Goal: Task Accomplishment & Management: Manage account settings

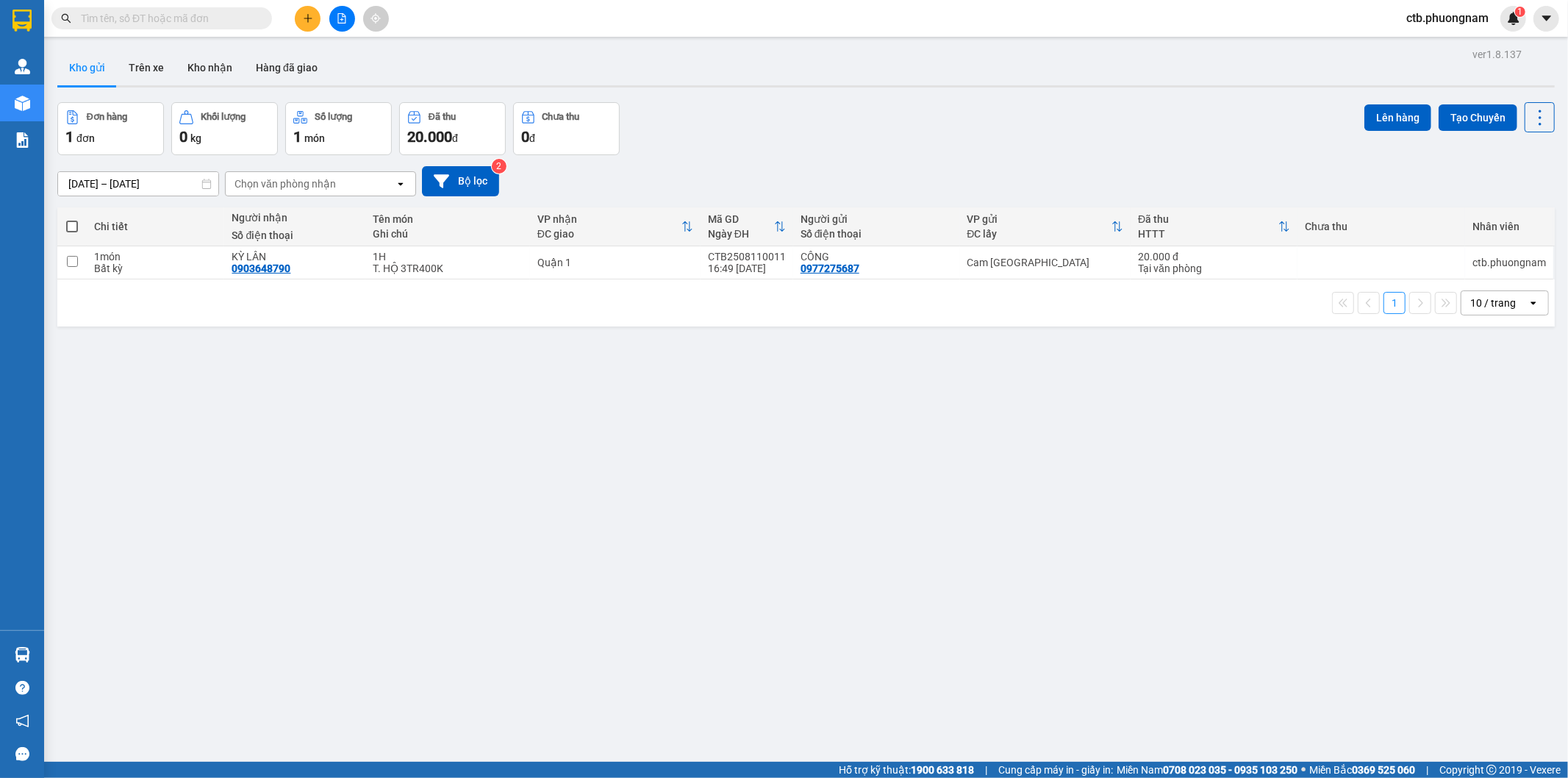
click at [341, 19] on icon "file-add" at bounding box center [342, 18] width 8 height 10
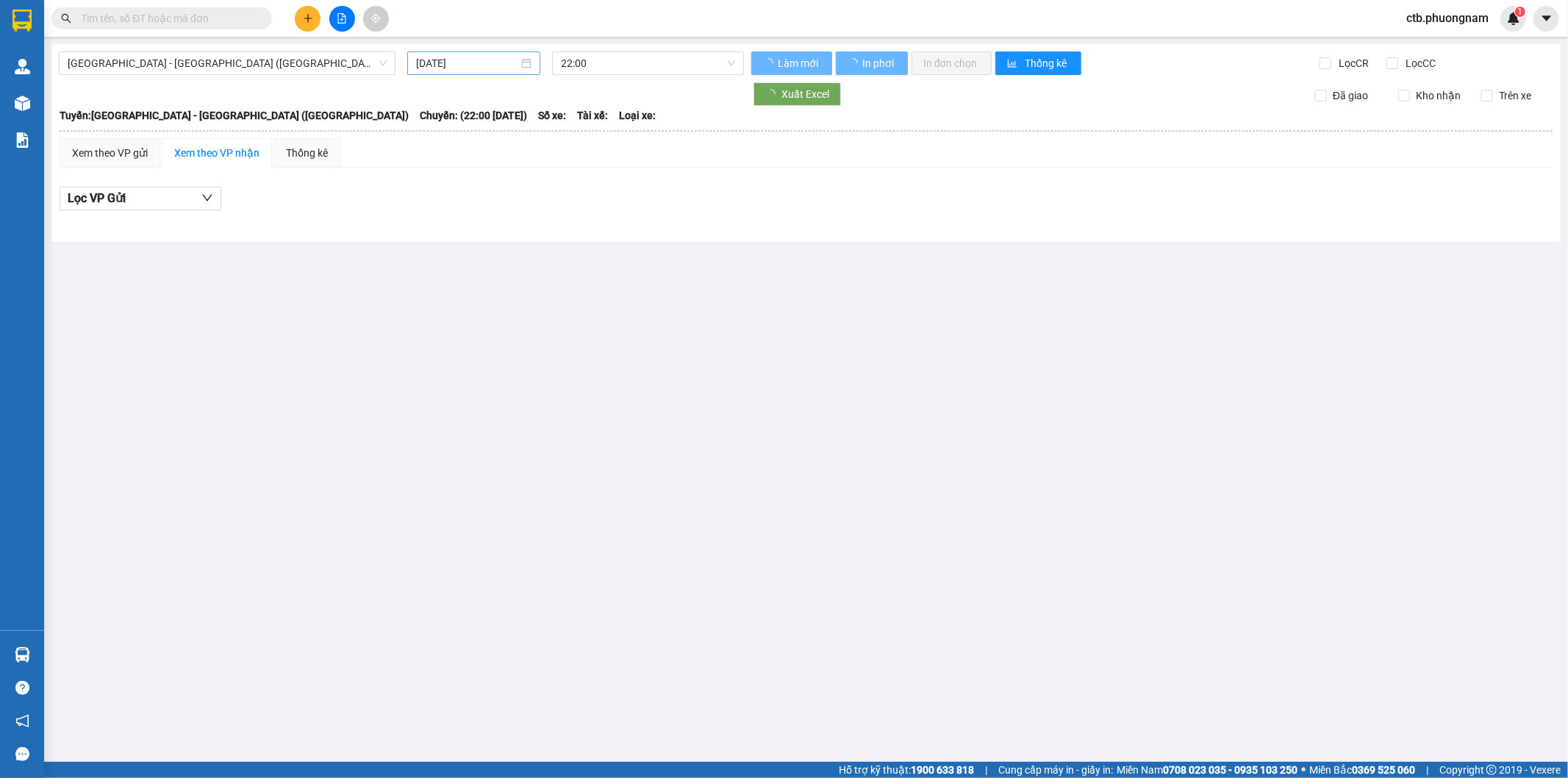
click at [505, 67] on input "12/08/2025" at bounding box center [467, 64] width 102 height 16
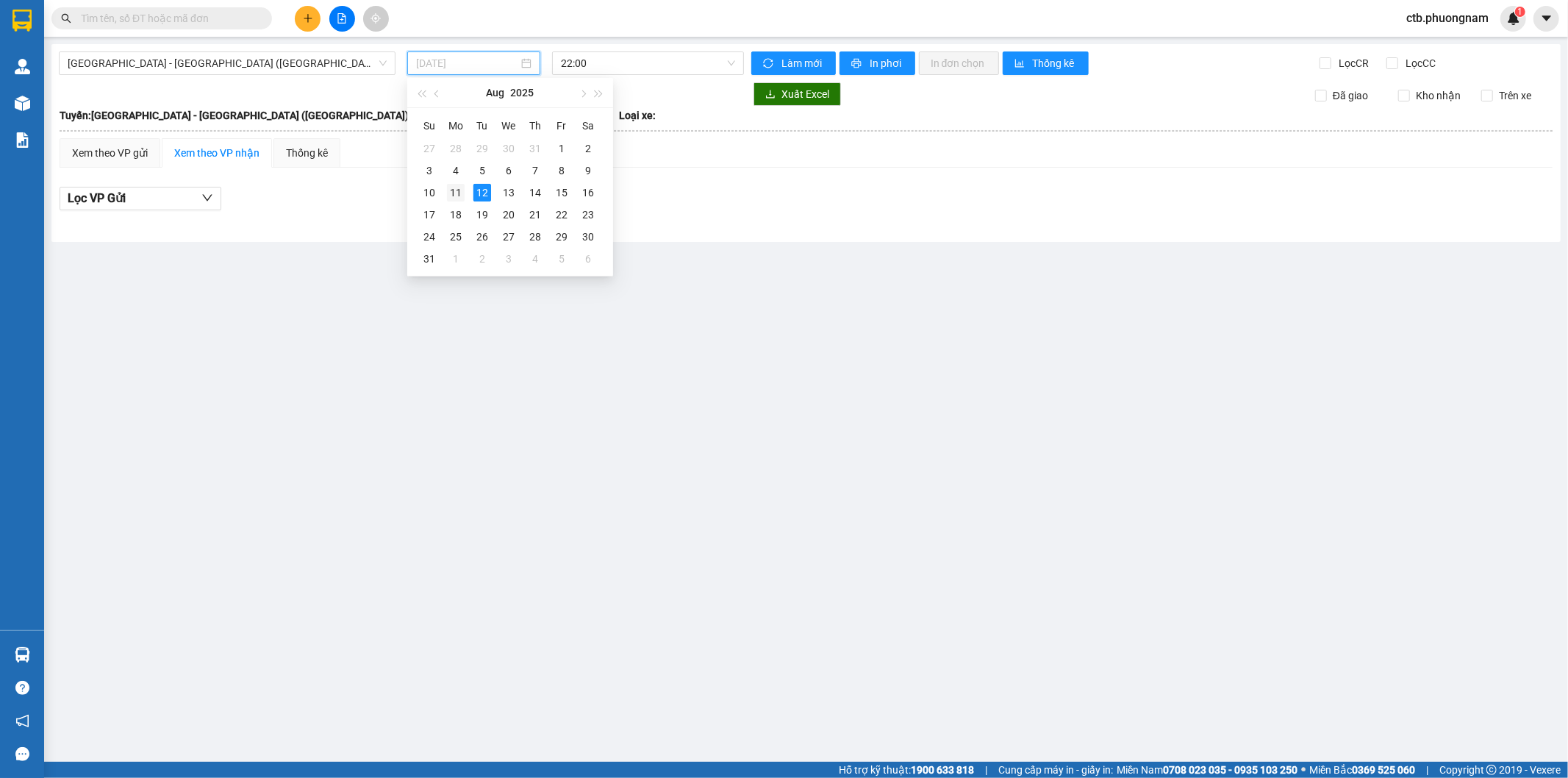
click at [462, 195] on div "11" at bounding box center [456, 192] width 17 height 17
type input "11/08/2025"
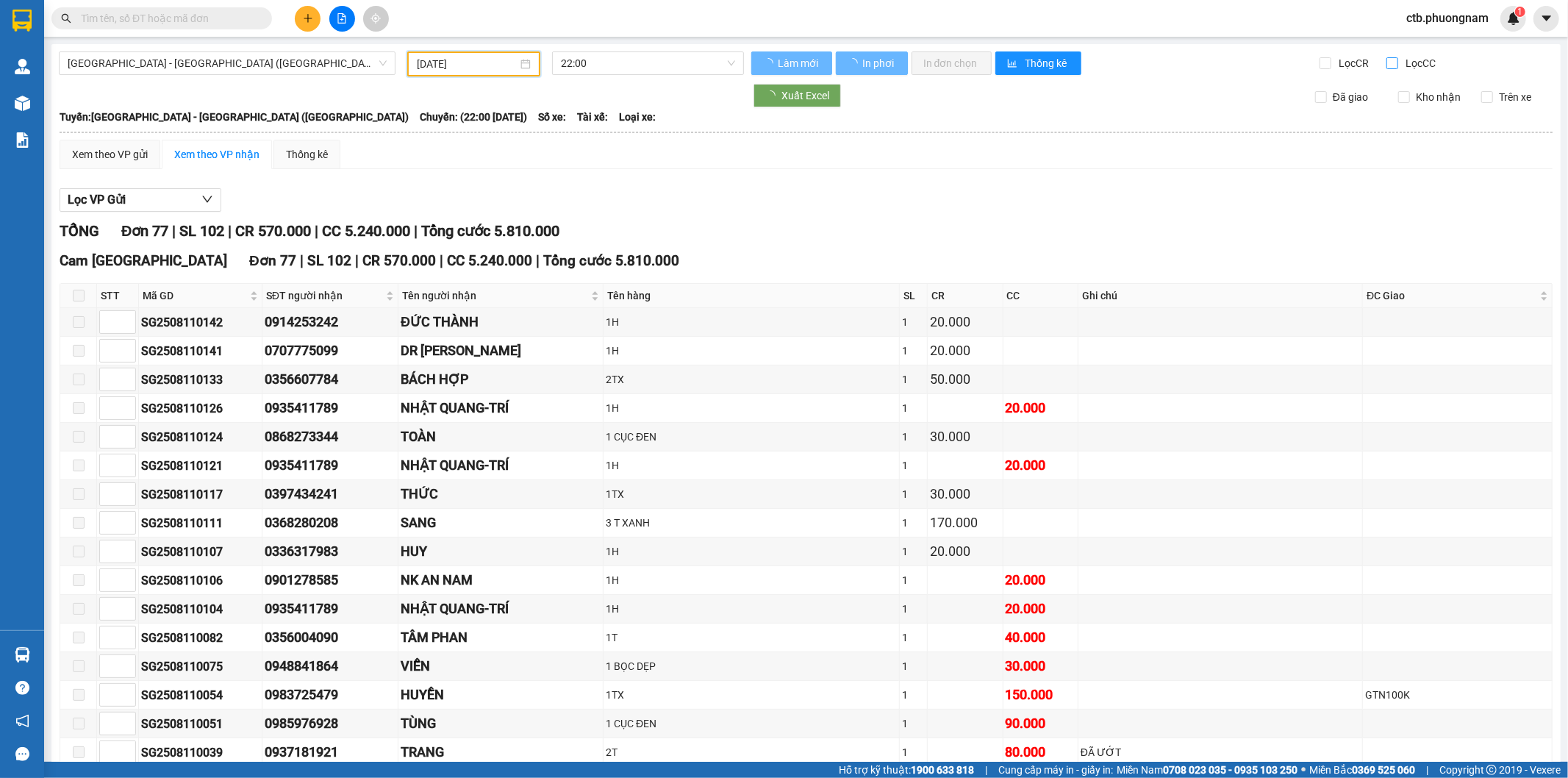
click at [1400, 64] on span "Lọc CC" at bounding box center [1419, 64] width 38 height 16
click at [1394, 64] on input "Lọc CC" at bounding box center [1393, 63] width 14 height 12
checkbox input "true"
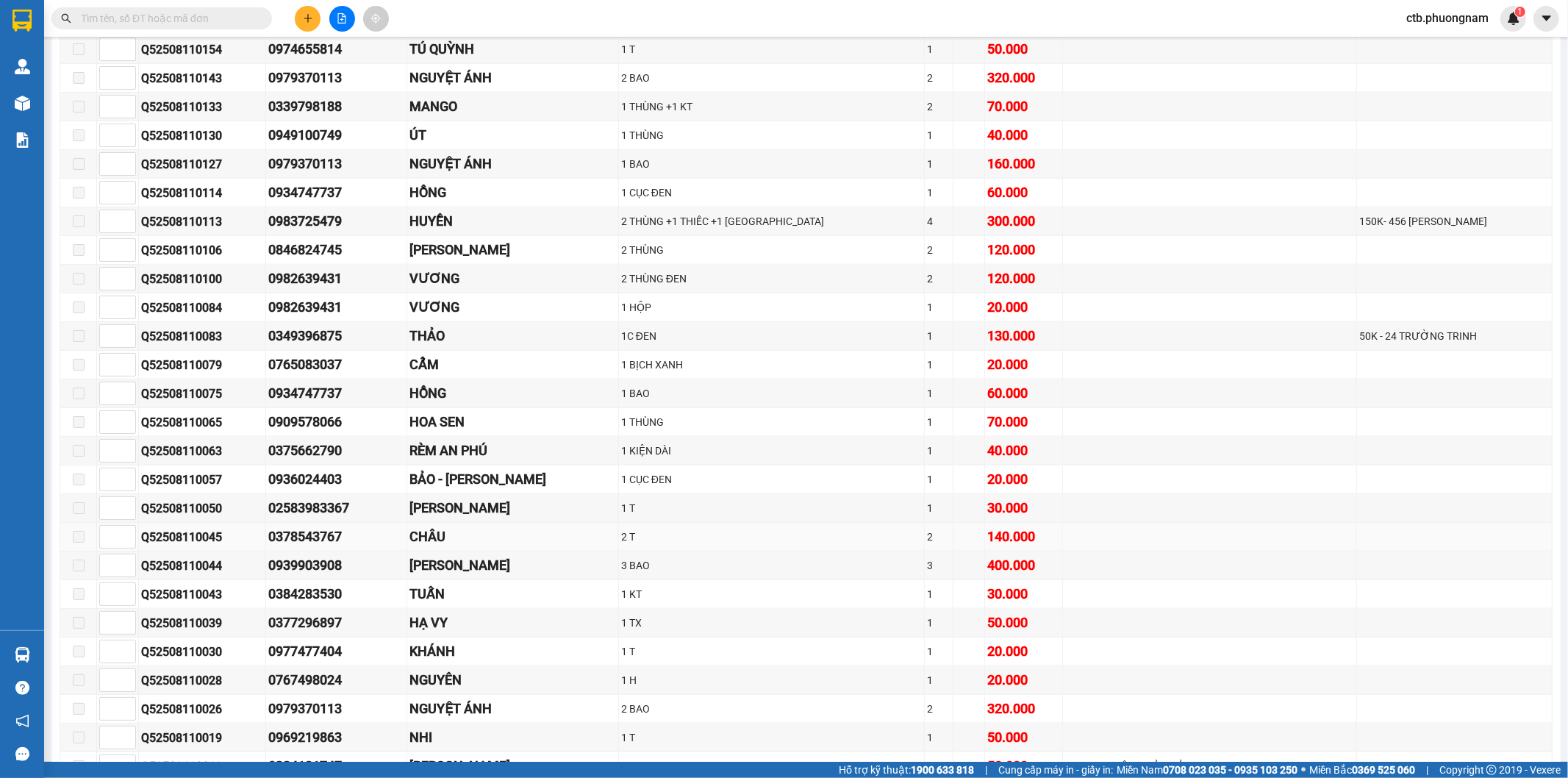
scroll to position [1388, 0]
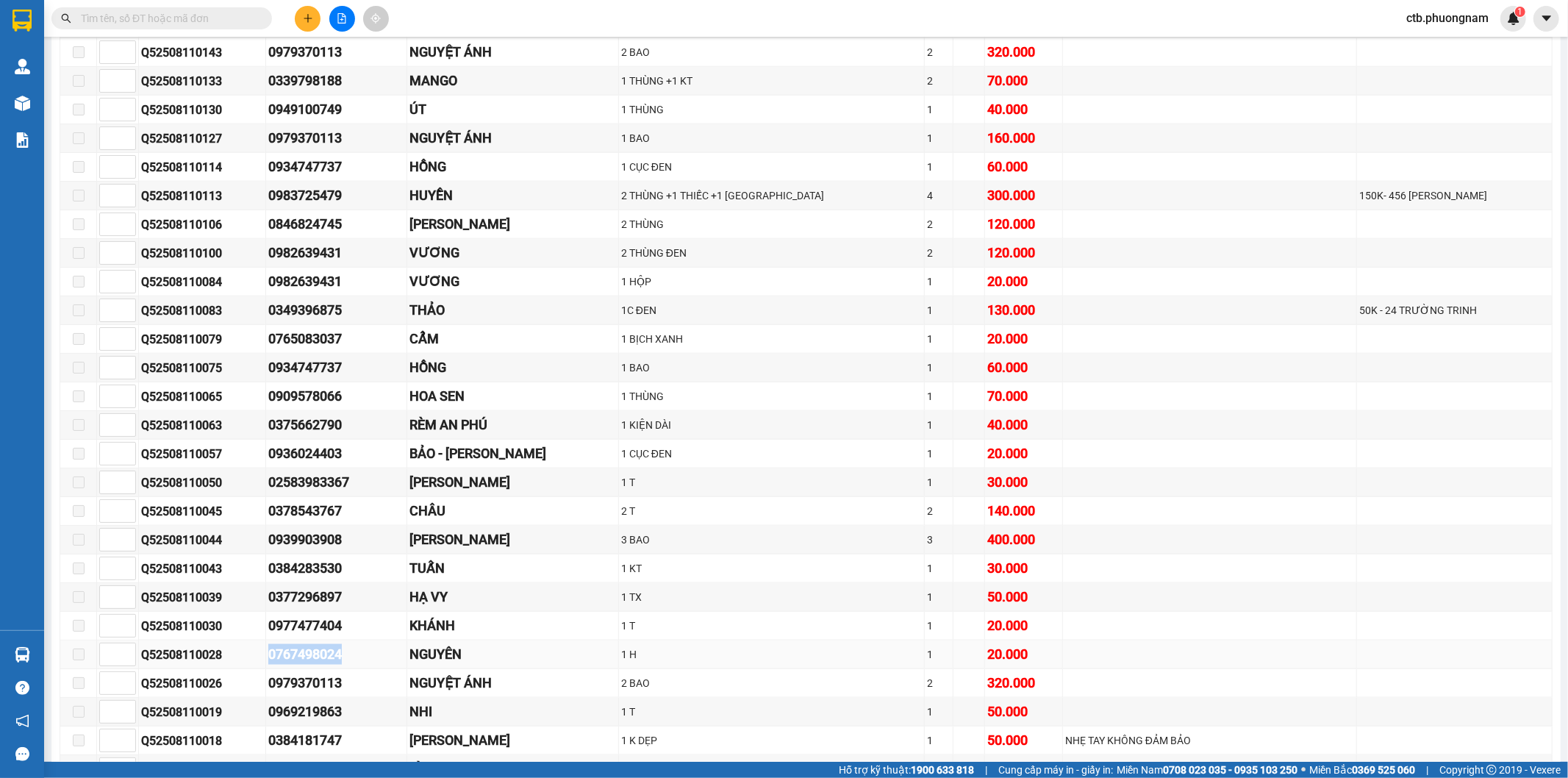
drag, startPoint x: 265, startPoint y: 672, endPoint x: 354, endPoint y: 672, distance: 89.0
click at [354, 669] on tr "Q52508110028 0767498024 NGUYÊN 1 H 1 20.000" at bounding box center [806, 654] width 1492 height 28
copy tr "0767498024"
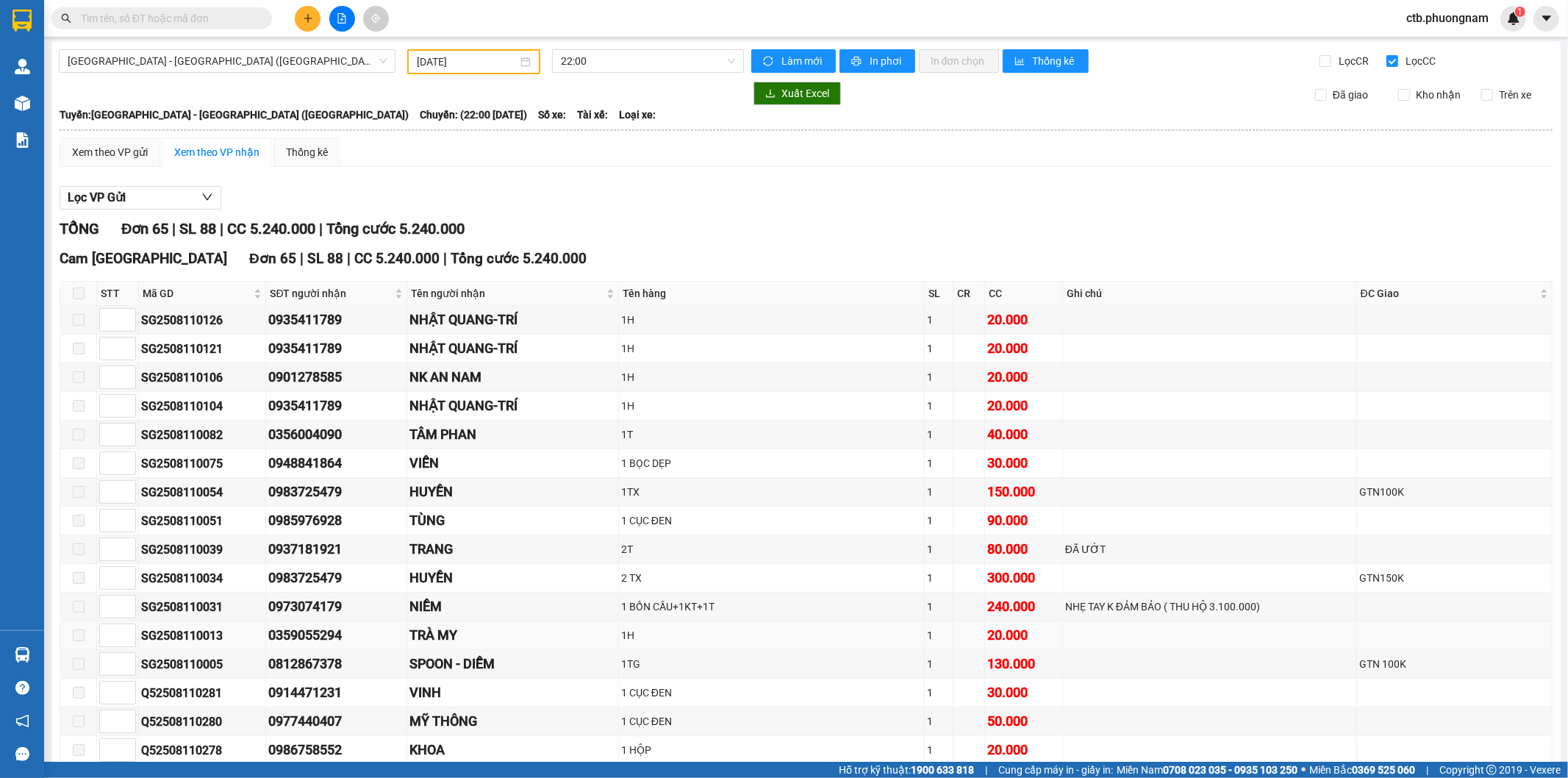
scroll to position [0, 0]
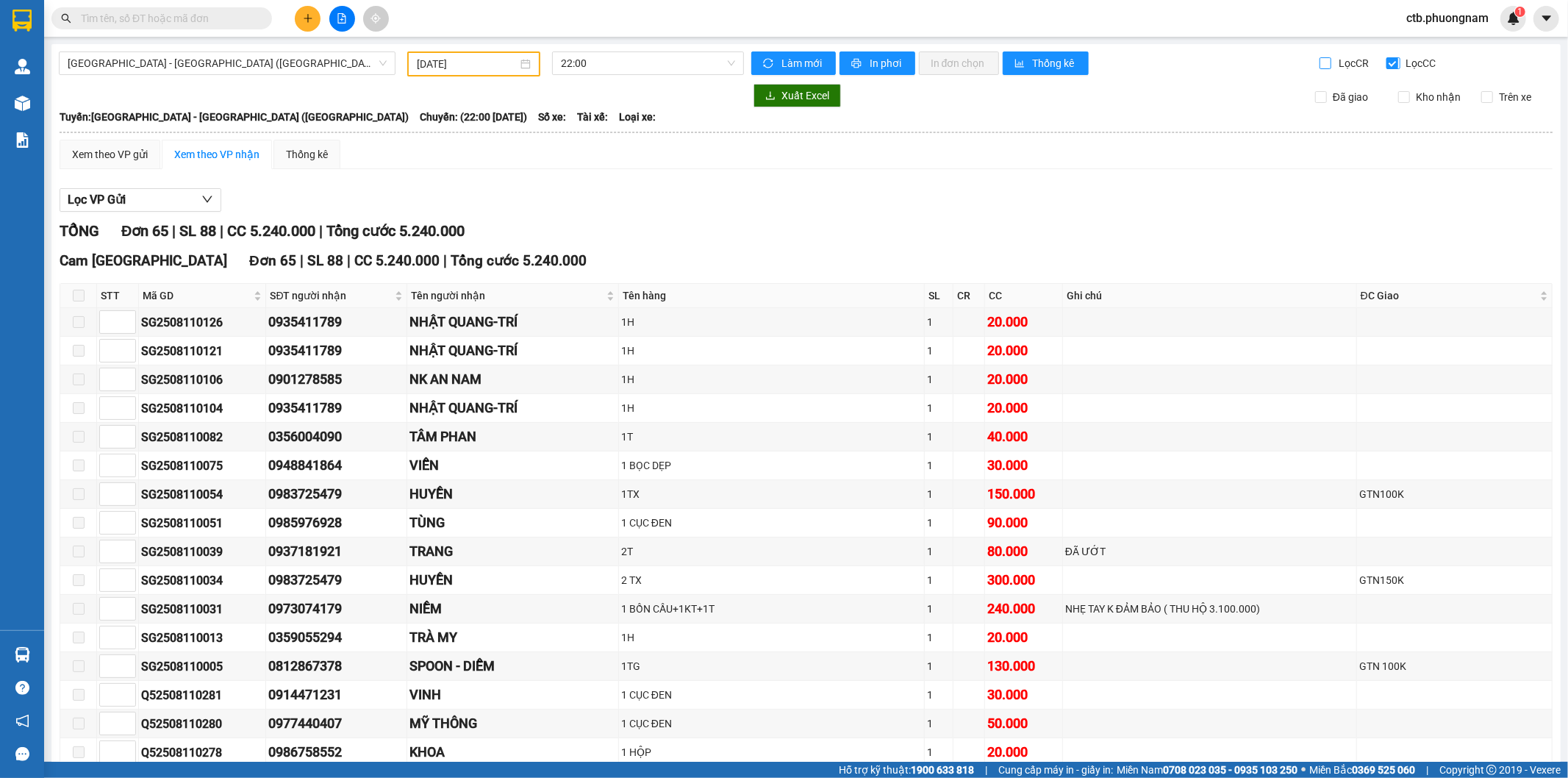
drag, startPoint x: 1317, startPoint y: 65, endPoint x: 1378, endPoint y: 63, distance: 61.0
click at [1320, 63] on input "Lọc CR" at bounding box center [1327, 63] width 14 height 12
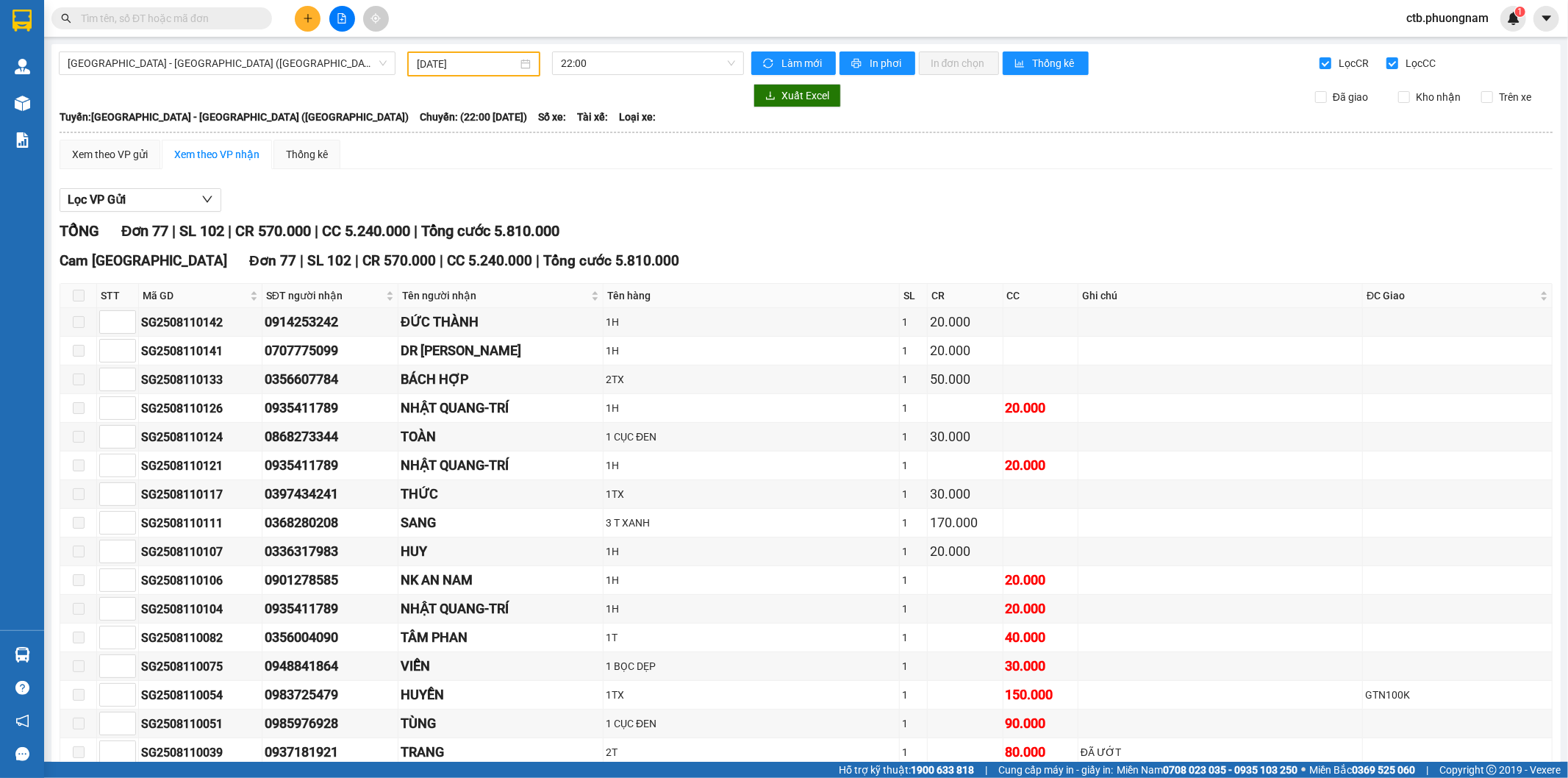
drag, startPoint x: 1310, startPoint y: 62, endPoint x: 1373, endPoint y: 56, distance: 63.3
click at [1320, 62] on input "Lọc CR" at bounding box center [1327, 63] width 14 height 12
checkbox input "false"
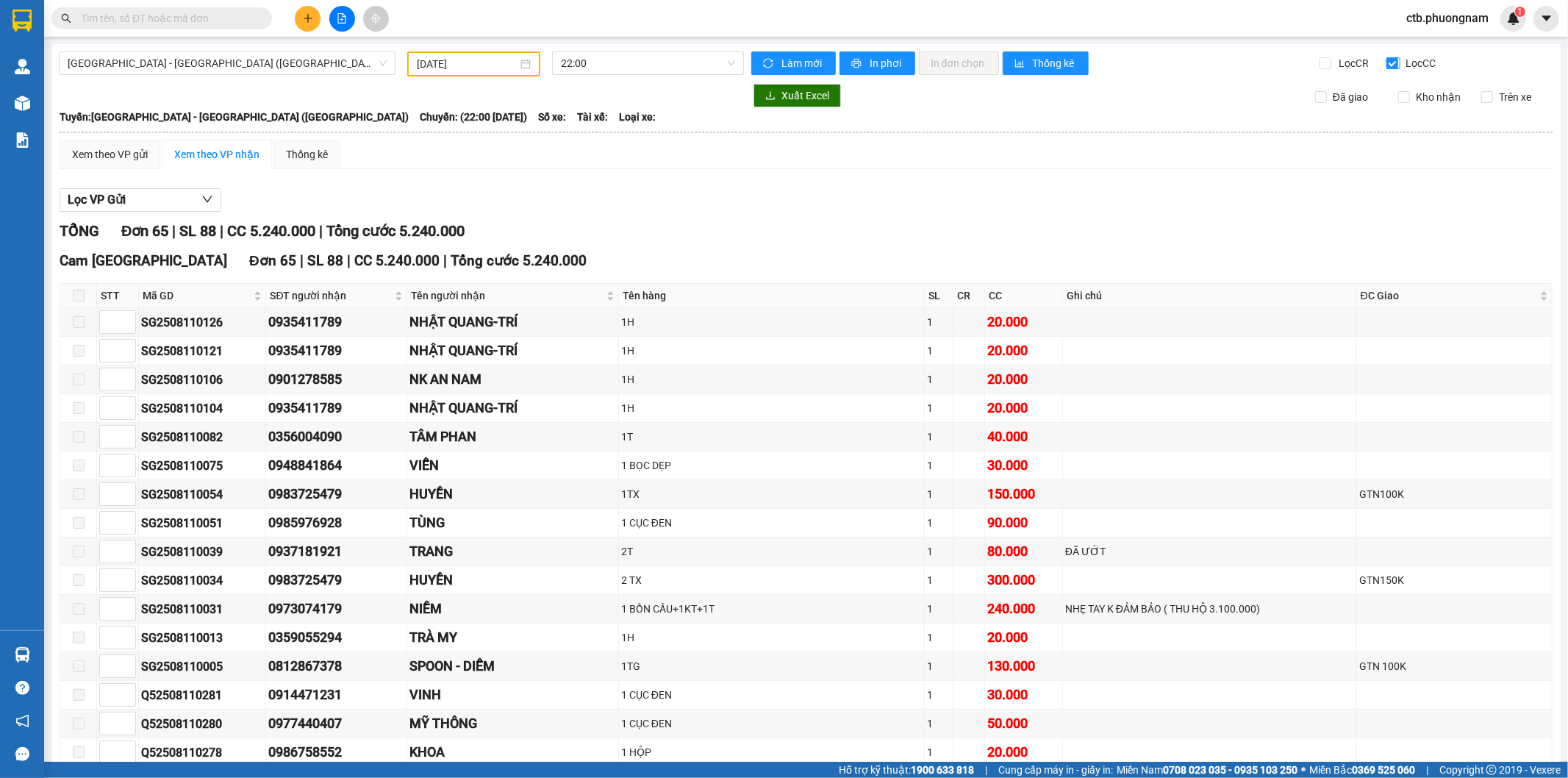
click at [1387, 63] on input "Lọc CC" at bounding box center [1393, 63] width 14 height 12
checkbox input "false"
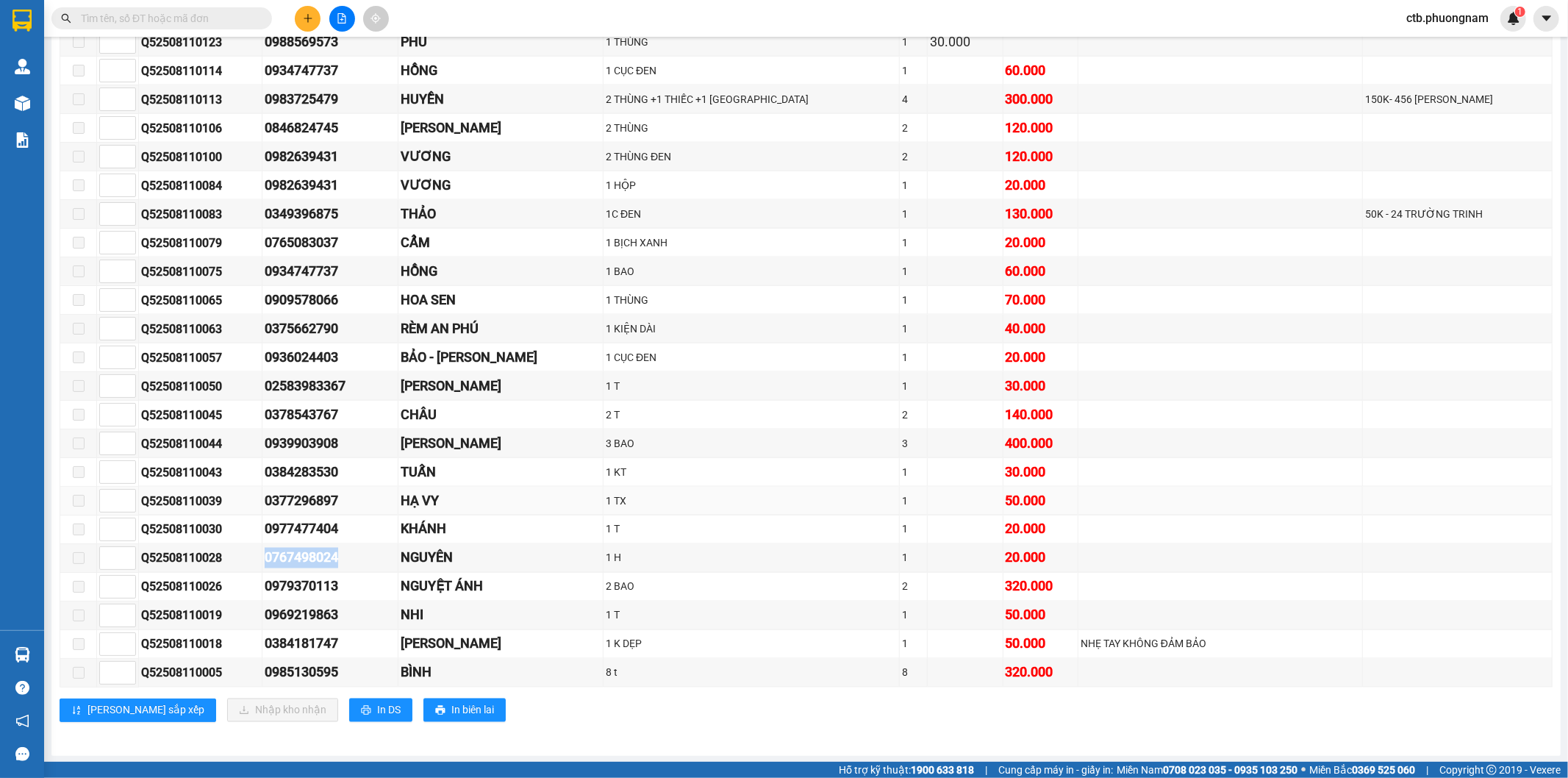
scroll to position [1846, 0]
click at [180, 21] on input "text" at bounding box center [168, 18] width 173 height 16
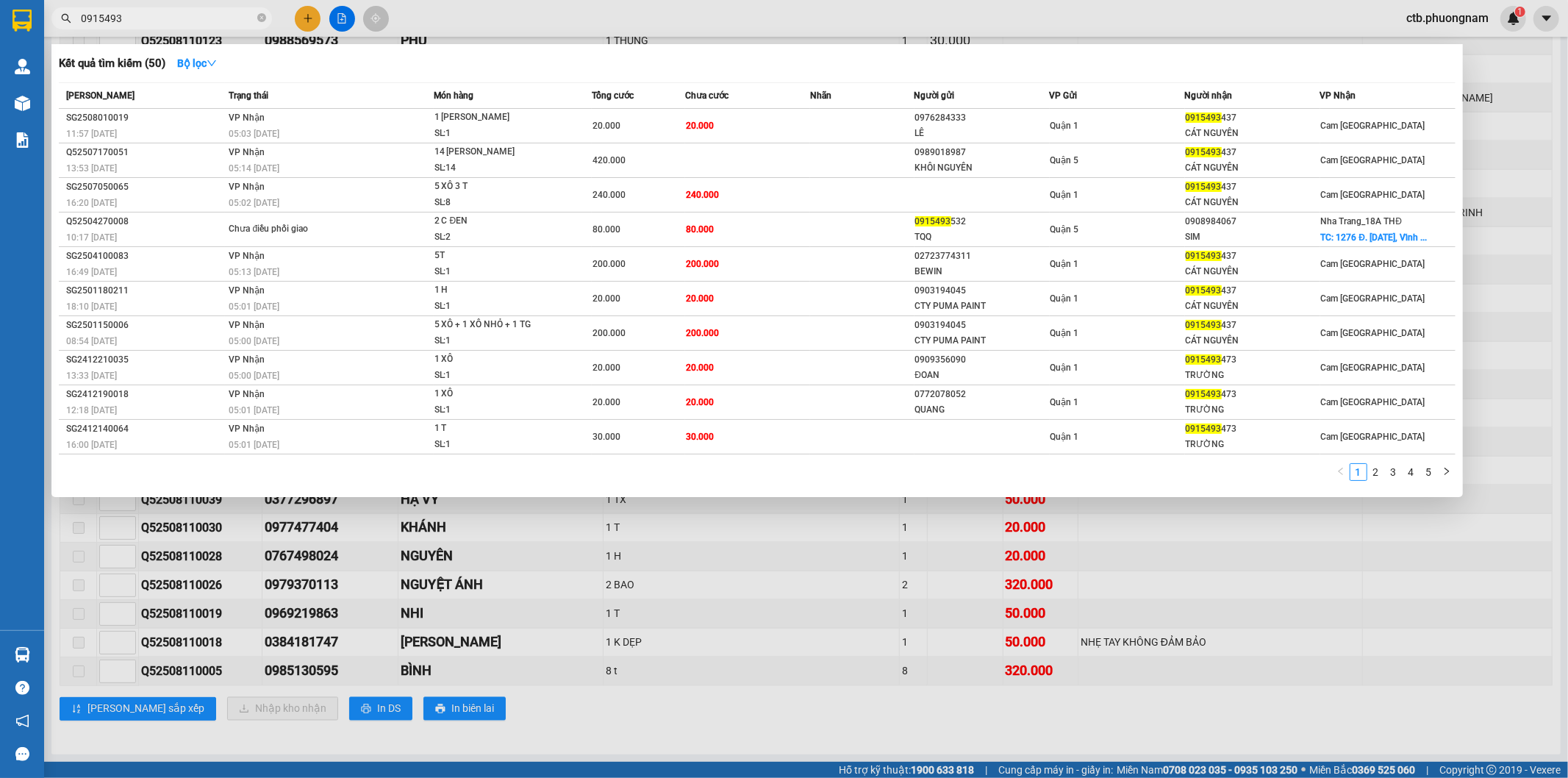
click at [200, 10] on input "0915493" at bounding box center [168, 18] width 173 height 16
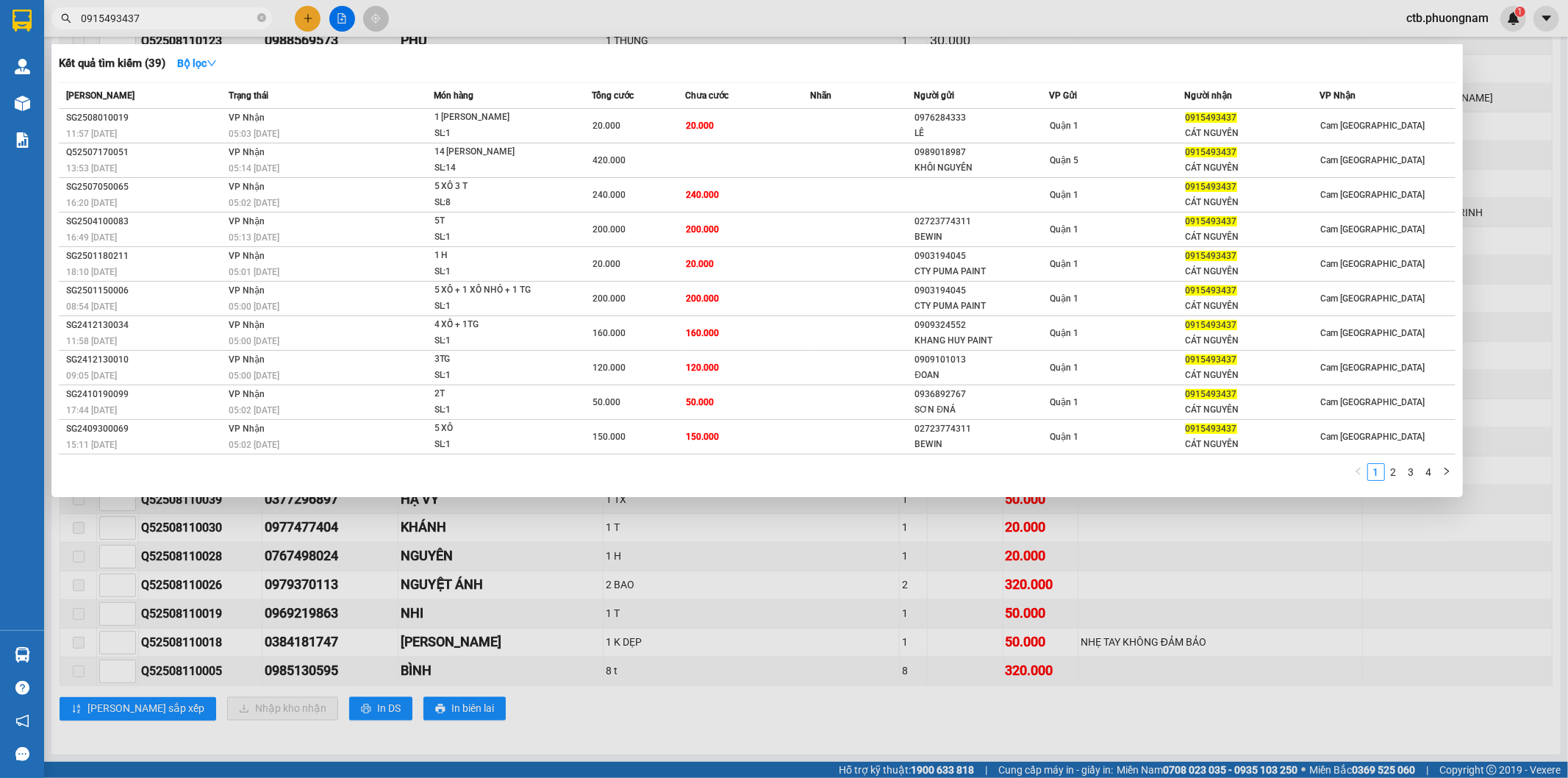
type input "0915493437"
click at [261, 15] on icon "close-circle" at bounding box center [261, 18] width 9 height 9
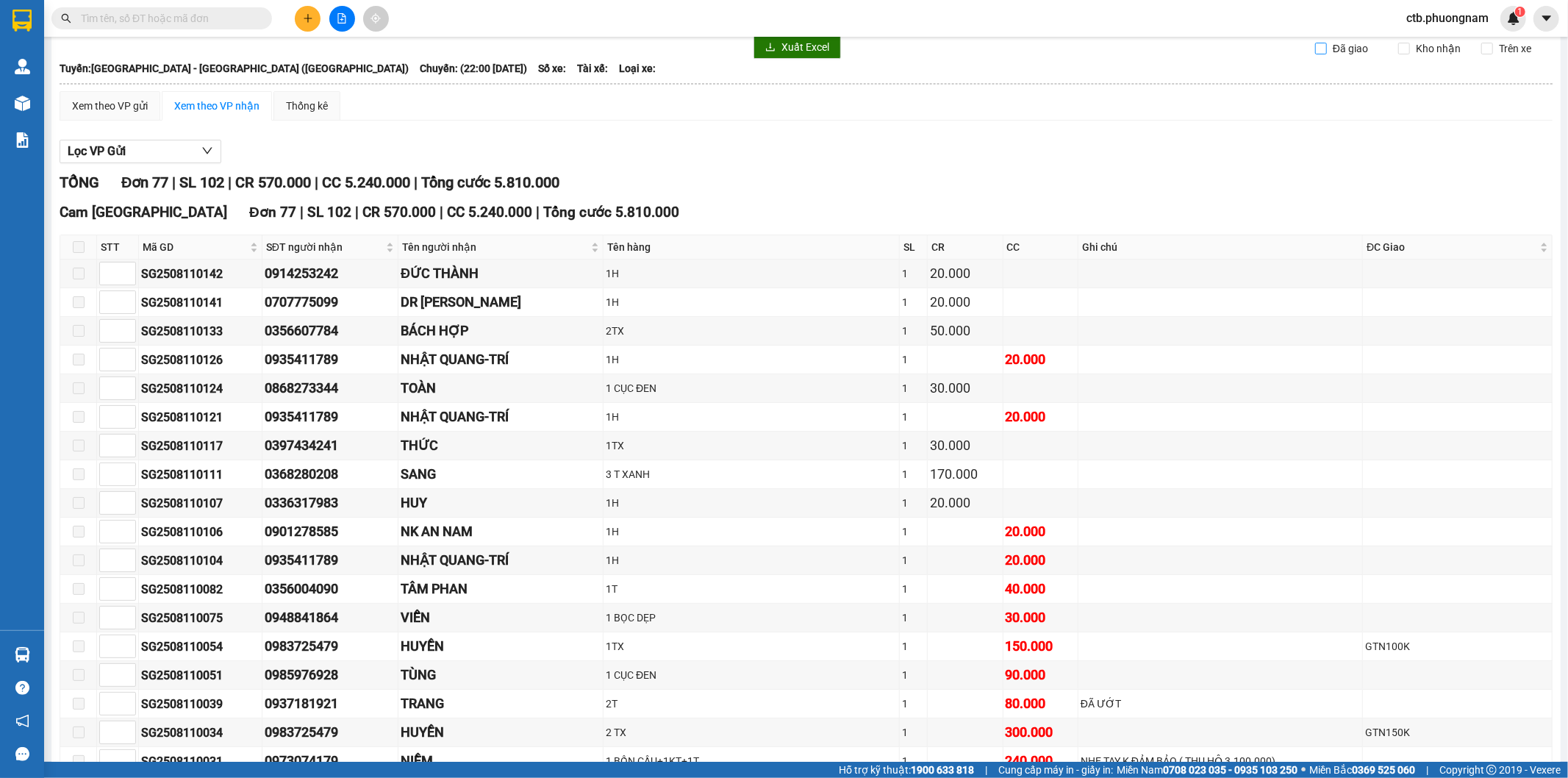
scroll to position [0, 0]
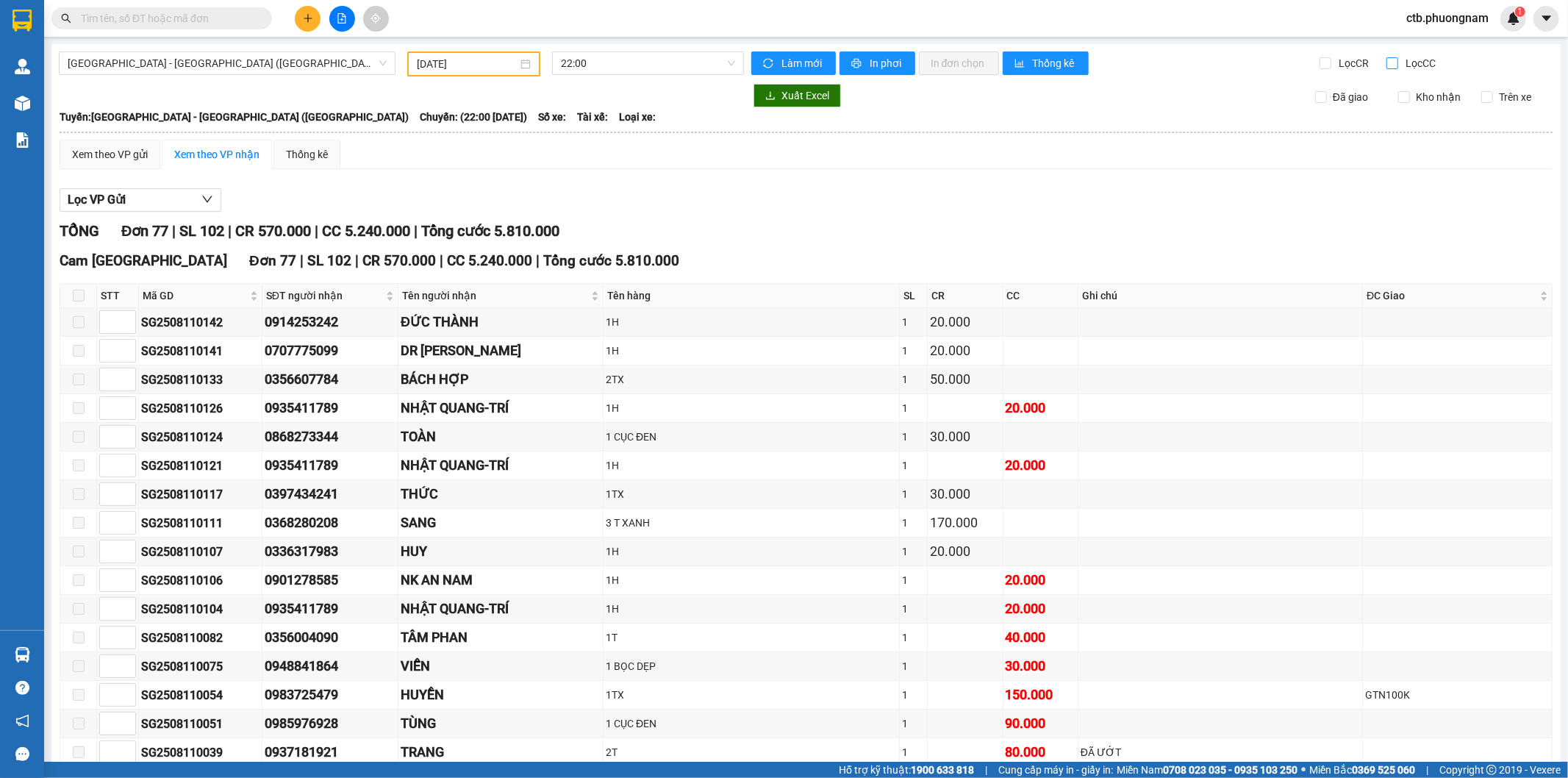
click at [1387, 63] on input "Lọc CC" at bounding box center [1393, 63] width 14 height 12
checkbox input "true"
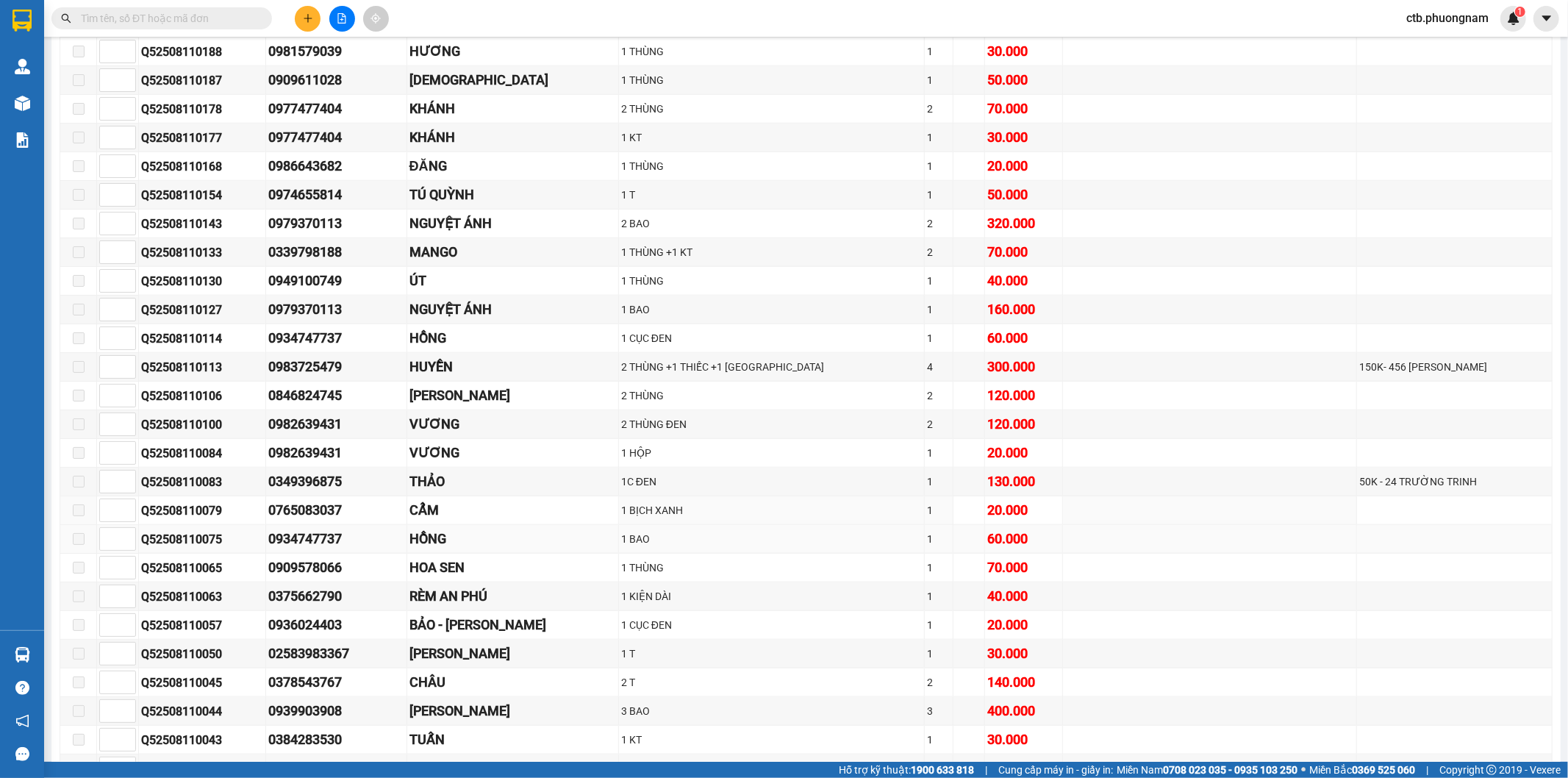
scroll to position [1224, 0]
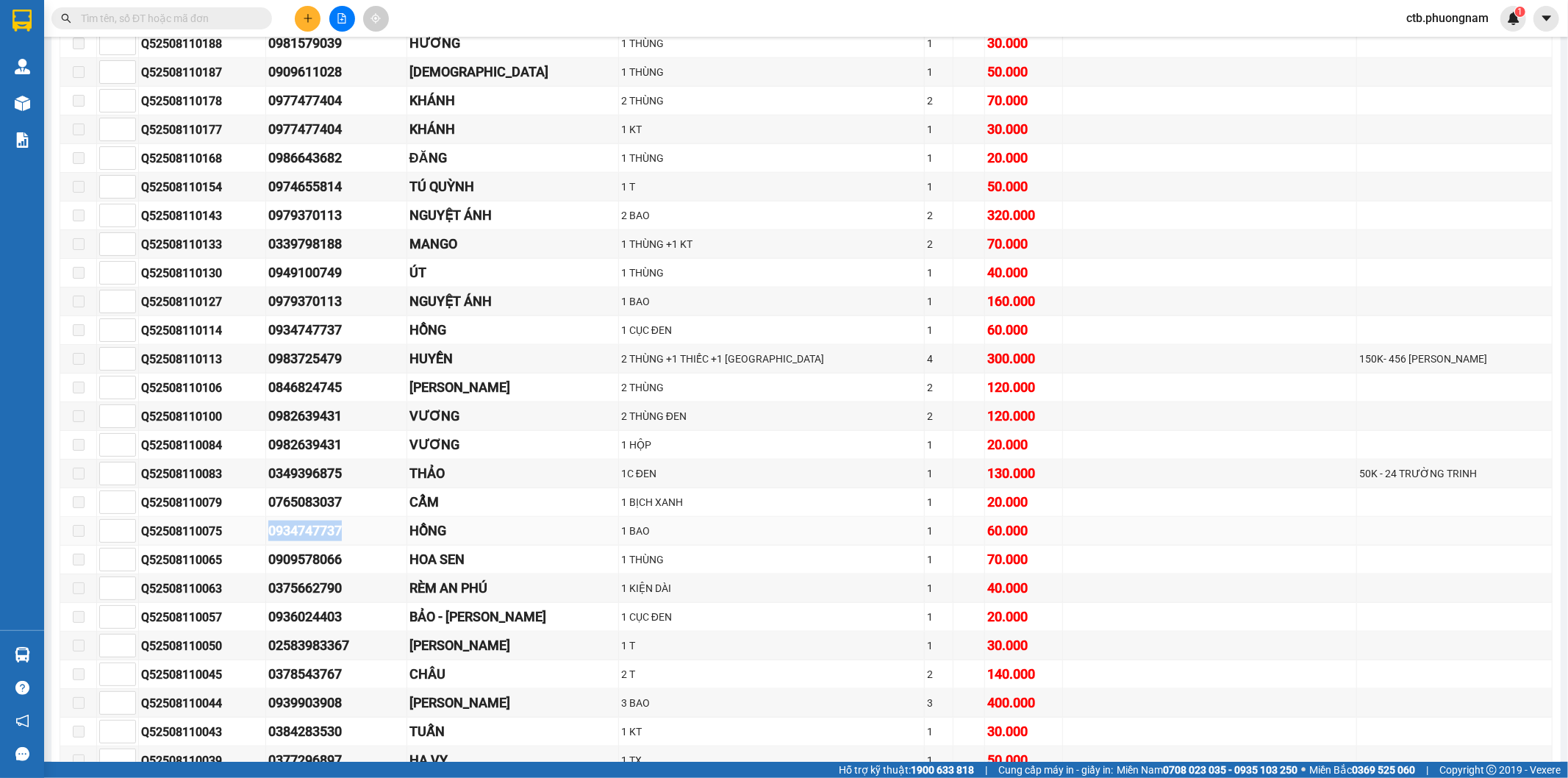
drag, startPoint x: 278, startPoint y: 539, endPoint x: 355, endPoint y: 540, distance: 77.0
click at [354, 539] on tr "Q52508110075 0934747737 HỒNG 1 BAO 1 60.000" at bounding box center [806, 530] width 1492 height 28
copy tr "0934747737"
drag, startPoint x: 256, startPoint y: 508, endPoint x: 375, endPoint y: 513, distance: 119.1
click at [375, 513] on tr "Q52508110079 0765083037 CẨM 1 BỊCH XANH 1 20.000" at bounding box center [806, 502] width 1492 height 28
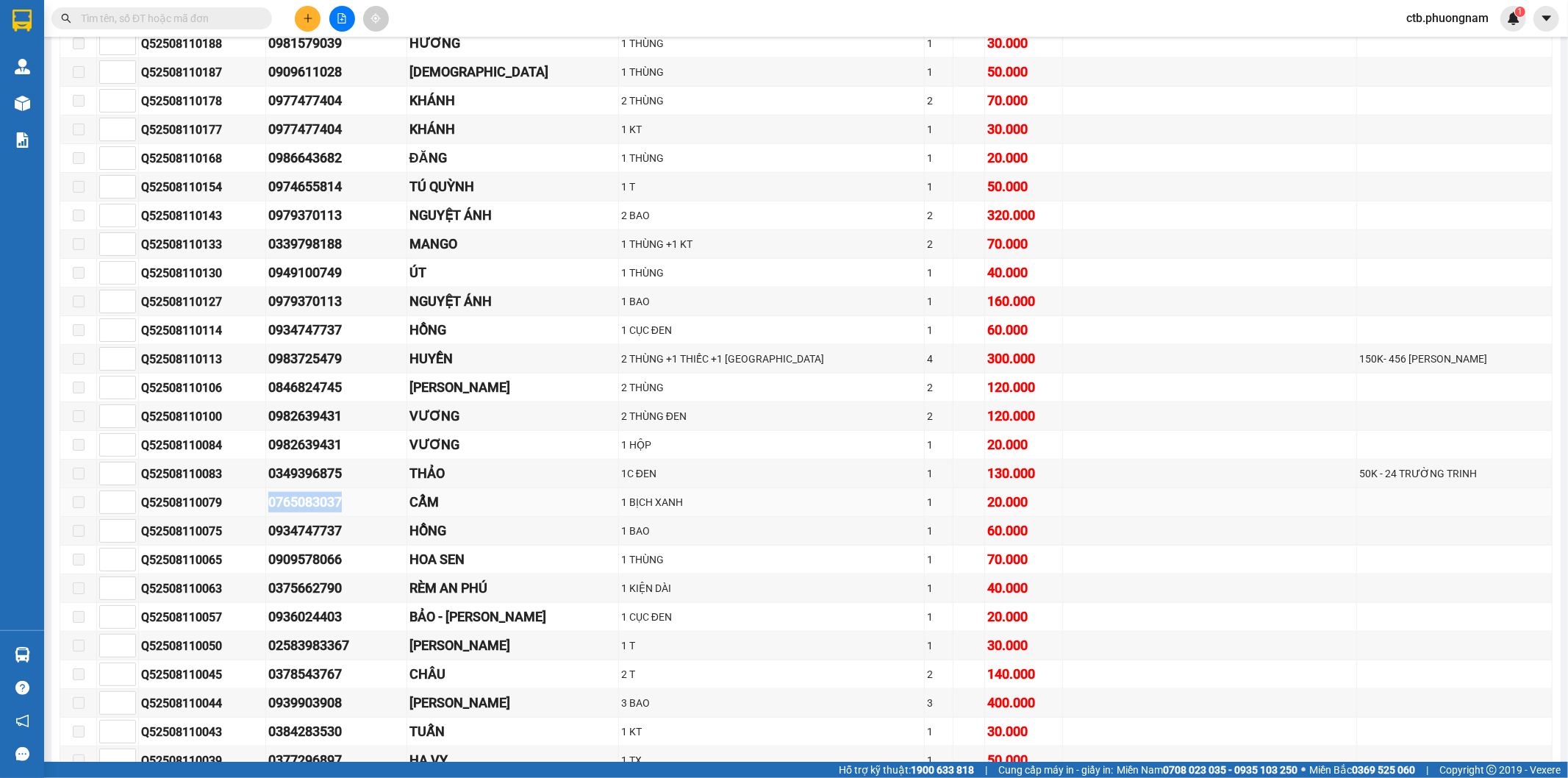
copy tr "0765083037"
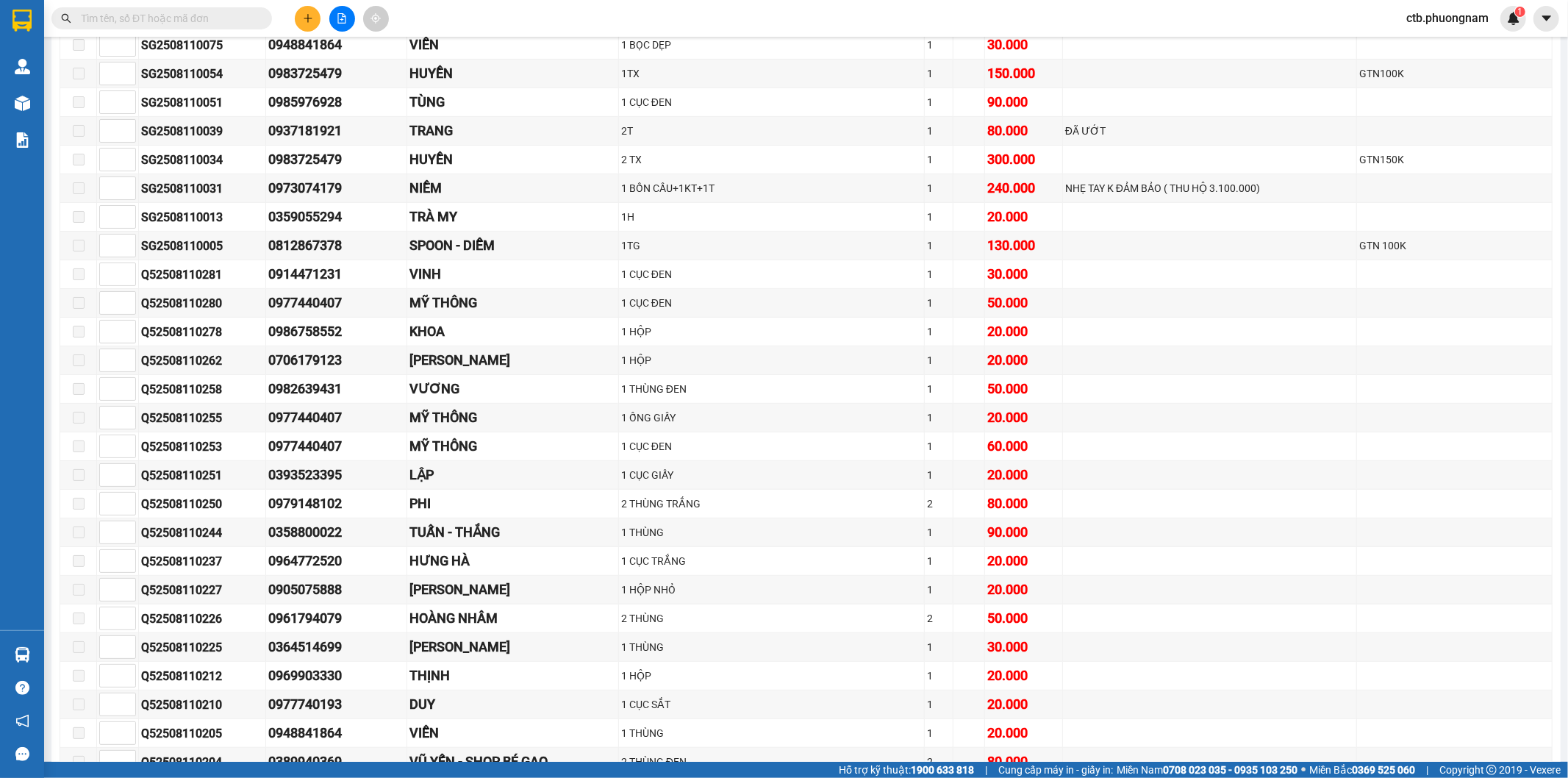
scroll to position [408, 0]
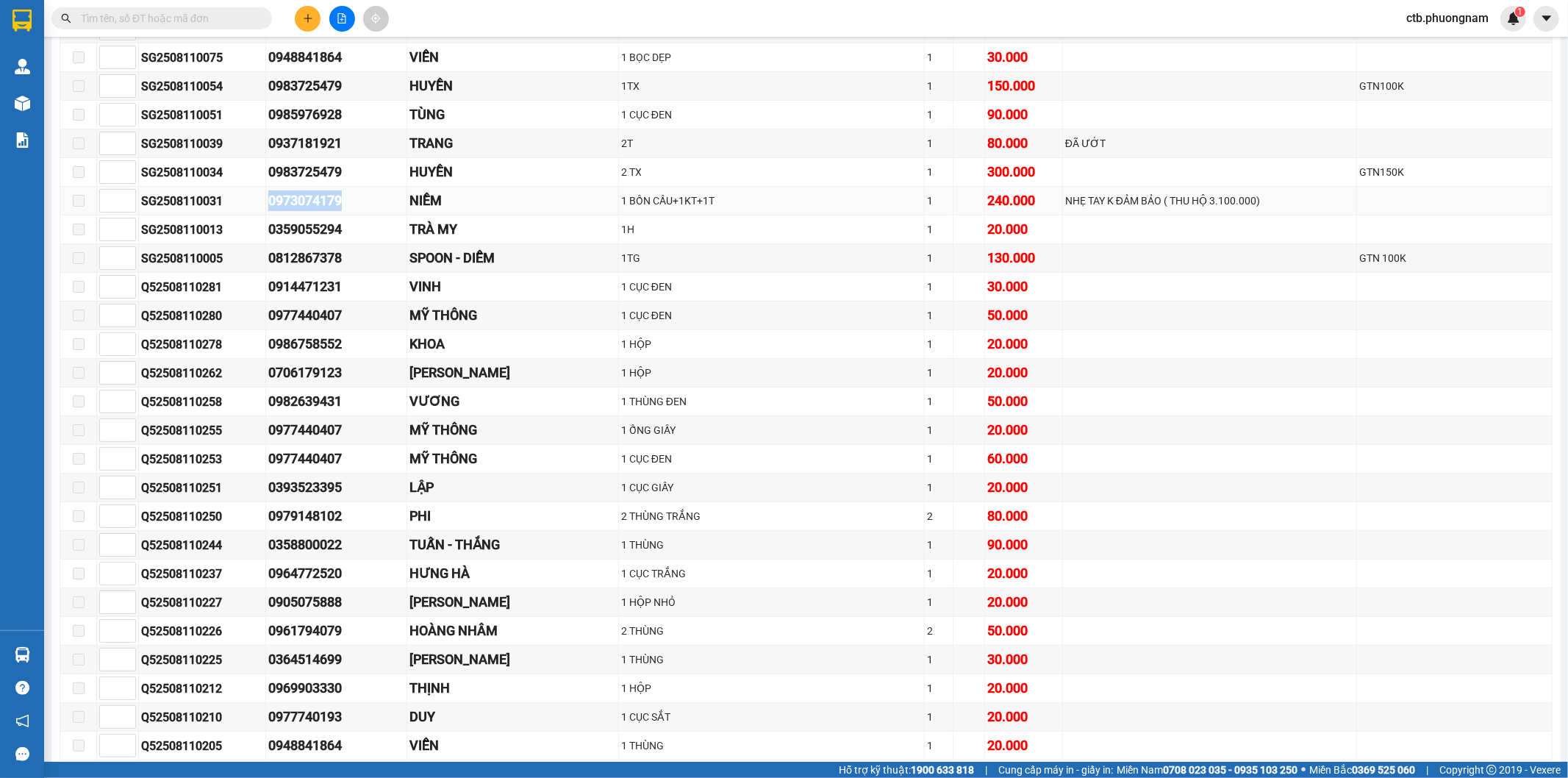
drag, startPoint x: 267, startPoint y: 201, endPoint x: 373, endPoint y: 215, distance: 106.9
click at [373, 215] on tr "SG2508110031 0973074179 NIỀM 1 BỒN CẦU+1KT+1T 1 240.000 NHẸ TAY K ĐẢM BẢO ( THU…" at bounding box center [806, 200] width 1492 height 28
copy tr "0973074179"
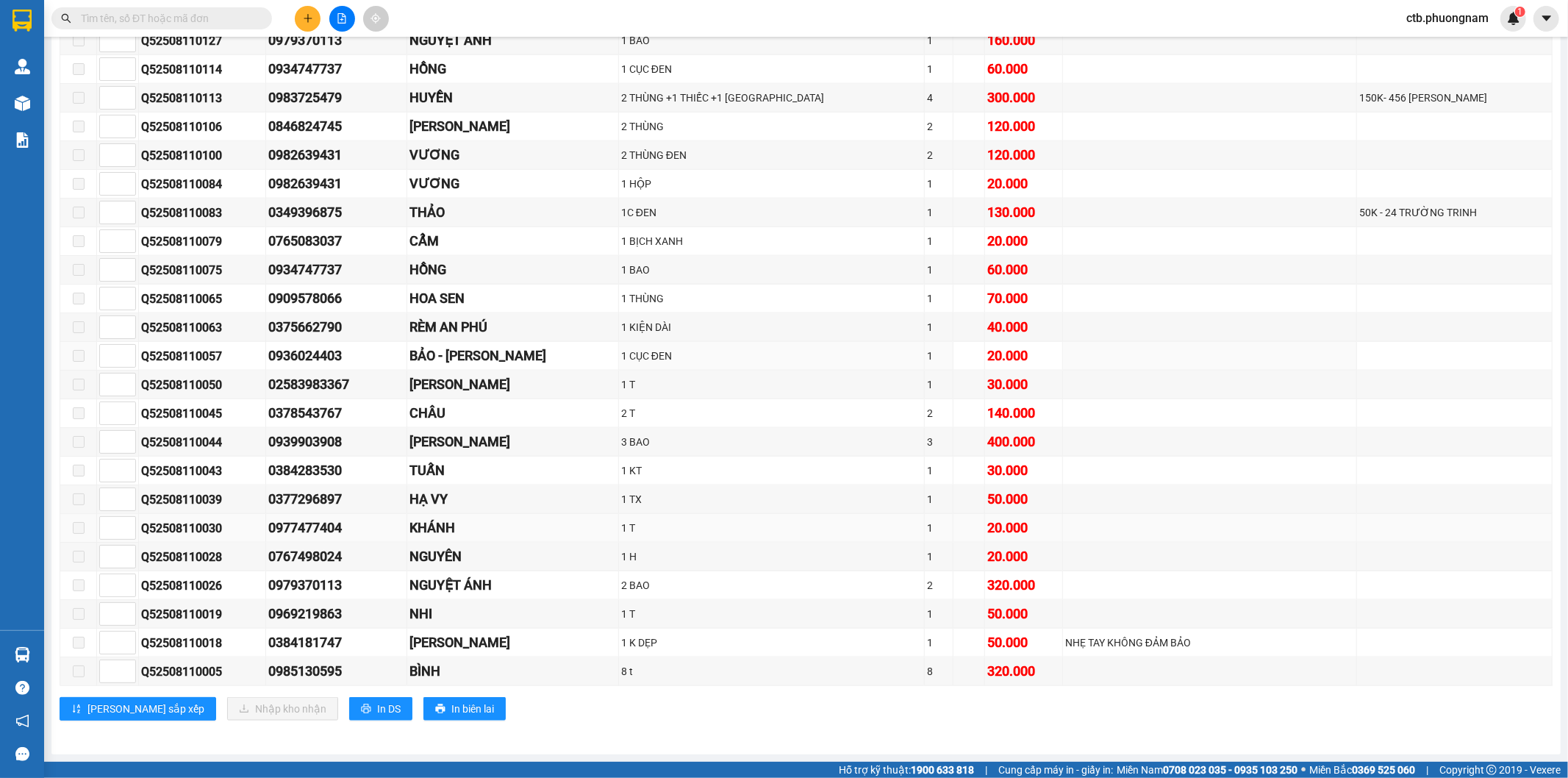
scroll to position [1499, 0]
drag, startPoint x: 265, startPoint y: 618, endPoint x: 352, endPoint y: 623, distance: 87.1
click at [352, 623] on tr "Q52508110019 0969219863 NHI 1 T 1 50.000" at bounding box center [806, 614] width 1492 height 28
copy tr "0969219863"
drag, startPoint x: 269, startPoint y: 671, endPoint x: 384, endPoint y: 671, distance: 115.0
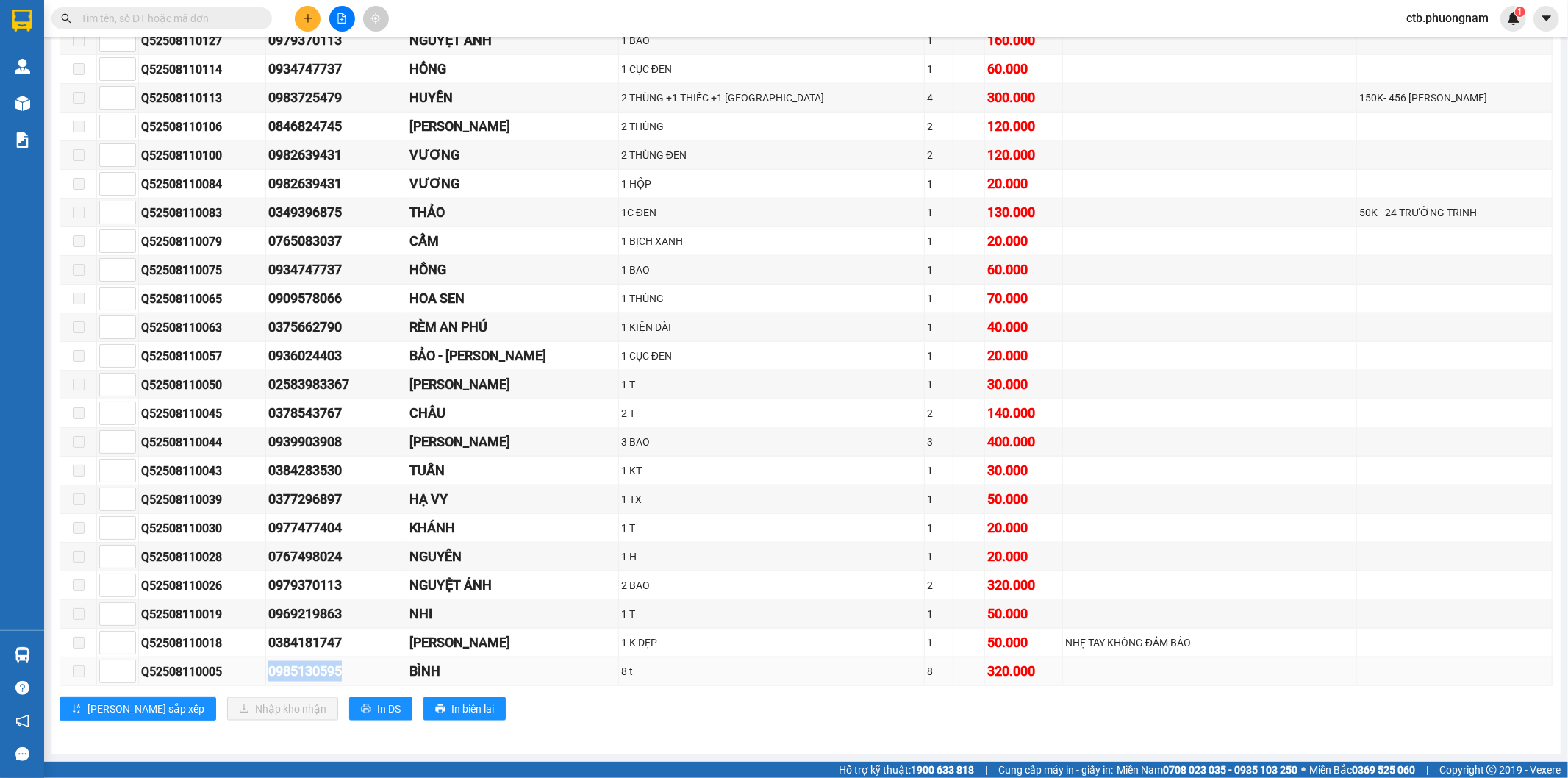
click at [384, 671] on tr "Q52508110005 0985130595 BÌNH 8 t 8 320.000" at bounding box center [806, 671] width 1492 height 28
copy tr "0985130595"
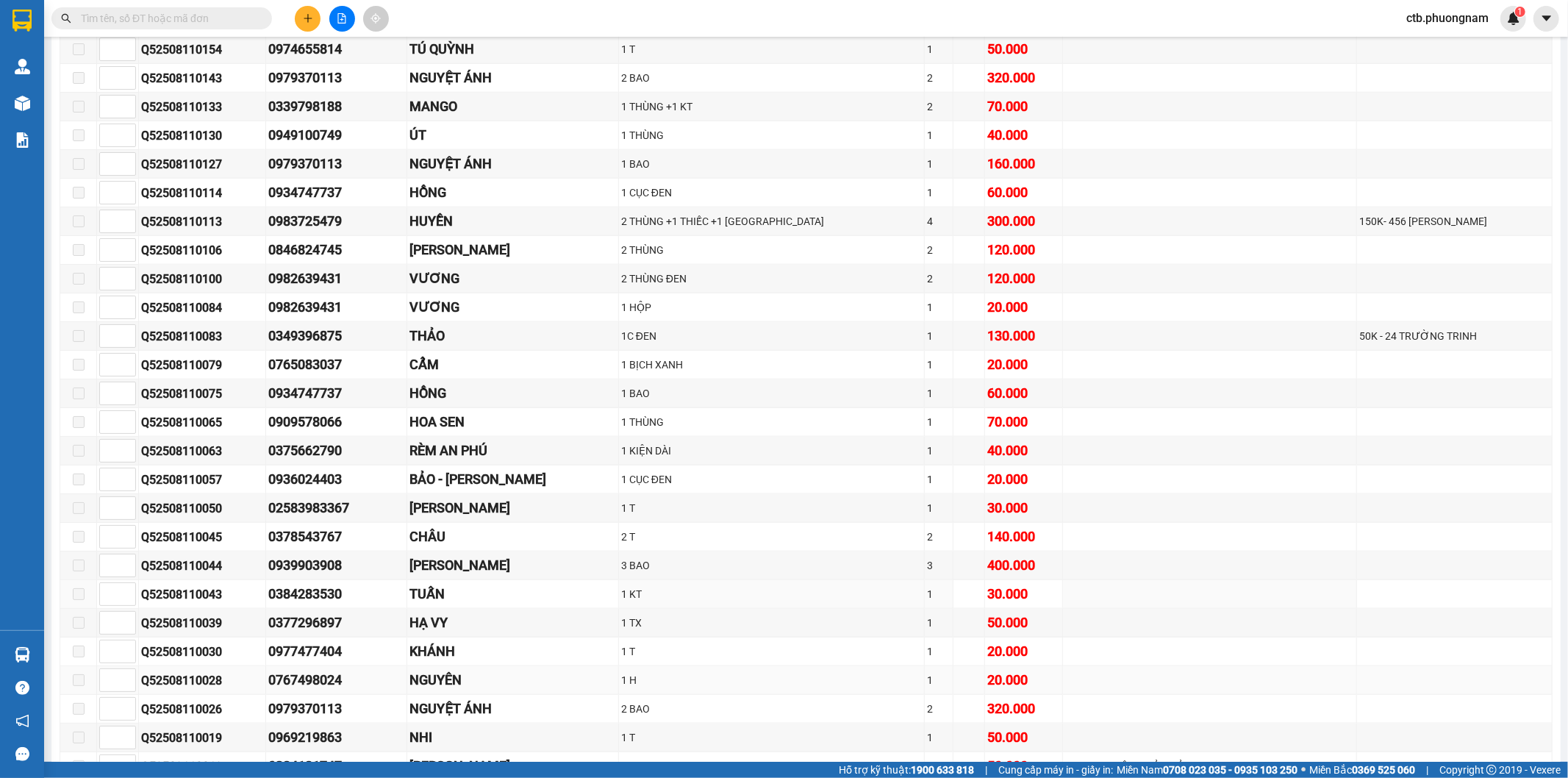
scroll to position [1335, 0]
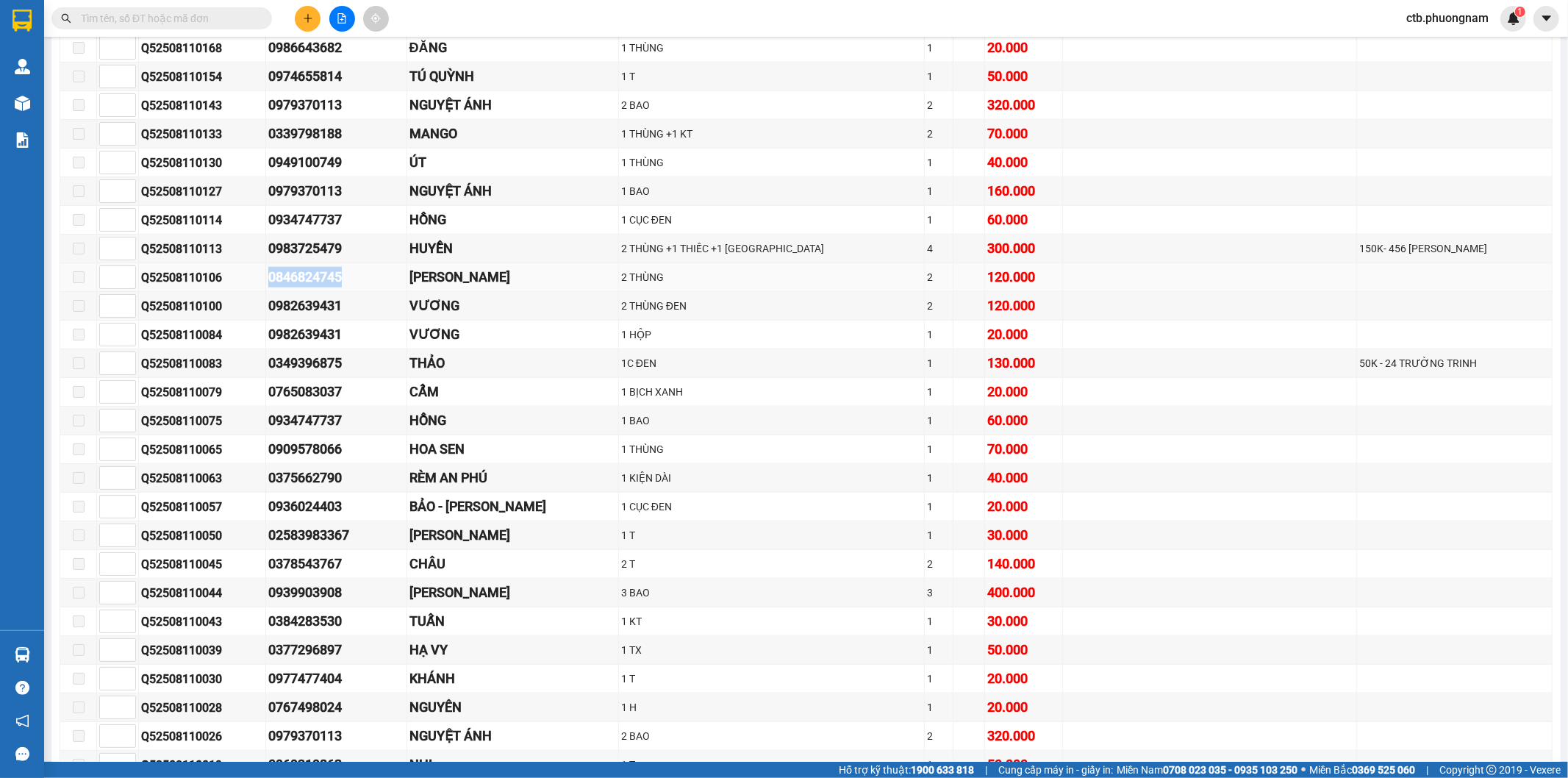
drag, startPoint x: 280, startPoint y: 283, endPoint x: 354, endPoint y: 283, distance: 74.0
click at [354, 283] on td "0846824745" at bounding box center [336, 277] width 140 height 28
copy div "0846824745"
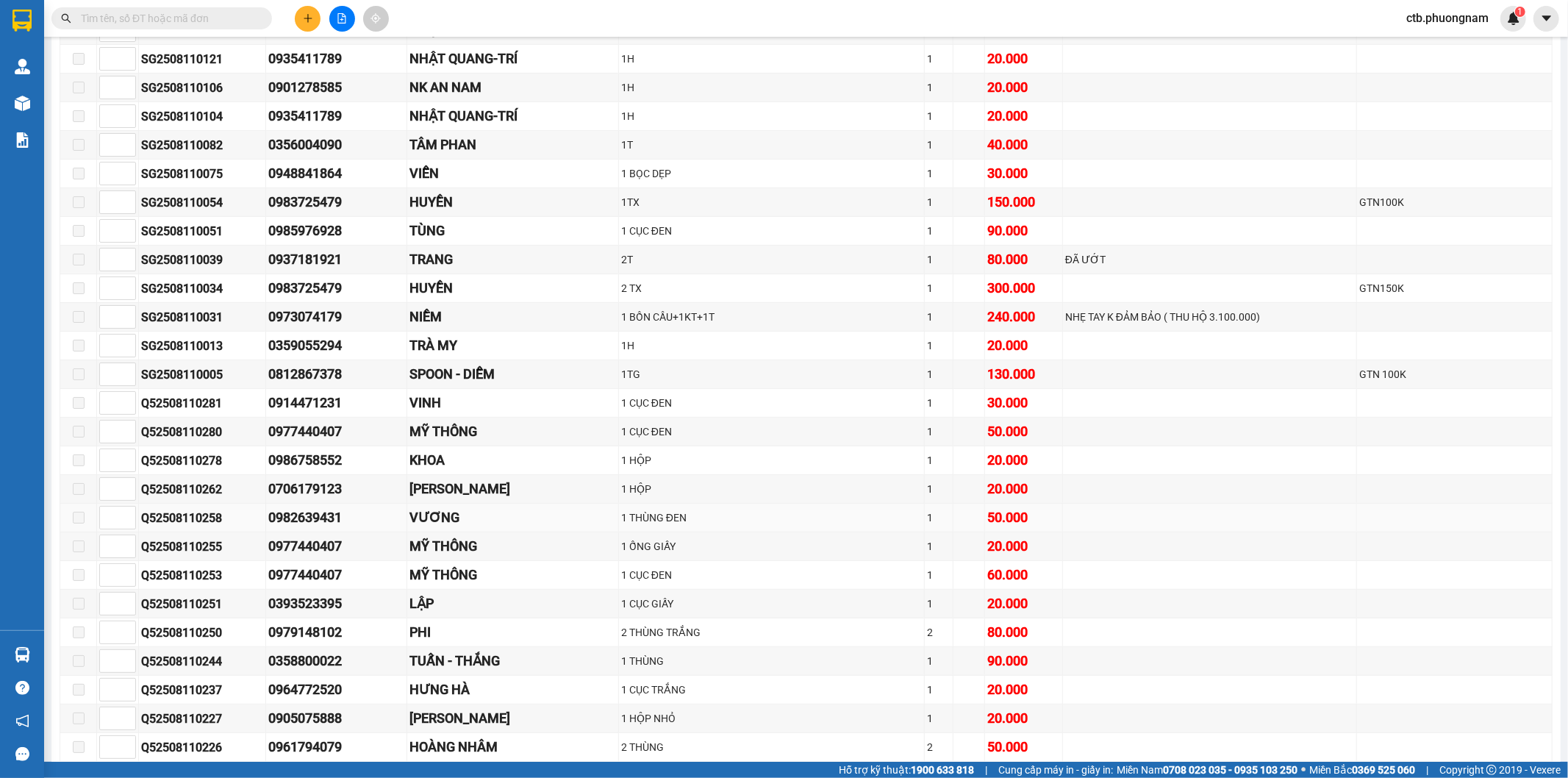
scroll to position [273, 0]
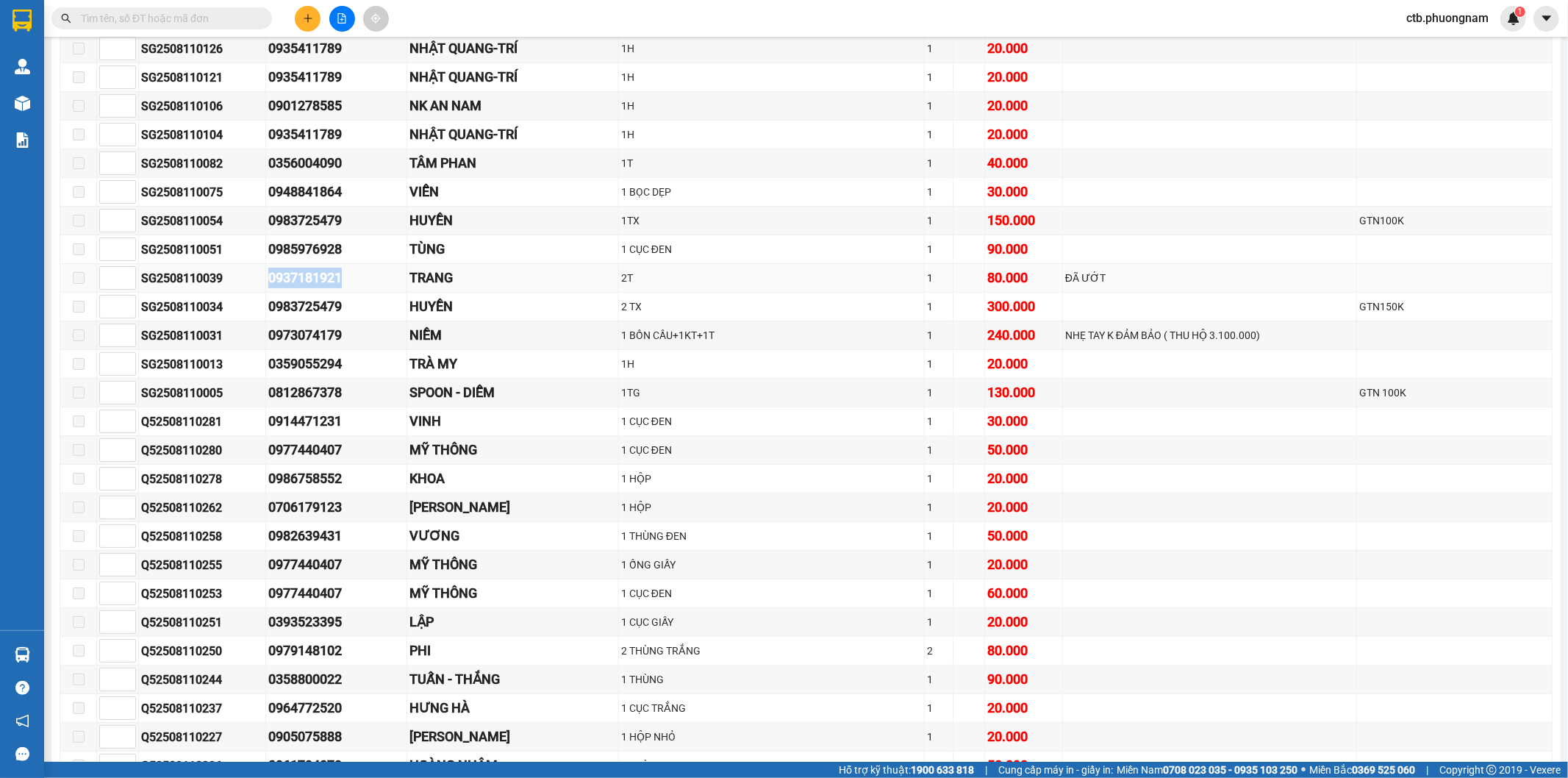
drag, startPoint x: 265, startPoint y: 289, endPoint x: 367, endPoint y: 283, distance: 102.2
click at [367, 283] on tr "SG2508110039 0937181921 TRANG 2T 1 80.000 ĐÃ ƯỚT" at bounding box center [806, 278] width 1492 height 28
copy tr "0937181921"
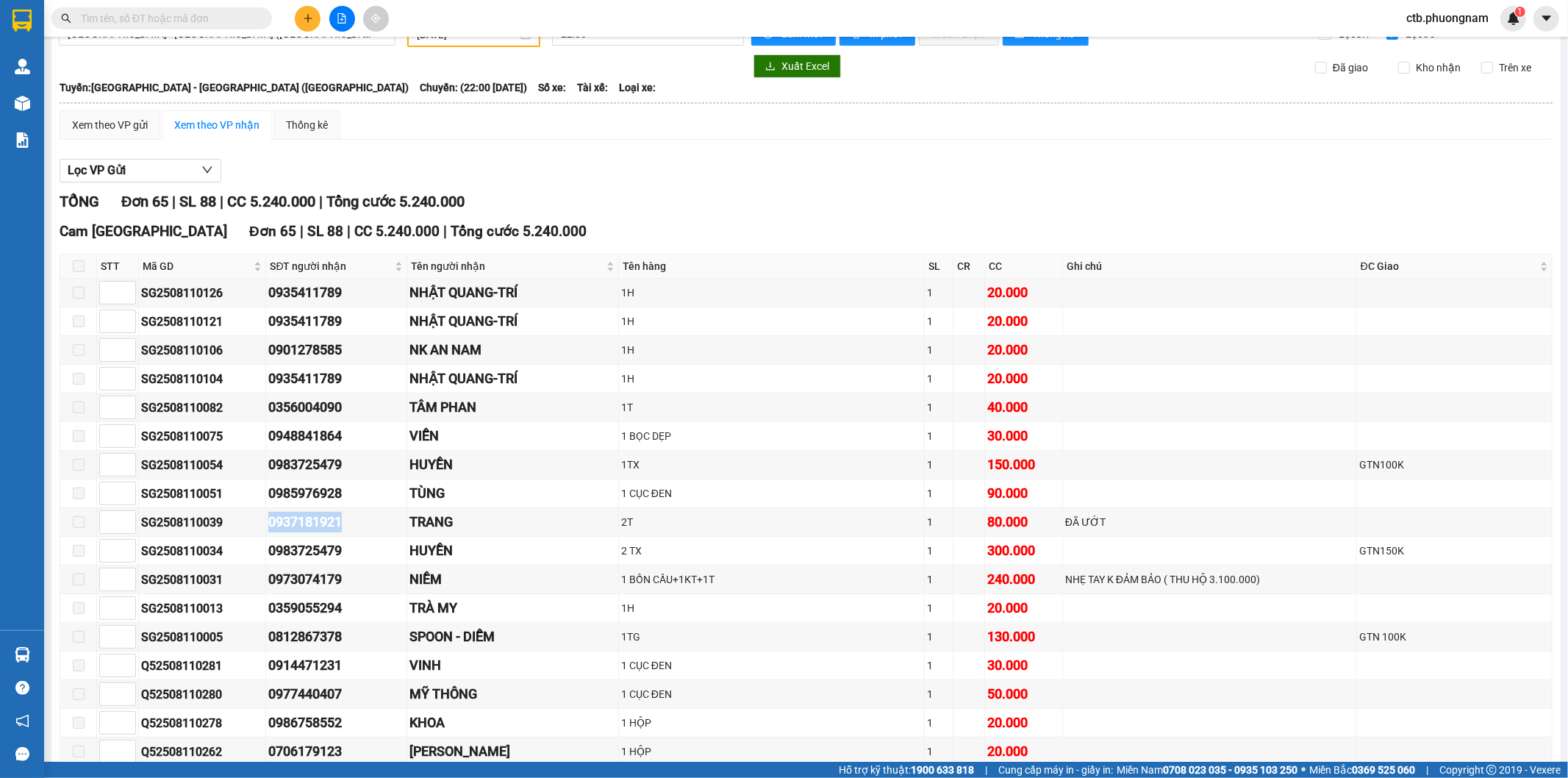
scroll to position [0, 0]
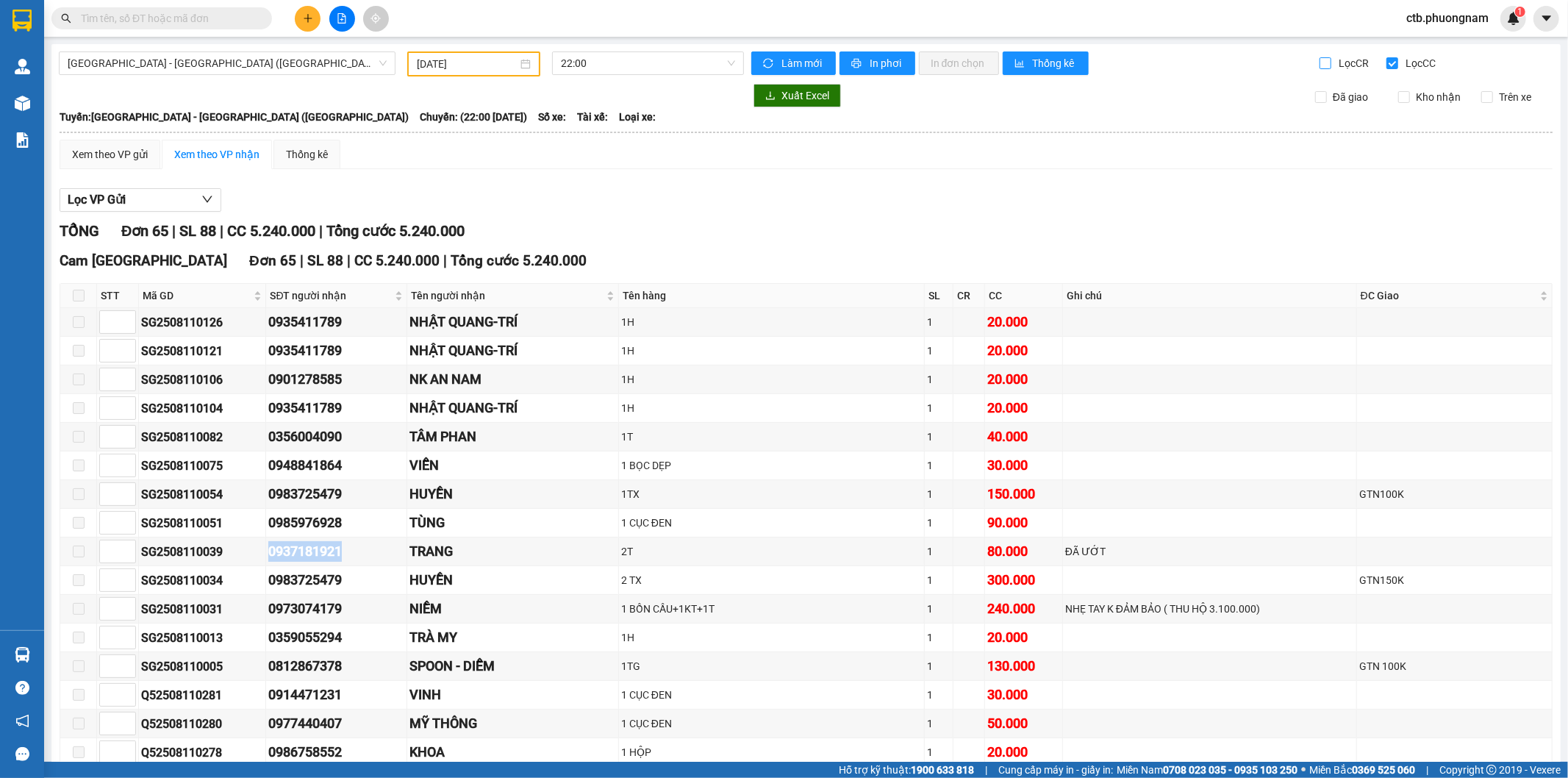
click at [1320, 62] on input "Lọc CR" at bounding box center [1327, 63] width 14 height 12
checkbox input "true"
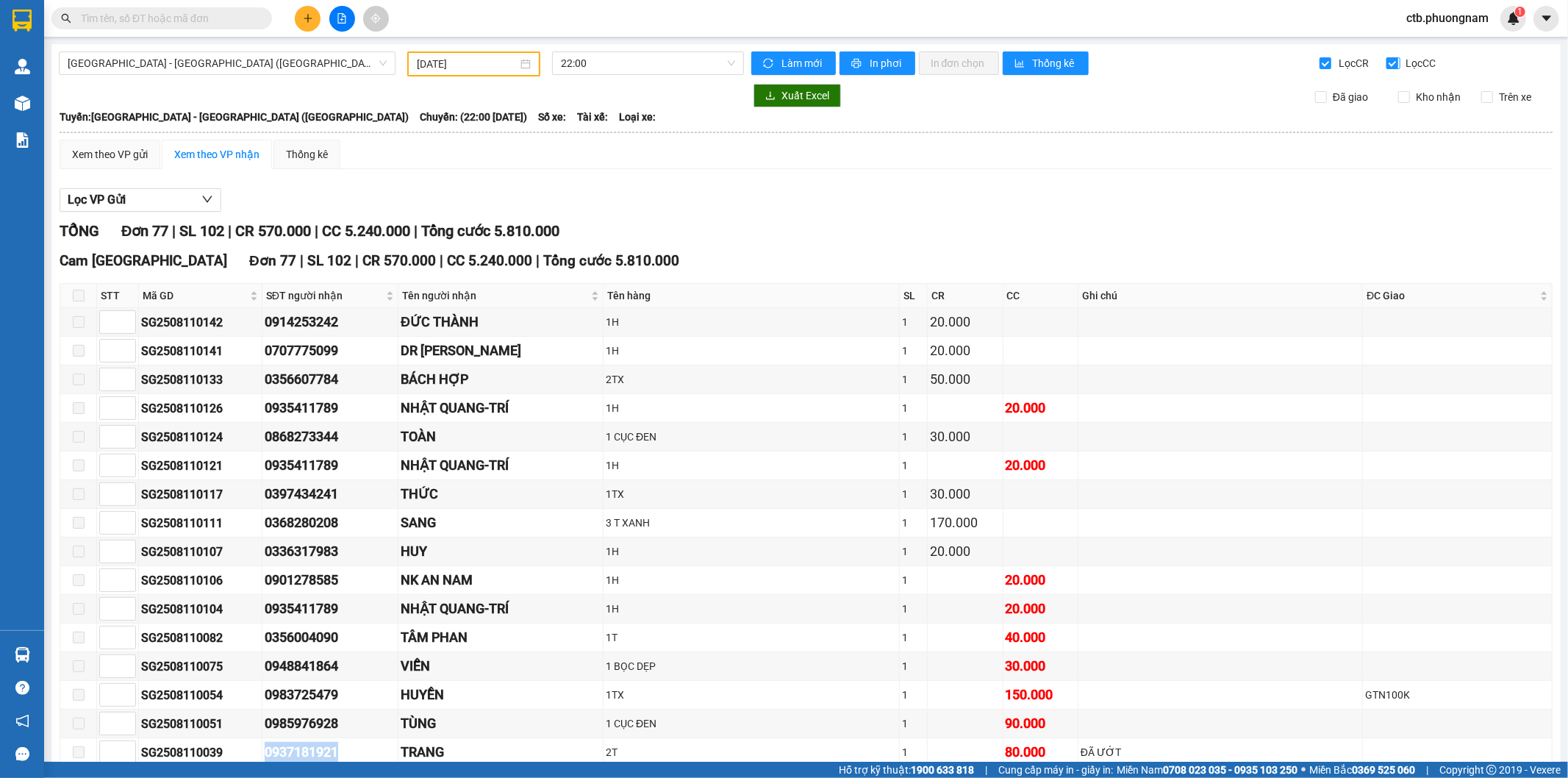
click at [1387, 63] on input "Lọc CC" at bounding box center [1393, 63] width 14 height 12
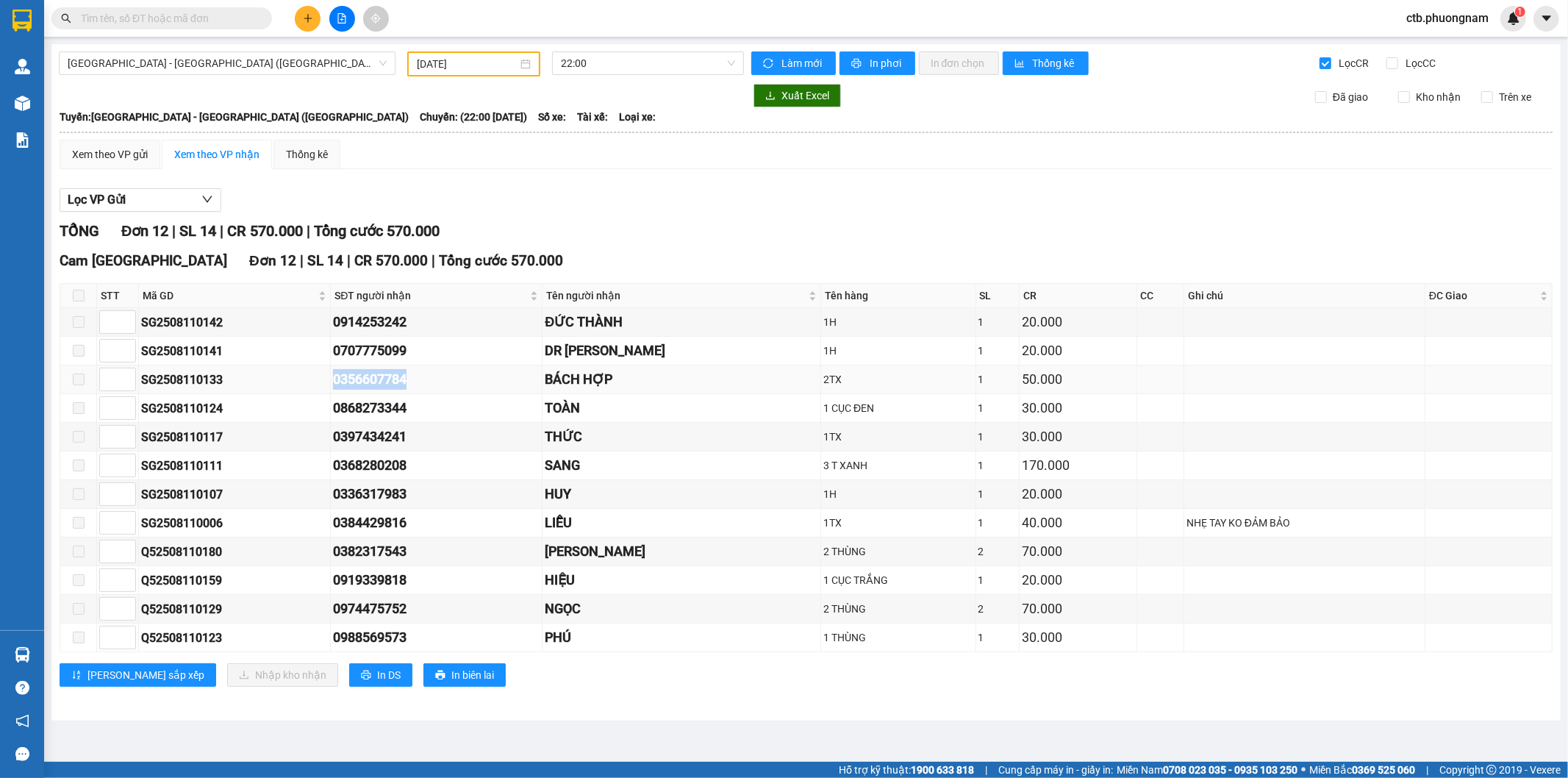
drag, startPoint x: 346, startPoint y: 377, endPoint x: 444, endPoint y: 372, distance: 98.1
click at [444, 372] on tr "SG2508110133 0356607784 BÁCH HỢP 2TX 1 50.000" at bounding box center [806, 379] width 1492 height 28
copy tr "0356607784"
click at [1398, 57] on input "Lọc CC" at bounding box center [1393, 63] width 14 height 12
checkbox input "true"
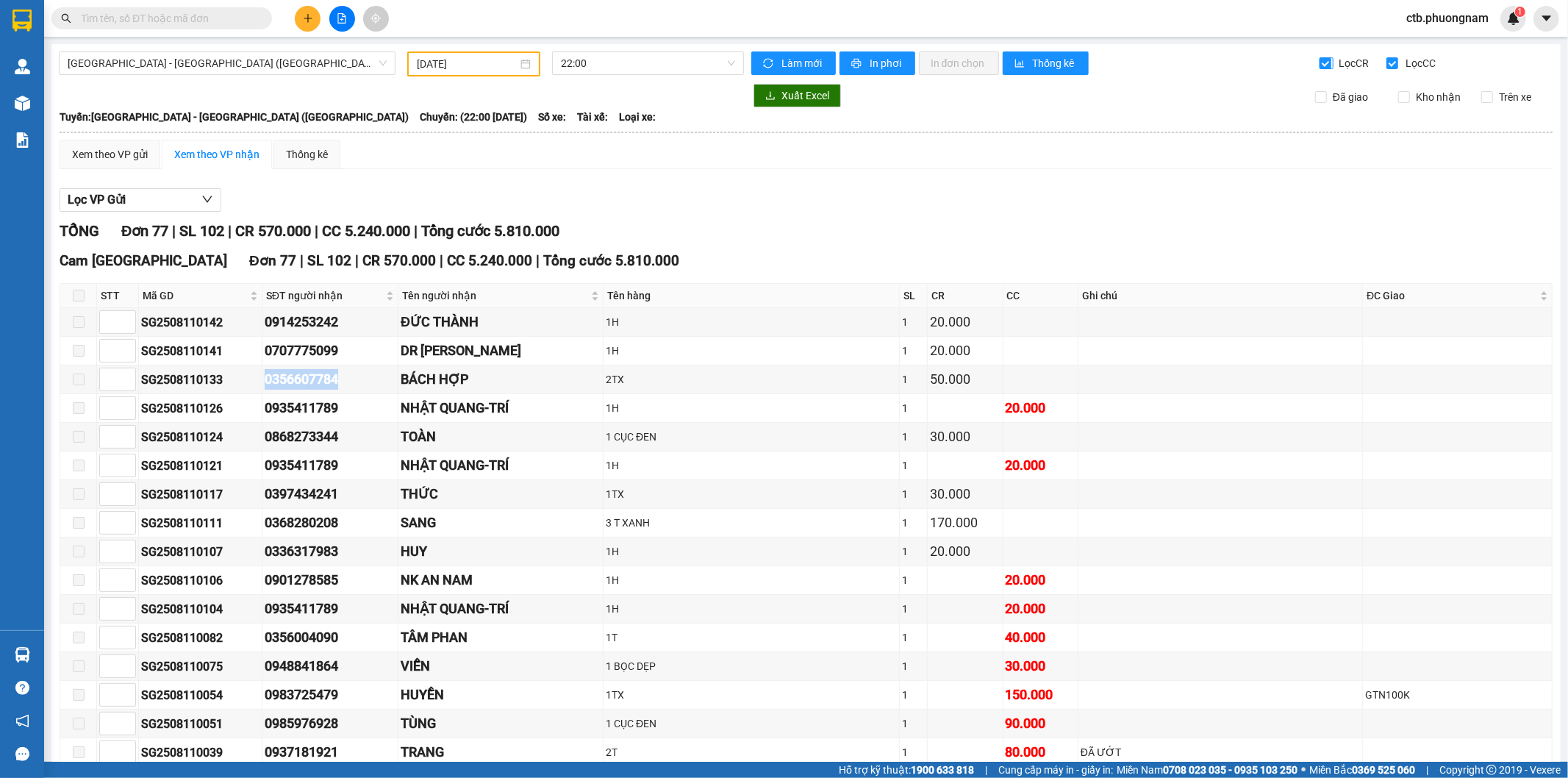
click at [1334, 62] on span "Lọc CR" at bounding box center [1353, 64] width 38 height 16
click at [1331, 62] on input "Lọc CR" at bounding box center [1327, 63] width 14 height 12
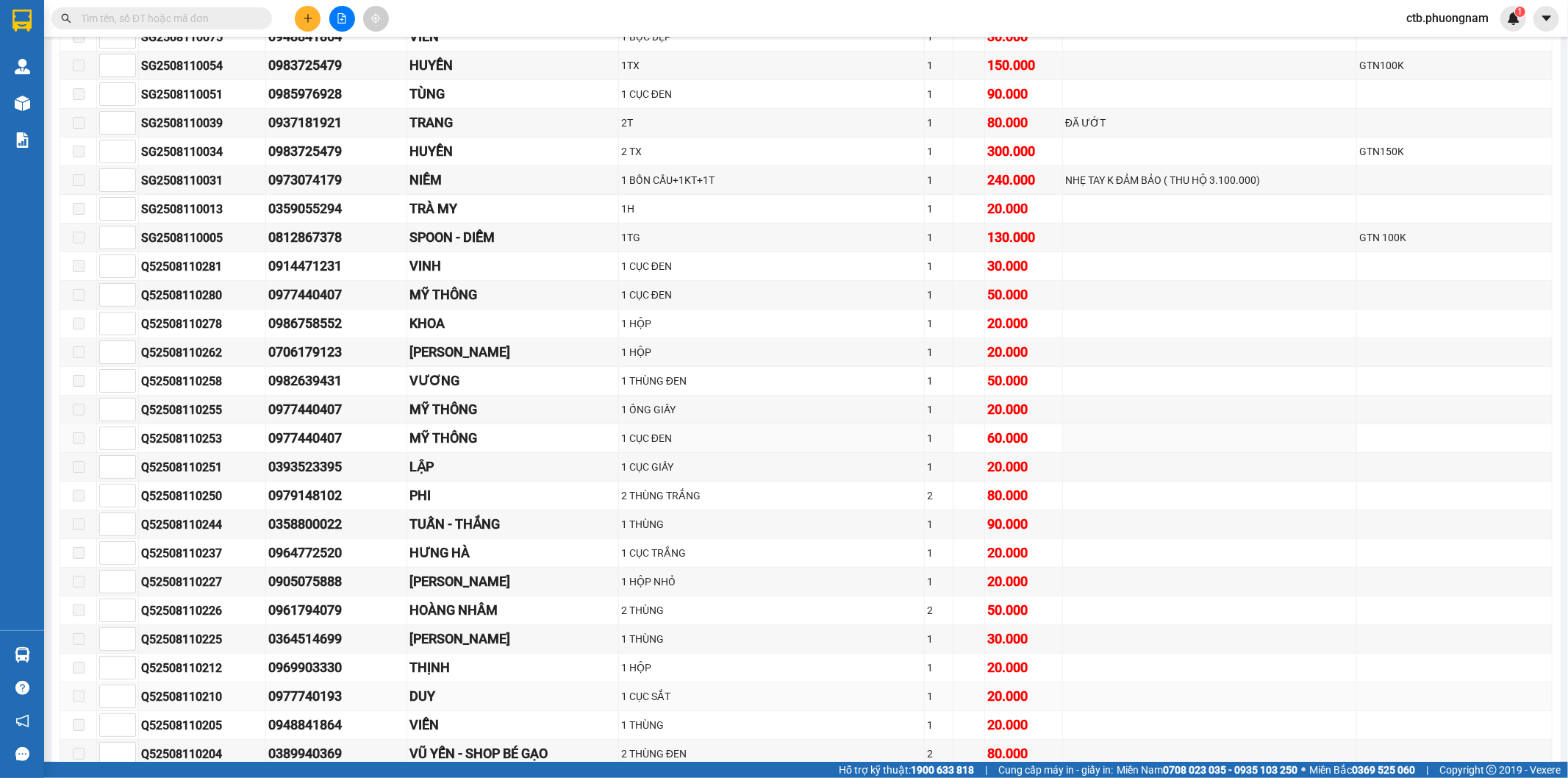
scroll to position [571, 0]
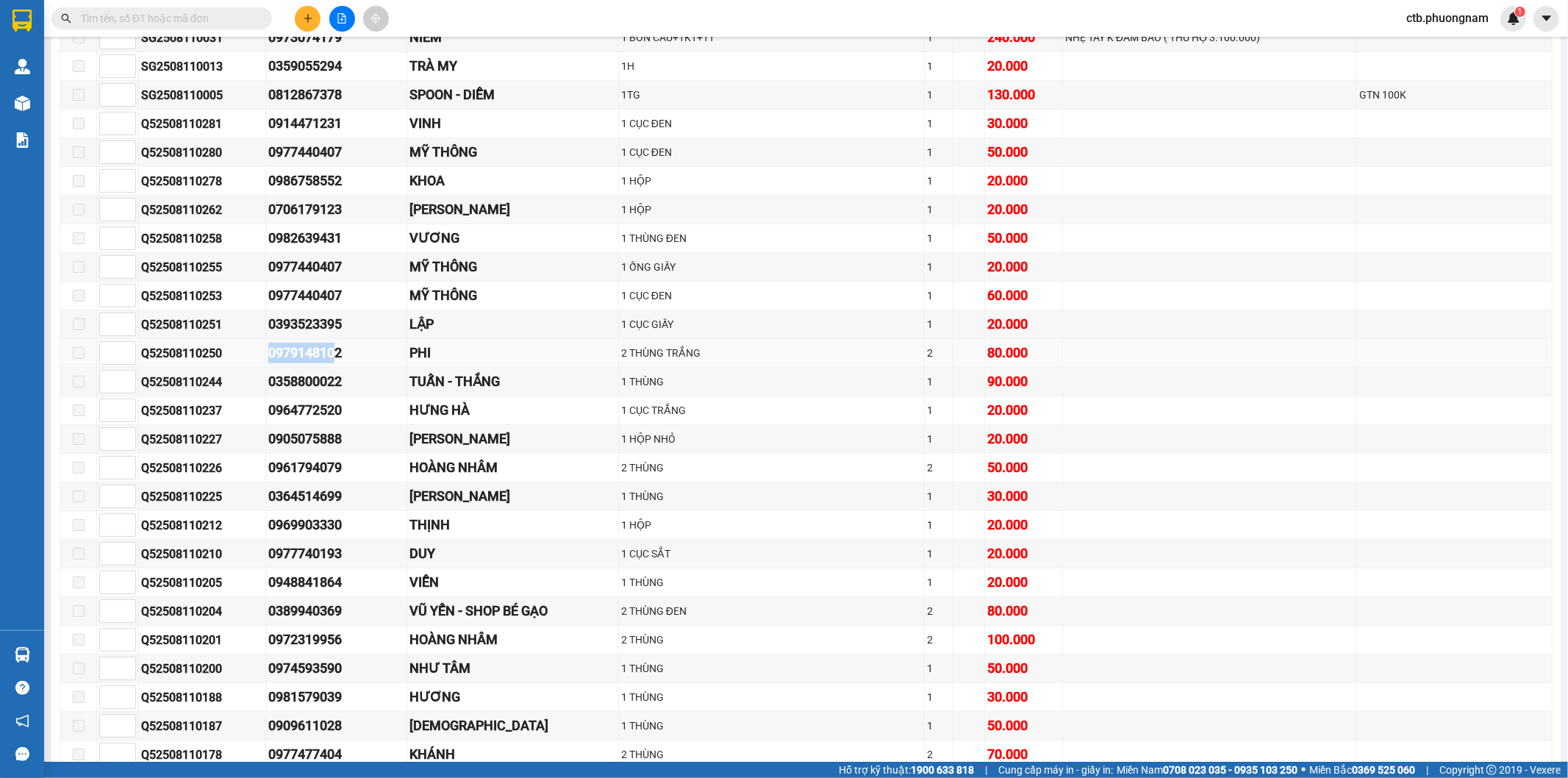
drag, startPoint x: 273, startPoint y: 357, endPoint x: 341, endPoint y: 356, distance: 68.0
click at [341, 356] on td "0979148102" at bounding box center [336, 353] width 140 height 28
click at [359, 351] on div "0979148102" at bounding box center [336, 353] width 135 height 21
drag, startPoint x: 268, startPoint y: 359, endPoint x: 364, endPoint y: 360, distance: 96.0
click at [364, 360] on tr "Q52508110250 0979148102 PHI 2 THÙNG TRẮNG 2 80.000" at bounding box center [806, 353] width 1492 height 28
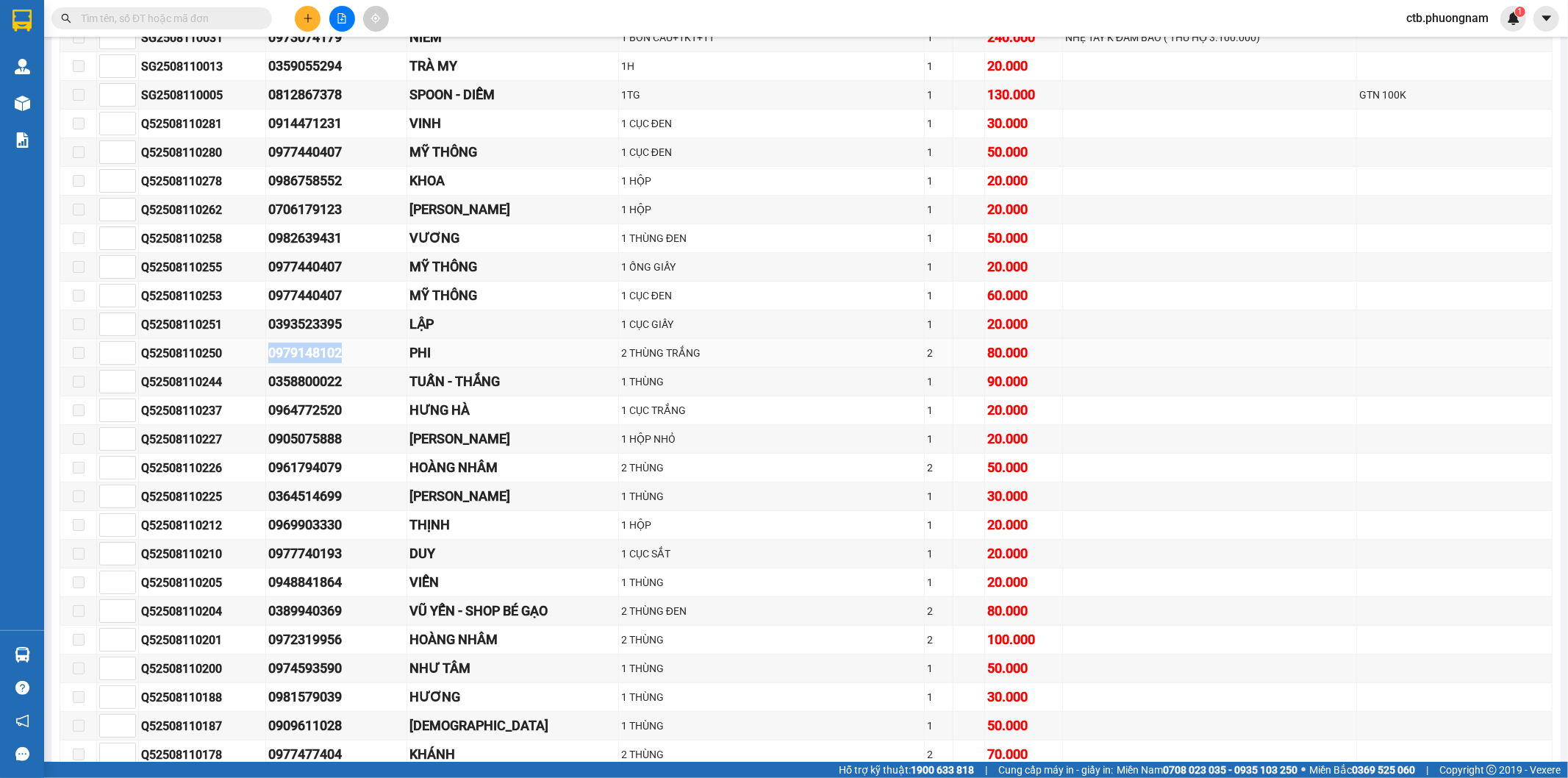
copy tr "0979148102"
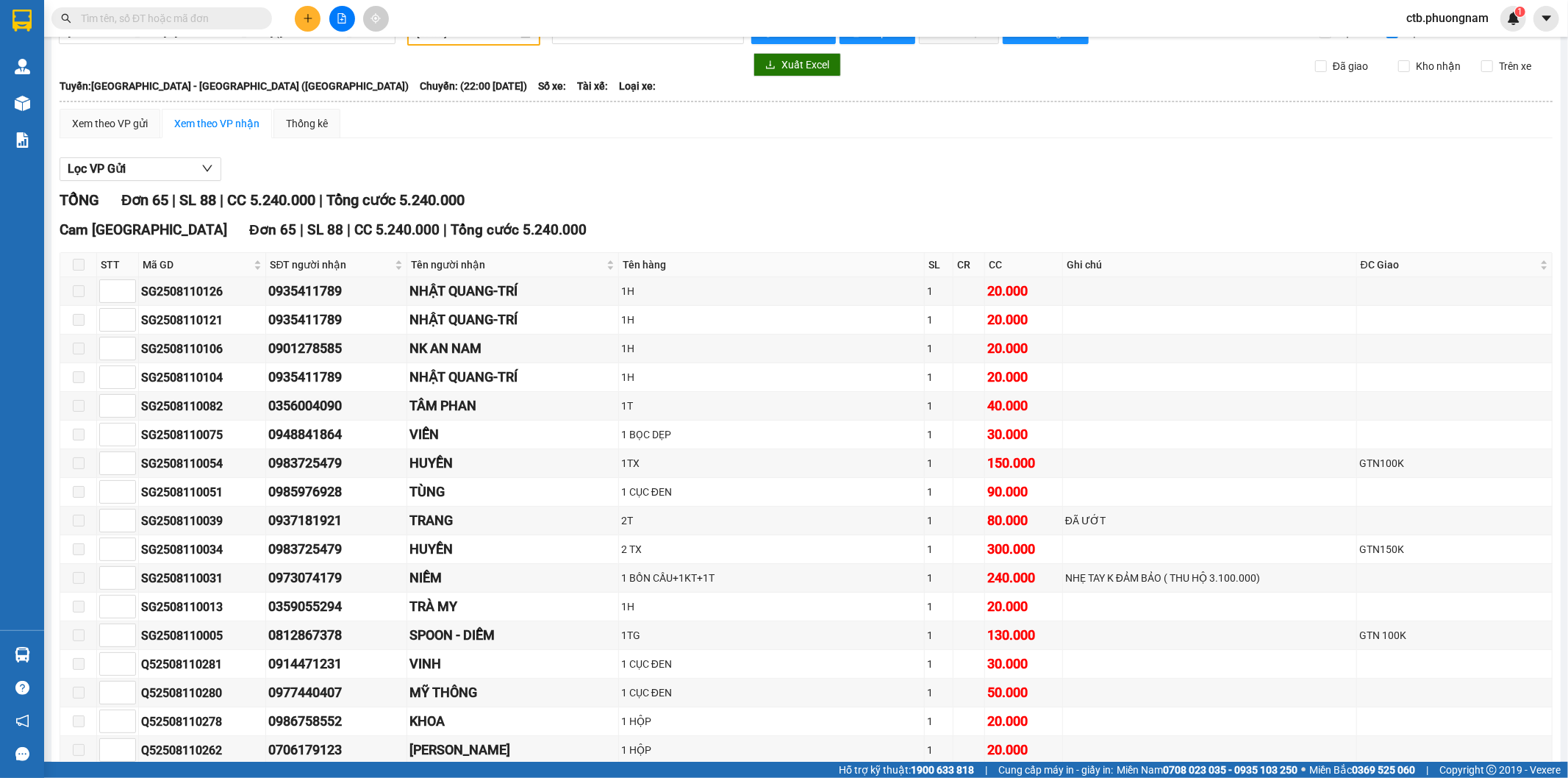
scroll to position [0, 0]
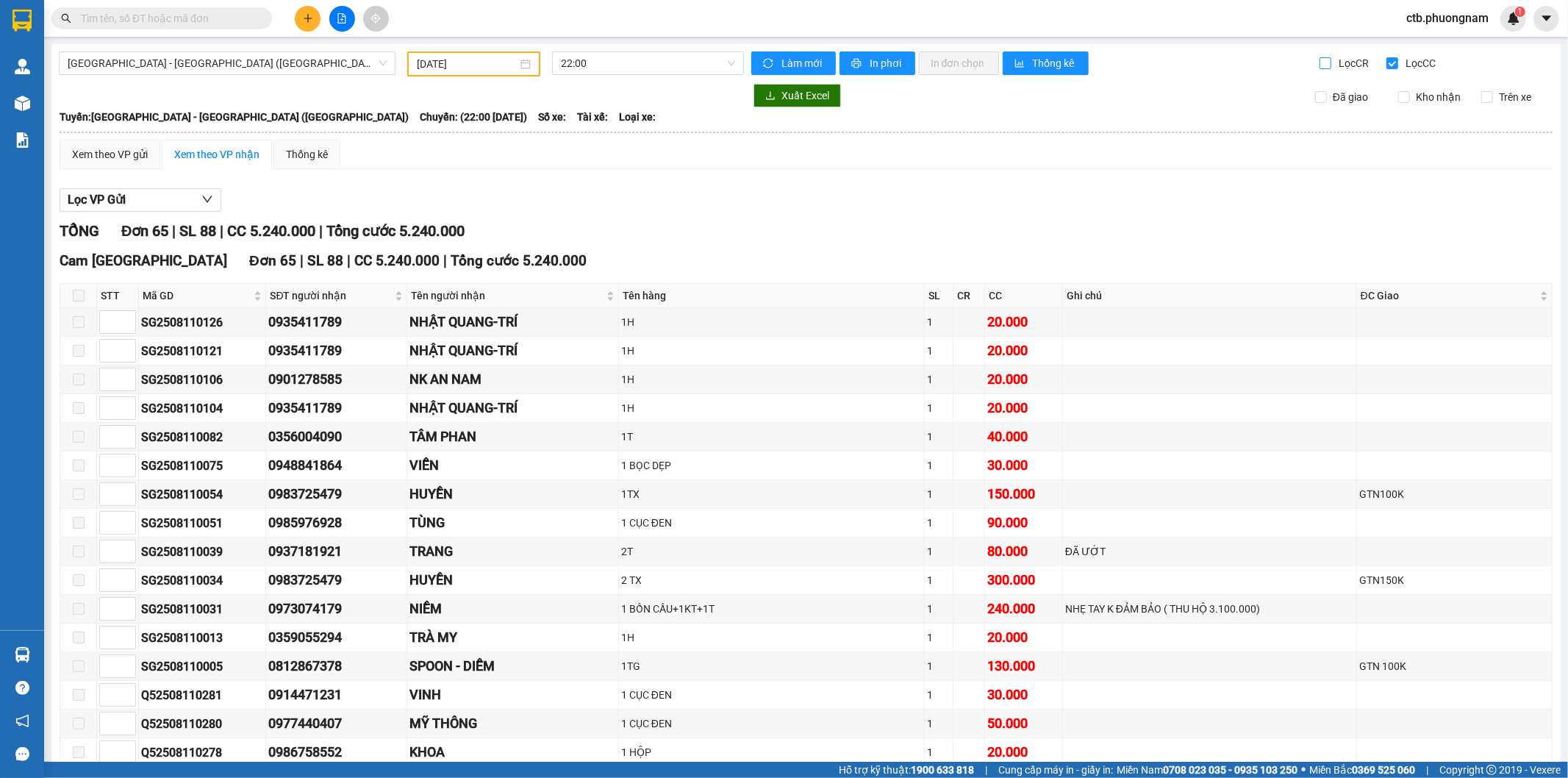
click at [1320, 67] on input "Lọc CR" at bounding box center [1327, 63] width 14 height 12
checkbox input "true"
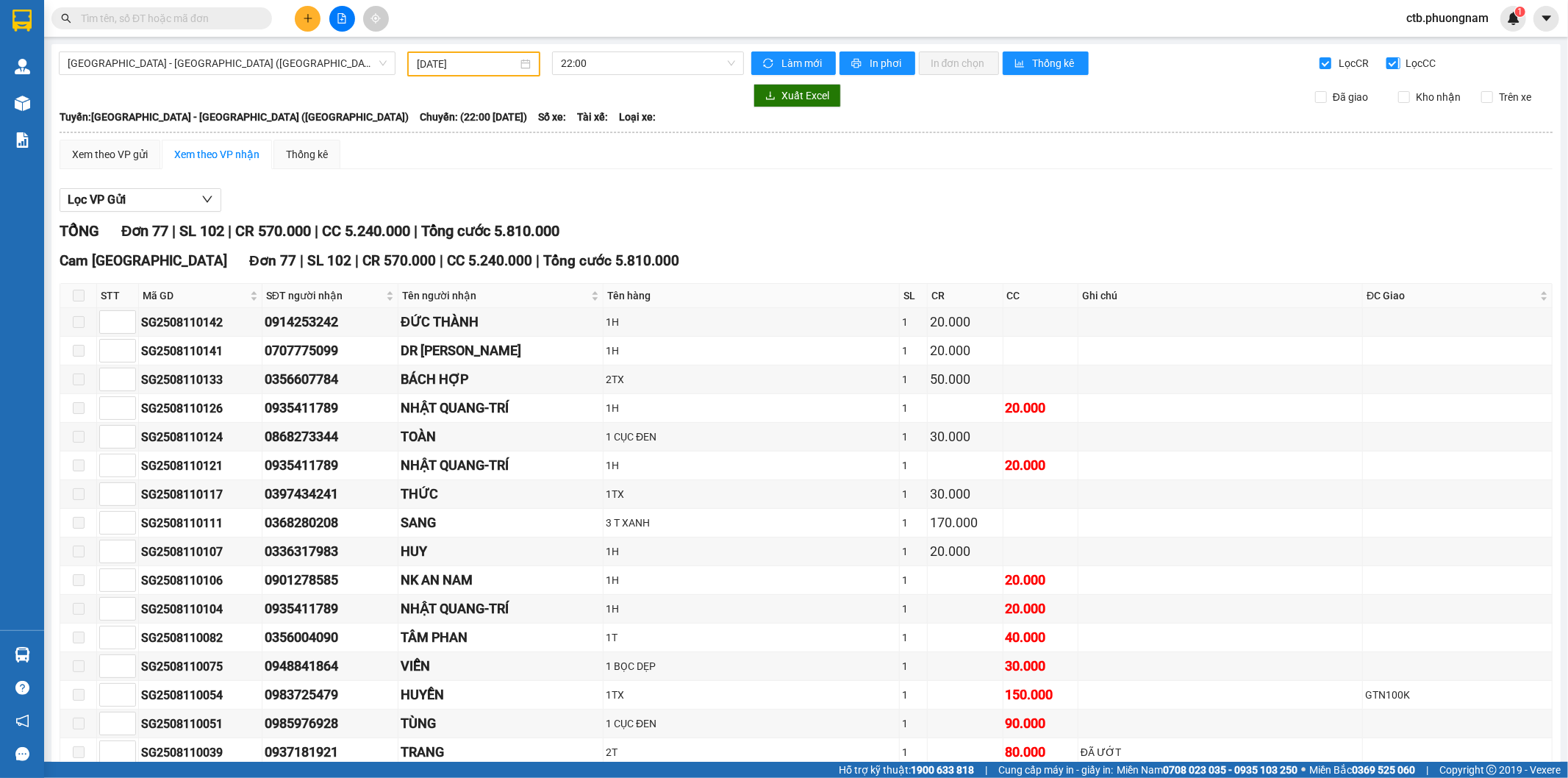
click at [1387, 65] on input "Lọc CC" at bounding box center [1393, 63] width 14 height 12
checkbox input "false"
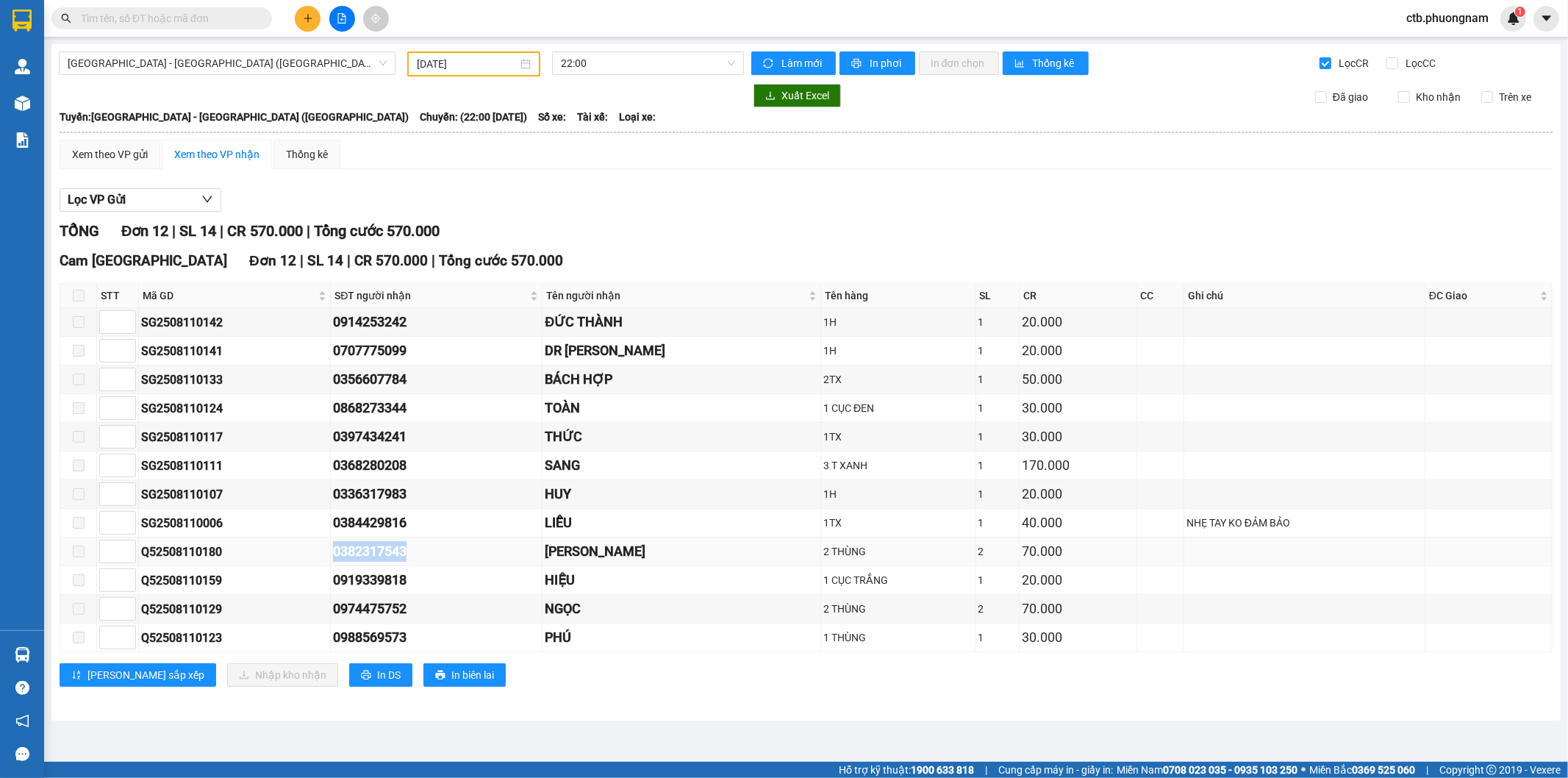
drag, startPoint x: 350, startPoint y: 550, endPoint x: 449, endPoint y: 549, distance: 99.0
click at [449, 549] on td "0382317543" at bounding box center [436, 551] width 211 height 28
drag, startPoint x: 348, startPoint y: 601, endPoint x: 460, endPoint y: 598, distance: 112.0
click at [460, 598] on tr "Q52508110129 0974475752 NGỌC 2 THÙNG 2 70.000" at bounding box center [806, 609] width 1492 height 28
click at [1326, 67] on input "Lọc CR" at bounding box center [1327, 63] width 14 height 12
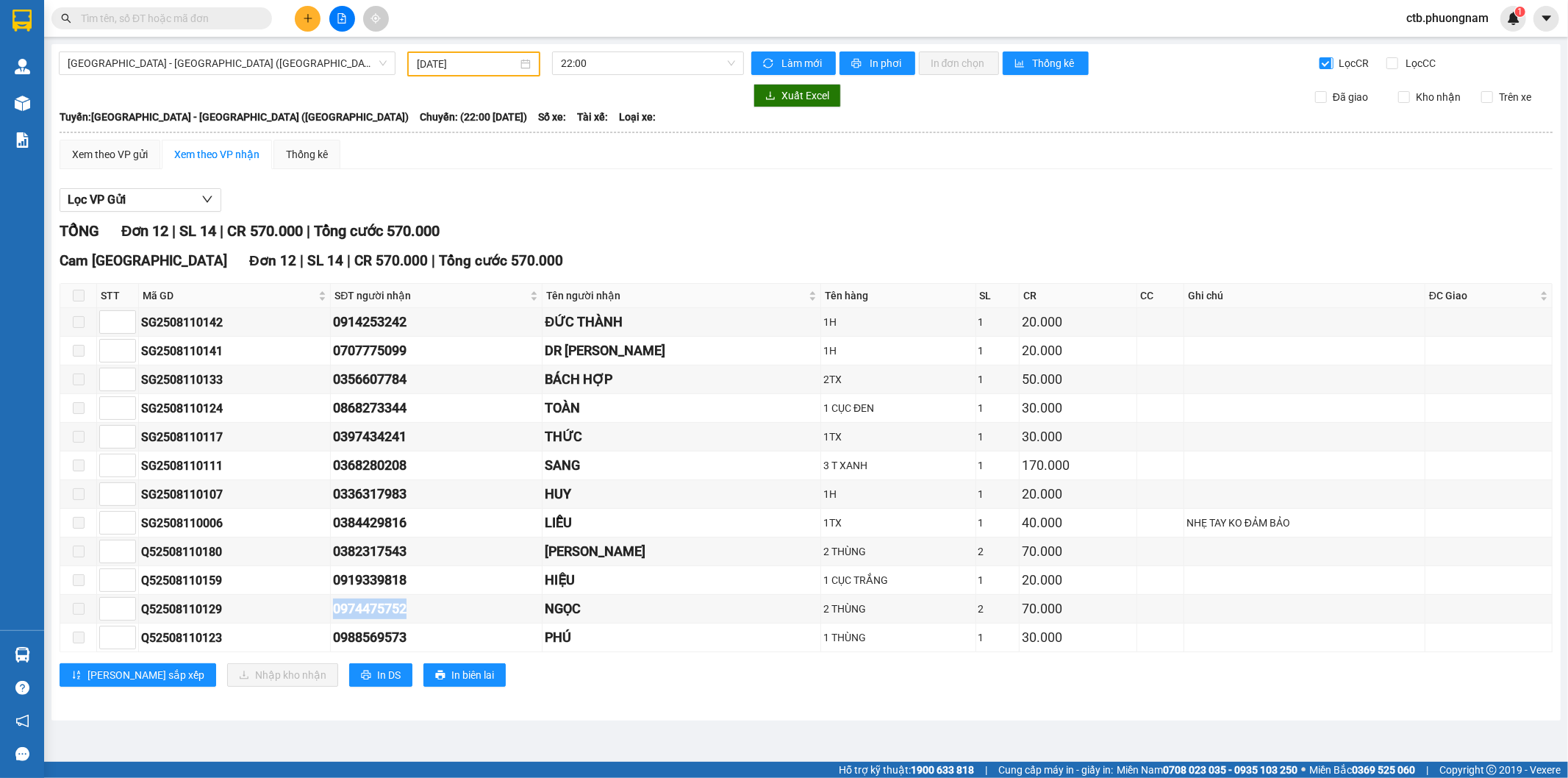
checkbox input "false"
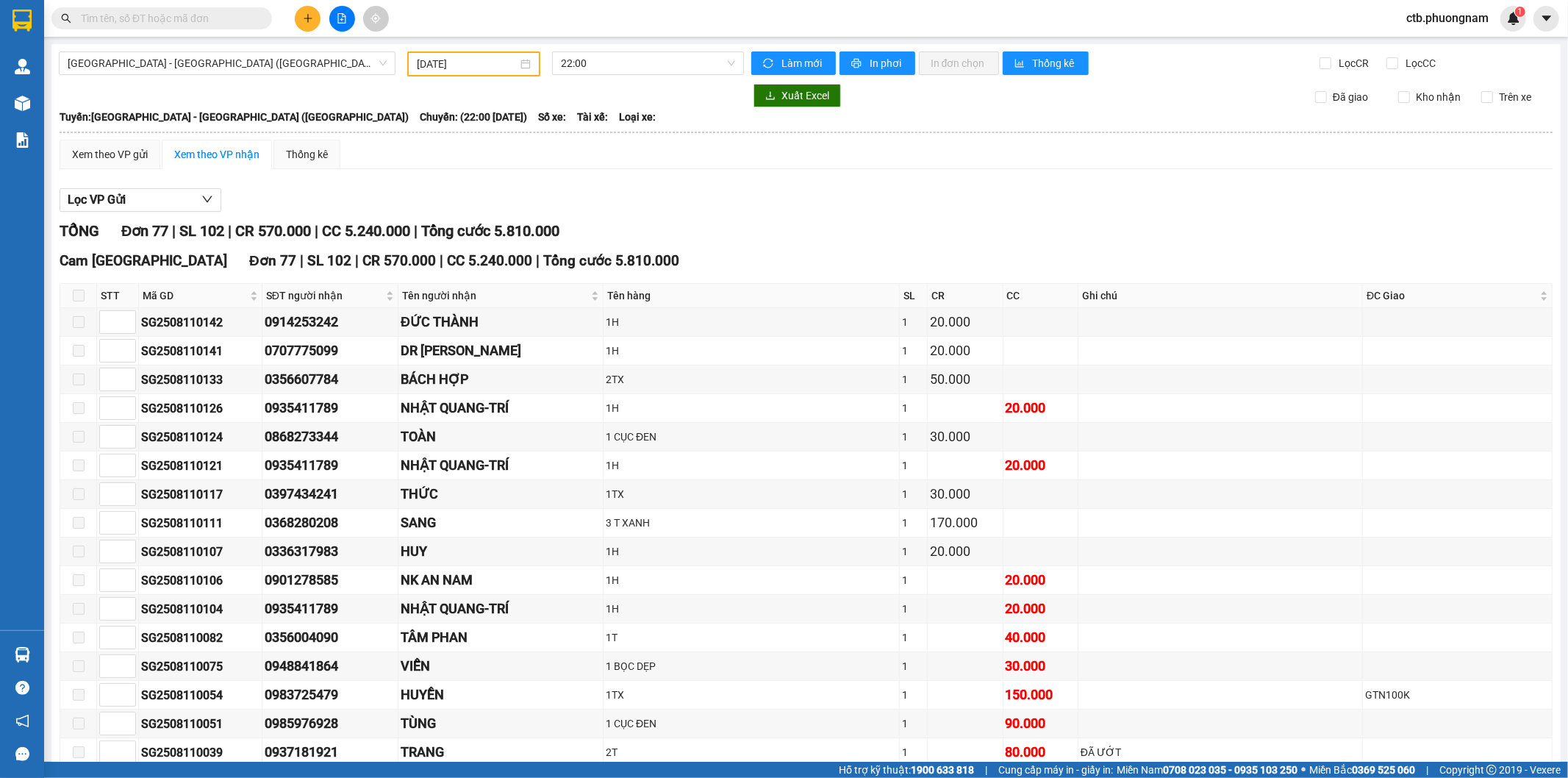
click at [458, 761] on div "TRANG" at bounding box center [501, 752] width 200 height 21
click at [1387, 63] on input "Lọc CC" at bounding box center [1393, 63] width 14 height 12
checkbox input "true"
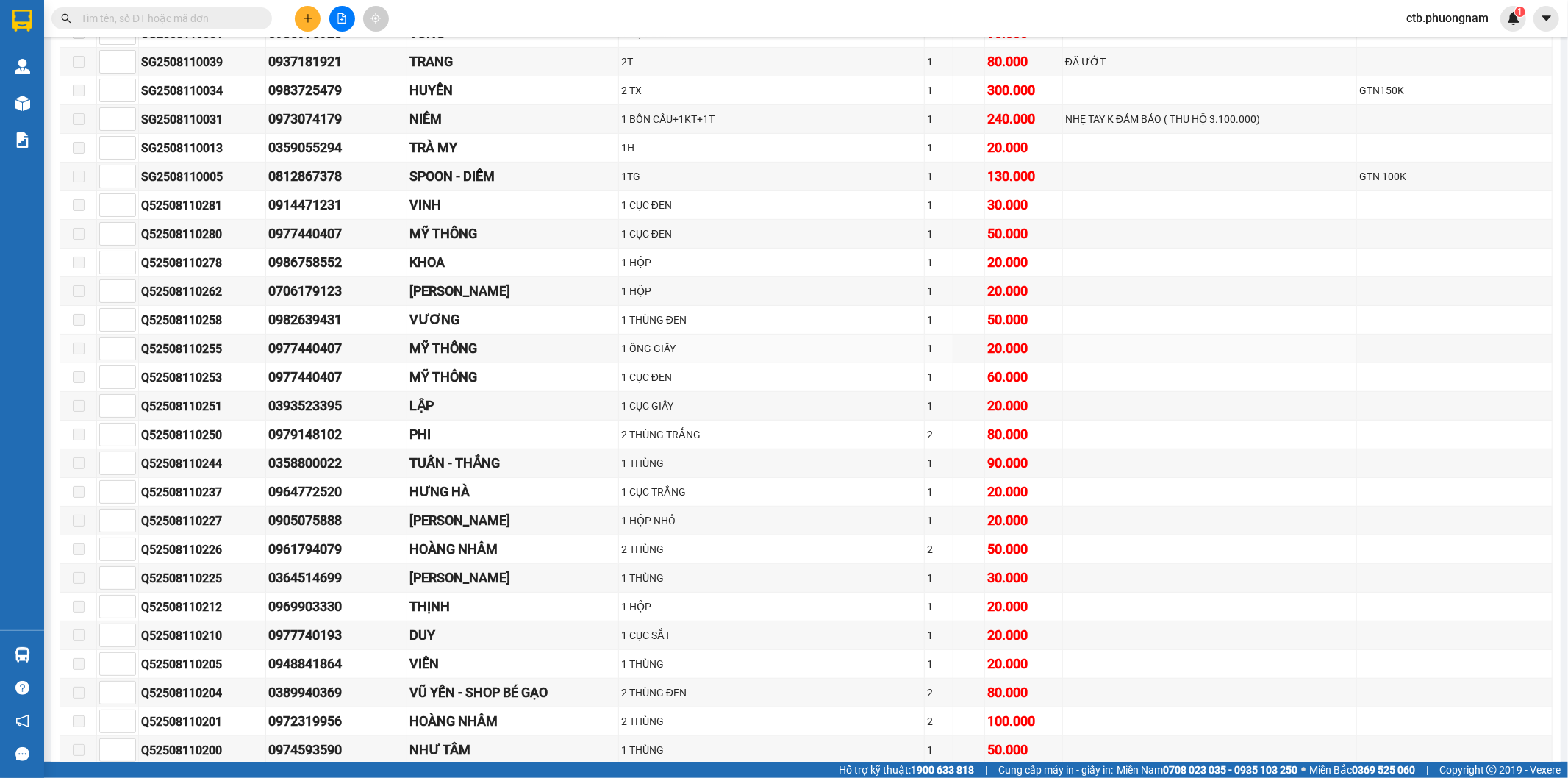
scroll to position [571, 0]
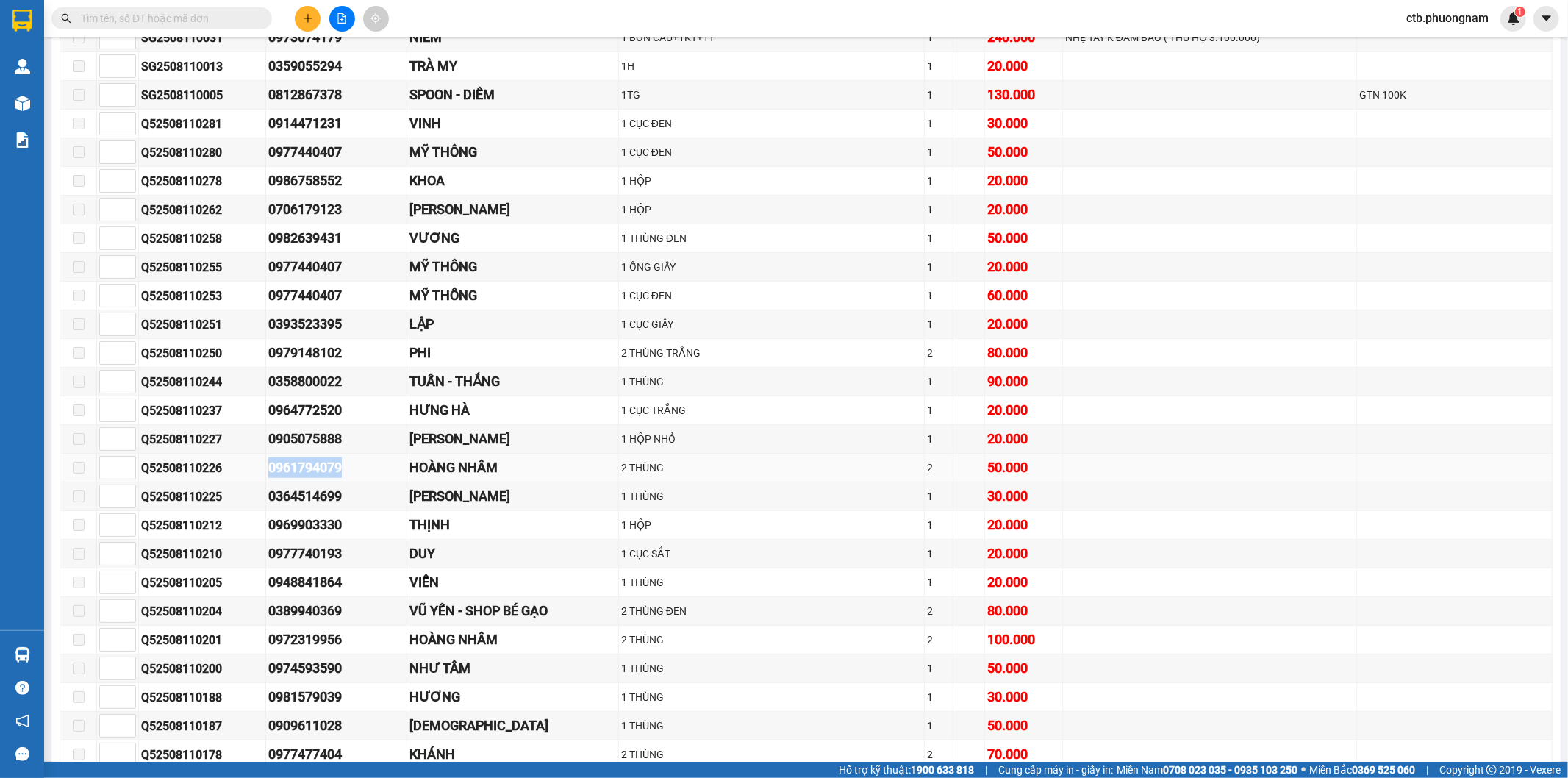
drag, startPoint x: 268, startPoint y: 470, endPoint x: 356, endPoint y: 479, distance: 88.5
click at [356, 479] on tr "Q52508110226 0961794079 HOÀNG NHÂM 2 THÙNG 2 50.000" at bounding box center [806, 467] width 1492 height 28
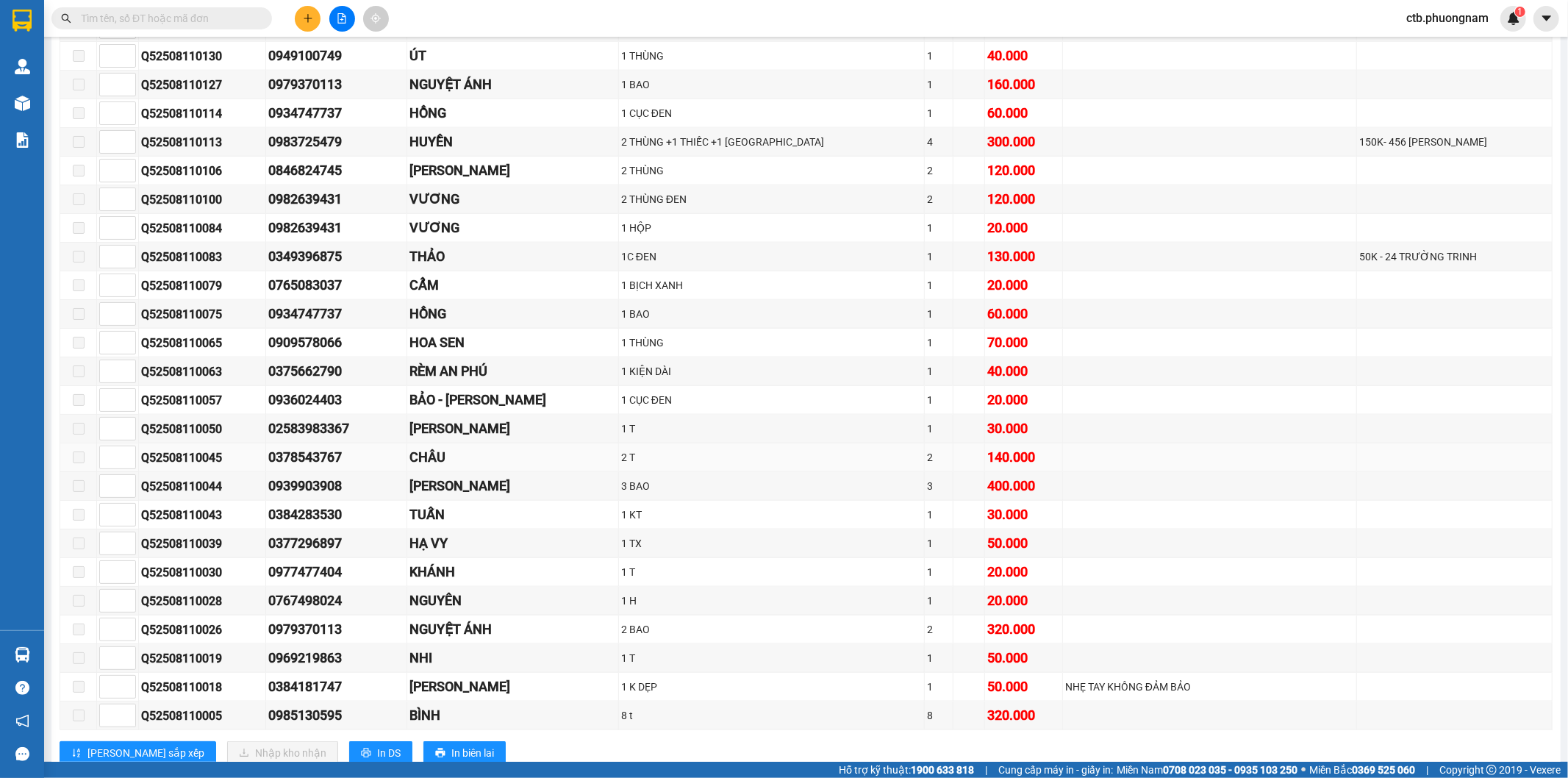
scroll to position [1470, 0]
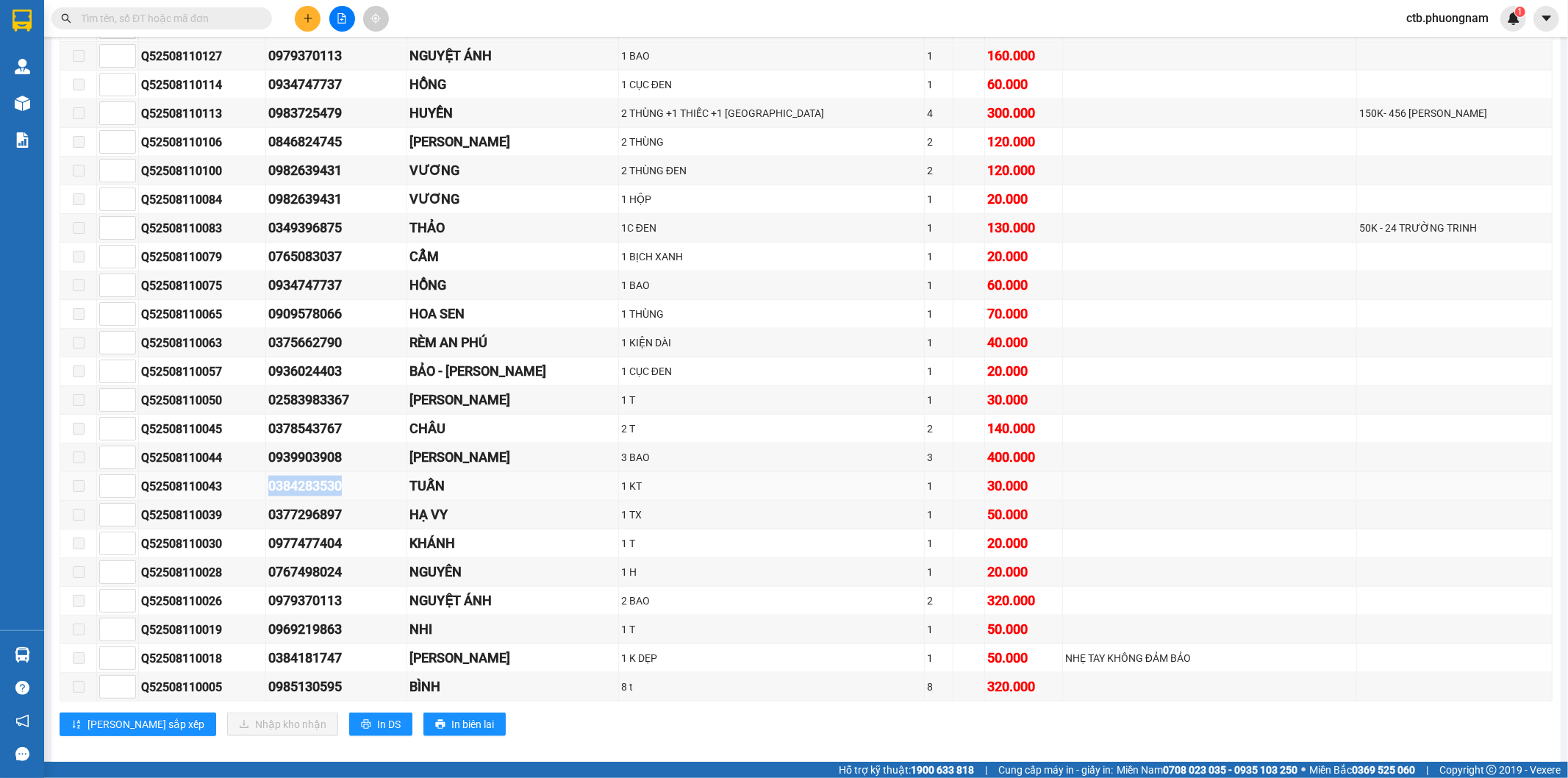
drag, startPoint x: 296, startPoint y: 498, endPoint x: 361, endPoint y: 498, distance: 65.0
click at [361, 498] on tr "Q52508110043 0384283530 TUẤN 1 KT 1 30.000" at bounding box center [806, 486] width 1492 height 28
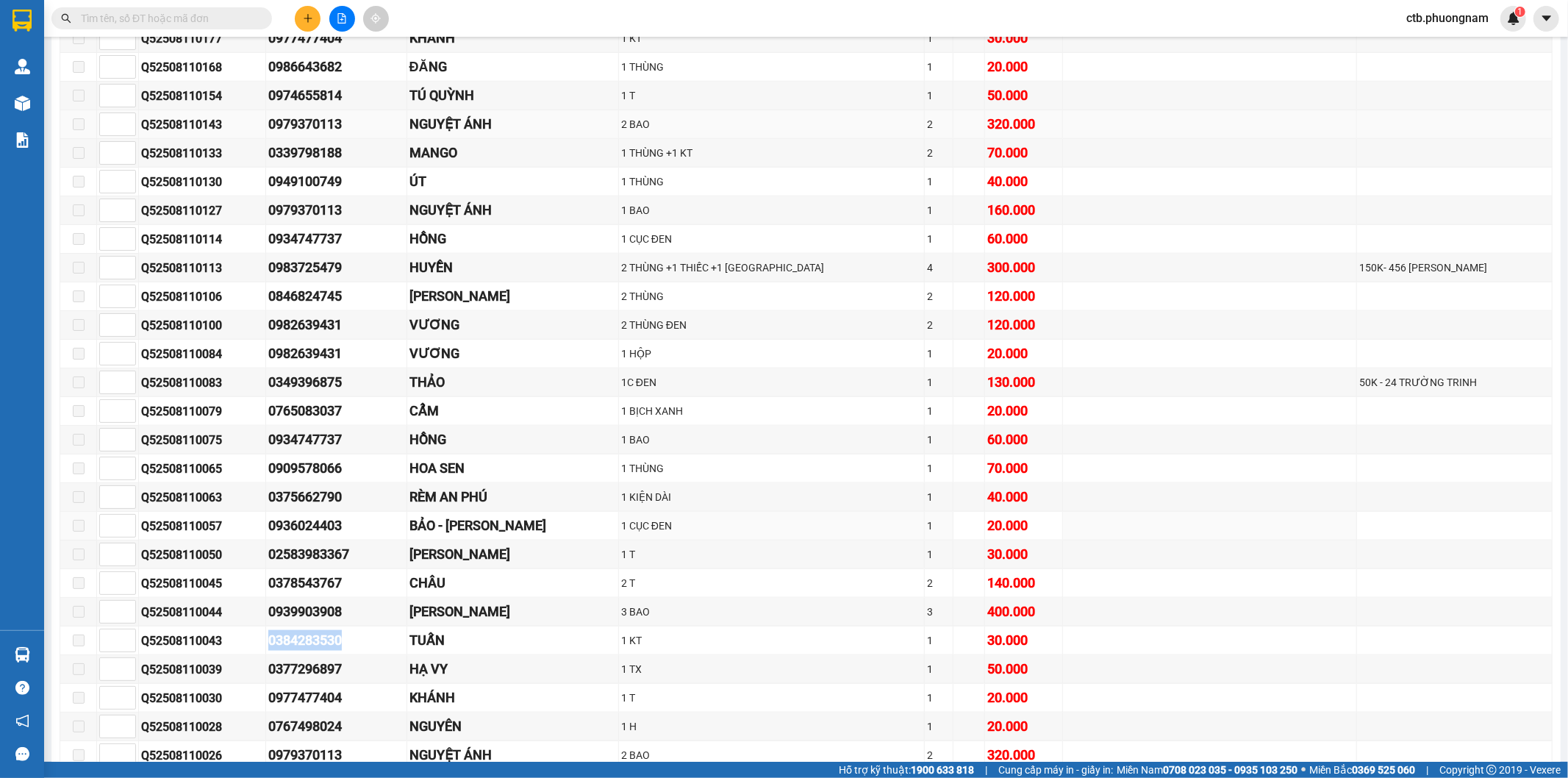
scroll to position [1306, 0]
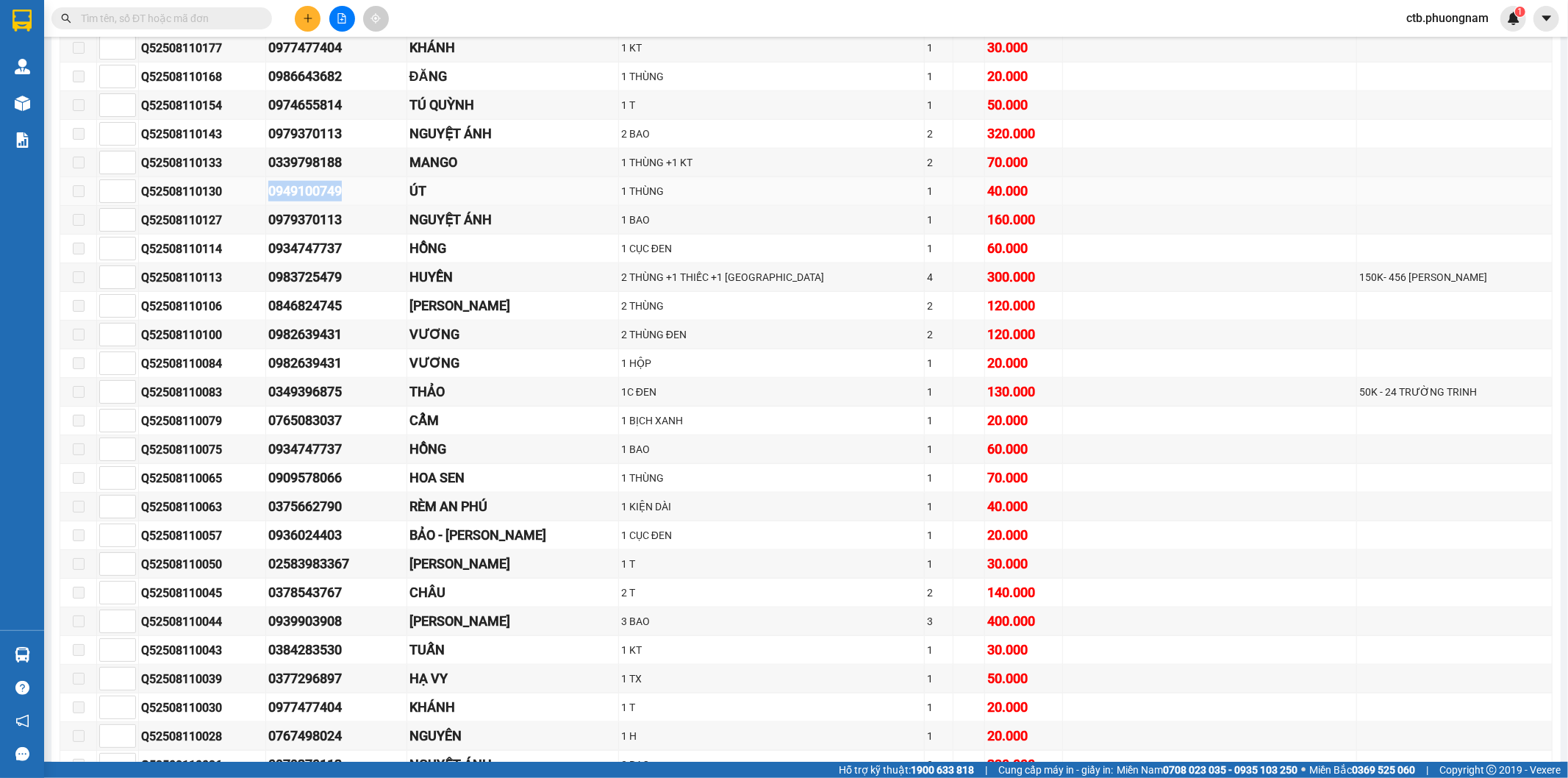
drag, startPoint x: 261, startPoint y: 194, endPoint x: 368, endPoint y: 196, distance: 107.0
click at [368, 196] on tr "Q52508110130 0949100749 ÚT 1 THÙNG 1 40.000" at bounding box center [806, 190] width 1492 height 28
drag, startPoint x: 140, startPoint y: 199, endPoint x: 230, endPoint y: 196, distance: 90.0
click at [230, 196] on div "Q52508110130" at bounding box center [202, 191] width 122 height 18
click at [169, 10] on input "text" at bounding box center [168, 18] width 173 height 16
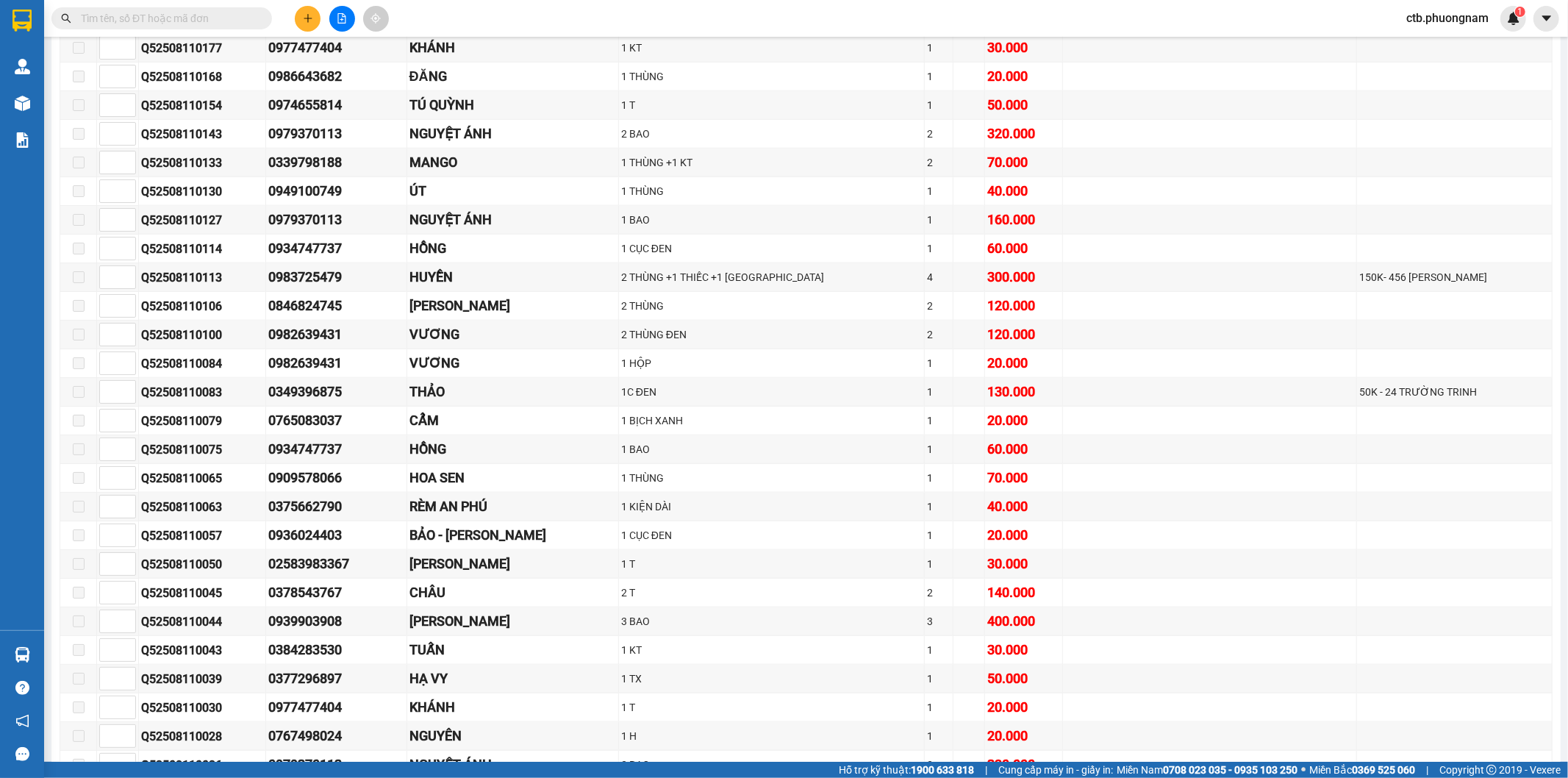
paste input "Q52508110130"
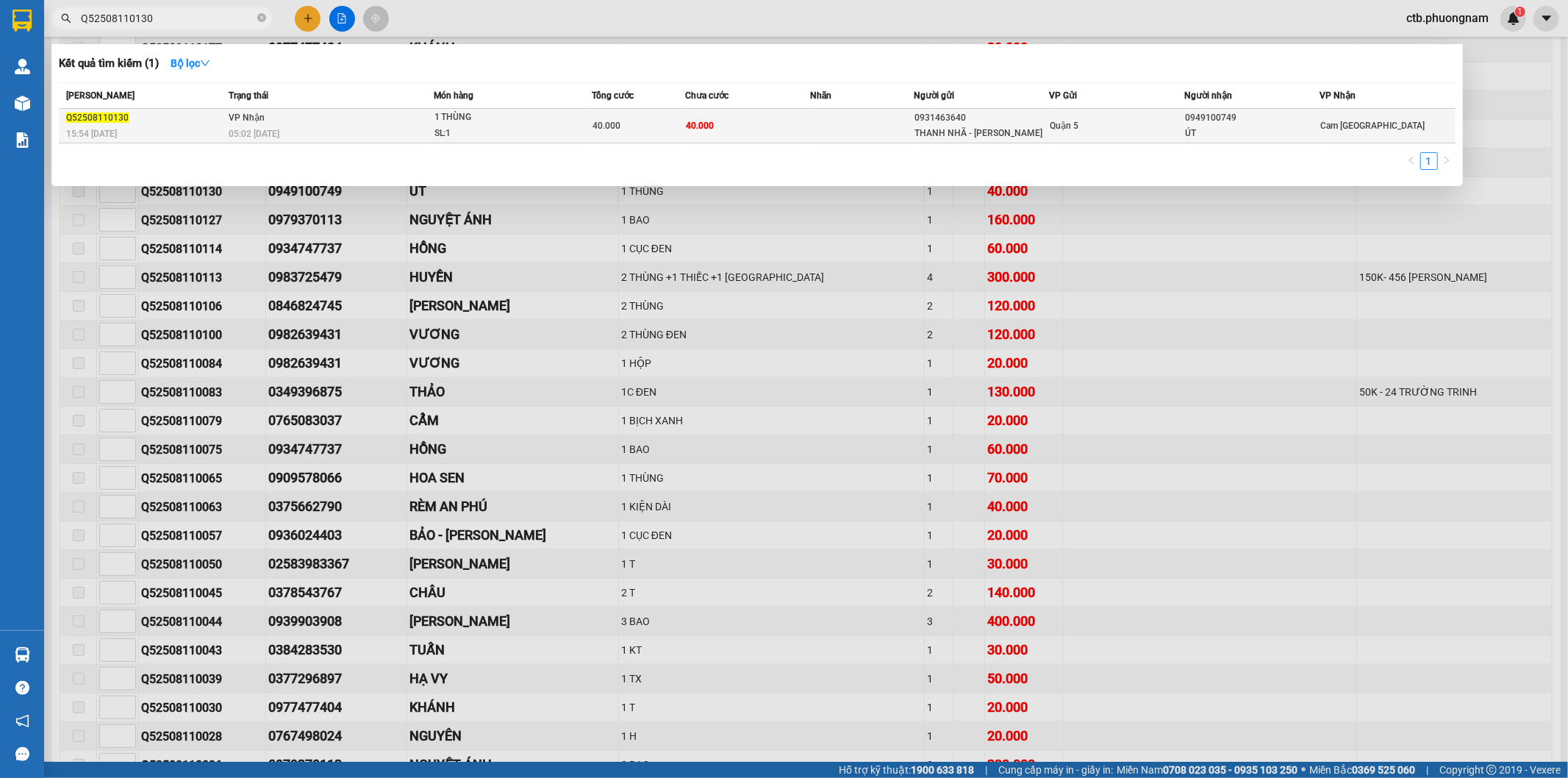
type input "Q52508110130"
click at [273, 118] on td "VP Nhận 05:02 - 12/08" at bounding box center [329, 126] width 208 height 35
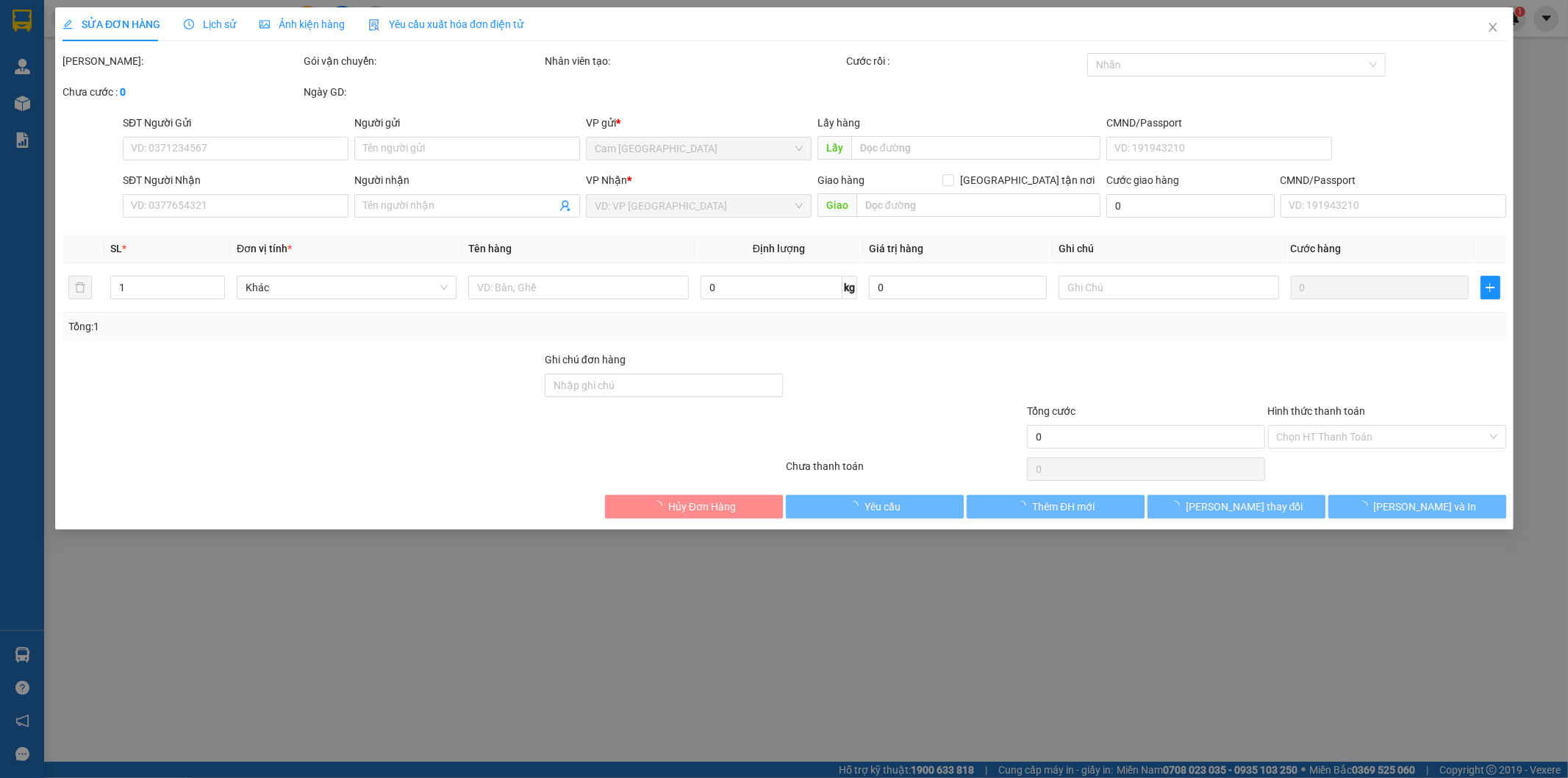
type input "0931463640"
type input "THANH NHÃ - HƯƠNG"
type input "0949100749"
type input "ÚT"
type input "40.000"
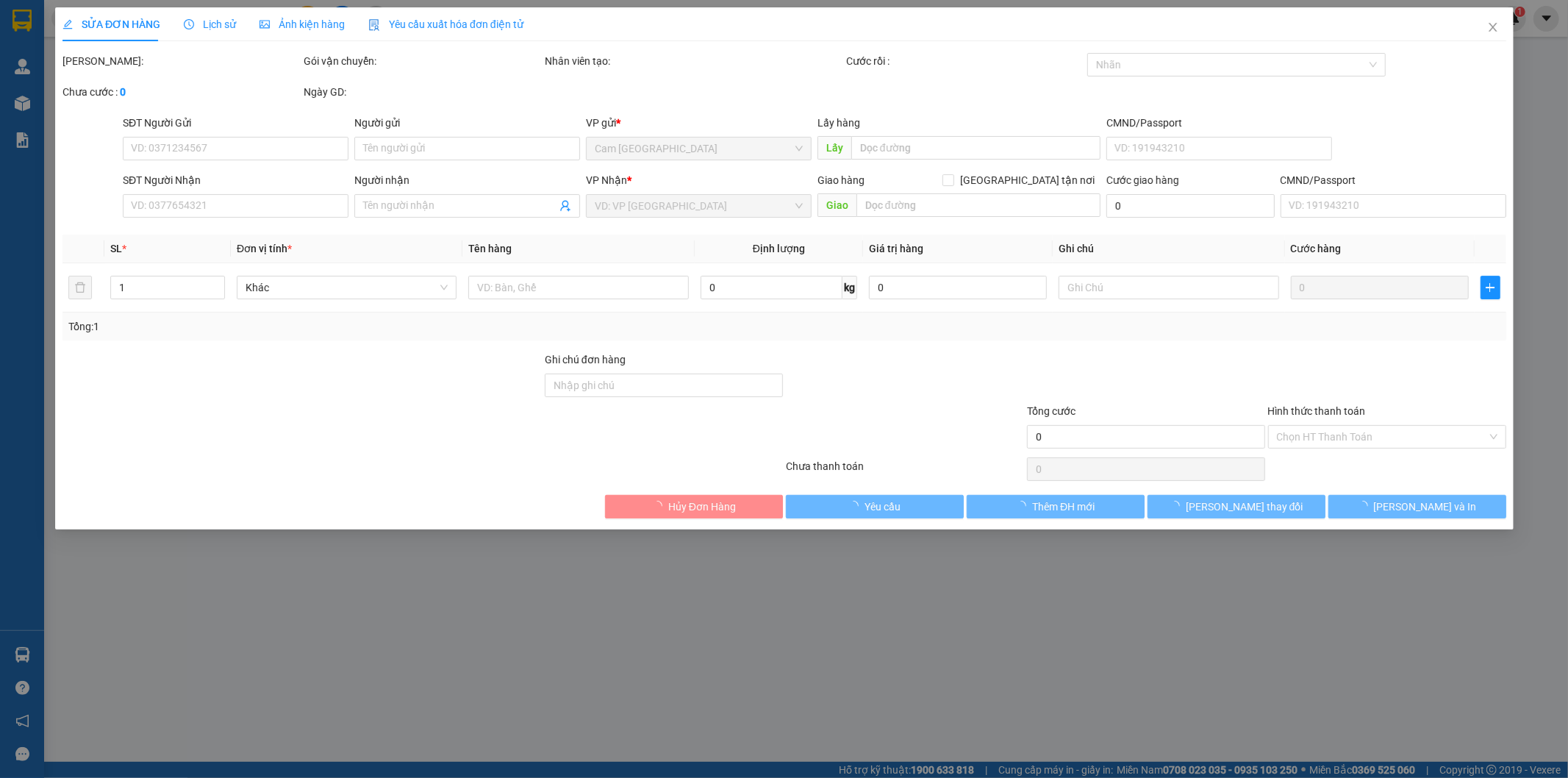
type input "40.000"
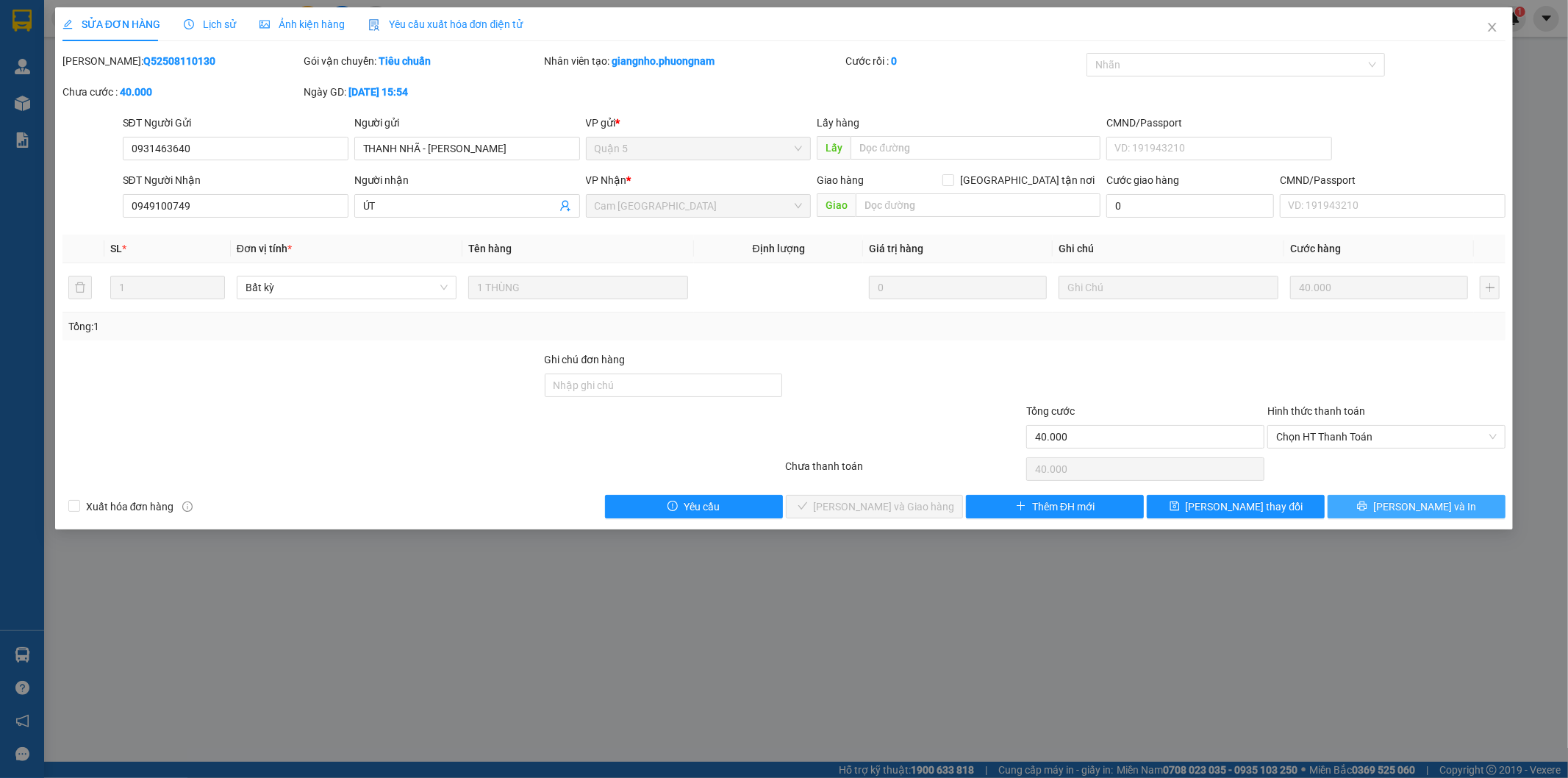
click at [1400, 504] on button "[PERSON_NAME] và In" at bounding box center [1416, 507] width 178 height 24
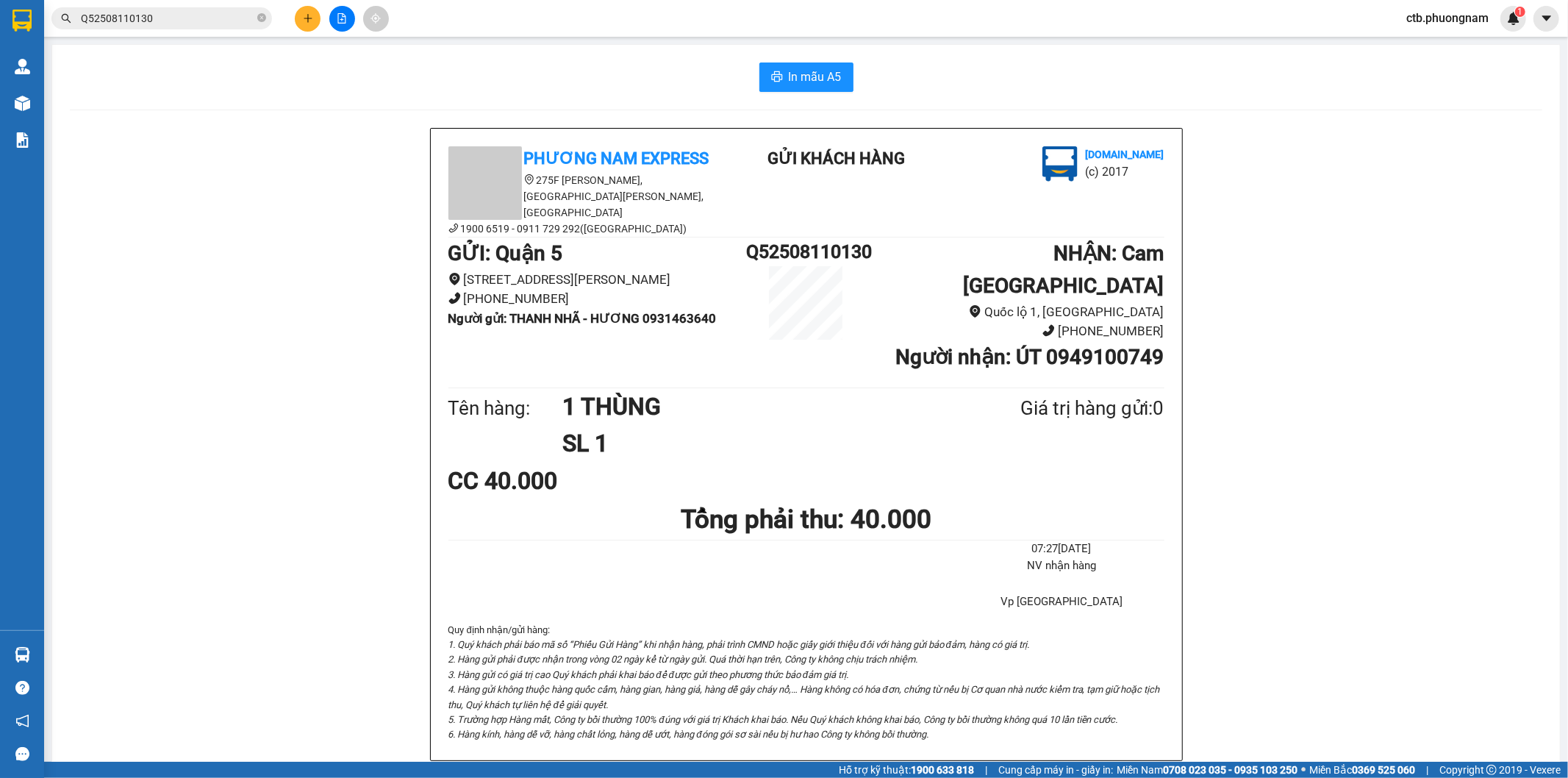
click at [341, 15] on icon "file-add" at bounding box center [342, 18] width 10 height 10
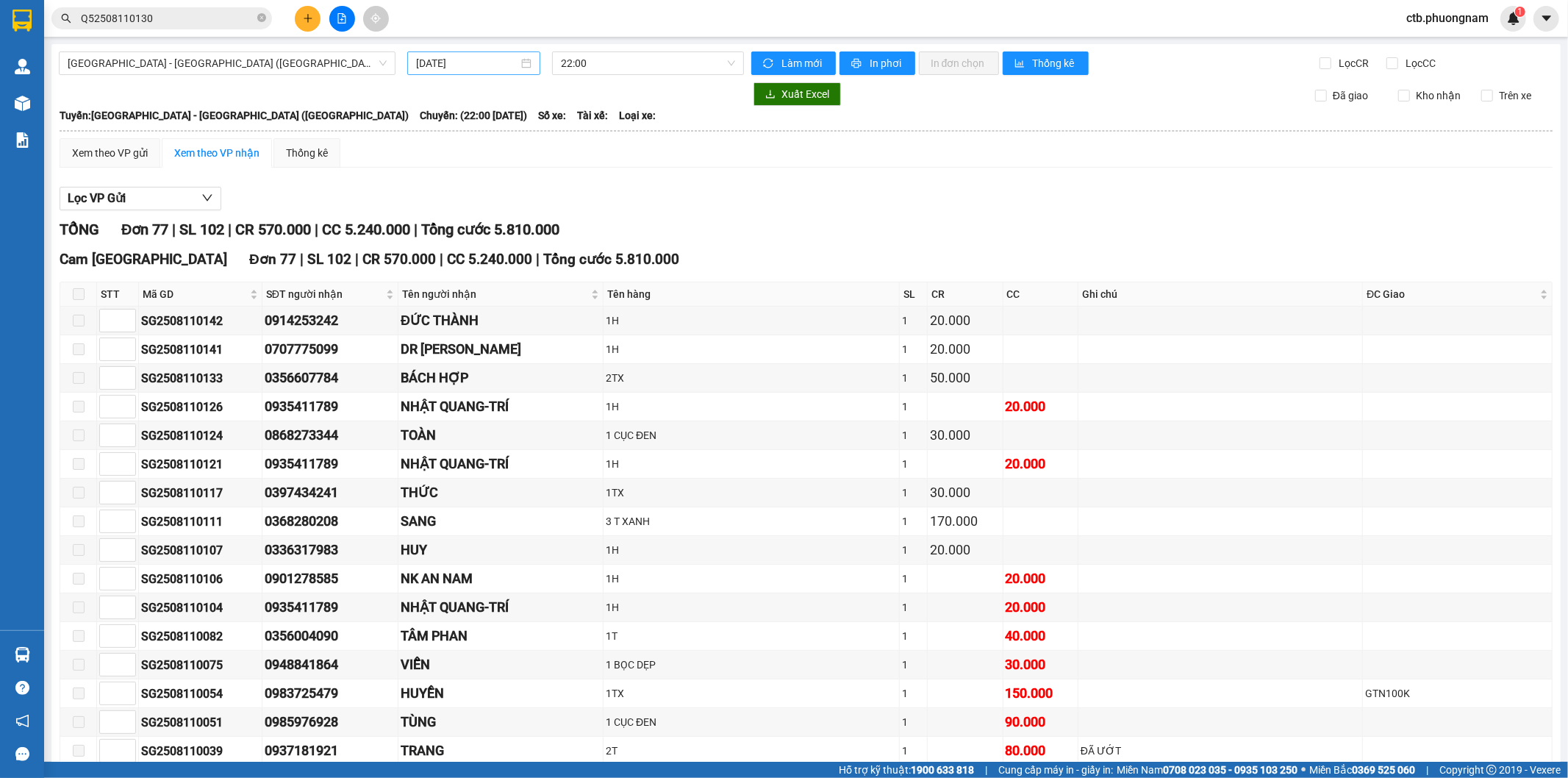
click at [466, 60] on input "12/08/2025" at bounding box center [467, 64] width 102 height 16
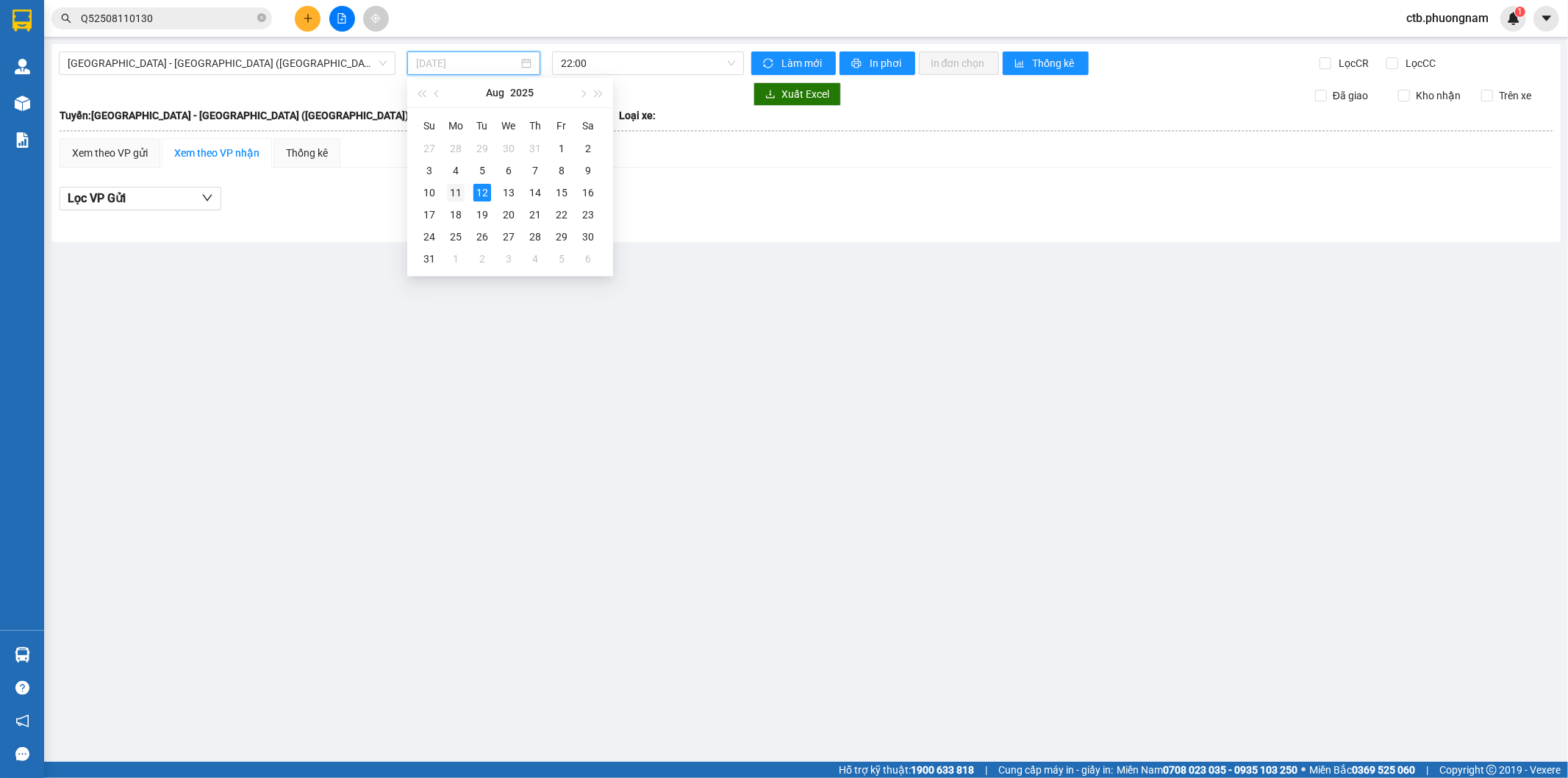
click at [466, 189] on td "11" at bounding box center [456, 192] width 26 height 22
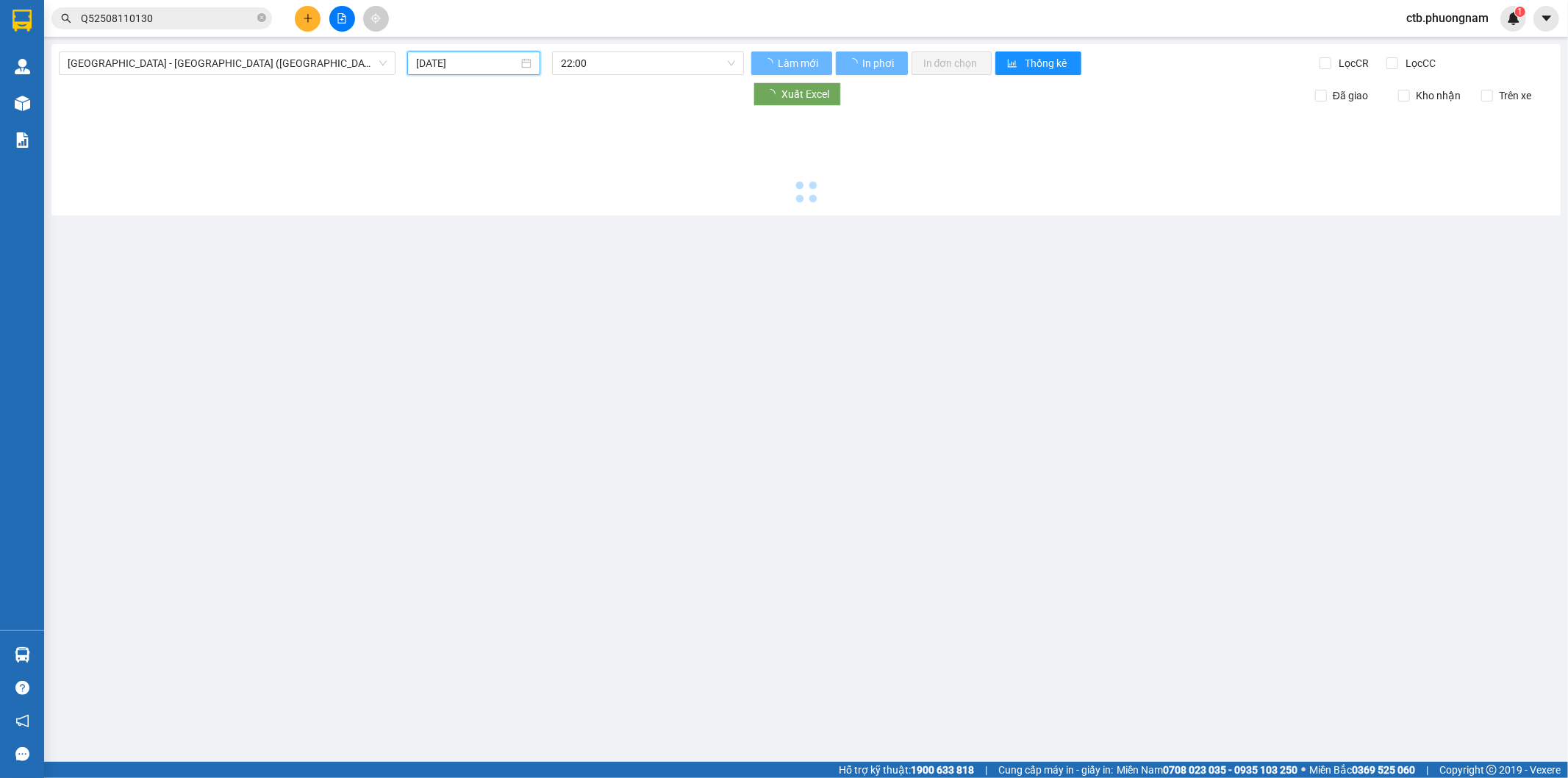
type input "11/08/2025"
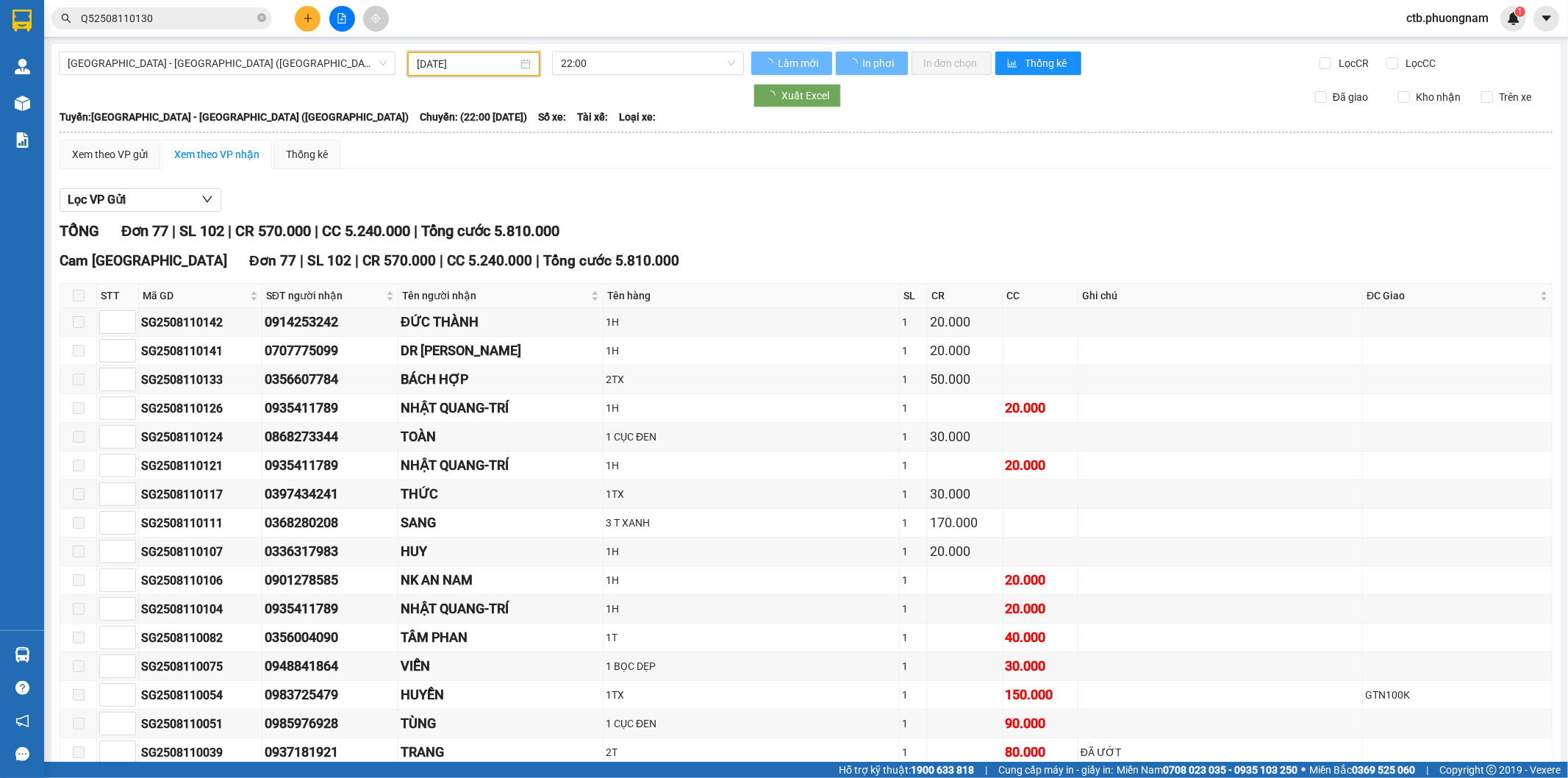
click at [257, 19] on icon "close-circle" at bounding box center [261, 18] width 9 height 9
click at [1387, 70] on label "Lọc CC" at bounding box center [1412, 64] width 52 height 16
click at [1387, 69] on input "Lọc CC" at bounding box center [1393, 63] width 14 height 12
checkbox input "true"
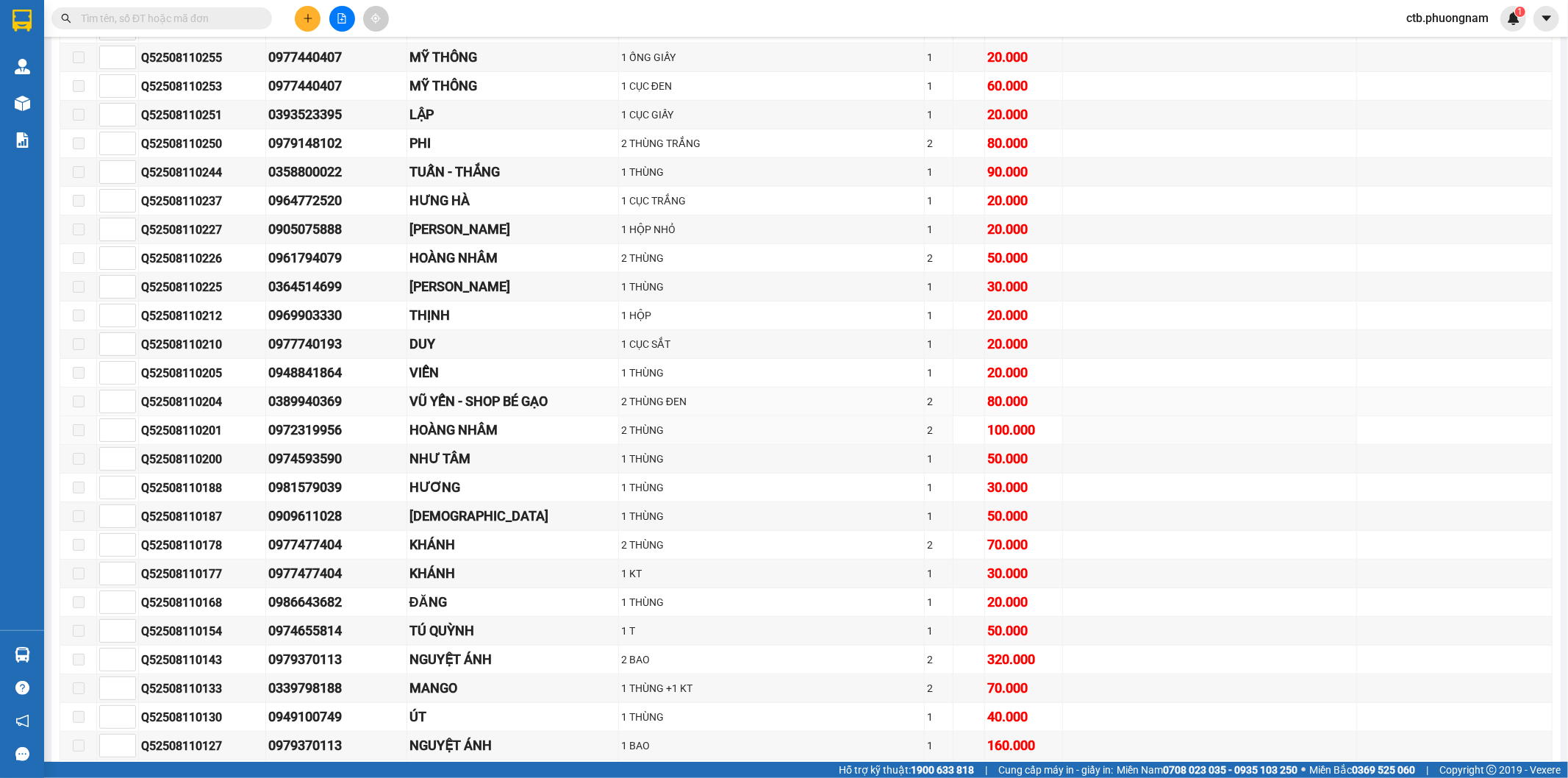
scroll to position [817, 0]
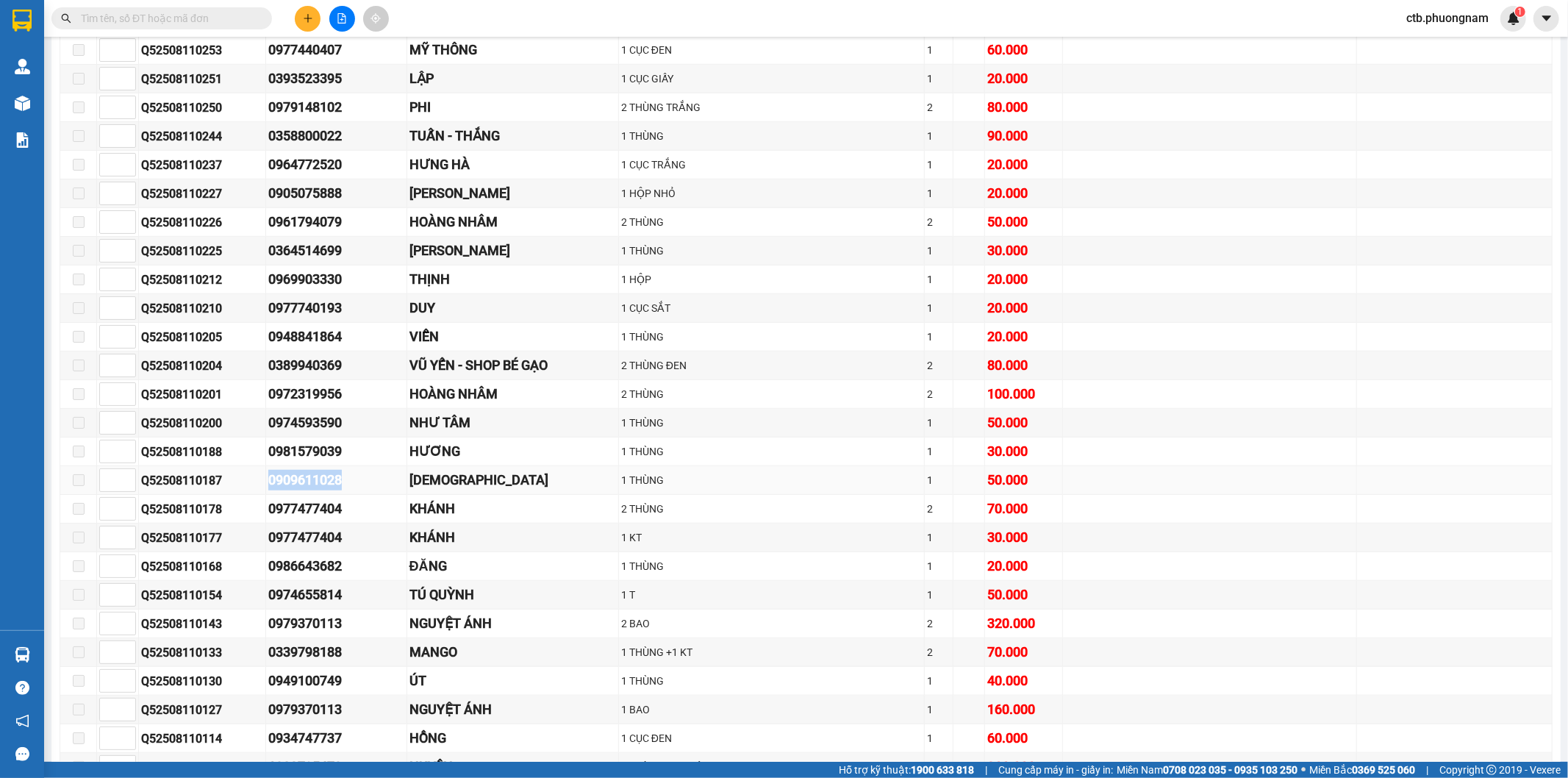
drag, startPoint x: 253, startPoint y: 479, endPoint x: 362, endPoint y: 478, distance: 109.0
click at [362, 478] on tr "Q52508110187 0909611028 THIÊN PHƯỚC 1 THÙNG 1 50.000" at bounding box center [806, 480] width 1492 height 28
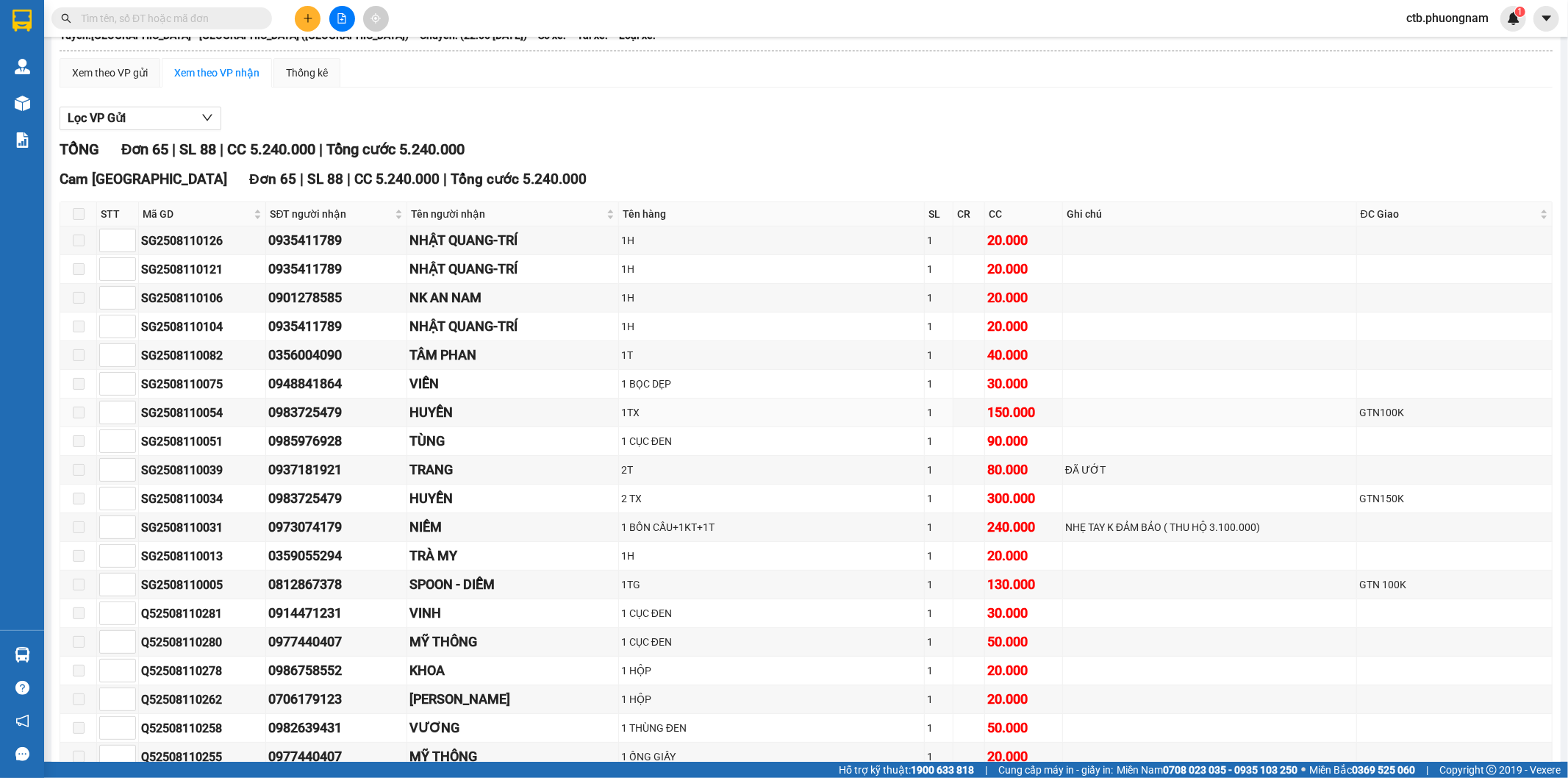
scroll to position [0, 0]
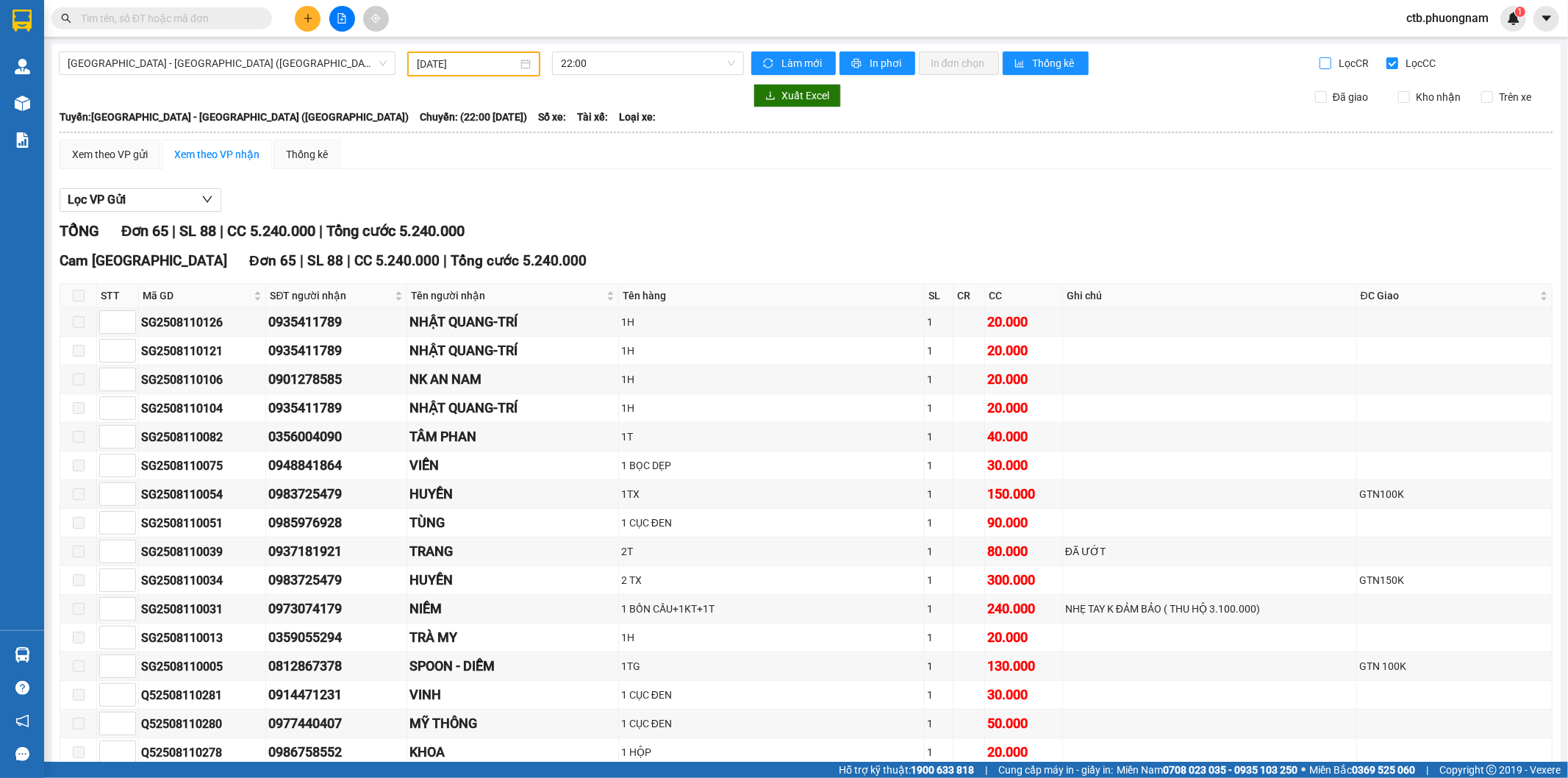
click at [1320, 67] on input "Lọc CR" at bounding box center [1327, 63] width 14 height 12
checkbox input "true"
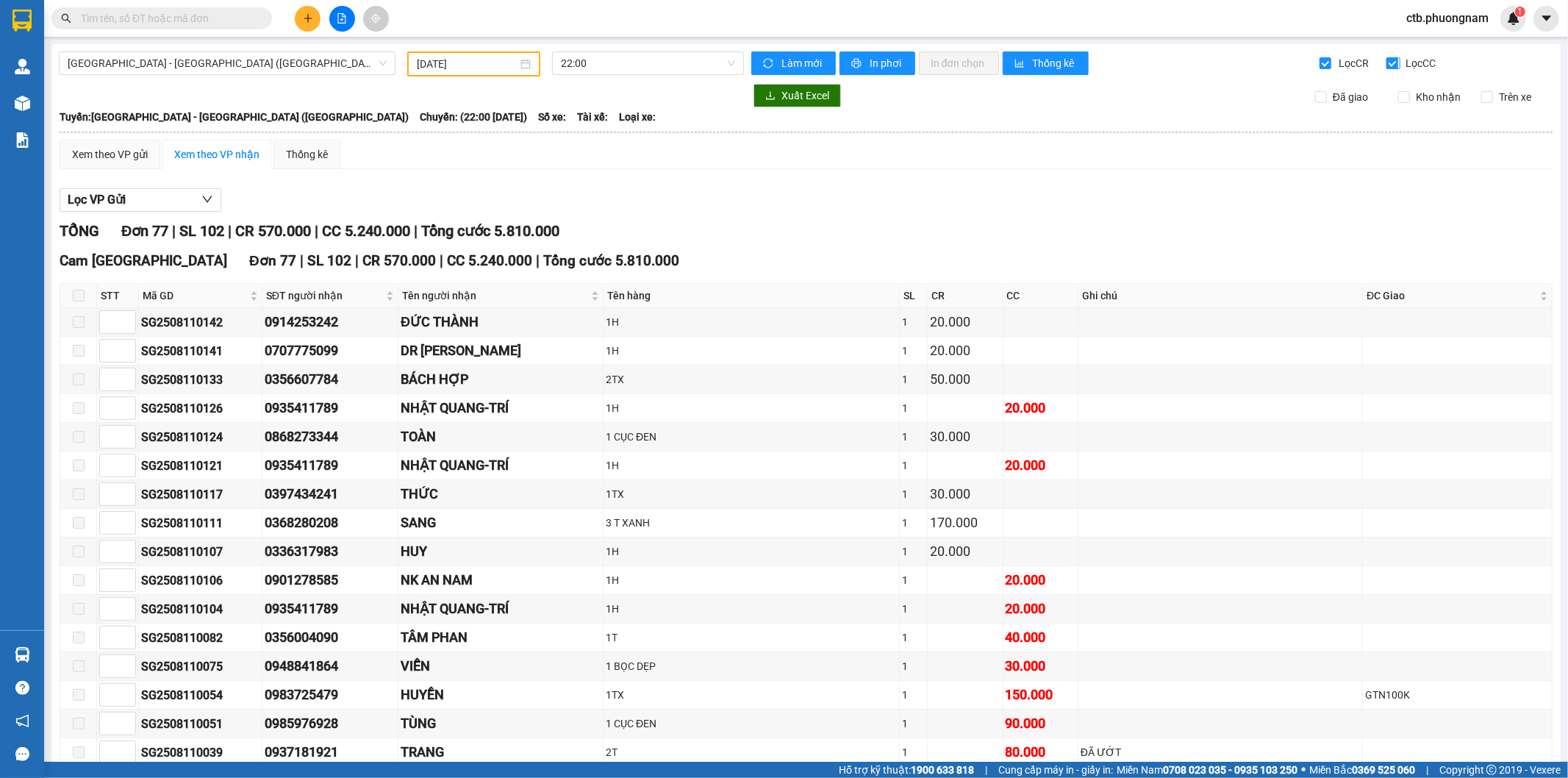
click at [1387, 57] on input "Lọc CC" at bounding box center [1393, 63] width 14 height 12
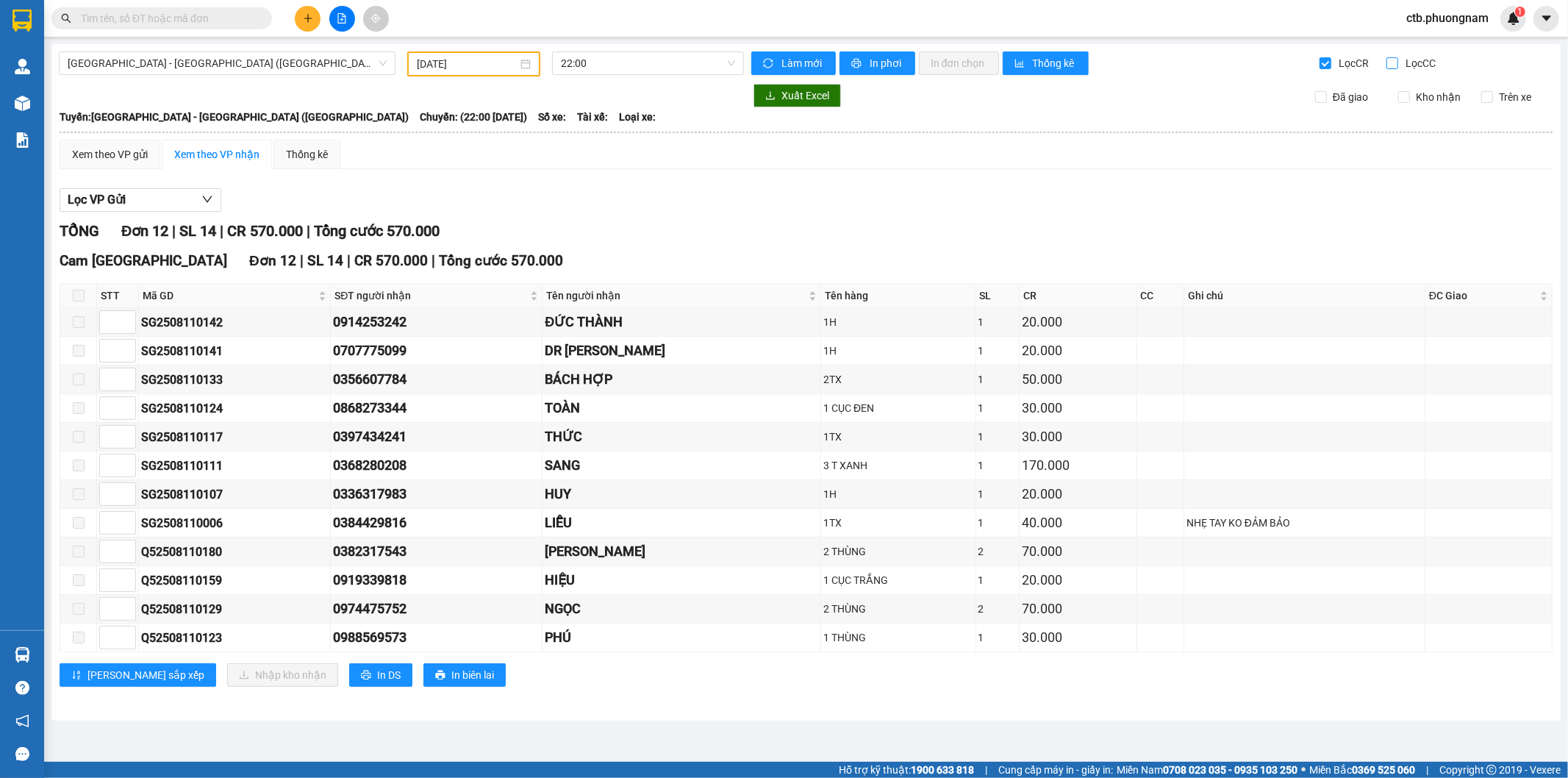
click at [1395, 67] on input "Lọc CC" at bounding box center [1393, 63] width 14 height 12
checkbox input "true"
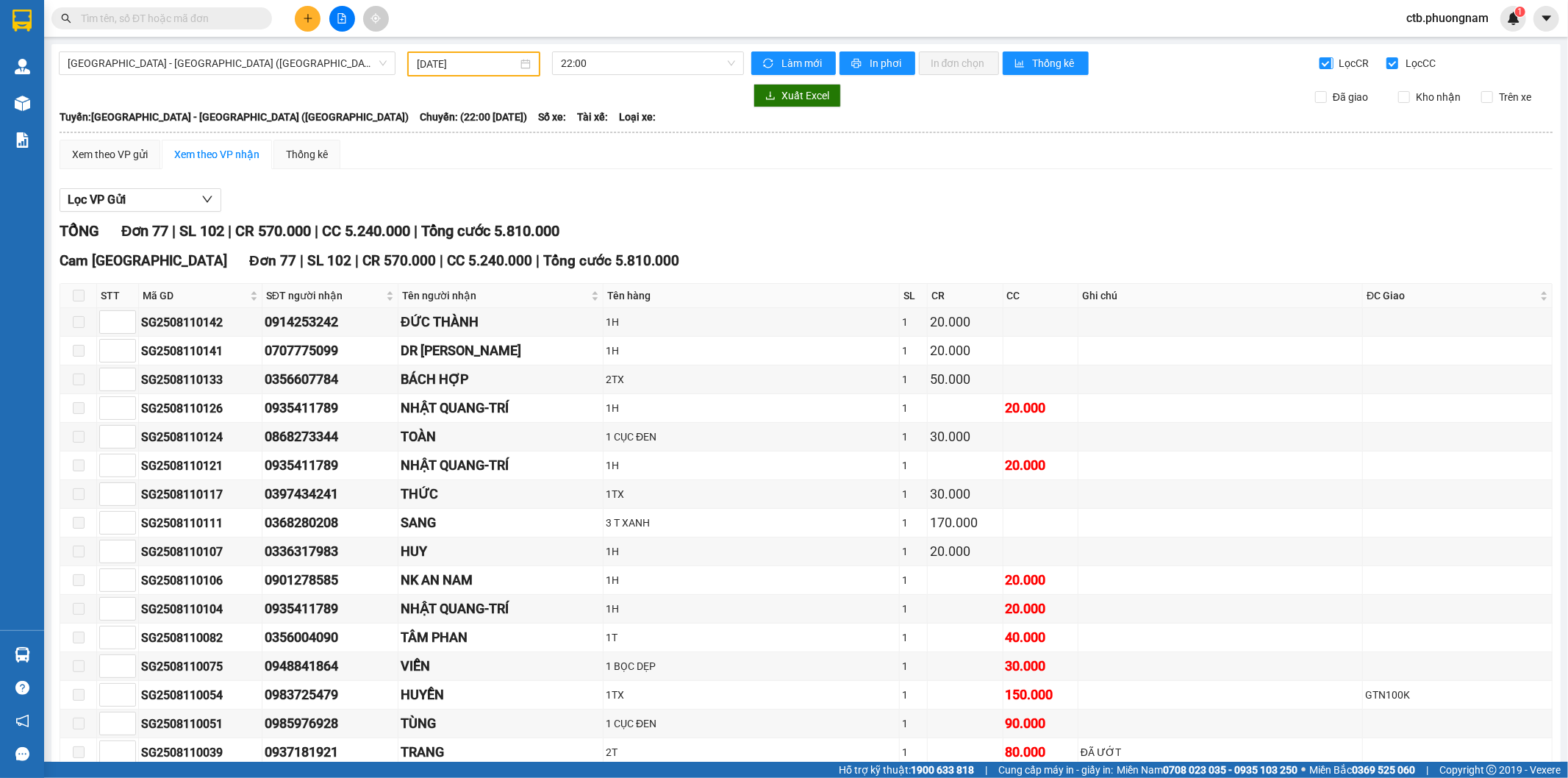
click at [1334, 63] on span "Lọc CR" at bounding box center [1353, 64] width 38 height 16
click at [1327, 63] on input "Lọc CR" at bounding box center [1327, 63] width 14 height 12
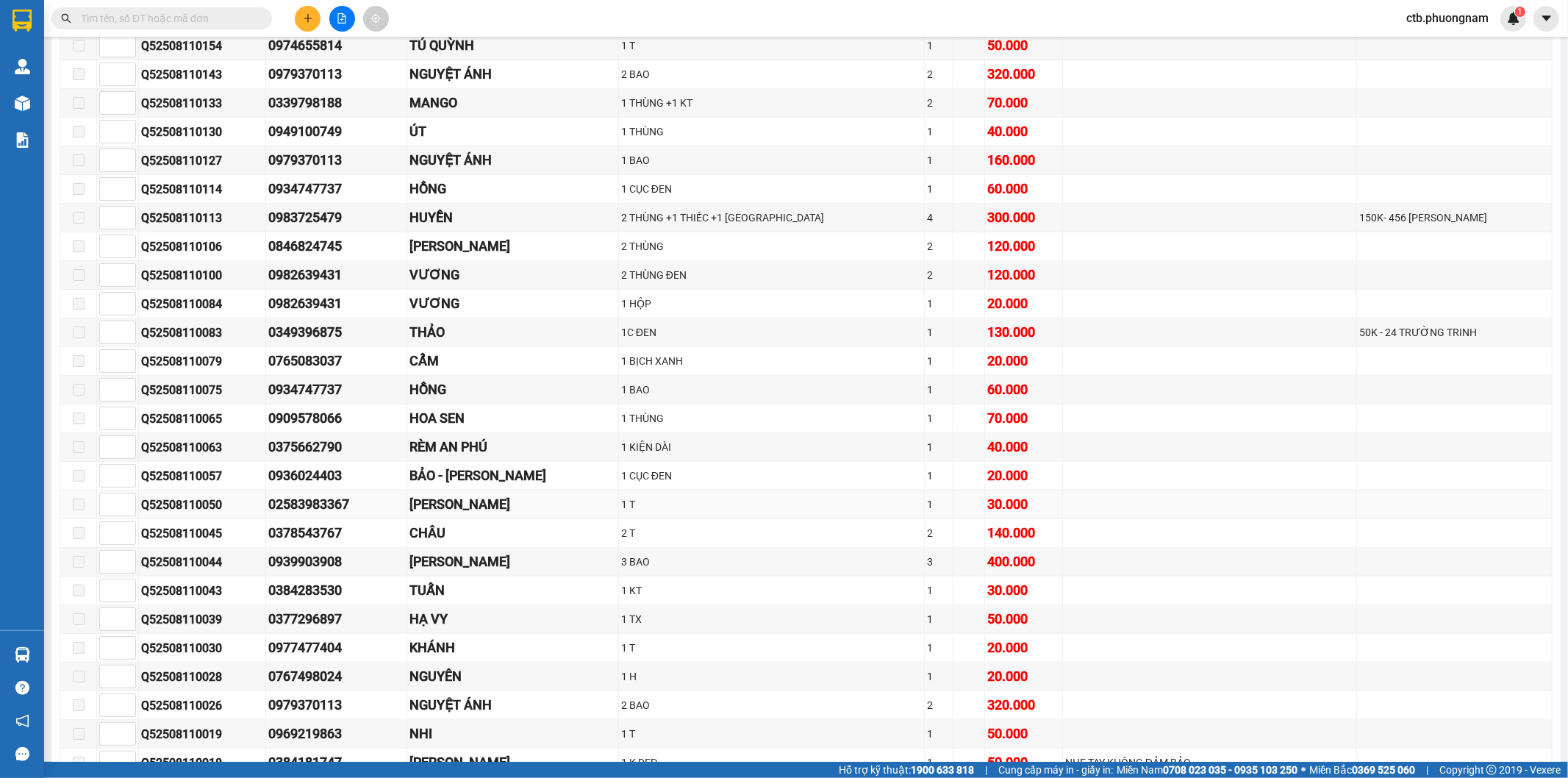
scroll to position [1388, 0]
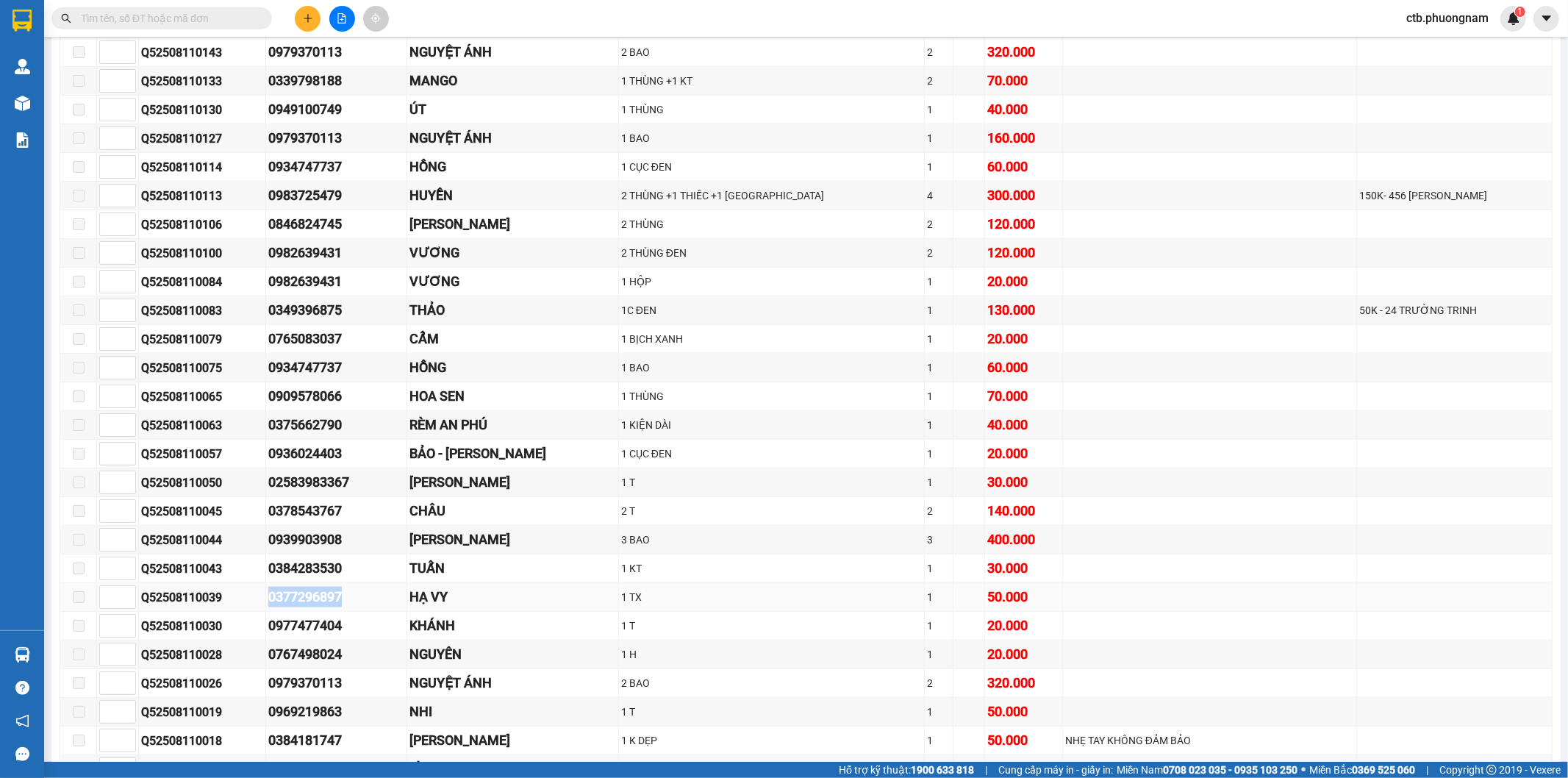
drag, startPoint x: 259, startPoint y: 611, endPoint x: 360, endPoint y: 616, distance: 101.1
click at [360, 611] on tr "Q52508110039 0377296897 HẠ VY 1 TX 1 50.000" at bounding box center [806, 597] width 1492 height 28
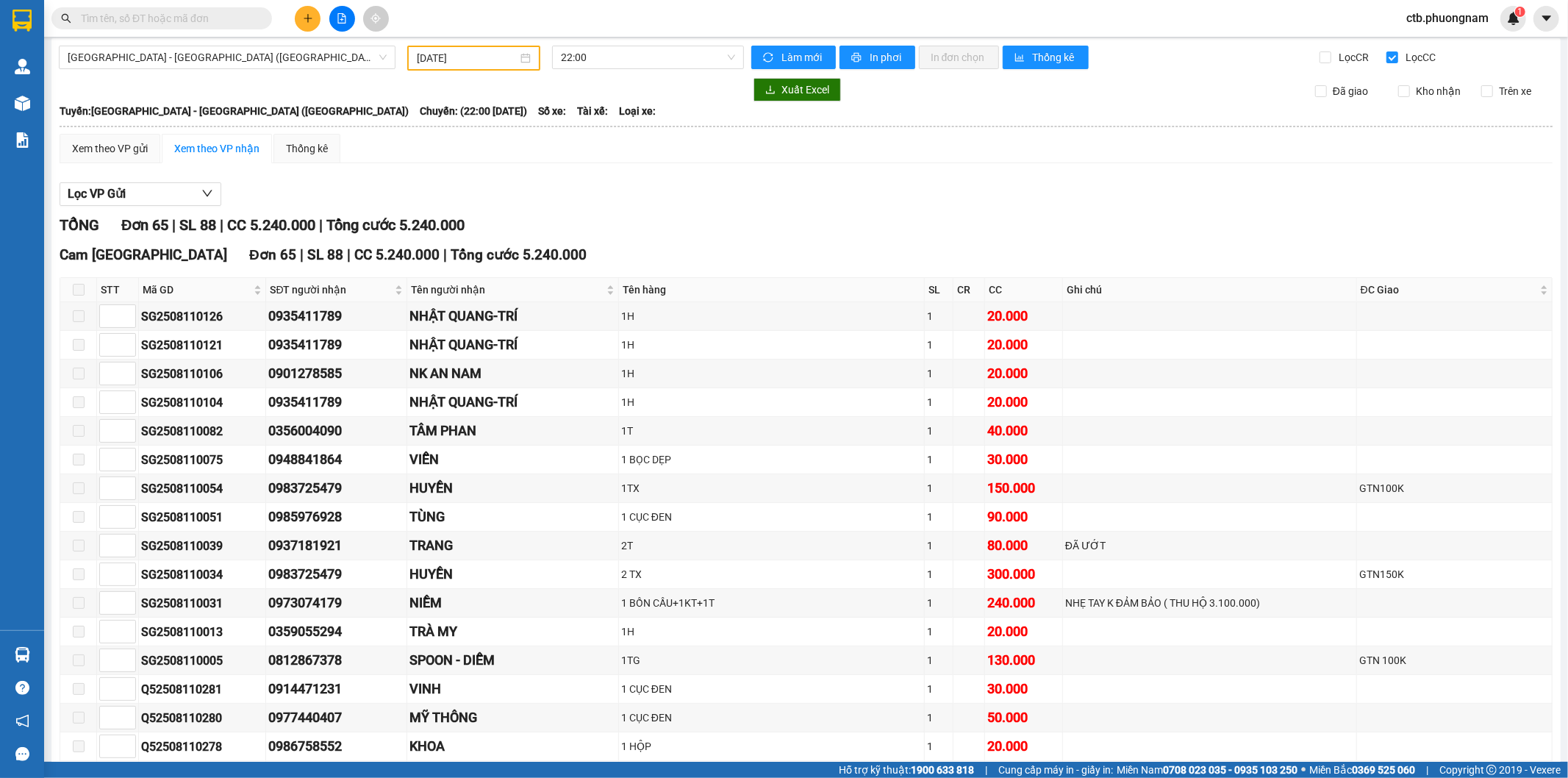
scroll to position [0, 0]
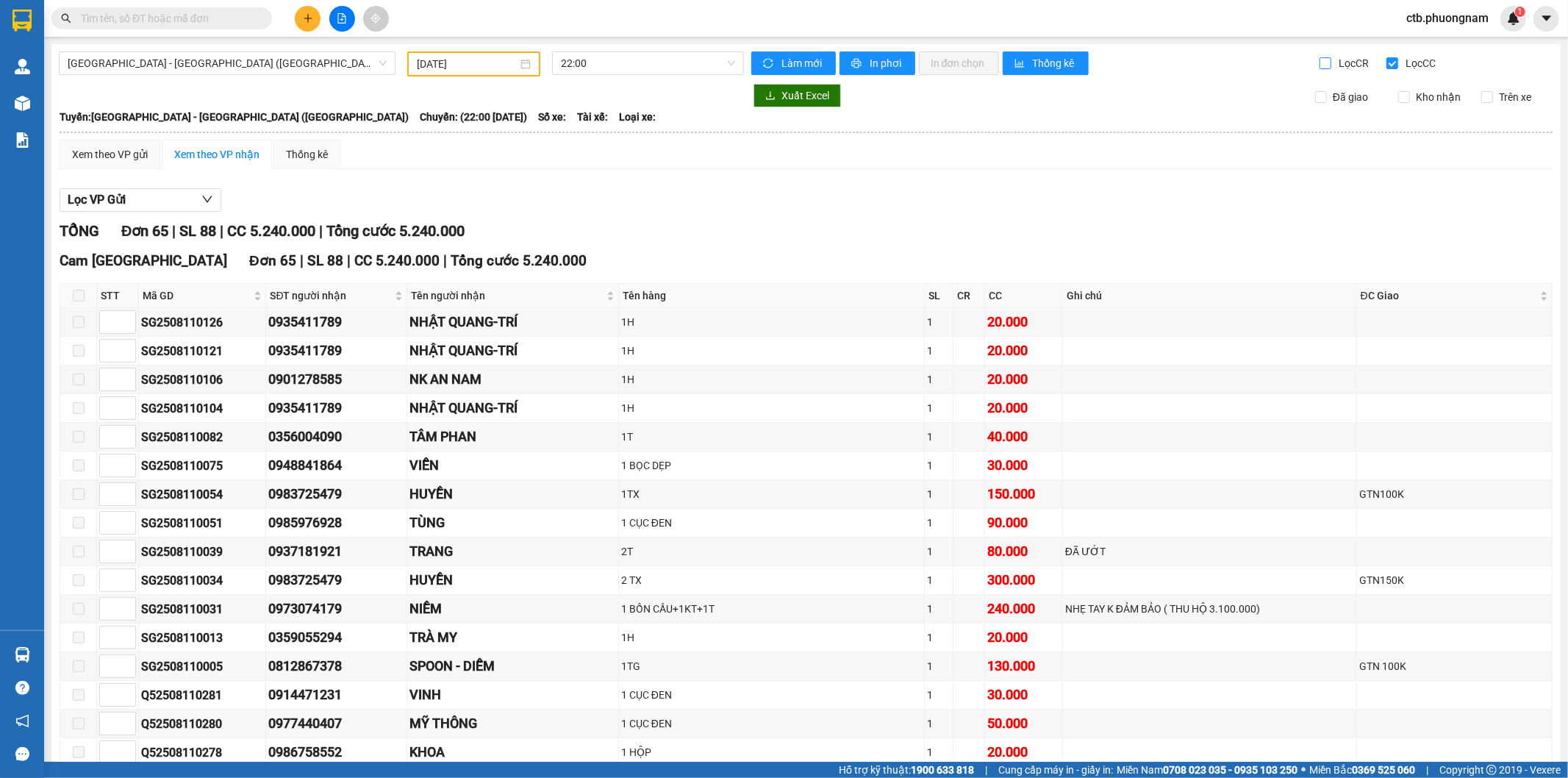
drag, startPoint x: 1318, startPoint y: 59, endPoint x: 1389, endPoint y: 72, distance: 72.2
click at [1321, 59] on input "Lọc CR" at bounding box center [1327, 63] width 14 height 12
checkbox input "true"
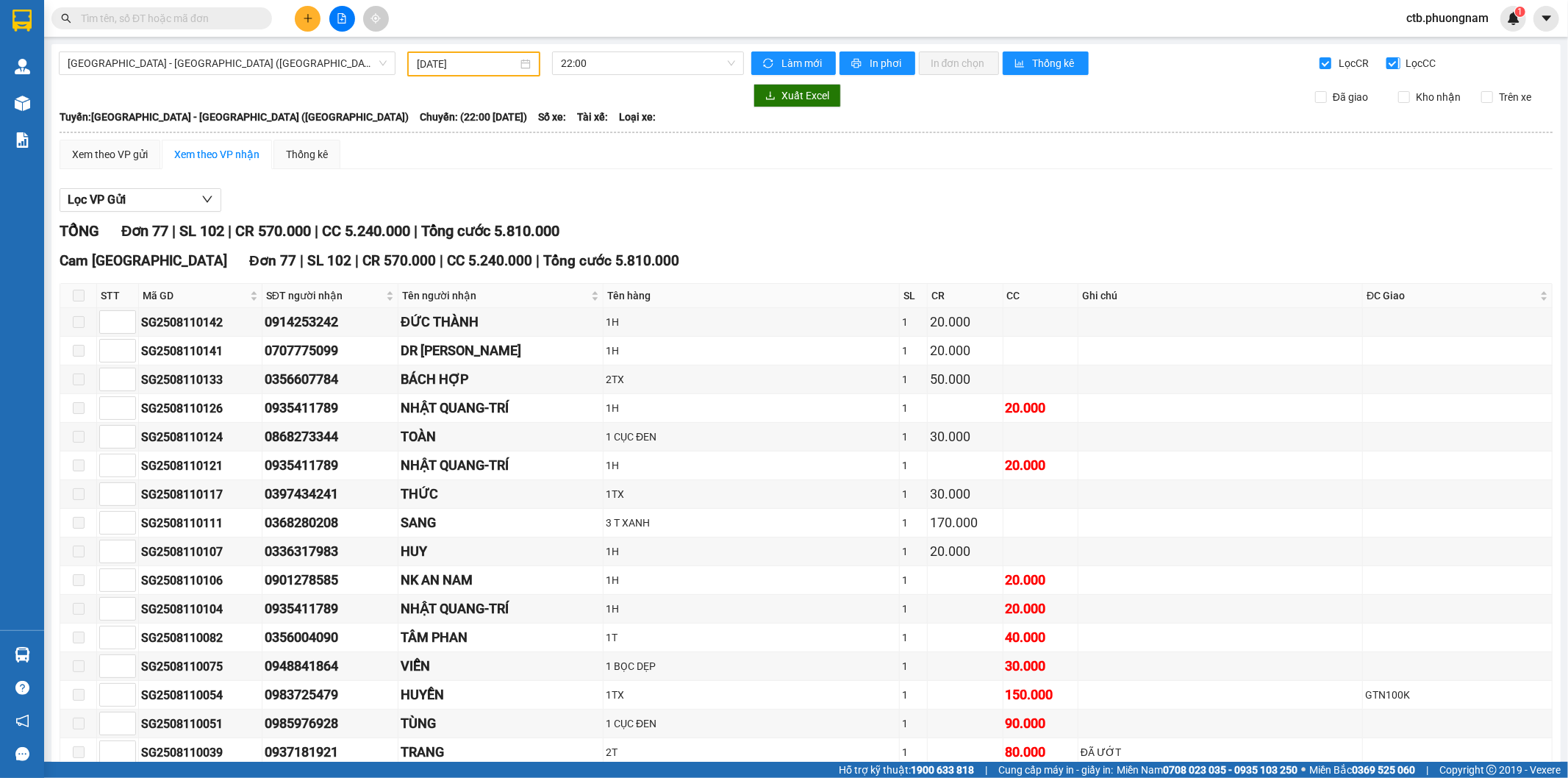
click at [1387, 63] on input "Lọc CC" at bounding box center [1393, 63] width 14 height 12
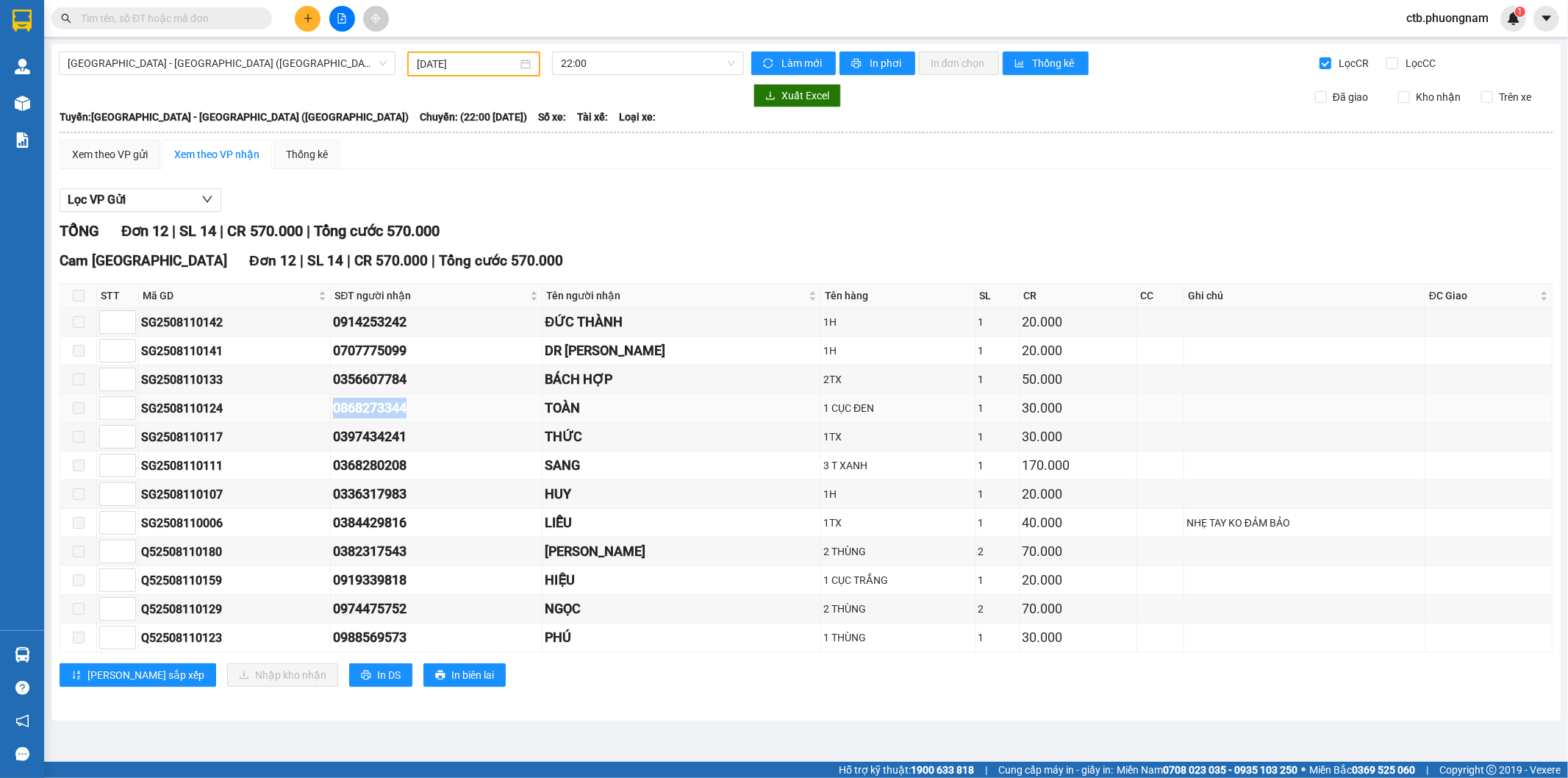
drag, startPoint x: 333, startPoint y: 412, endPoint x: 444, endPoint y: 412, distance: 111.0
click at [444, 412] on tr "SG2508110124 0868273344 TOÀN 1 CỤC ĐEN 1 30.000" at bounding box center [806, 408] width 1492 height 28
click at [1388, 61] on input "Lọc CC" at bounding box center [1393, 63] width 14 height 12
checkbox input "true"
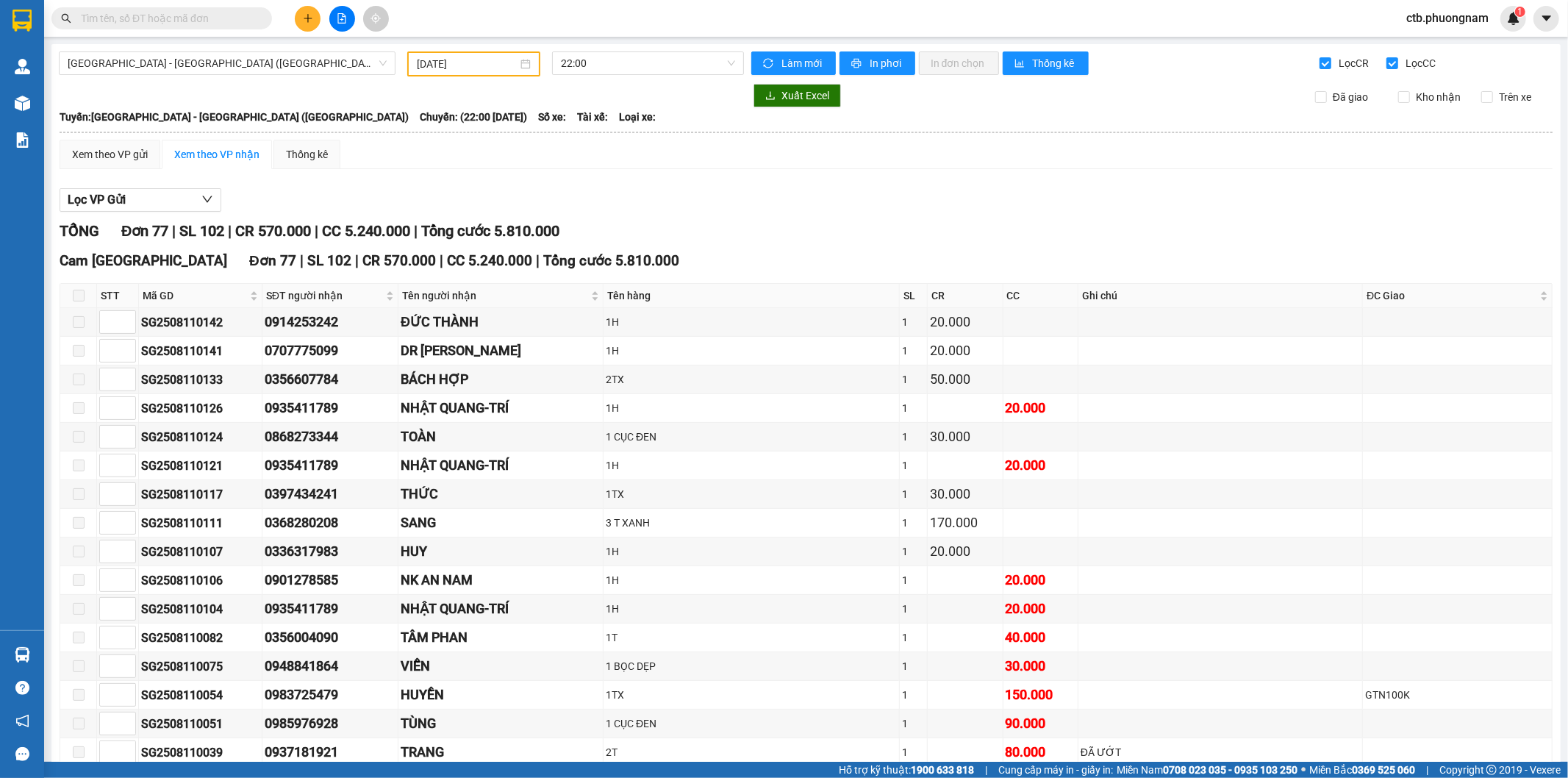
click at [1306, 62] on div "Làm mới In phơi In đơn chọn Thống kê" at bounding box center [1036, 63] width 569 height 25
click at [1320, 63] on input "Lọc CR" at bounding box center [1327, 63] width 14 height 12
checkbox input "false"
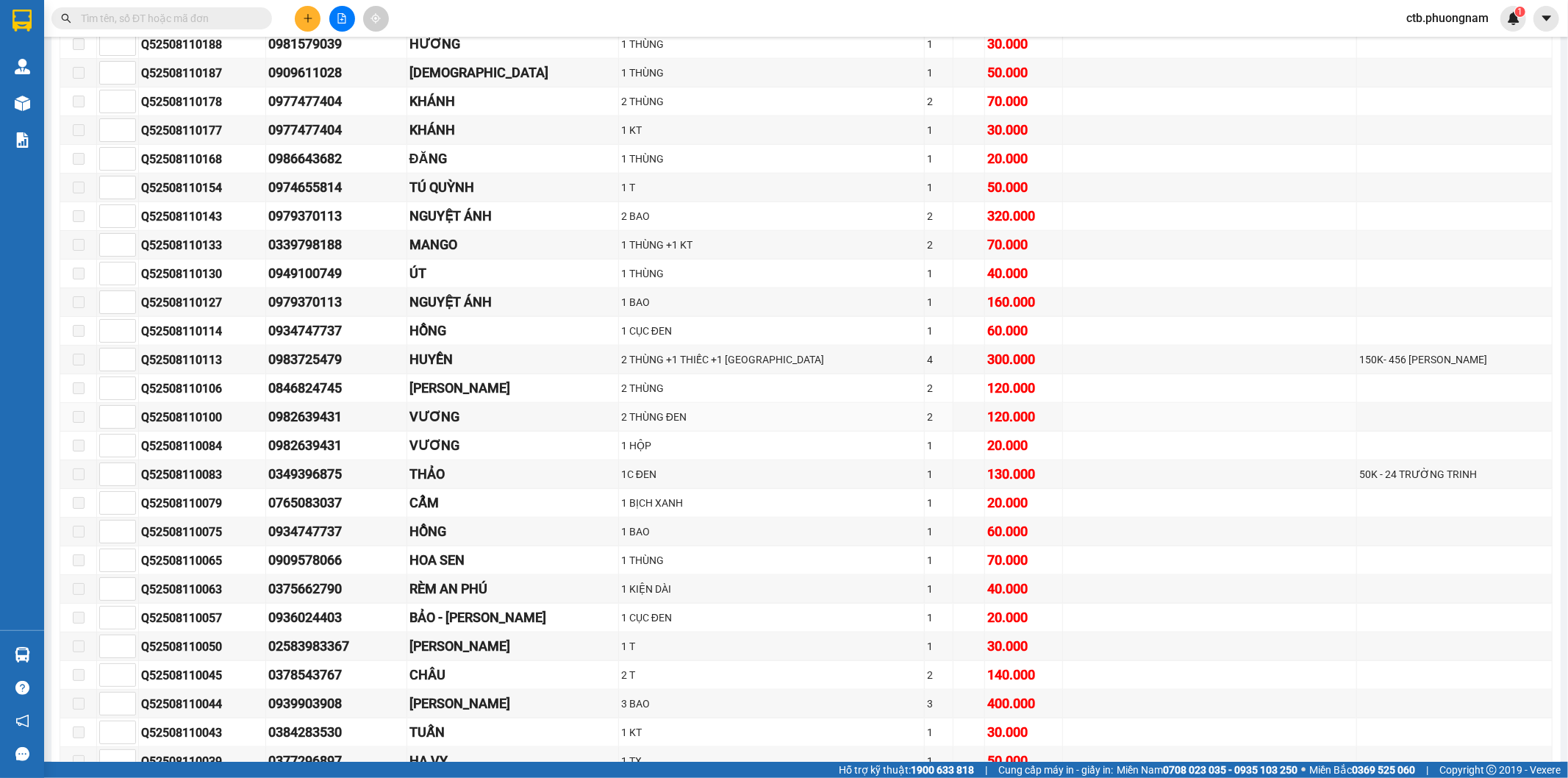
scroll to position [1224, 0]
drag, startPoint x: 261, startPoint y: 569, endPoint x: 361, endPoint y: 565, distance: 100.1
click at [361, 565] on tr "Q52508110065 0909578066 HOA SEN 1 THÙNG 1 70.000" at bounding box center [806, 559] width 1492 height 28
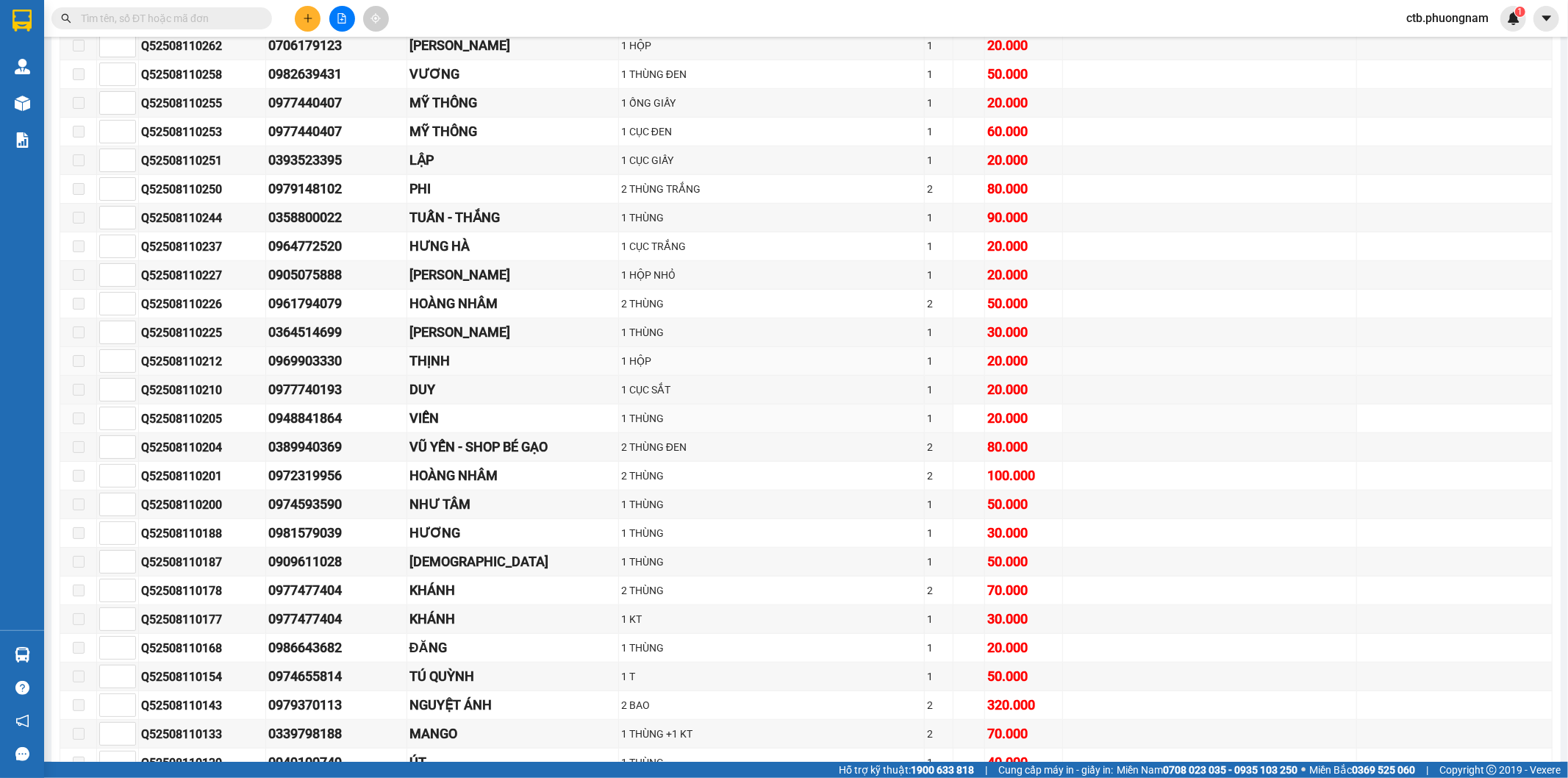
scroll to position [489, 0]
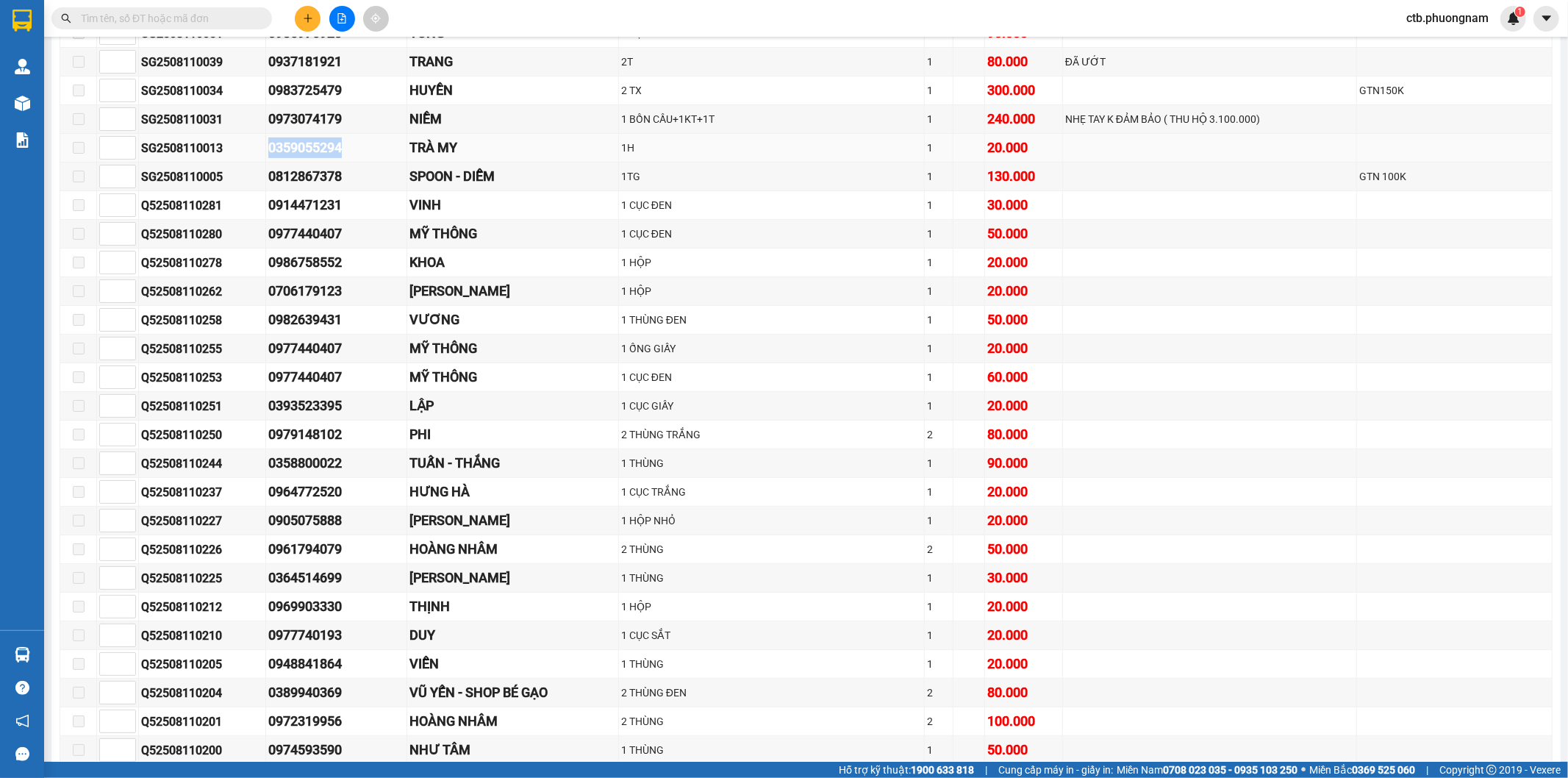
drag, startPoint x: 265, startPoint y: 144, endPoint x: 360, endPoint y: 150, distance: 95.2
click at [360, 150] on tr "SG2508110013 0359055294 TRÀ MY 1H 1 20.000" at bounding box center [806, 148] width 1492 height 28
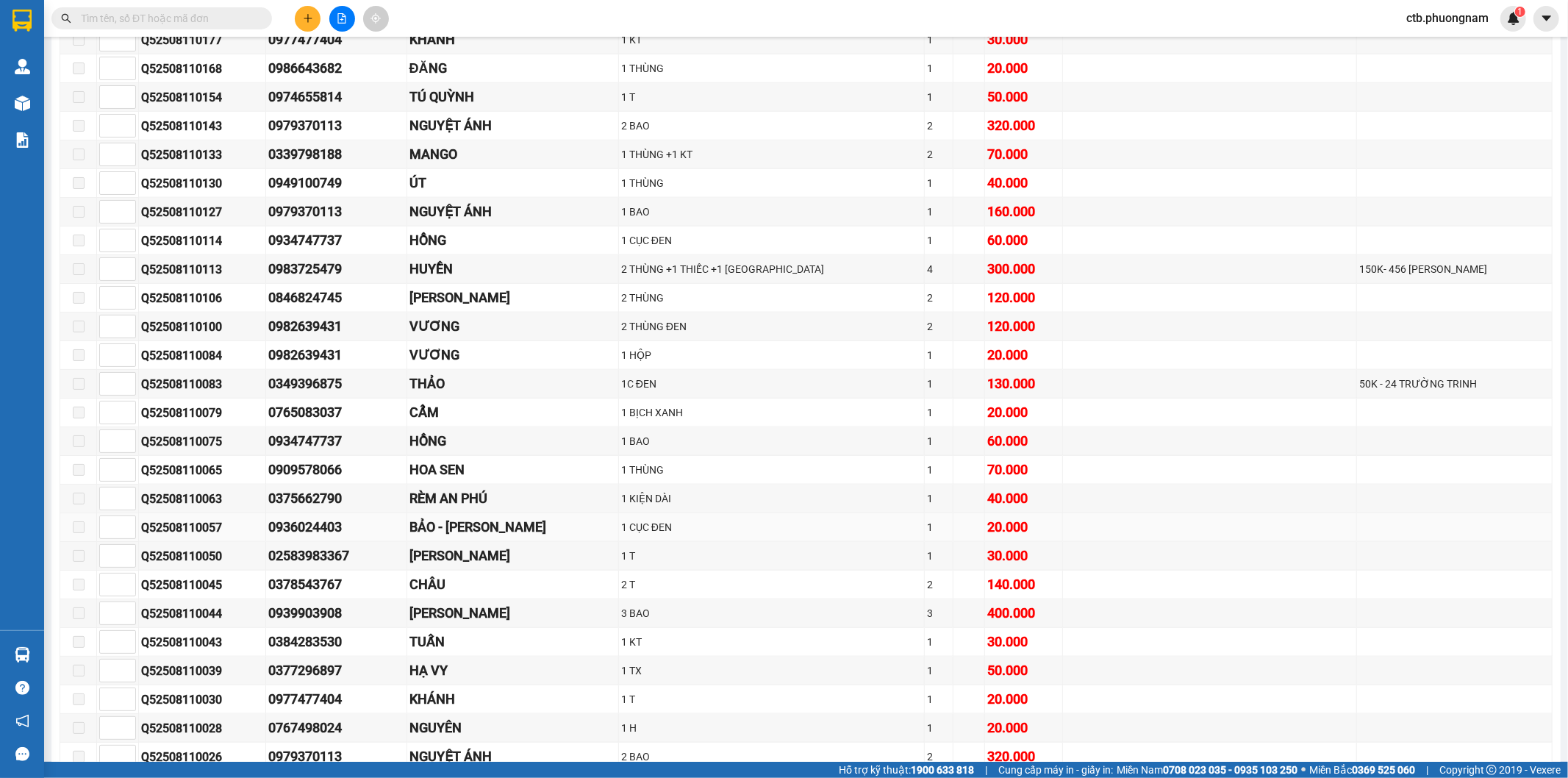
scroll to position [1470, 0]
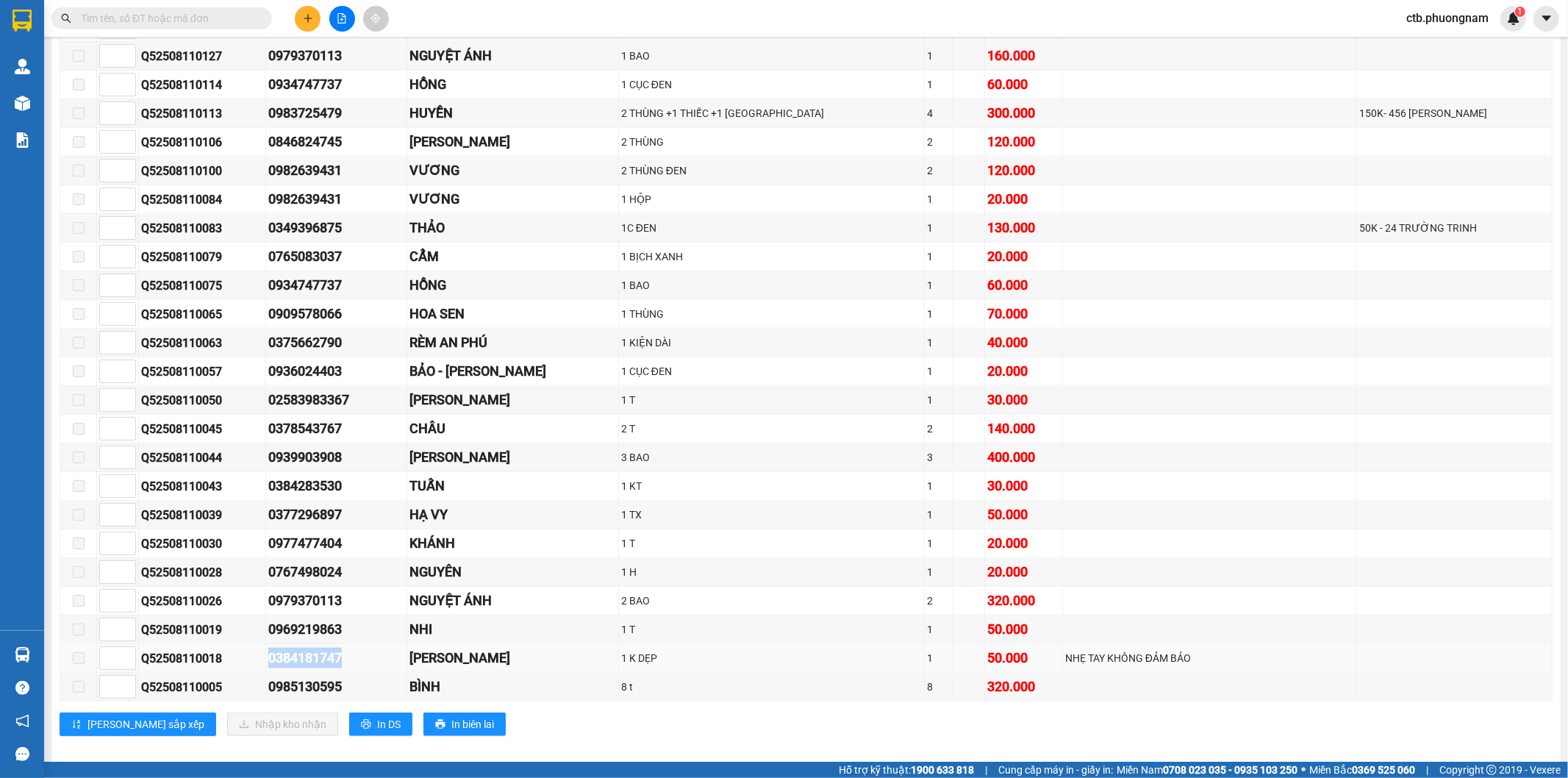
drag, startPoint x: 257, startPoint y: 672, endPoint x: 356, endPoint y: 670, distance: 99.0
click at [356, 670] on tr "Q52508110018 0384181747 PHÚC LÂM 1 K DẸP 1 50.000 NHẸ TAY KHÔNG ĐẢM BẢO" at bounding box center [806, 658] width 1492 height 28
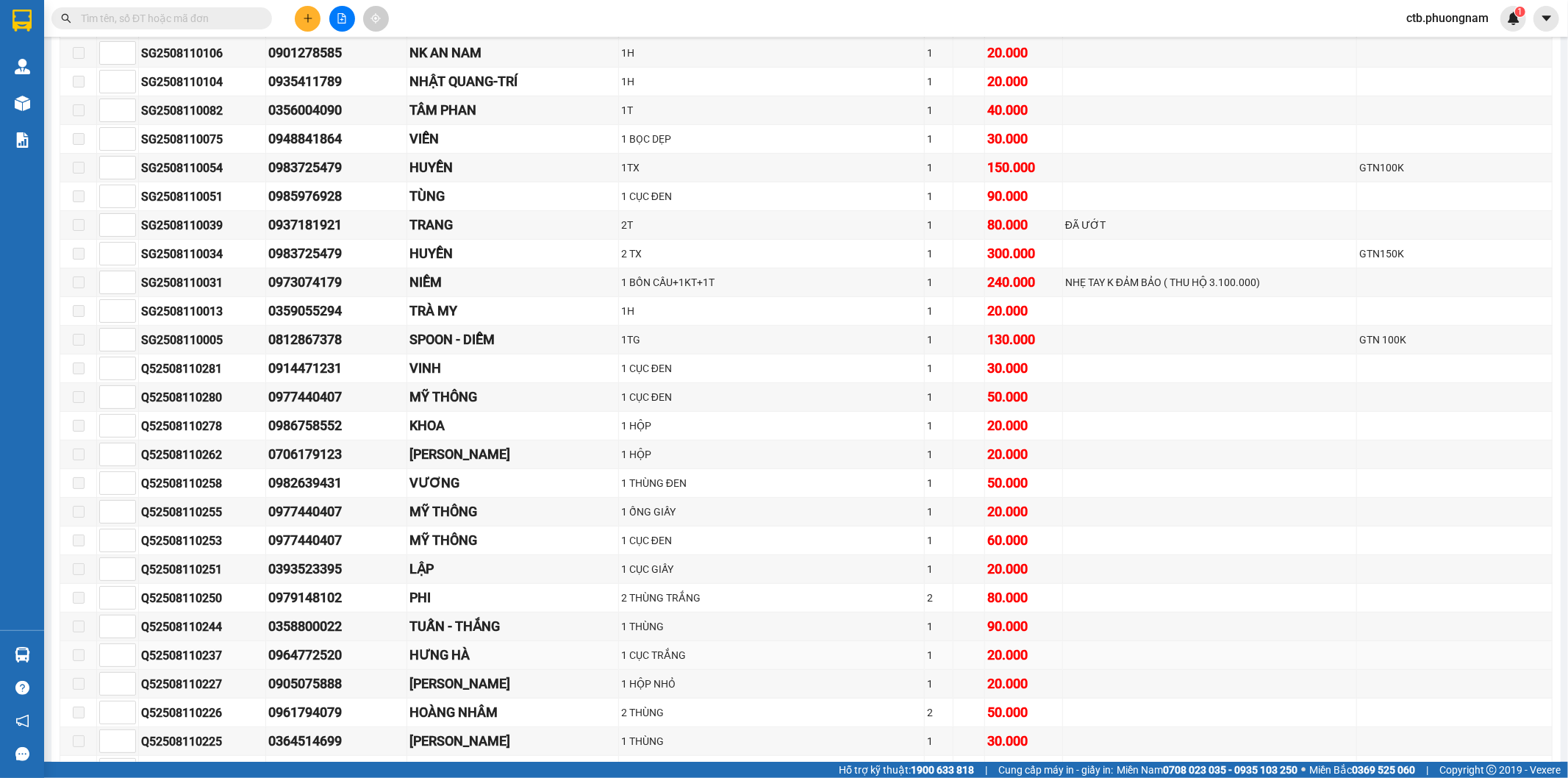
scroll to position [82, 0]
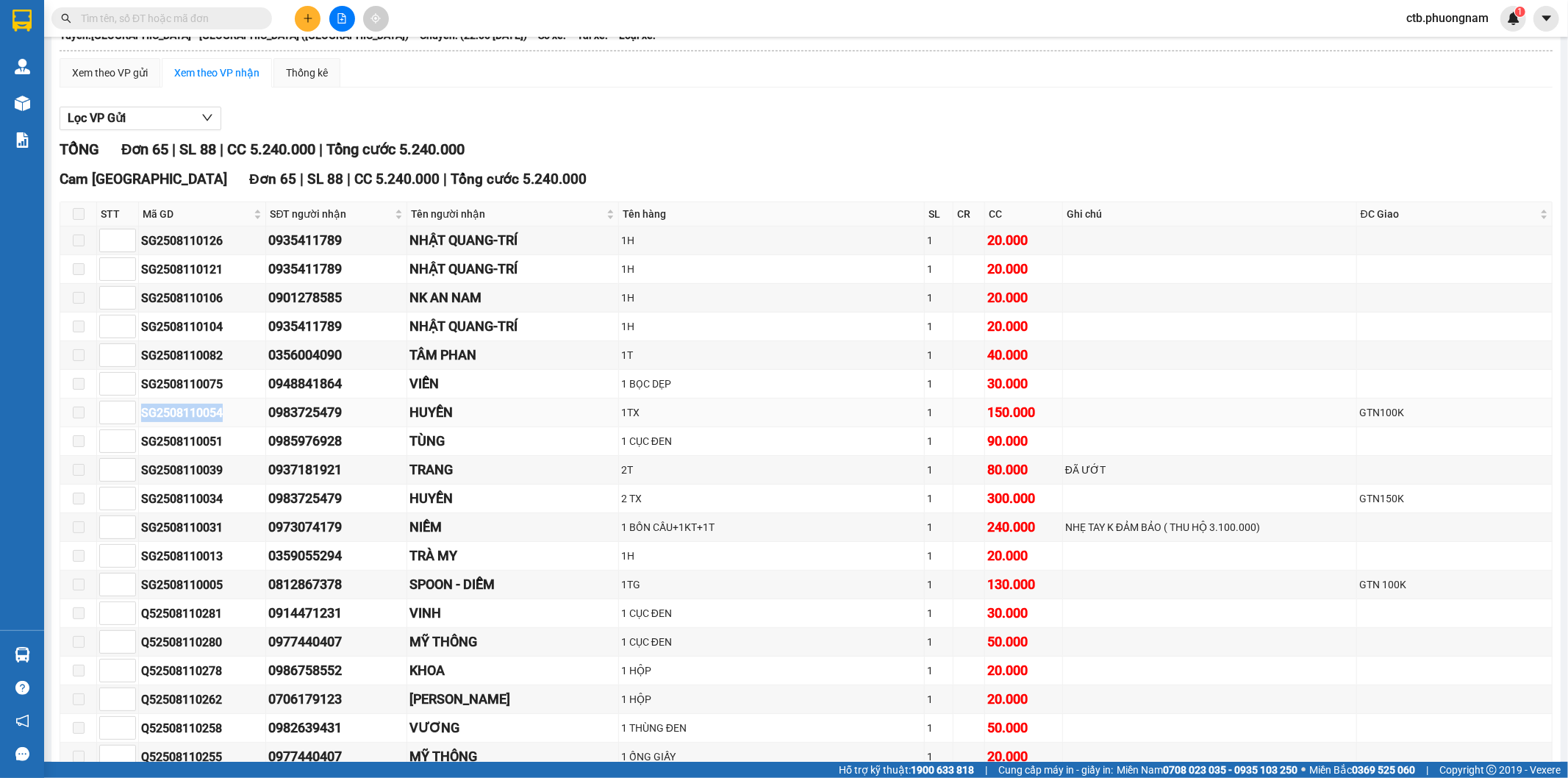
drag, startPoint x: 142, startPoint y: 409, endPoint x: 221, endPoint y: 408, distance: 79.0
click at [221, 408] on div "SG2508110054" at bounding box center [202, 413] width 122 height 18
click at [215, 18] on input "text" at bounding box center [168, 18] width 173 height 16
paste input "SG2508110054"
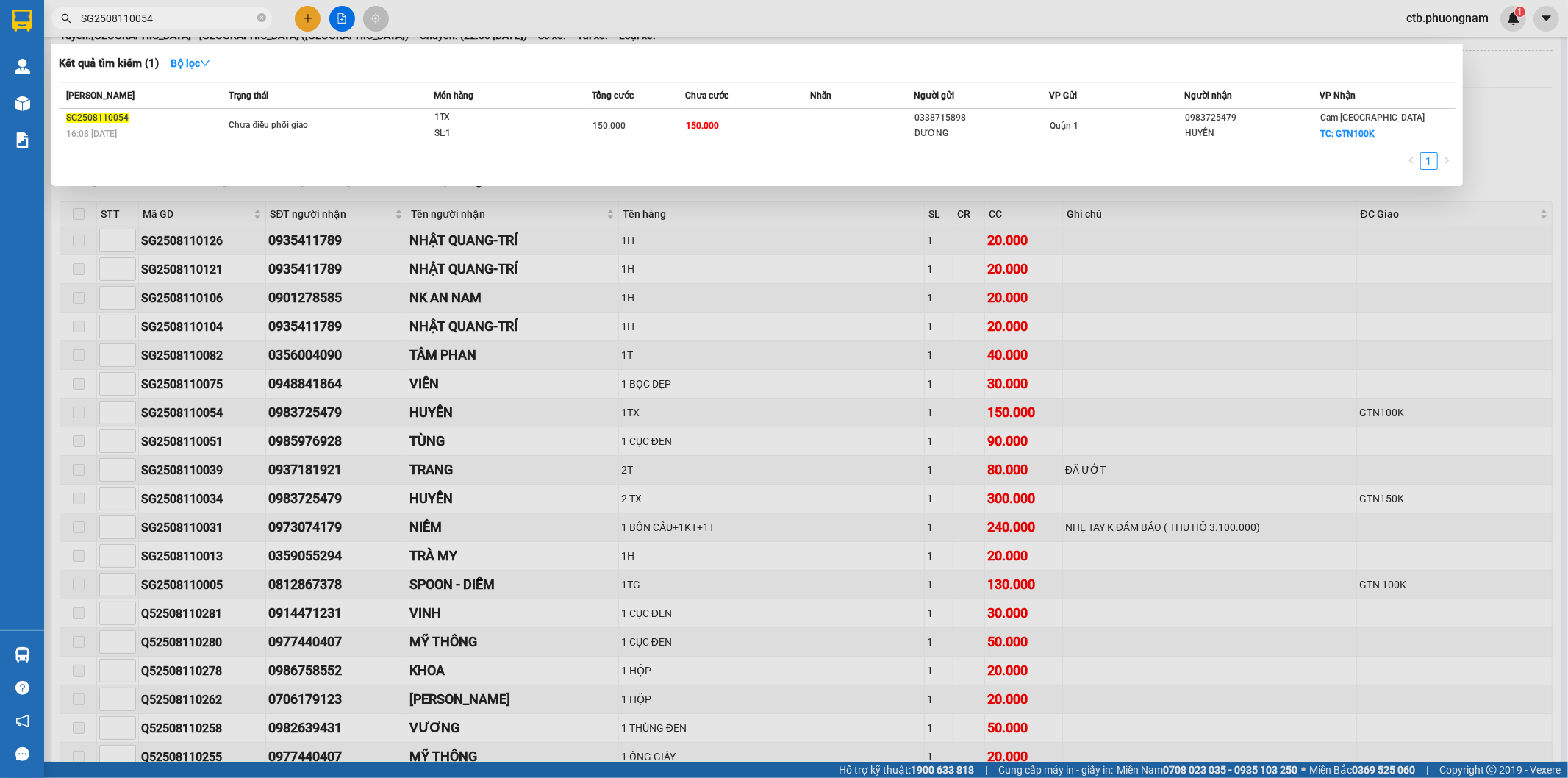
type input "SG2508110054"
click at [219, 118] on div "SG2508110054" at bounding box center [146, 118] width 159 height 15
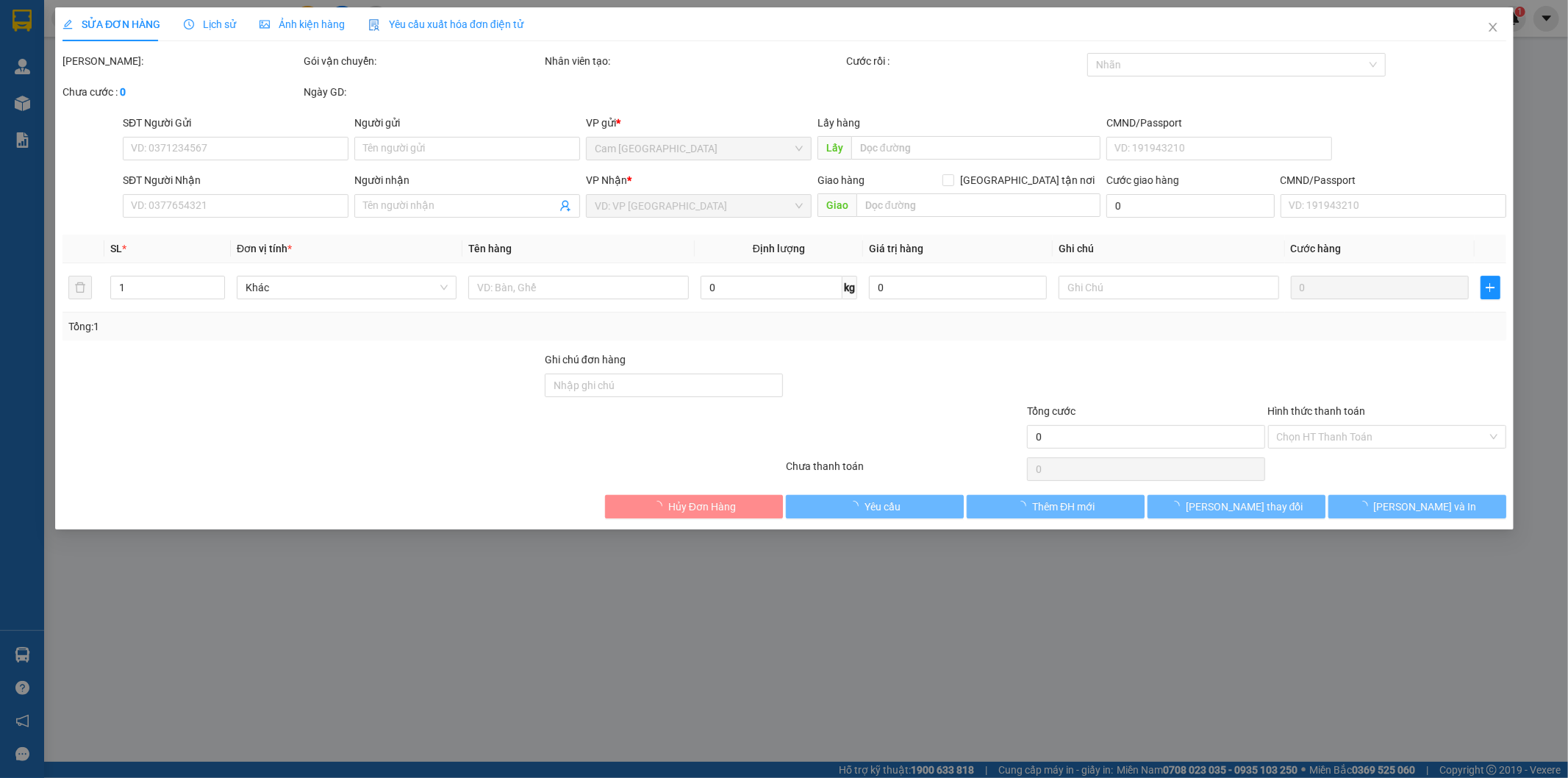
type input "0338715898"
type input "DƯƠNG"
type input "0983725479"
type input "HUYỀN"
checkbox input "true"
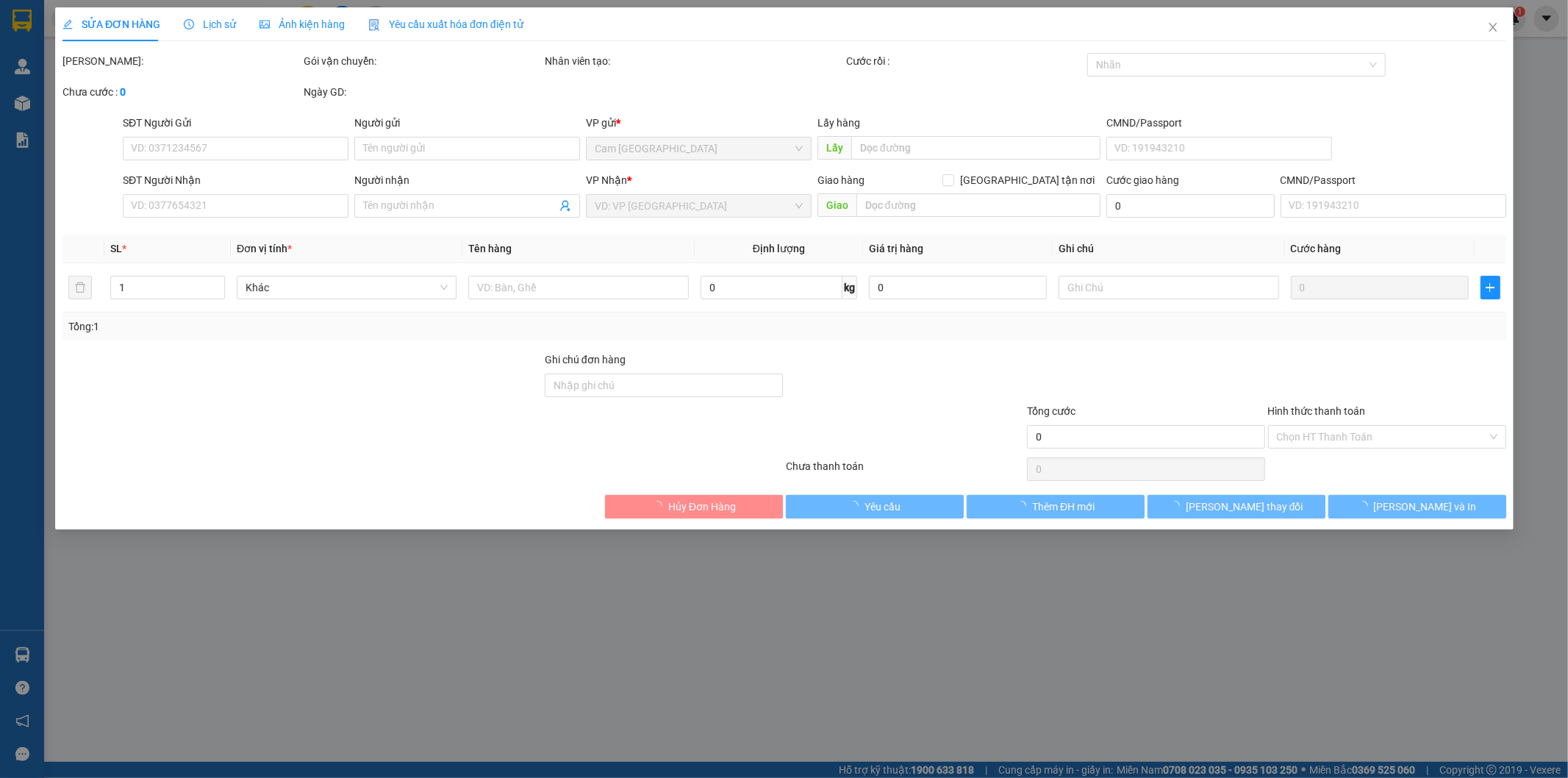
type input "GTN100K"
type input "150.000"
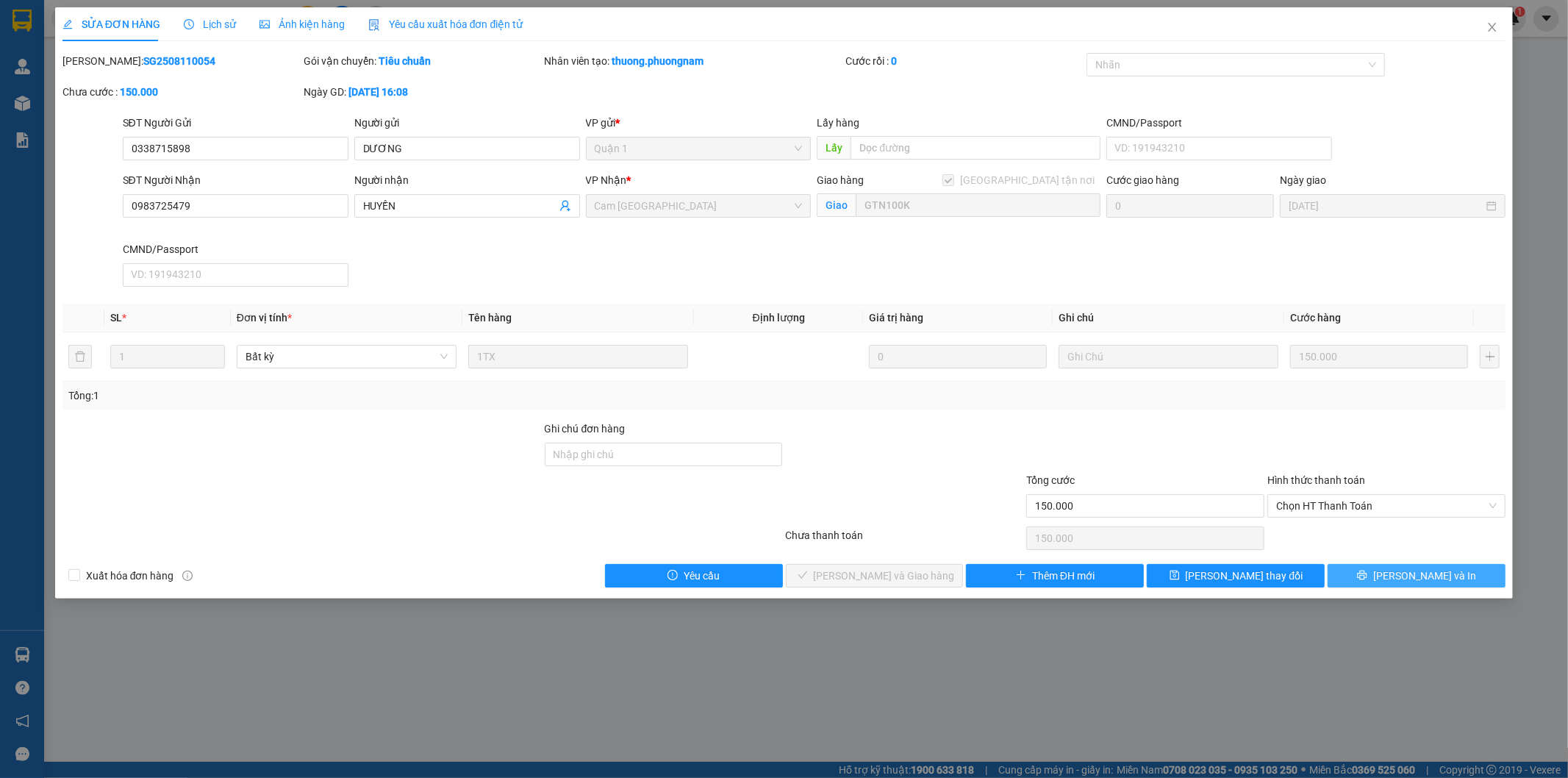
click at [1434, 576] on span "[PERSON_NAME] và In" at bounding box center [1424, 576] width 103 height 16
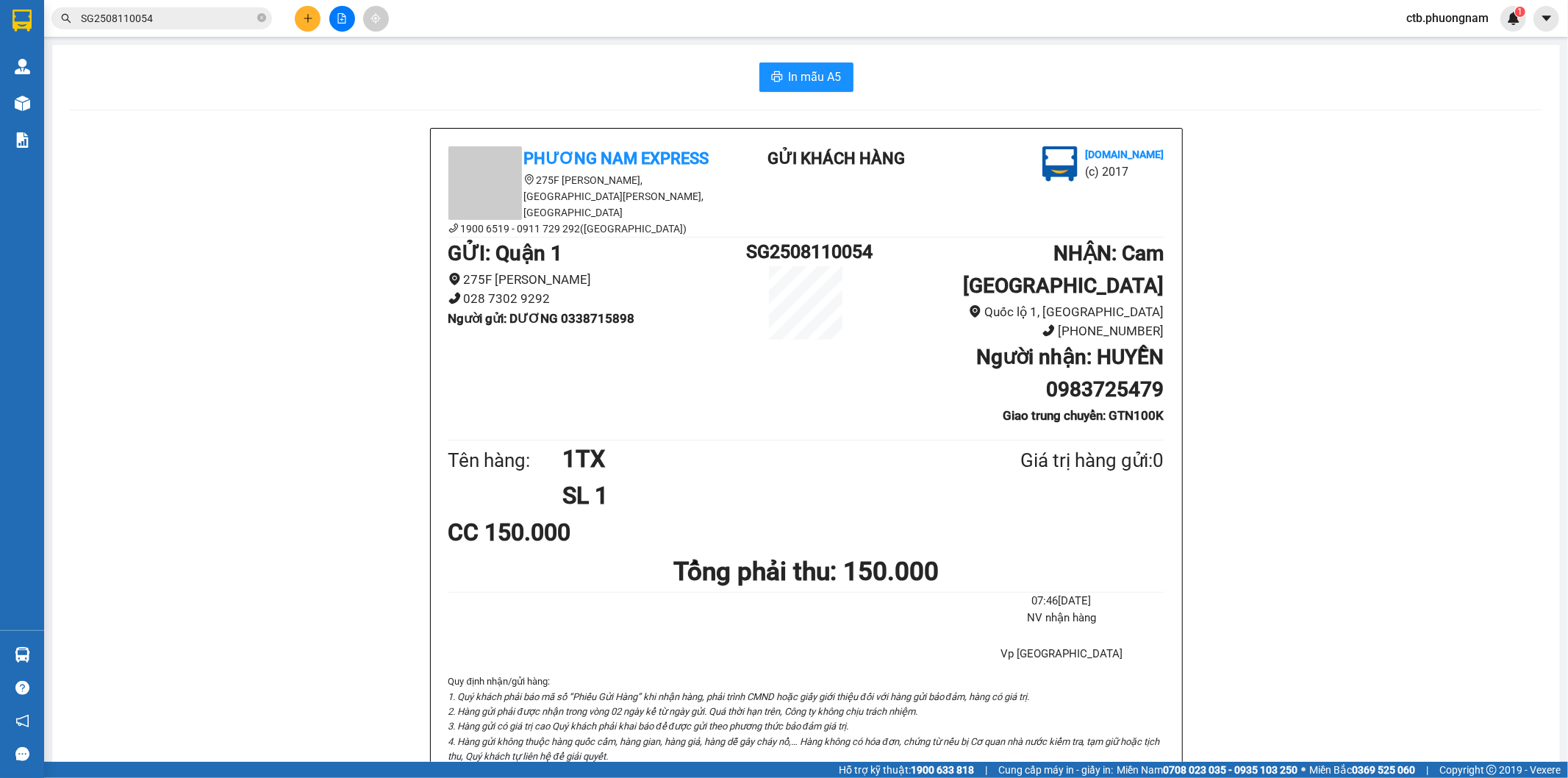
click at [348, 9] on button at bounding box center [343, 18] width 26 height 26
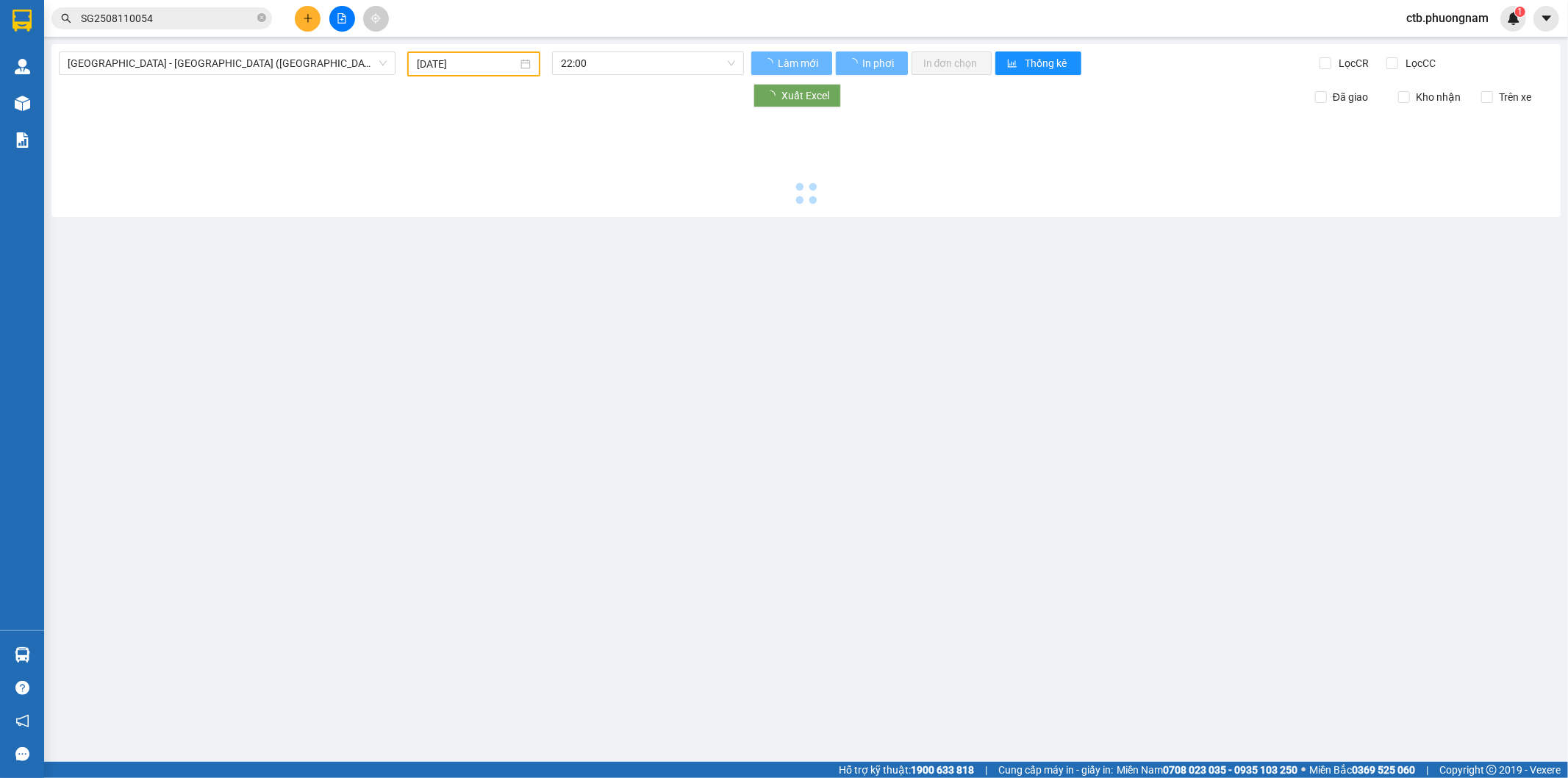
drag, startPoint x: 455, startPoint y: 67, endPoint x: 458, endPoint y: 75, distance: 8.5
click at [456, 67] on input "12/08/2025" at bounding box center [467, 64] width 101 height 16
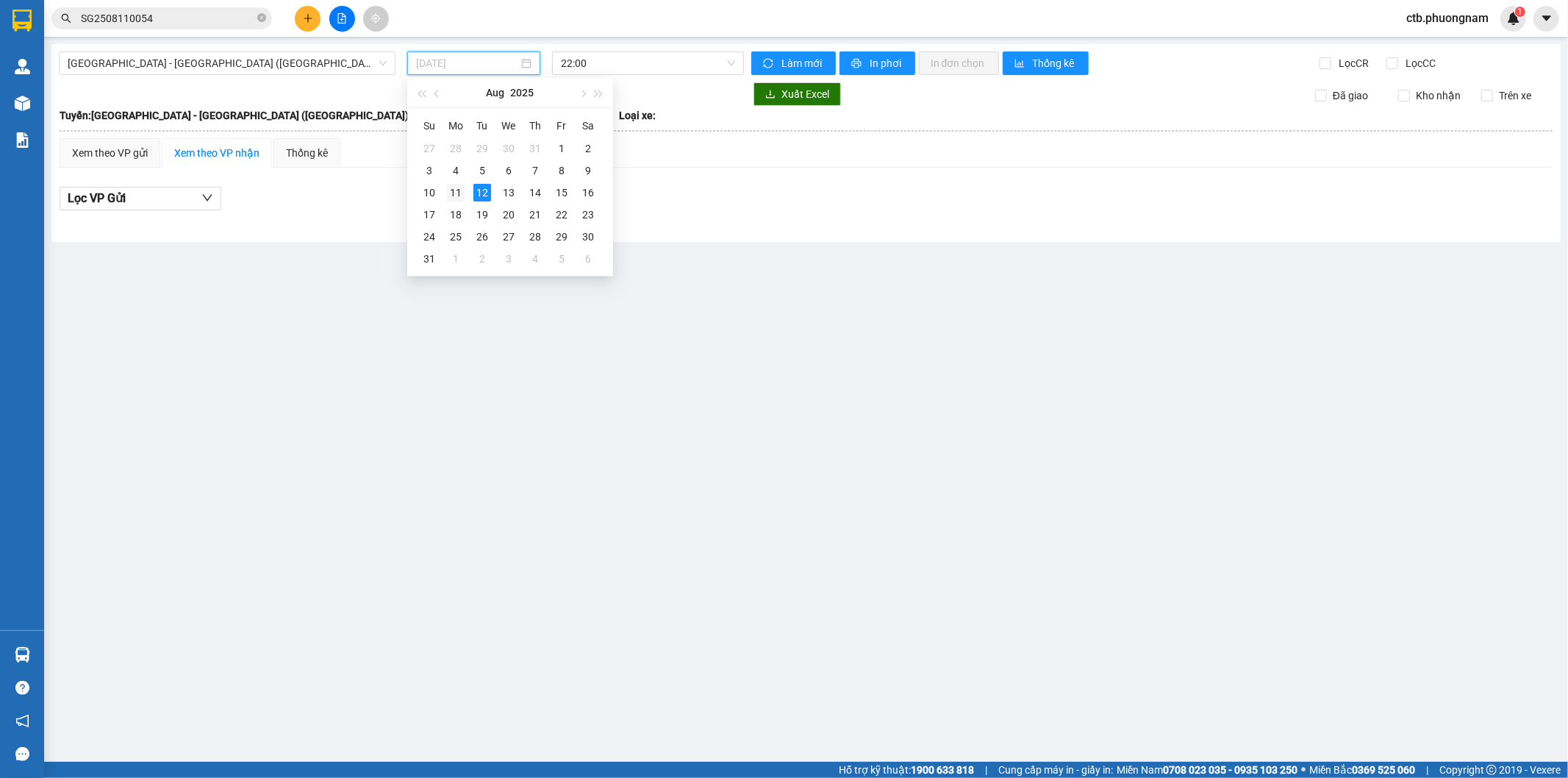
click at [454, 186] on div "11" at bounding box center [456, 192] width 17 height 17
type input "11/08/2025"
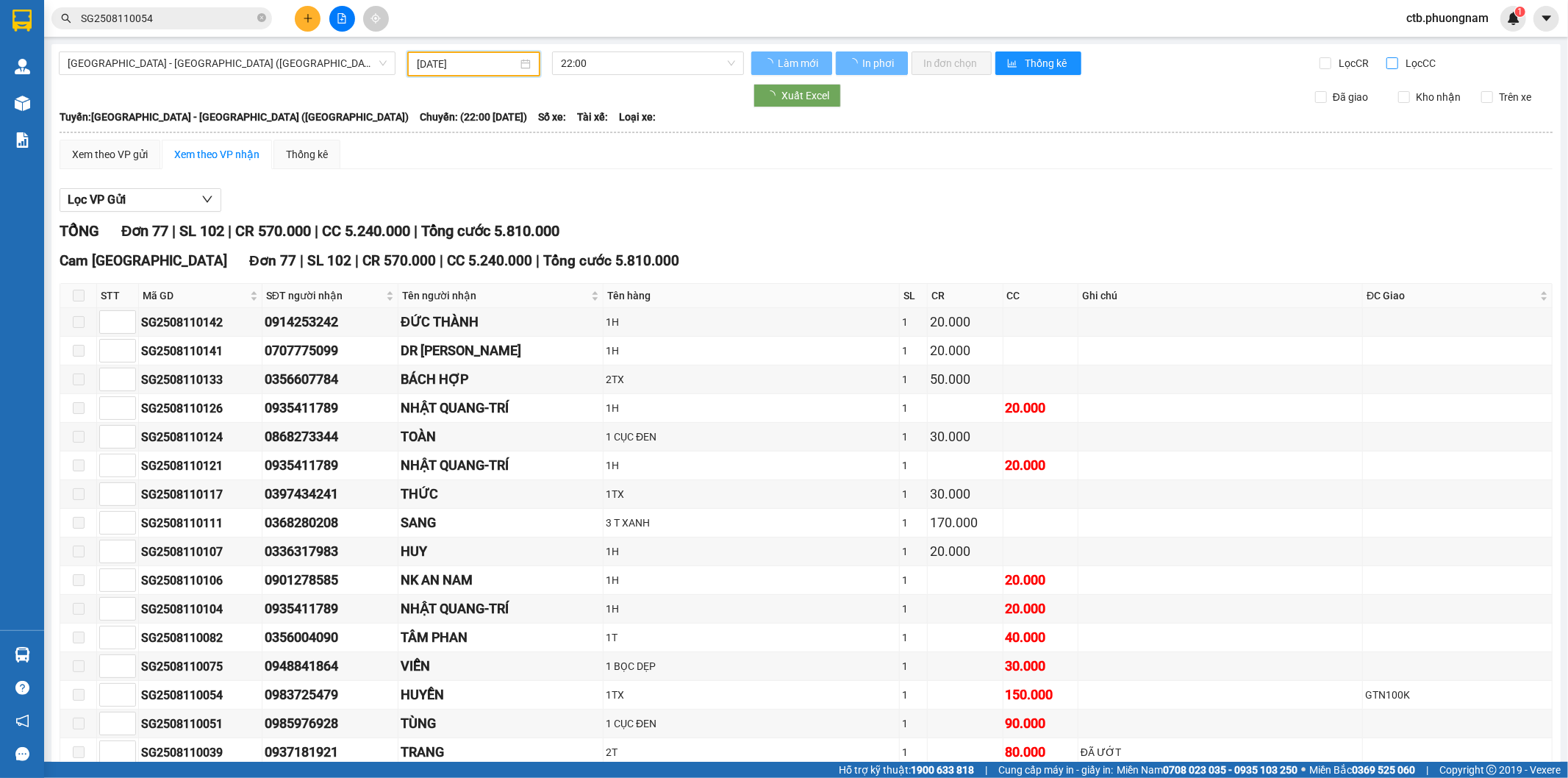
click at [1387, 63] on input "Lọc CC" at bounding box center [1393, 63] width 14 height 12
checkbox input "true"
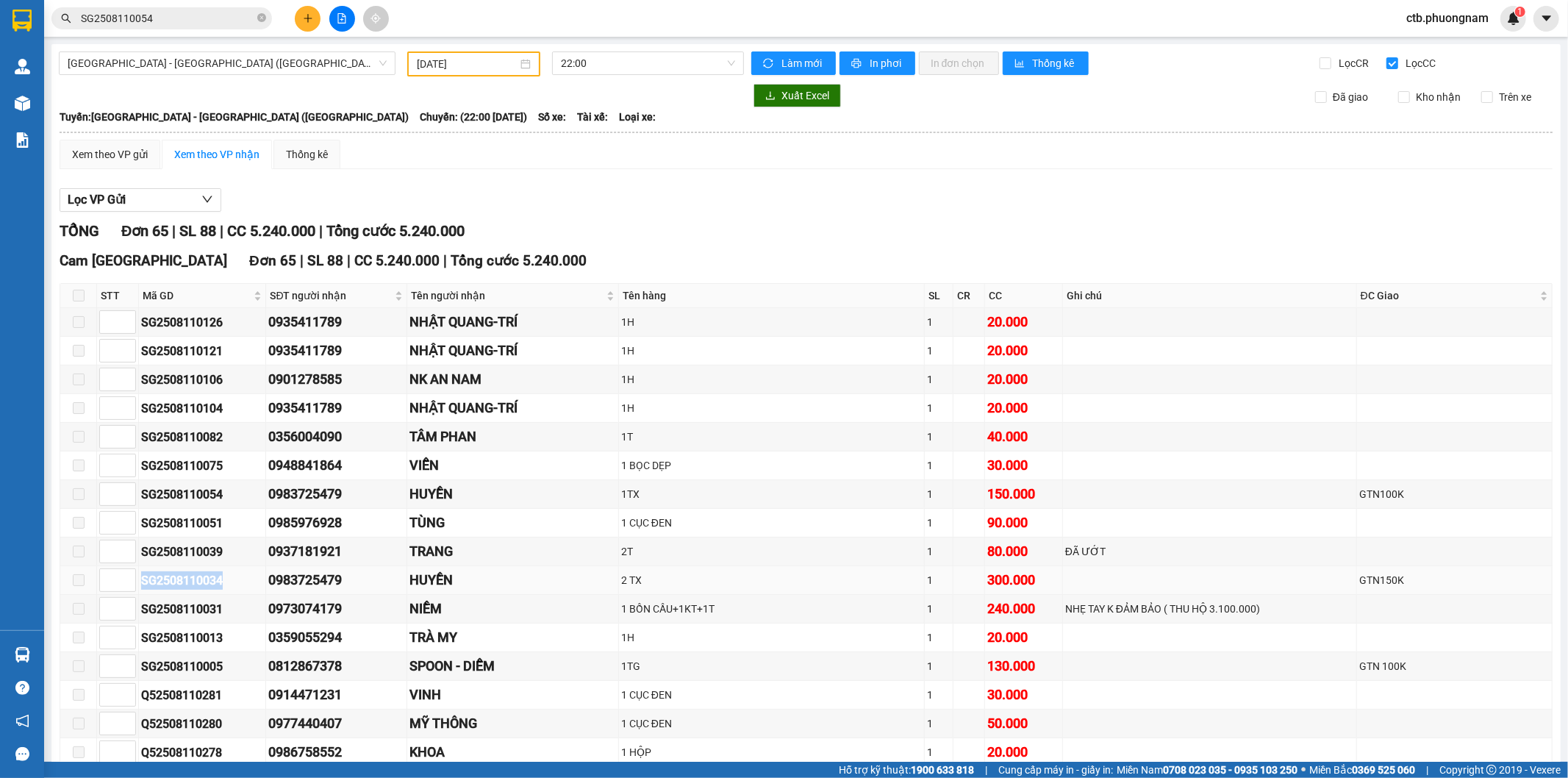
drag, startPoint x: 142, startPoint y: 581, endPoint x: 249, endPoint y: 593, distance: 107.7
click at [249, 593] on td "SG2508110034" at bounding box center [203, 579] width 128 height 28
click at [194, 13] on input "SG2508110054" at bounding box center [168, 18] width 173 height 16
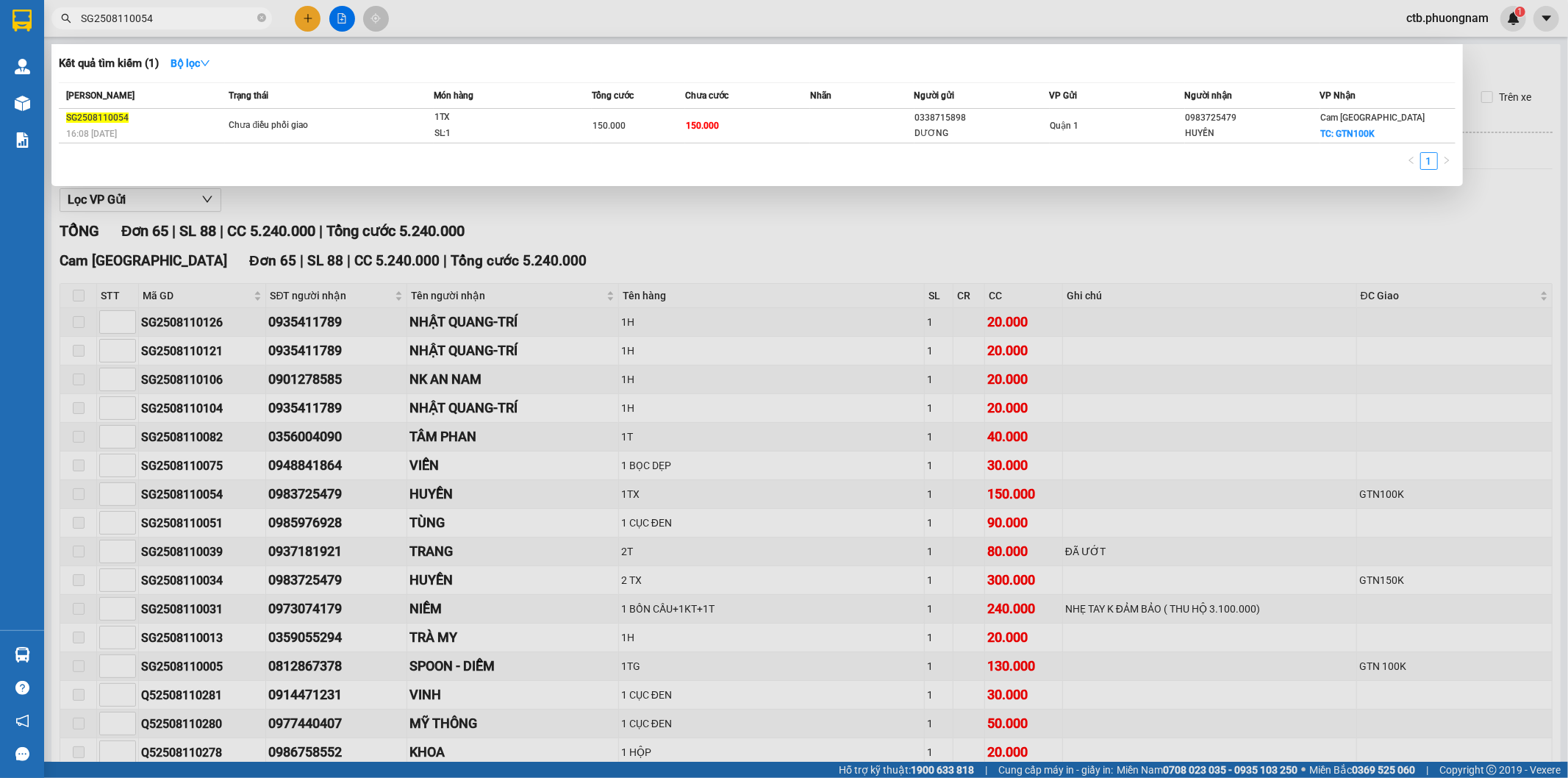
click at [194, 13] on input "SG2508110054" at bounding box center [168, 18] width 173 height 16
paste input "3"
type input "SG2508110034"
click at [231, 122] on div "Chưa điều phối giao" at bounding box center [283, 126] width 110 height 16
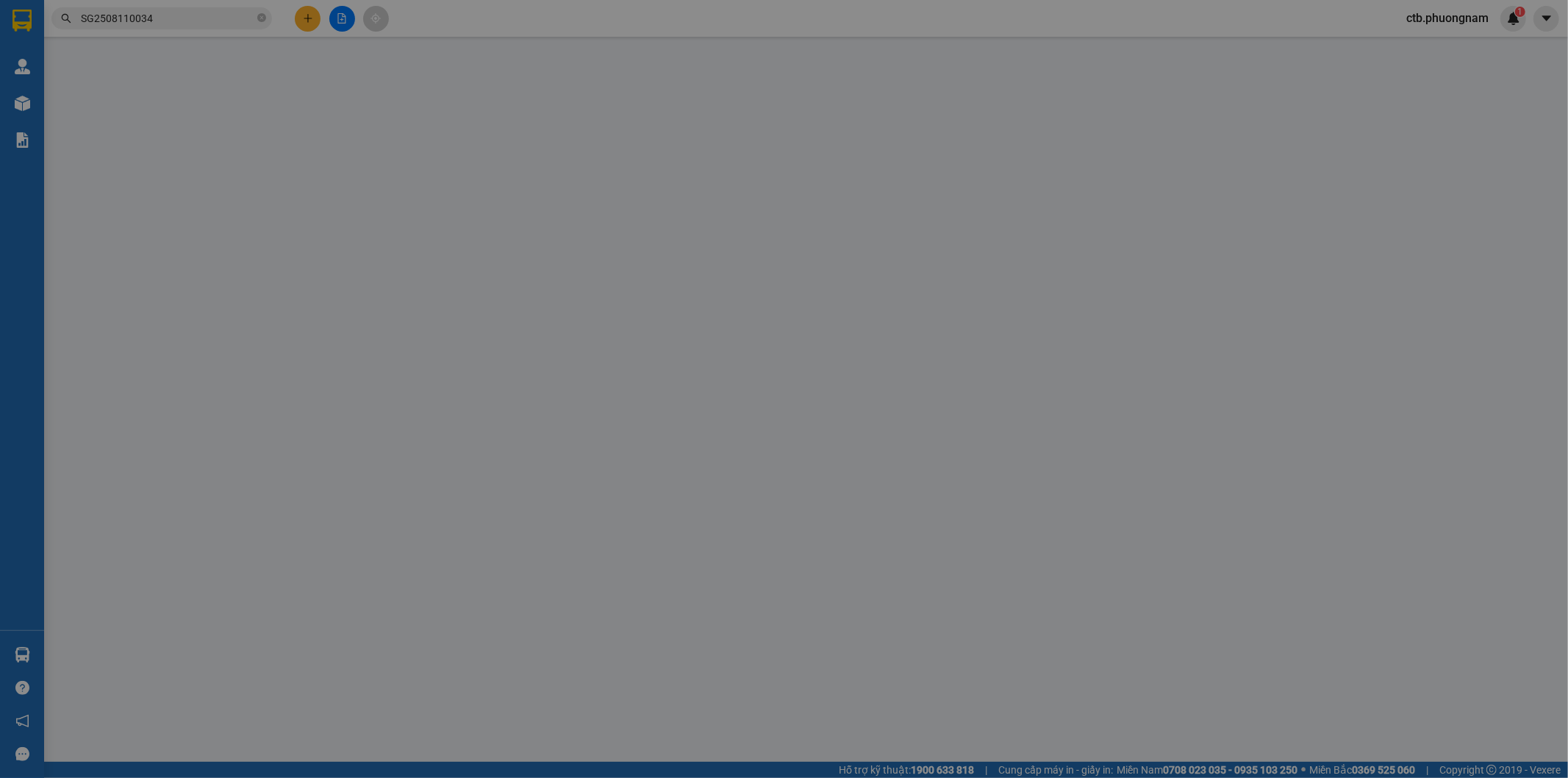
type input "0368064947"
type input "HANACOS"
type input "0983725479"
type input "HUYỀN"
checkbox input "true"
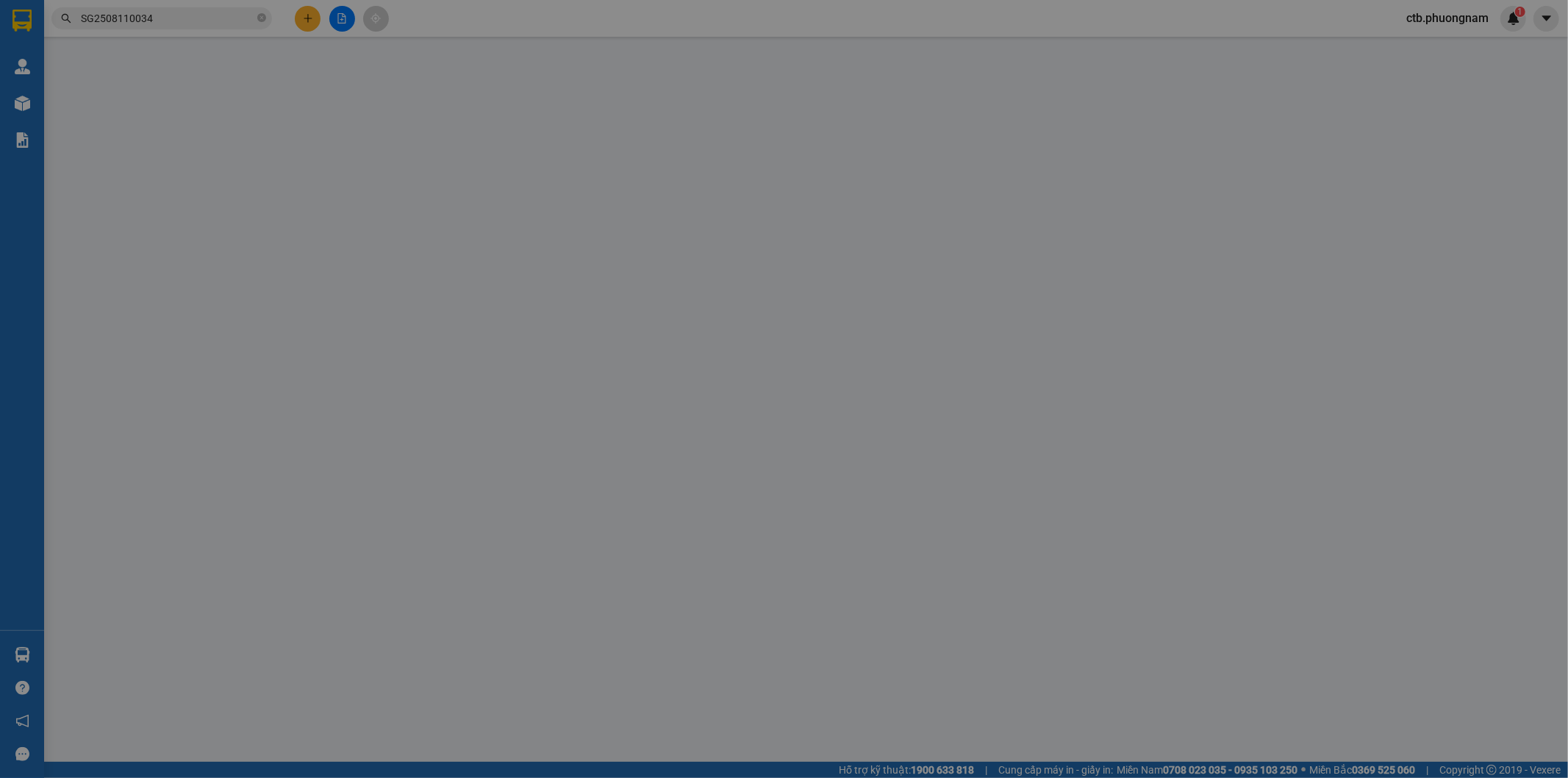
type input "GTN150K"
type input "300.000"
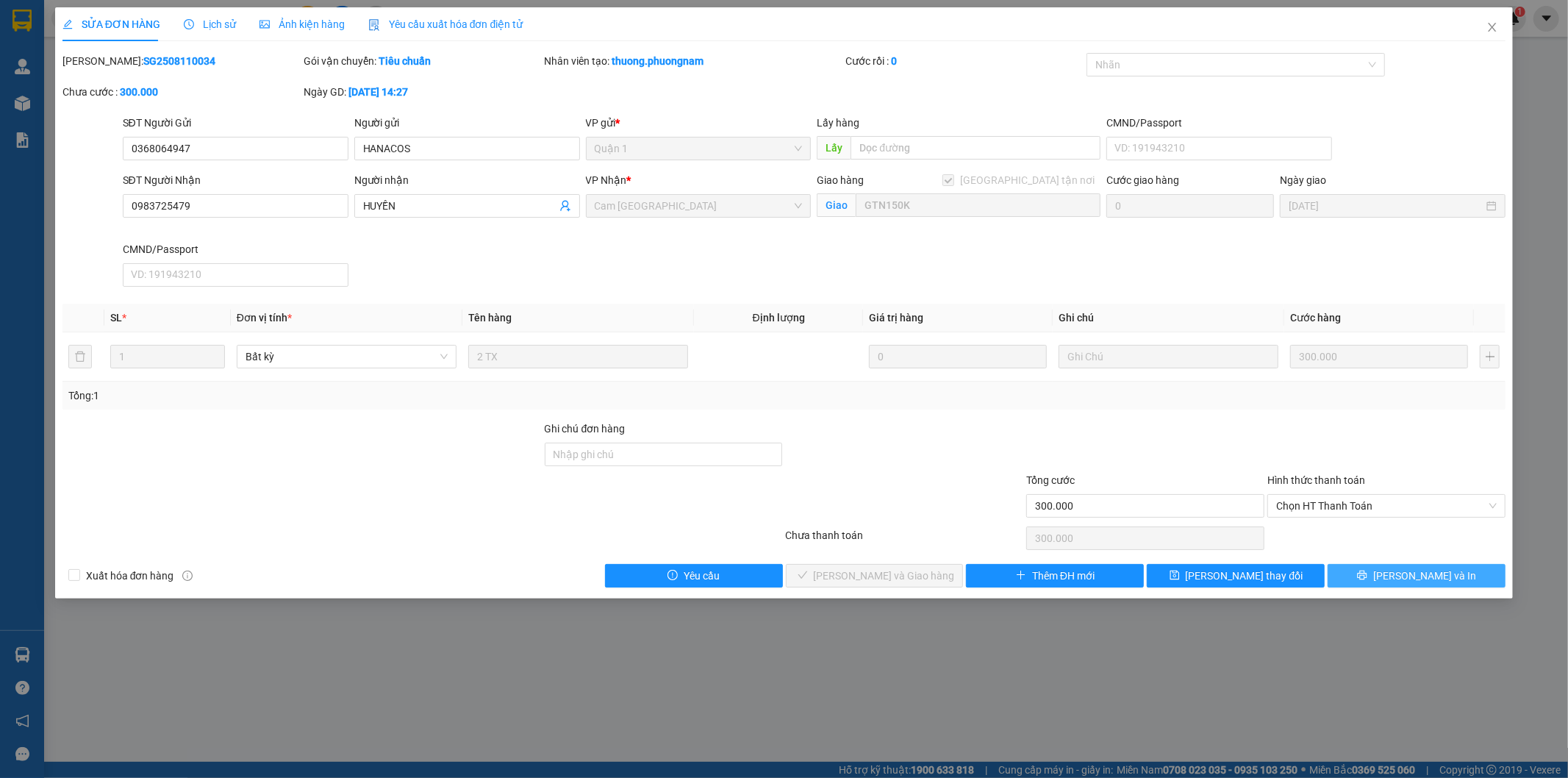
click at [1369, 585] on button "[PERSON_NAME] và In" at bounding box center [1416, 576] width 178 height 24
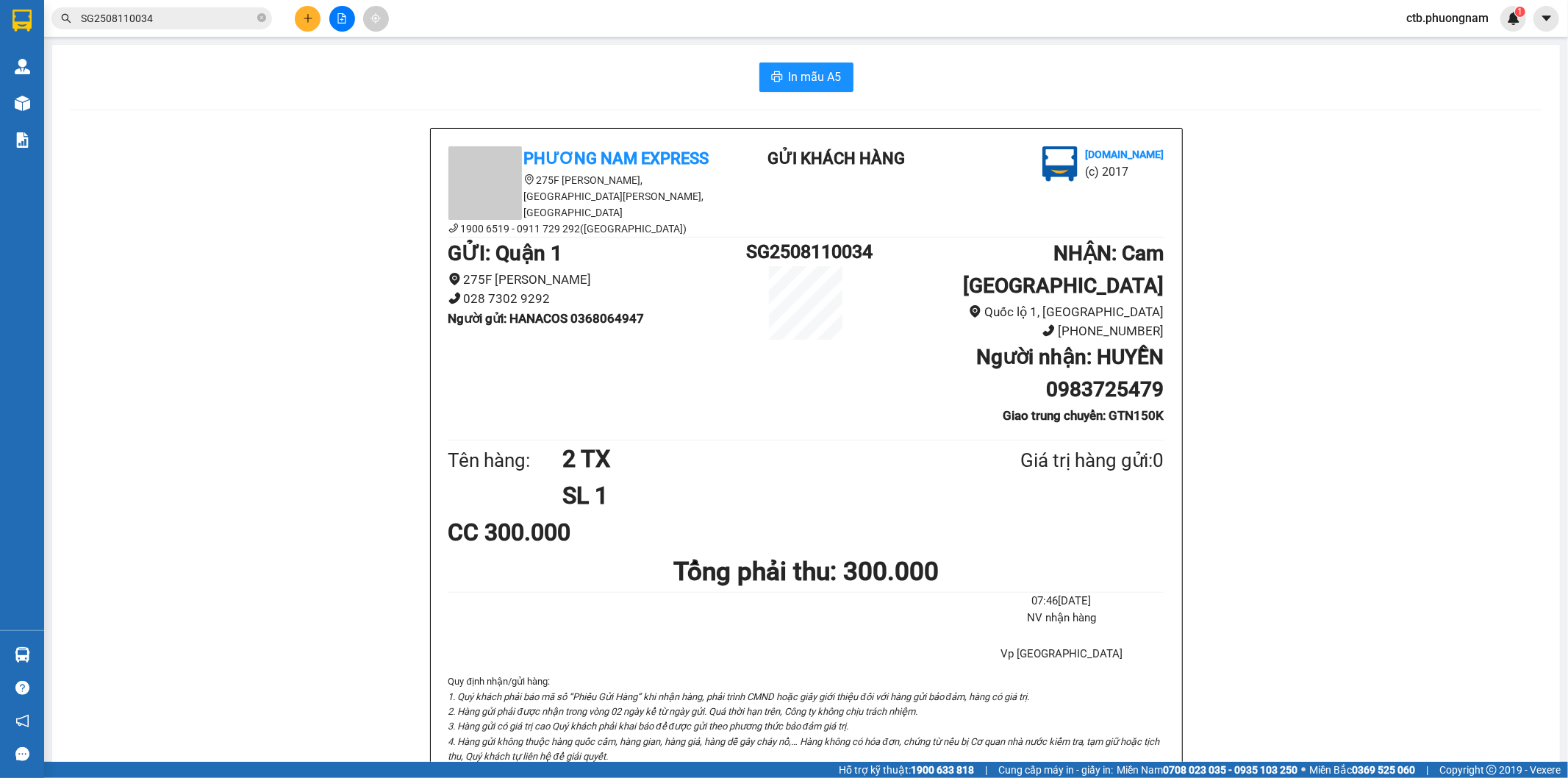
click at [337, 17] on icon "file-add" at bounding box center [342, 18] width 10 height 10
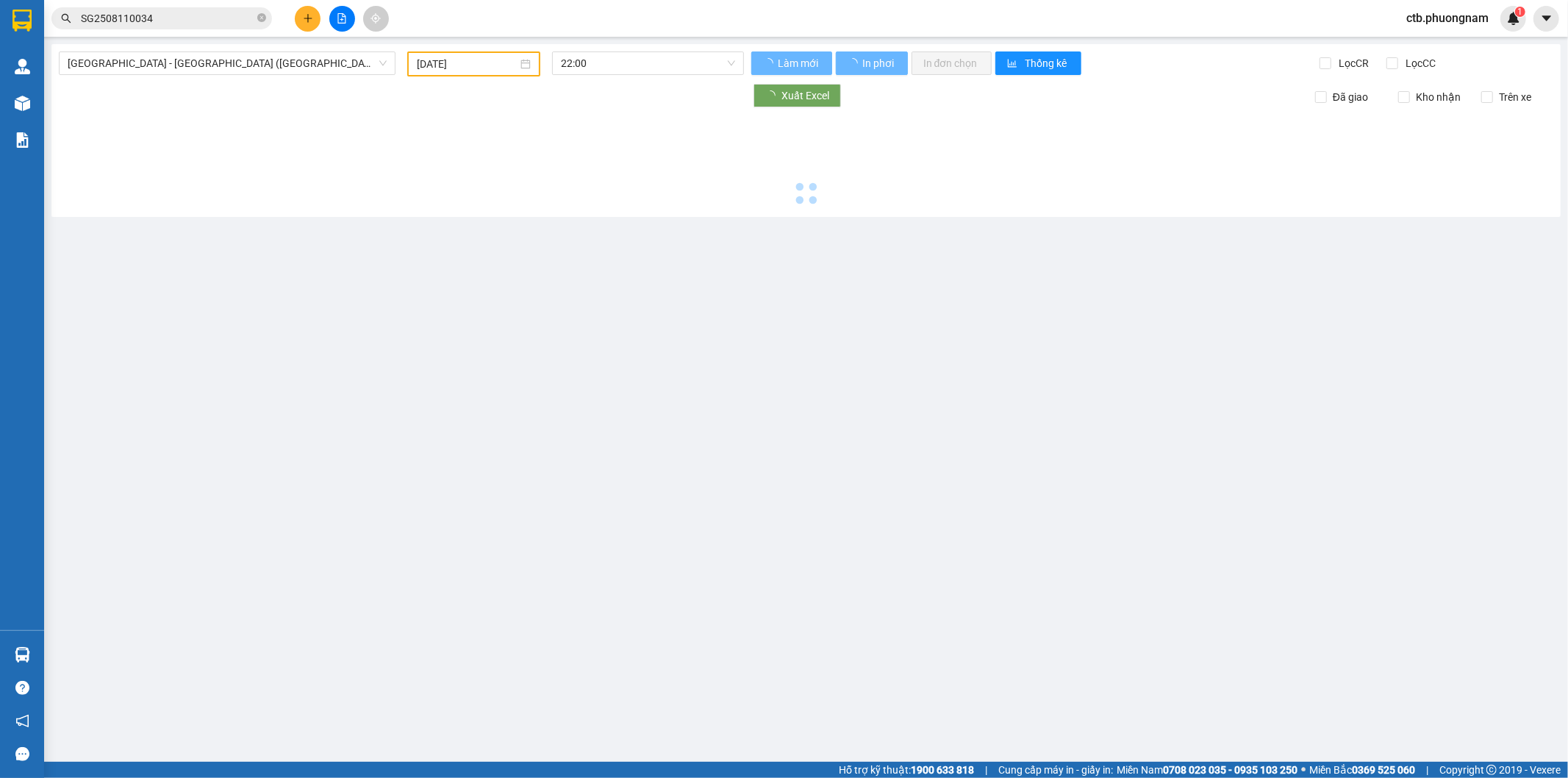
click at [459, 62] on input "12/08/2025" at bounding box center [467, 64] width 101 height 16
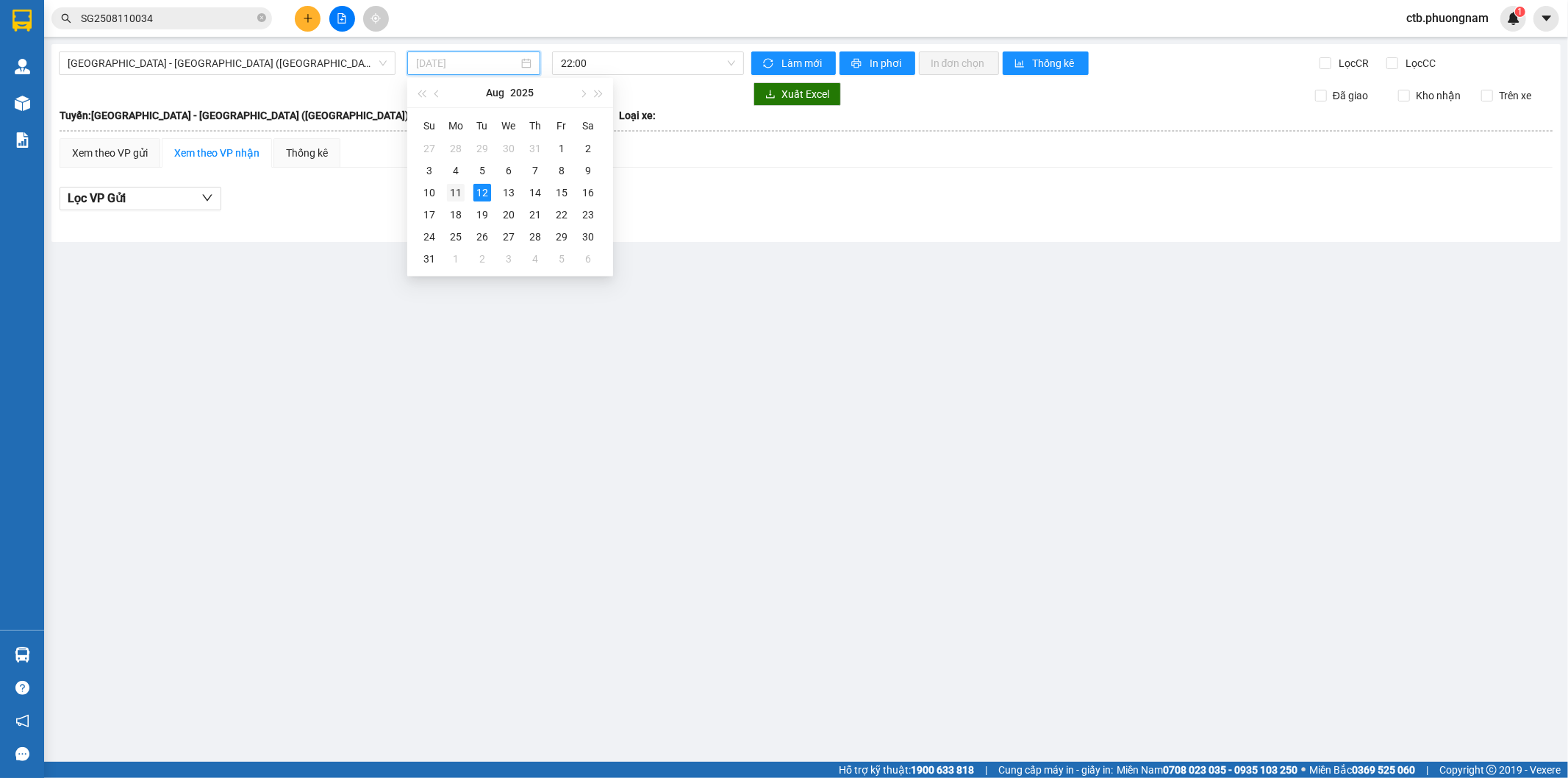
click at [457, 192] on div "11" at bounding box center [456, 192] width 17 height 17
type input "11/08/2025"
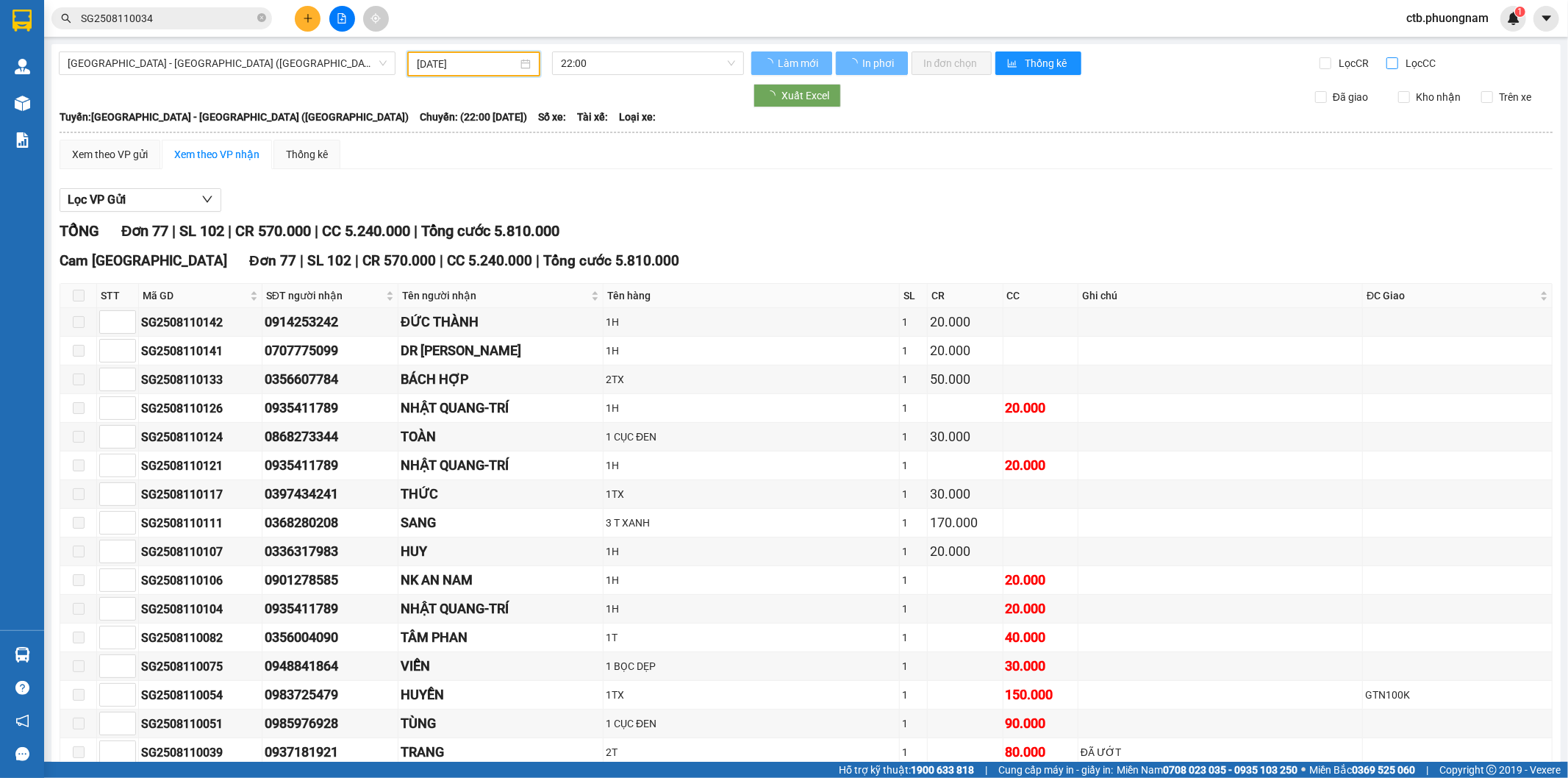
click at [1400, 67] on span "Lọc CC" at bounding box center [1419, 64] width 38 height 16
click at [1399, 67] on input "Lọc CC" at bounding box center [1393, 63] width 14 height 12
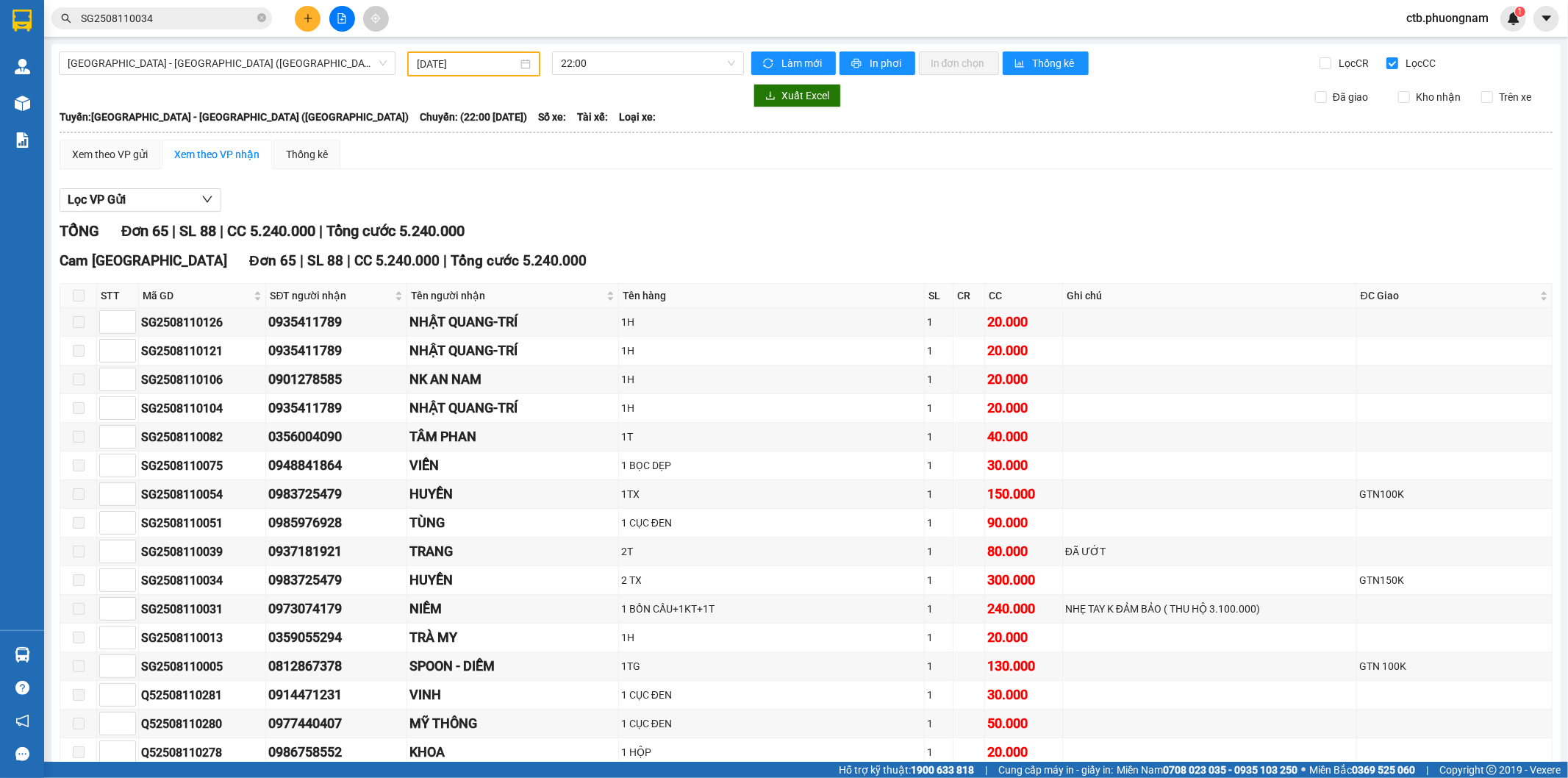
click at [1387, 64] on input "Lọc CC" at bounding box center [1393, 63] width 14 height 12
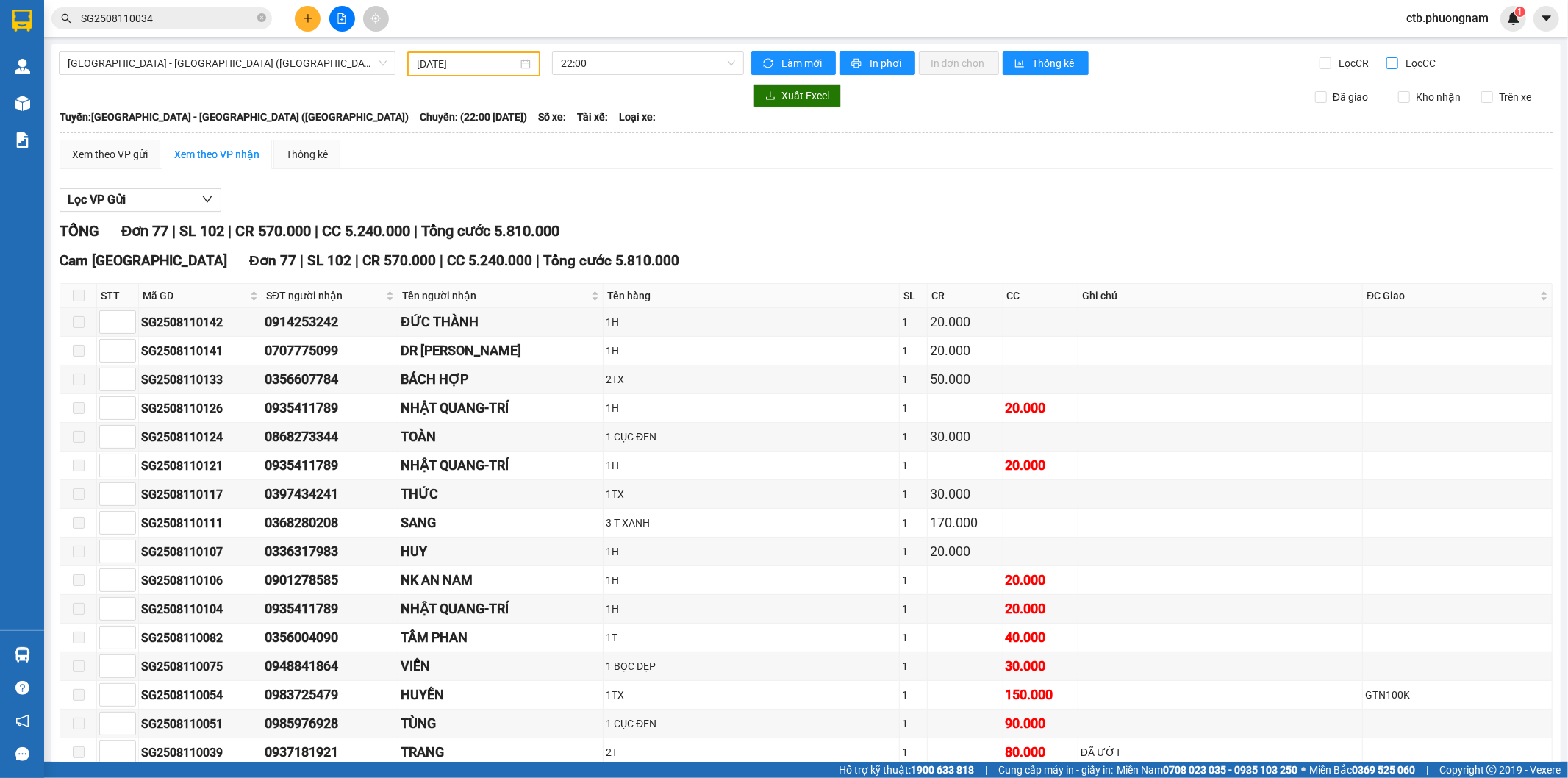
click at [1387, 57] on input "Lọc CC" at bounding box center [1393, 63] width 14 height 12
checkbox input "true"
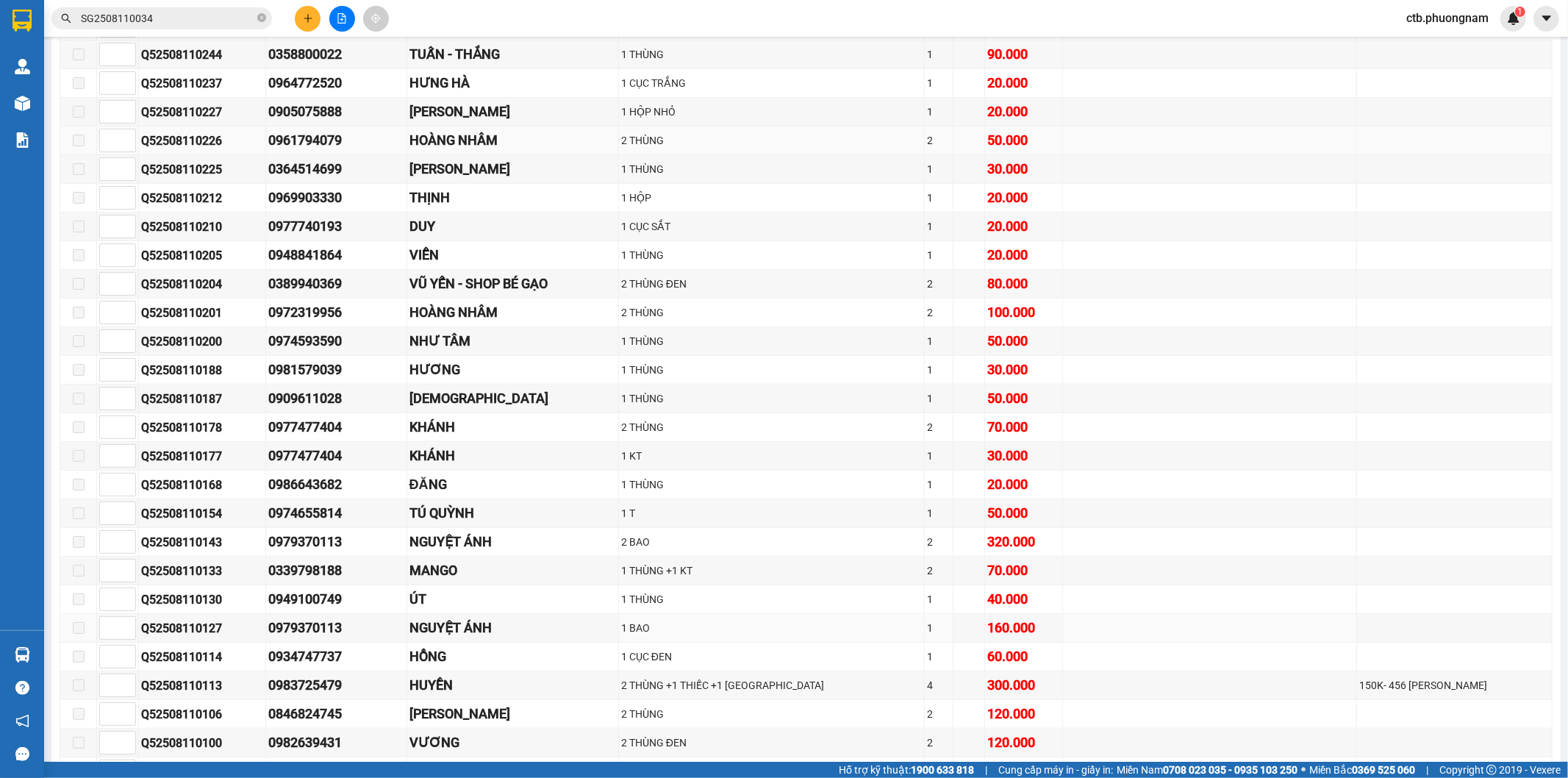
scroll to position [980, 0]
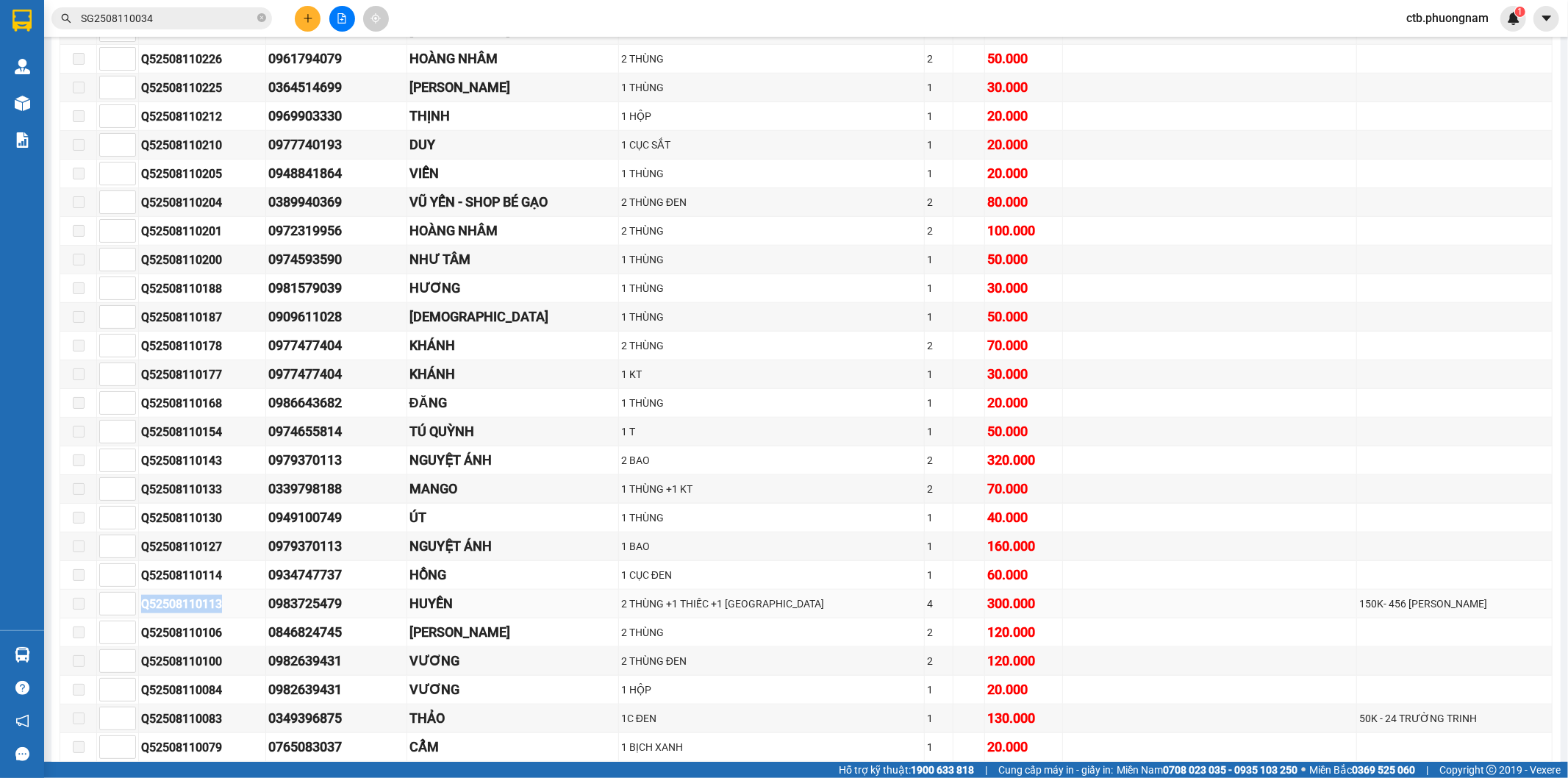
drag, startPoint x: 143, startPoint y: 614, endPoint x: 231, endPoint y: 611, distance: 88.1
click at [231, 611] on div "Q52508110113" at bounding box center [202, 604] width 122 height 18
click at [163, 11] on div "Kết quả tìm kiếm ( 1 ) Bộ lọc Mã ĐH Trạng thái Món hàng Tổng cước Chưa cước Nhã…" at bounding box center [143, 18] width 287 height 26
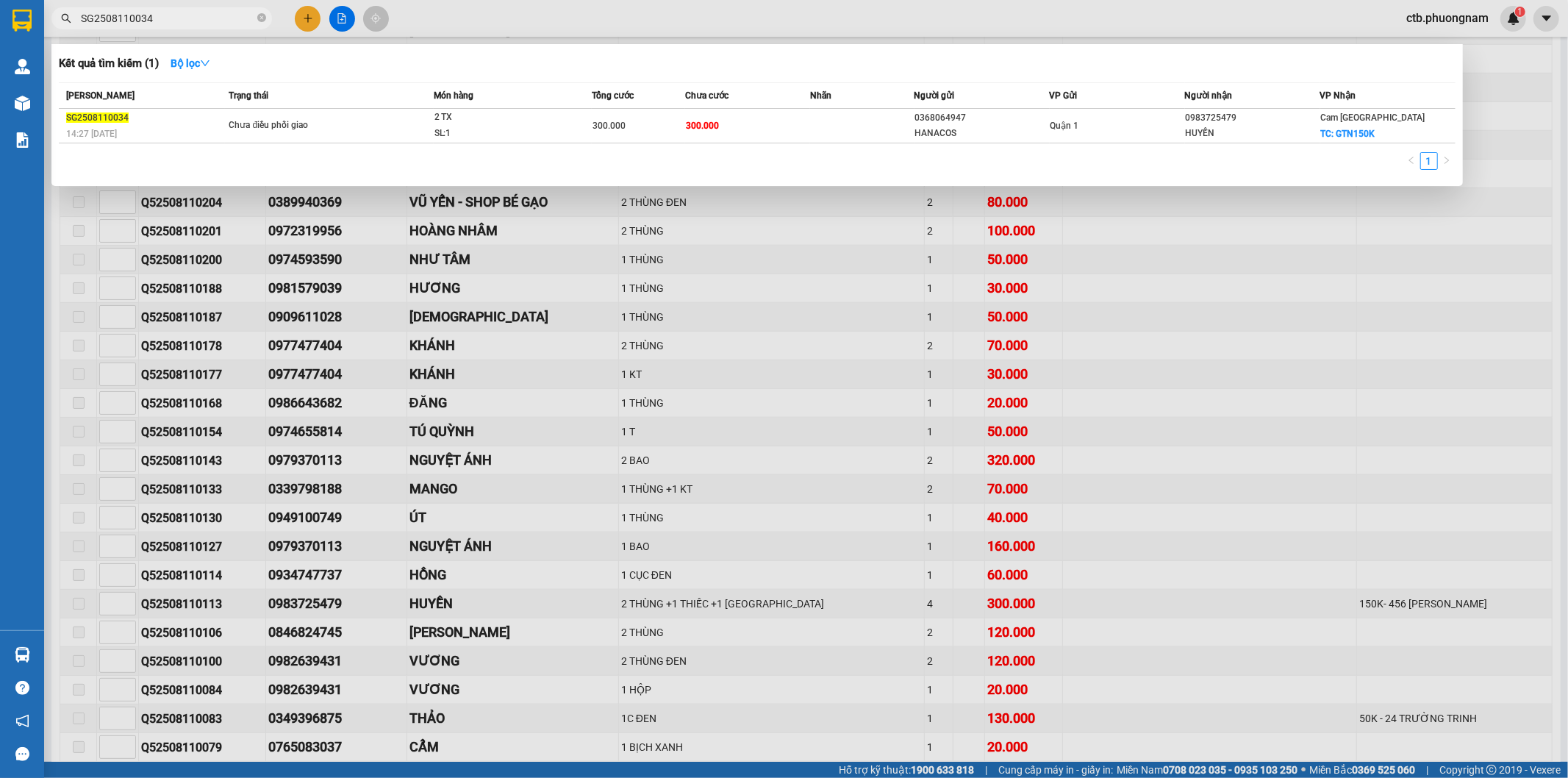
click at [163, 12] on input "SG2508110034" at bounding box center [168, 18] width 173 height 16
paste input "Q52508110113"
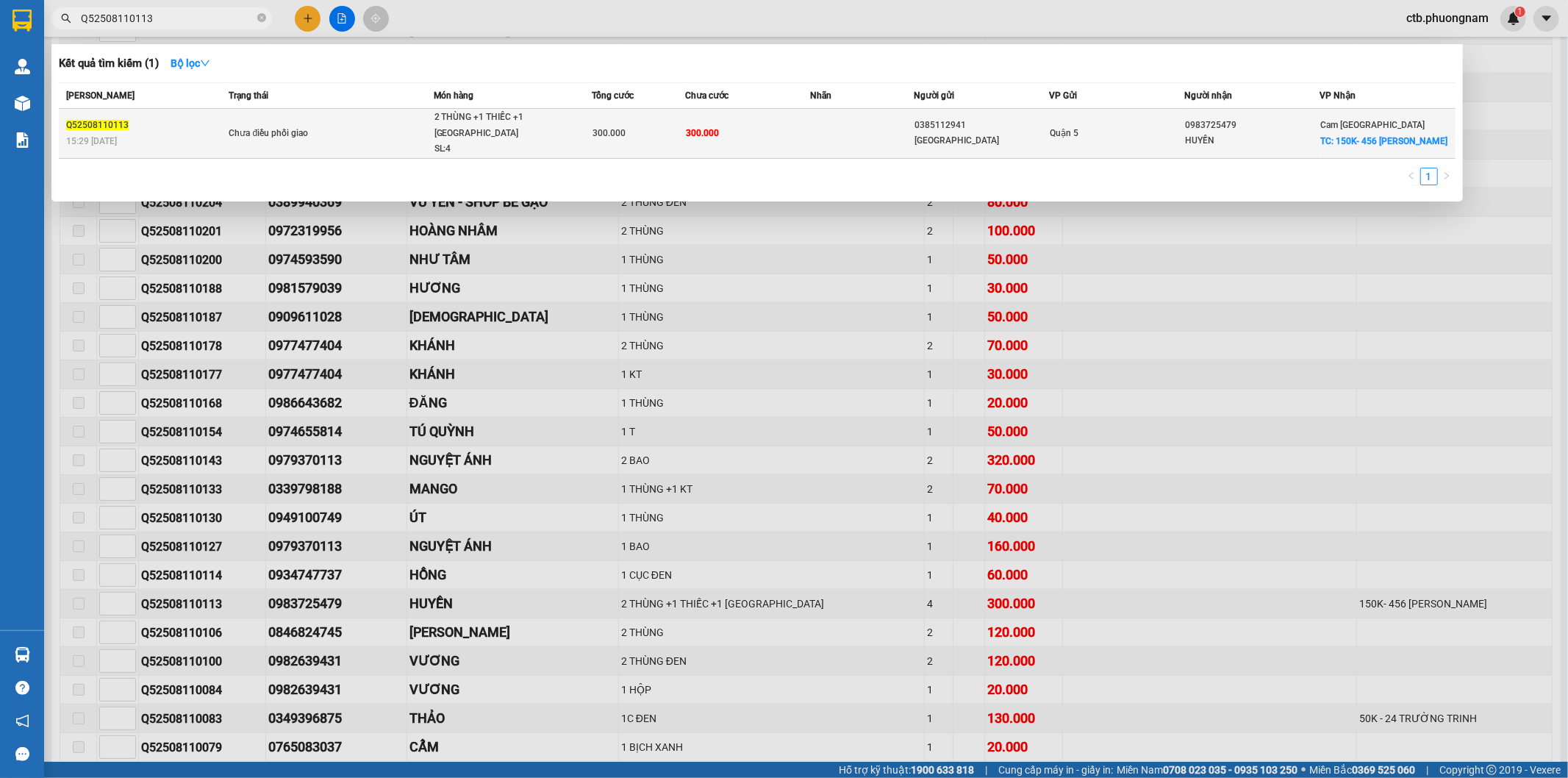
type input "Q52508110113"
click at [216, 118] on td "Q52508110113 15:29 - 11/08" at bounding box center [142, 133] width 166 height 50
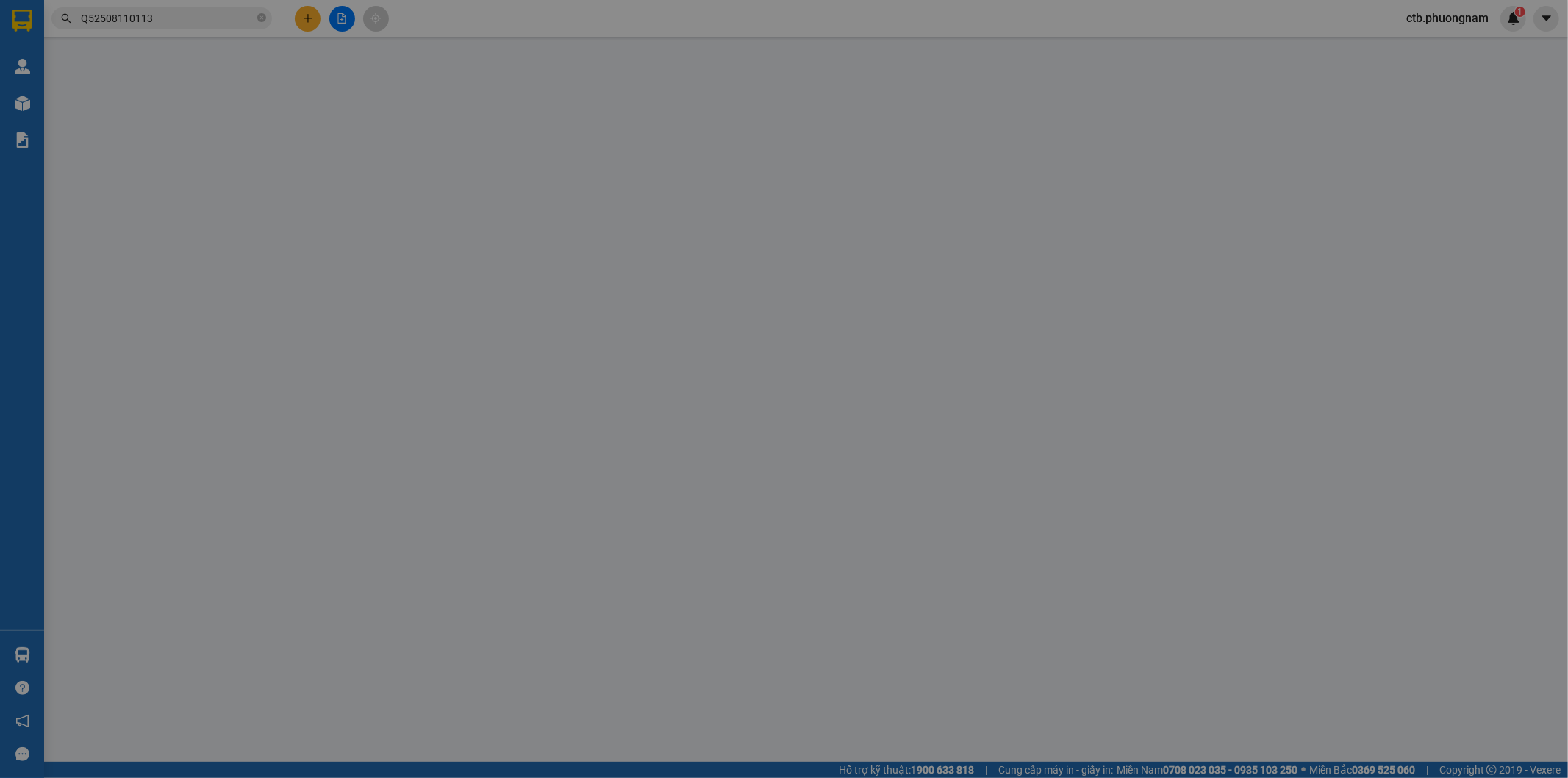
type input "0385112941"
type input "ĐÔNG GIANG"
type input "0983725479"
type input "HUYỀN"
checkbox input "true"
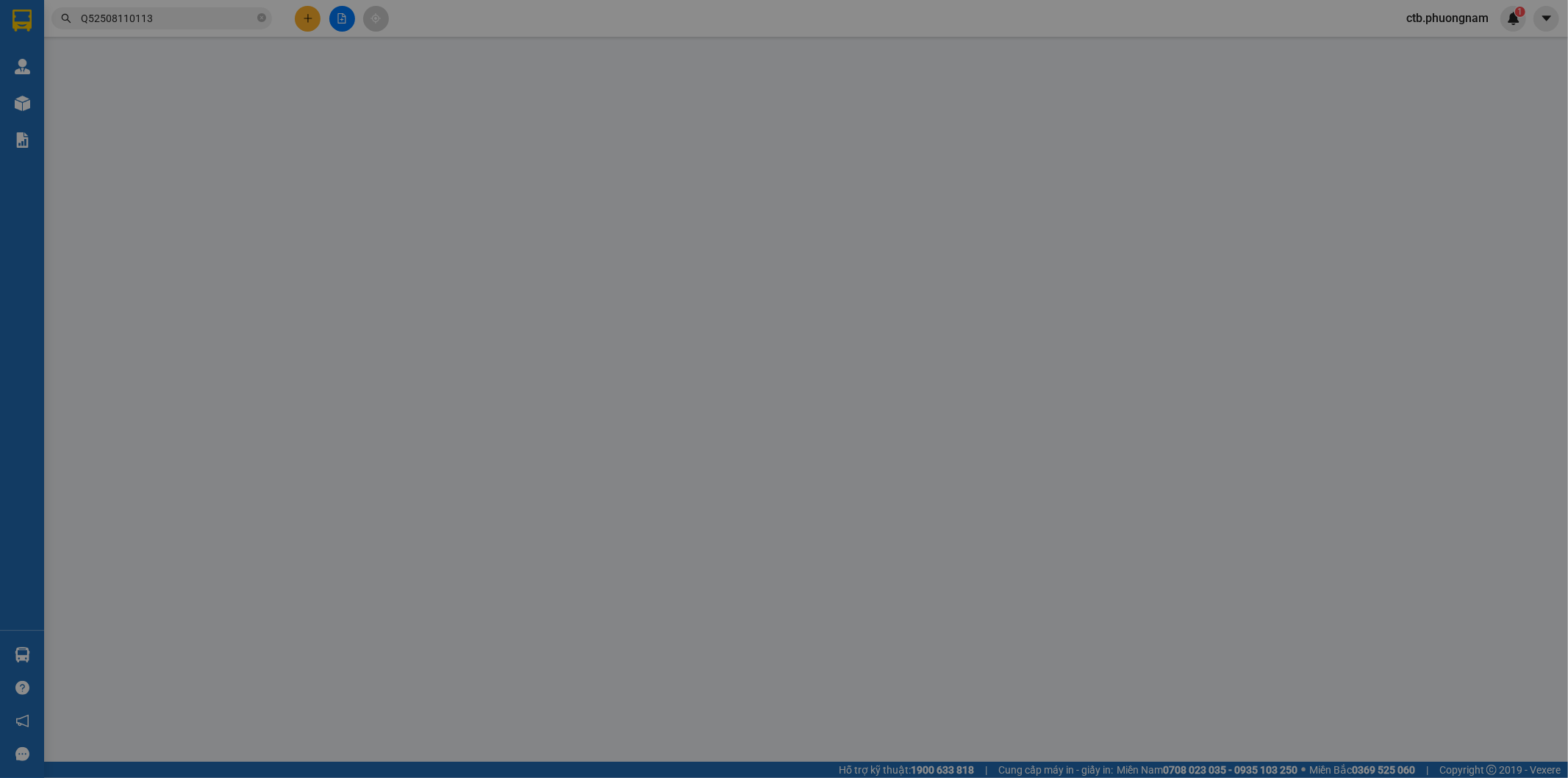
type input "150K- 456 ĐINH TIÊN HOÀNG"
type input "300.000"
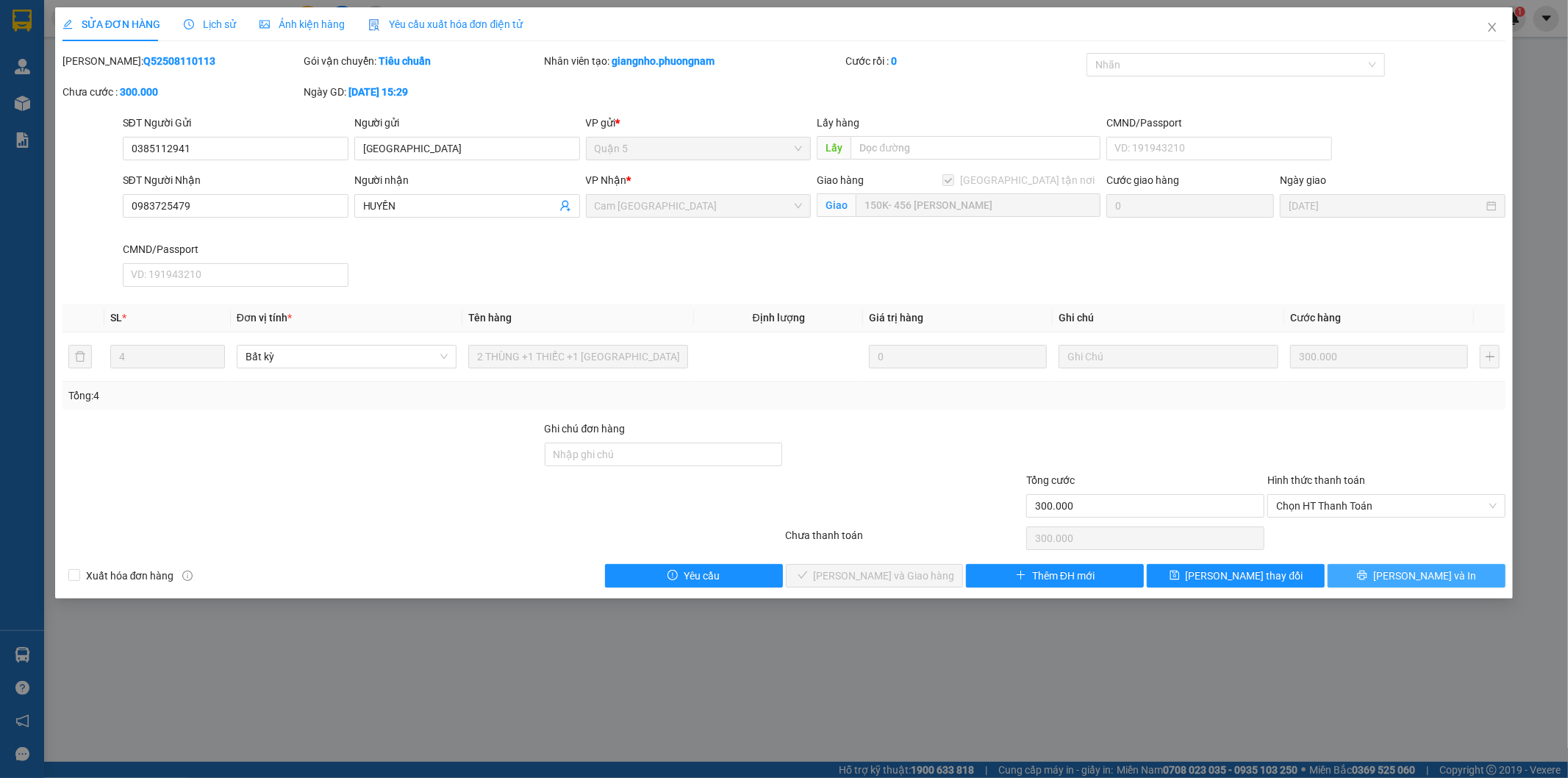
click at [1423, 578] on span "[PERSON_NAME] và In" at bounding box center [1424, 576] width 103 height 16
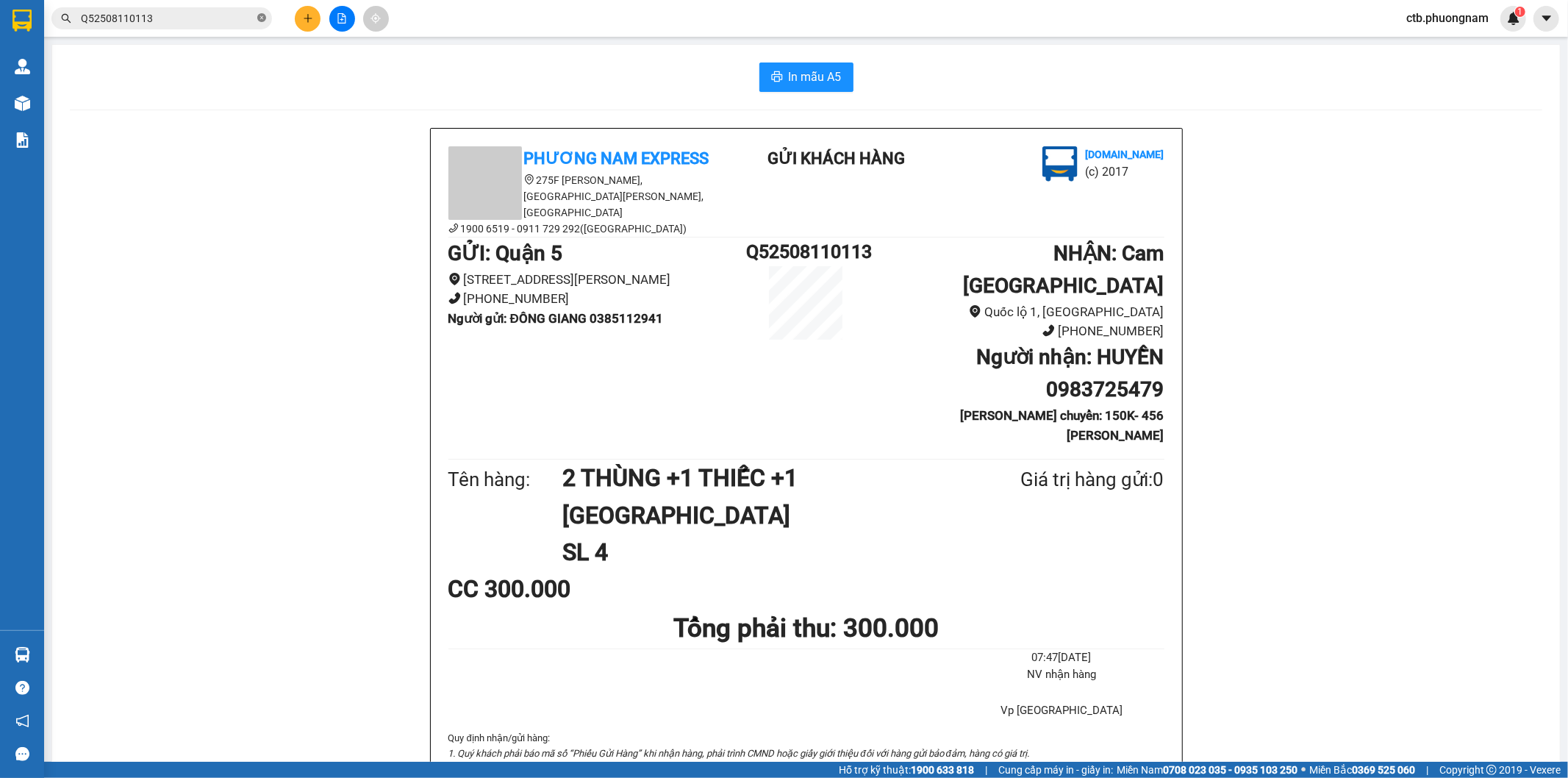
click at [263, 18] on icon "close-circle" at bounding box center [261, 18] width 9 height 9
click at [344, 14] on icon "file-add" at bounding box center [342, 18] width 10 height 10
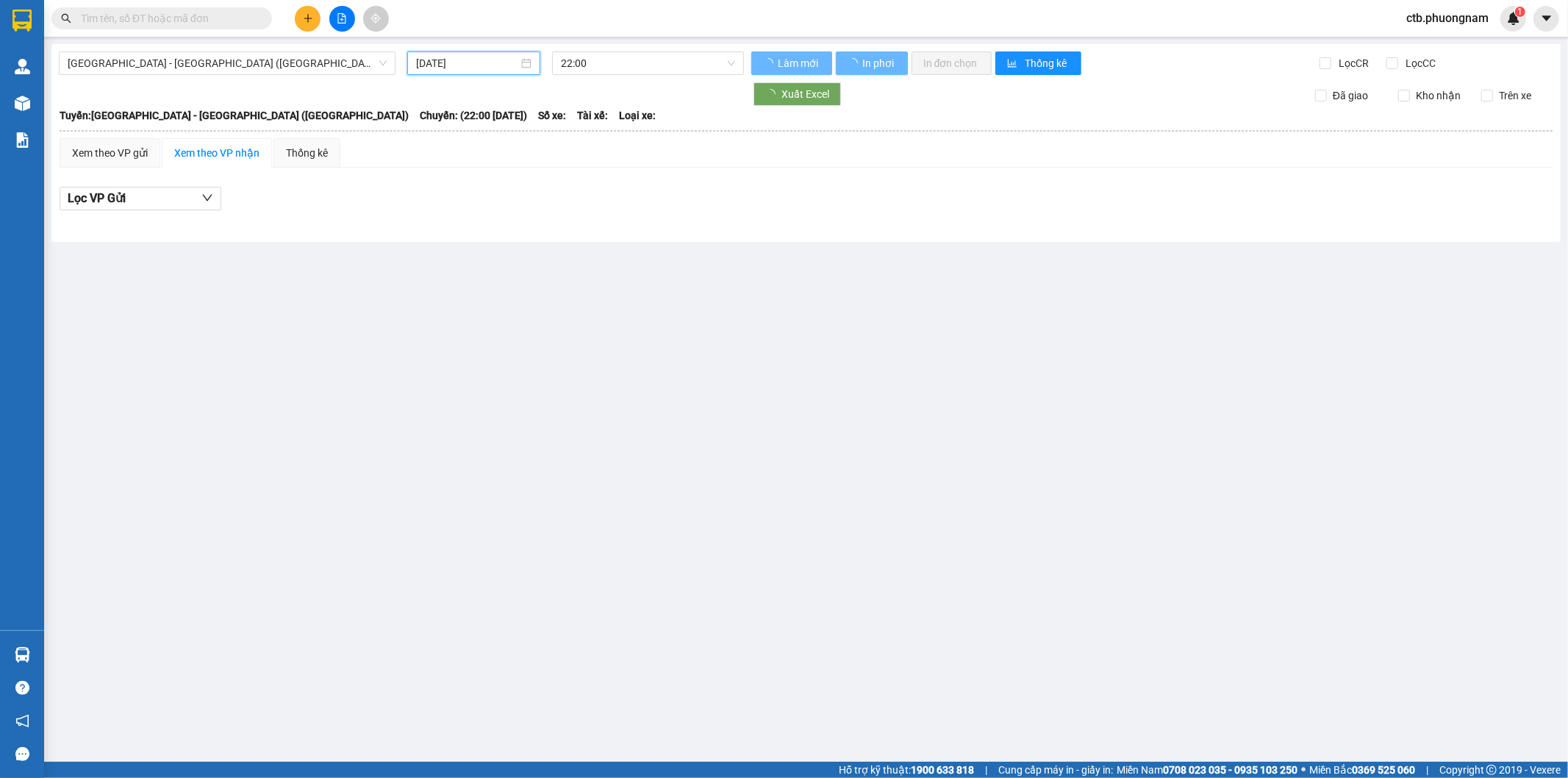
drag, startPoint x: 472, startPoint y: 56, endPoint x: 475, endPoint y: 77, distance: 21.2
click at [473, 59] on input "12/08/2025" at bounding box center [467, 64] width 102 height 16
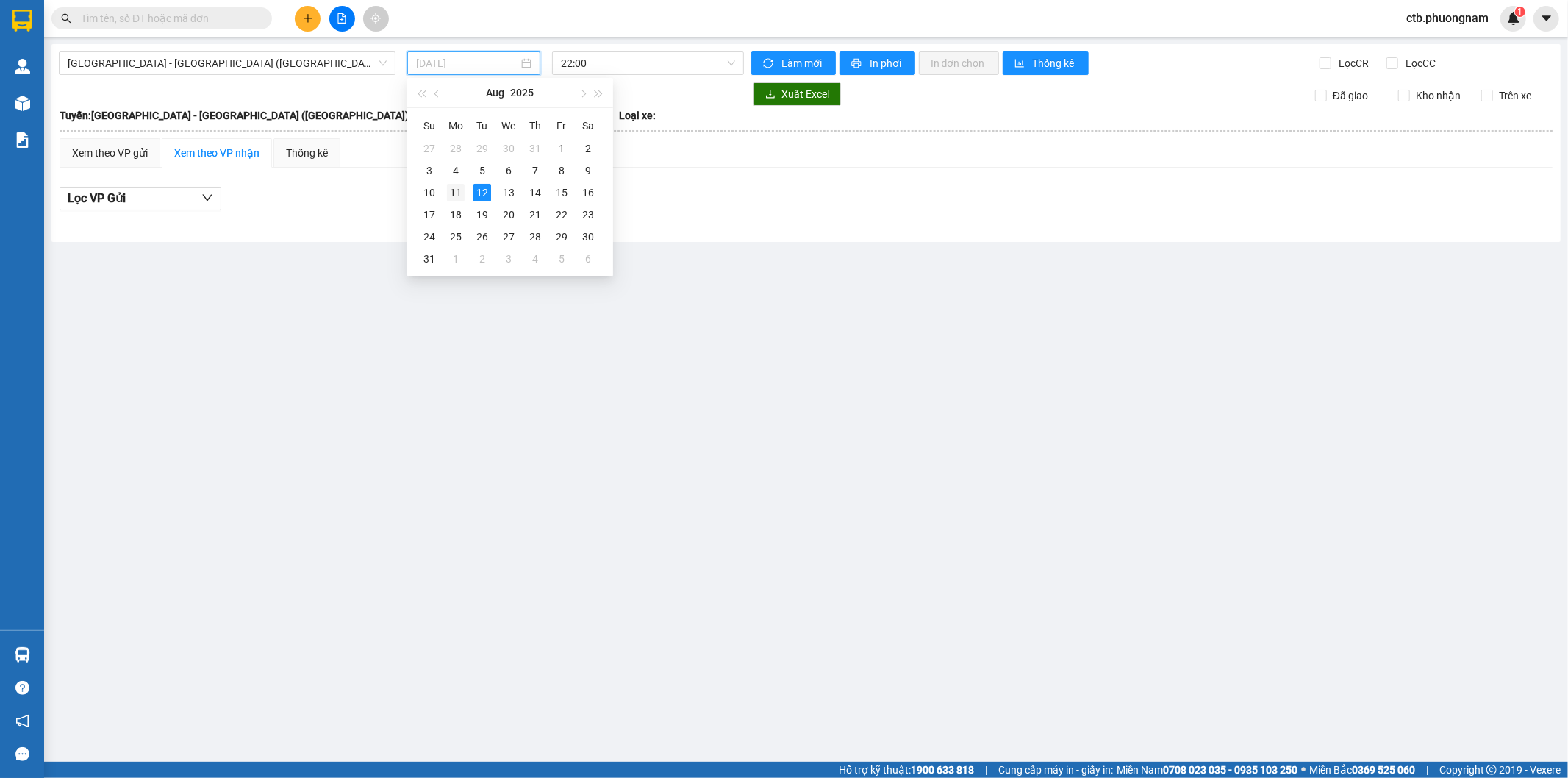
click at [447, 193] on div "11" at bounding box center [456, 192] width 17 height 17
type input "11/08/2025"
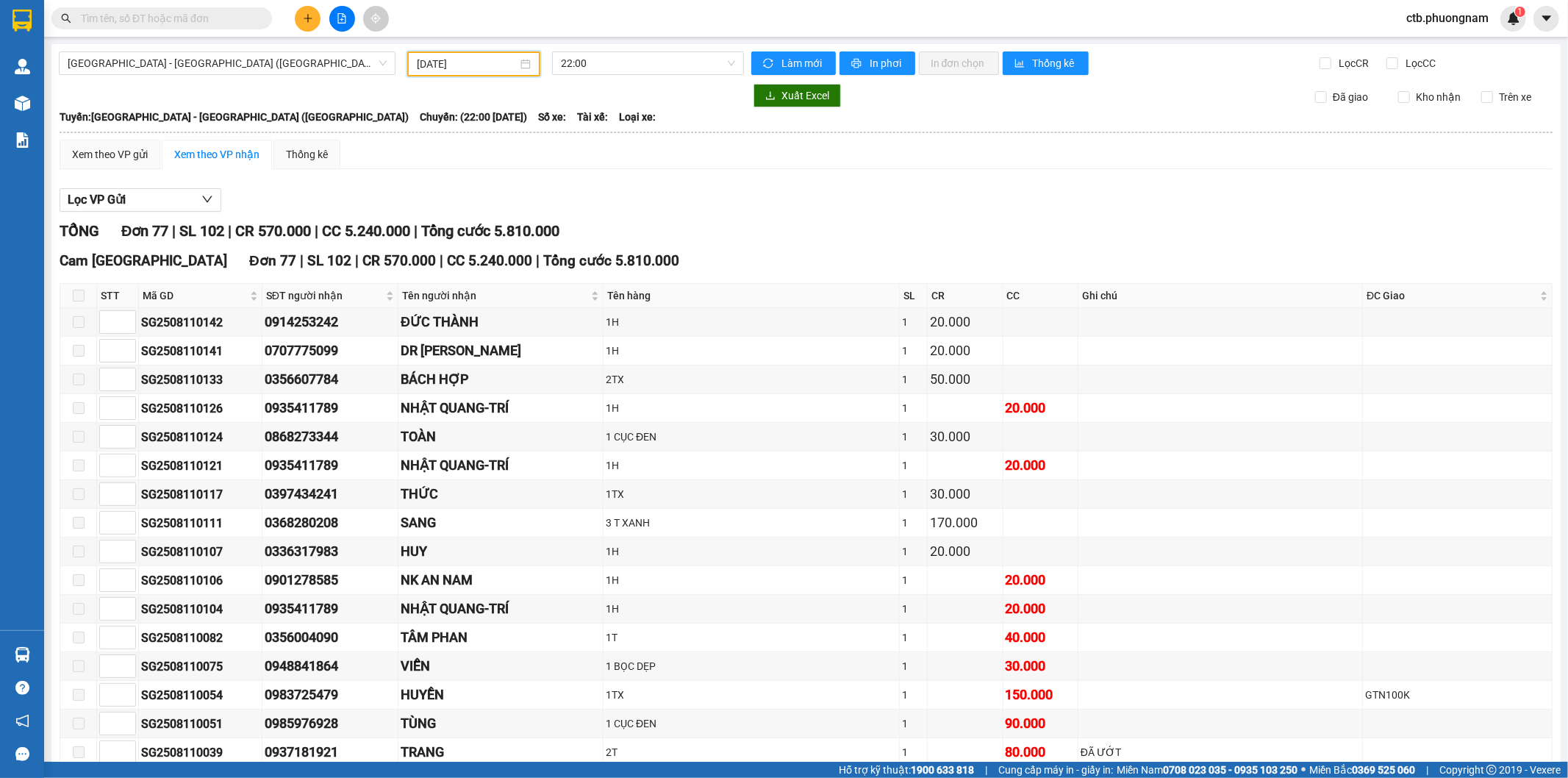
click at [215, 15] on input "text" at bounding box center [168, 18] width 173 height 16
click at [241, 17] on input "text" at bounding box center [168, 18] width 173 height 16
click at [245, 10] on input "text" at bounding box center [168, 18] width 173 height 16
click at [240, 26] on input "text" at bounding box center [168, 18] width 173 height 16
click at [239, 13] on input "text" at bounding box center [168, 18] width 173 height 16
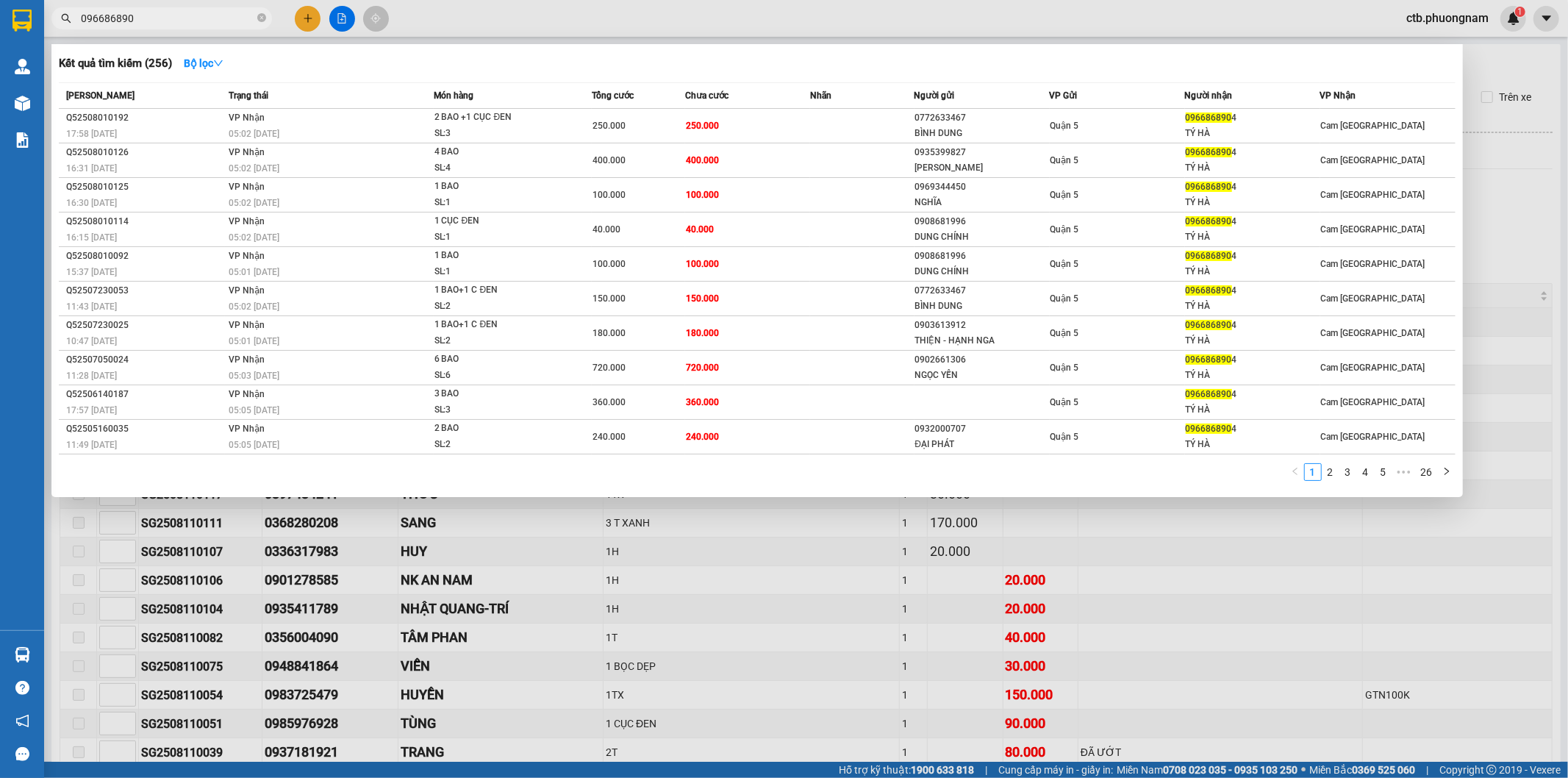
type input "0966868904"
click at [261, 17] on icon "close-circle" at bounding box center [261, 18] width 9 height 9
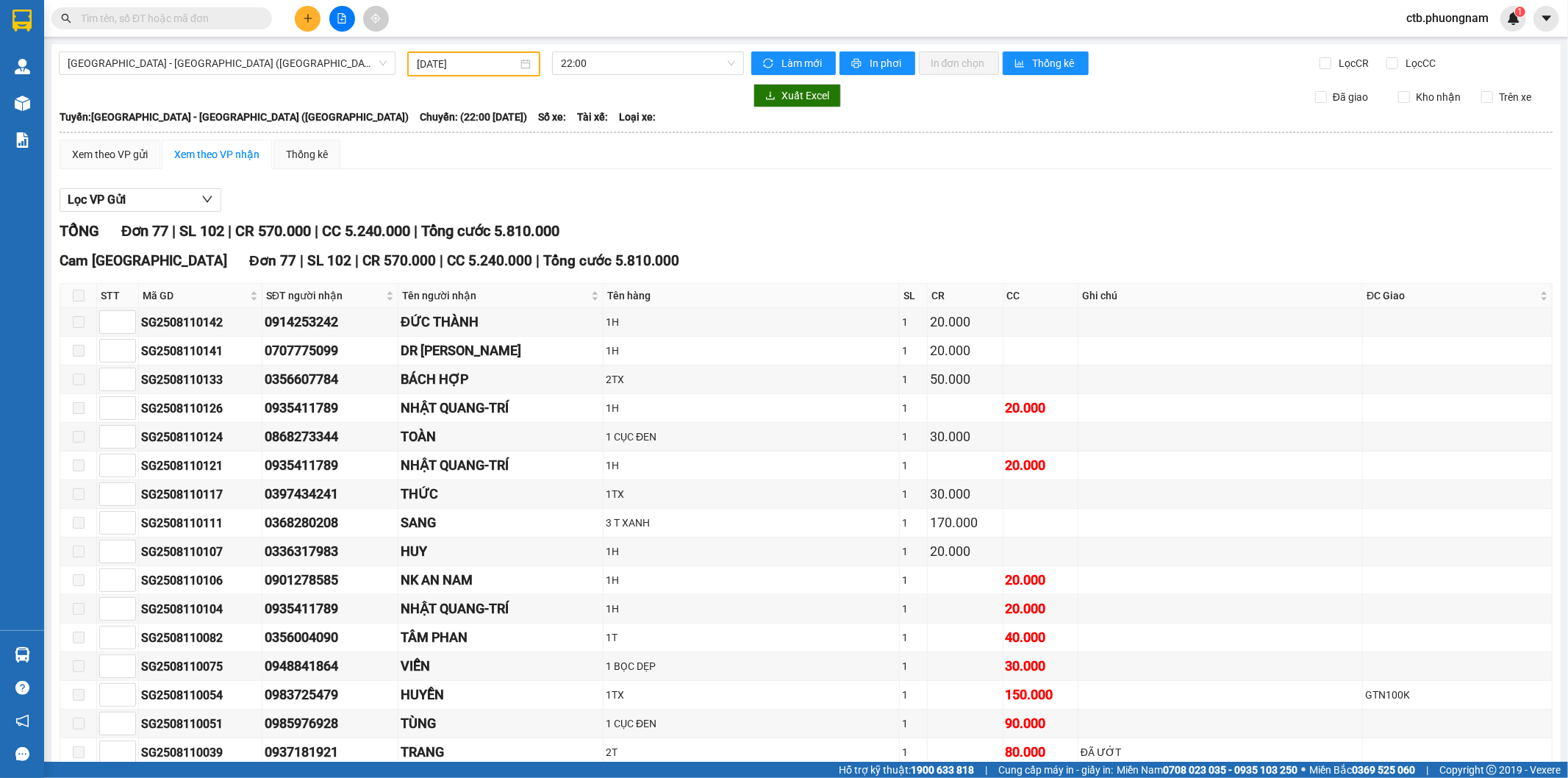
click at [223, 17] on input "text" at bounding box center [168, 18] width 173 height 16
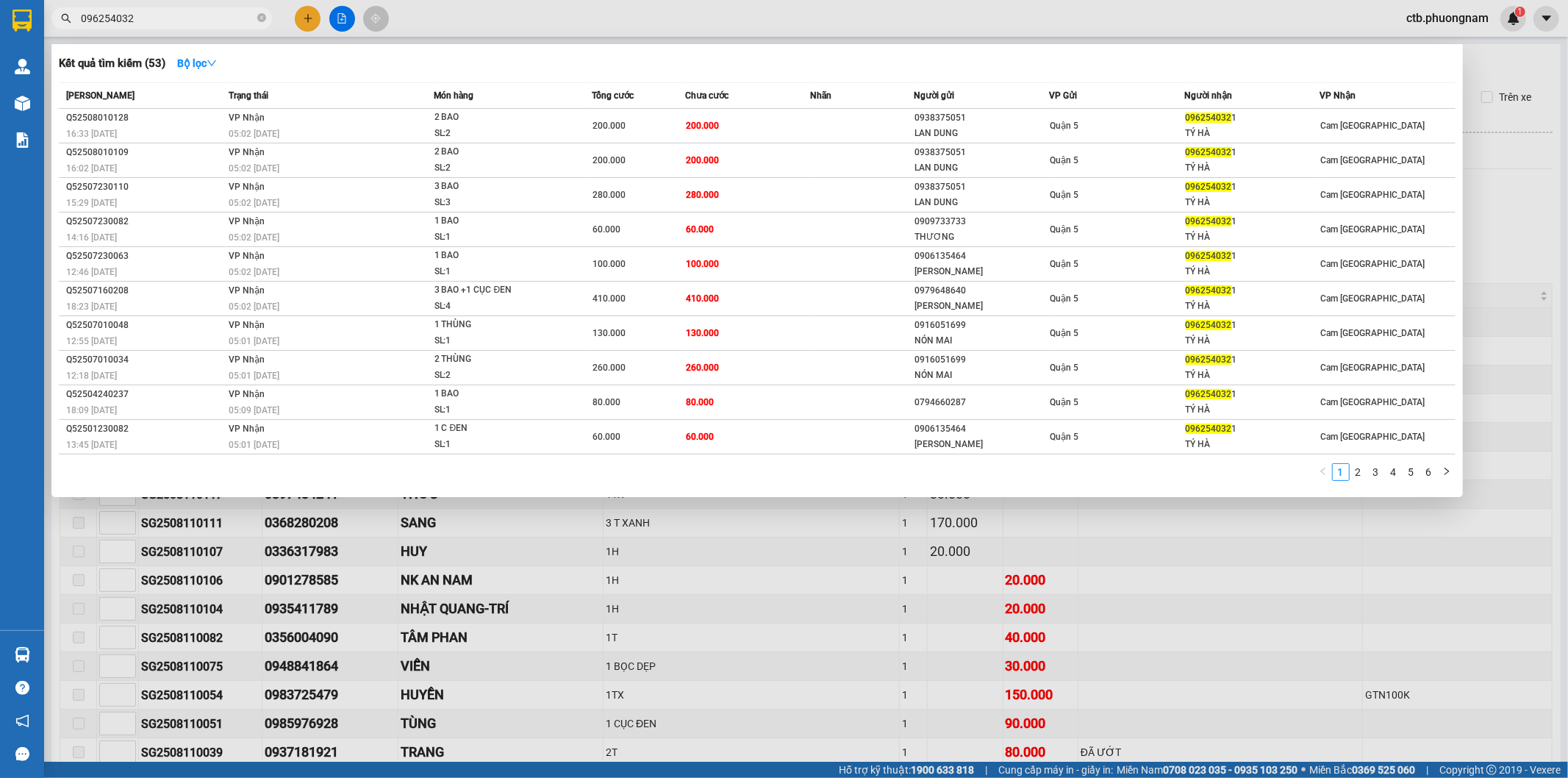
type input "0962540321"
click at [259, 16] on icon "close-circle" at bounding box center [261, 18] width 9 height 9
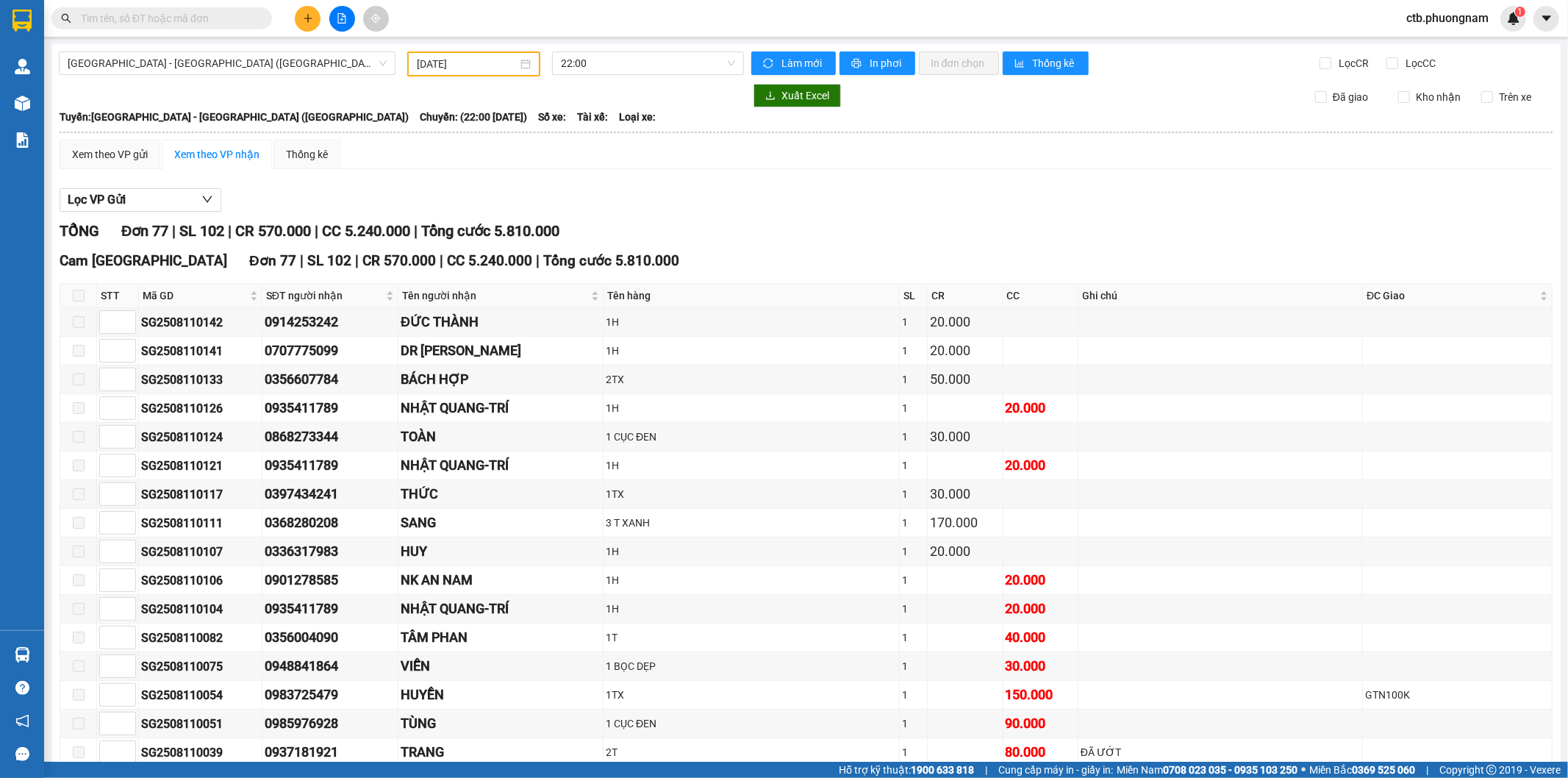
click at [702, 204] on div "Lọc VP Gửi" at bounding box center [805, 200] width 1493 height 25
click at [313, 10] on button at bounding box center [308, 18] width 26 height 26
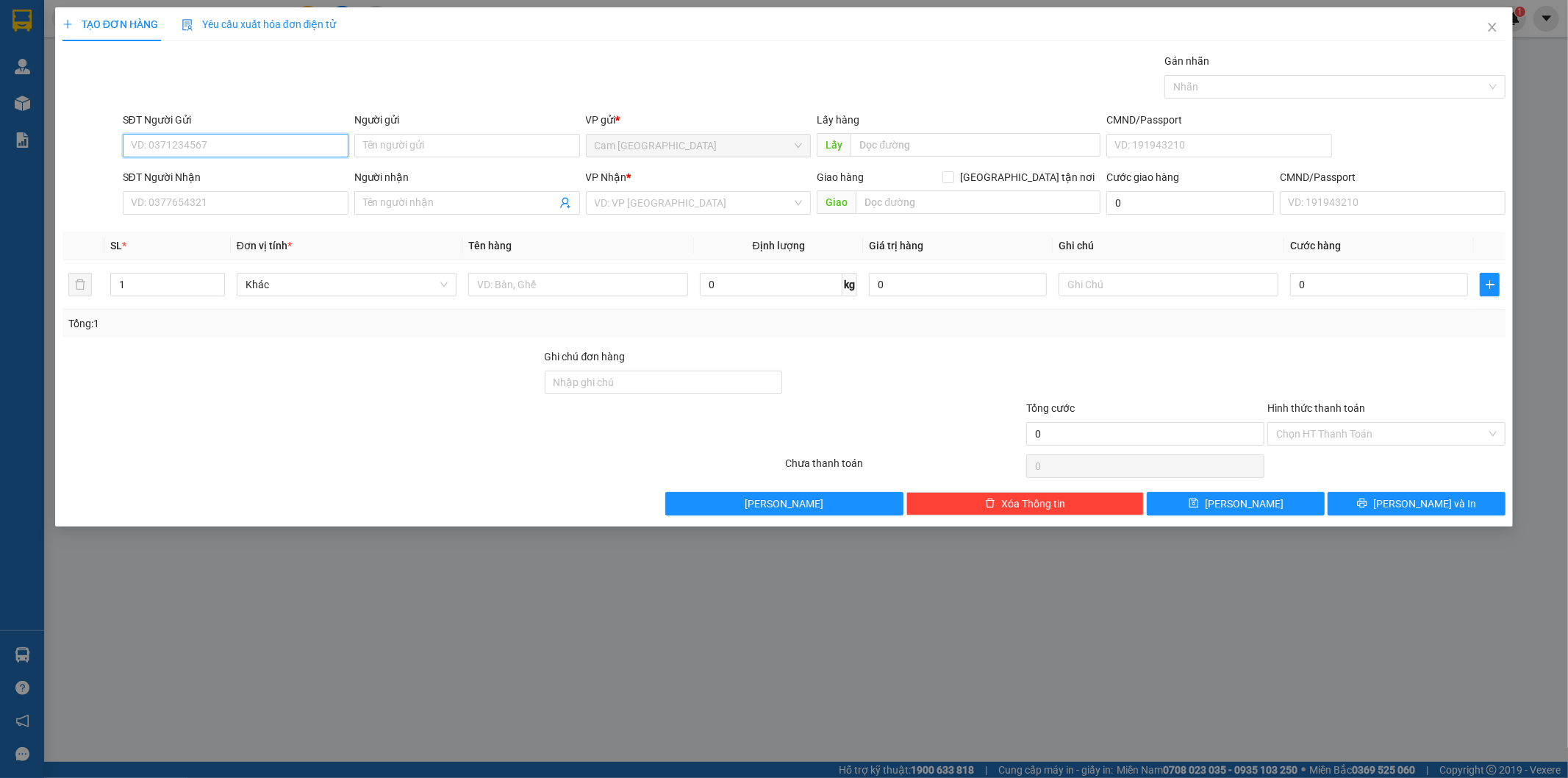
click at [333, 151] on input "SĐT Người Gửi" at bounding box center [236, 146] width 226 height 24
click at [400, 143] on input "Người gửi" at bounding box center [467, 146] width 226 height 24
type input "v"
click at [142, 143] on input "SĐT Người Gửi" at bounding box center [236, 146] width 226 height 24
type input "0706179123"
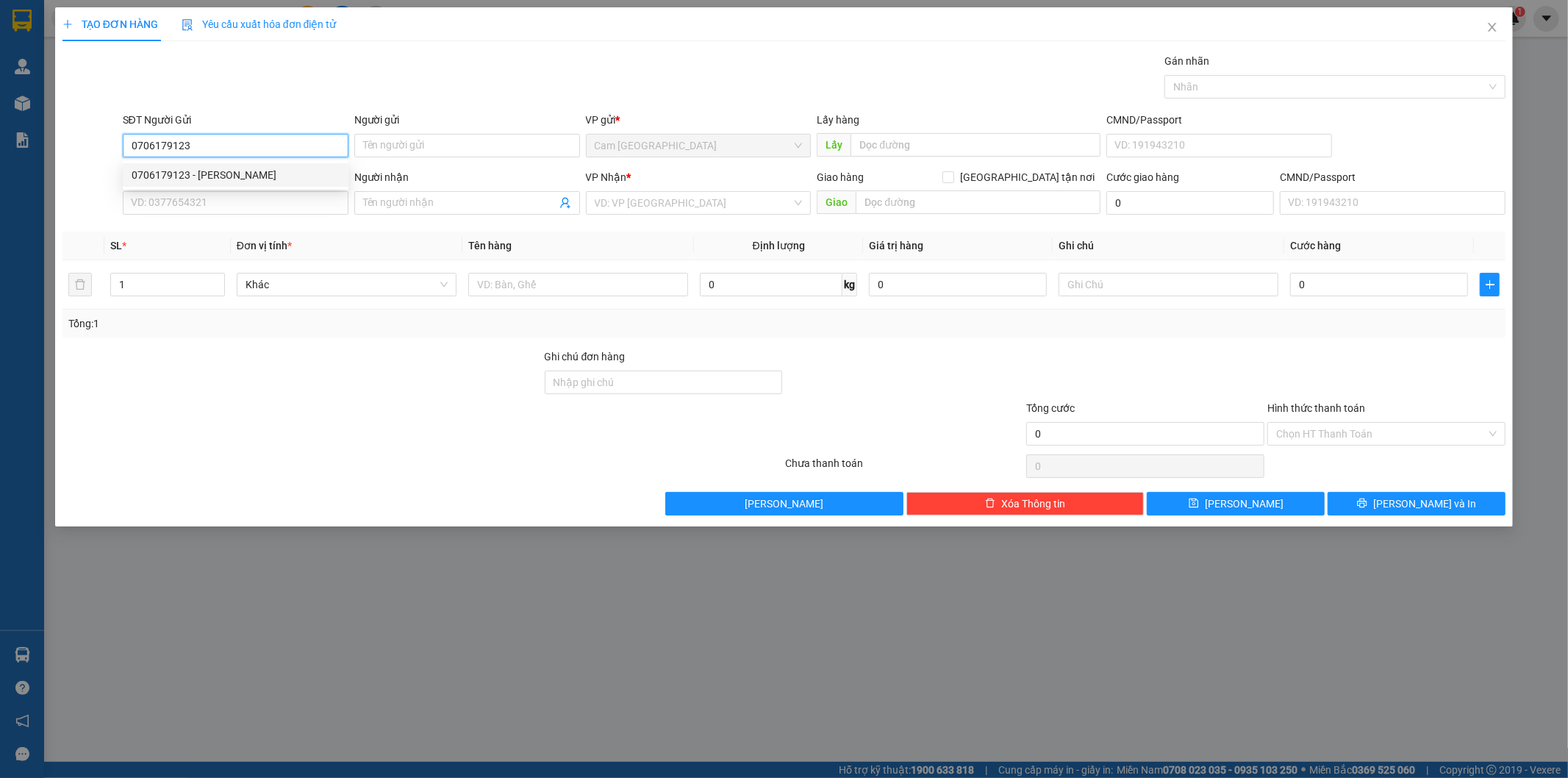
drag, startPoint x: 225, startPoint y: 171, endPoint x: 232, endPoint y: 172, distance: 7.1
click at [226, 171] on div "0706179123 - VŨ KHANH" at bounding box center [235, 175] width 208 height 16
type input "[PERSON_NAME]"
type input "0774242424"
type input "[PERSON_NAME]"
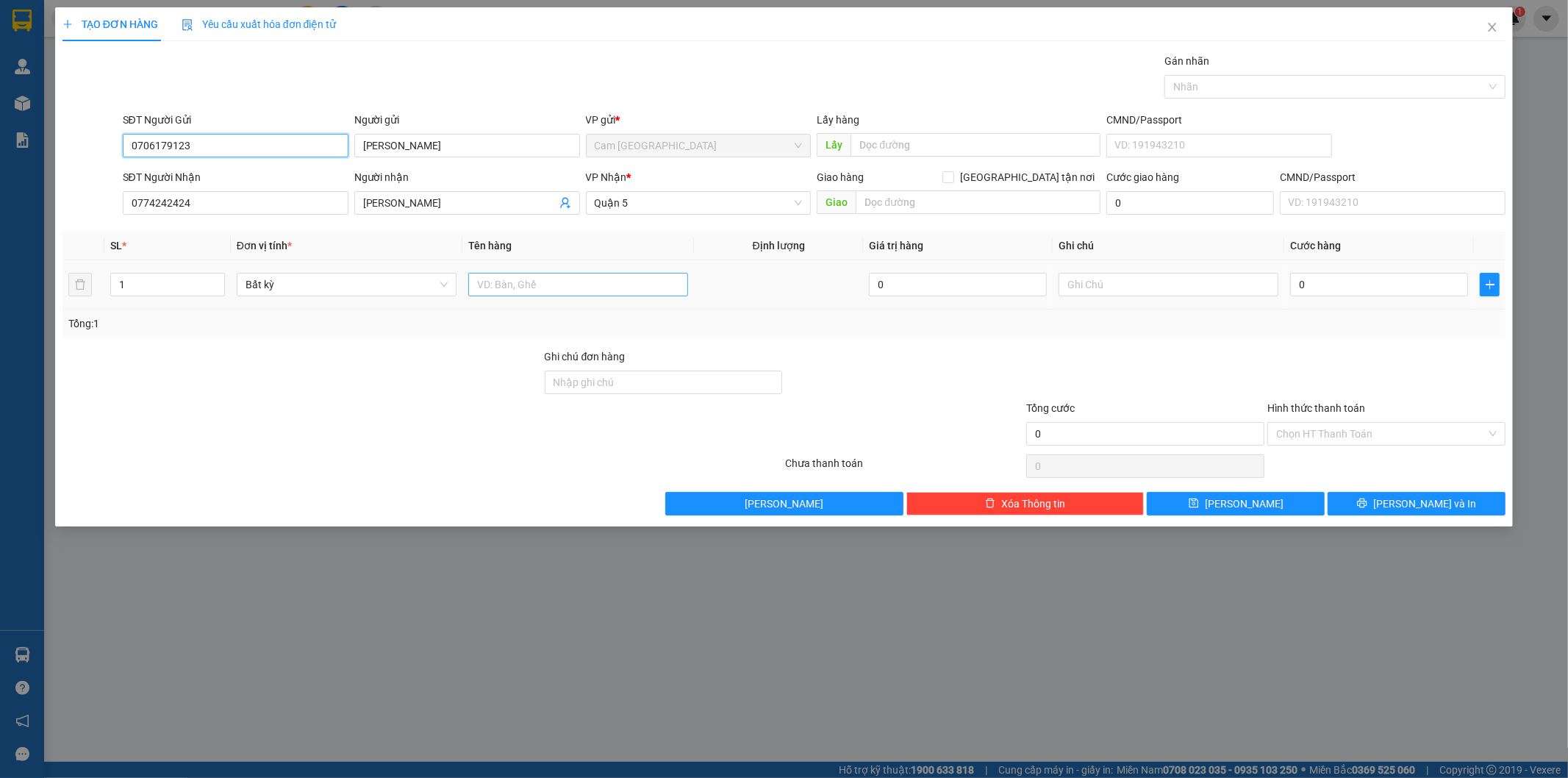
type input "0706179123"
click at [611, 283] on input "text" at bounding box center [578, 284] width 220 height 24
type input "1H"
click at [1378, 281] on input "0" at bounding box center [1378, 284] width 178 height 24
type input "2"
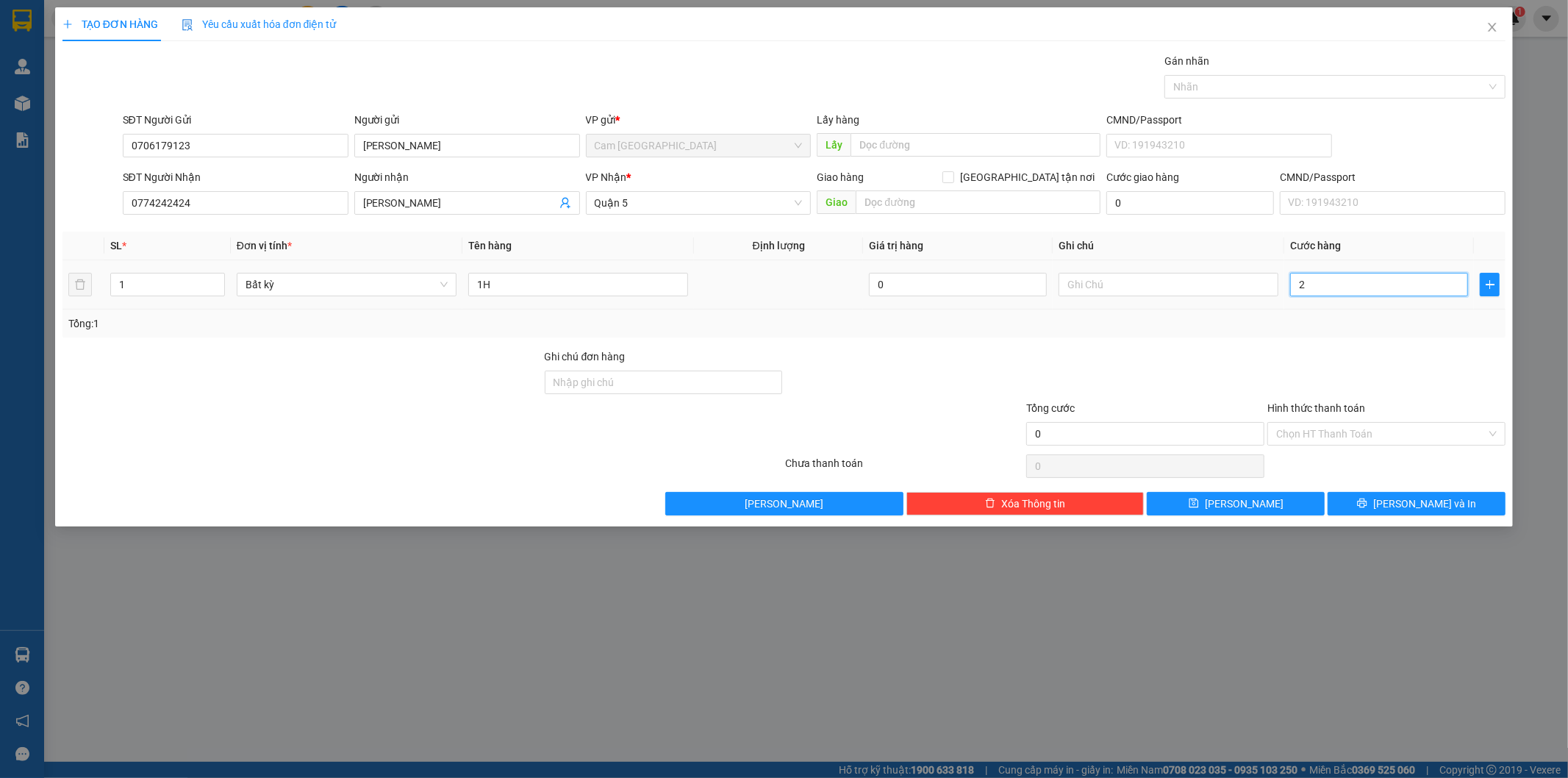
type input "2"
type input "20"
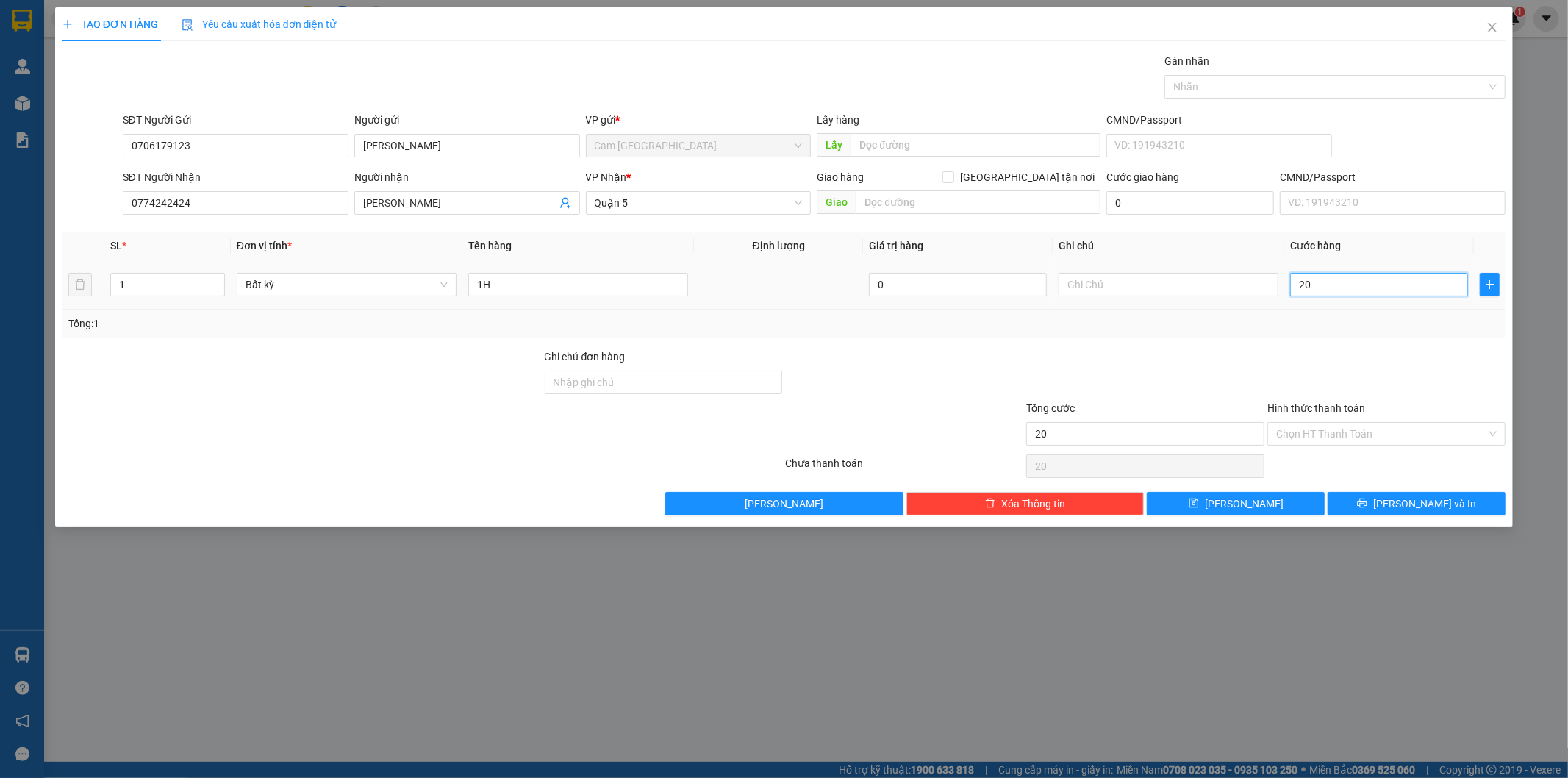
type input "200"
type input "2.000"
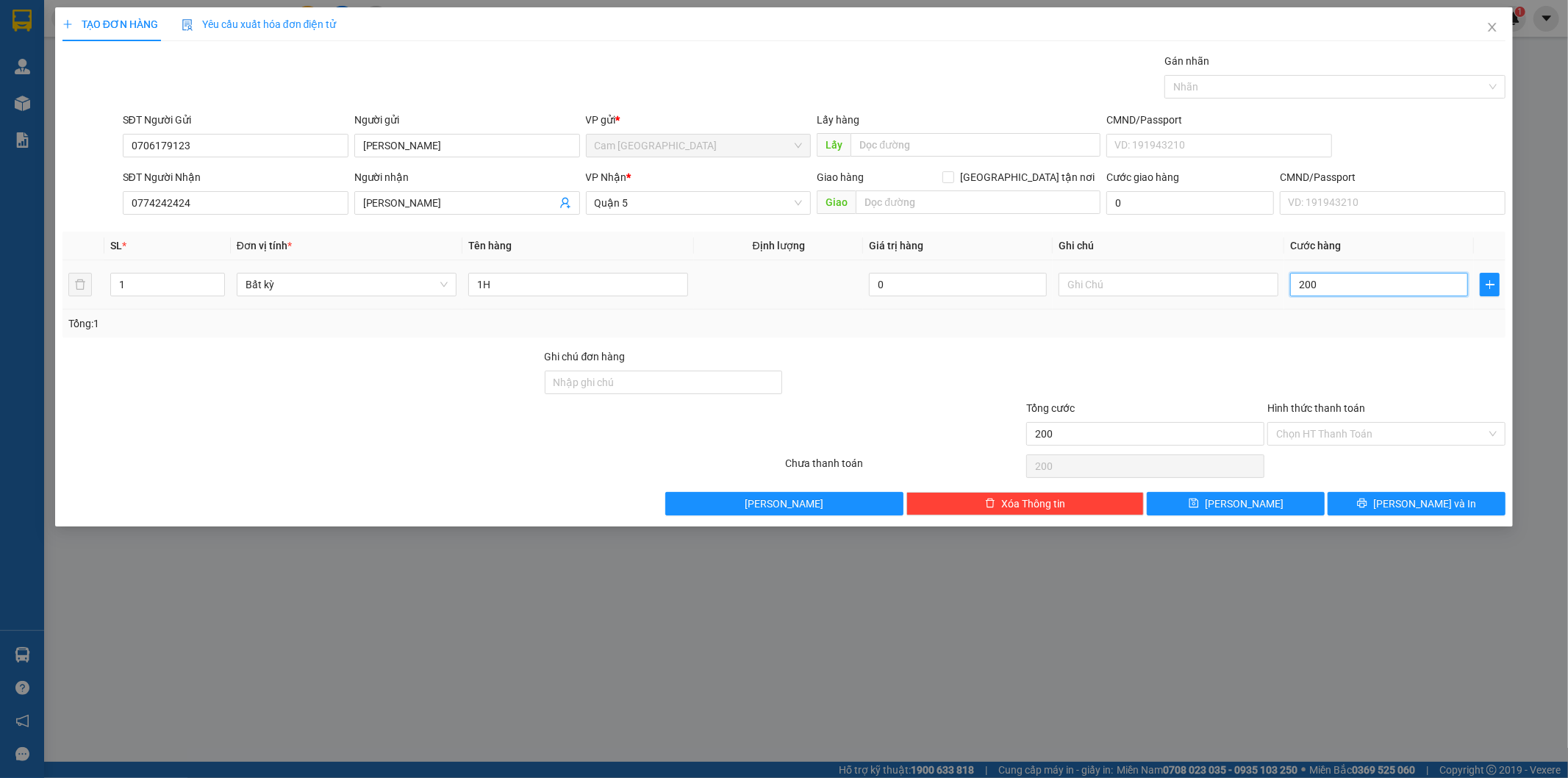
type input "2.000"
type input "20.000"
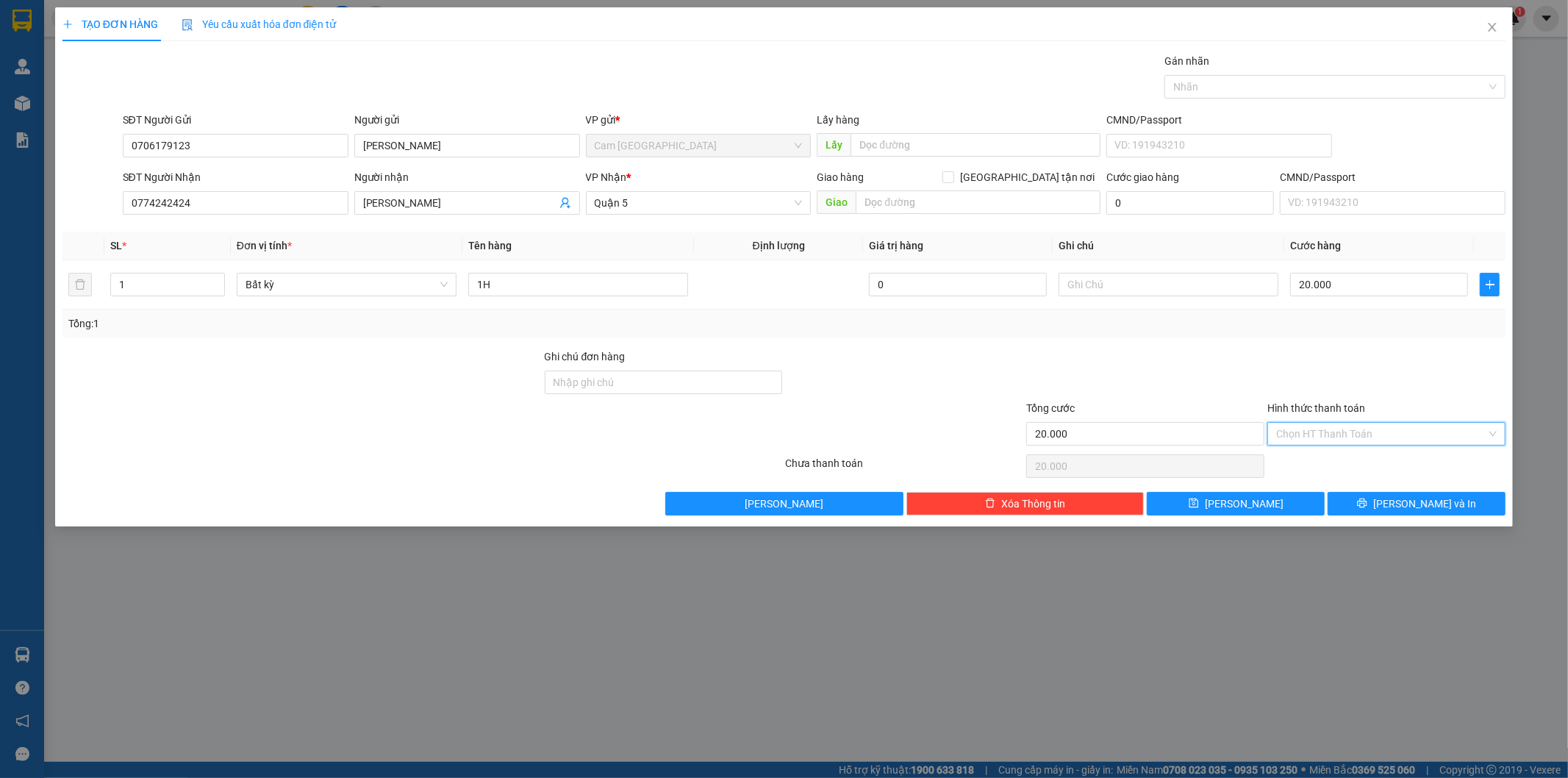
click at [1305, 430] on input "Hình thức thanh toán" at bounding box center [1381, 434] width 210 height 22
click at [1305, 453] on div "Tại văn phòng" at bounding box center [1387, 463] width 238 height 24
type input "0"
click at [1379, 501] on button "[PERSON_NAME] và In" at bounding box center [1416, 504] width 178 height 24
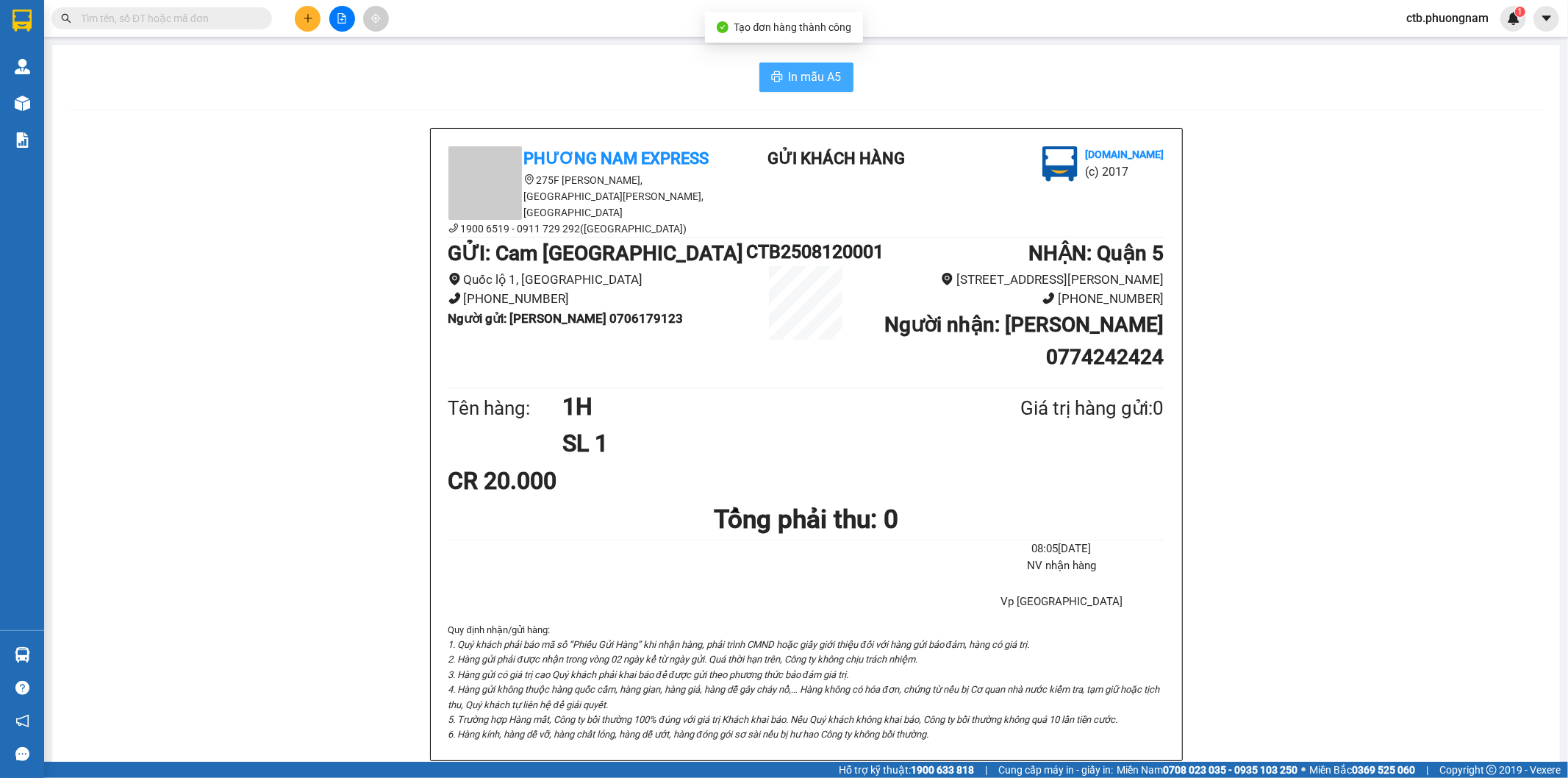
drag, startPoint x: 788, startPoint y: 78, endPoint x: 763, endPoint y: 82, distance: 25.3
click at [789, 77] on span "In mẫu A5" at bounding box center [815, 77] width 53 height 18
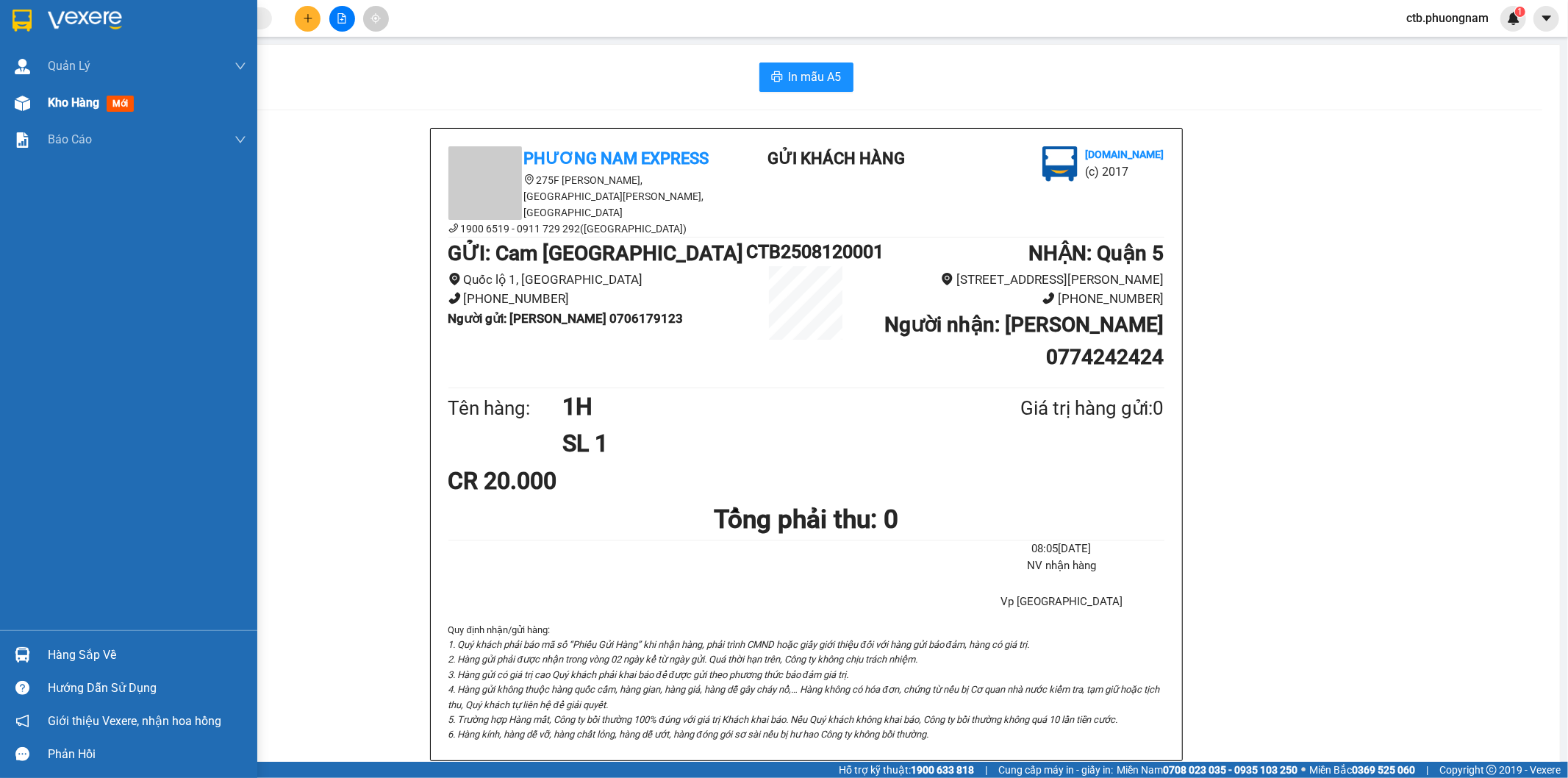
click at [33, 108] on div at bounding box center [22, 103] width 26 height 26
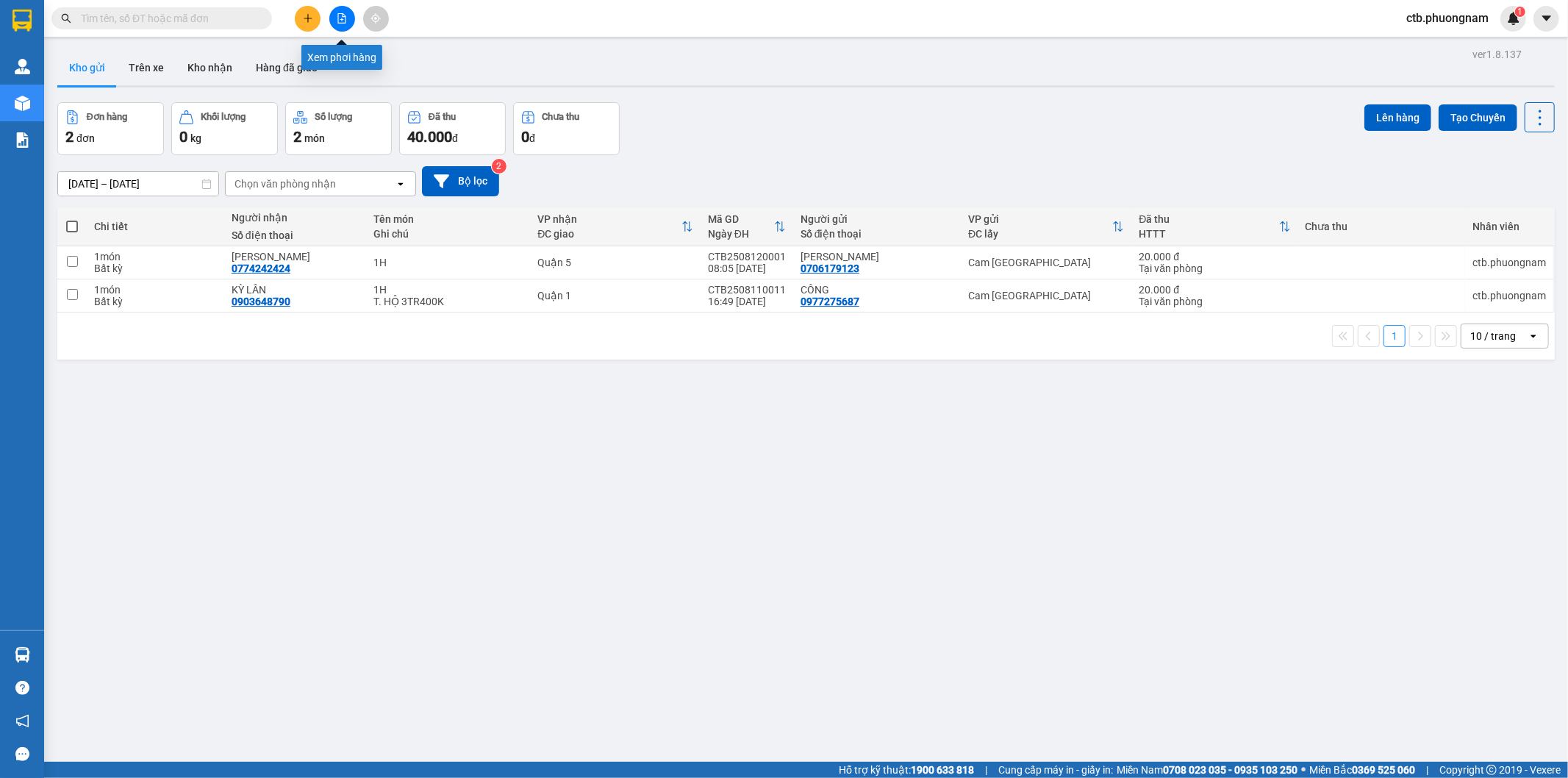
click at [343, 15] on icon "file-add" at bounding box center [342, 18] width 10 height 10
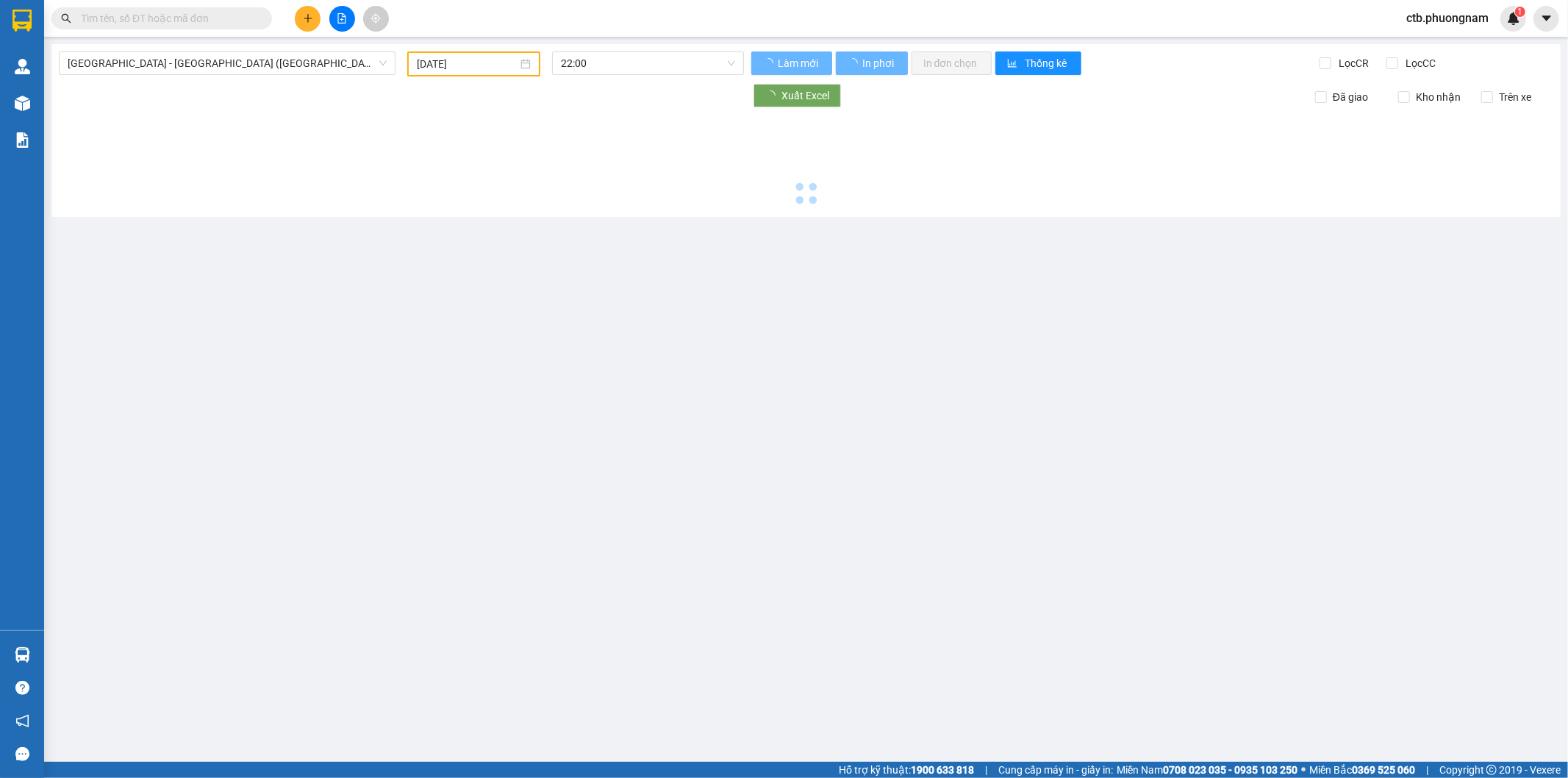
click at [475, 68] on input "12/08/2025" at bounding box center [467, 64] width 101 height 16
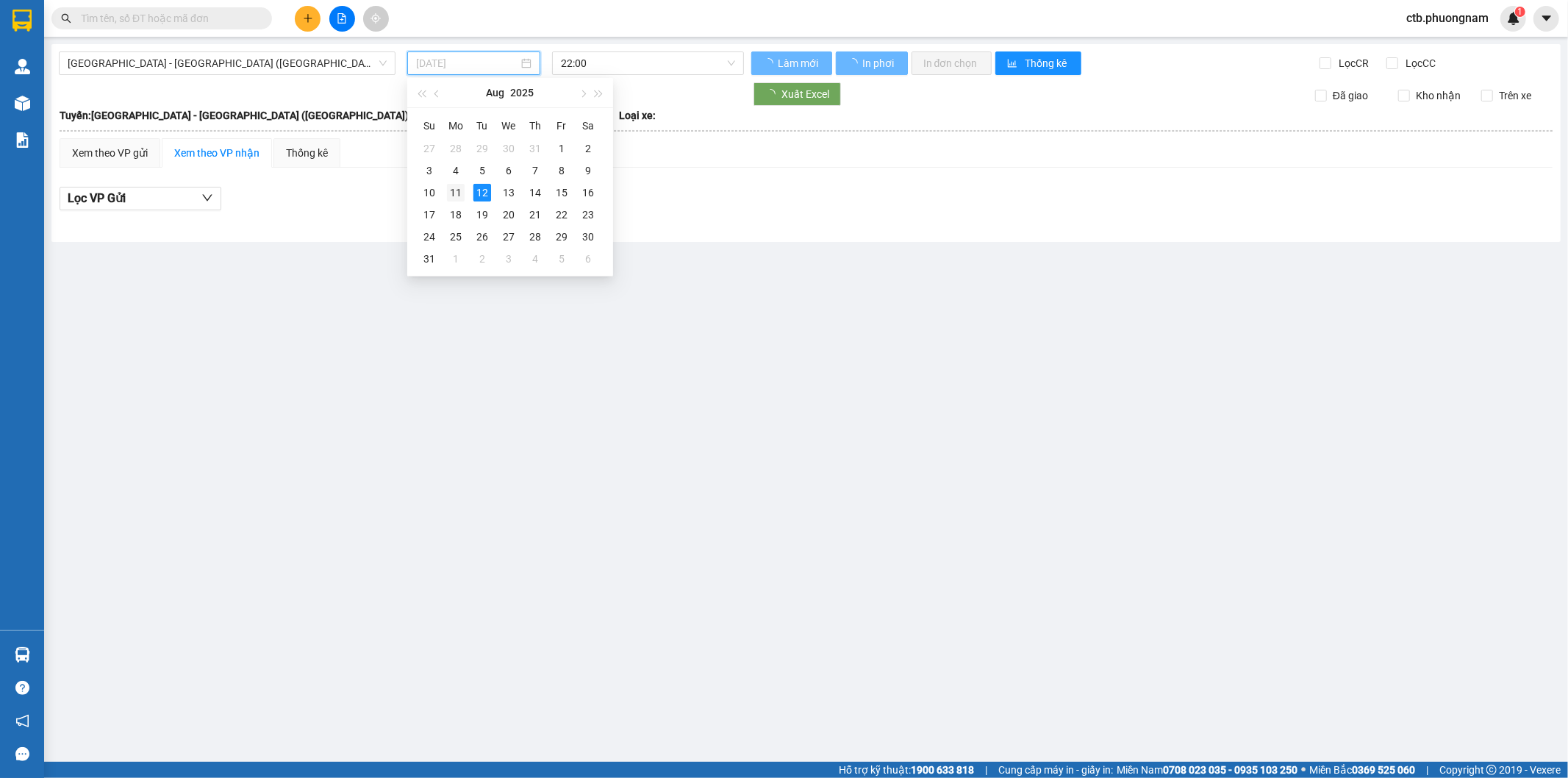
click at [459, 197] on div "11" at bounding box center [456, 192] width 17 height 17
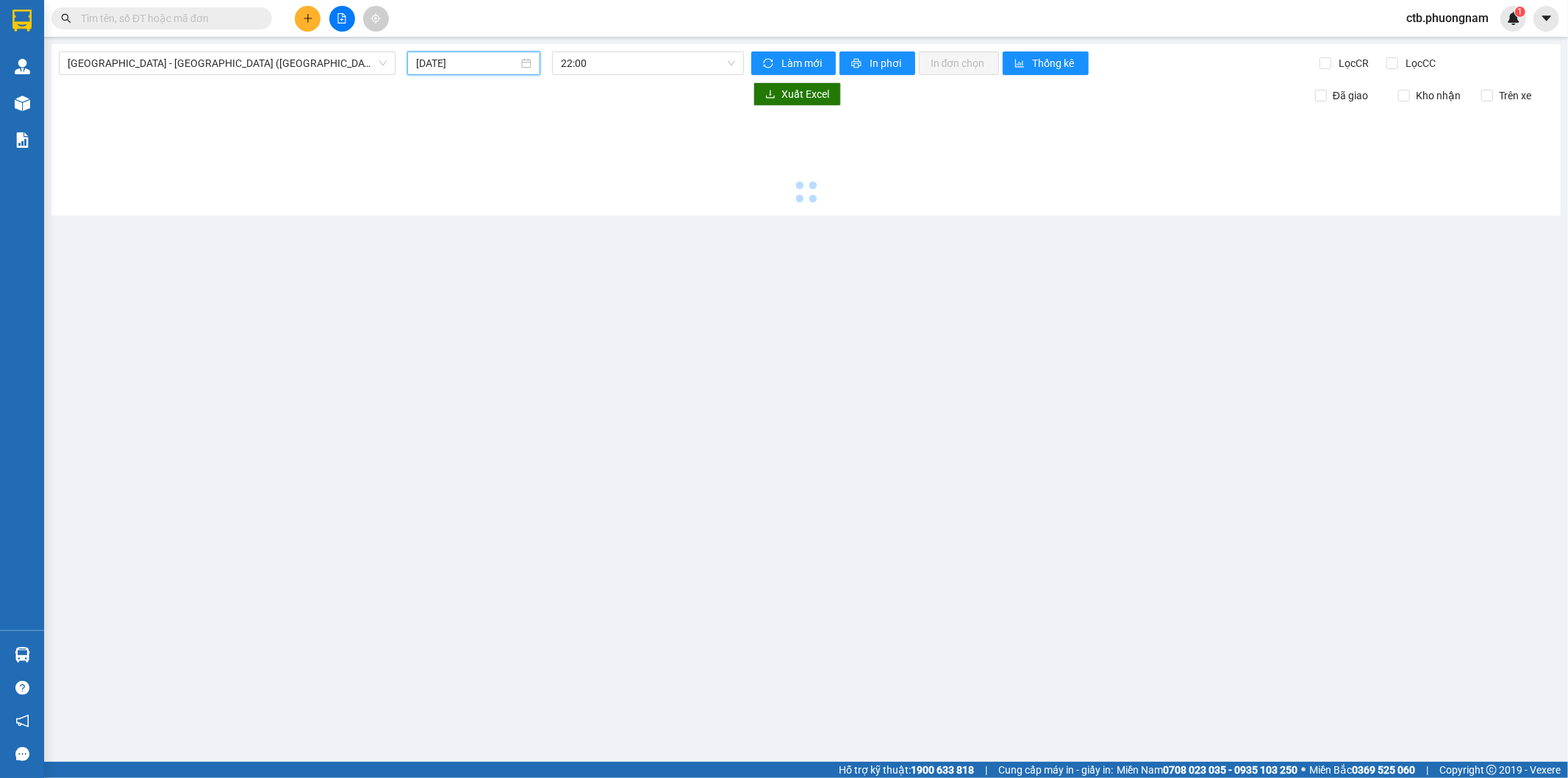
type input "11/08/2025"
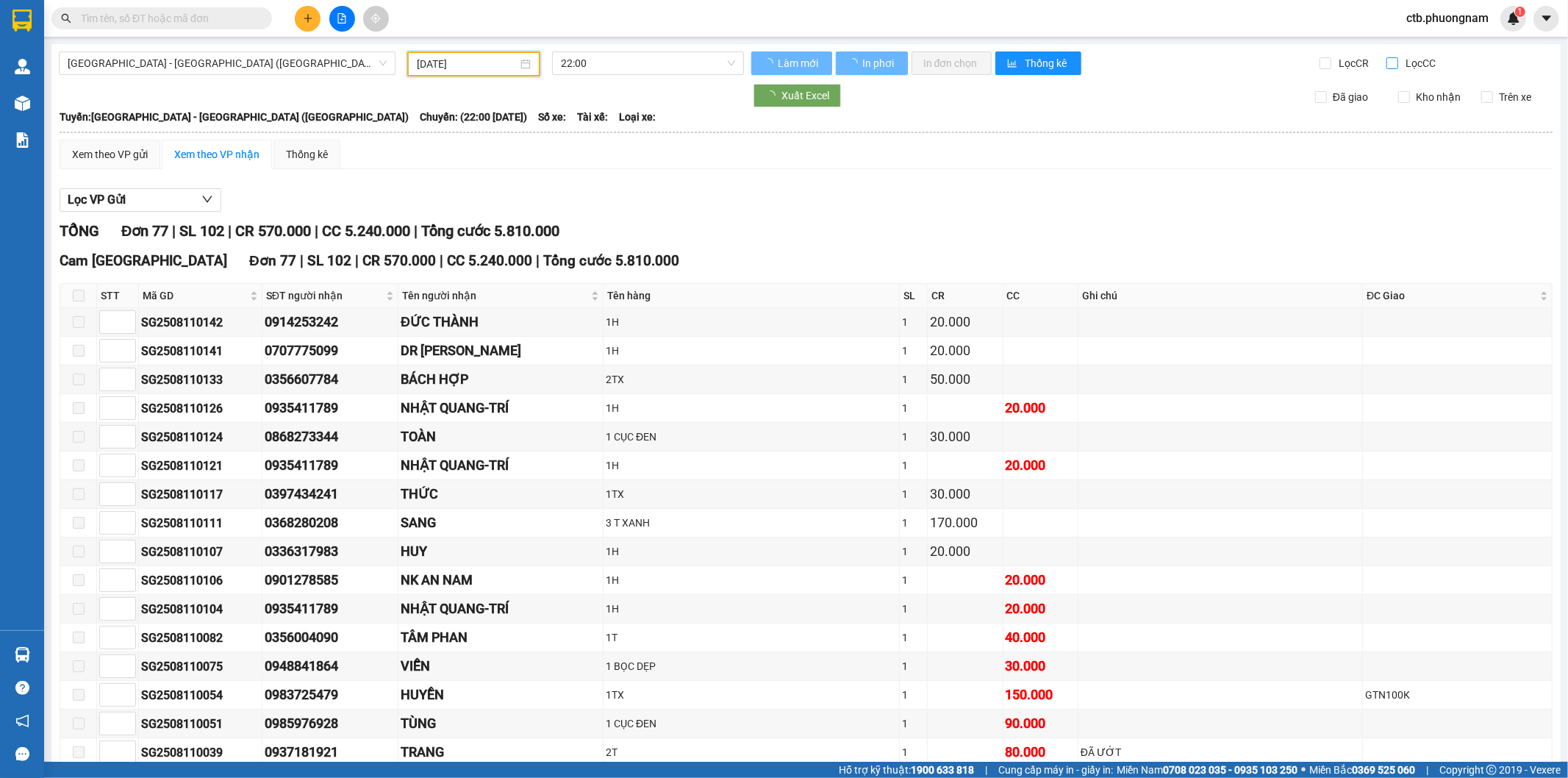
click at [1400, 67] on span "Lọc CC" at bounding box center [1419, 64] width 38 height 16
click at [1394, 67] on input "Lọc CC" at bounding box center [1393, 63] width 14 height 12
checkbox input "true"
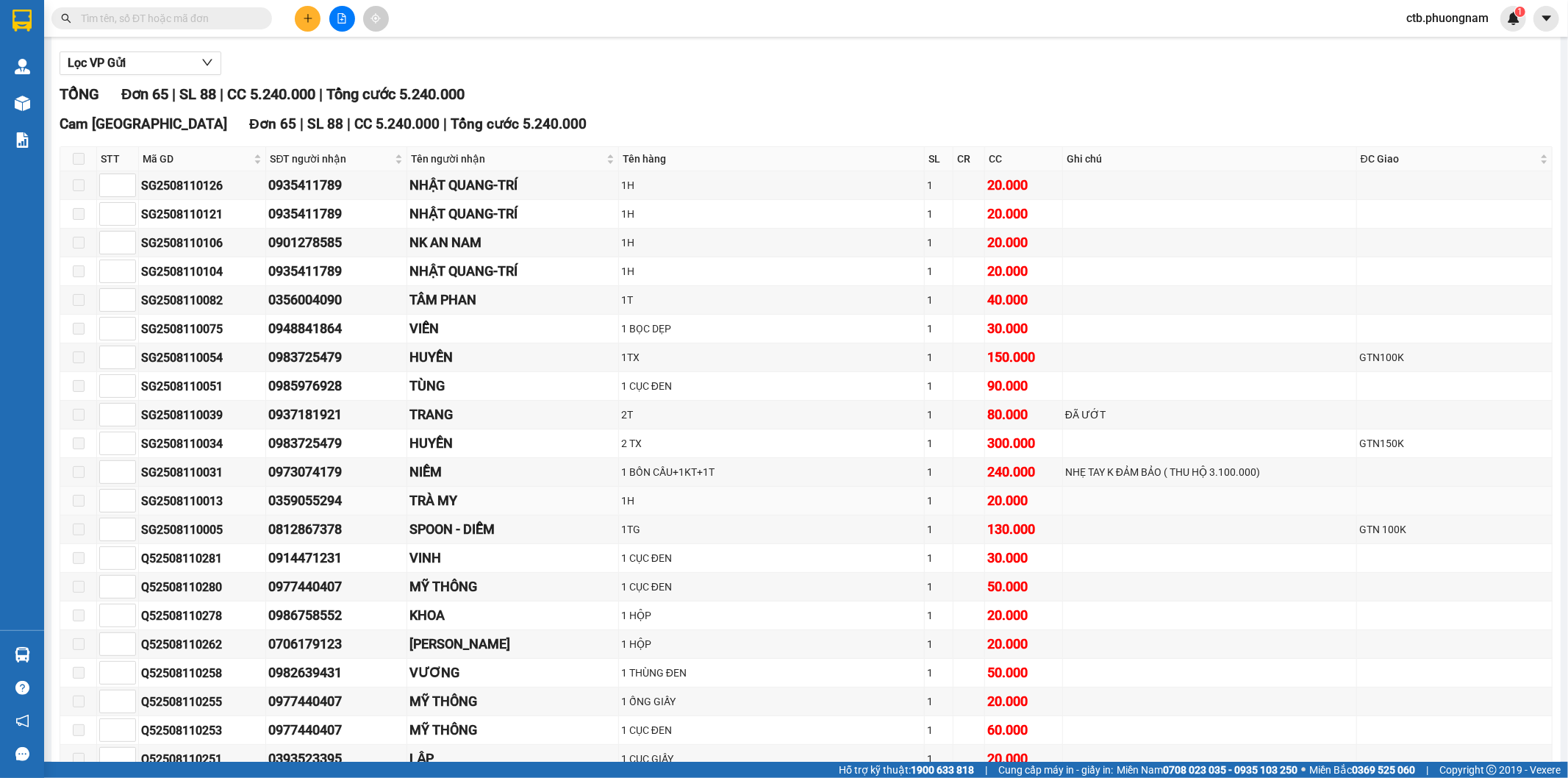
scroll to position [163, 0]
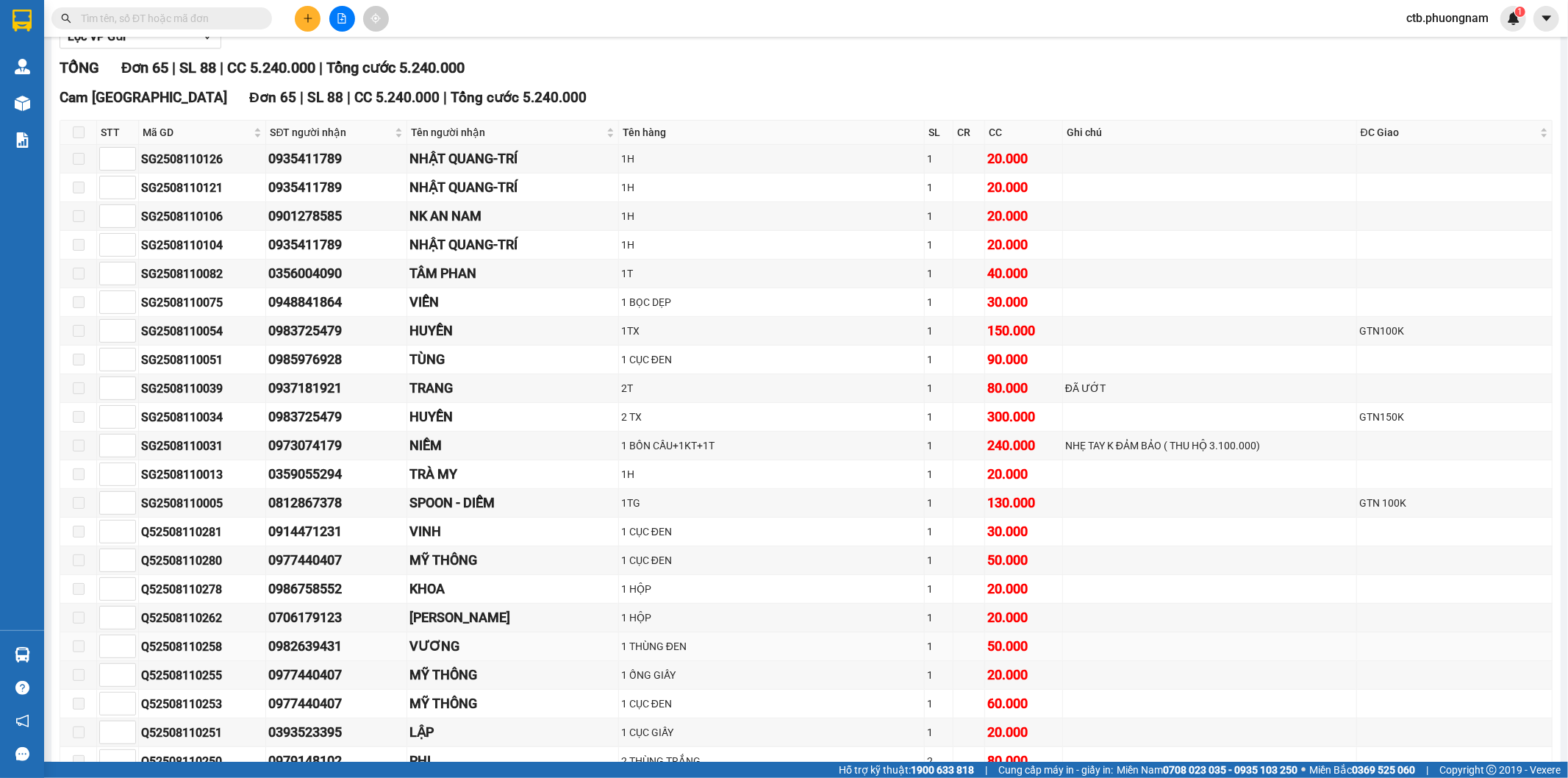
click at [372, 635] on td "0982639431" at bounding box center [336, 646] width 140 height 28
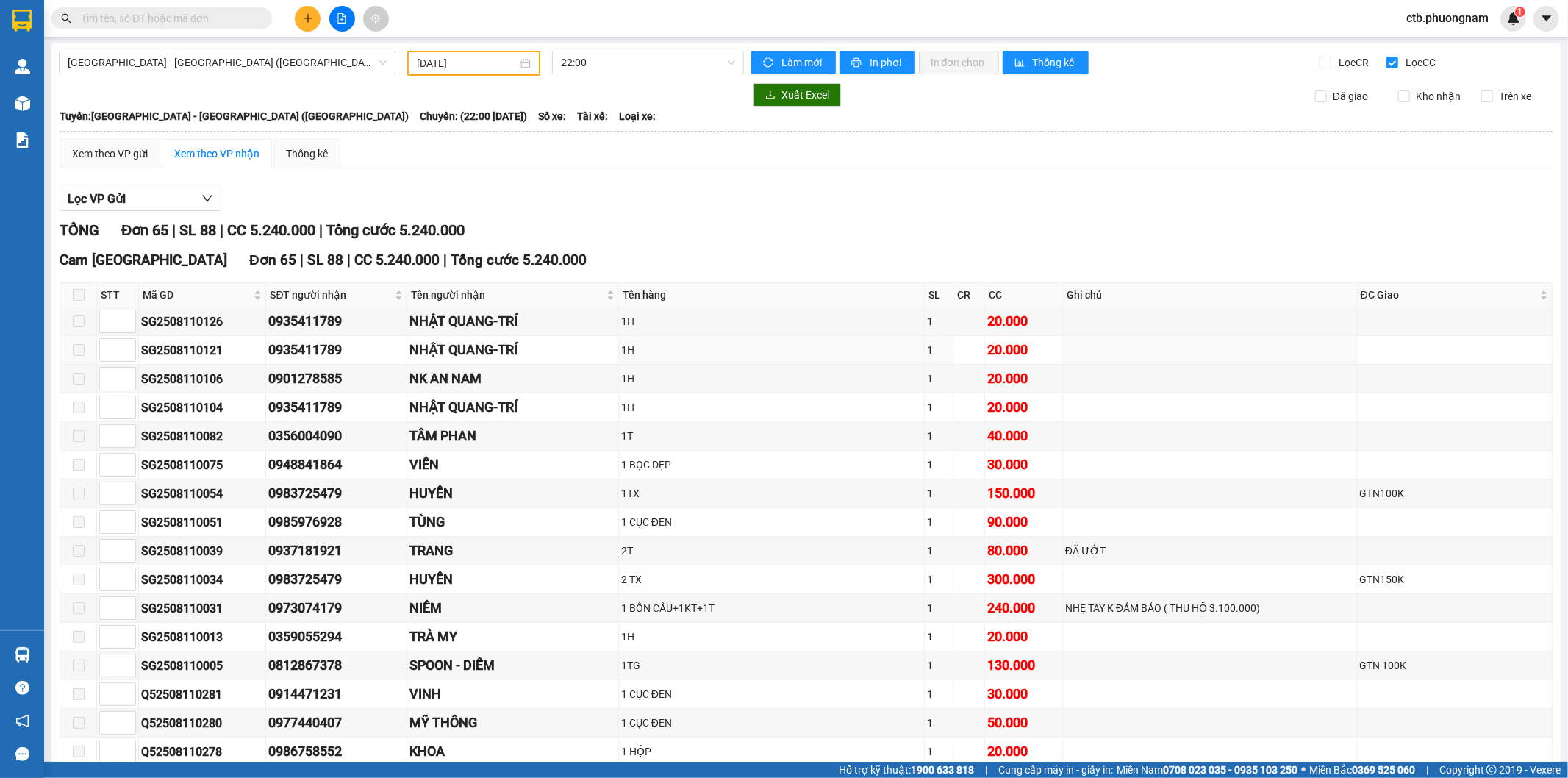
scroll to position [0, 0]
click at [1320, 57] on input "Lọc CR" at bounding box center [1327, 63] width 14 height 12
checkbox input "true"
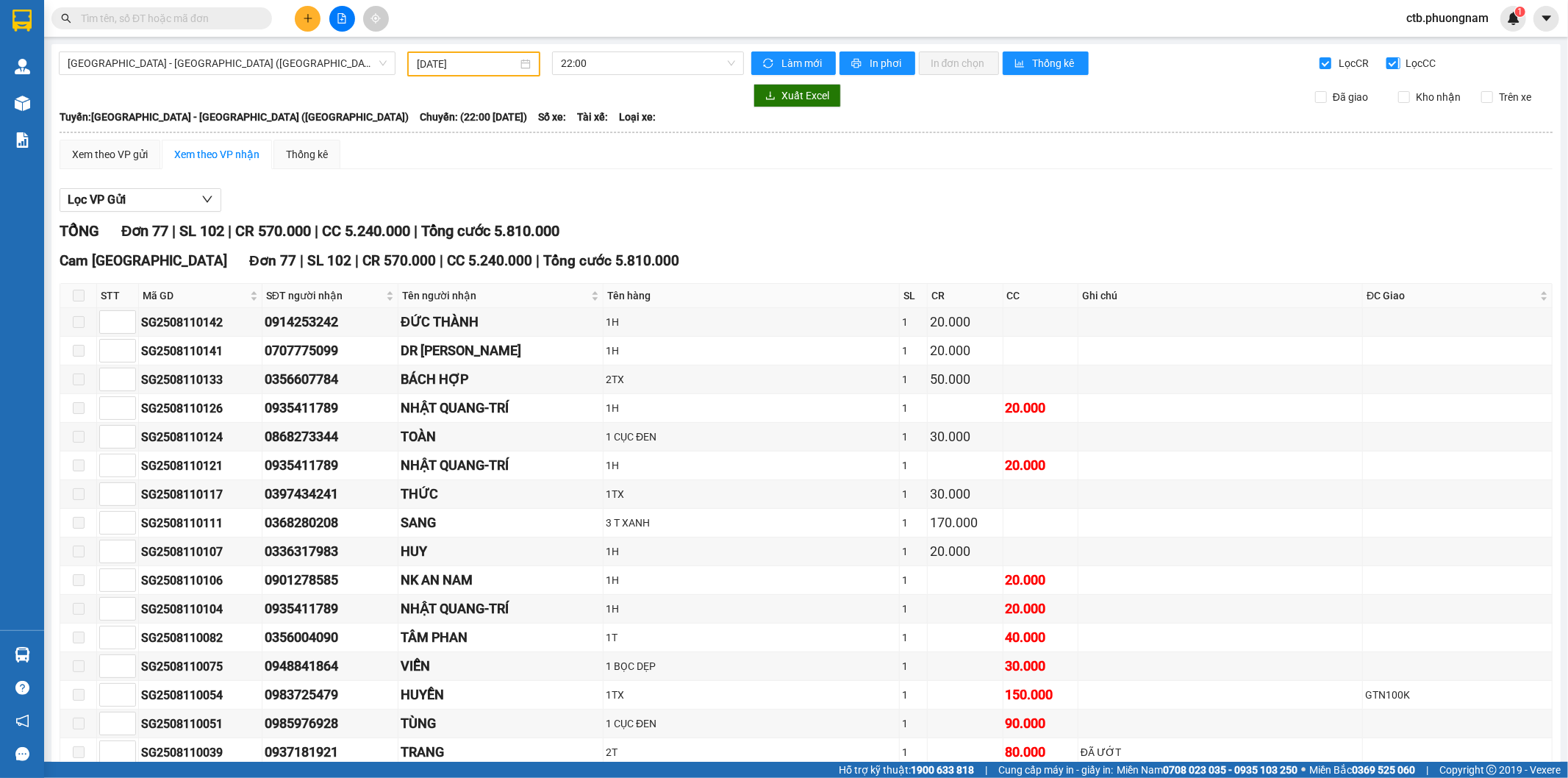
click at [1387, 60] on input "Lọc CC" at bounding box center [1393, 63] width 14 height 12
checkbox input "false"
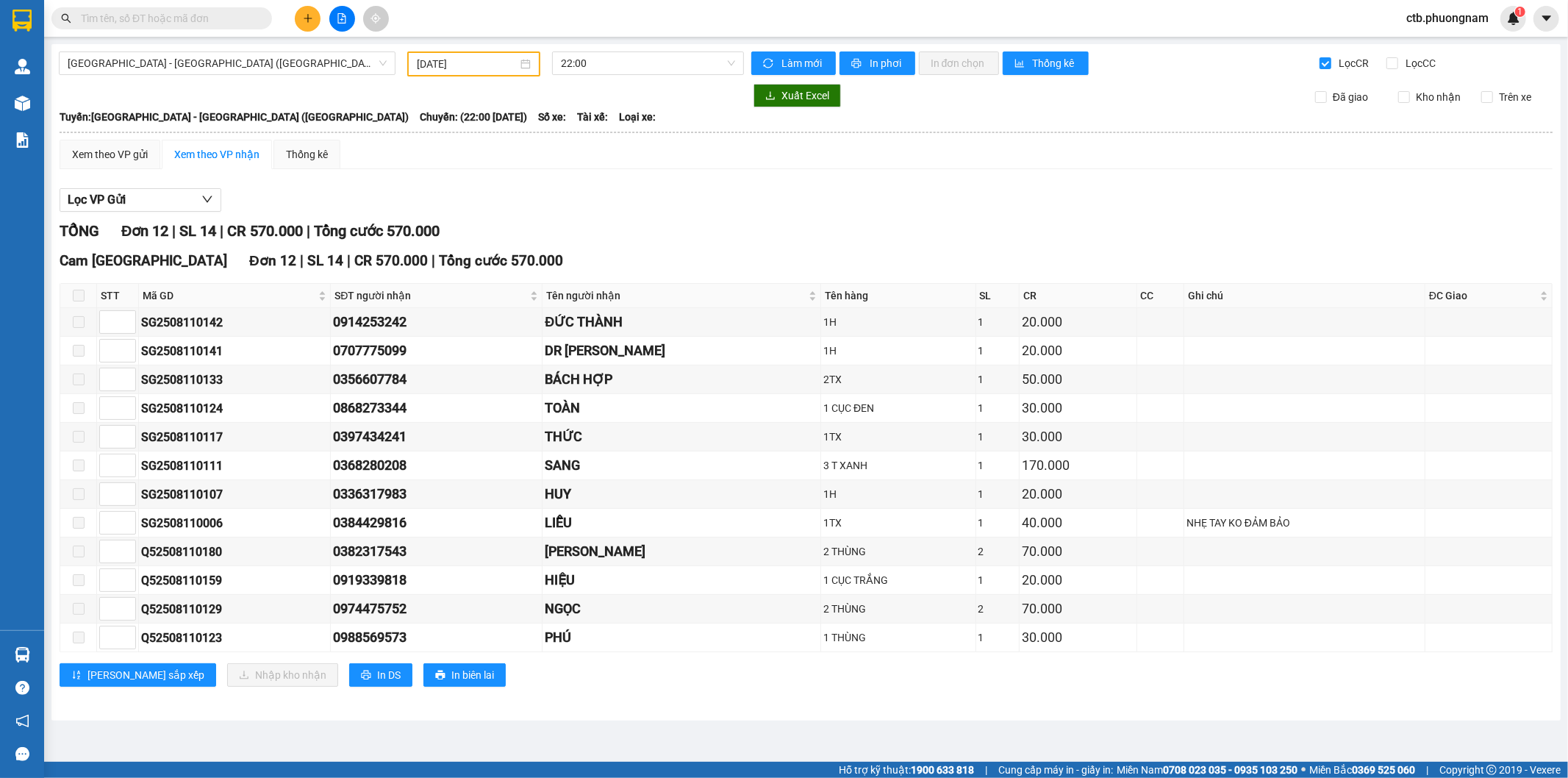
click at [455, 67] on input "11/08/2025" at bounding box center [467, 64] width 101 height 16
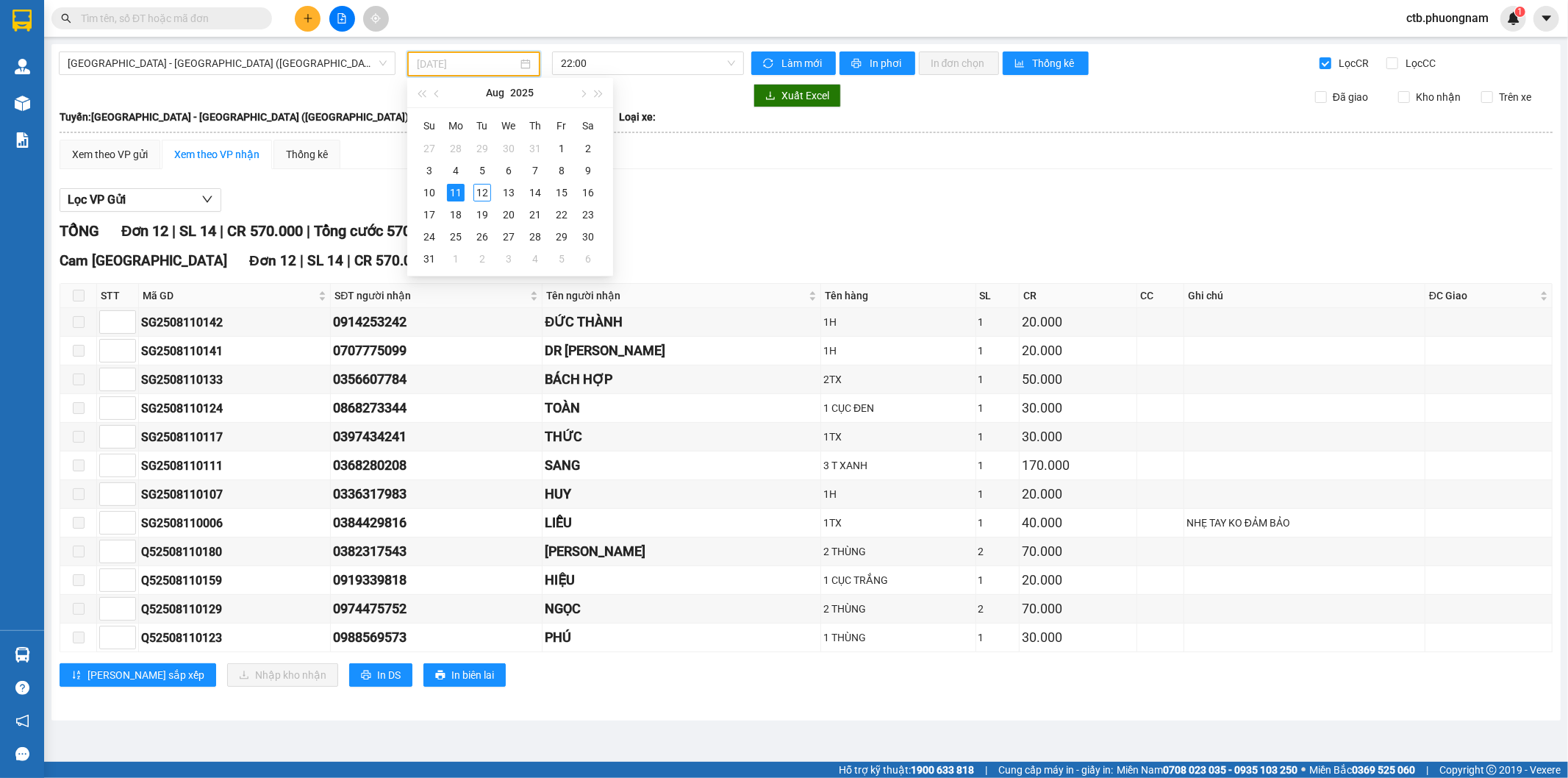
type input "11/08/2025"
click at [445, 192] on td "11" at bounding box center [456, 192] width 26 height 22
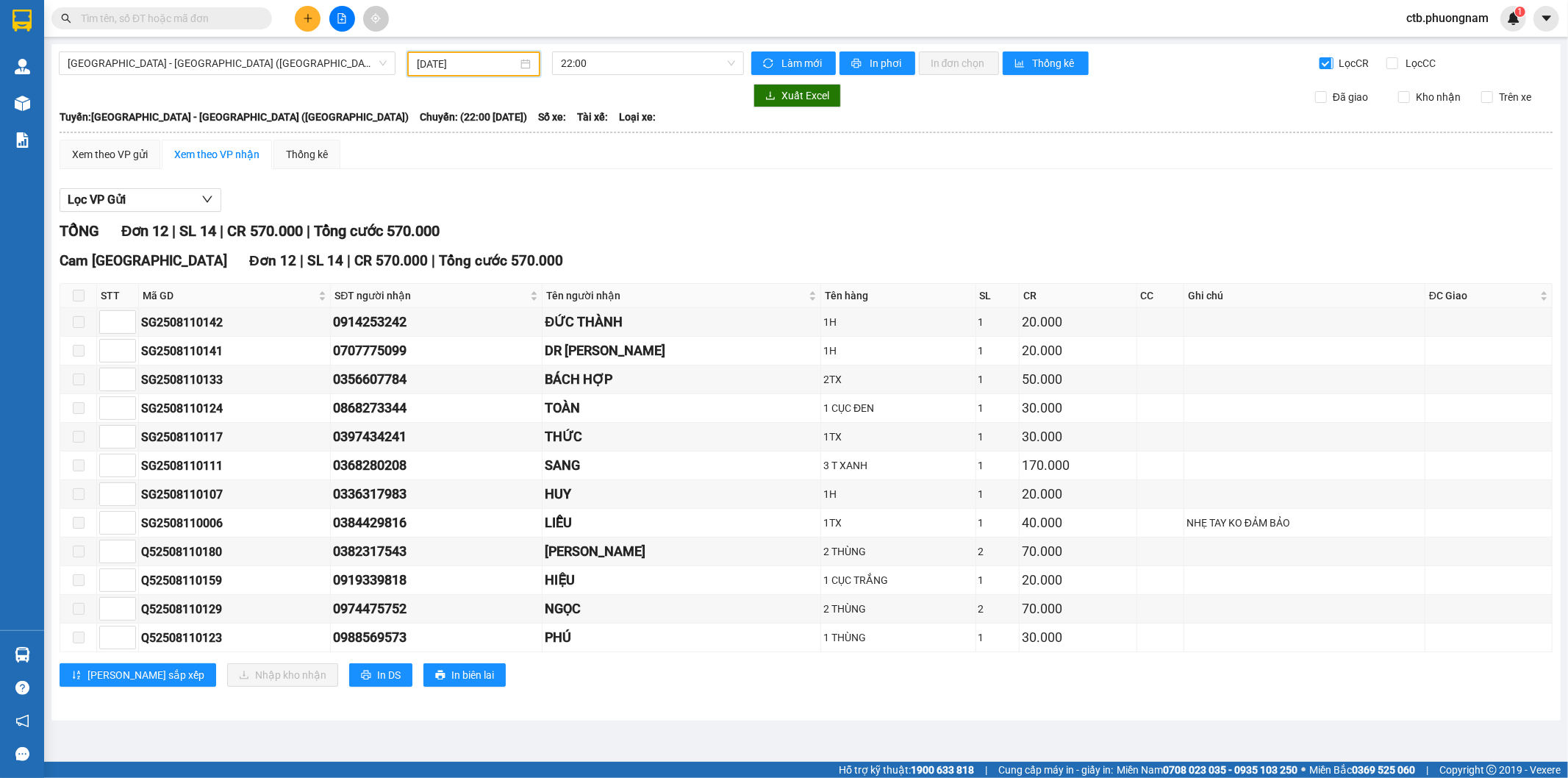
click at [1329, 67] on input "Lọc CR" at bounding box center [1327, 63] width 14 height 12
checkbox input "false"
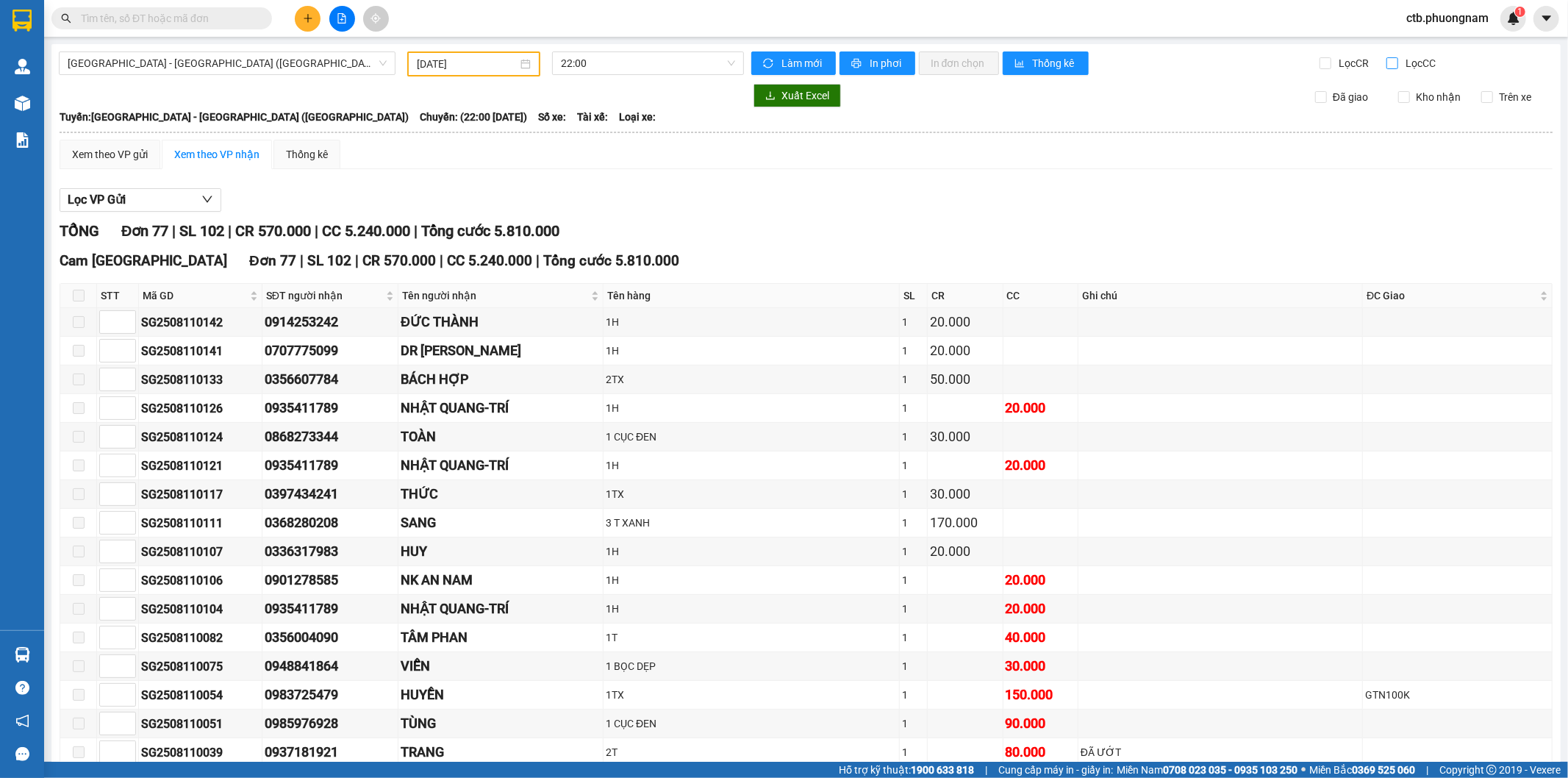
click at [1387, 63] on input "Lọc CC" at bounding box center [1393, 63] width 14 height 12
checkbox input "true"
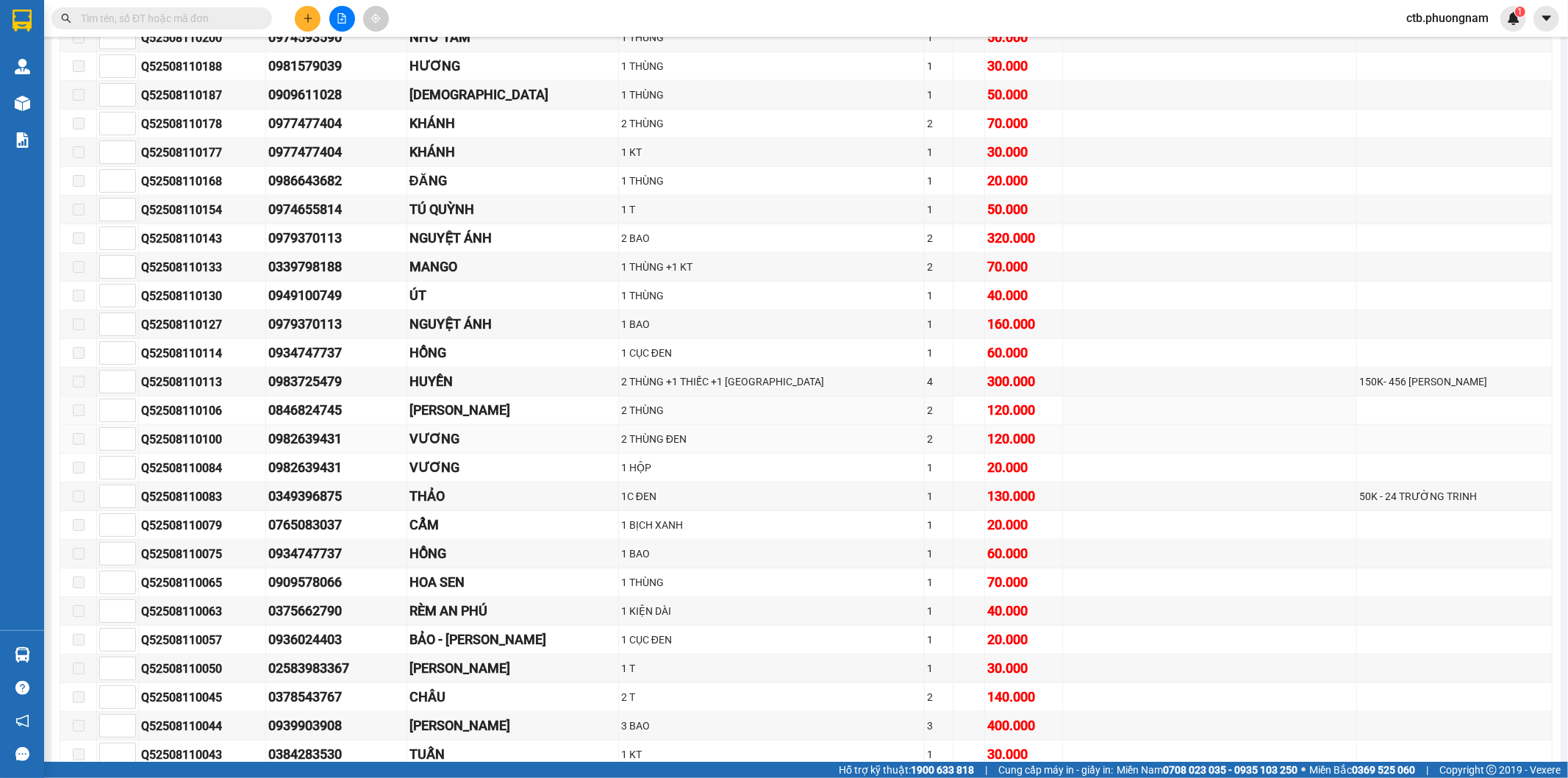
scroll to position [1224, 0]
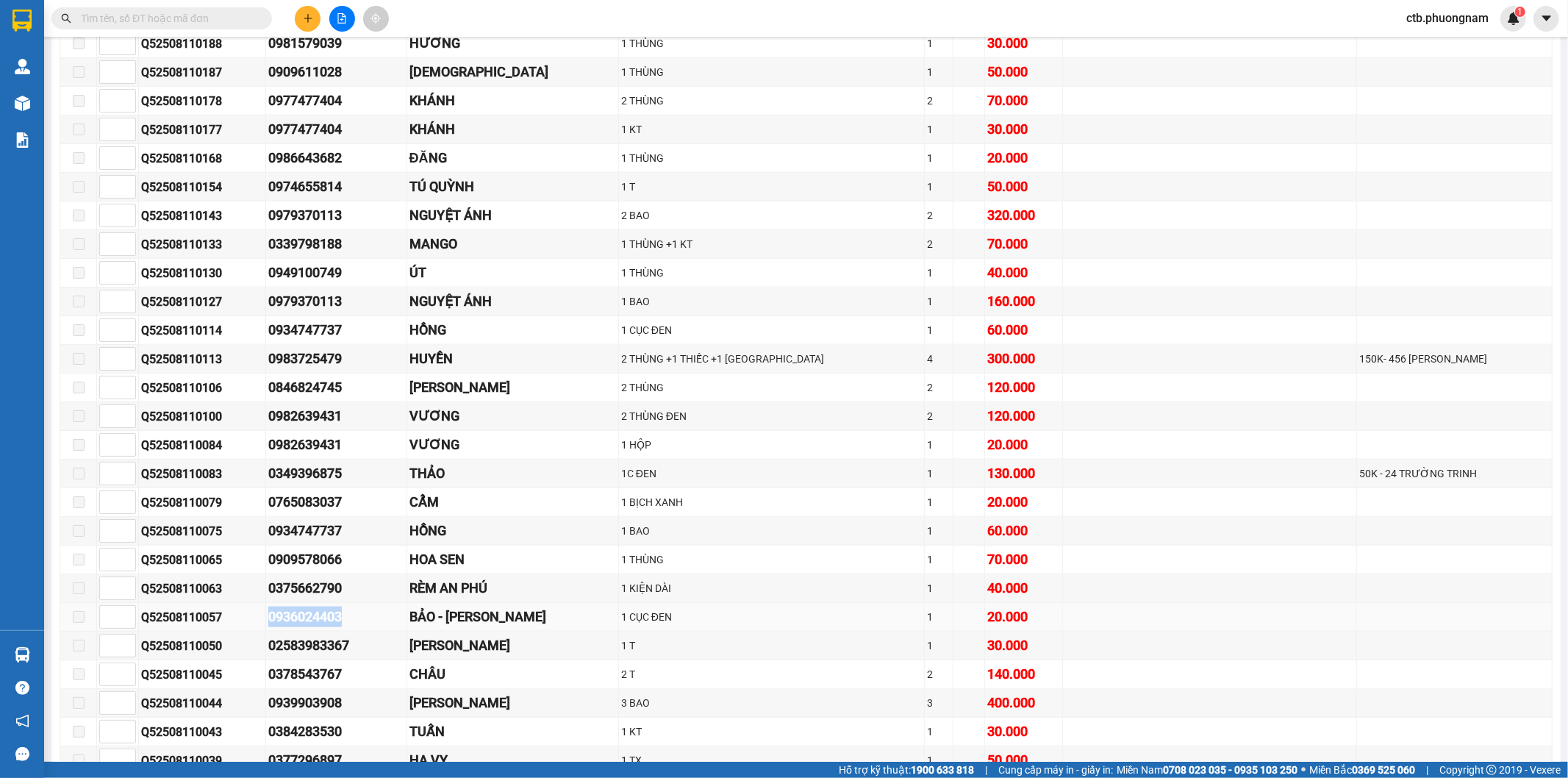
drag, startPoint x: 267, startPoint y: 630, endPoint x: 364, endPoint y: 630, distance: 97.0
click at [364, 630] on tr "Q52508110057 0936024403 BẢO - PHI HÙNG 1 CỤC ĐEN 1 20.000" at bounding box center [806, 617] width 1492 height 28
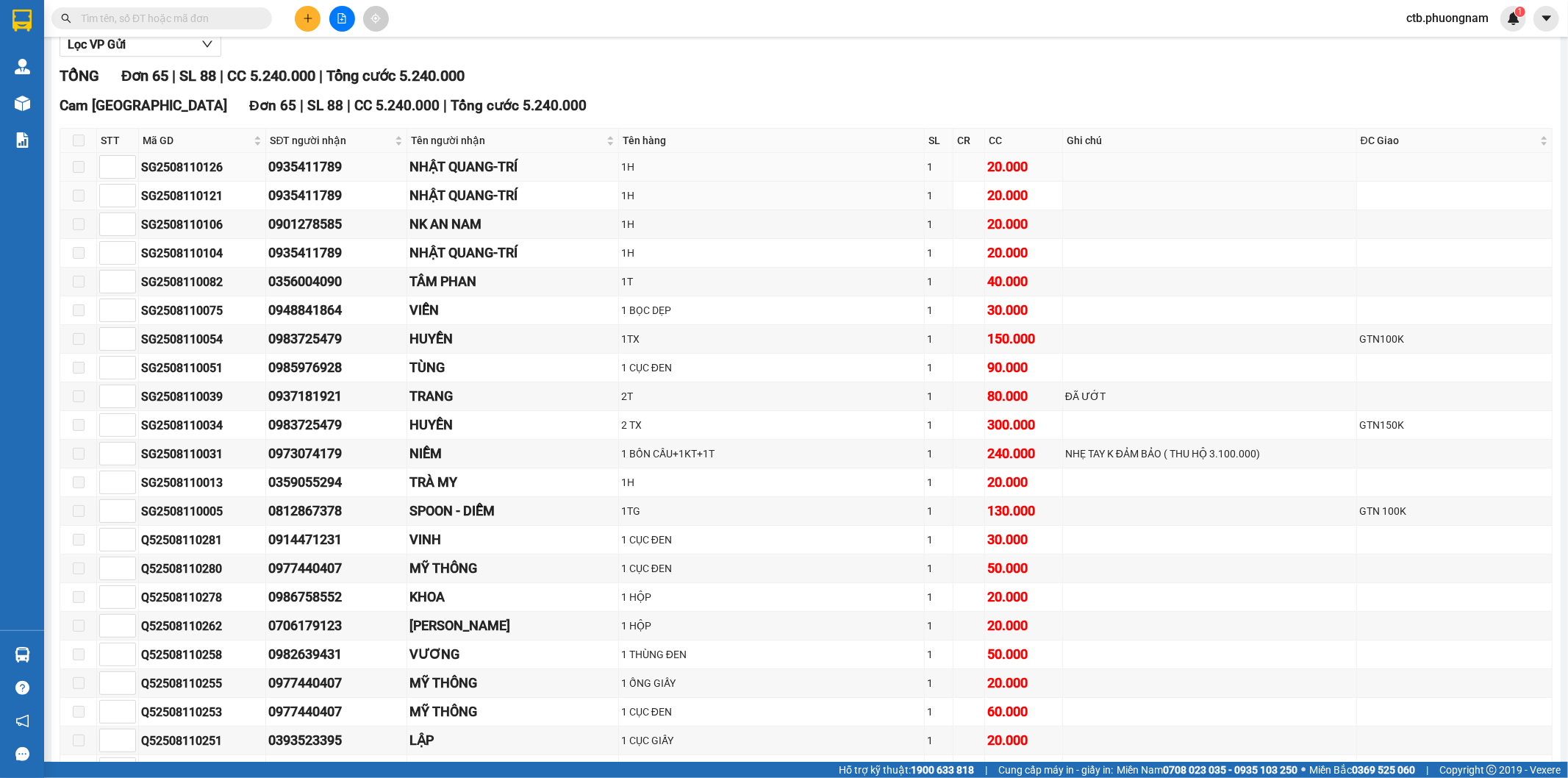
scroll to position [0, 0]
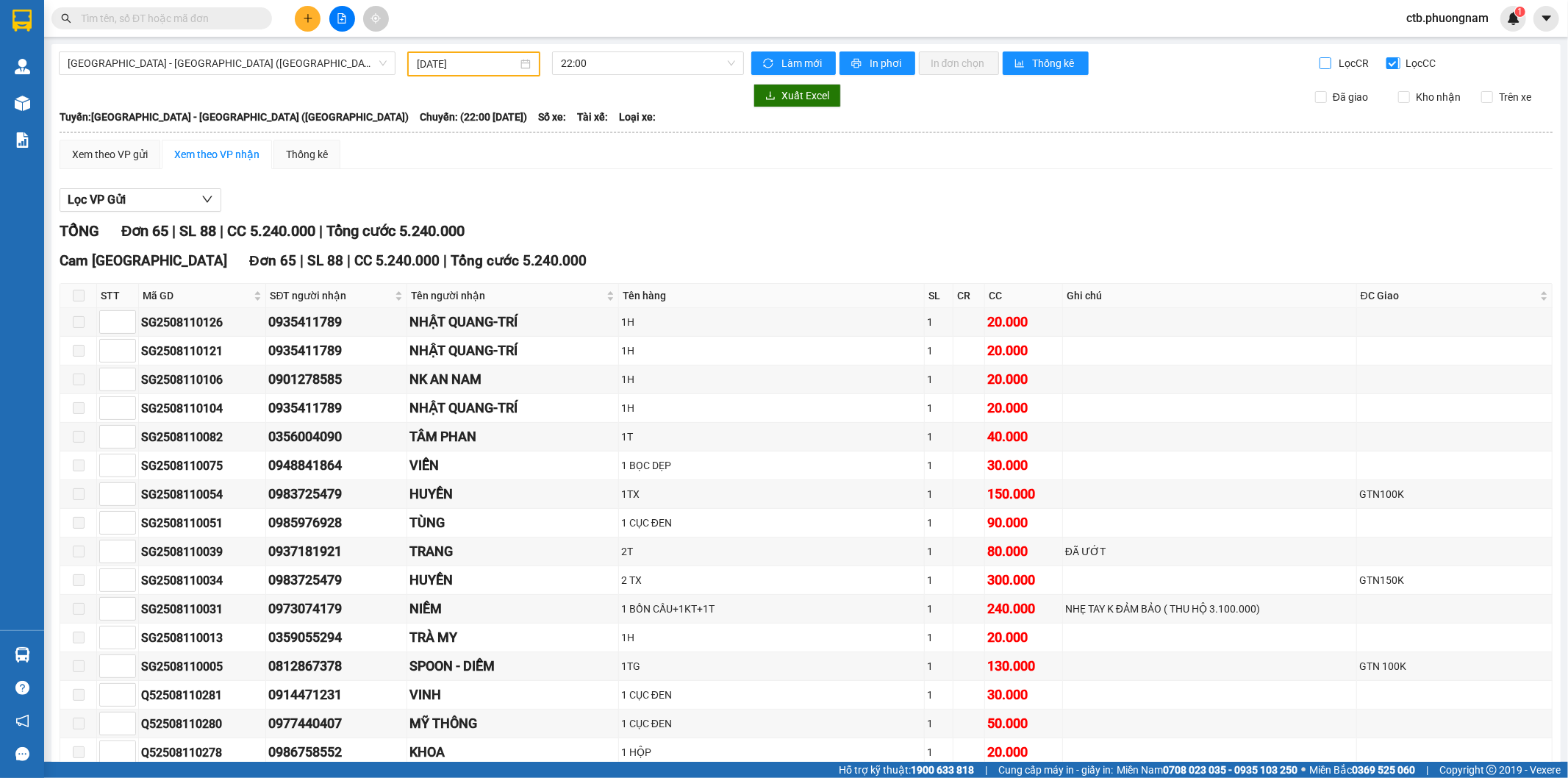
drag, startPoint x: 1310, startPoint y: 63, endPoint x: 1394, endPoint y: 63, distance: 84.0
click at [1320, 63] on input "Lọc CR" at bounding box center [1327, 63] width 14 height 12
checkbox input "true"
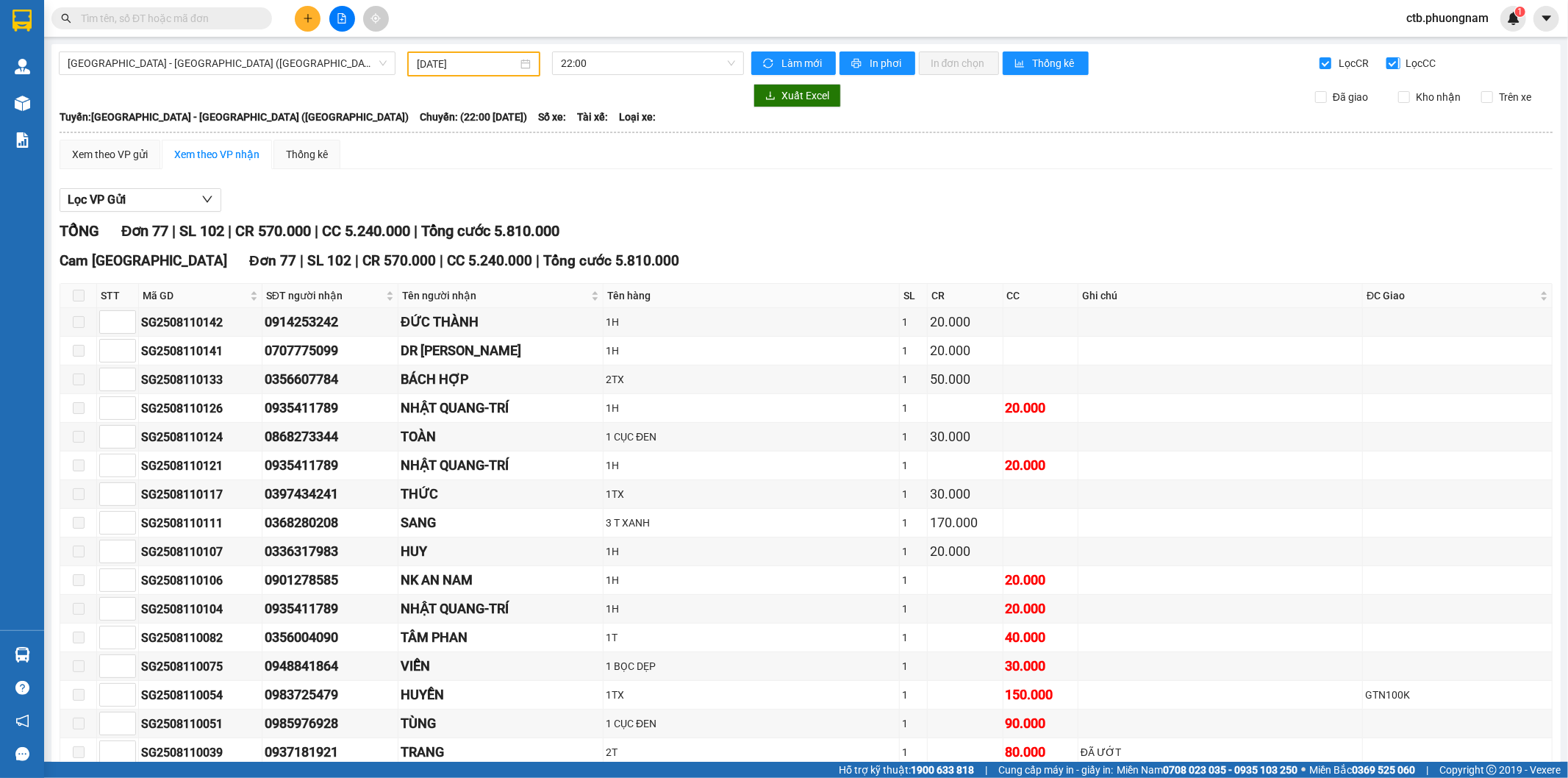
click at [1387, 59] on input "Lọc CC" at bounding box center [1393, 63] width 14 height 12
checkbox input "false"
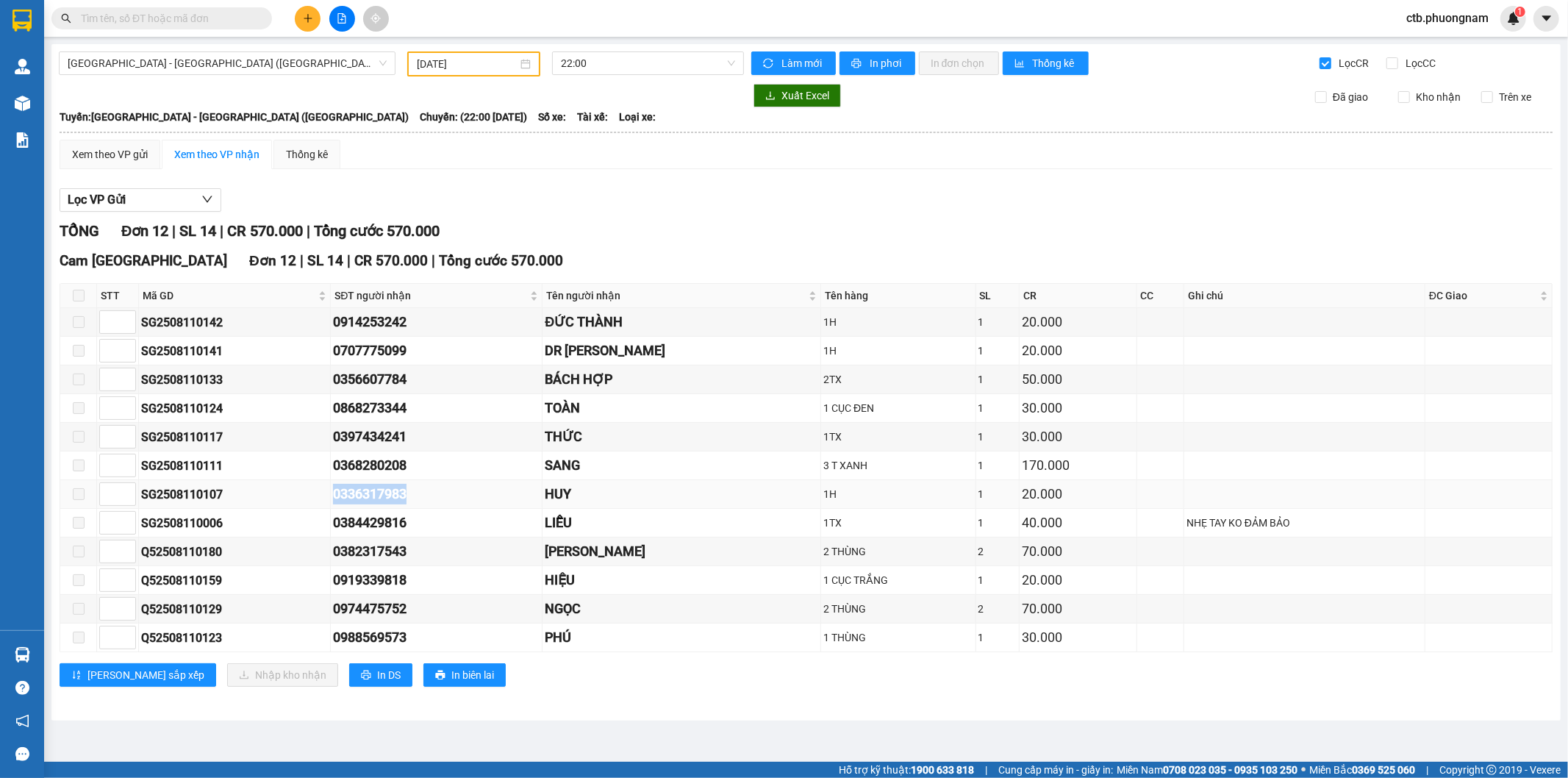
drag, startPoint x: 384, startPoint y: 497, endPoint x: 466, endPoint y: 497, distance: 82.0
click at [466, 497] on tr "SG2508110107 0336317983 HUY 1H 1 20.000" at bounding box center [806, 494] width 1492 height 28
click at [306, 16] on icon "plus" at bounding box center [307, 18] width 10 height 10
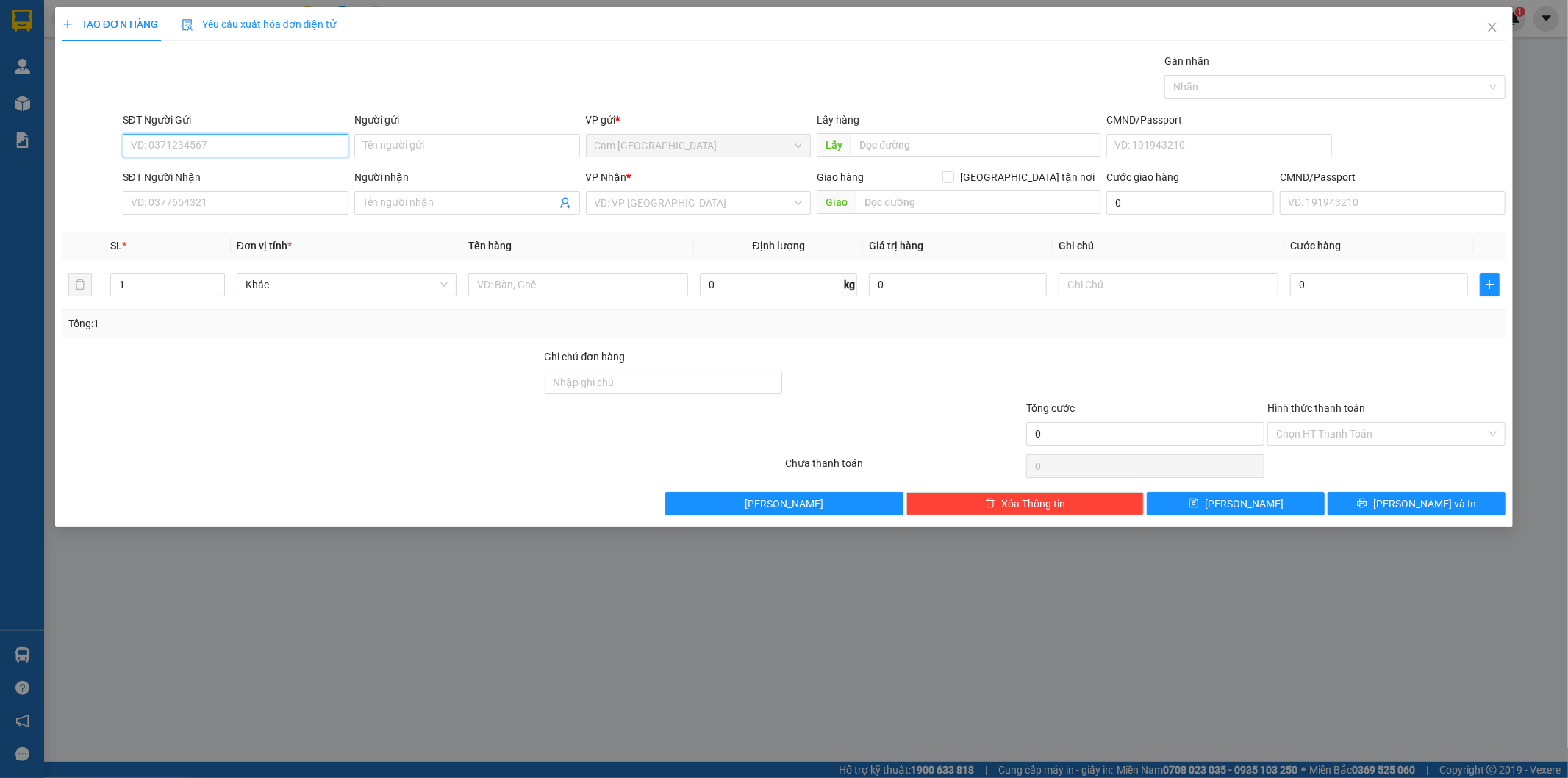
click at [280, 148] on input "SĐT Người Gửi" at bounding box center [236, 146] width 226 height 24
click at [373, 143] on input "Người gửi" at bounding box center [467, 146] width 226 height 24
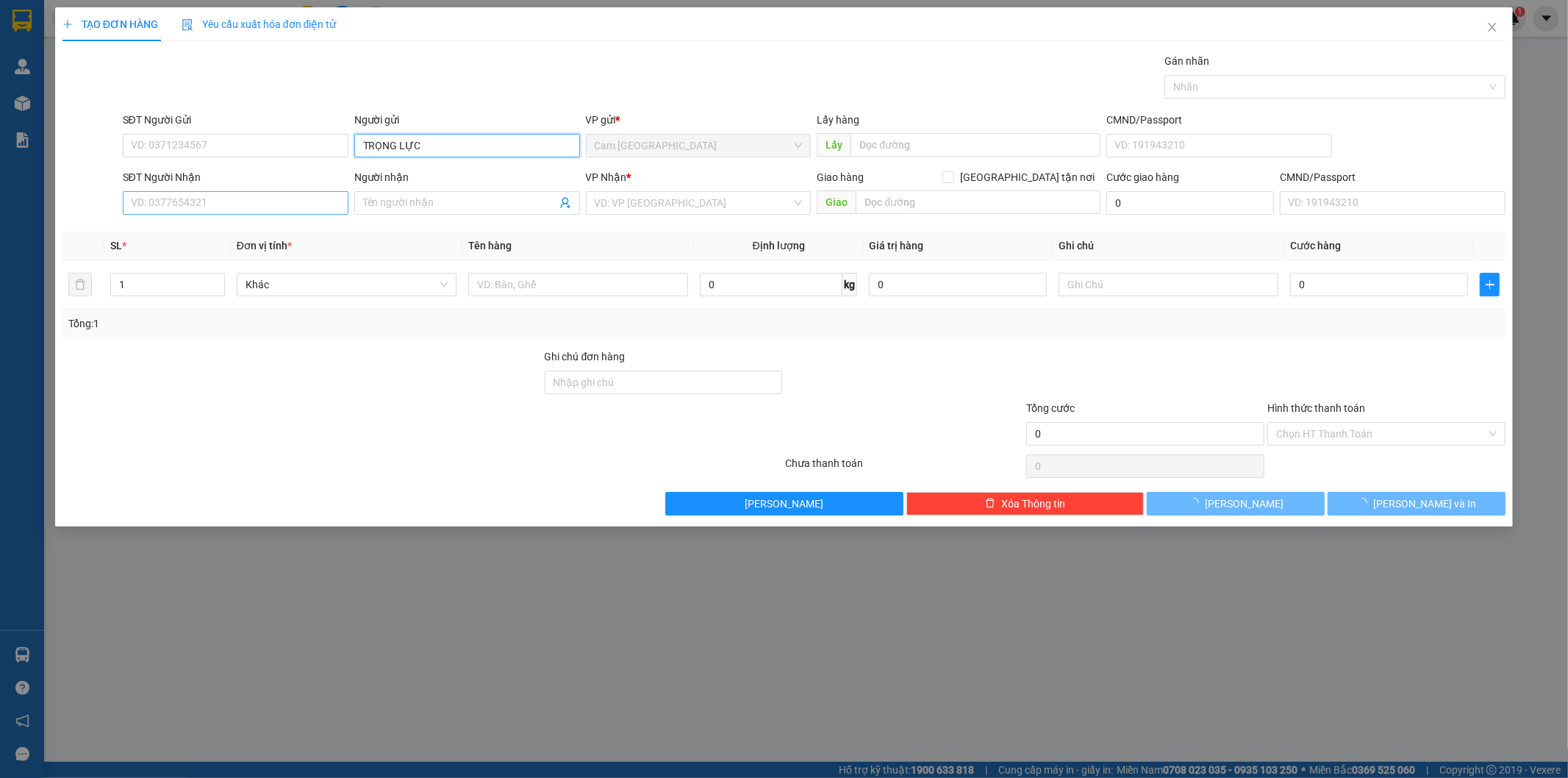
type input "TRỌNG LỰC"
click at [313, 200] on input "SĐT Người Nhận" at bounding box center [236, 203] width 226 height 24
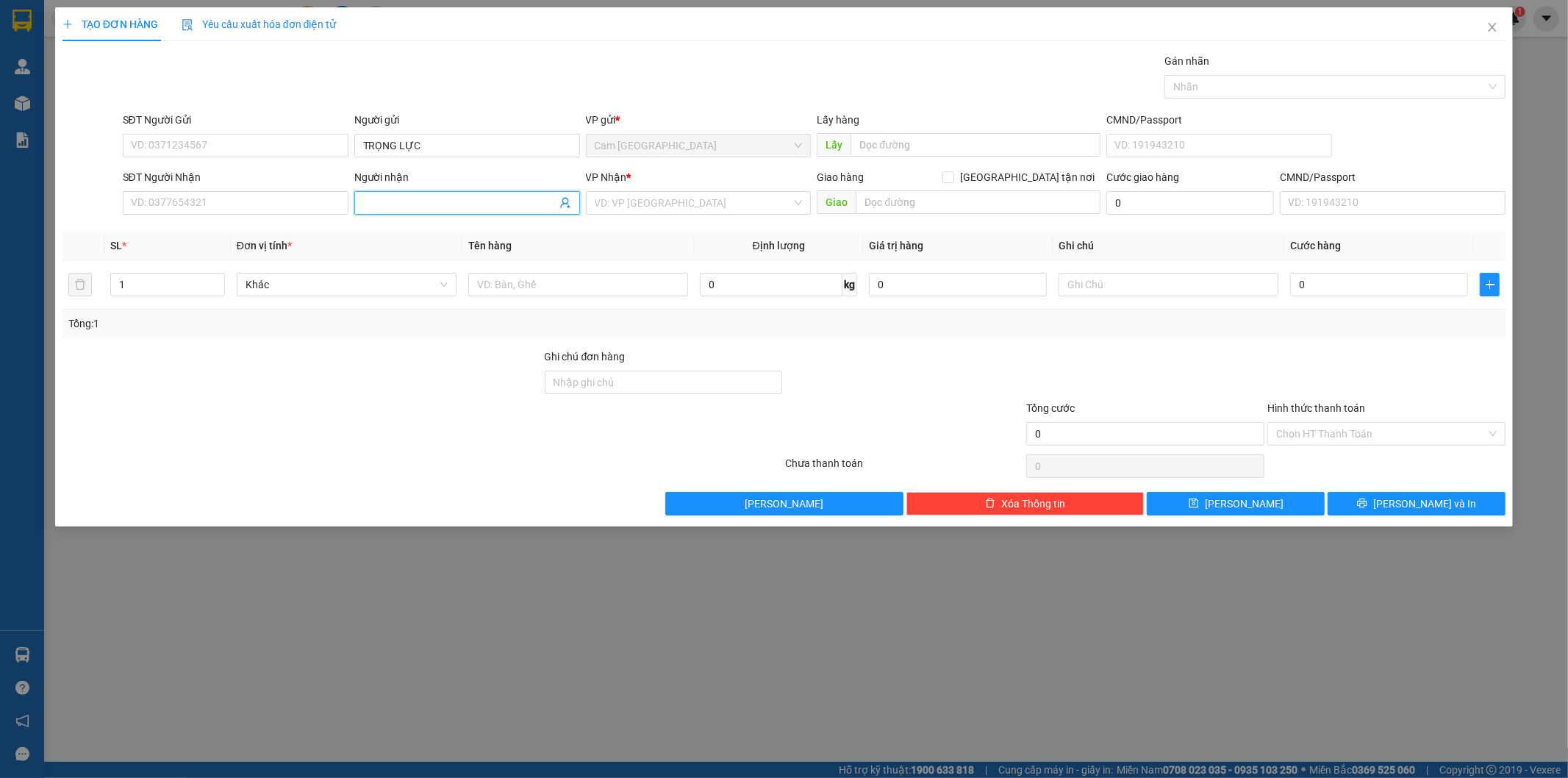
click at [452, 213] on span at bounding box center [467, 203] width 226 height 24
type input "BAMBOO"
click at [614, 200] on input "search" at bounding box center [693, 203] width 198 height 22
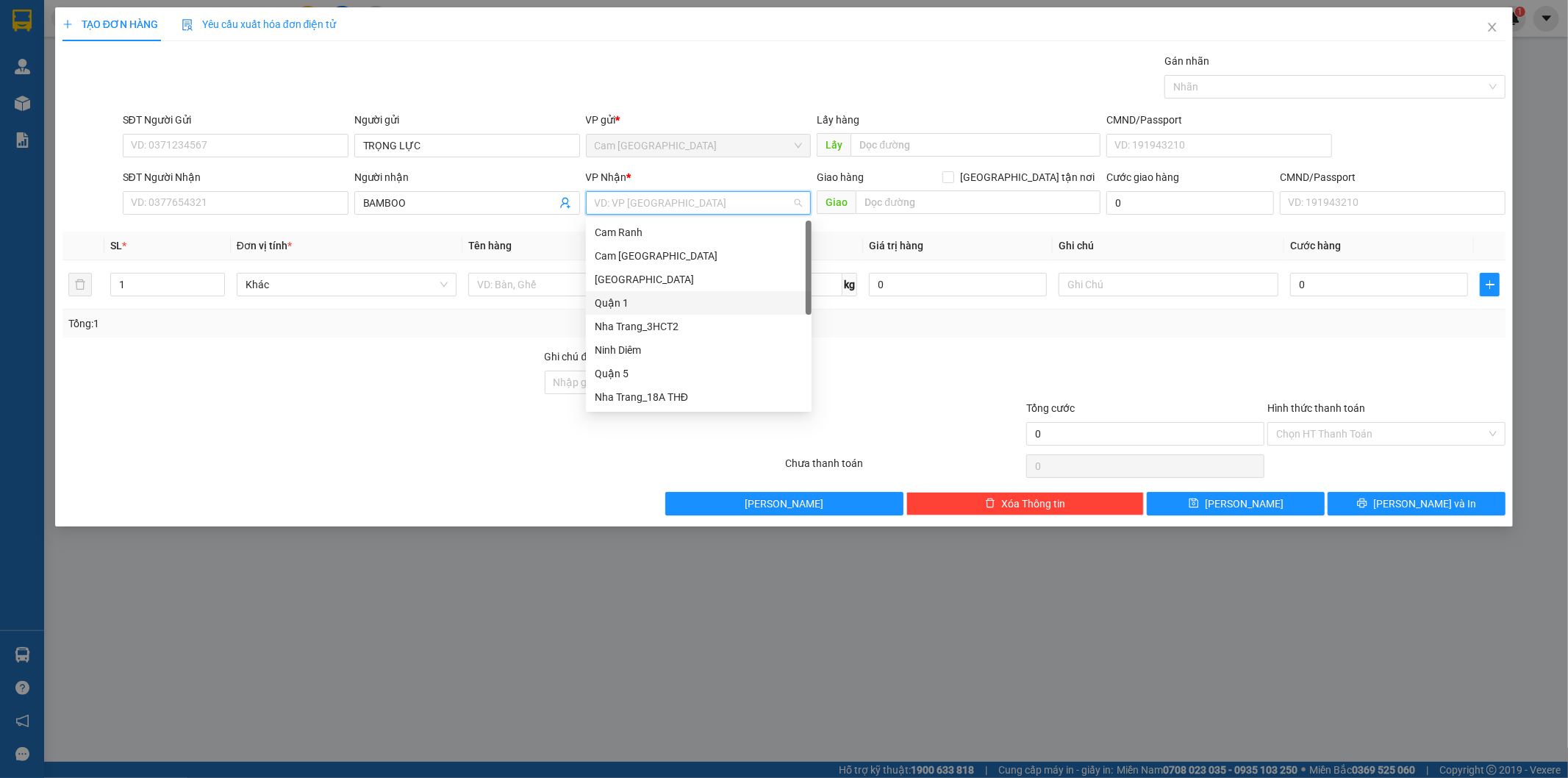
click at [625, 297] on div "Quận 1" at bounding box center [699, 303] width 208 height 16
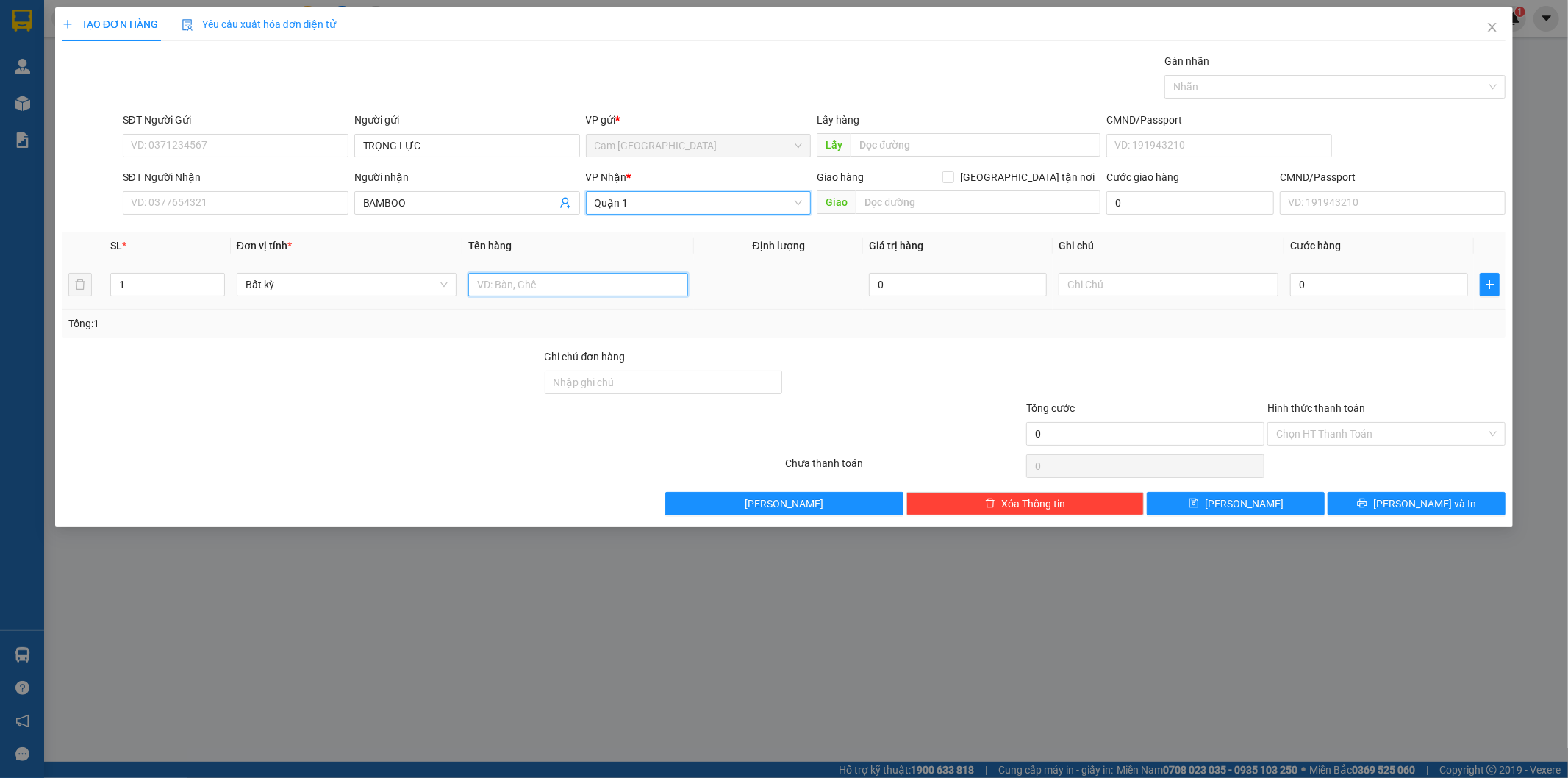
click at [537, 278] on input "text" at bounding box center [578, 284] width 220 height 24
type input "1H"
click at [1099, 278] on input "text" at bounding box center [1168, 284] width 220 height 24
type input "13464"
click at [1347, 282] on input "0" at bounding box center [1378, 284] width 178 height 24
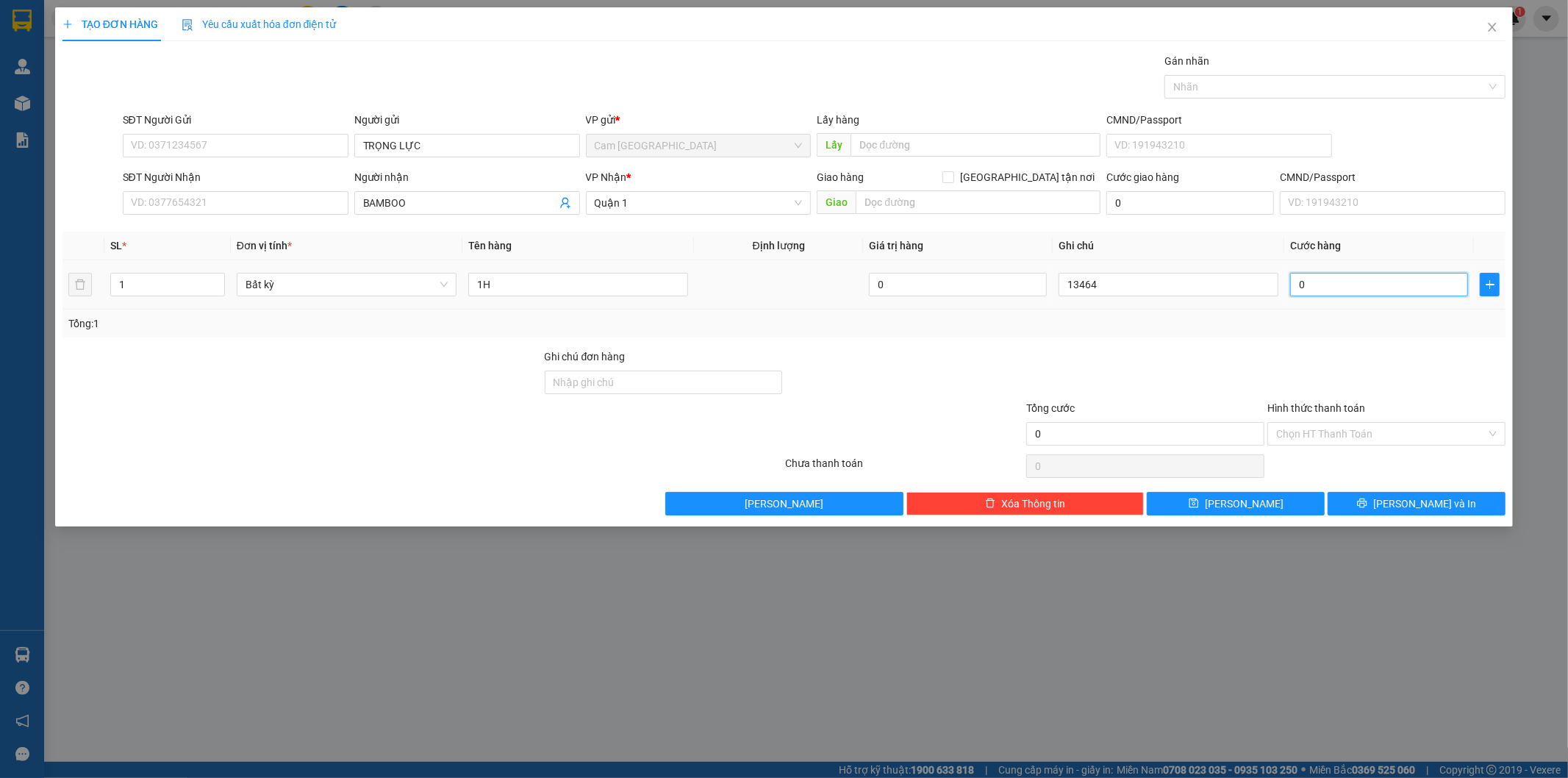
type input "2"
type input "20"
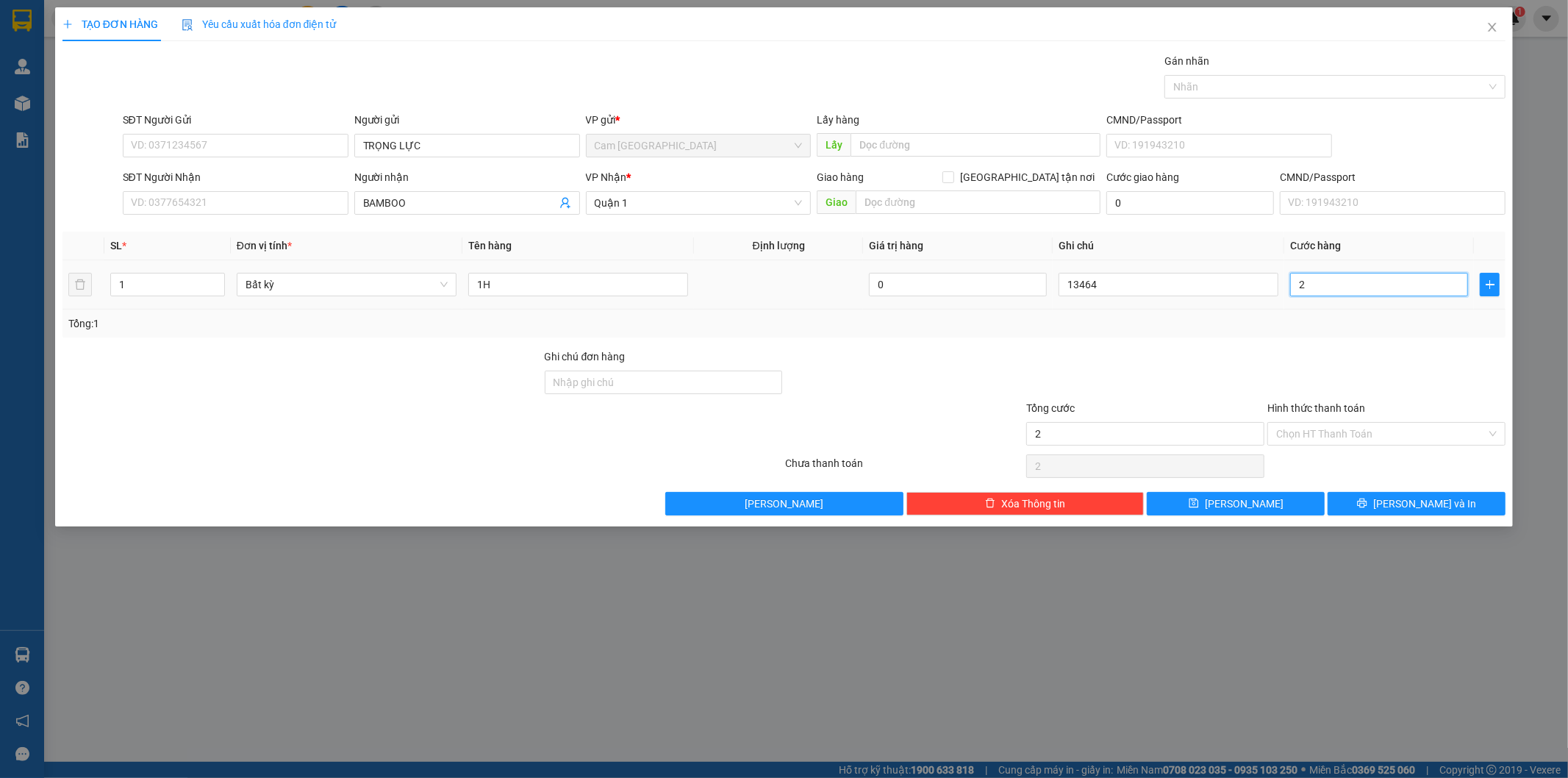
type input "20"
type input "200"
type input "2.000"
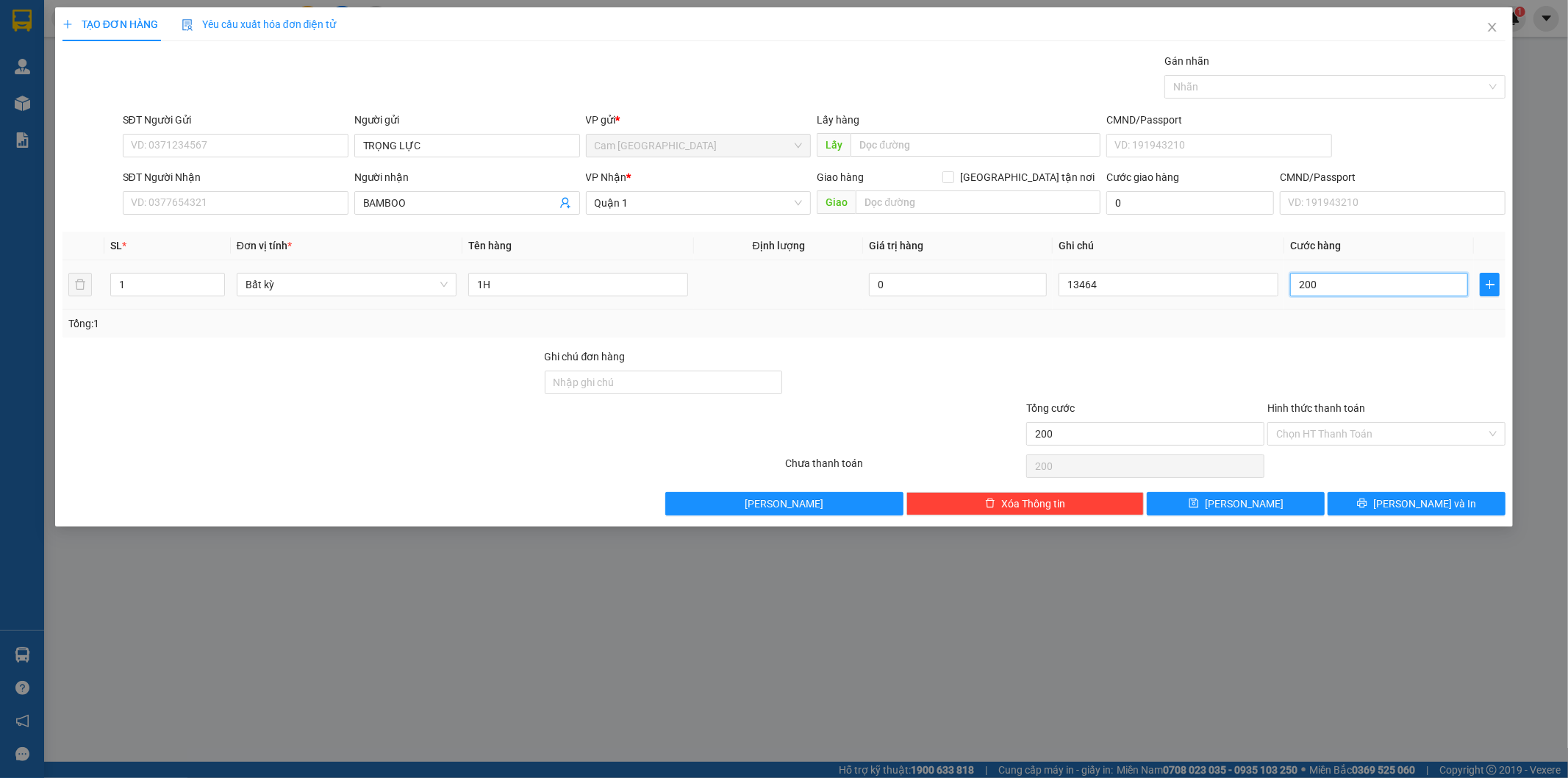
type input "2.000"
type input "20.000"
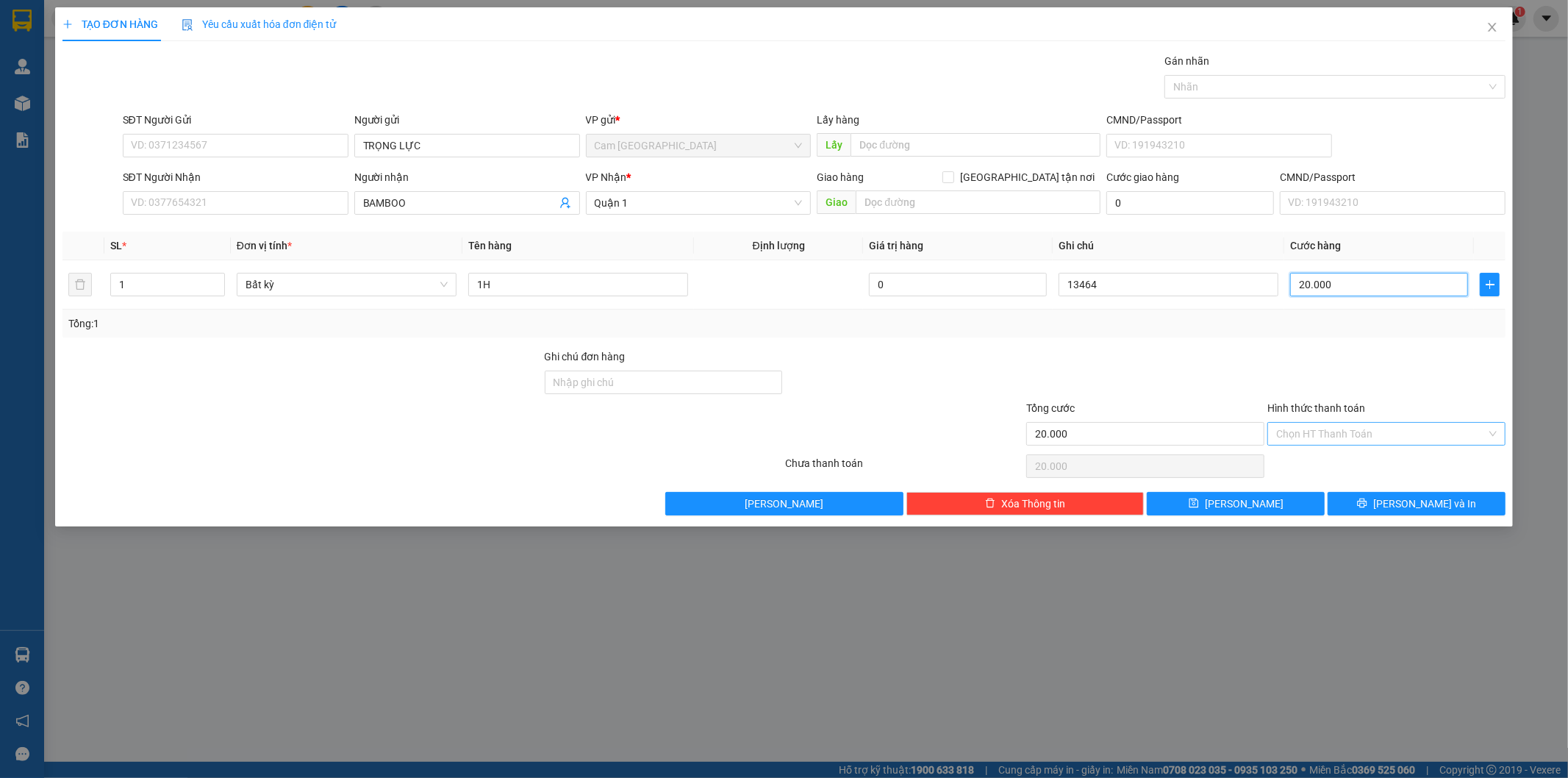
type input "20.000"
click at [1369, 435] on input "Hình thức thanh toán" at bounding box center [1381, 434] width 210 height 22
click at [1361, 457] on div "Tại văn phòng" at bounding box center [1388, 464] width 220 height 16
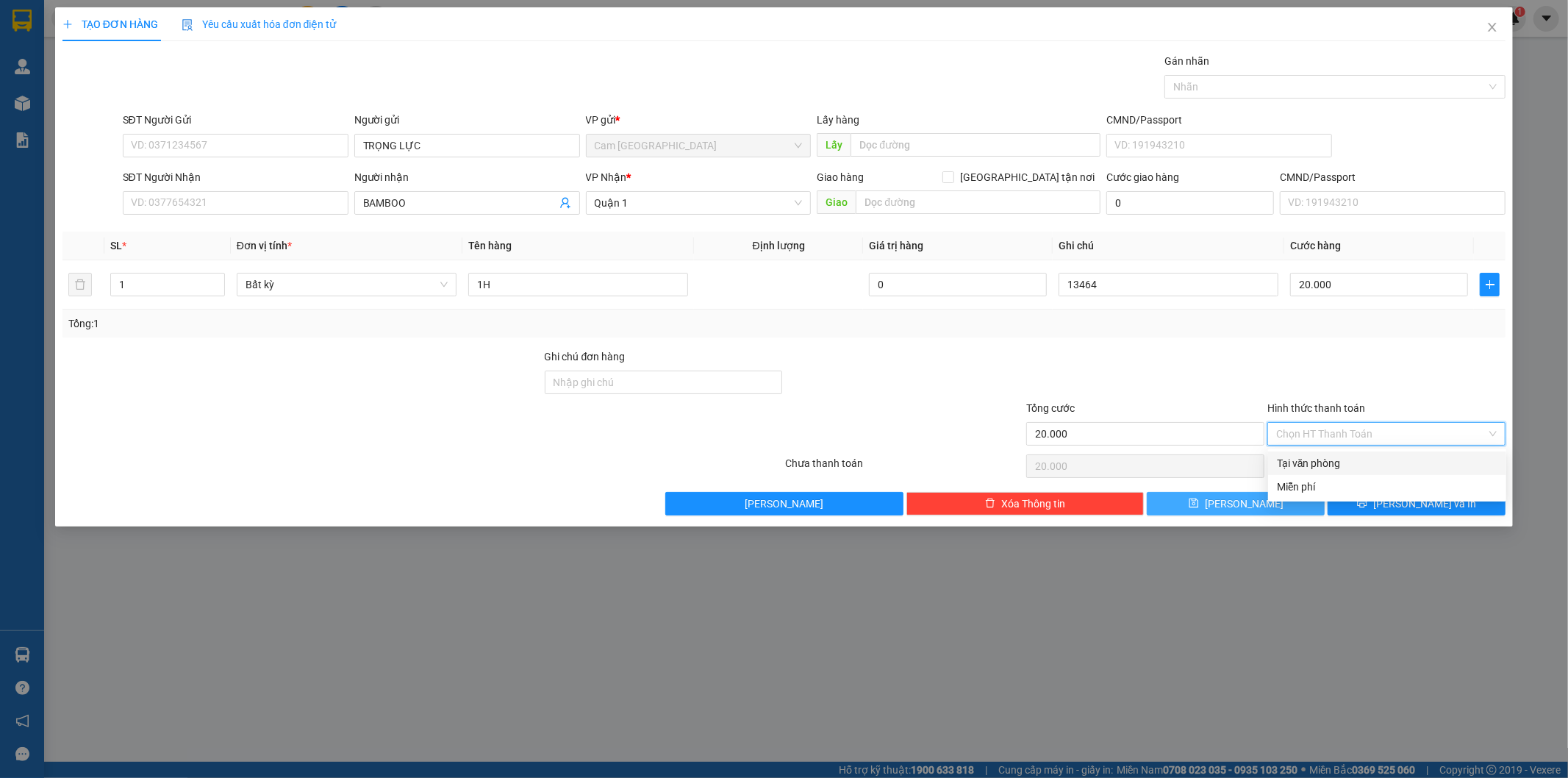
type input "0"
click at [1268, 511] on button "[PERSON_NAME]" at bounding box center [1235, 504] width 178 height 24
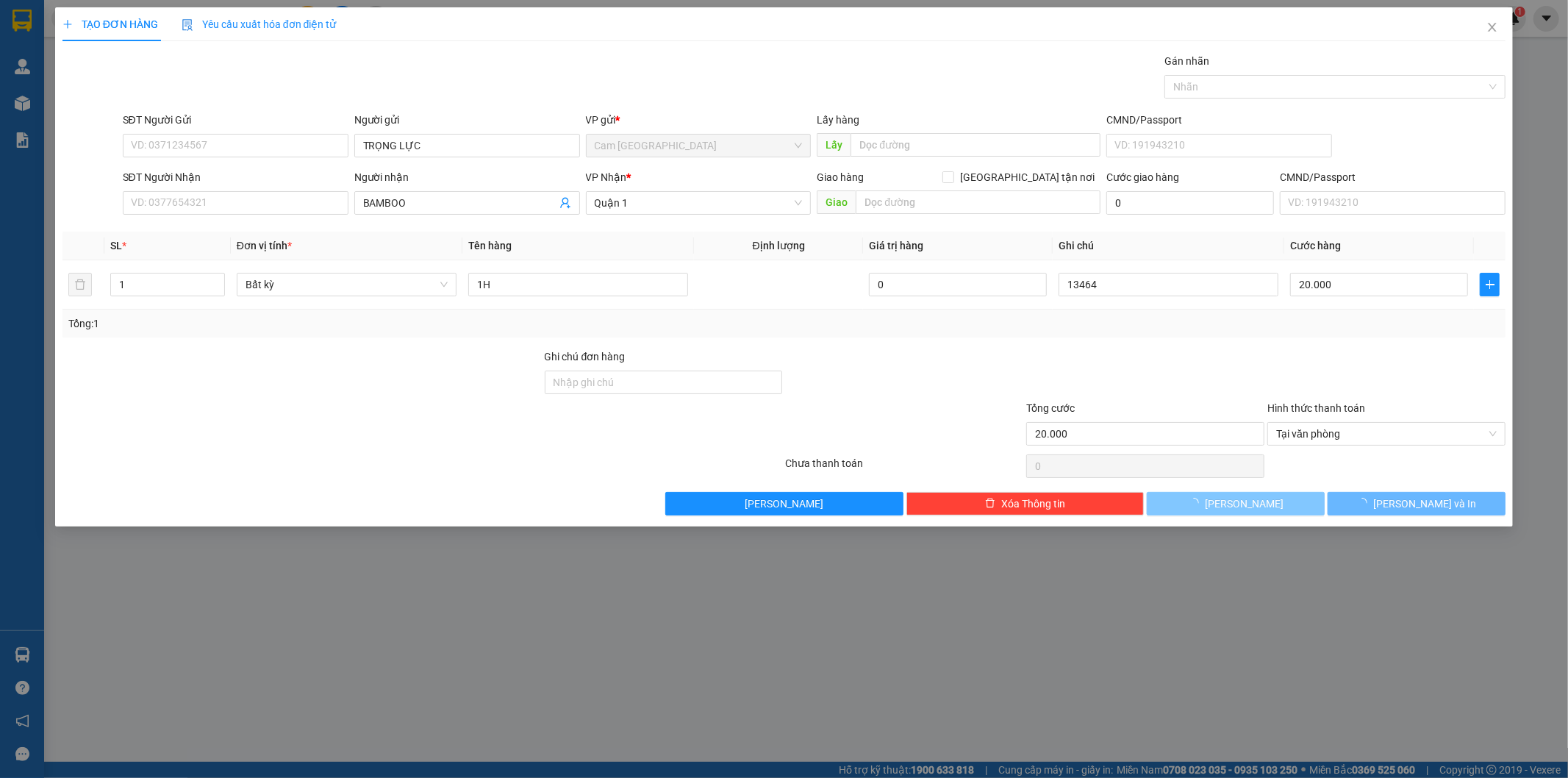
type input "0"
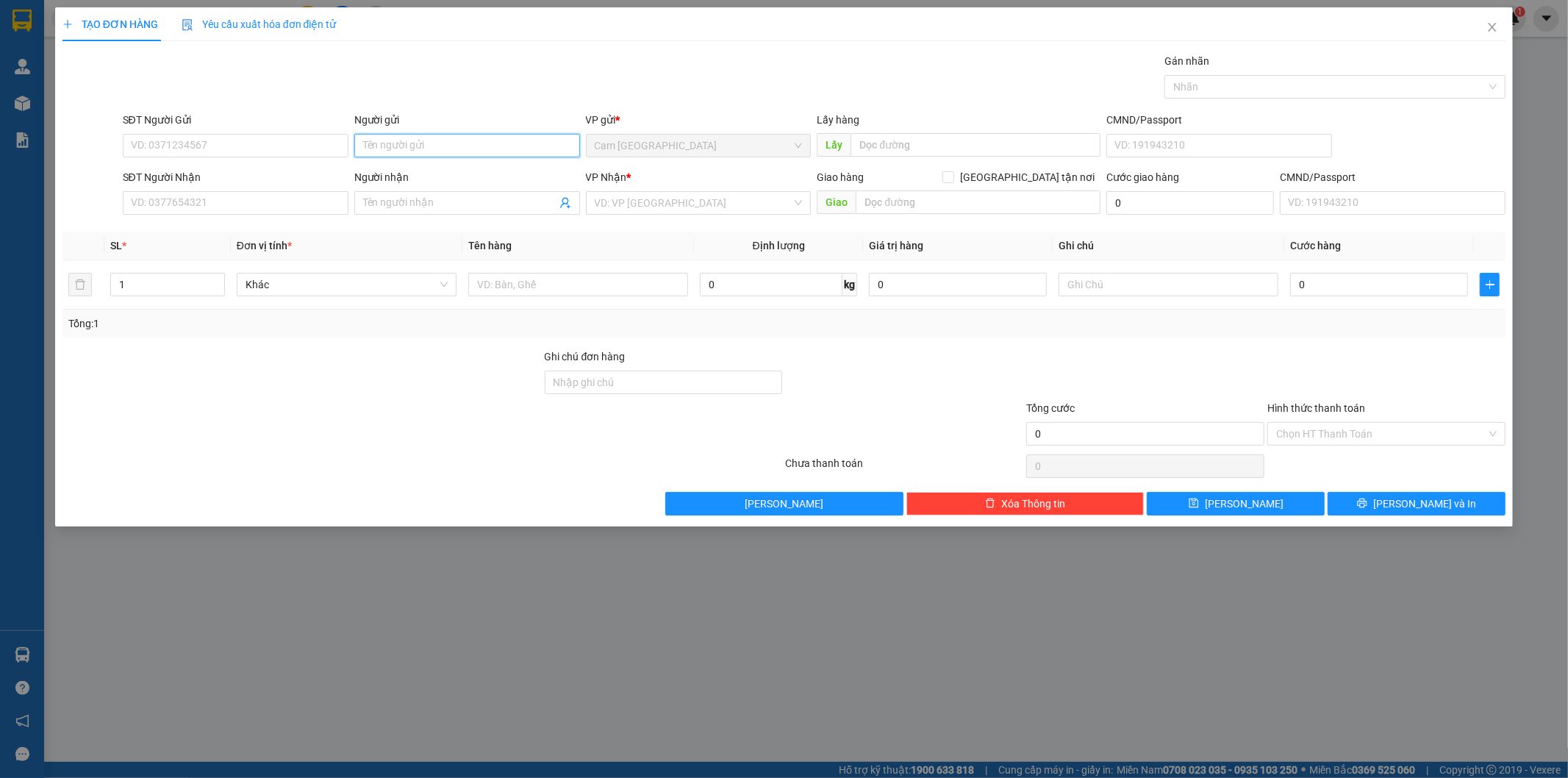
click at [378, 148] on input "Người gửi" at bounding box center [467, 146] width 226 height 24
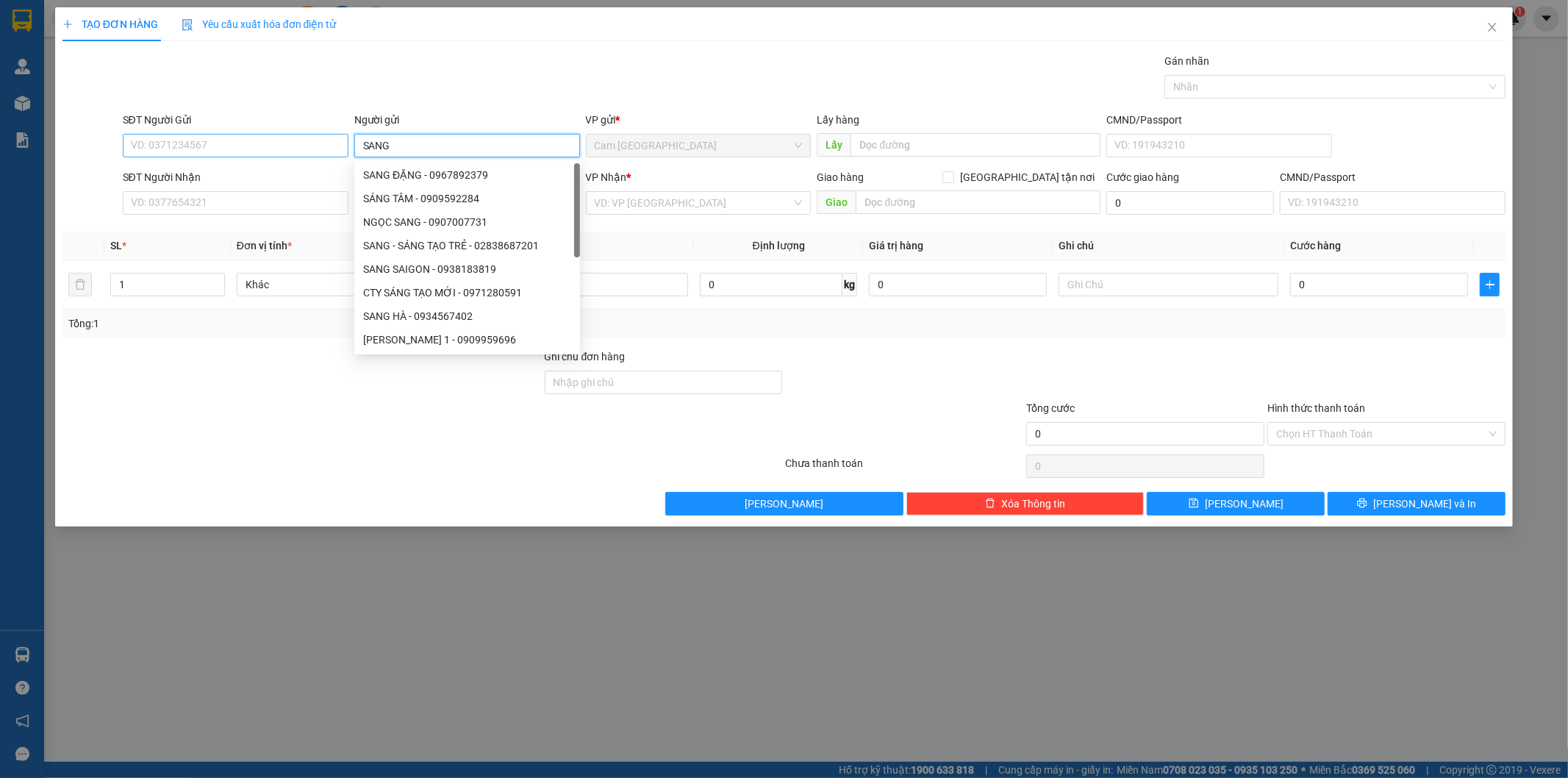
type input "SANG"
click at [235, 148] on input "SĐT Người Gửi" at bounding box center [236, 146] width 226 height 24
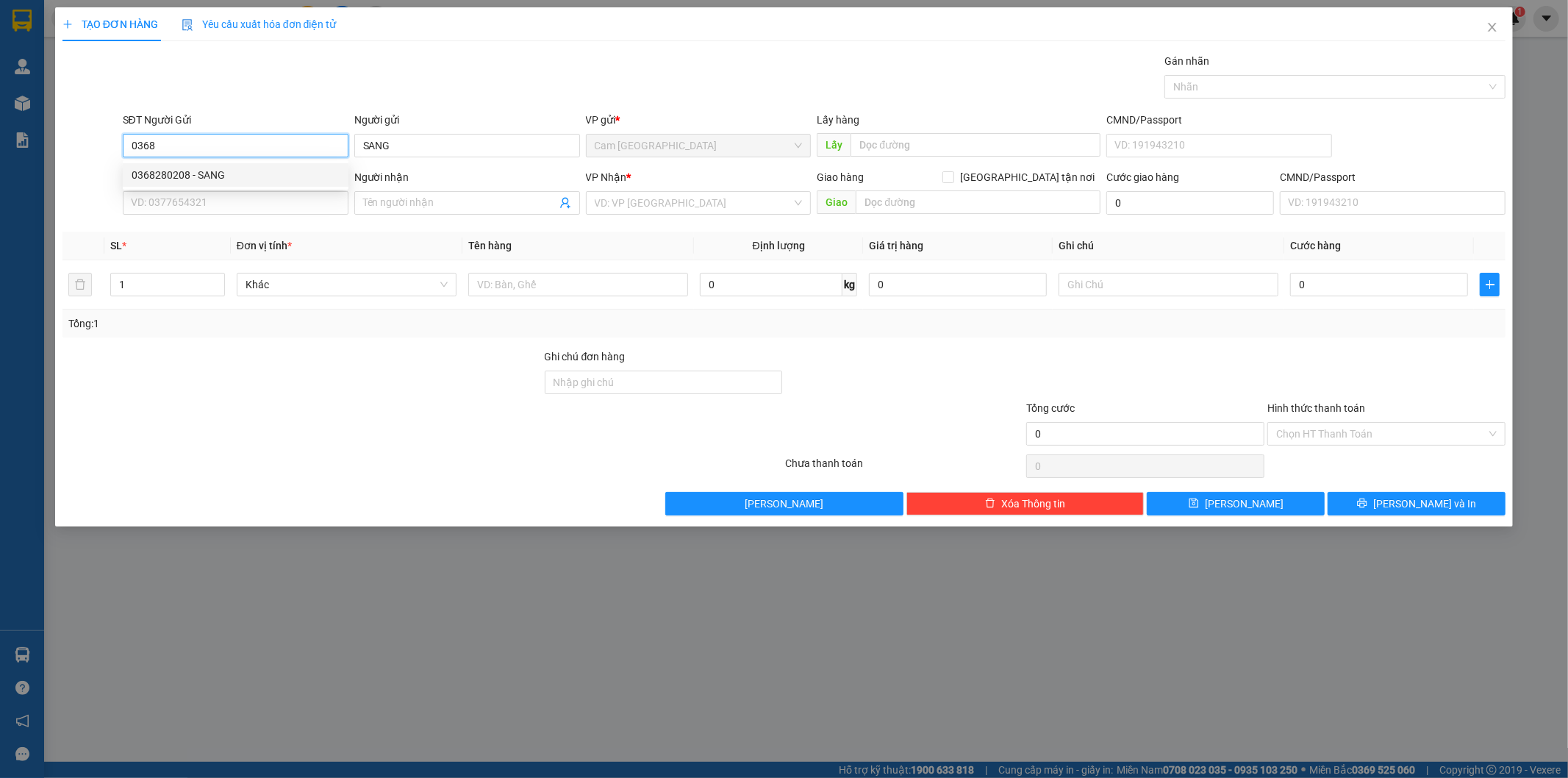
click at [242, 177] on div "0368280208 - SANG" at bounding box center [235, 175] width 208 height 16
type input "0368280208"
type input "0937866880"
type input "TÙNG"
type input "0368280208"
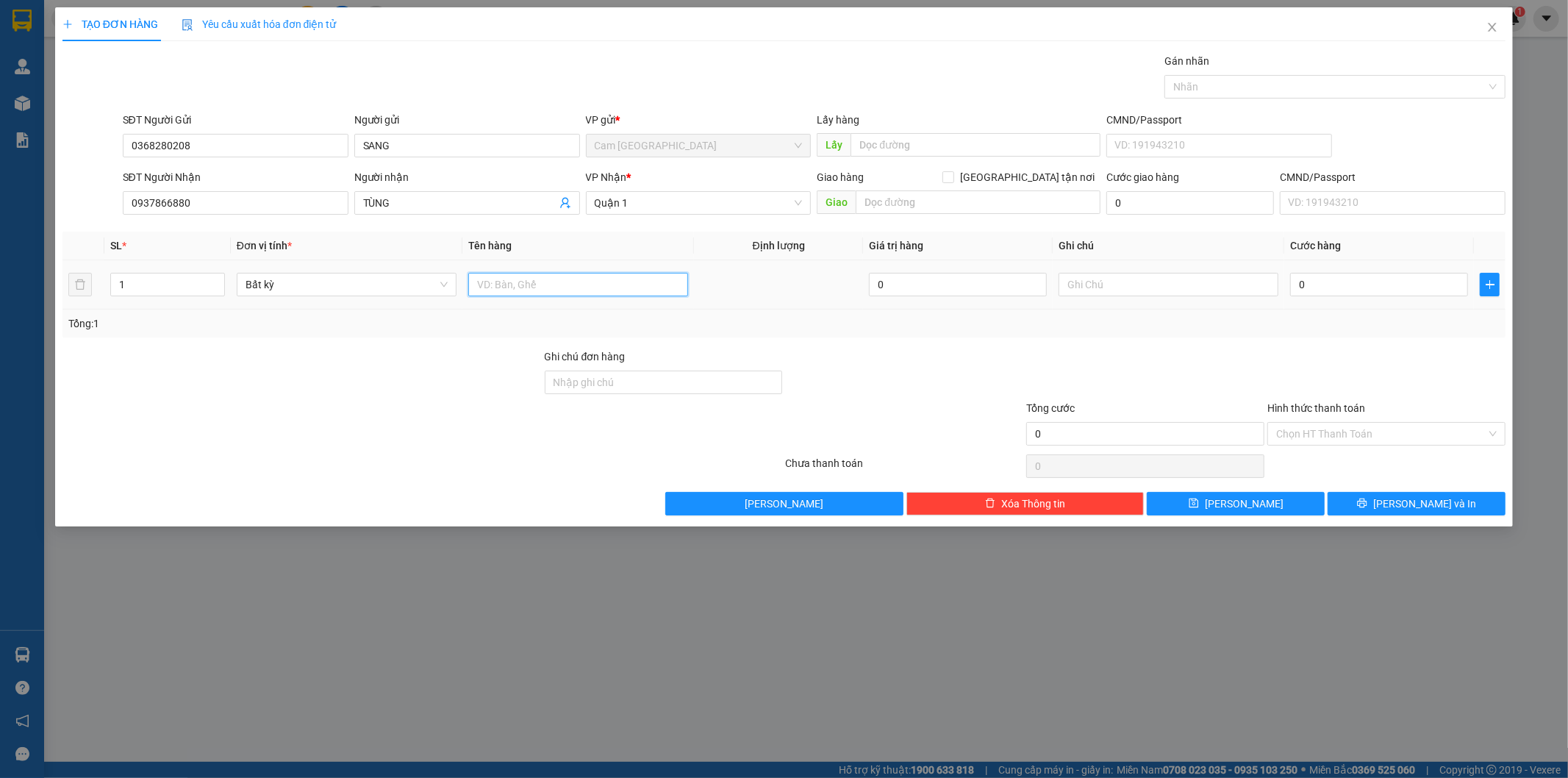
click at [591, 287] on input "text" at bounding box center [578, 284] width 220 height 24
type input "5T XANH"
click at [1120, 290] on input "text" at bounding box center [1168, 284] width 220 height 24
type input "3"
type input "13465"
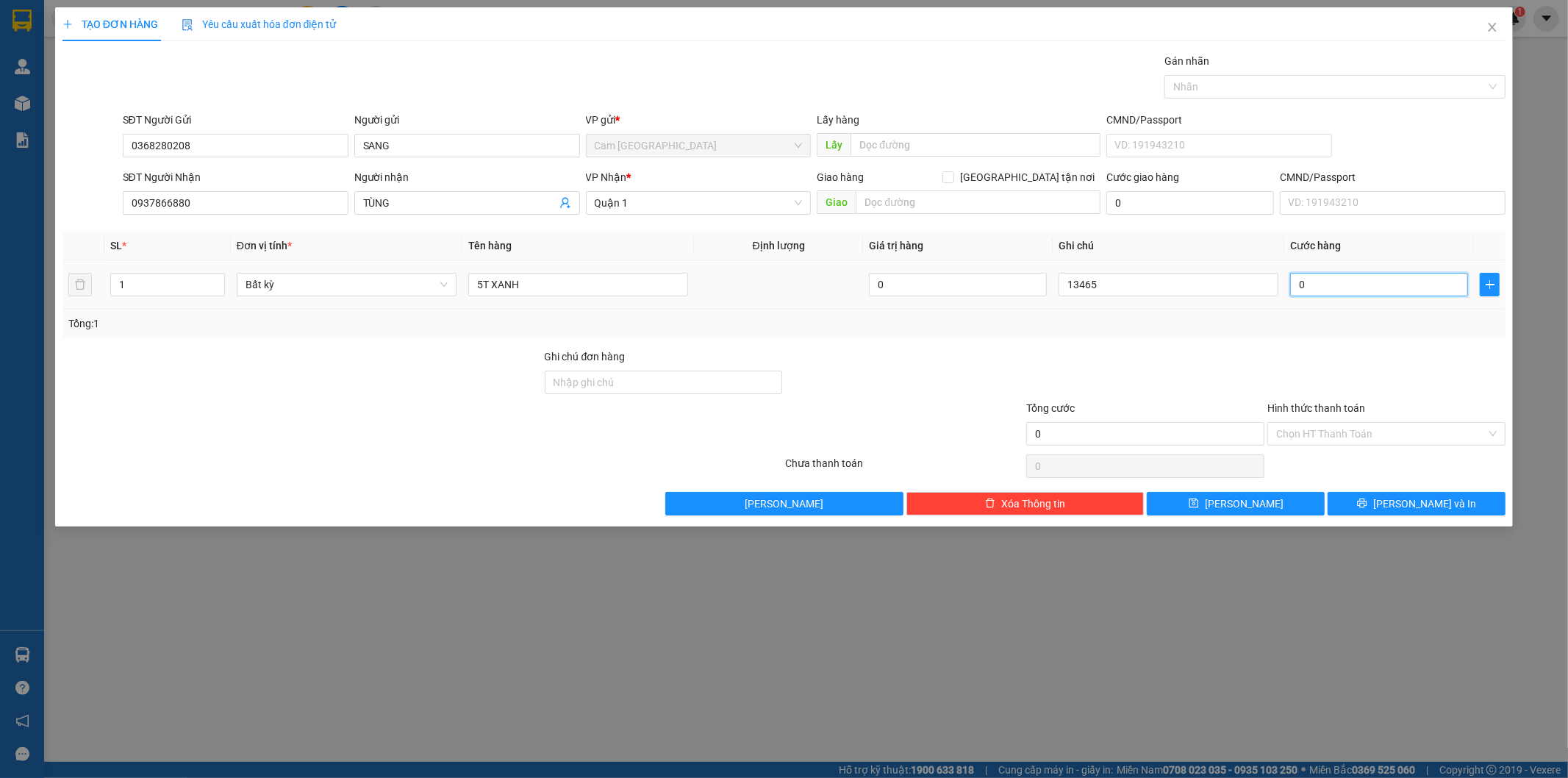
click at [1366, 276] on input "0" at bounding box center [1378, 284] width 178 height 24
type input "3"
type input "30"
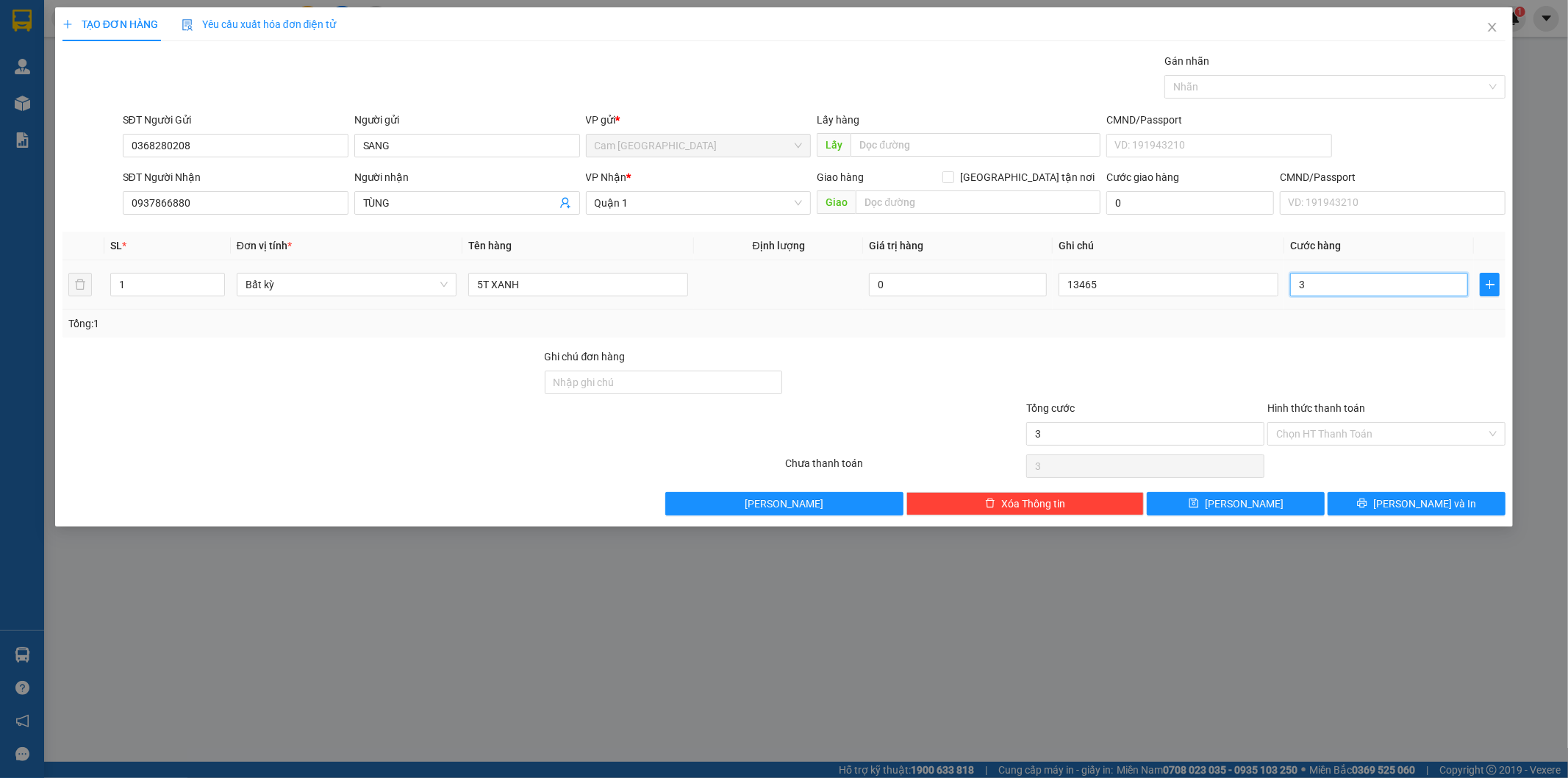
type input "30"
type input "300"
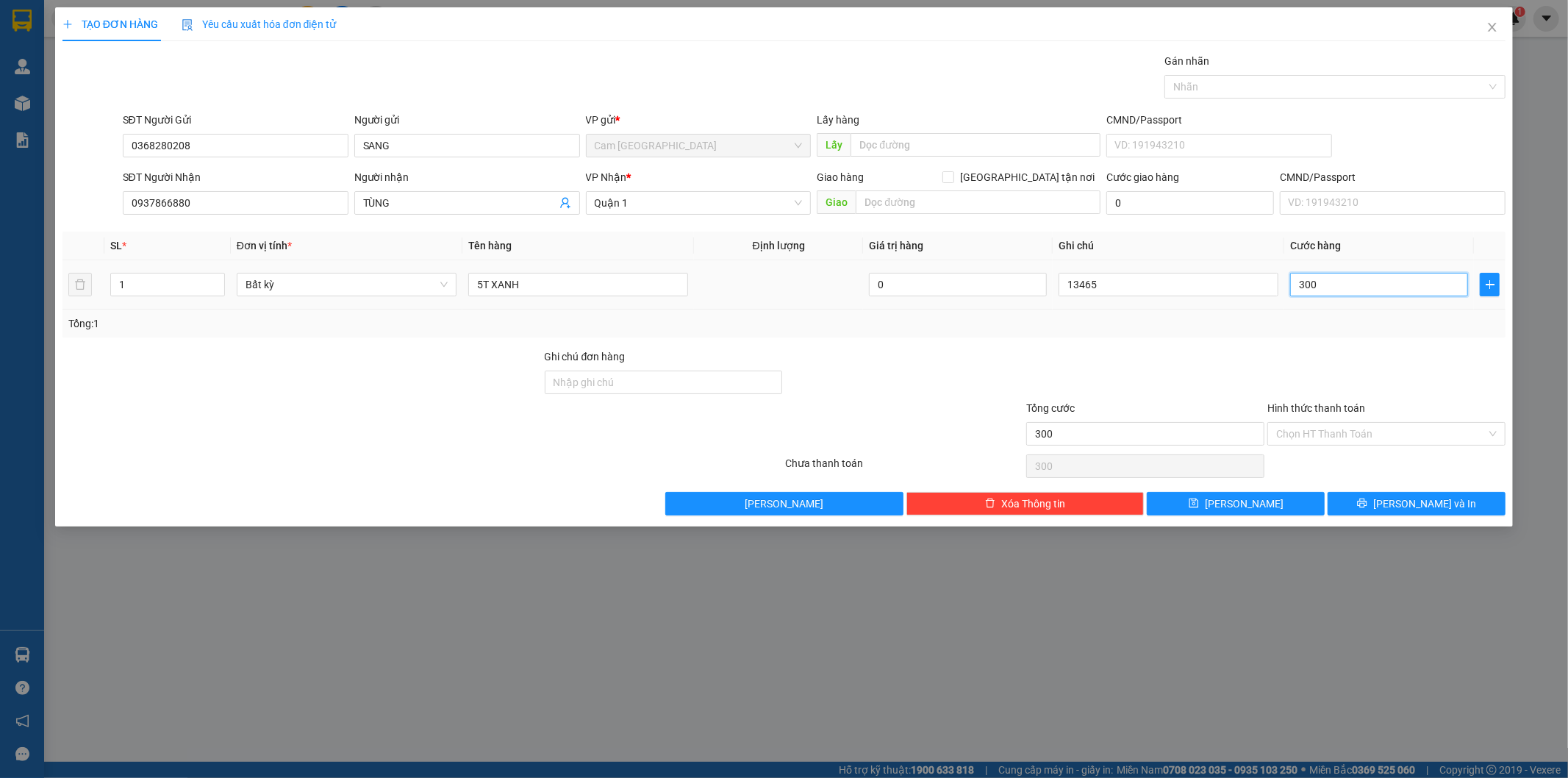
type input "3.000"
type input "30.000"
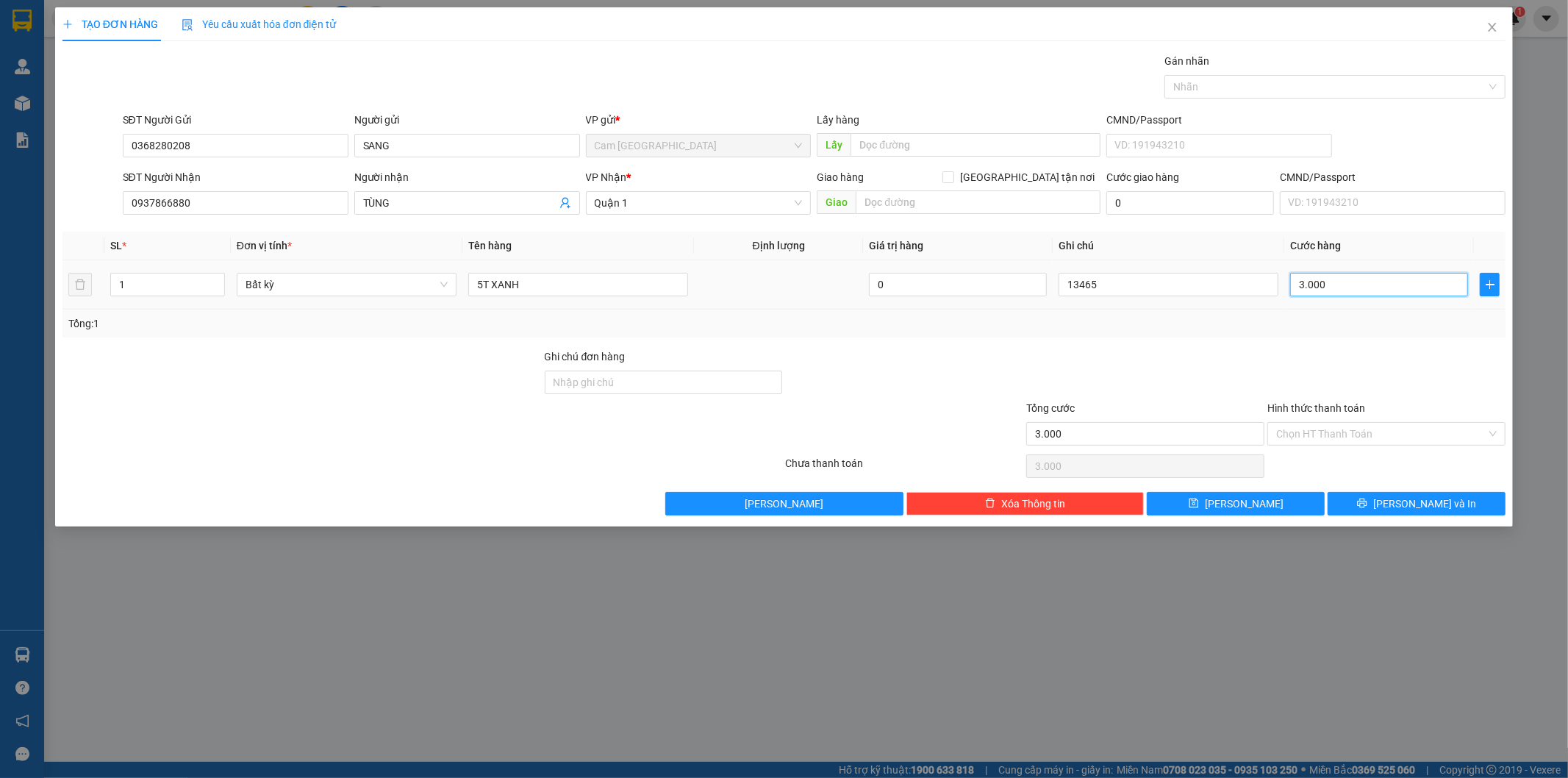
type input "30.000"
type input "300.000"
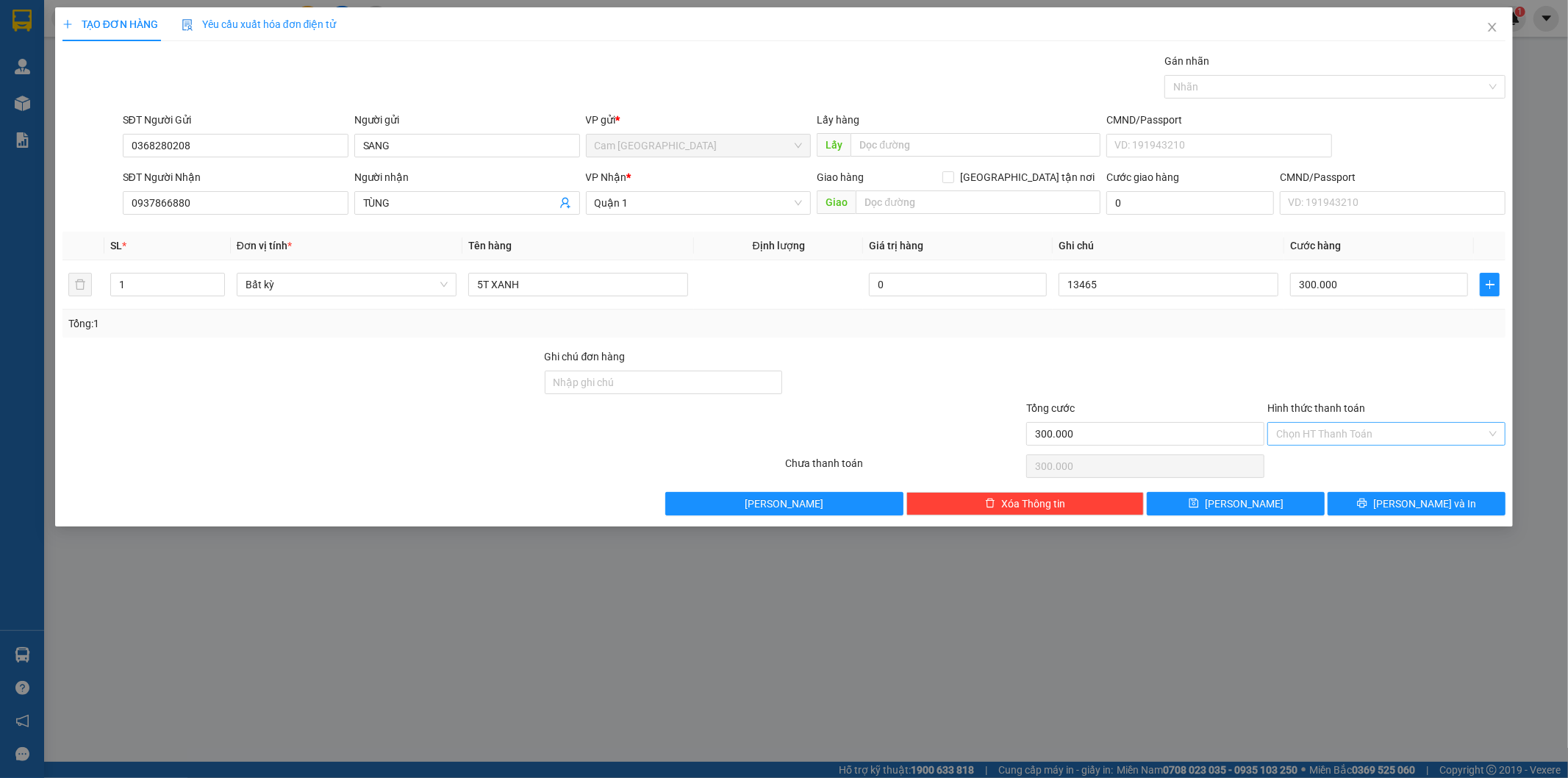
click at [1377, 437] on input "Hình thức thanh toán" at bounding box center [1381, 434] width 210 height 22
click at [1339, 459] on div "Tại văn phòng" at bounding box center [1388, 464] width 220 height 16
type input "0"
click at [1281, 497] on button "[PERSON_NAME]" at bounding box center [1235, 504] width 178 height 24
type input "0"
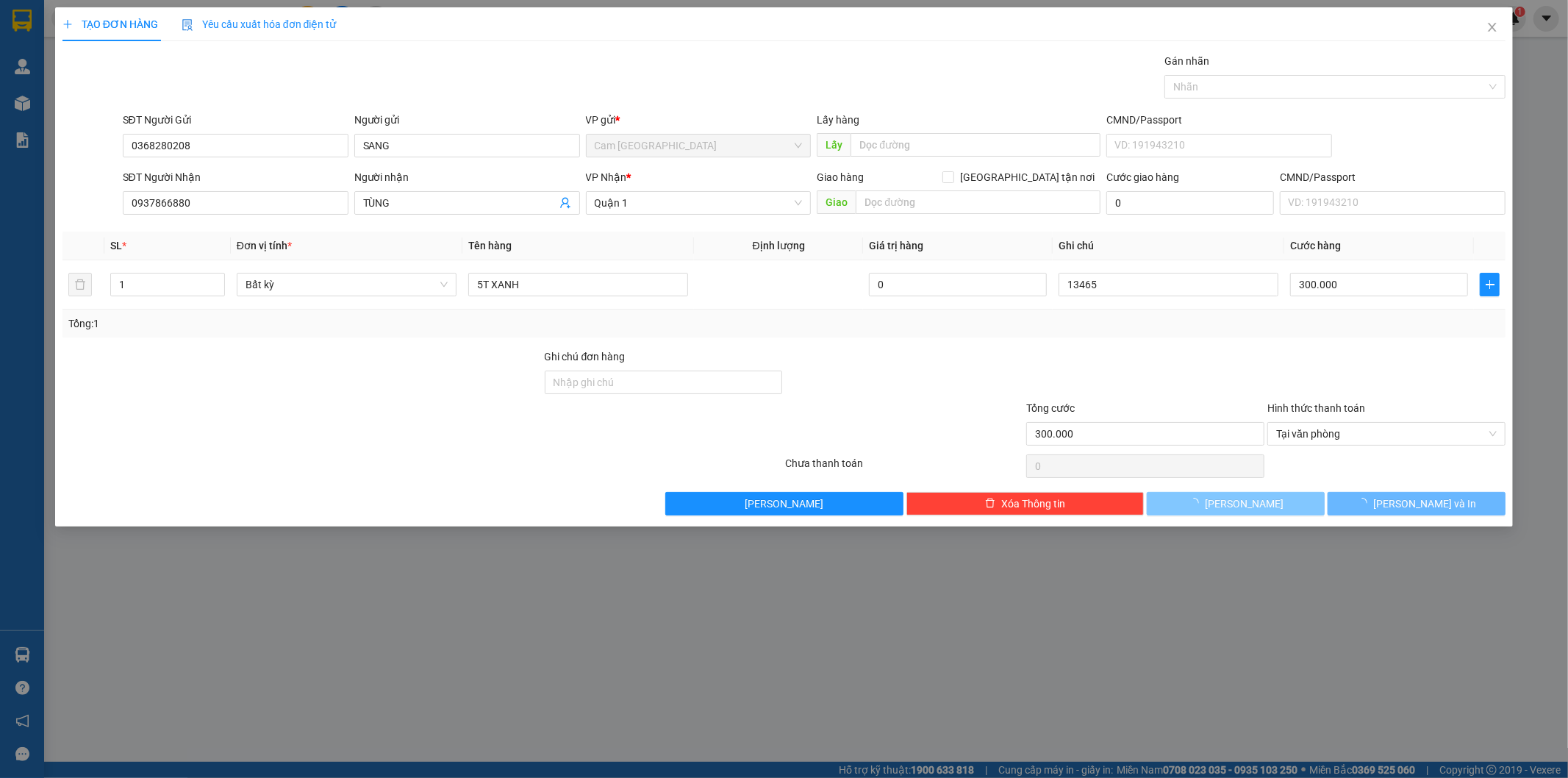
type input "0"
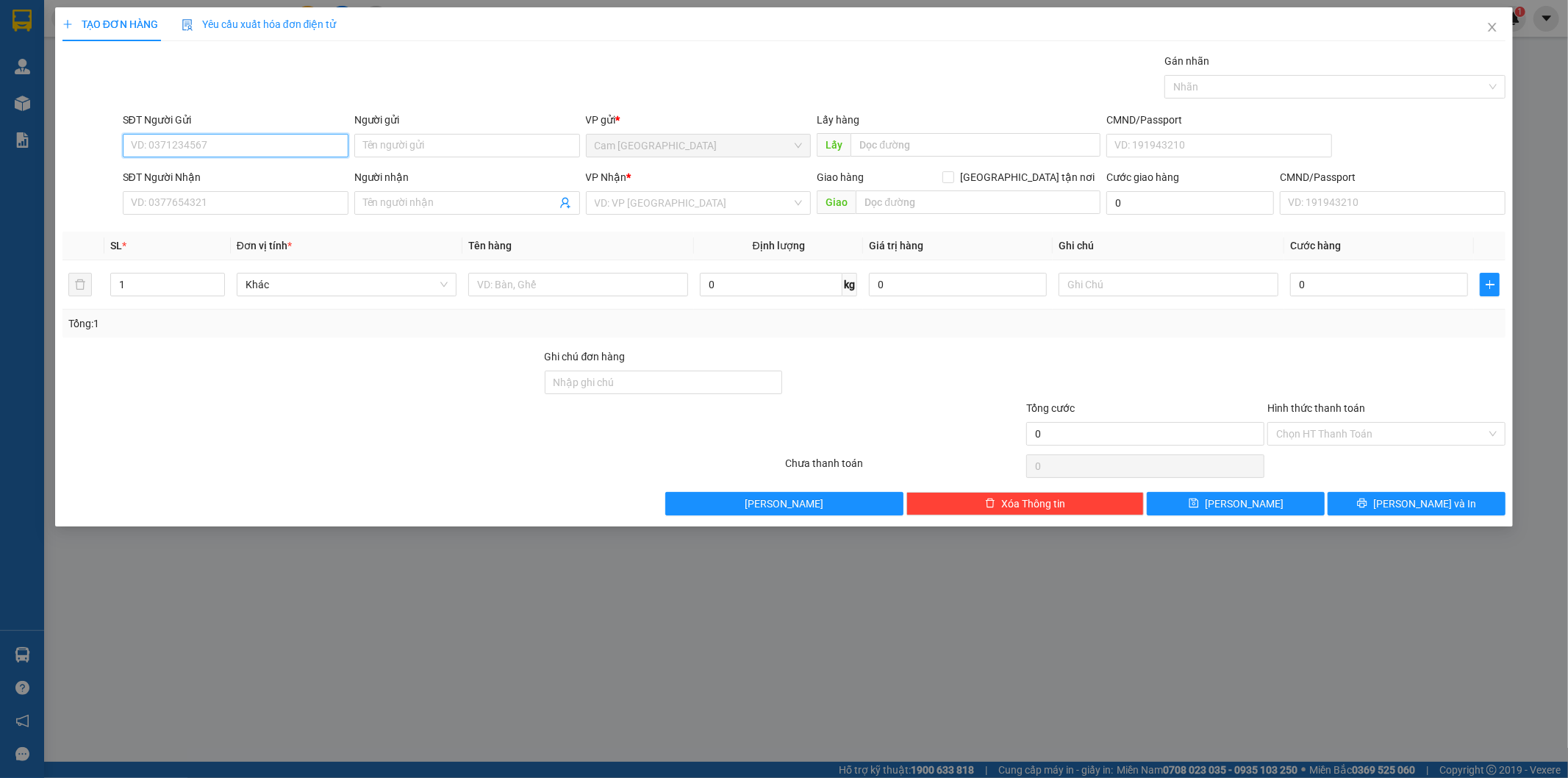
click at [220, 147] on input "SĐT Người Gửi" at bounding box center [236, 146] width 226 height 24
type input "0944576636"
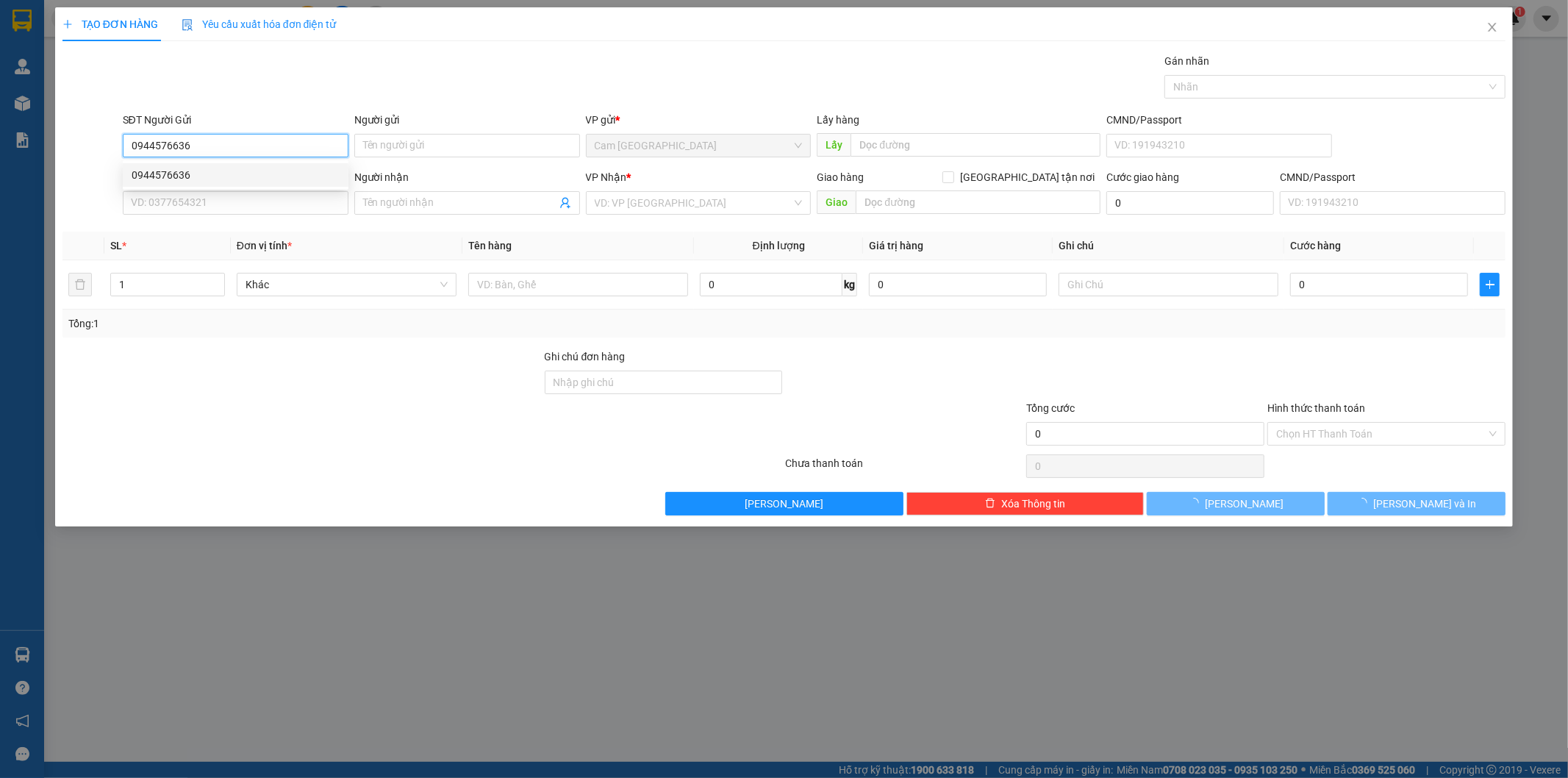
click at [219, 169] on div "0944576636" at bounding box center [235, 175] width 208 height 16
type input "0889100344"
type input "THANH BÌNH"
type input "354/2 NGUYỄN VÃN LINH-P. BÌNH THUẬN-Q.7"
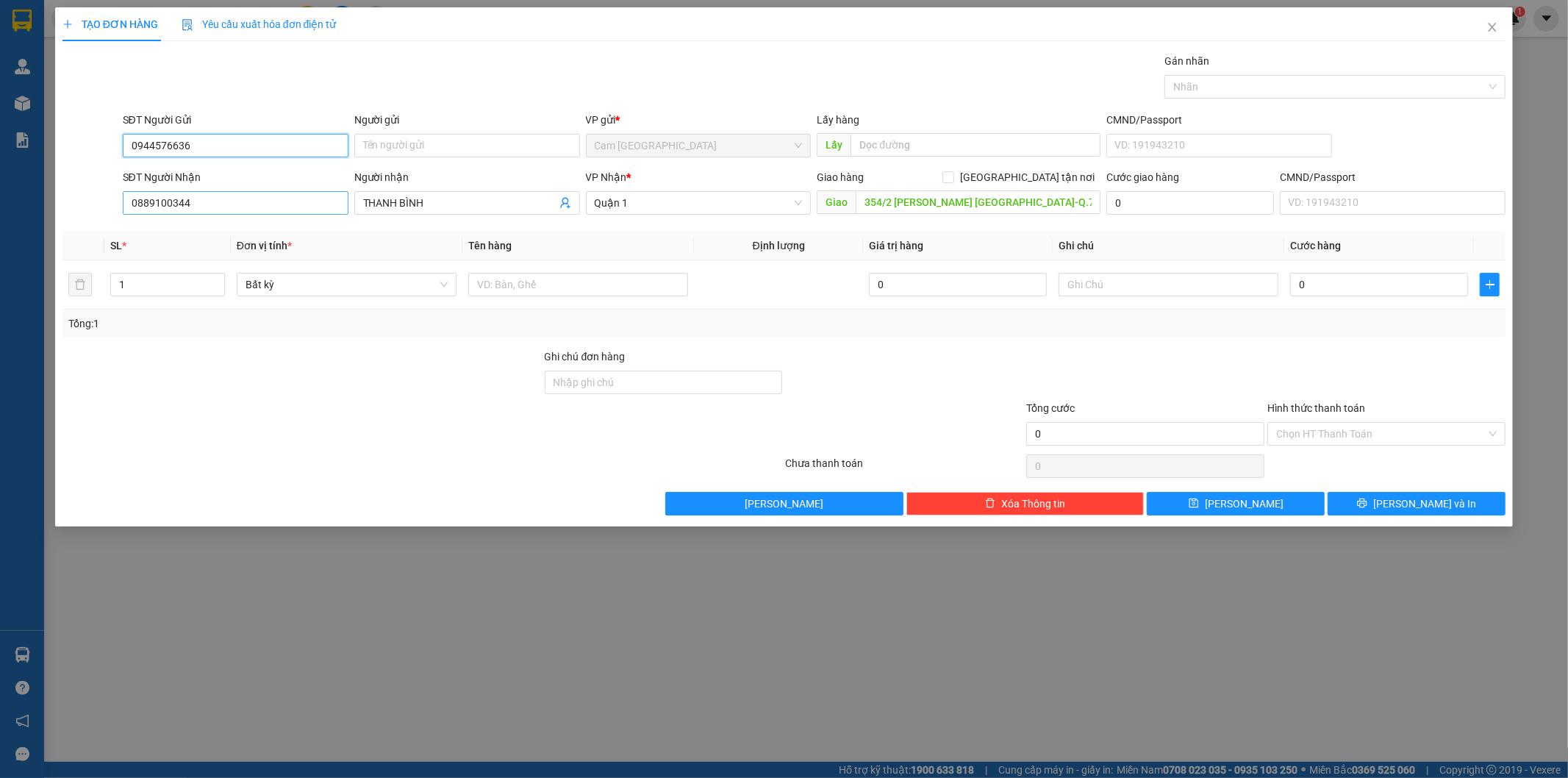
type input "0944576636"
drag, startPoint x: 192, startPoint y: 201, endPoint x: 29, endPoint y: 192, distance: 163.2
click at [32, 192] on div "TẠO ĐƠN HÀNG Yêu cầu xuất hóa đơn điện tử Transit Pickup Surcharge Ids Transit …" at bounding box center [784, 389] width 1568 height 778
type input "0934047492"
click at [228, 233] on div "0934047492 - CHÚ XÙ" at bounding box center [235, 232] width 208 height 16
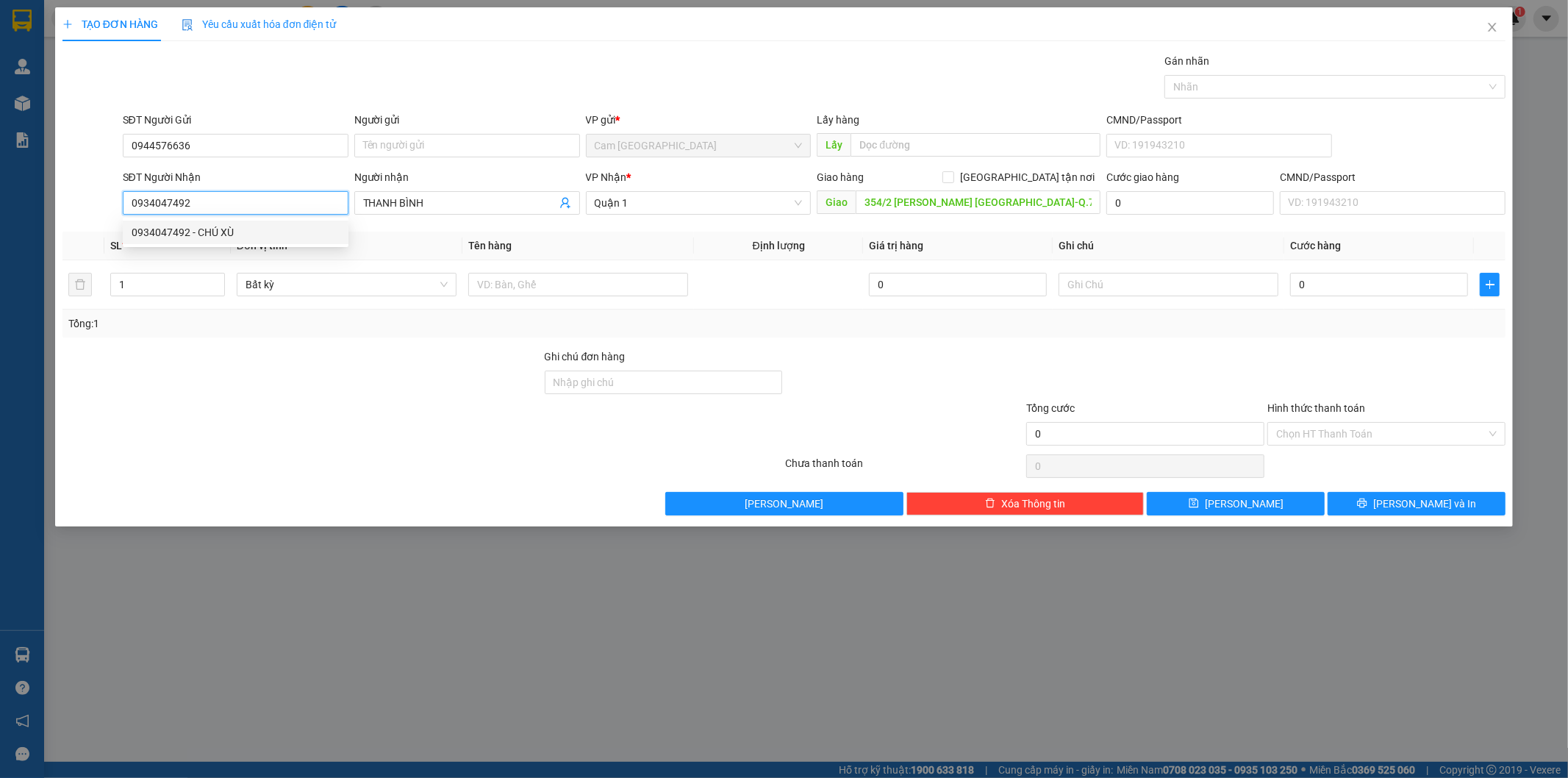
type input "CHÚ XÙ"
type input "0934047492"
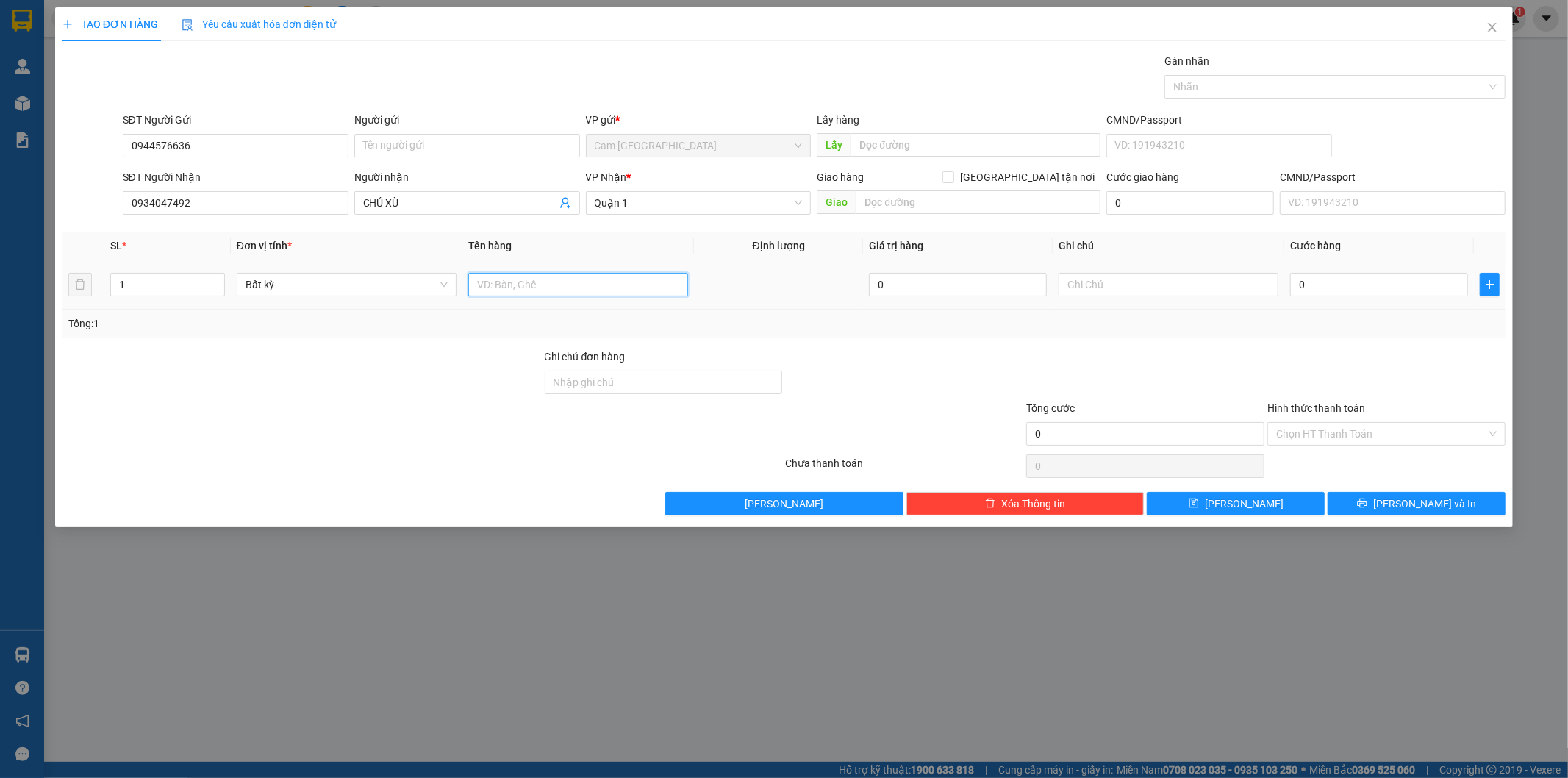
click at [530, 288] on input "text" at bounding box center [578, 284] width 220 height 24
type input "1T XỐP"
click at [1176, 292] on input "text" at bounding box center [1168, 284] width 220 height 24
type input "13466"
click at [1329, 284] on input "0" at bounding box center [1378, 284] width 178 height 24
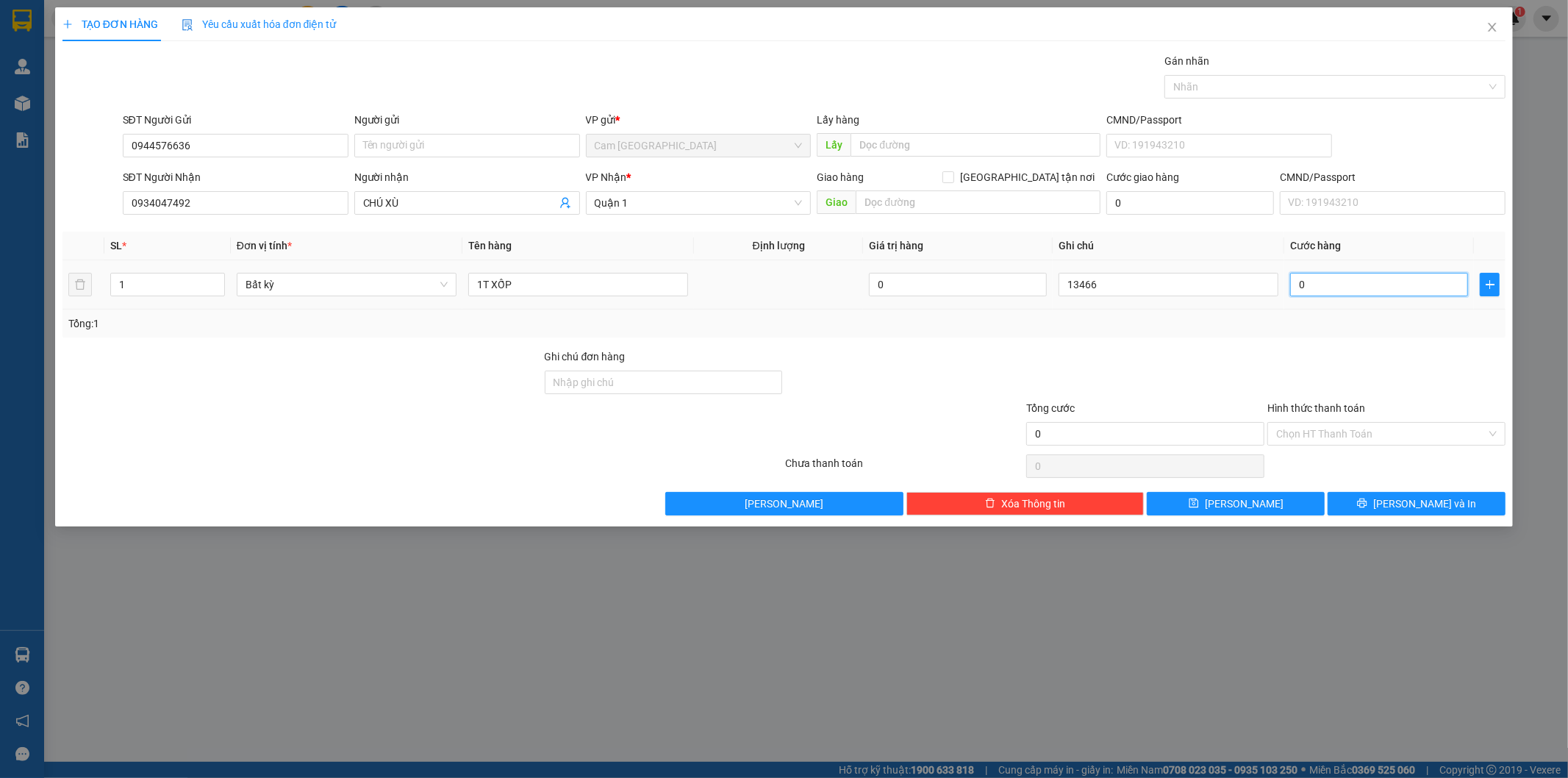
type input "6"
type input "60"
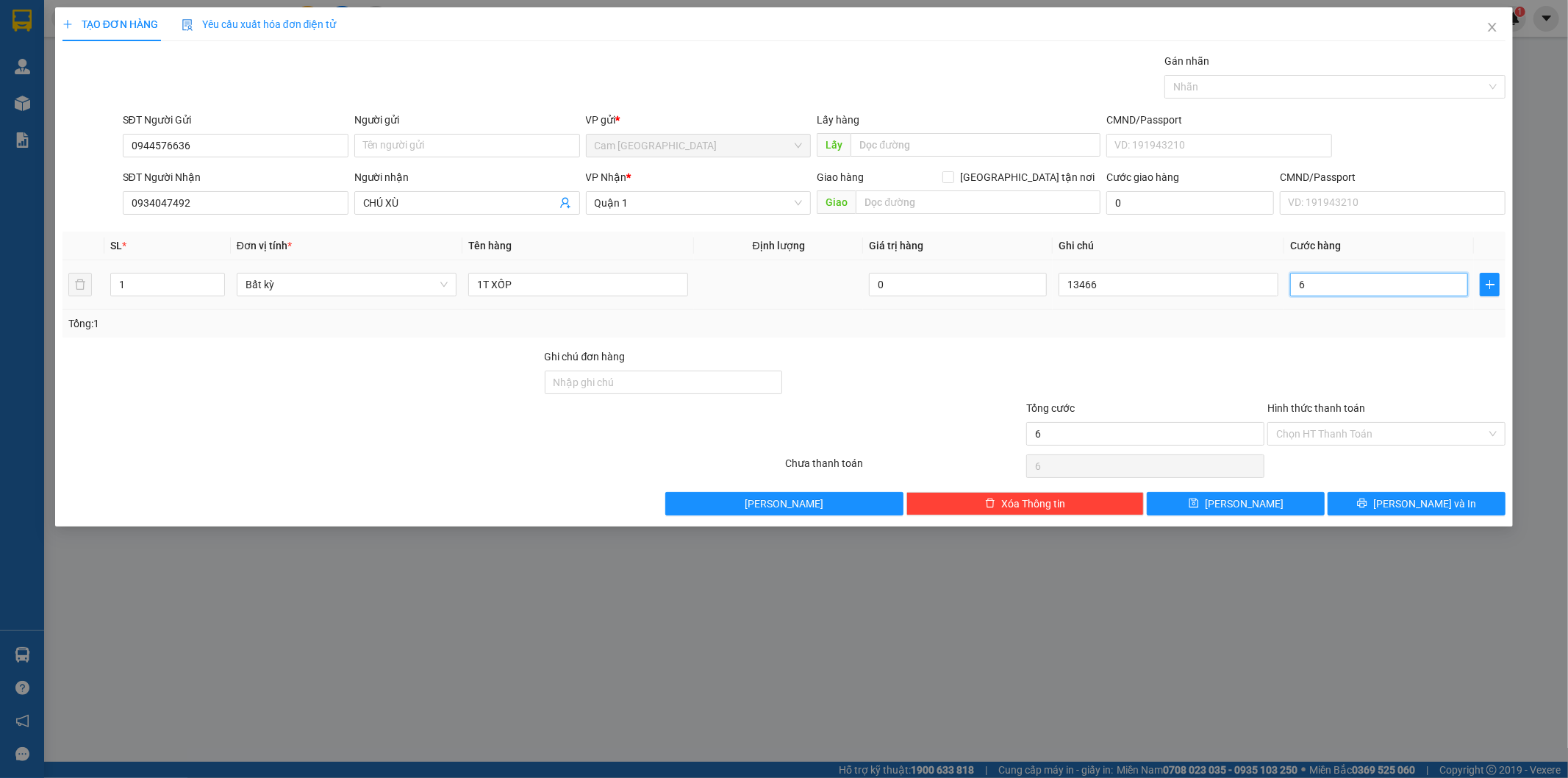
type input "60"
type input "600"
type input "6.000"
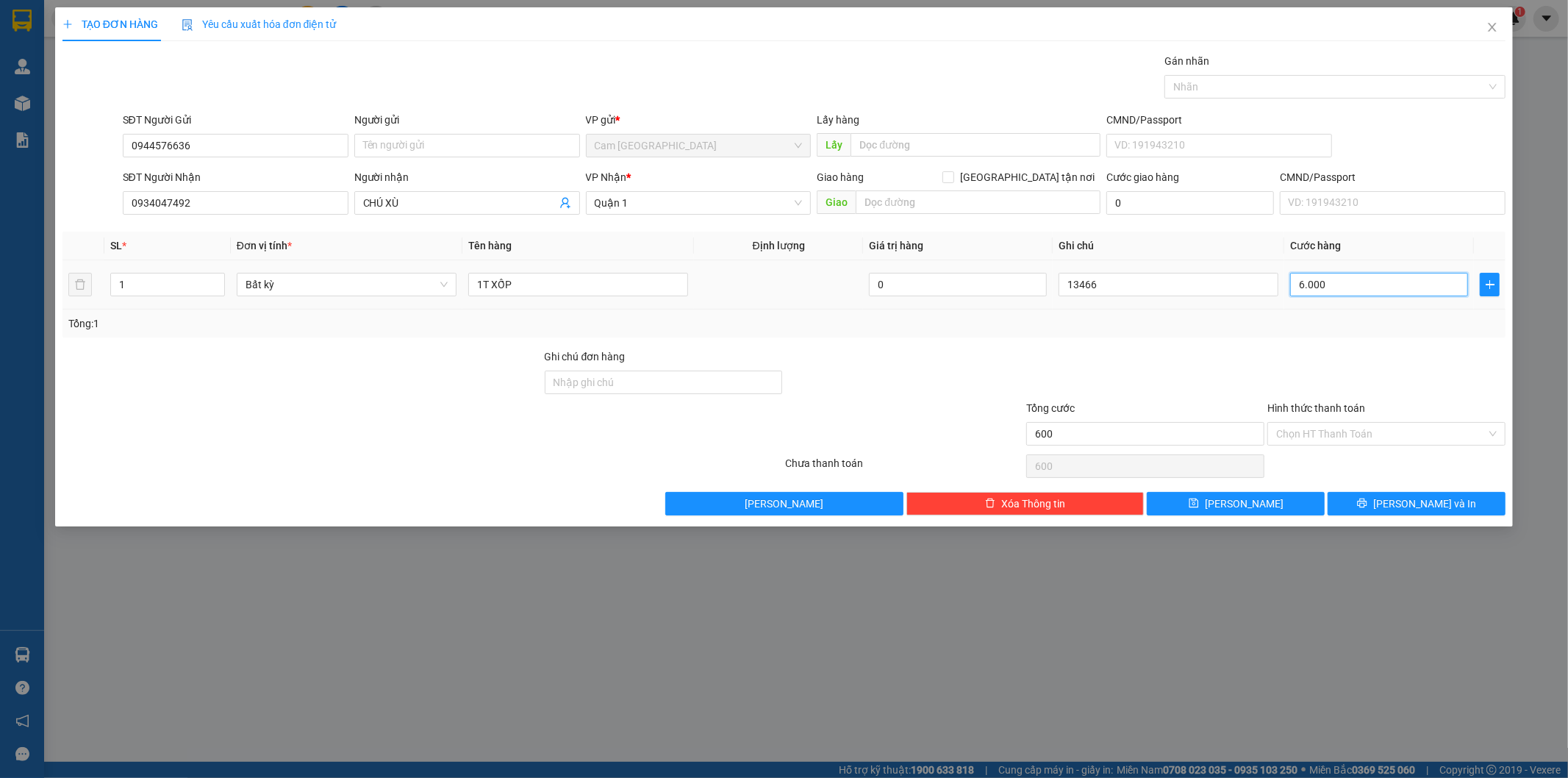
type input "6.000"
type input "60.000"
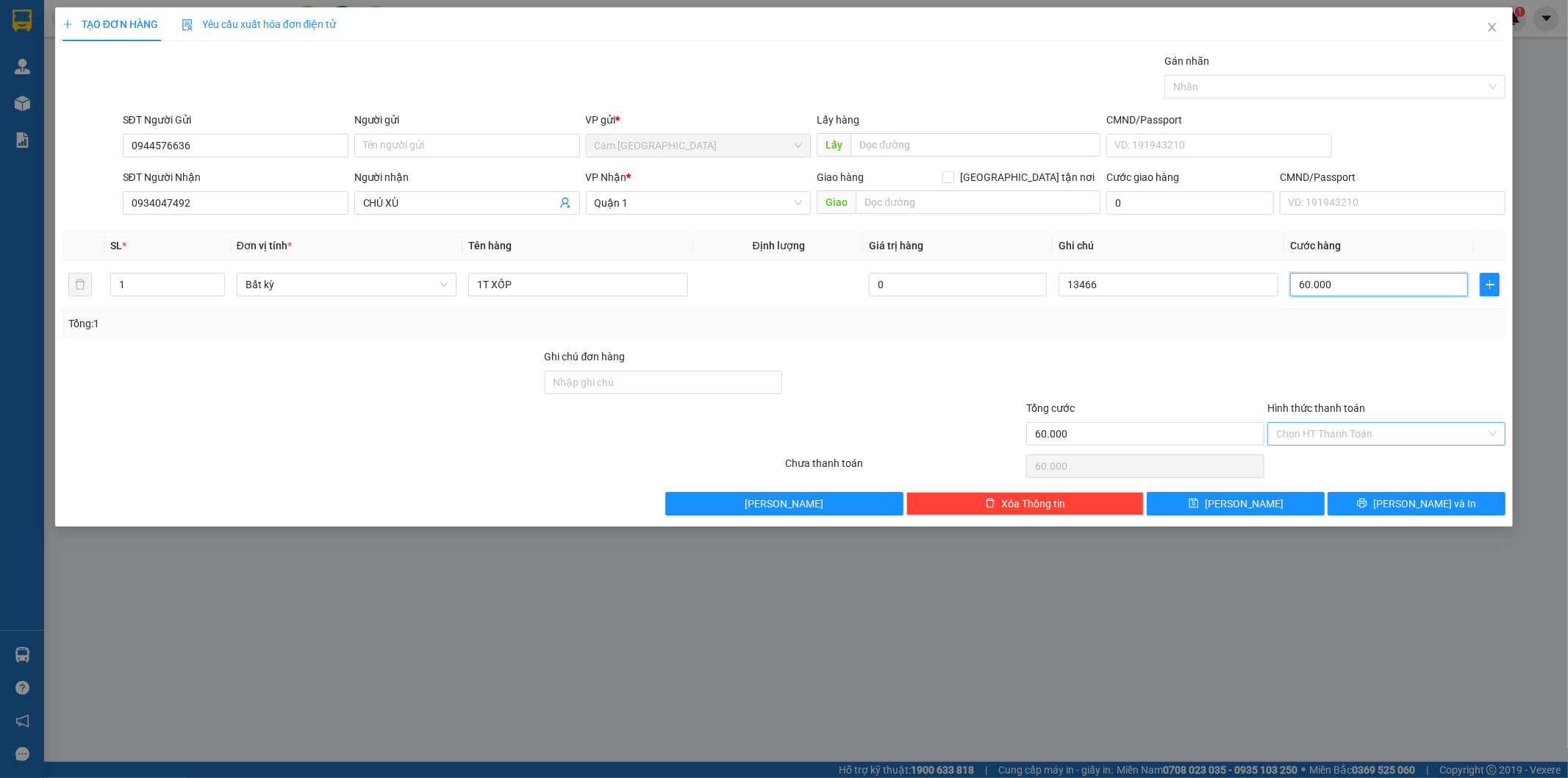
type input "60.000"
click at [1343, 432] on input "Hình thức thanh toán" at bounding box center [1381, 434] width 210 height 22
click at [1342, 459] on div "Tại văn phòng" at bounding box center [1388, 464] width 220 height 16
type input "0"
click at [1298, 500] on button "[PERSON_NAME]" at bounding box center [1235, 504] width 178 height 24
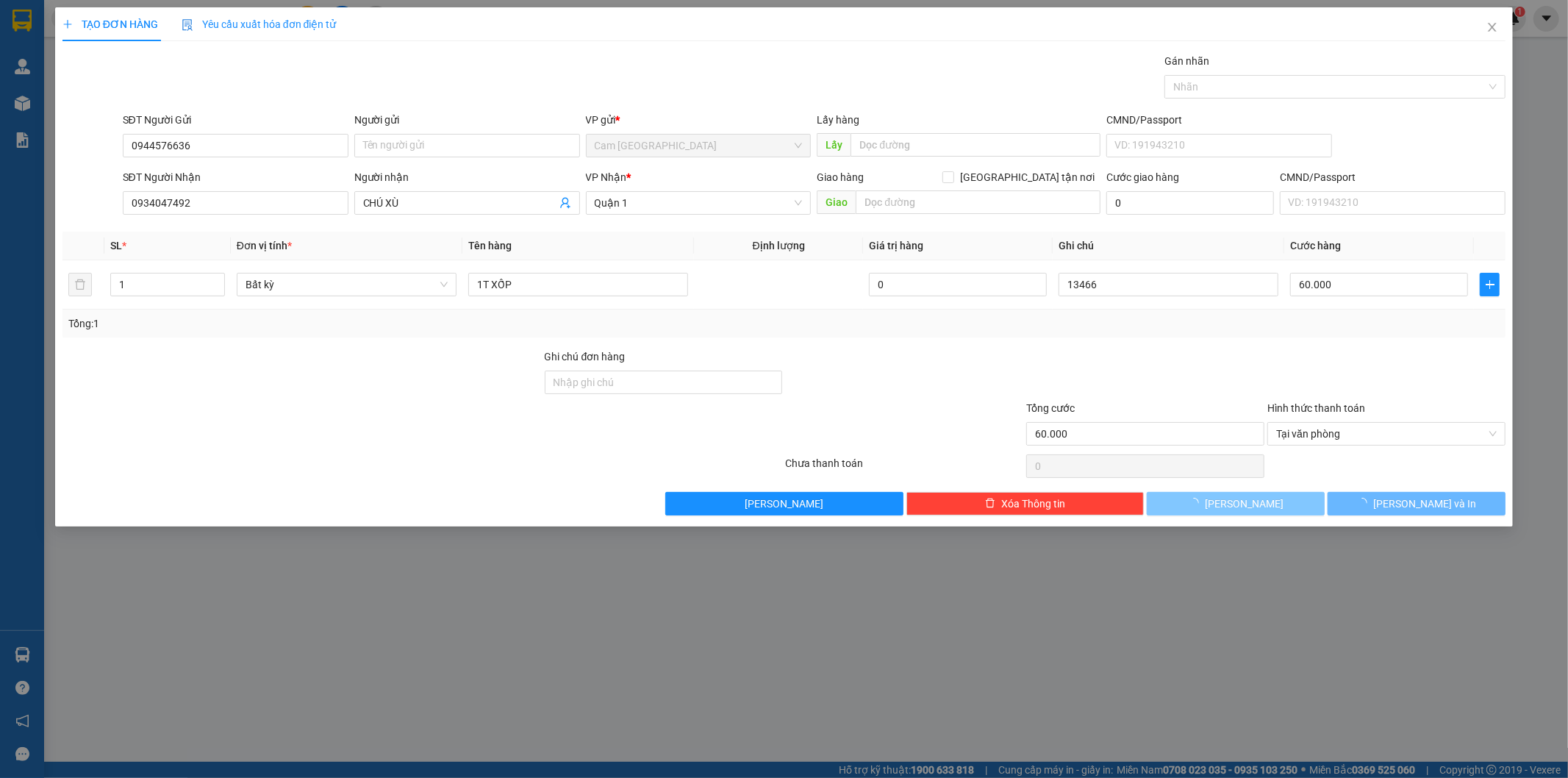
type input "0"
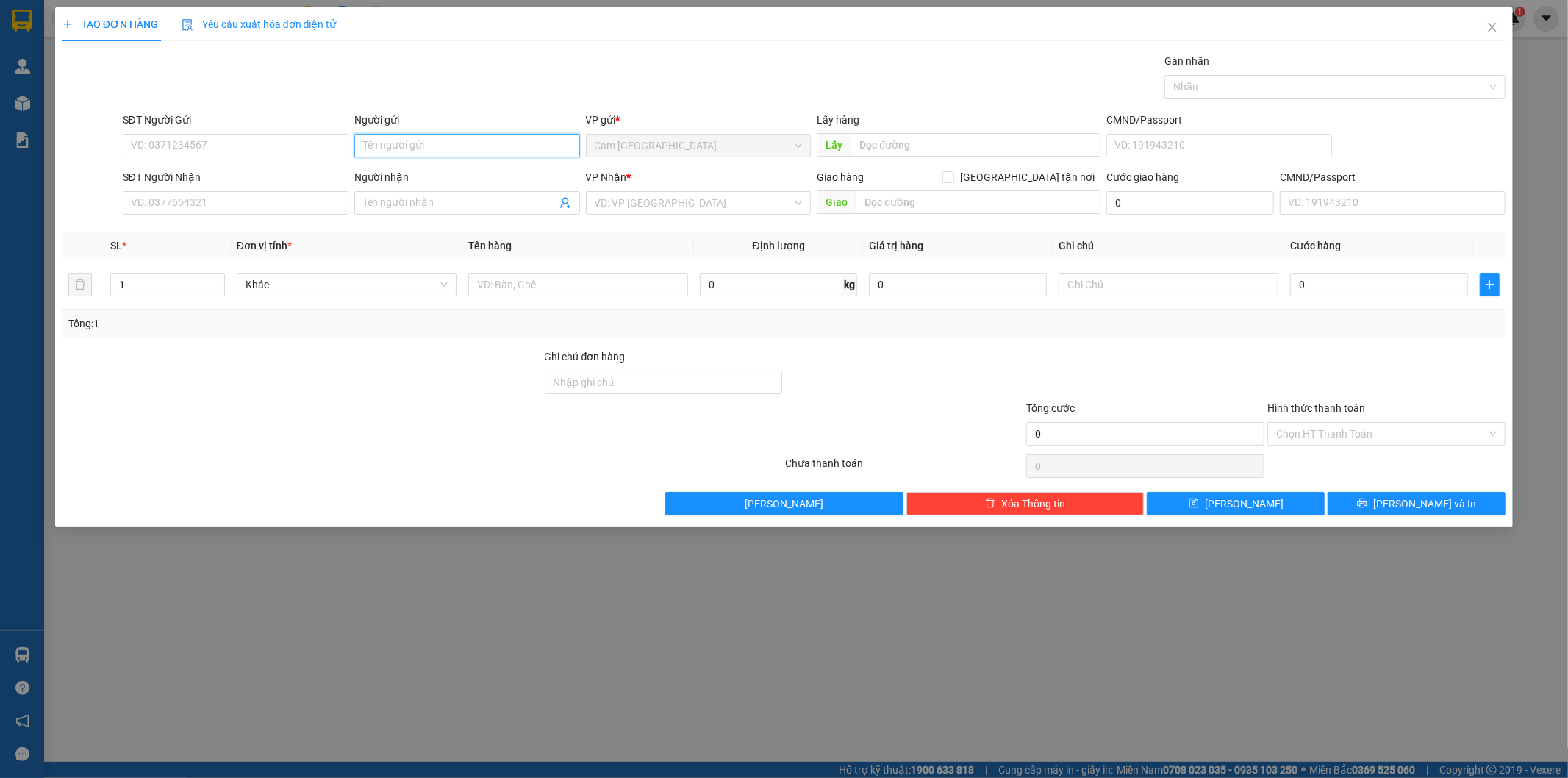
click at [464, 146] on input "Người gửi" at bounding box center [467, 146] width 226 height 24
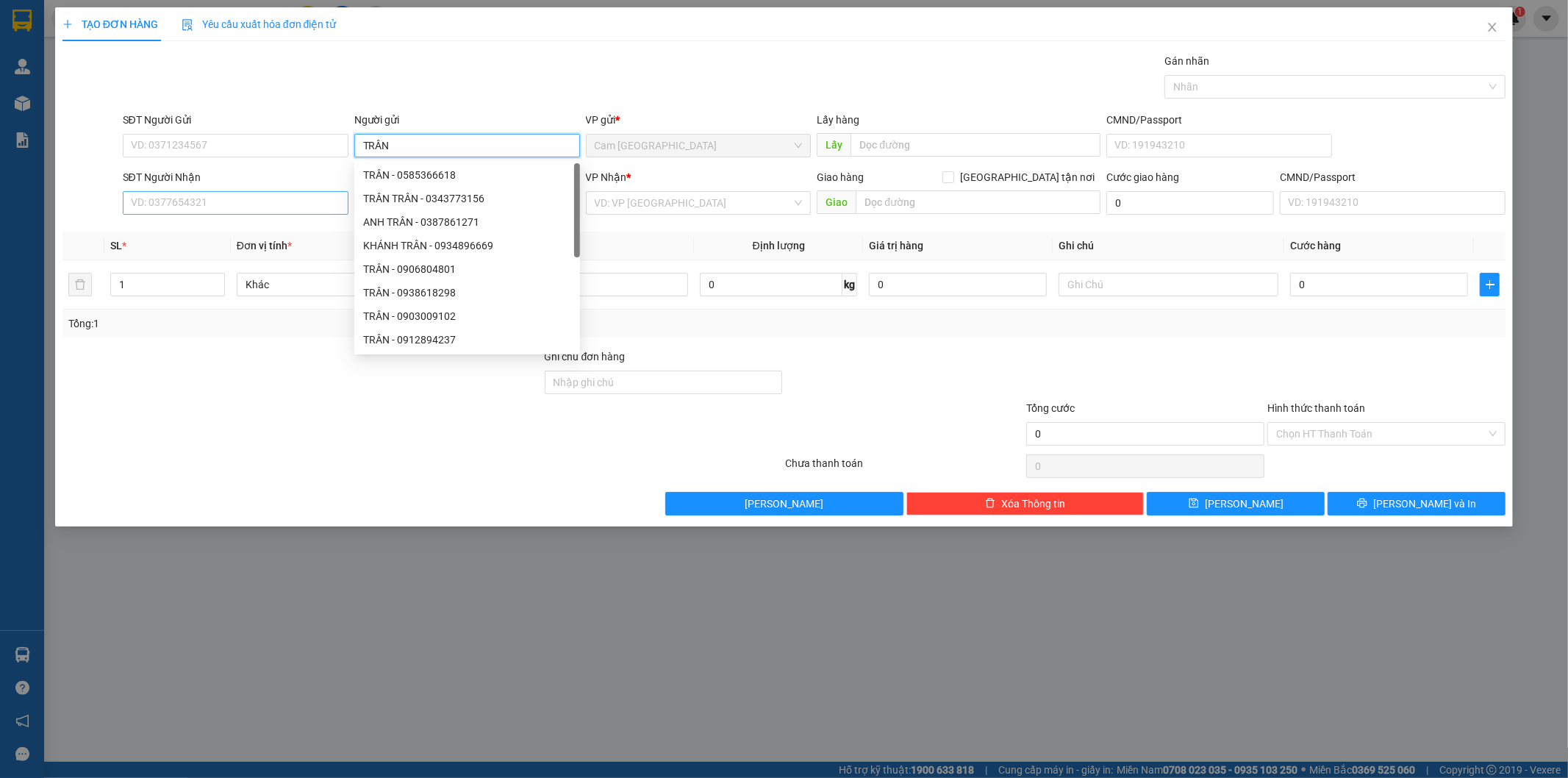
type input "TRÂN"
click at [230, 208] on input "SĐT Người Nhận" at bounding box center [236, 203] width 226 height 24
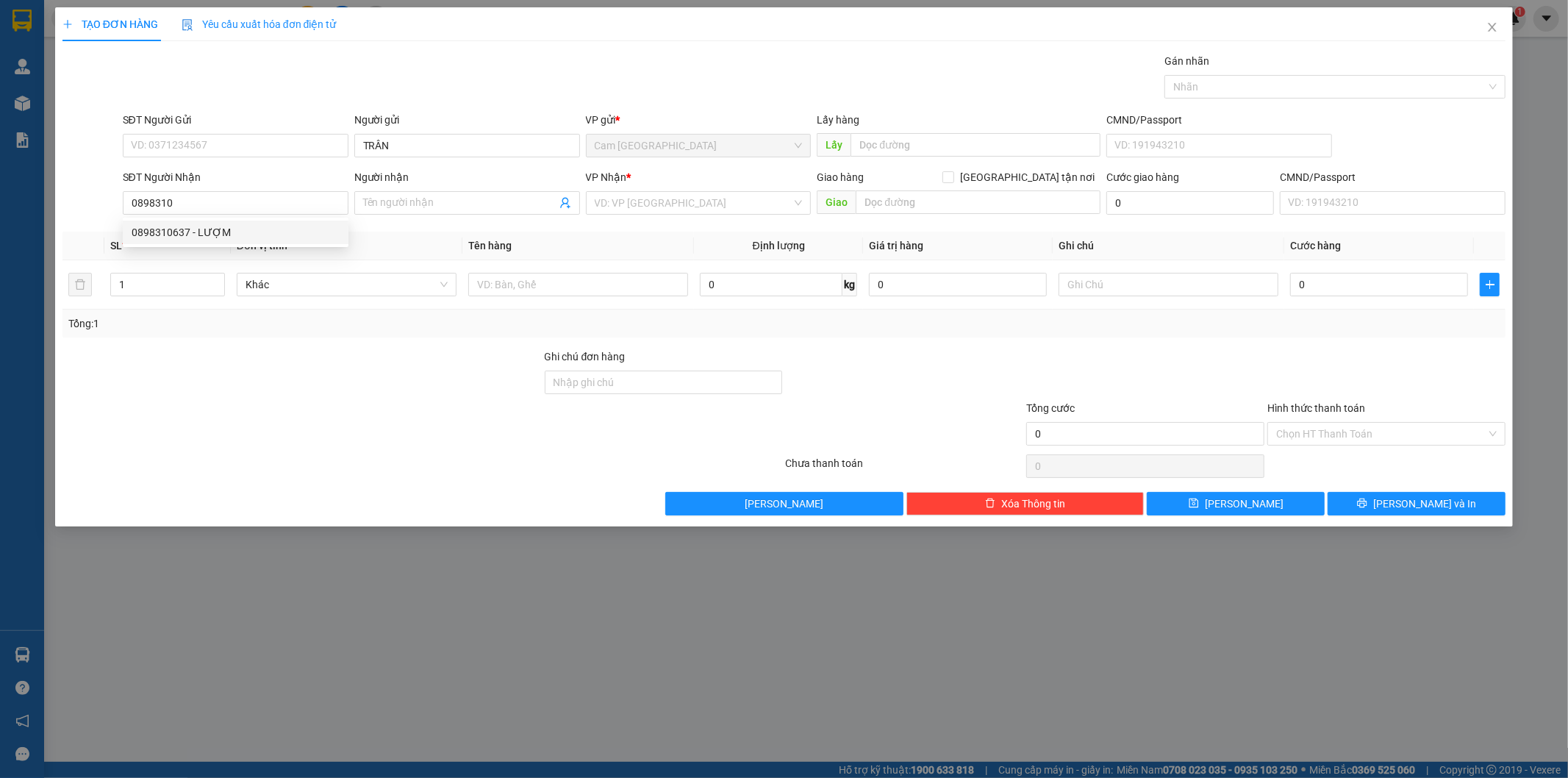
click at [263, 248] on span "Đơn vị tính *" at bounding box center [264, 245] width 56 height 12
click at [273, 232] on th "Đơn vị tính *" at bounding box center [346, 245] width 231 height 28
click at [275, 200] on input "0898310" at bounding box center [236, 203] width 226 height 24
drag, startPoint x: 248, startPoint y: 228, endPoint x: 283, endPoint y: 238, distance: 36.4
click at [250, 229] on div "0898310637 - LƯỢM" at bounding box center [235, 232] width 208 height 16
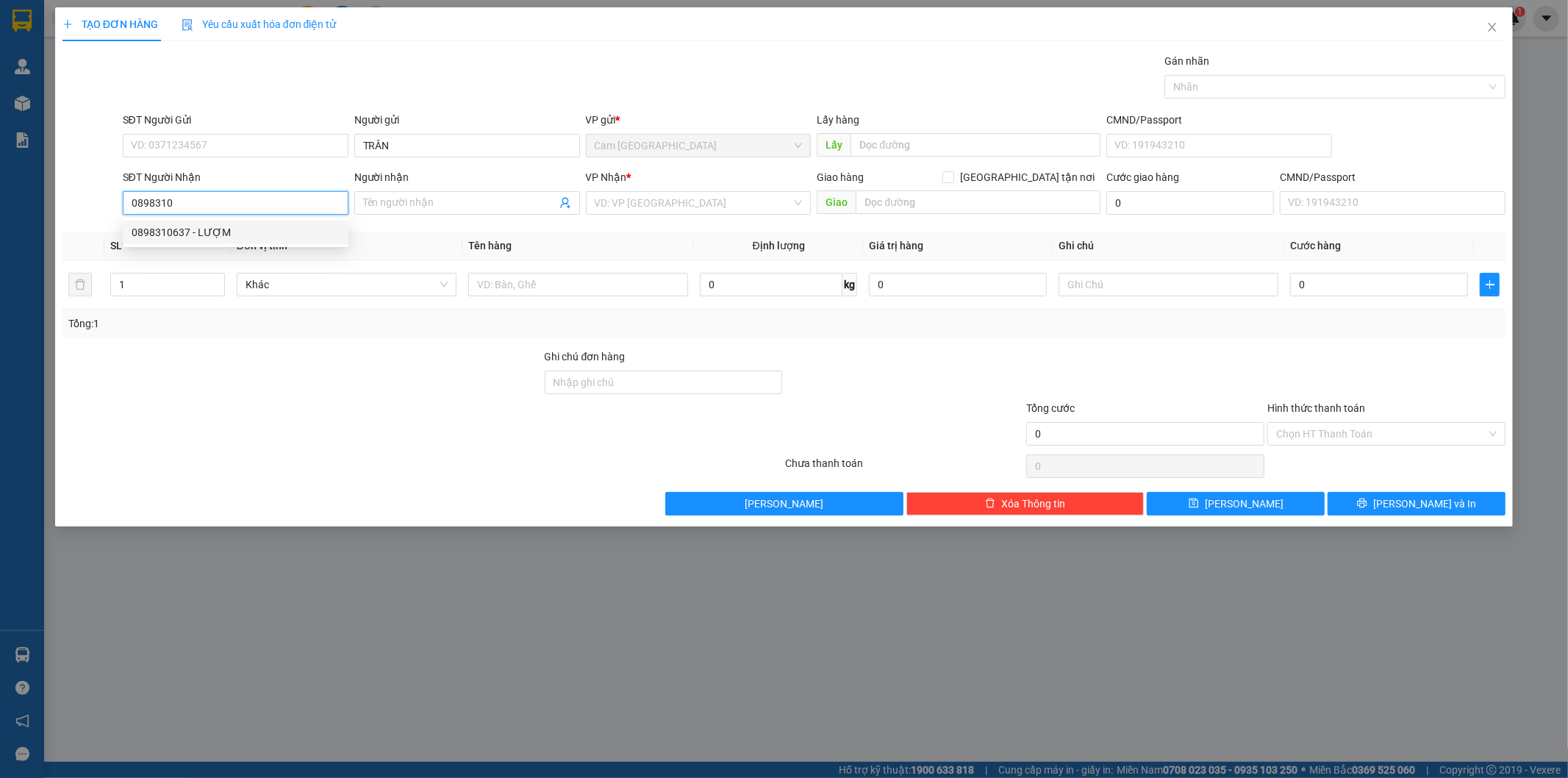
type input "0898310637"
type input "LƯỢM"
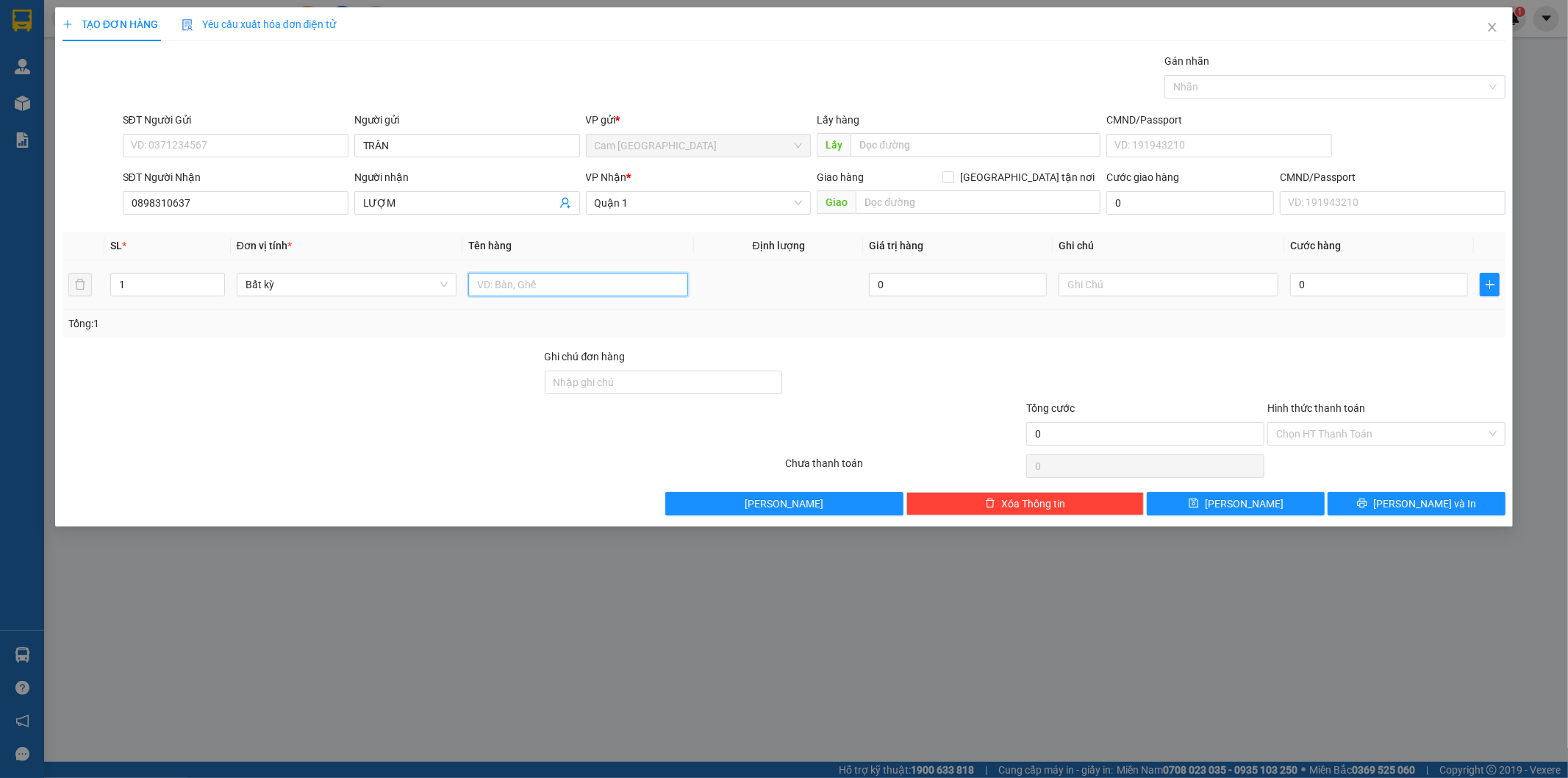
click at [532, 285] on input "text" at bounding box center [578, 284] width 220 height 24
type input "1T XỐP"
click at [1085, 289] on input "text" at bounding box center [1168, 284] width 220 height 24
click at [1350, 259] on th "Cước hàng" at bounding box center [1379, 245] width 190 height 28
click at [1350, 280] on input "0" at bounding box center [1378, 284] width 178 height 24
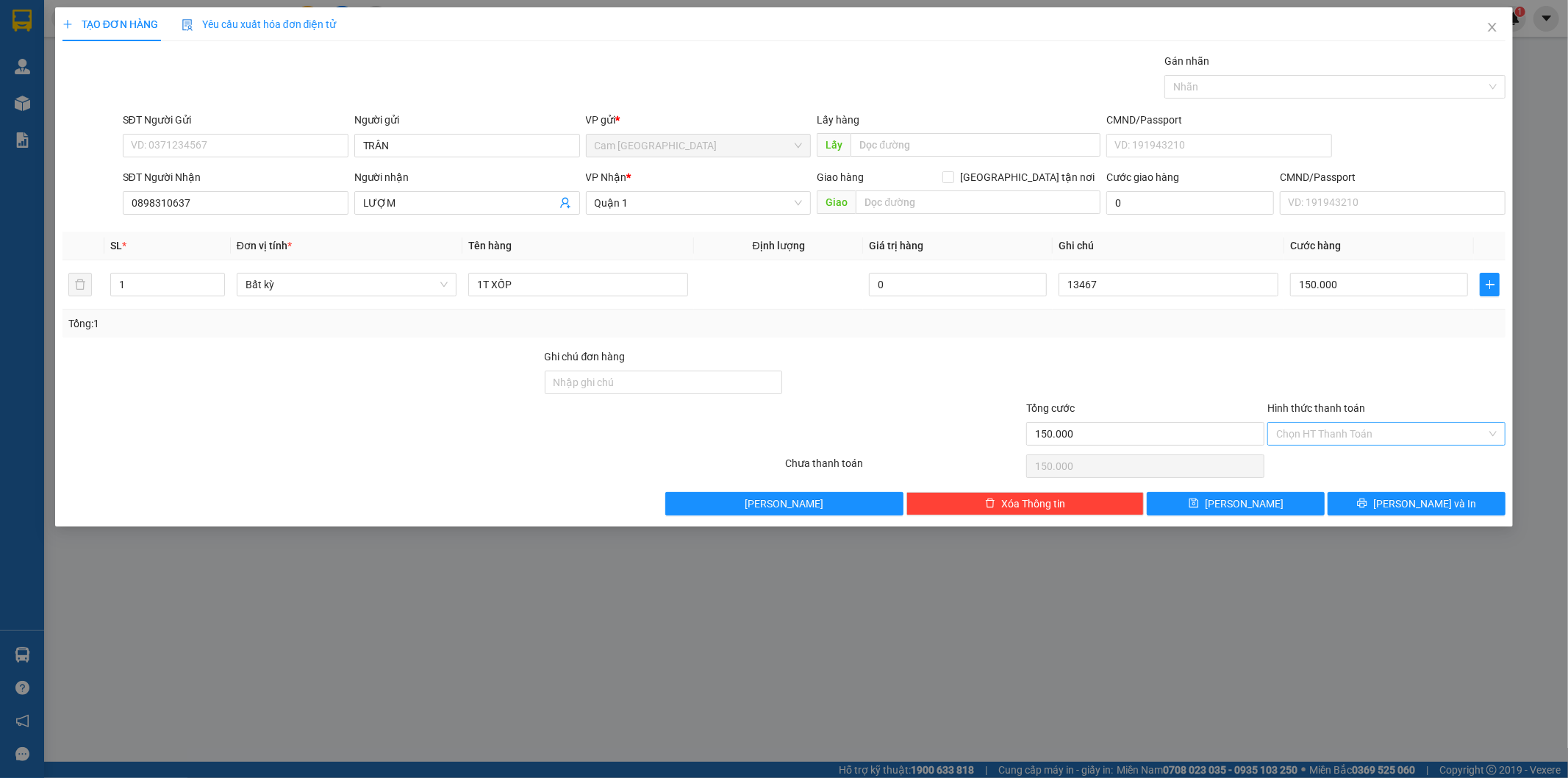
drag, startPoint x: 1339, startPoint y: 429, endPoint x: 1336, endPoint y: 448, distance: 19.2
click at [1339, 428] on input "Hình thức thanh toán" at bounding box center [1381, 434] width 210 height 22
click at [1331, 456] on div "Tại văn phòng" at bounding box center [1388, 464] width 220 height 16
click at [1272, 497] on button "[PERSON_NAME]" at bounding box center [1235, 504] width 178 height 24
click at [522, 145] on input "Người gửi" at bounding box center [467, 146] width 226 height 24
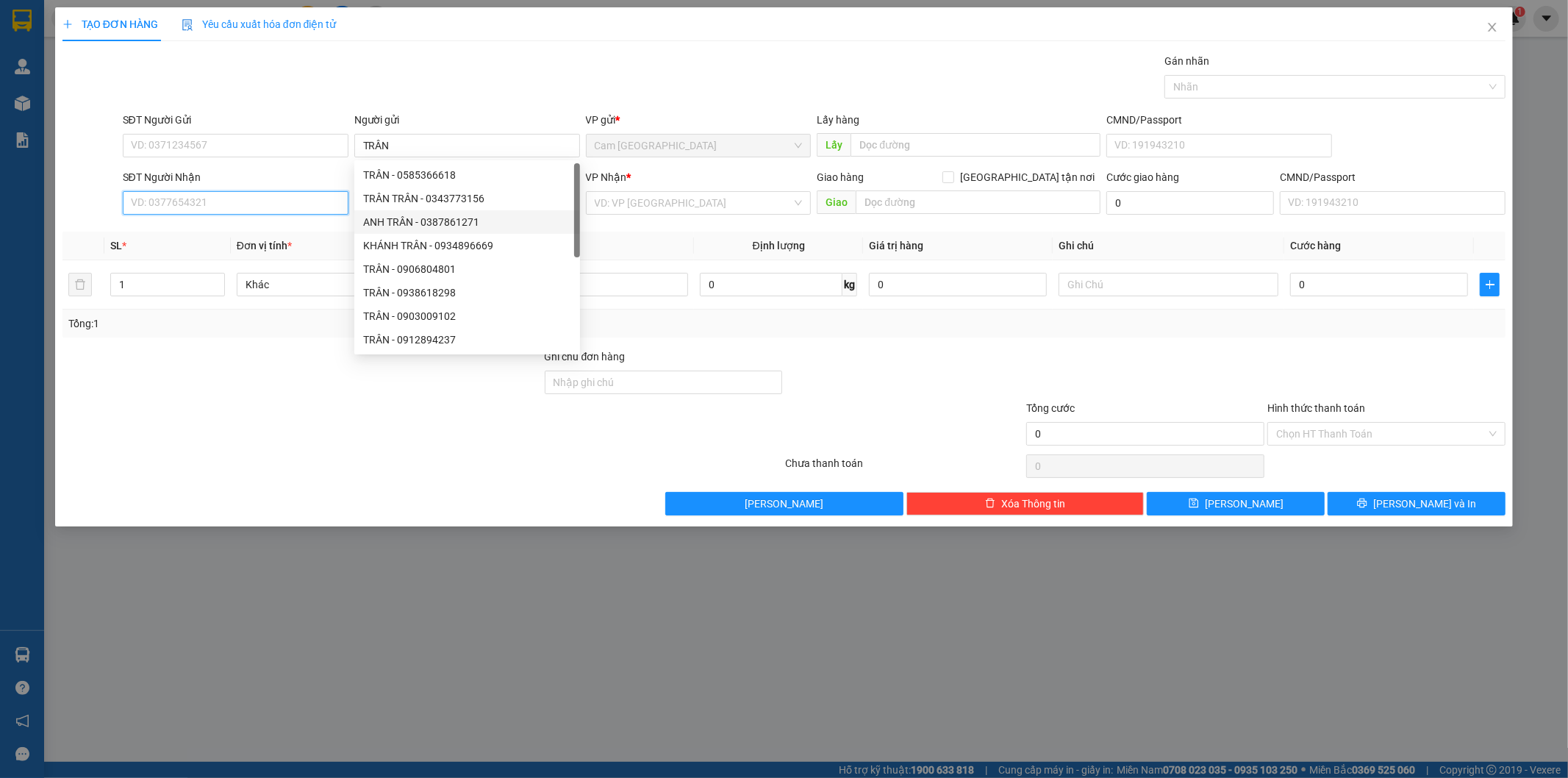
click at [333, 204] on input "SĐT Người Nhận" at bounding box center [236, 203] width 226 height 24
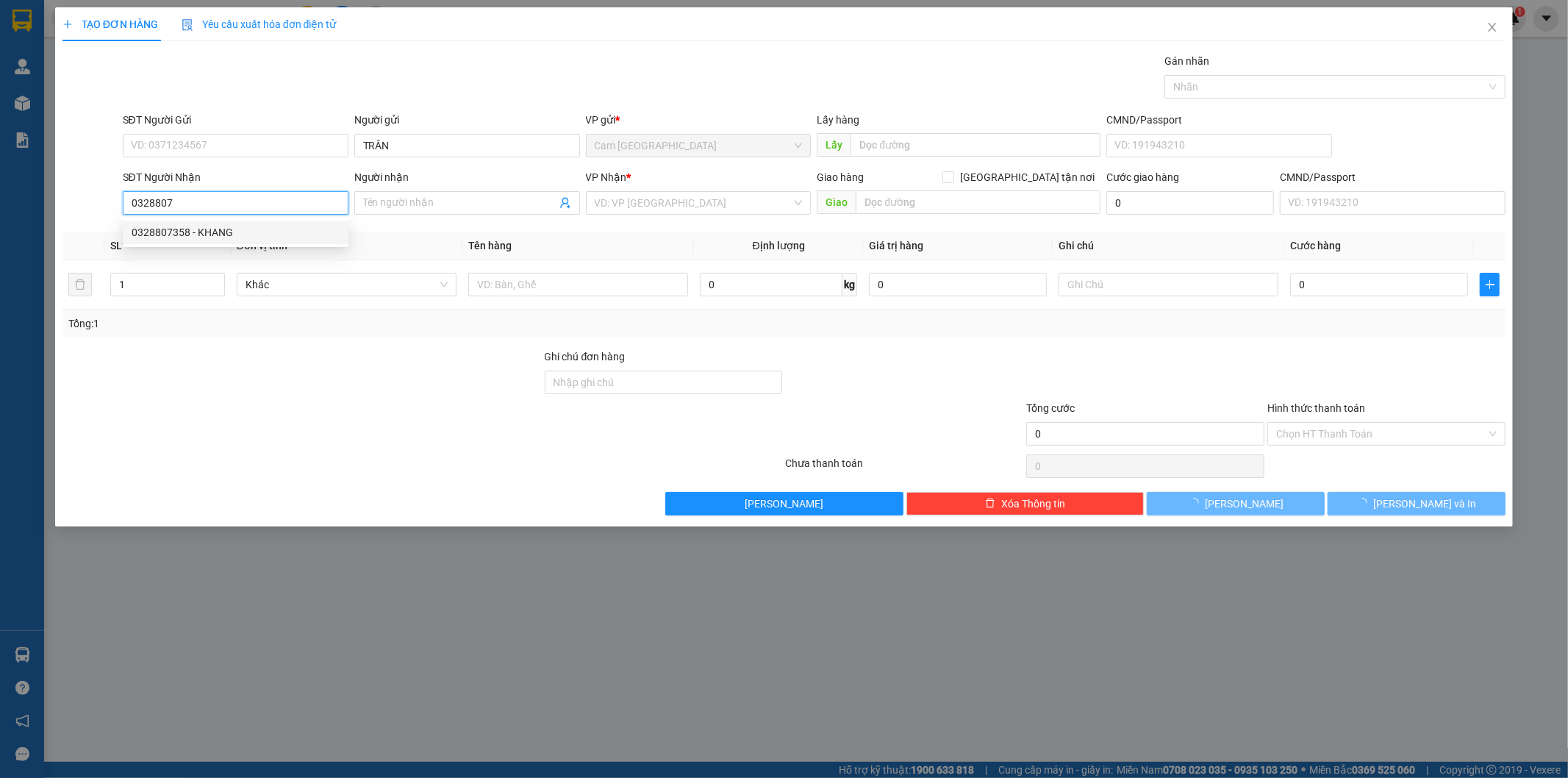
click at [313, 229] on div "0328807358 - KHANG" at bounding box center [235, 232] width 208 height 16
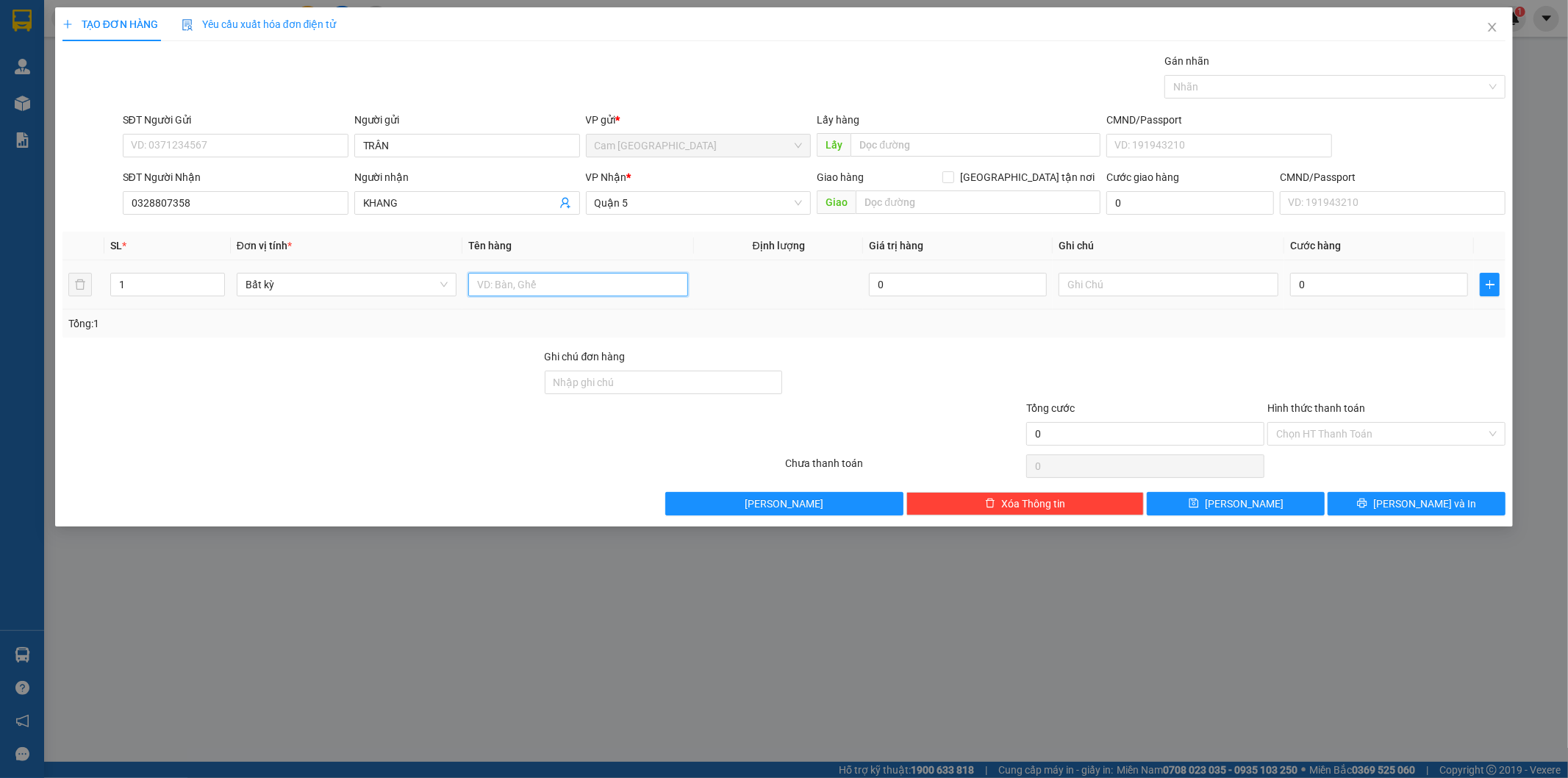
click at [612, 289] on input "text" at bounding box center [578, 284] width 220 height 24
click at [1194, 284] on input "text" at bounding box center [1168, 284] width 220 height 24
click at [1307, 289] on input "0" at bounding box center [1378, 284] width 178 height 24
click at [1339, 432] on input "Hình thức thanh toán" at bounding box center [1381, 434] width 210 height 22
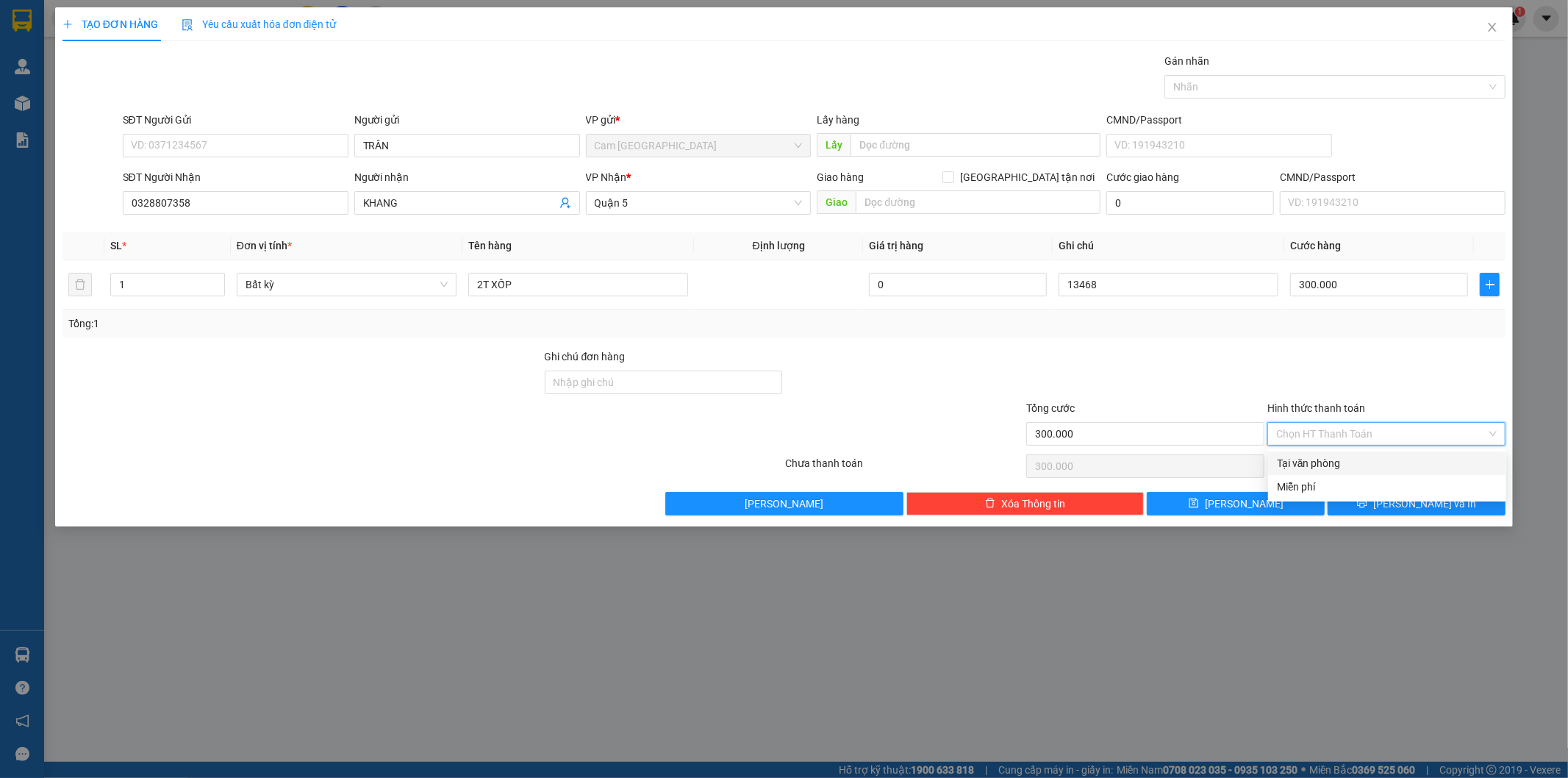
click at [1335, 453] on div "Tại văn phòng" at bounding box center [1387, 463] width 238 height 24
click at [1305, 512] on button "[PERSON_NAME]" at bounding box center [1235, 504] width 178 height 24
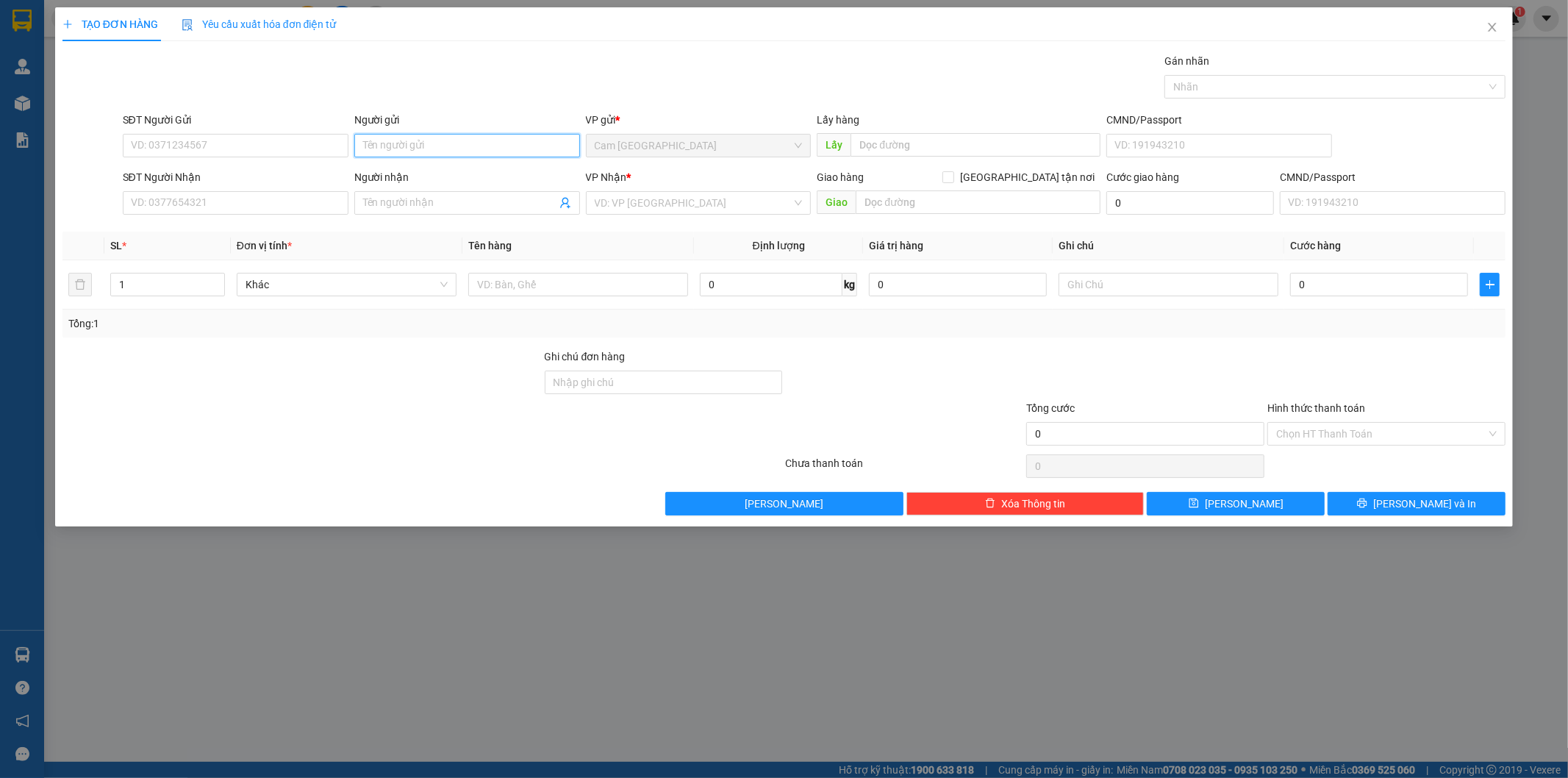
click at [428, 136] on input "Người gửi" at bounding box center [467, 146] width 226 height 24
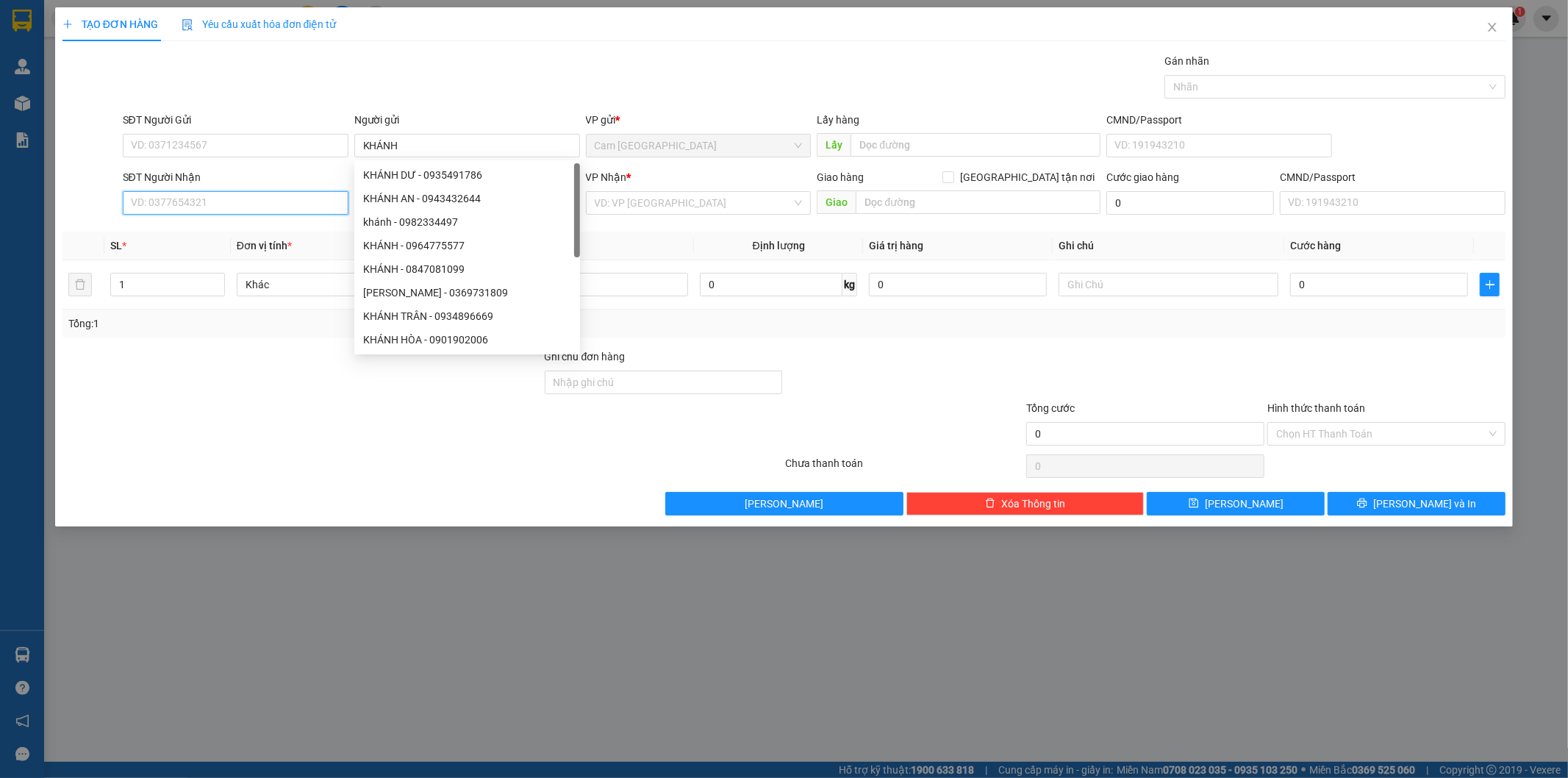
click at [180, 196] on input "SĐT Người Nhận" at bounding box center [236, 203] width 226 height 24
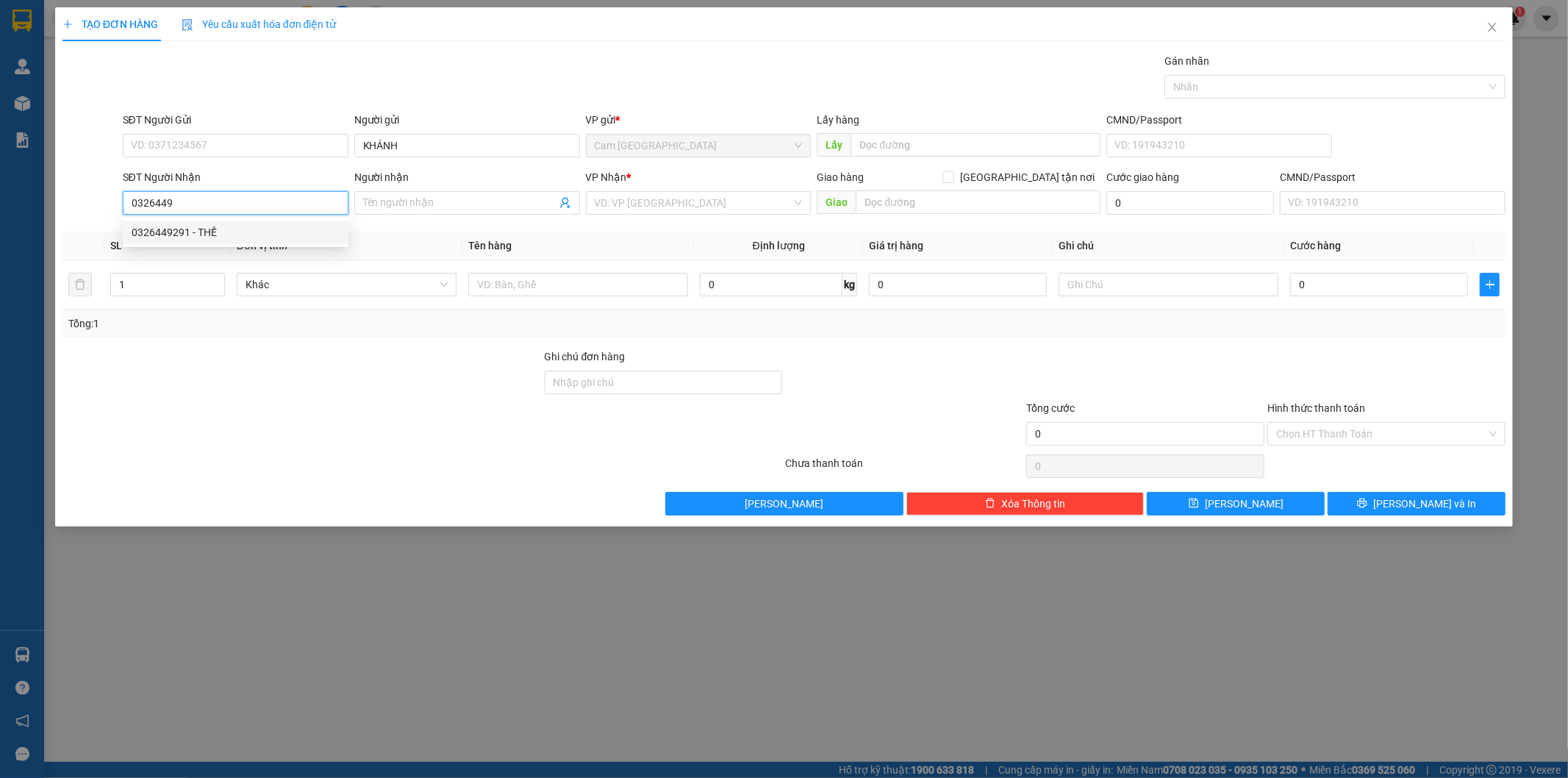
click at [261, 230] on div "0326449291 - THẾ" at bounding box center [235, 232] width 208 height 16
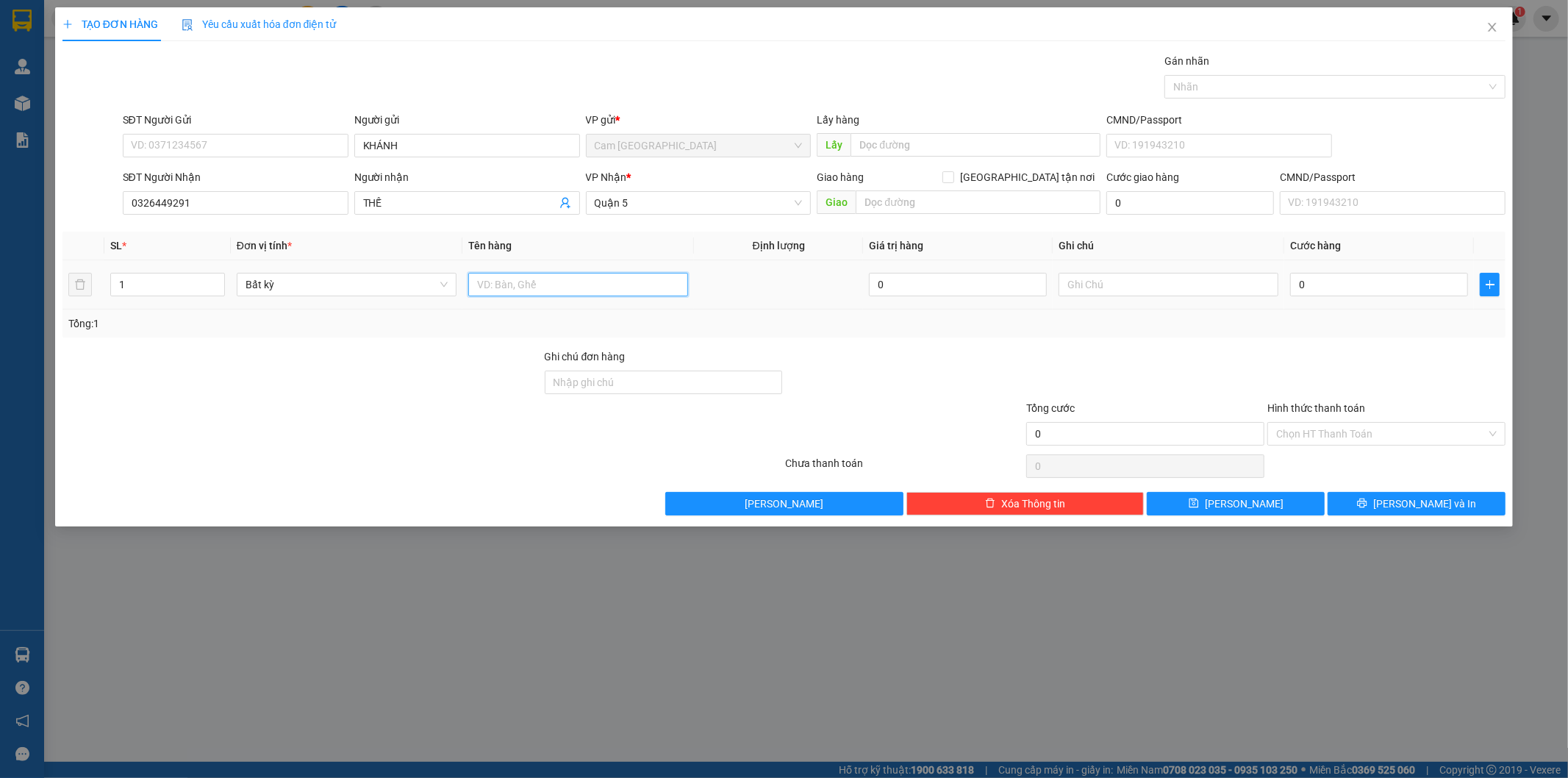
click at [620, 283] on input "text" at bounding box center [578, 284] width 220 height 24
click at [1186, 288] on input "text" at bounding box center [1168, 284] width 220 height 24
click at [1387, 289] on input "0" at bounding box center [1378, 284] width 178 height 24
click at [1369, 442] on input "Hình thức thanh toán" at bounding box center [1381, 434] width 210 height 22
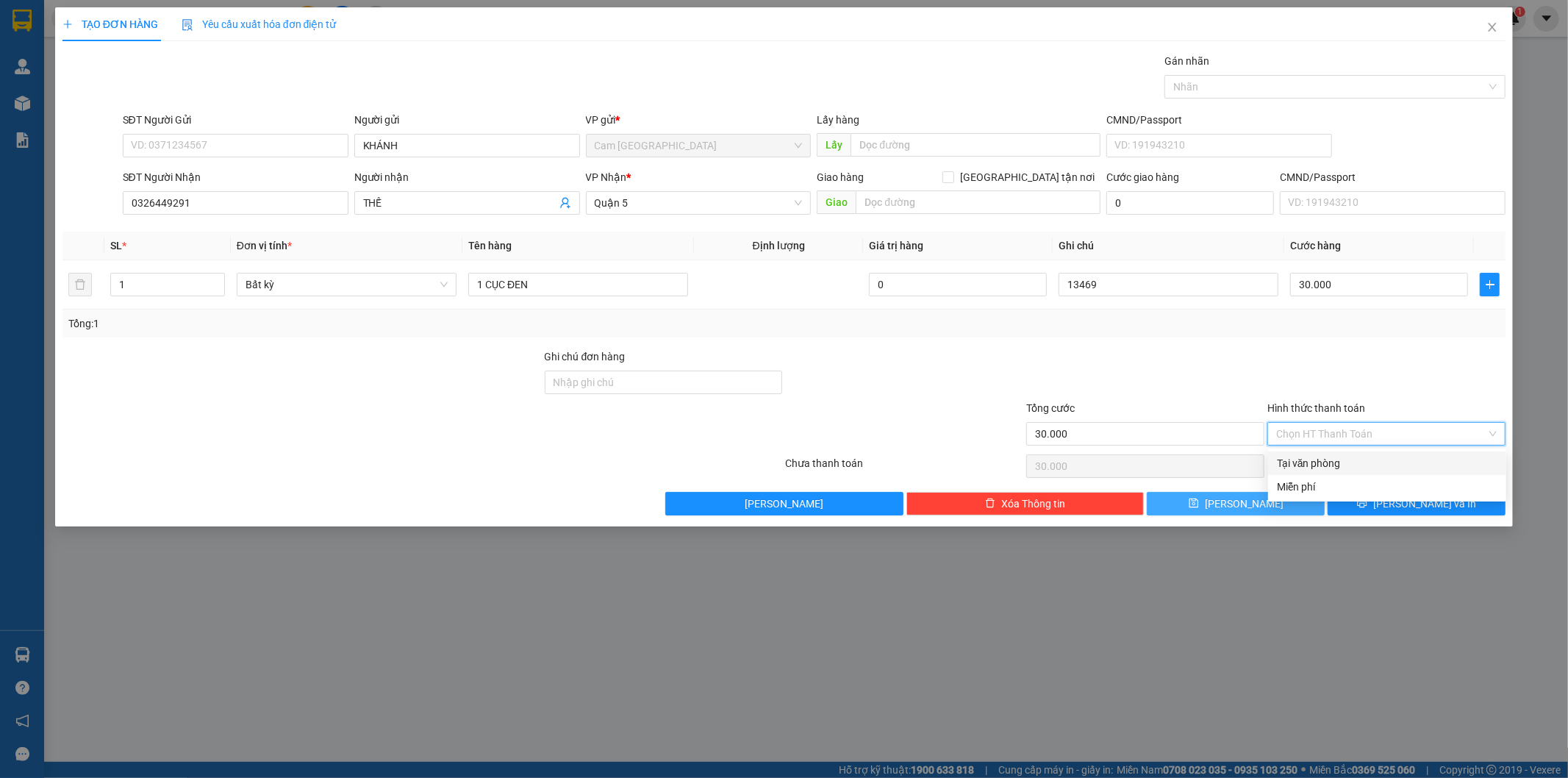
drag, startPoint x: 1336, startPoint y: 456, endPoint x: 1259, endPoint y: 495, distance: 86.3
click at [1335, 458] on div "Tại văn phòng" at bounding box center [1388, 464] width 220 height 16
click at [1244, 508] on span "[PERSON_NAME]" at bounding box center [1245, 504] width 78 height 16
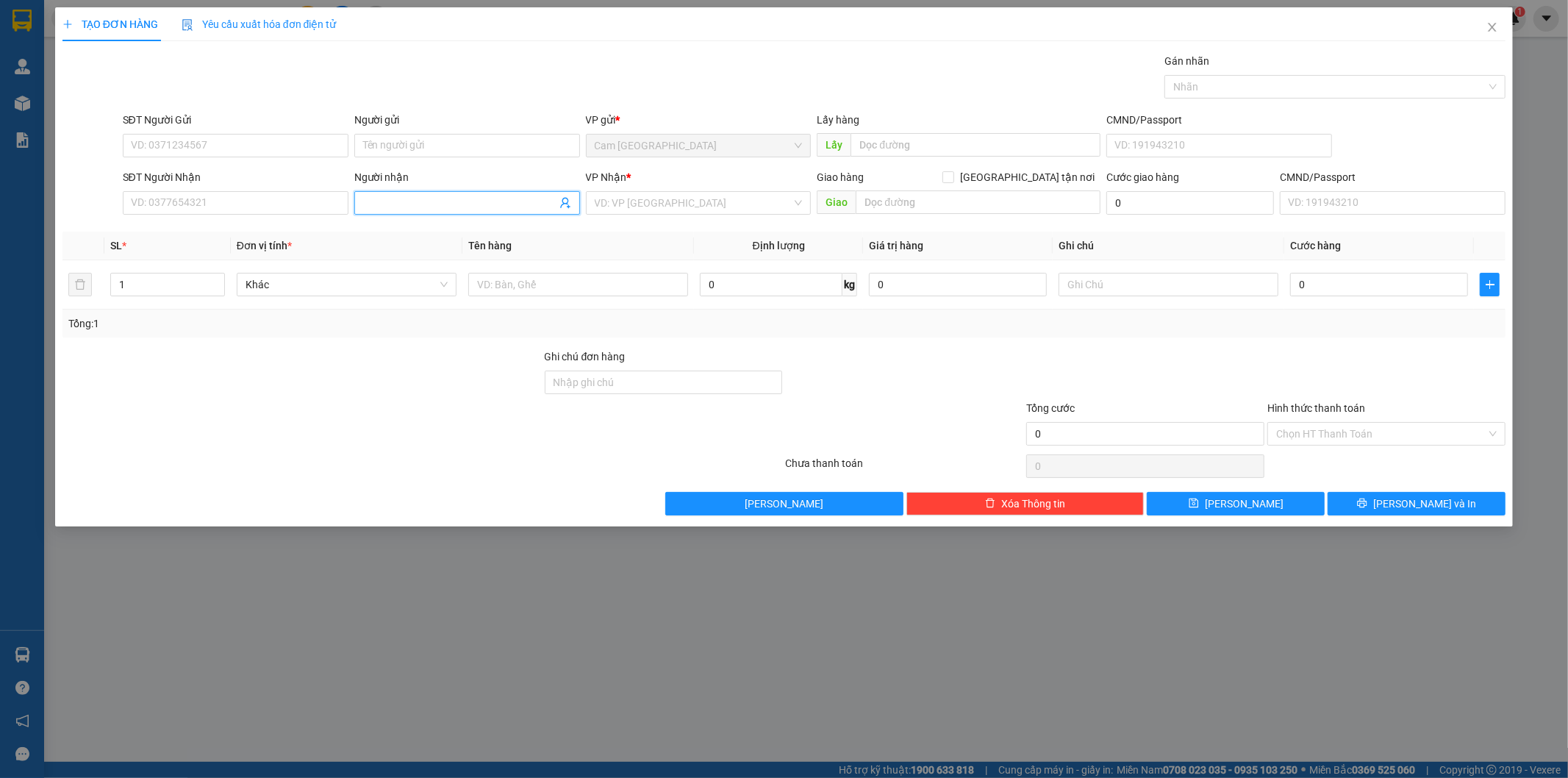
click at [405, 208] on input "Người nhận" at bounding box center [460, 203] width 193 height 16
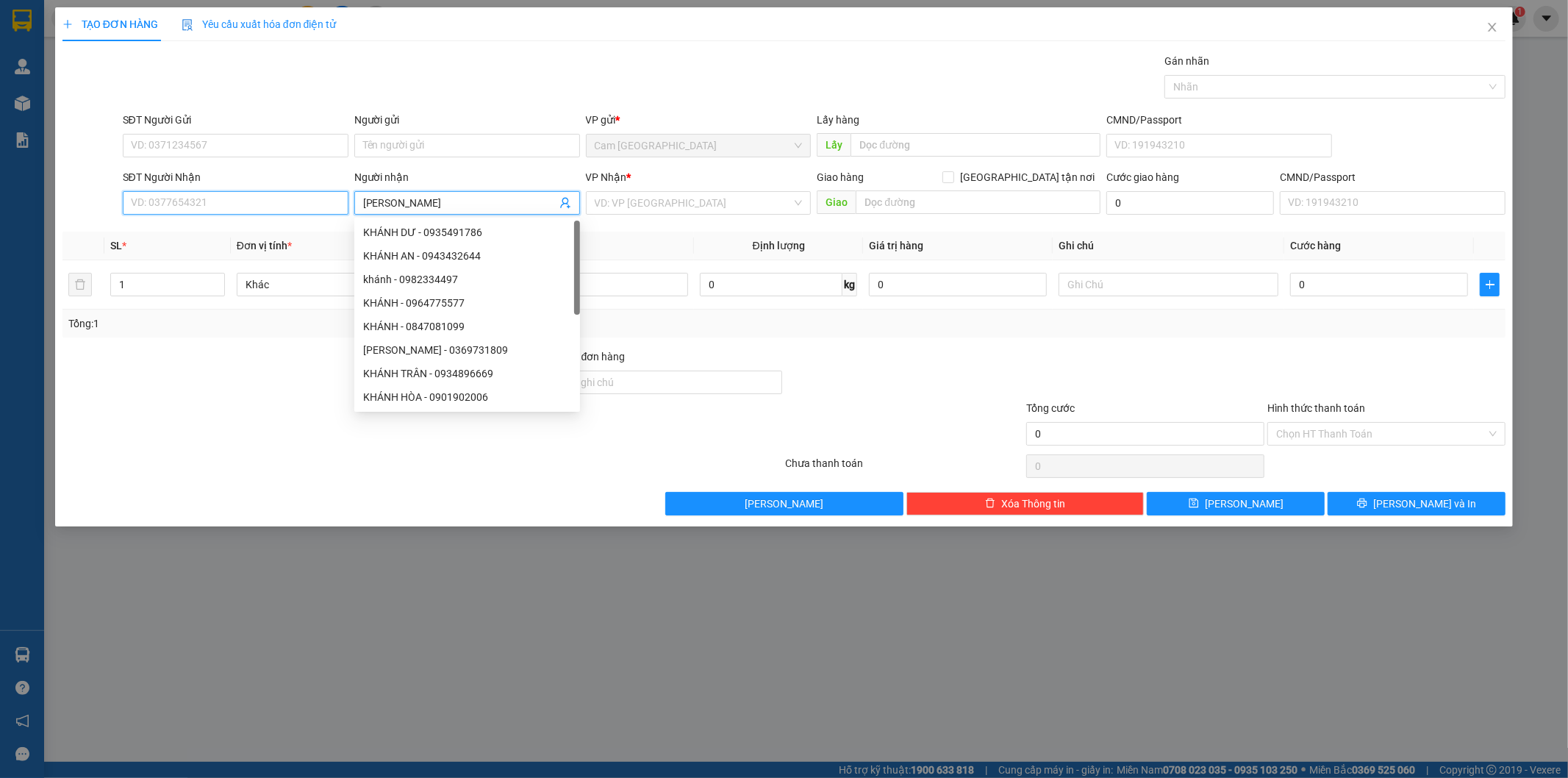
click at [321, 211] on input "SĐT Người Nhận" at bounding box center [236, 203] width 226 height 24
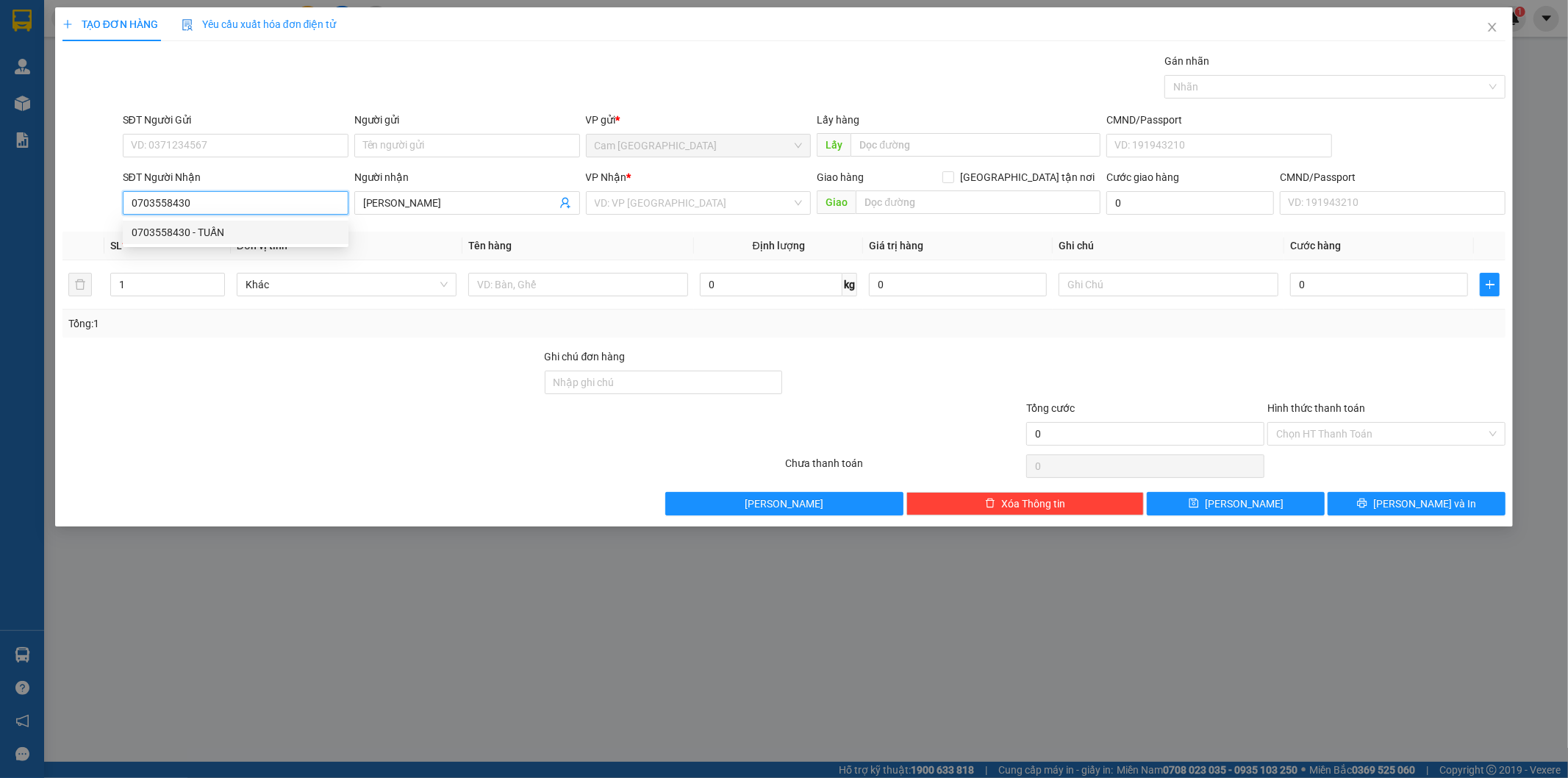
click at [313, 236] on div "0703558430 - TUẤN" at bounding box center [235, 232] width 208 height 16
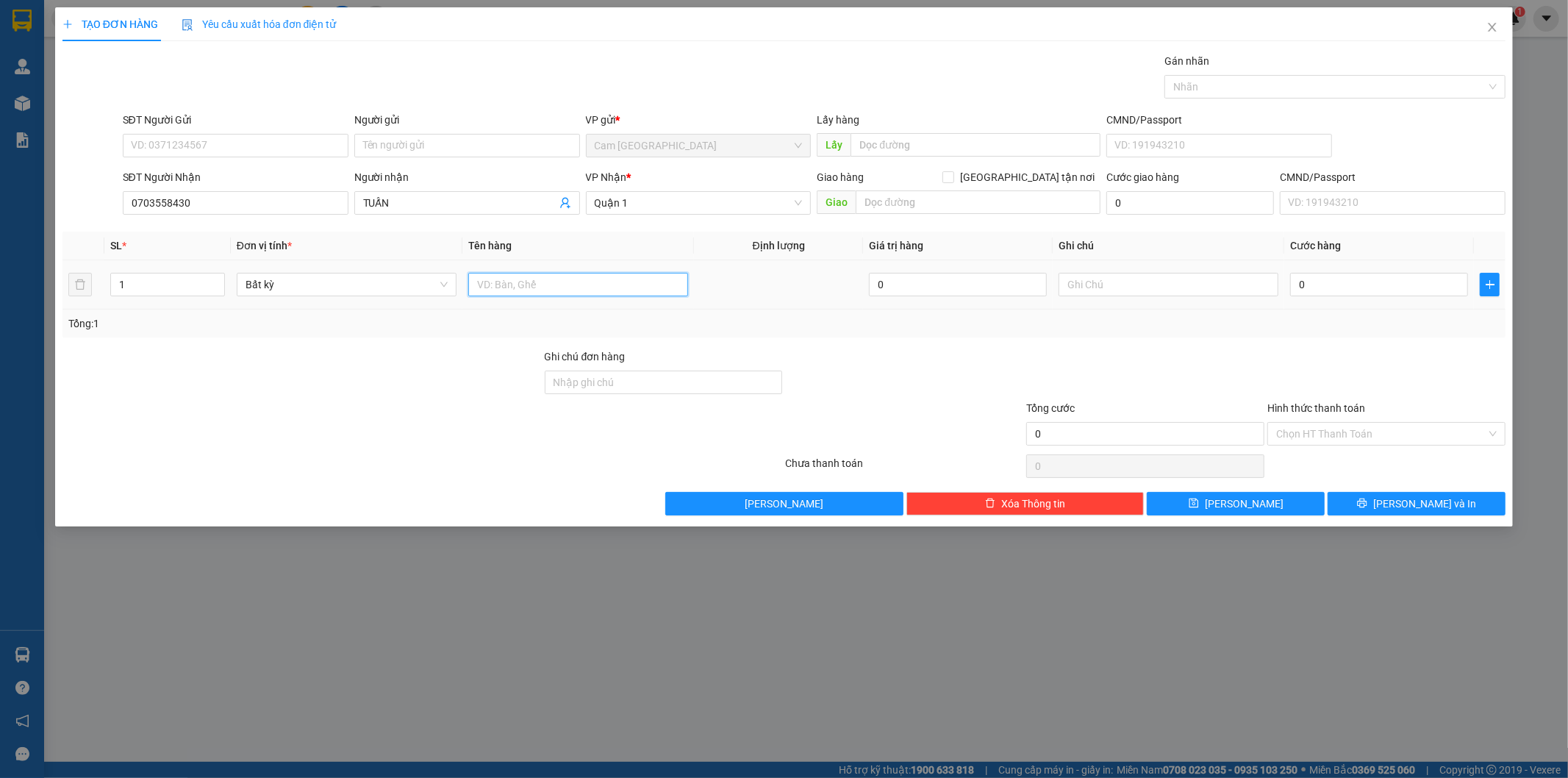
click at [578, 283] on input "text" at bounding box center [578, 284] width 220 height 24
click at [1071, 283] on input "text" at bounding box center [1168, 284] width 220 height 24
click at [1381, 275] on input "0" at bounding box center [1378, 284] width 178 height 24
click at [1214, 508] on button "[PERSON_NAME]" at bounding box center [1235, 504] width 178 height 24
click at [1488, 25] on icon "close" at bounding box center [1492, 26] width 12 height 12
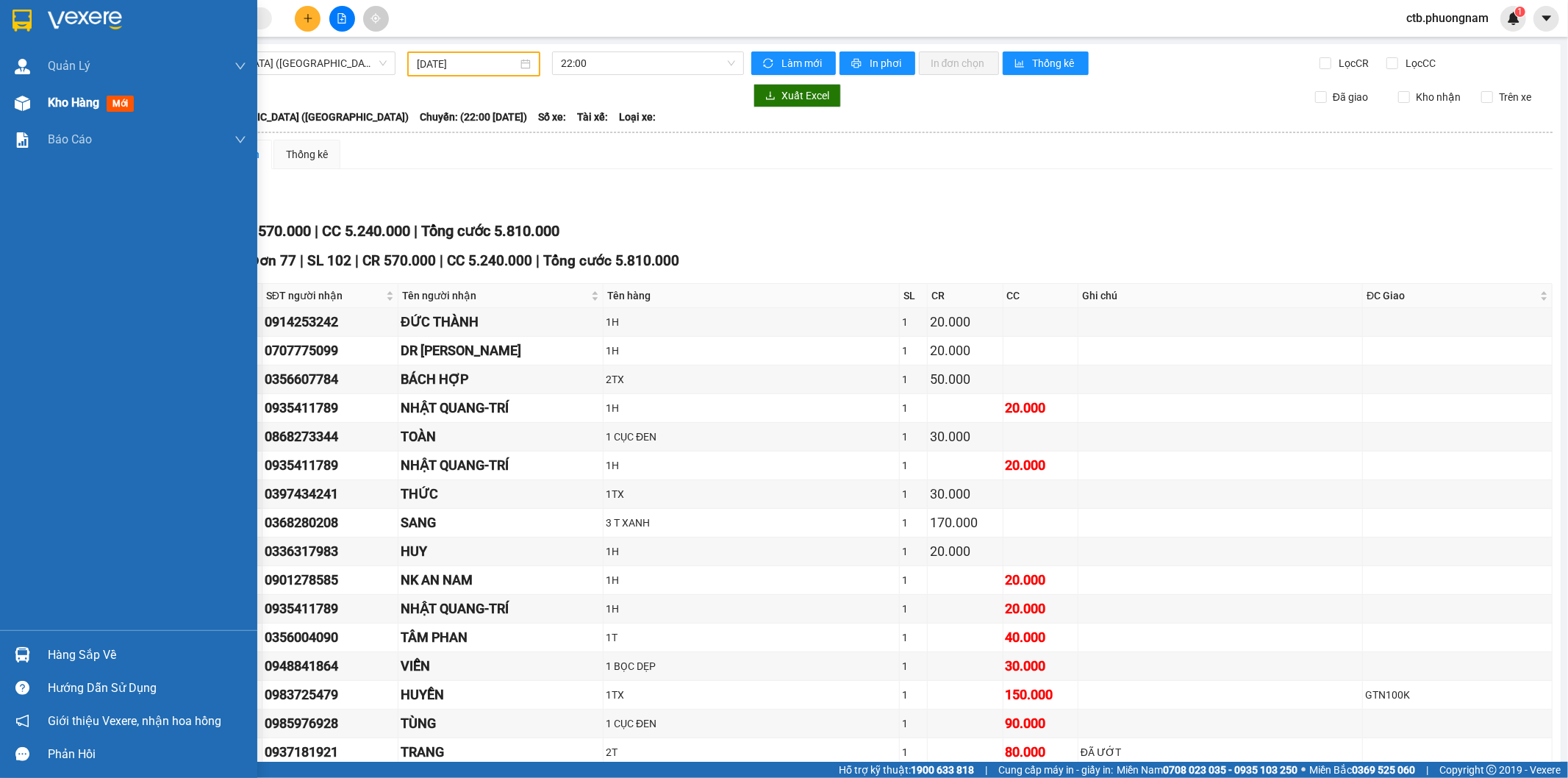
click at [17, 93] on div at bounding box center [22, 103] width 26 height 26
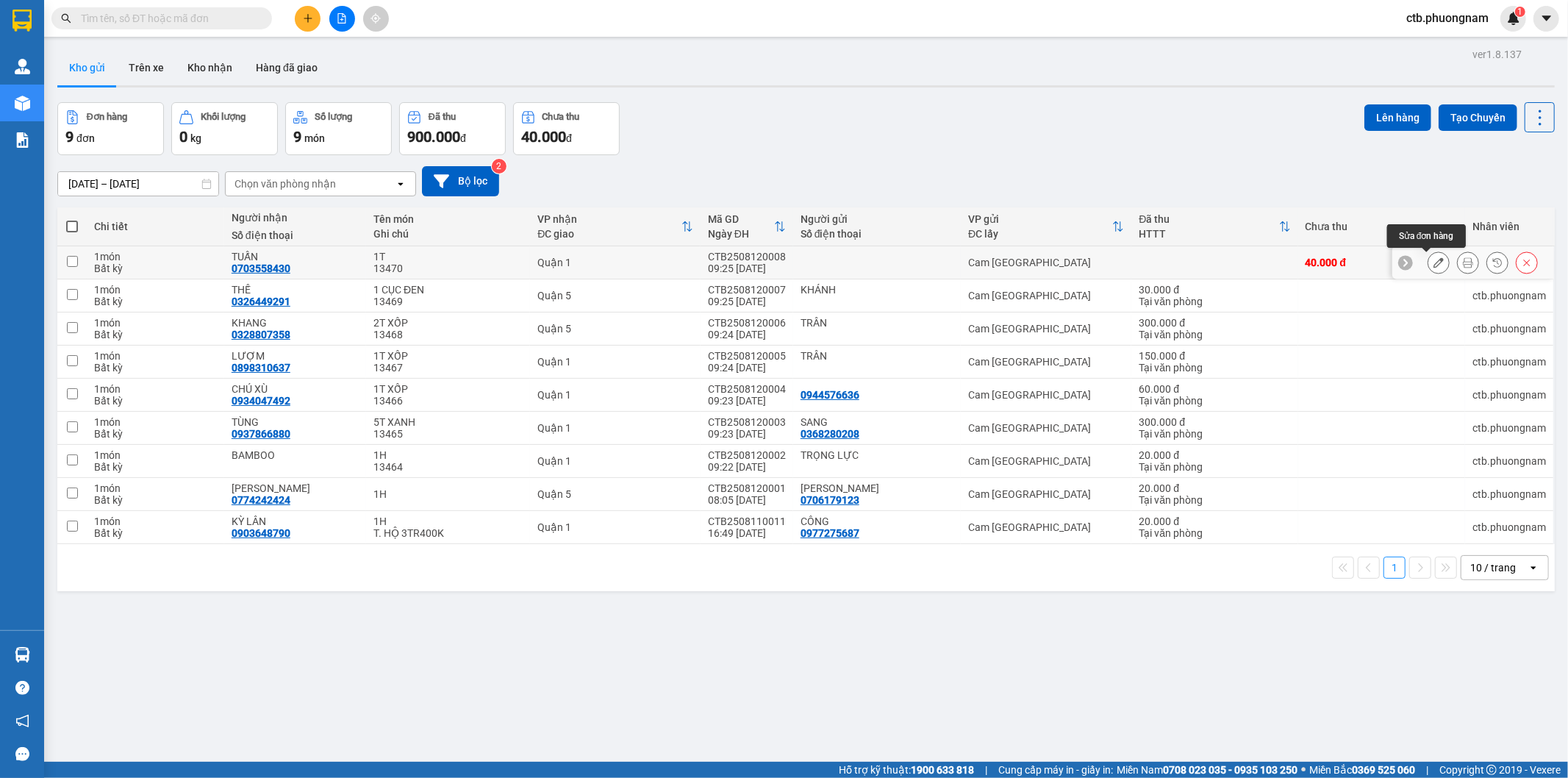
click at [1434, 261] on icon at bounding box center [1439, 261] width 10 height 10
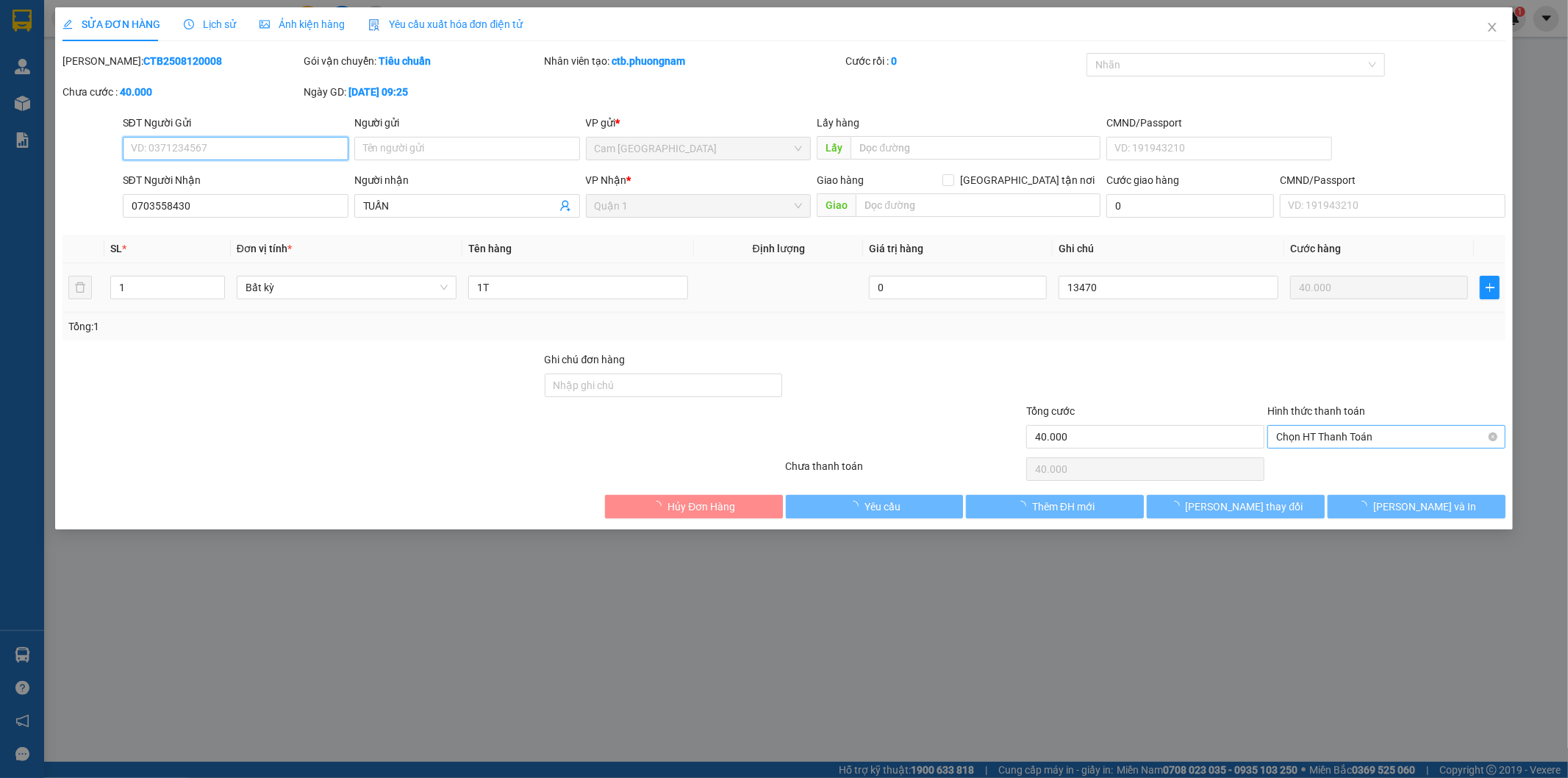
click at [1409, 435] on span "Chọn HT Thanh Toán" at bounding box center [1387, 436] width 220 height 22
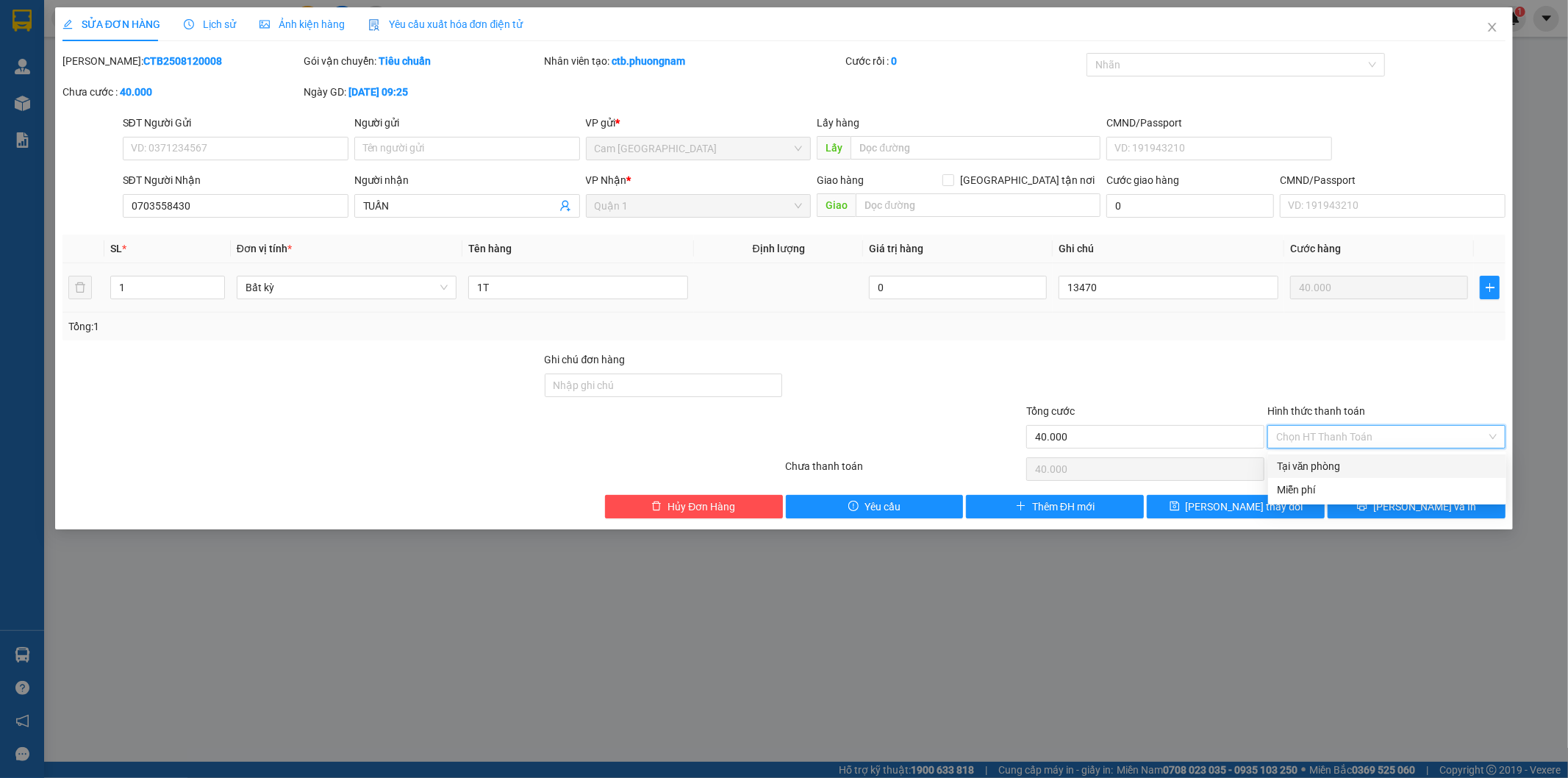
click at [1373, 466] on div "Tại văn phòng" at bounding box center [1388, 466] width 220 height 16
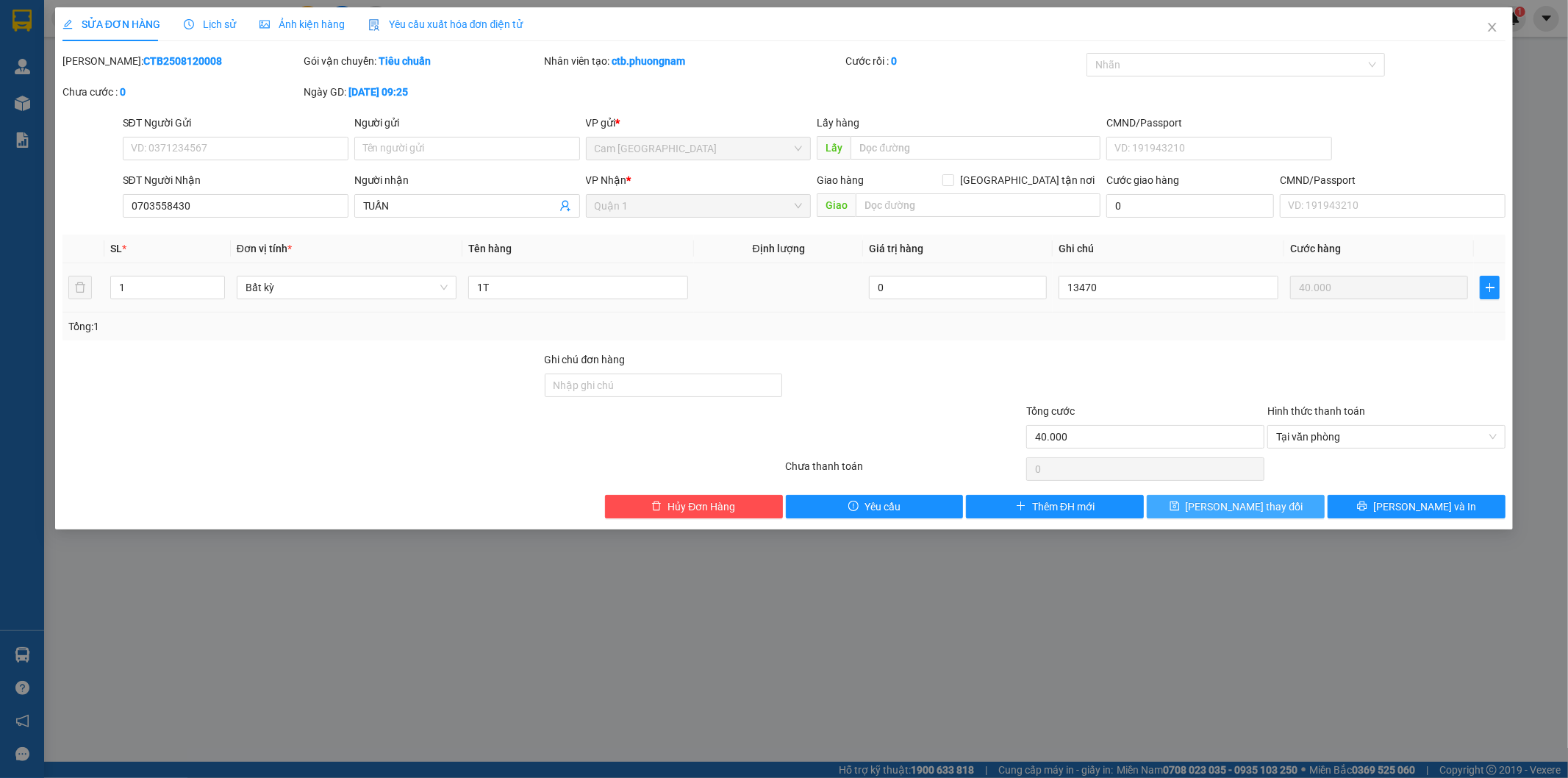
click at [1278, 503] on button "Lưu thay đổi" at bounding box center [1235, 507] width 178 height 24
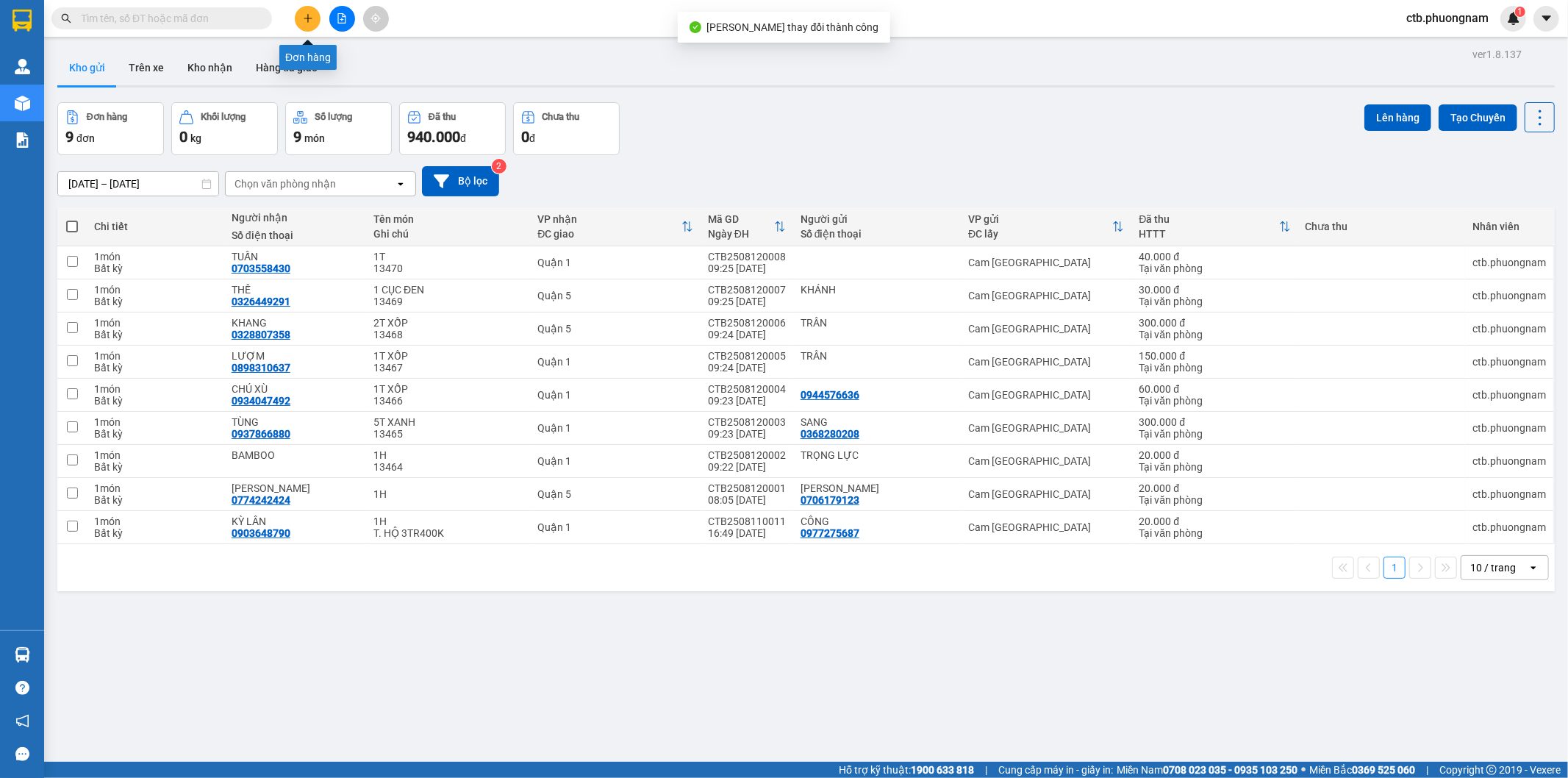
click at [312, 17] on icon "plus" at bounding box center [307, 18] width 10 height 10
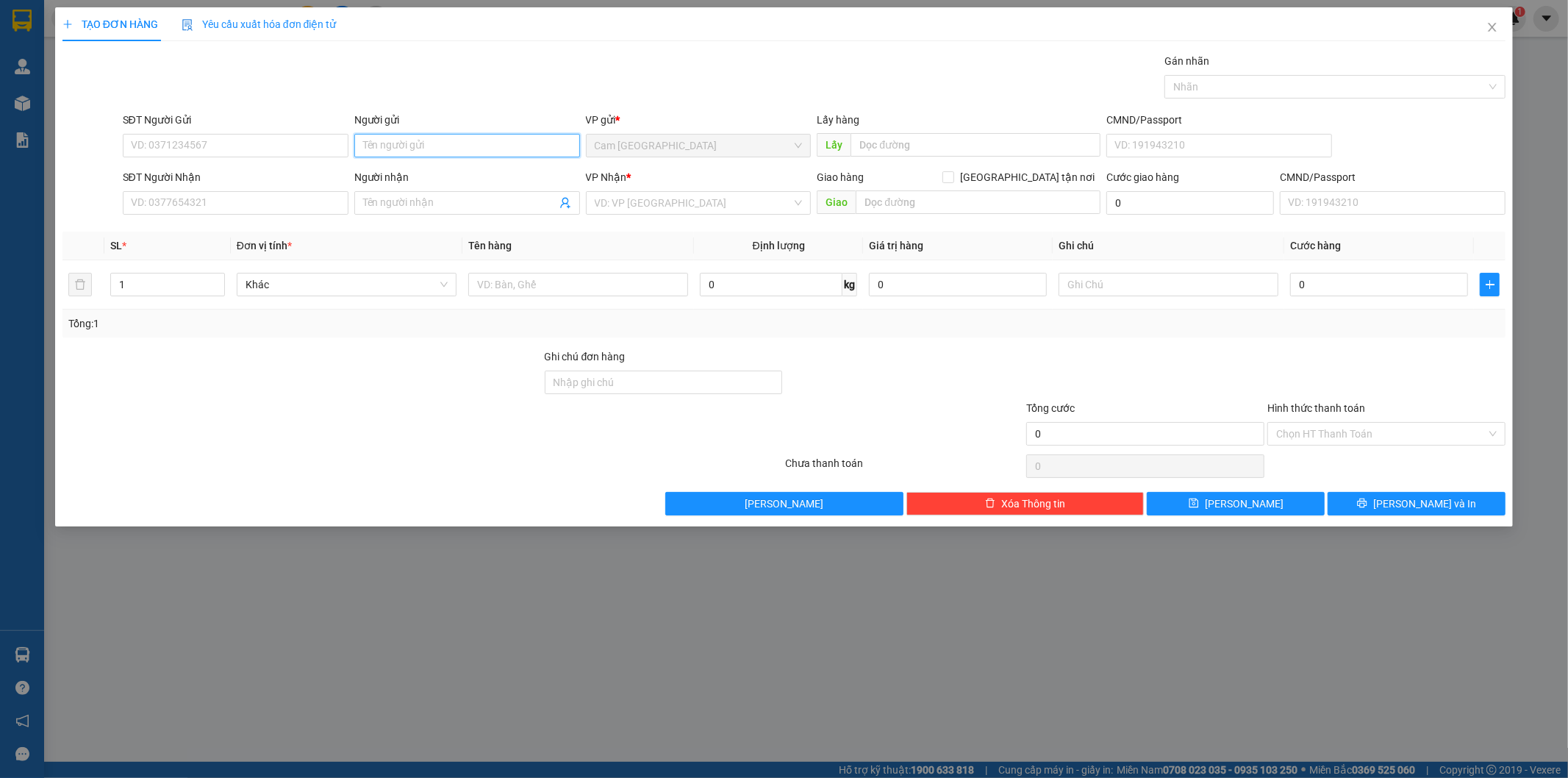
click at [466, 143] on input "Người gửi" at bounding box center [467, 146] width 226 height 24
click at [428, 196] on input "Người nhận" at bounding box center [460, 203] width 193 height 16
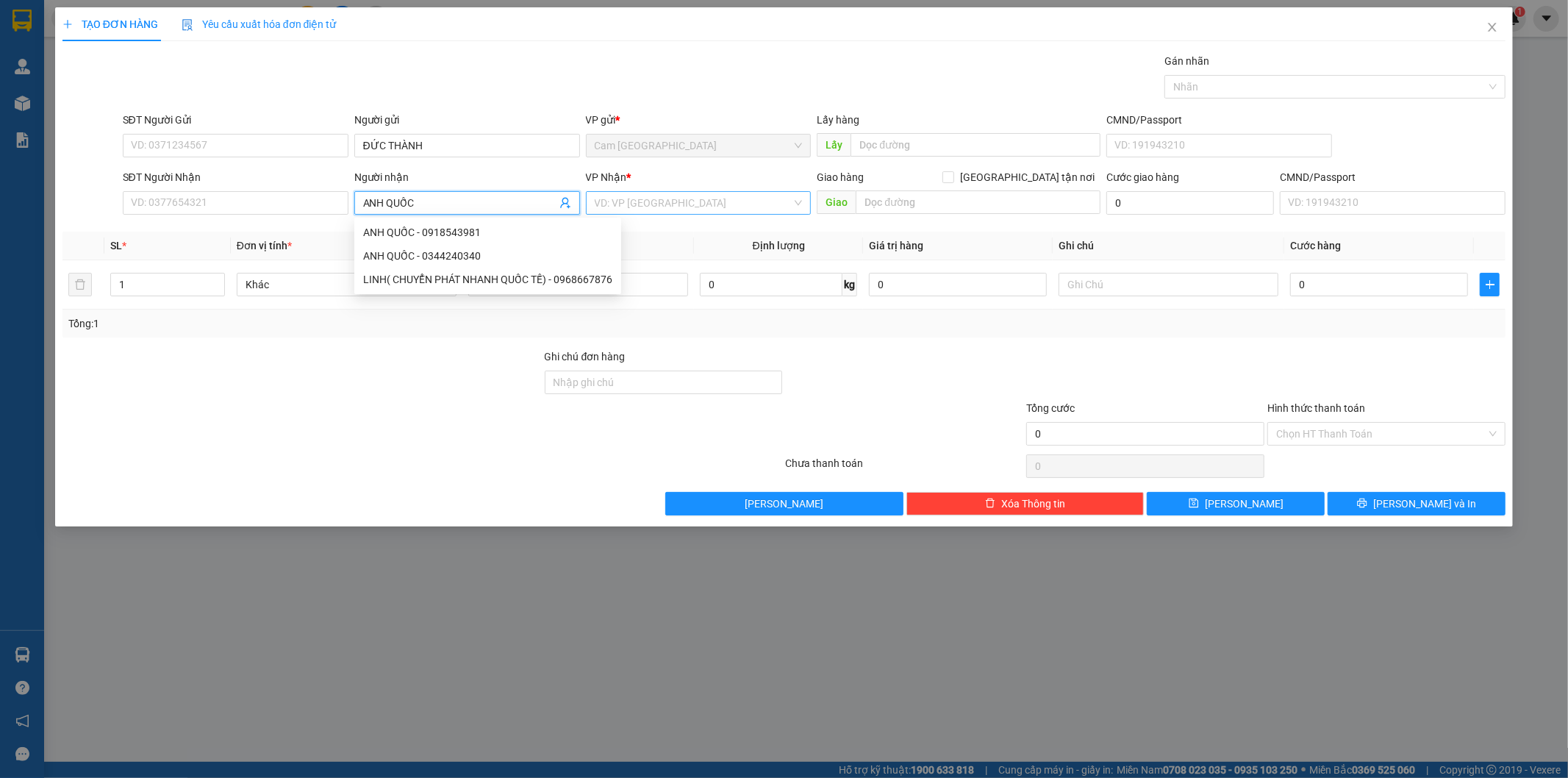
click at [668, 202] on input "search" at bounding box center [693, 203] width 198 height 22
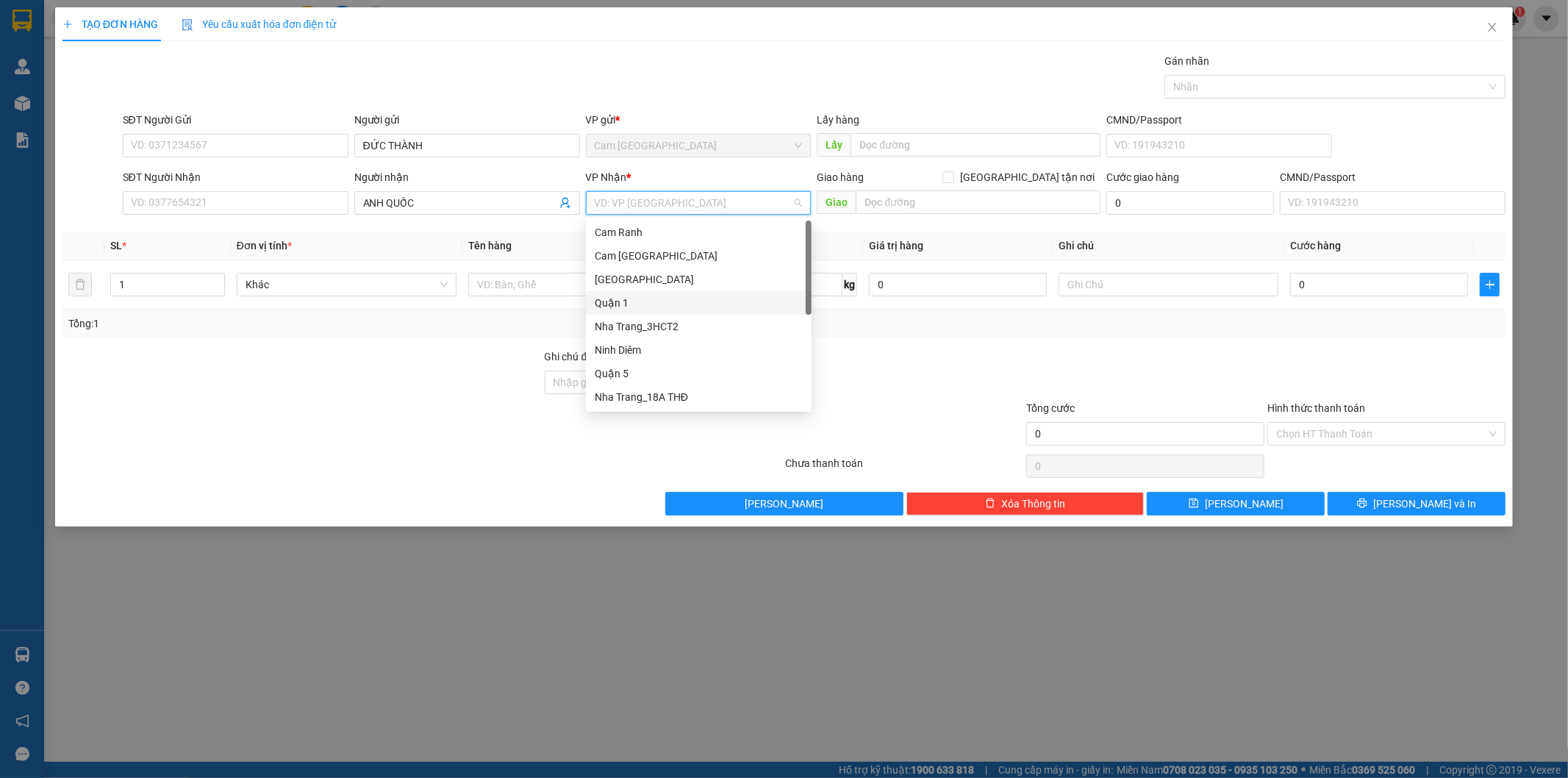
click at [656, 303] on div "Quận 1" at bounding box center [699, 303] width 208 height 16
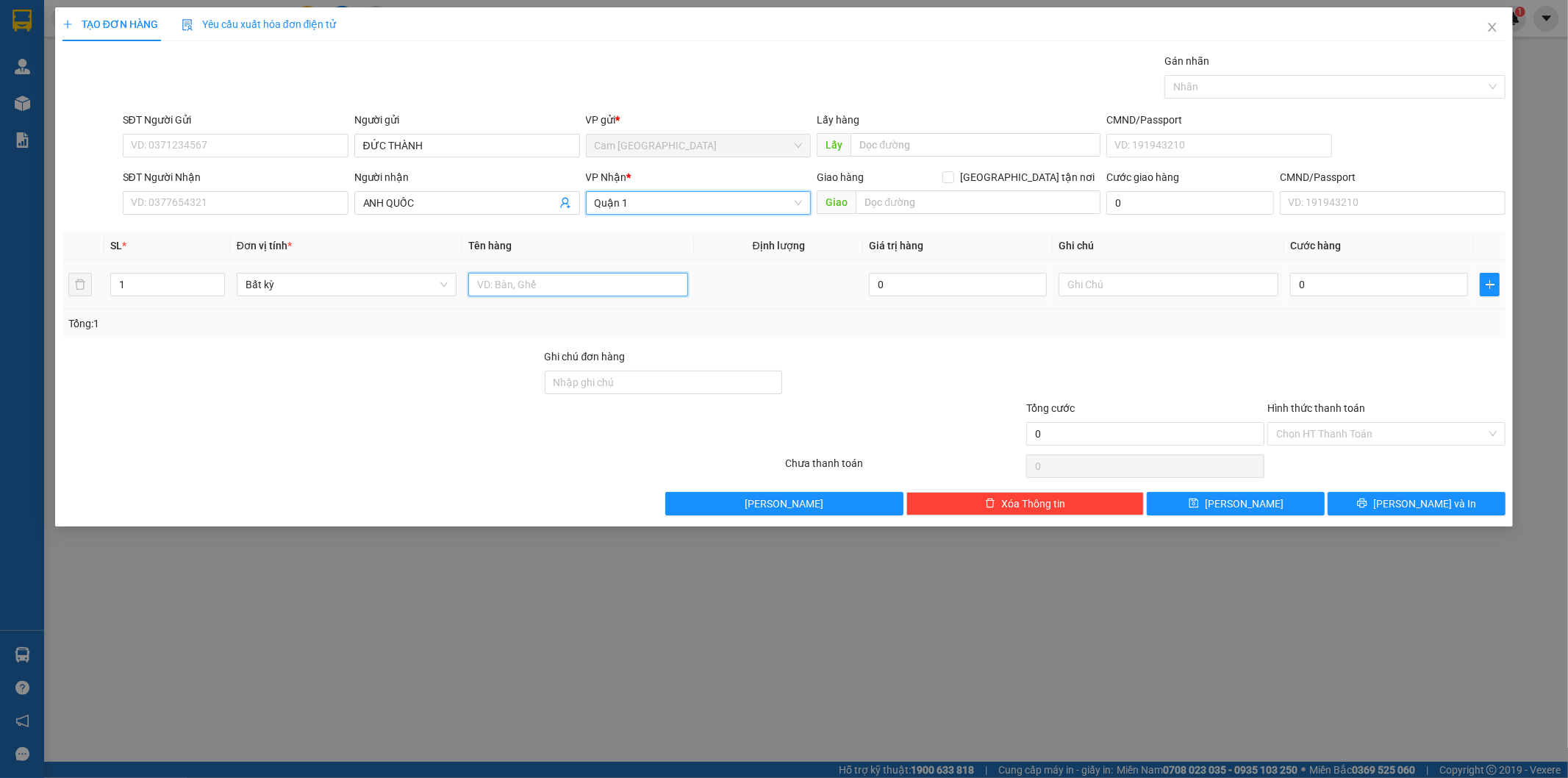
click at [559, 283] on input "text" at bounding box center [578, 284] width 220 height 24
click at [1164, 292] on input "text" at bounding box center [1168, 284] width 220 height 24
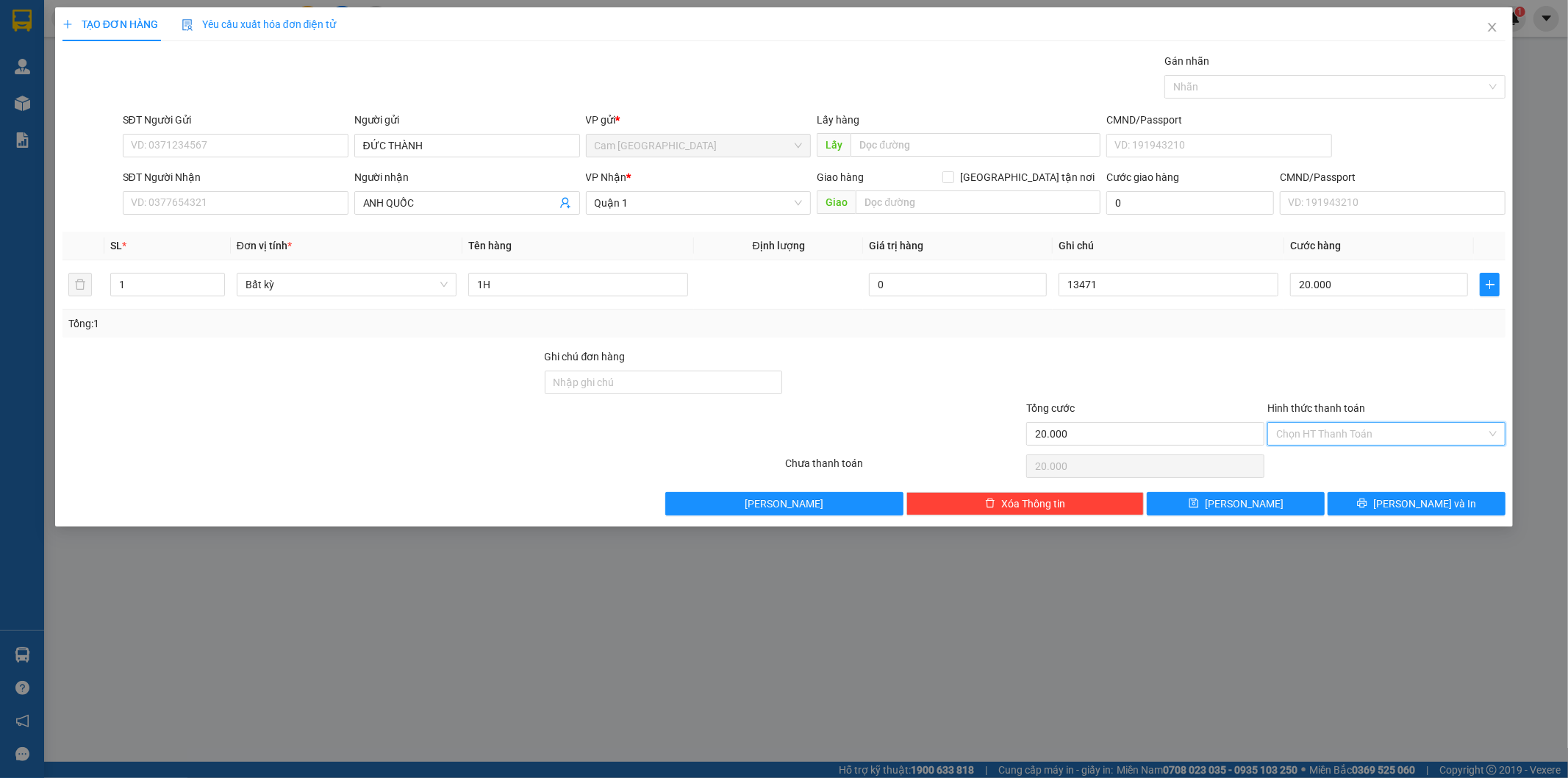
click at [1336, 439] on input "Hình thức thanh toán" at bounding box center [1381, 434] width 210 height 22
drag, startPoint x: 1310, startPoint y: 458, endPoint x: 1288, endPoint y: 471, distance: 25.6
click at [1307, 461] on div "Tại văn phòng" at bounding box center [1388, 464] width 220 height 16
click at [1266, 502] on button "[PERSON_NAME]" at bounding box center [1235, 504] width 178 height 24
click at [417, 144] on input "Người gửi" at bounding box center [467, 146] width 226 height 24
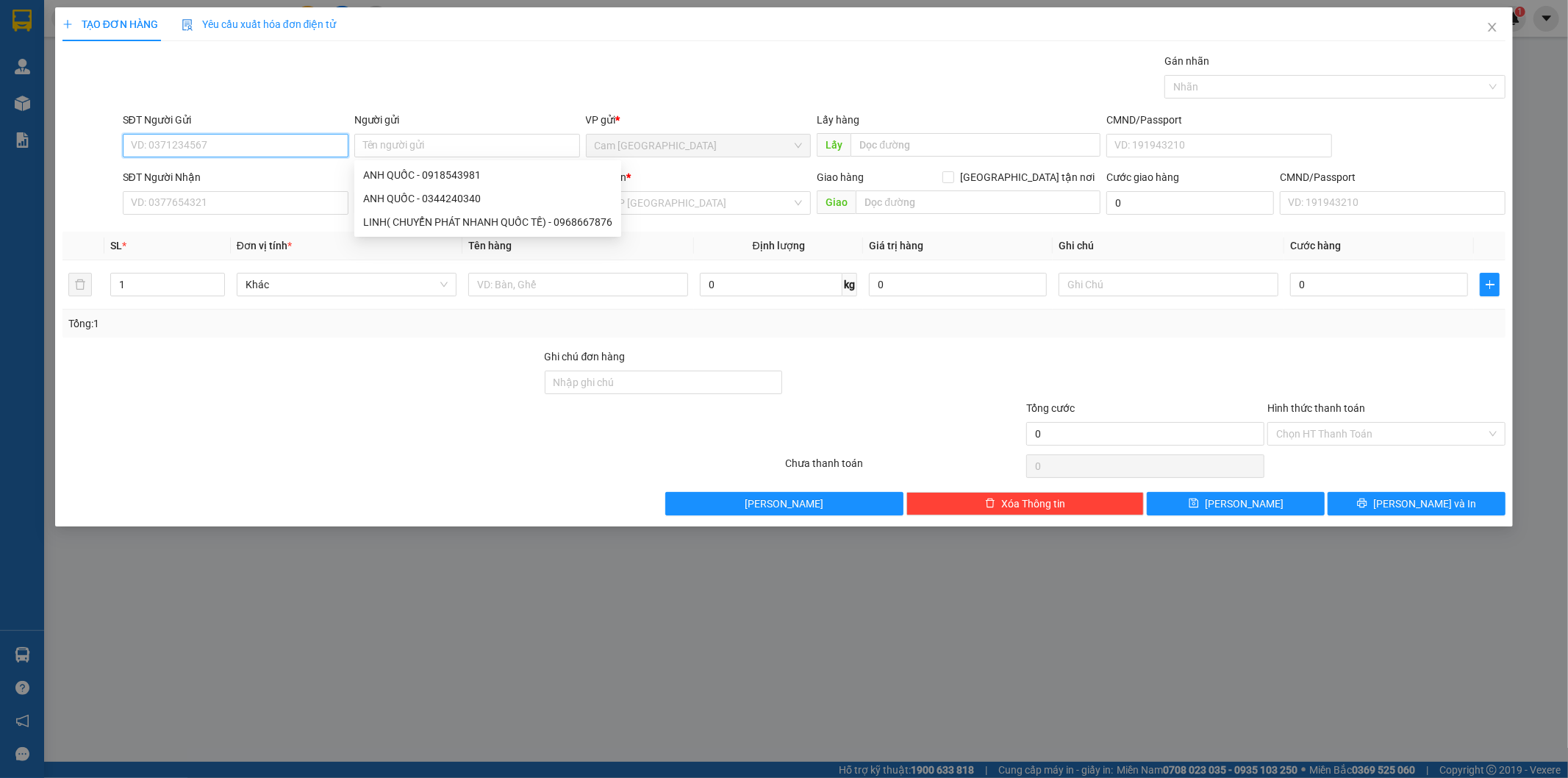
click at [276, 135] on input "SĐT Người Gửi" at bounding box center [236, 146] width 226 height 24
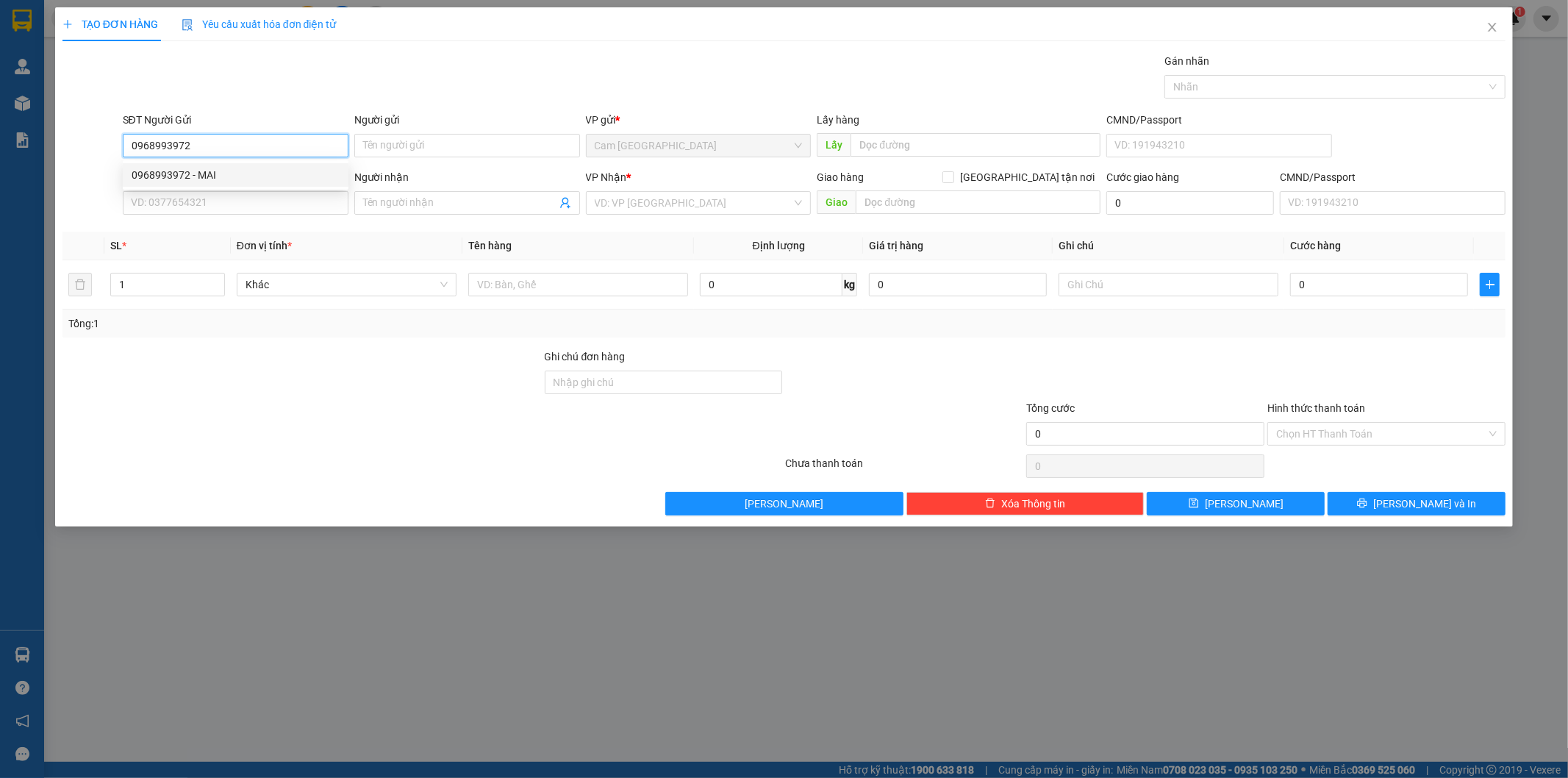
click at [276, 169] on div "0968993972 - MAI" at bounding box center [235, 175] width 208 height 16
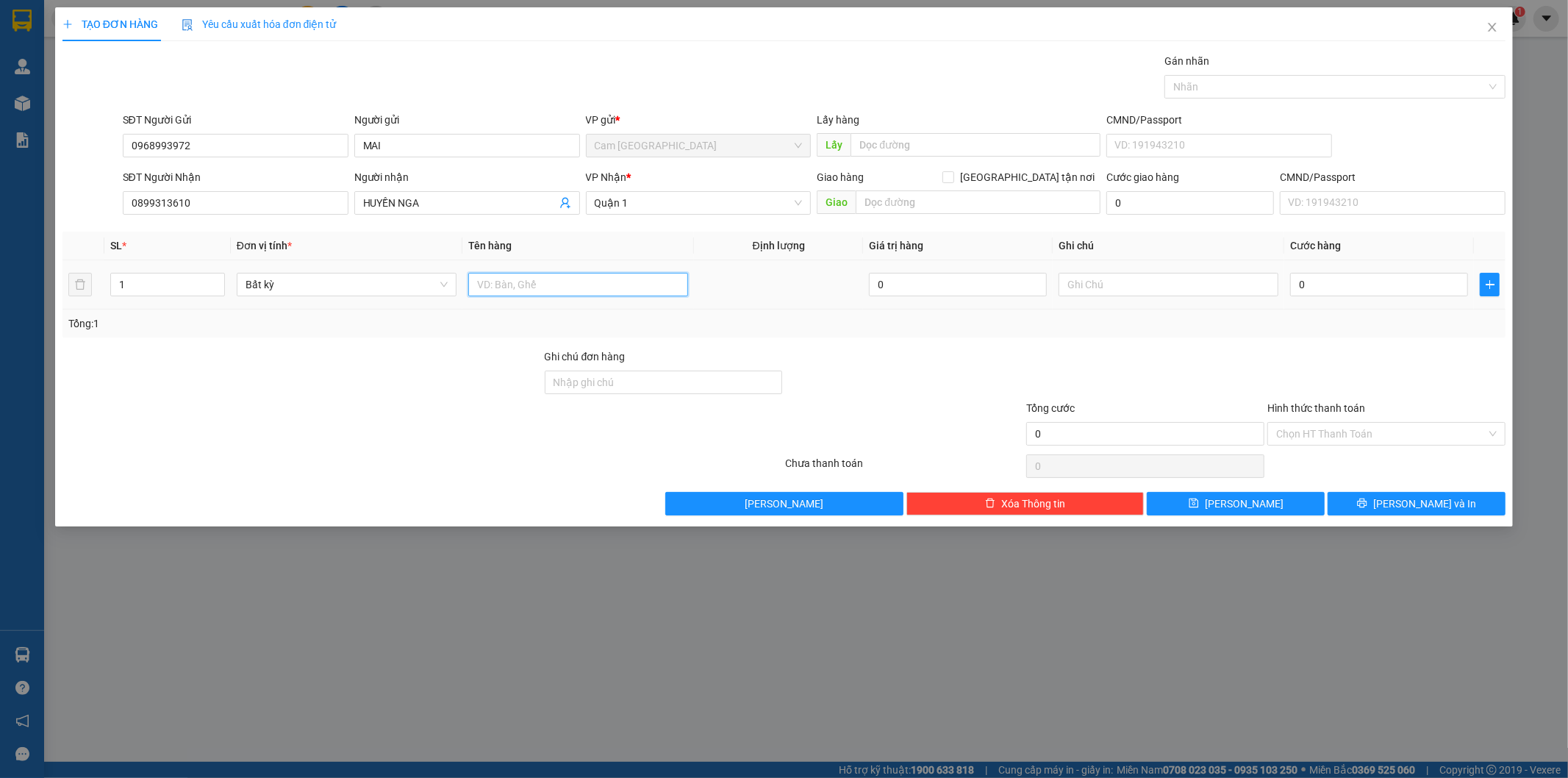
click at [530, 282] on input "text" at bounding box center [578, 284] width 220 height 24
click at [1081, 277] on input "text" at bounding box center [1168, 284] width 220 height 24
click at [1343, 282] on input "0" at bounding box center [1378, 284] width 178 height 24
click at [1391, 431] on input "Hình thức thanh toán" at bounding box center [1381, 434] width 210 height 22
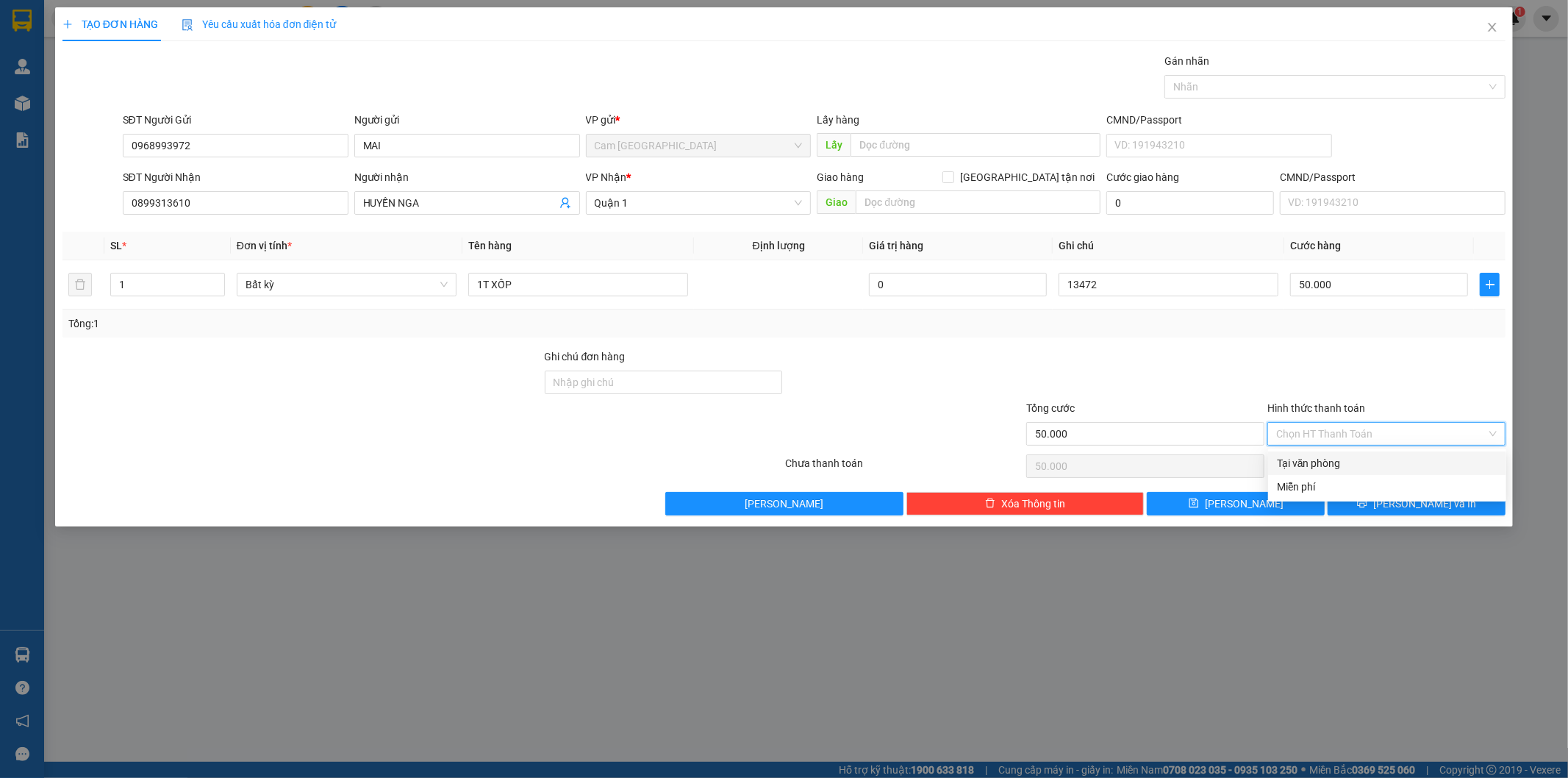
drag, startPoint x: 1358, startPoint y: 460, endPoint x: 1274, endPoint y: 496, distance: 91.4
click at [1358, 462] on div "Tại văn phòng" at bounding box center [1388, 464] width 220 height 16
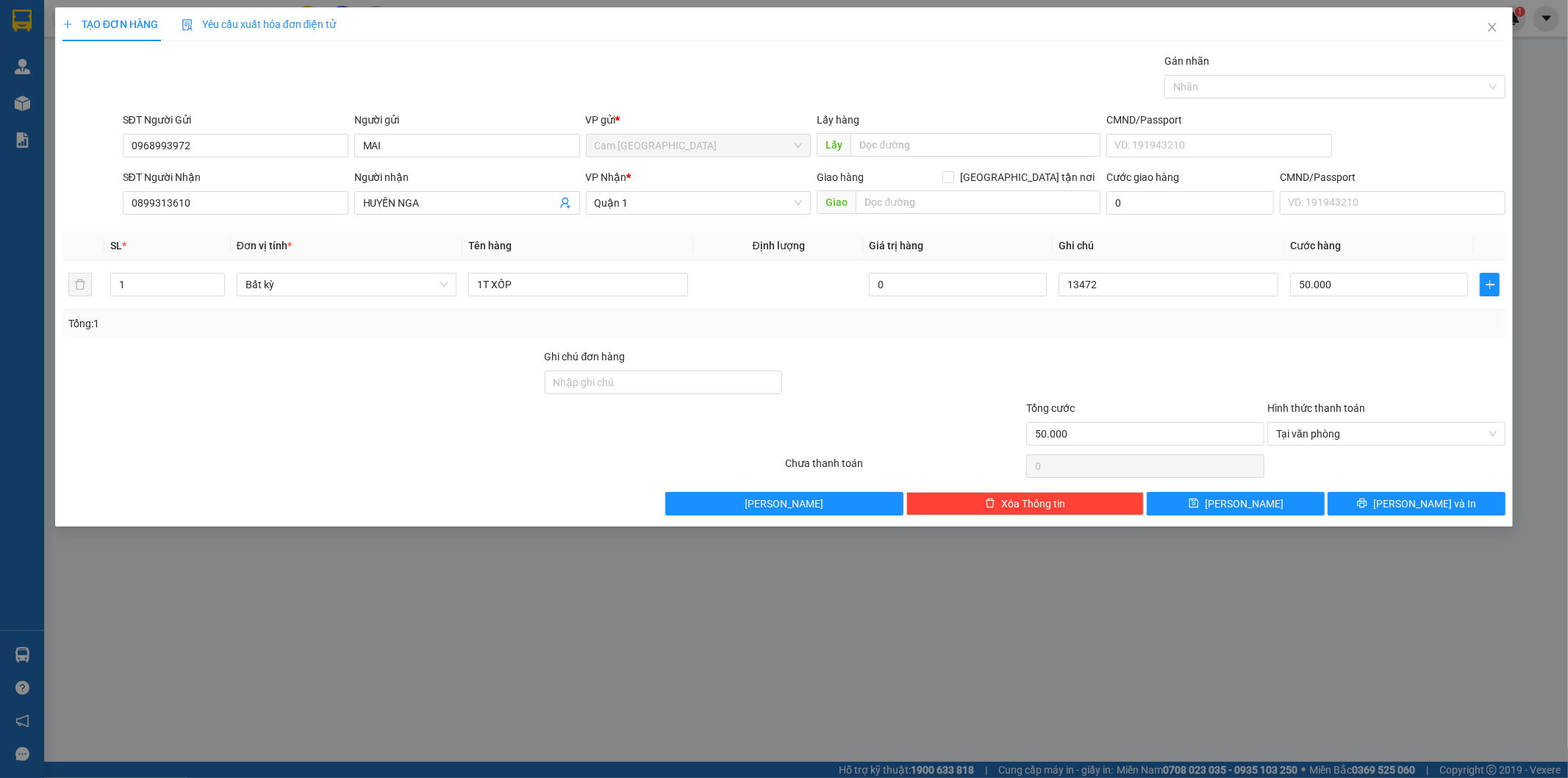
click at [1232, 520] on div "TẠO ĐƠN HÀNG Yêu cầu xuất hóa đơn điện tử Transit Pickup Surcharge Ids Transit …" at bounding box center [784, 267] width 1459 height 519
click at [1236, 505] on span "[PERSON_NAME]" at bounding box center [1245, 504] width 78 height 16
click at [455, 149] on input "Người gửi" at bounding box center [467, 146] width 226 height 24
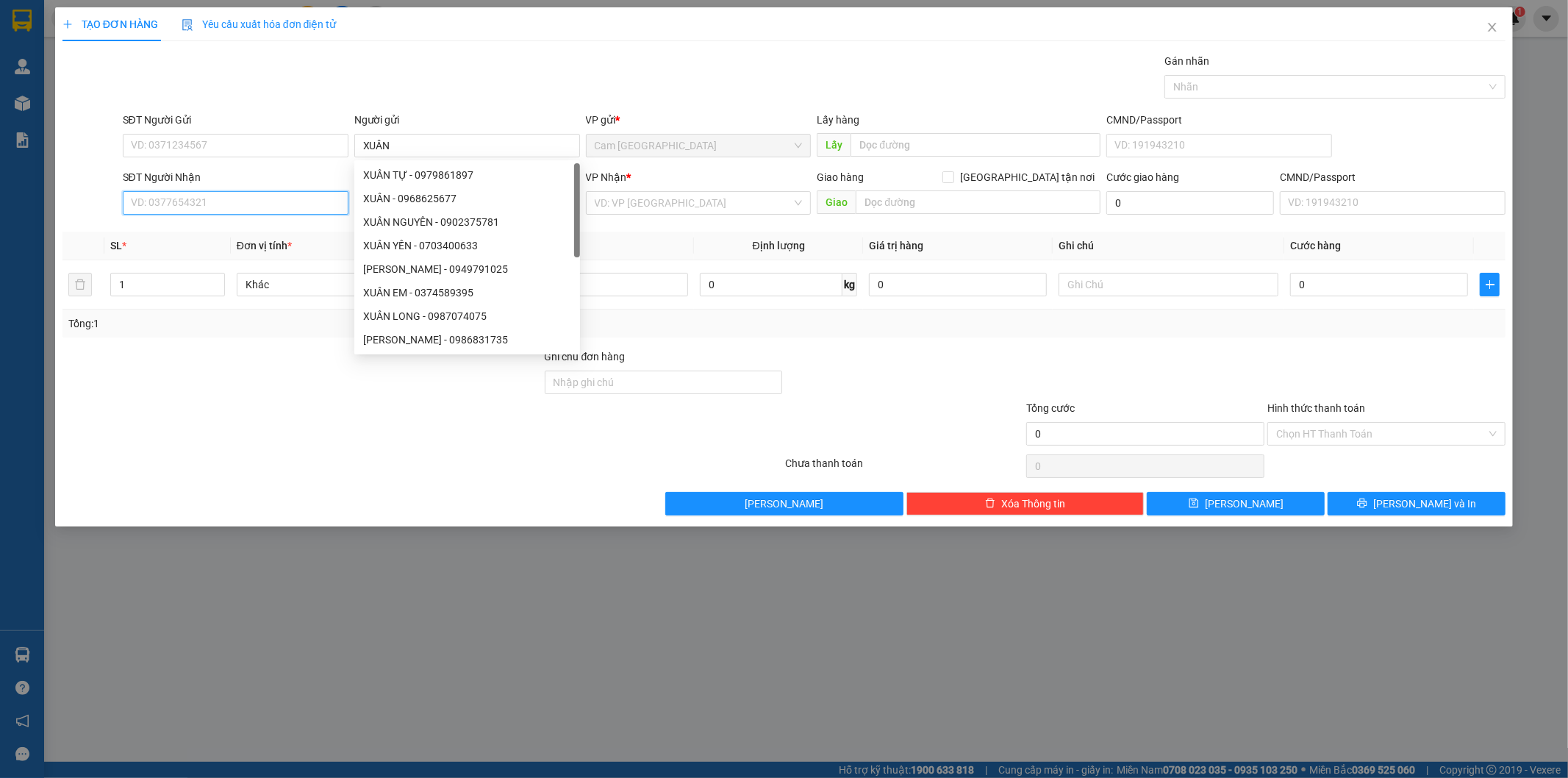
click at [276, 200] on input "SĐT Người Nhận" at bounding box center [236, 203] width 226 height 24
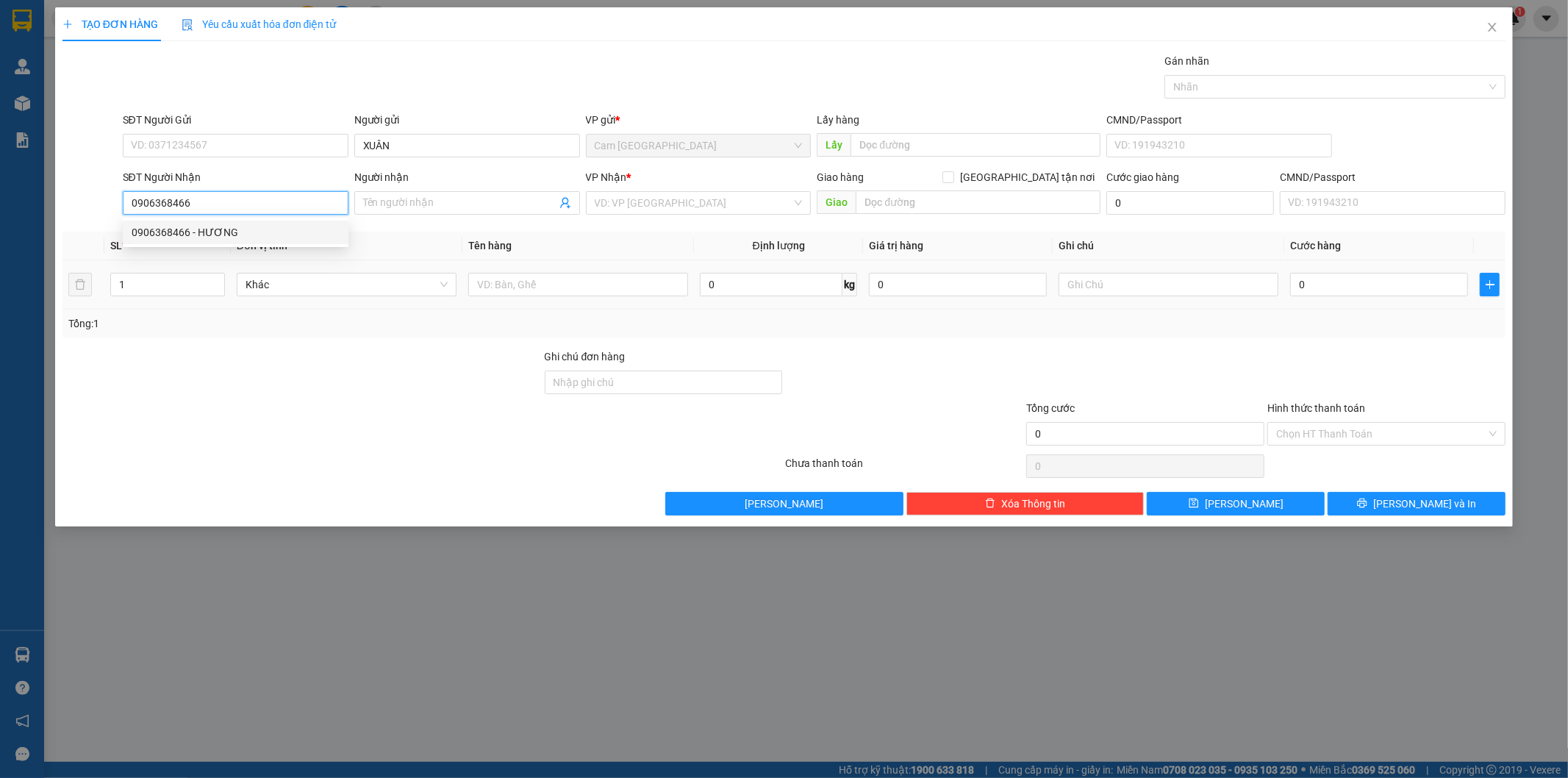
drag, startPoint x: 281, startPoint y: 233, endPoint x: 585, endPoint y: 302, distance: 311.7
click at [281, 234] on div "0906368466 - HƯƠNG" at bounding box center [235, 232] width 208 height 16
click at [577, 280] on input "text" at bounding box center [578, 284] width 220 height 24
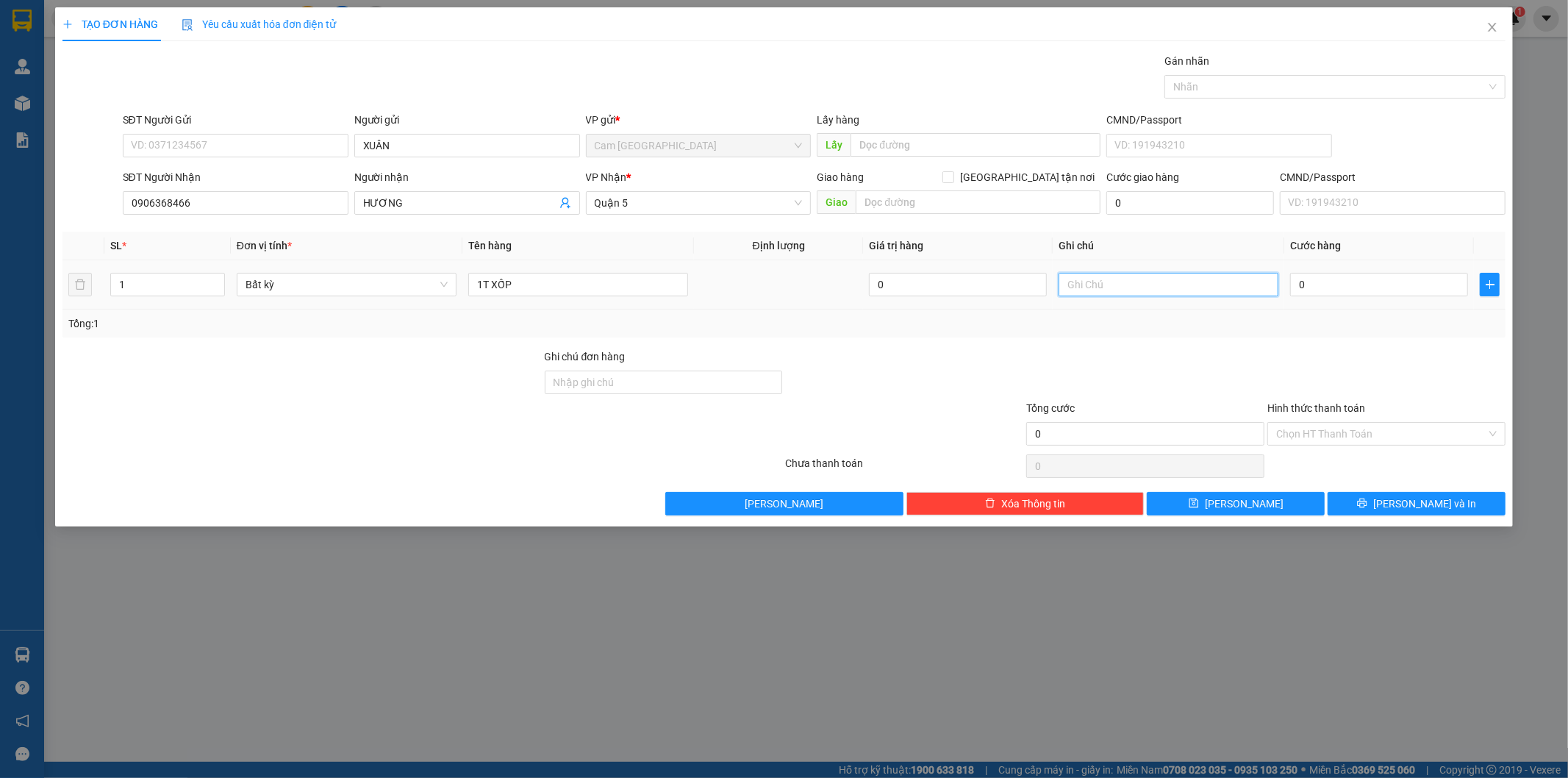
click at [1105, 282] on input "text" at bounding box center [1168, 284] width 220 height 24
click at [1320, 292] on input "0" at bounding box center [1378, 284] width 178 height 24
click at [1346, 444] on input "Hình thức thanh toán" at bounding box center [1381, 434] width 210 height 22
click at [1344, 450] on div "Transit Pickup Surcharge Ids Transit Deliver Surcharge Ids Transit Deliver Surc…" at bounding box center [784, 284] width 1444 height 463
click at [1315, 430] on input "Hình thức thanh toán" at bounding box center [1381, 434] width 210 height 22
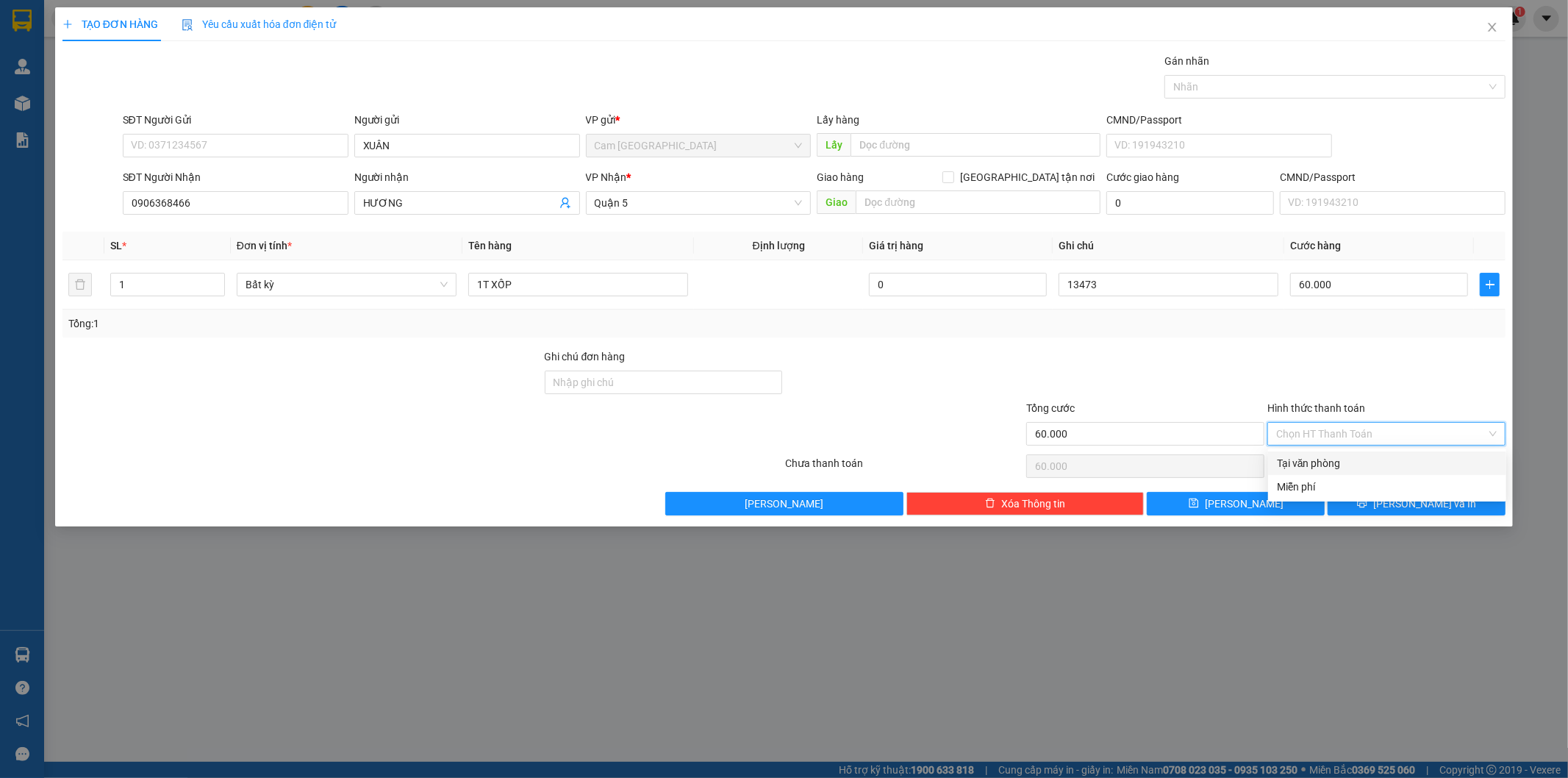
click at [1317, 463] on div "Tại văn phòng" at bounding box center [1388, 464] width 220 height 16
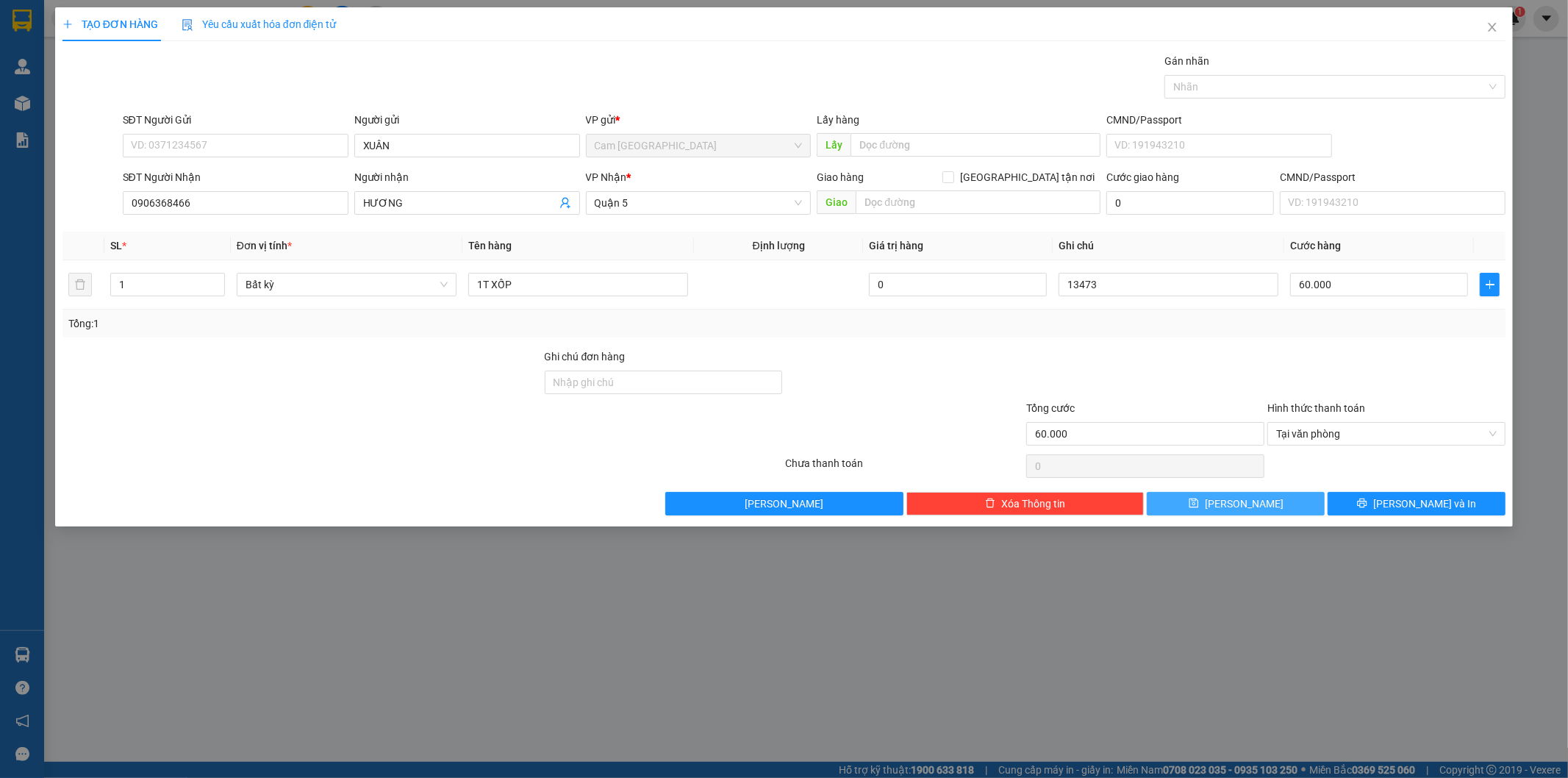
click at [1306, 495] on button "[PERSON_NAME]" at bounding box center [1235, 504] width 178 height 24
click at [1479, 25] on span "Close" at bounding box center [1492, 27] width 41 height 41
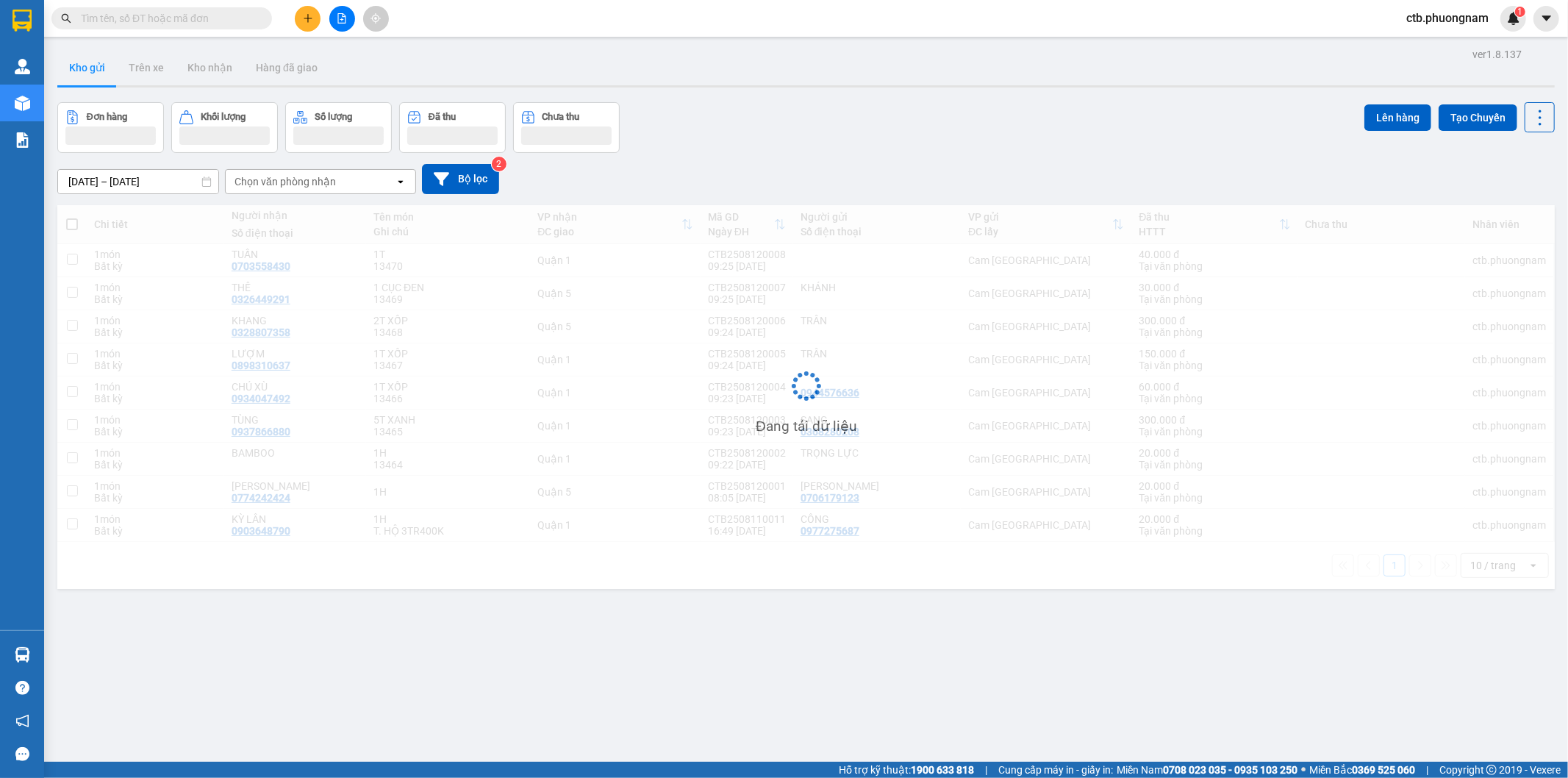
click at [1488, 23] on span "ctb.phuongnam" at bounding box center [1448, 18] width 106 height 18
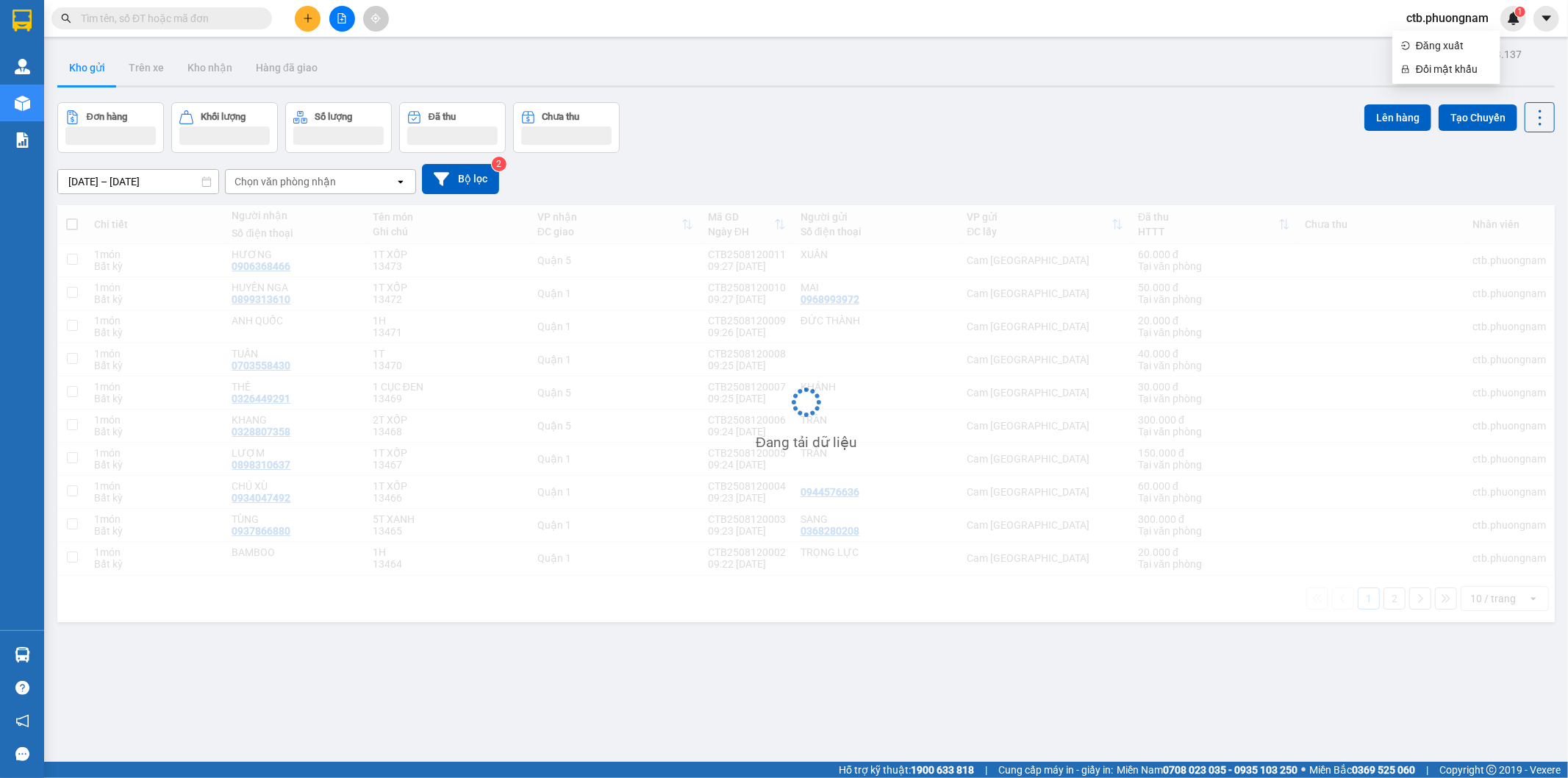
click at [791, 149] on div "Đơn hàng Khối lượng Số lượng Đã thu Chưa thu Lên hàng Tạo Chuyến" at bounding box center [806, 128] width 1498 height 51
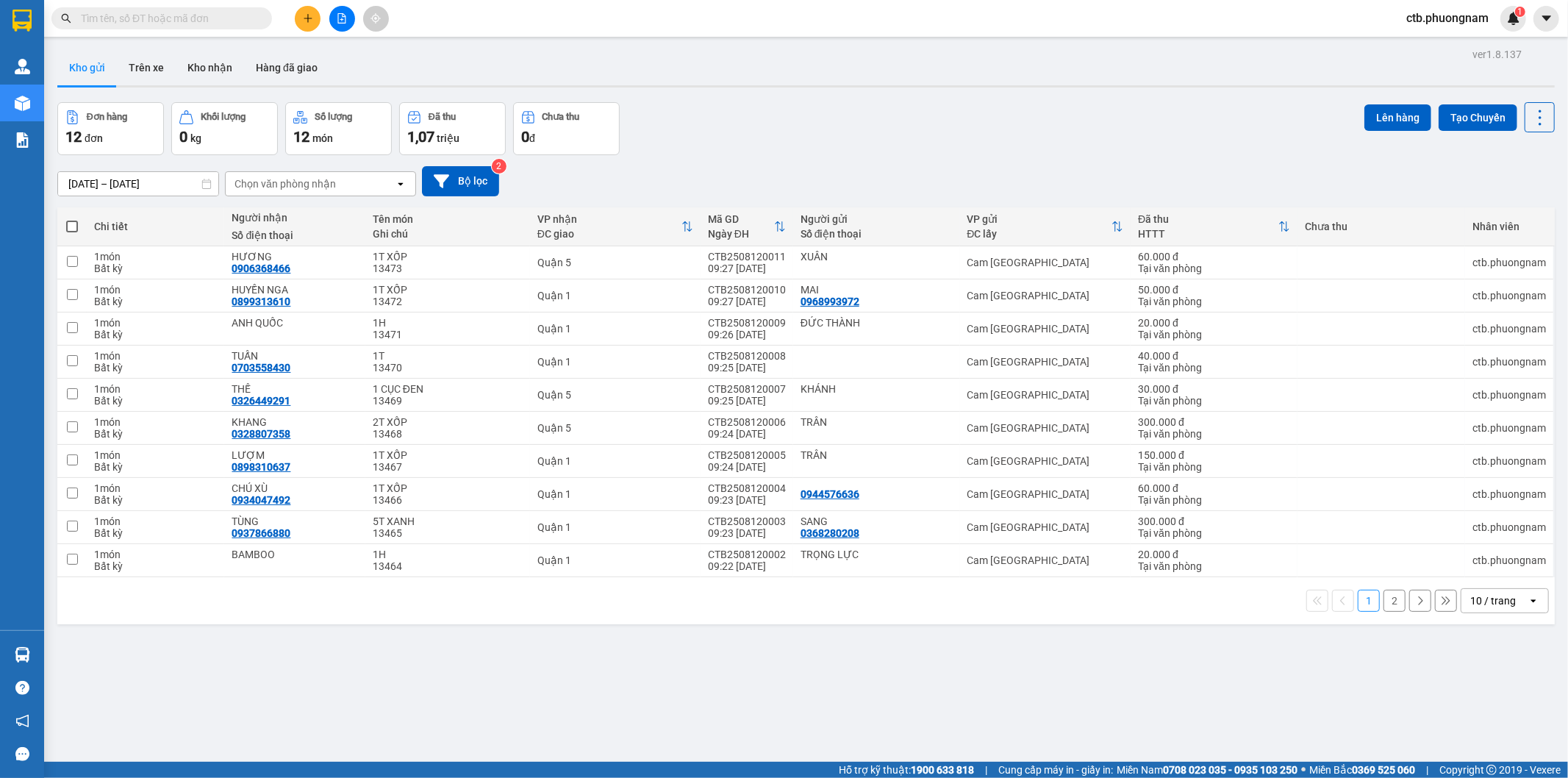
click at [1384, 601] on button "2" at bounding box center [1395, 600] width 22 height 22
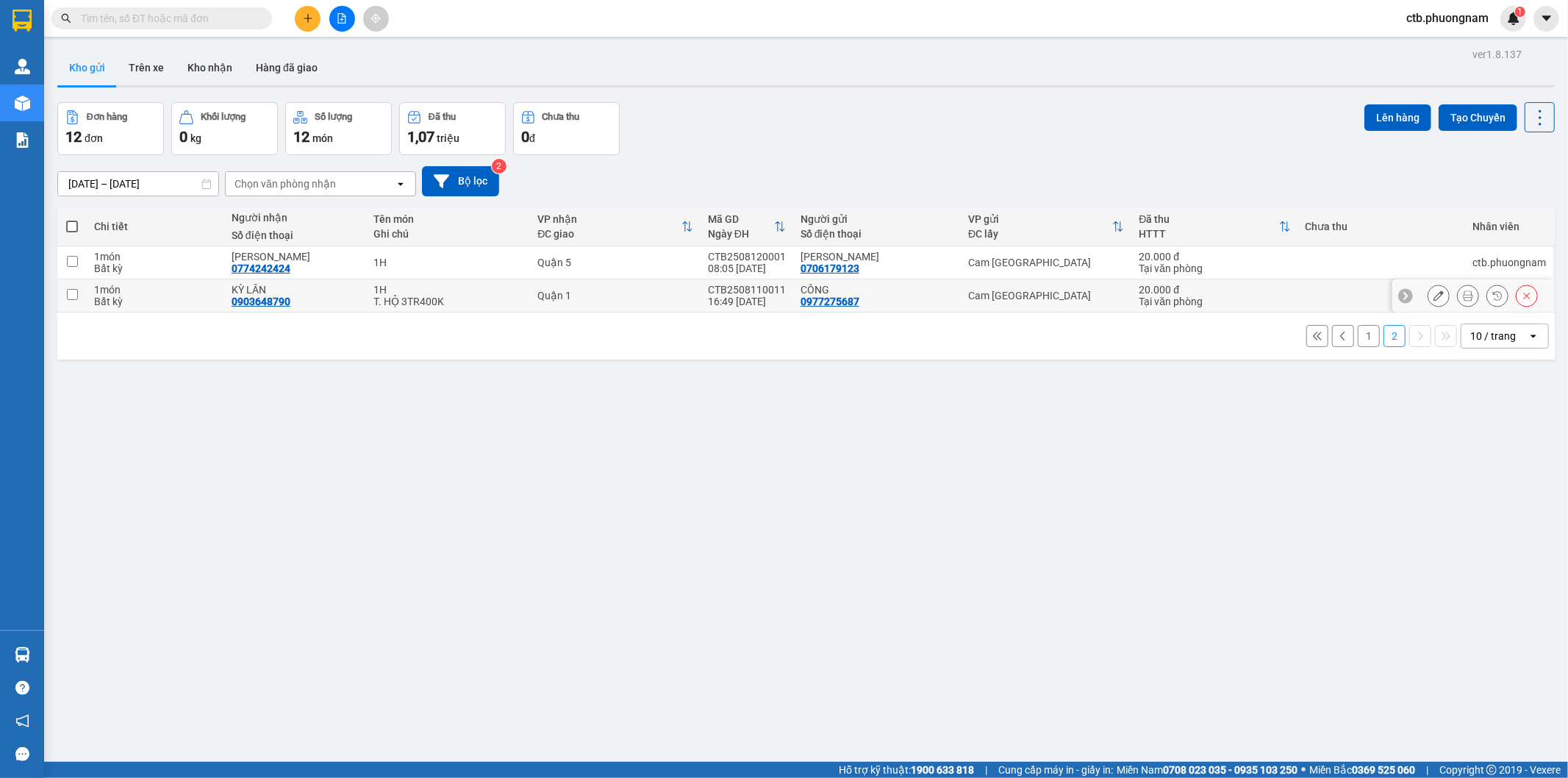
click at [78, 295] on td at bounding box center [72, 296] width 29 height 33
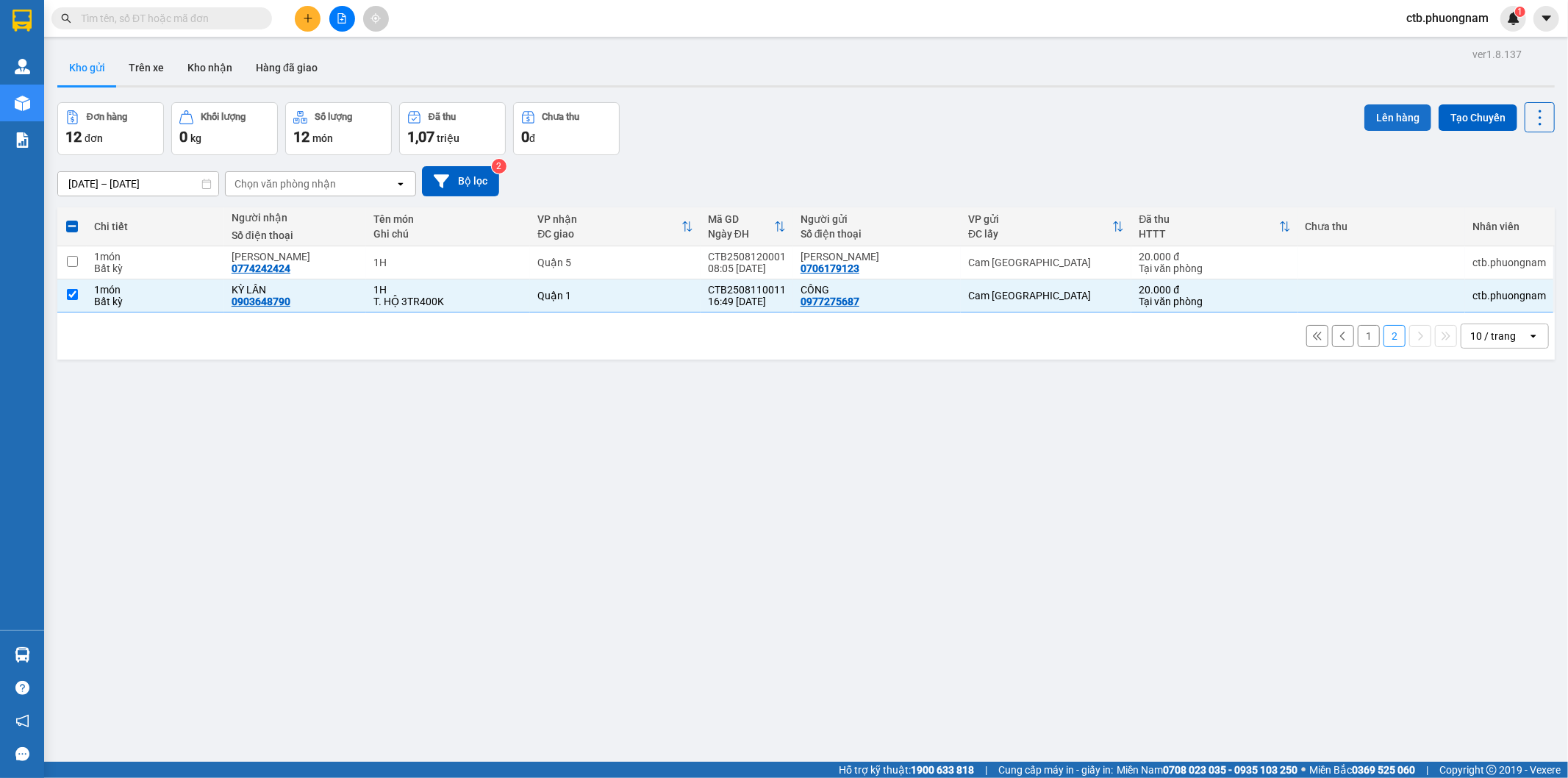
click at [1379, 124] on button "Lên hàng" at bounding box center [1398, 118] width 67 height 26
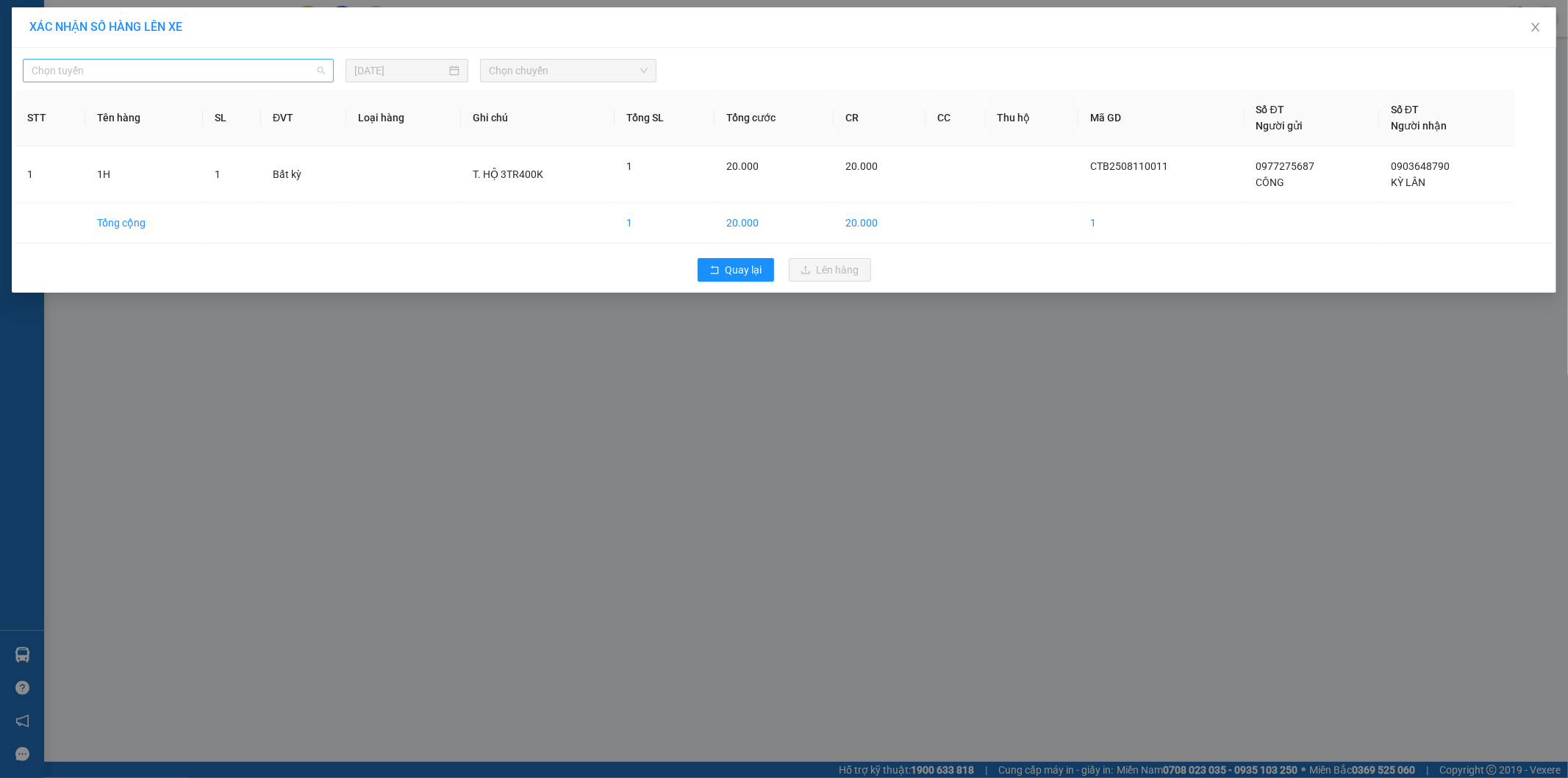
click at [189, 74] on span "Chọn tuyến" at bounding box center [179, 70] width 293 height 22
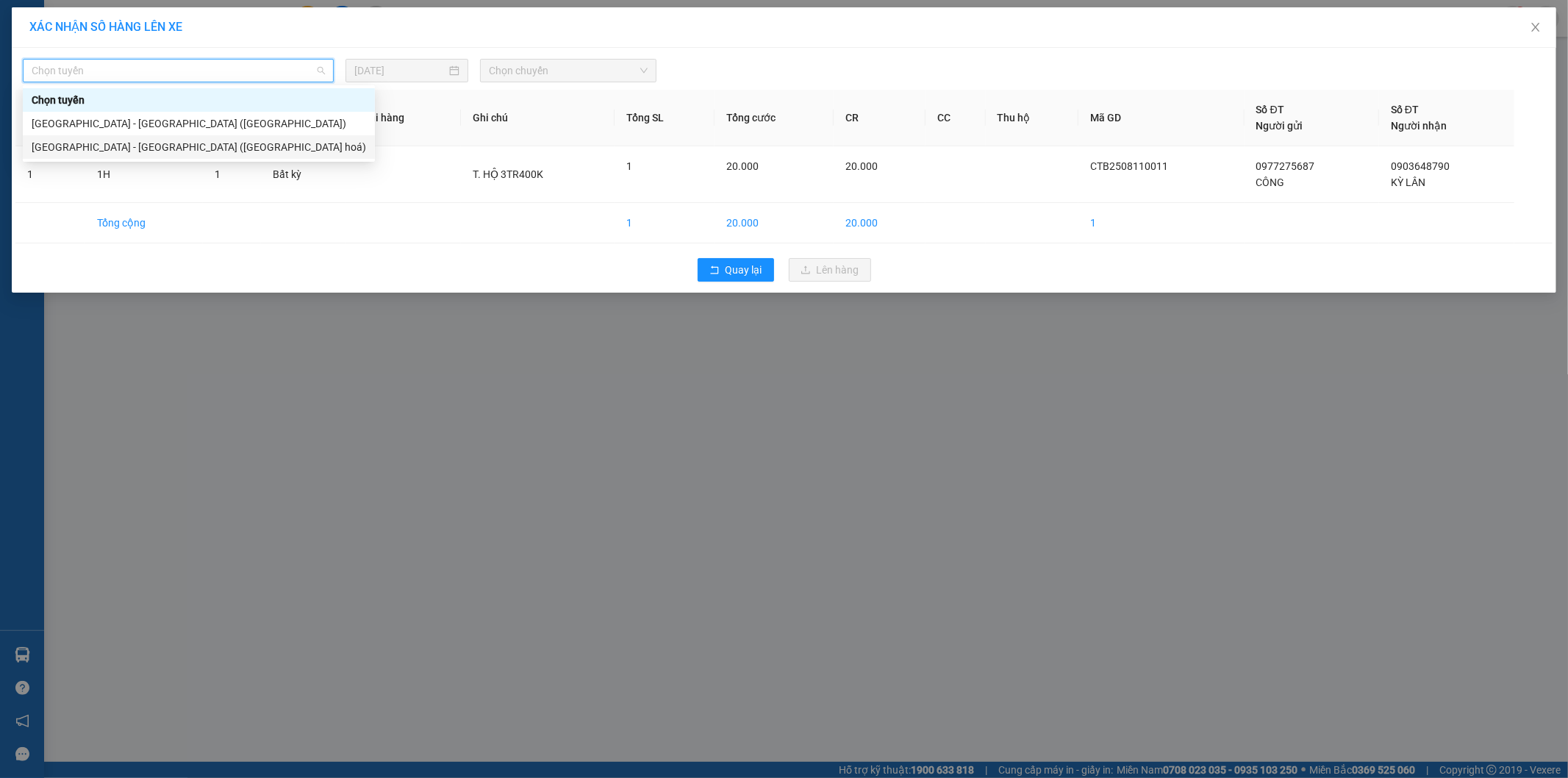
click at [178, 142] on div "Nha Trang - Sài Gòn (Hàng hoá)" at bounding box center [199, 148] width 334 height 16
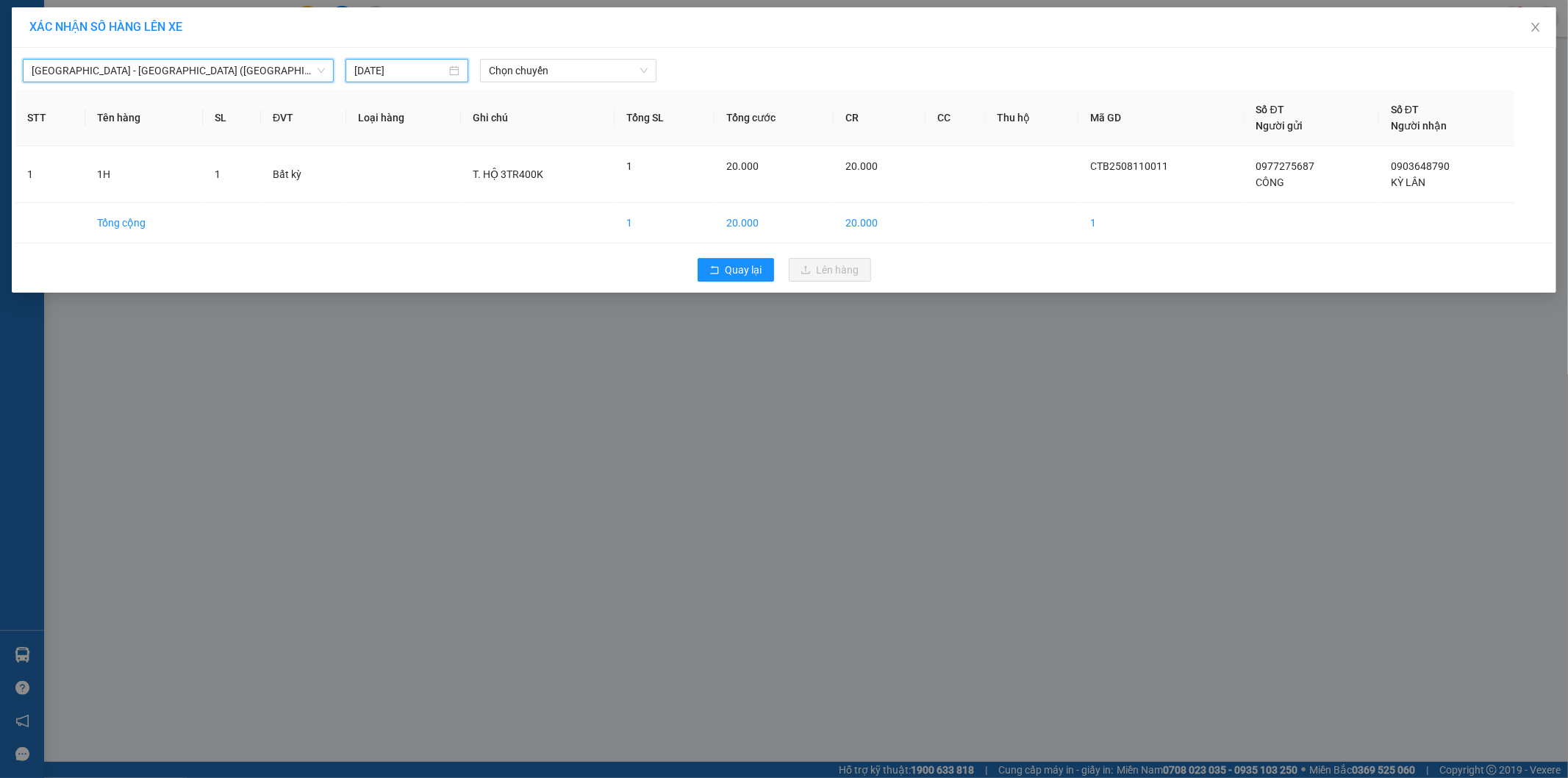
click at [439, 70] on input "12/08/2025" at bounding box center [400, 71] width 92 height 16
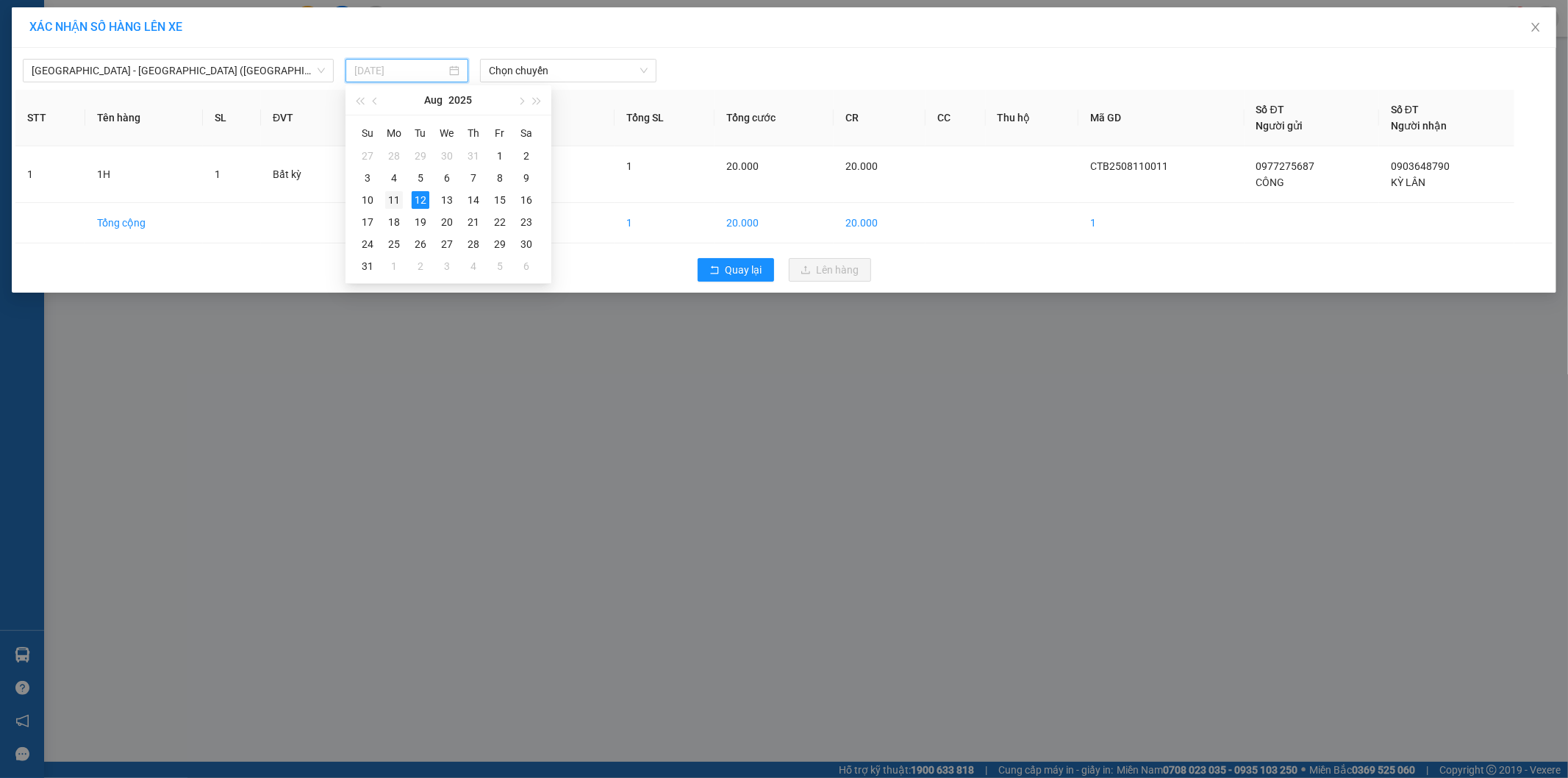
click at [392, 194] on div "11" at bounding box center [394, 200] width 17 height 17
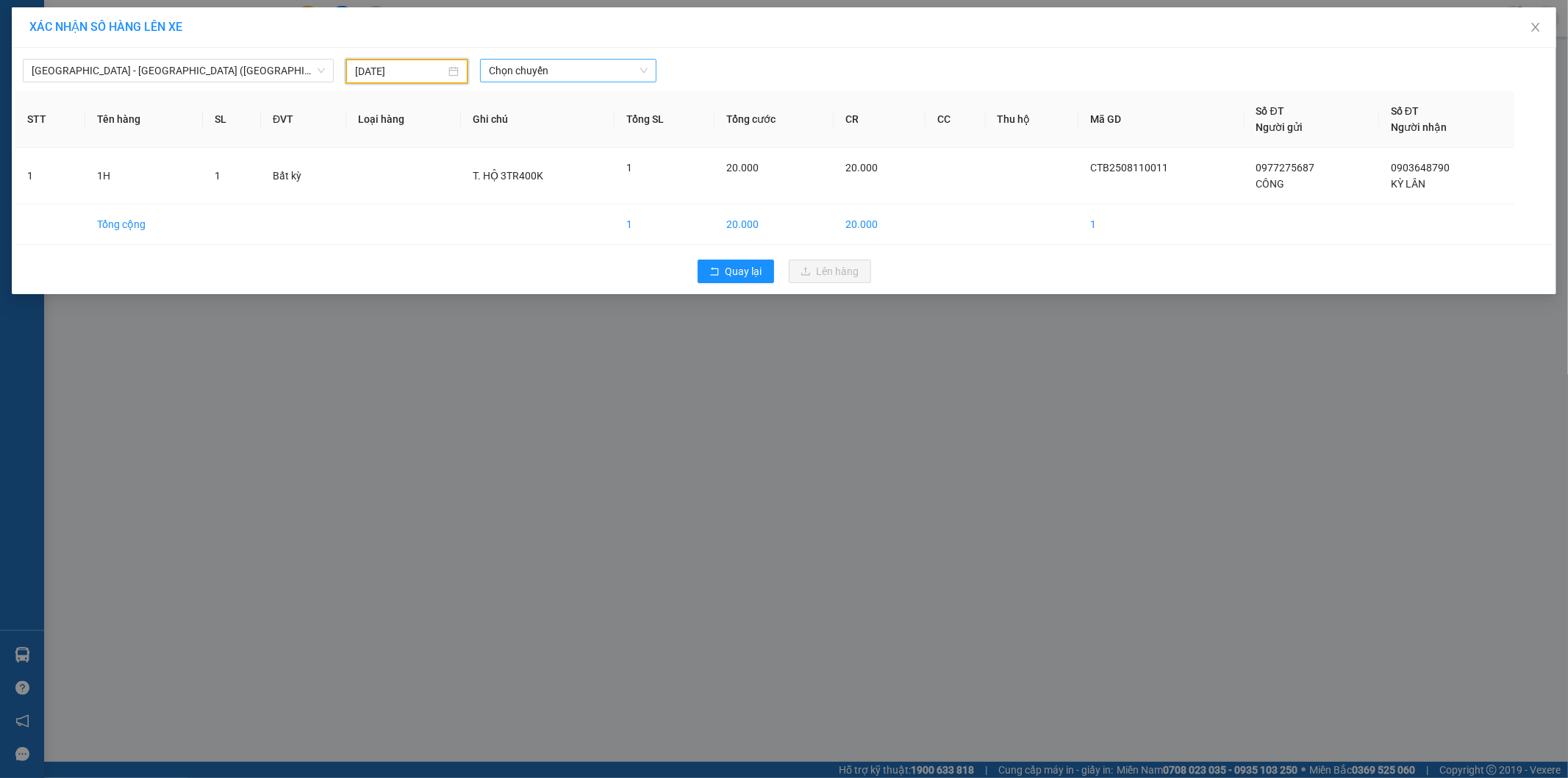
drag, startPoint x: 592, startPoint y: 52, endPoint x: 594, endPoint y: 68, distance: 16.1
click at [592, 56] on div "Nha Trang - Sài Gòn (Hàng hoá) 11/08/2025 Chọn chuyến" at bounding box center [784, 67] width 1537 height 33
drag, startPoint x: 594, startPoint y: 68, endPoint x: 587, endPoint y: 82, distance: 15.7
click at [594, 71] on span "Chọn chuyến" at bounding box center [569, 70] width 159 height 22
click at [558, 112] on div "22:00" at bounding box center [546, 124] width 132 height 24
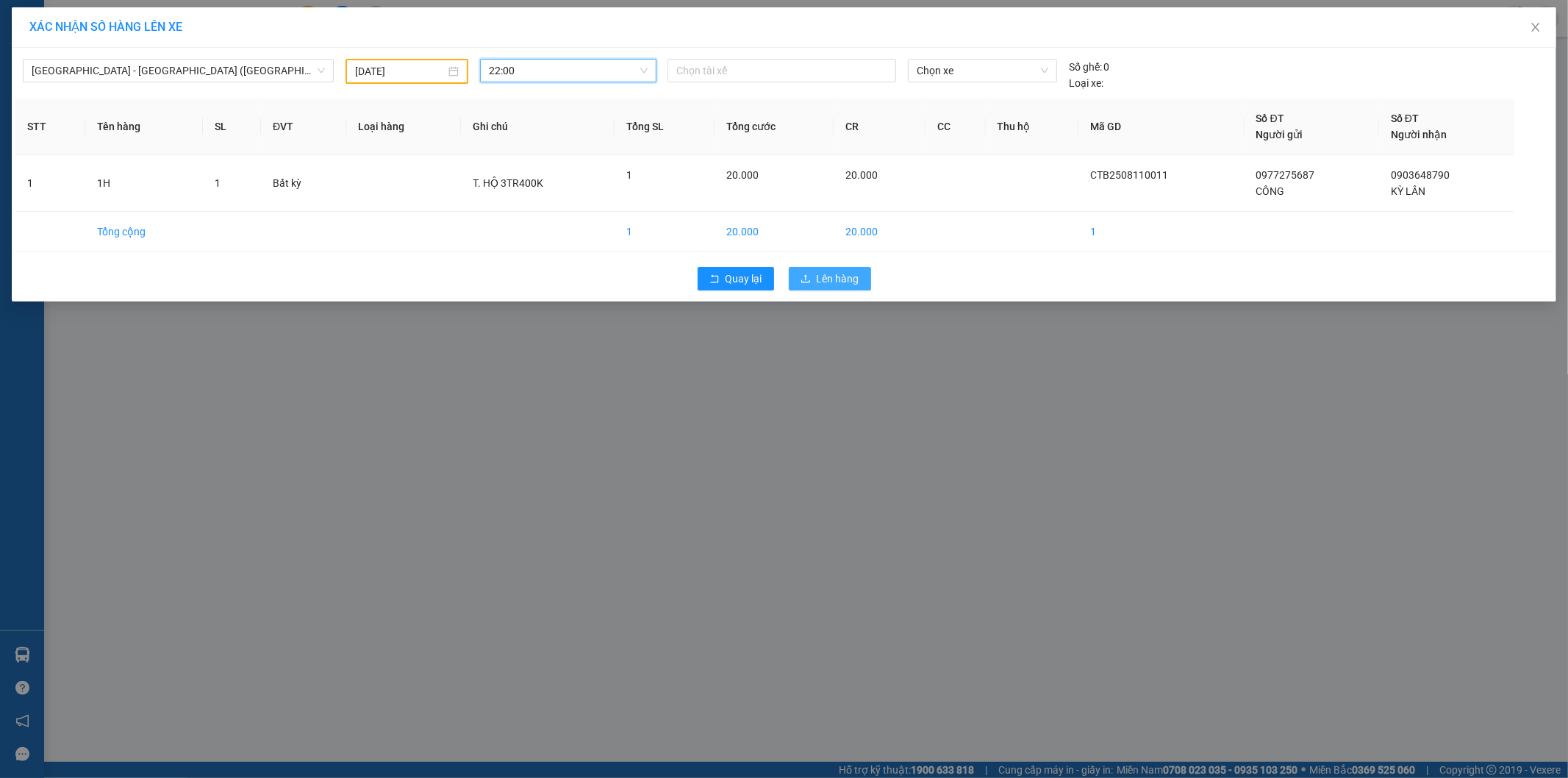
click at [805, 273] on icon "upload" at bounding box center [805, 278] width 10 height 10
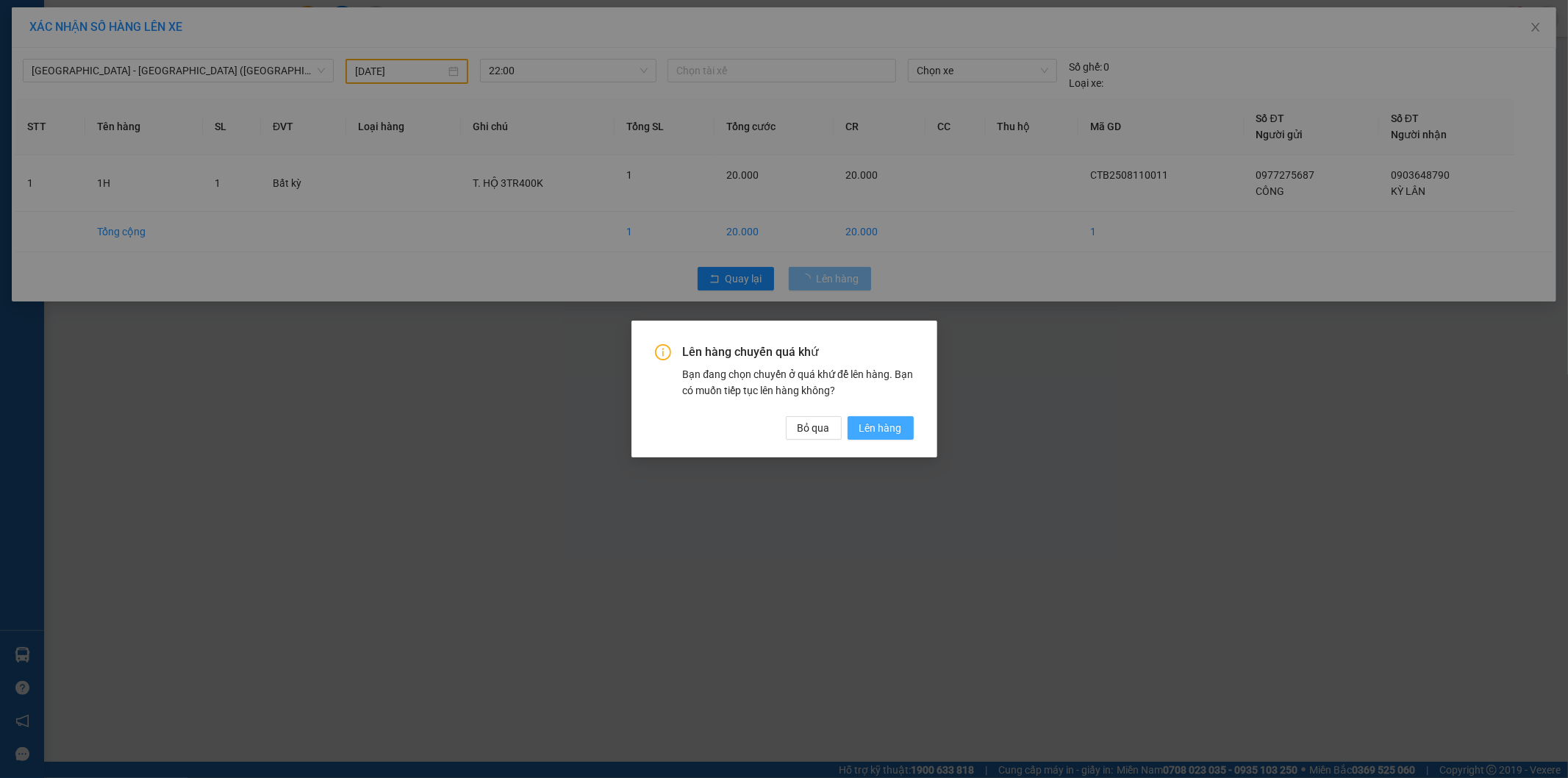
click at [883, 427] on span "Lên hàng" at bounding box center [880, 428] width 43 height 16
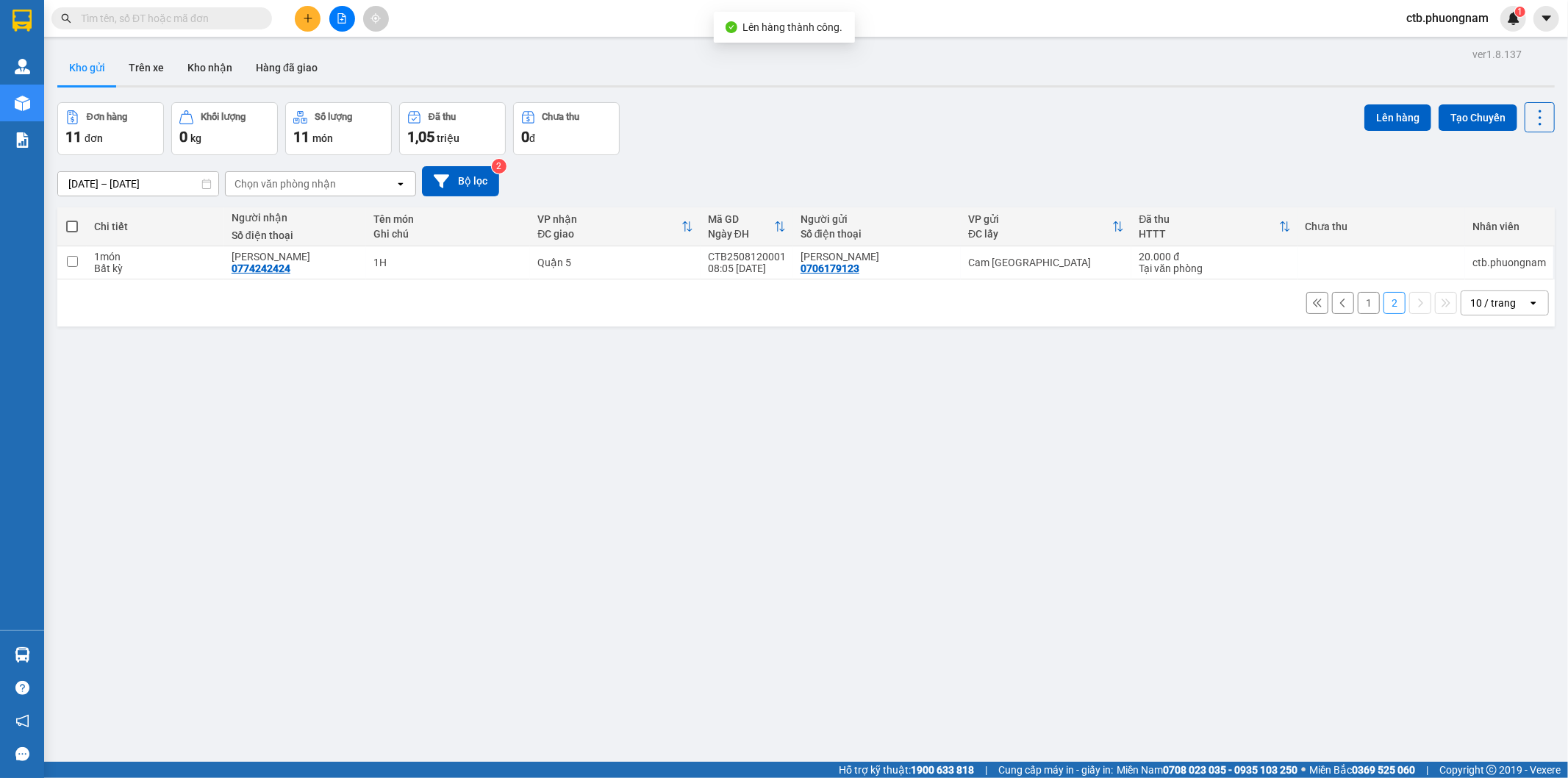
click at [1358, 302] on button "1" at bounding box center [1369, 302] width 22 height 22
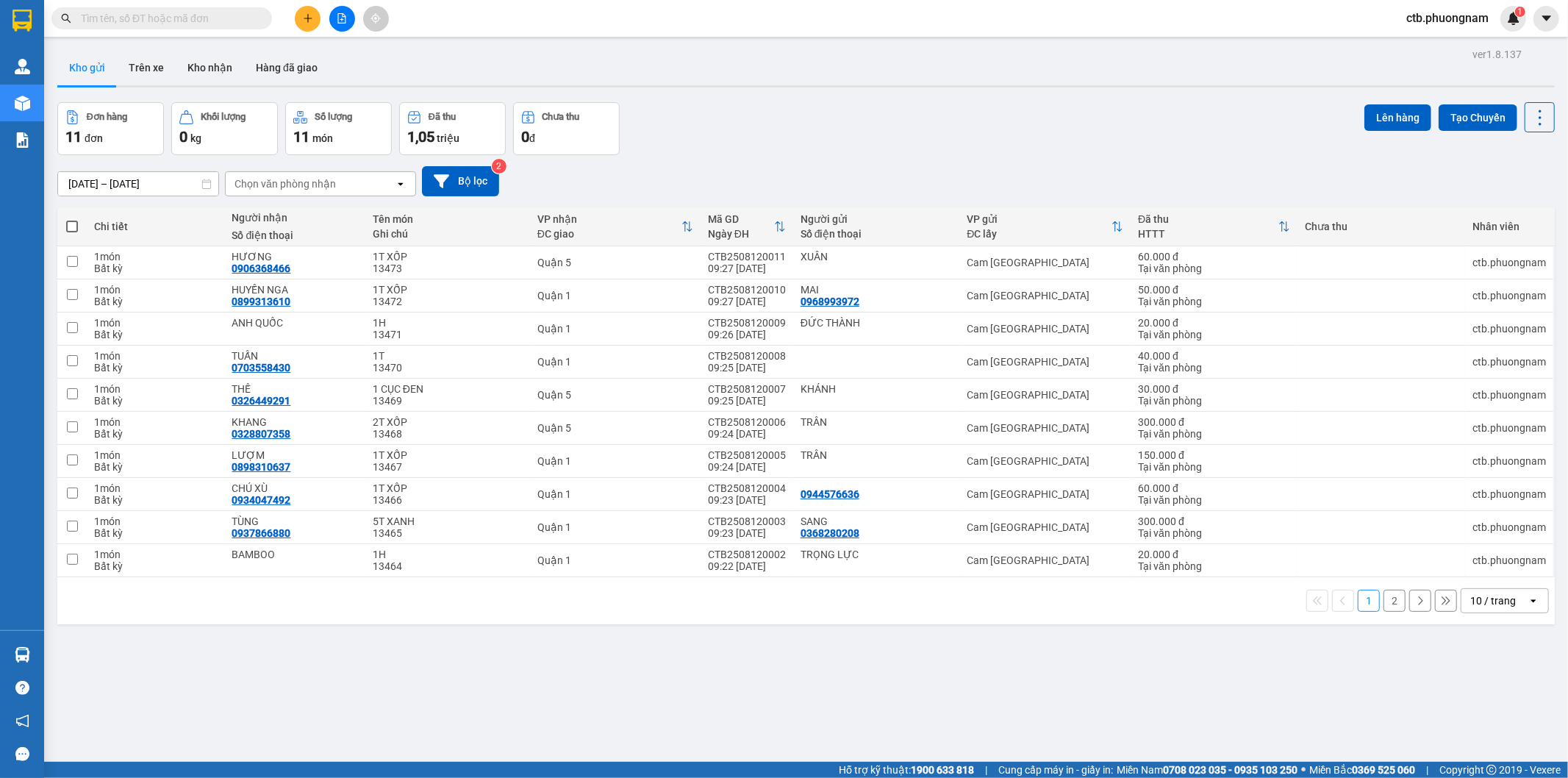
click at [68, 228] on span at bounding box center [72, 226] width 12 height 12
click at [72, 219] on input "checkbox" at bounding box center [72, 219] width 0 height 0
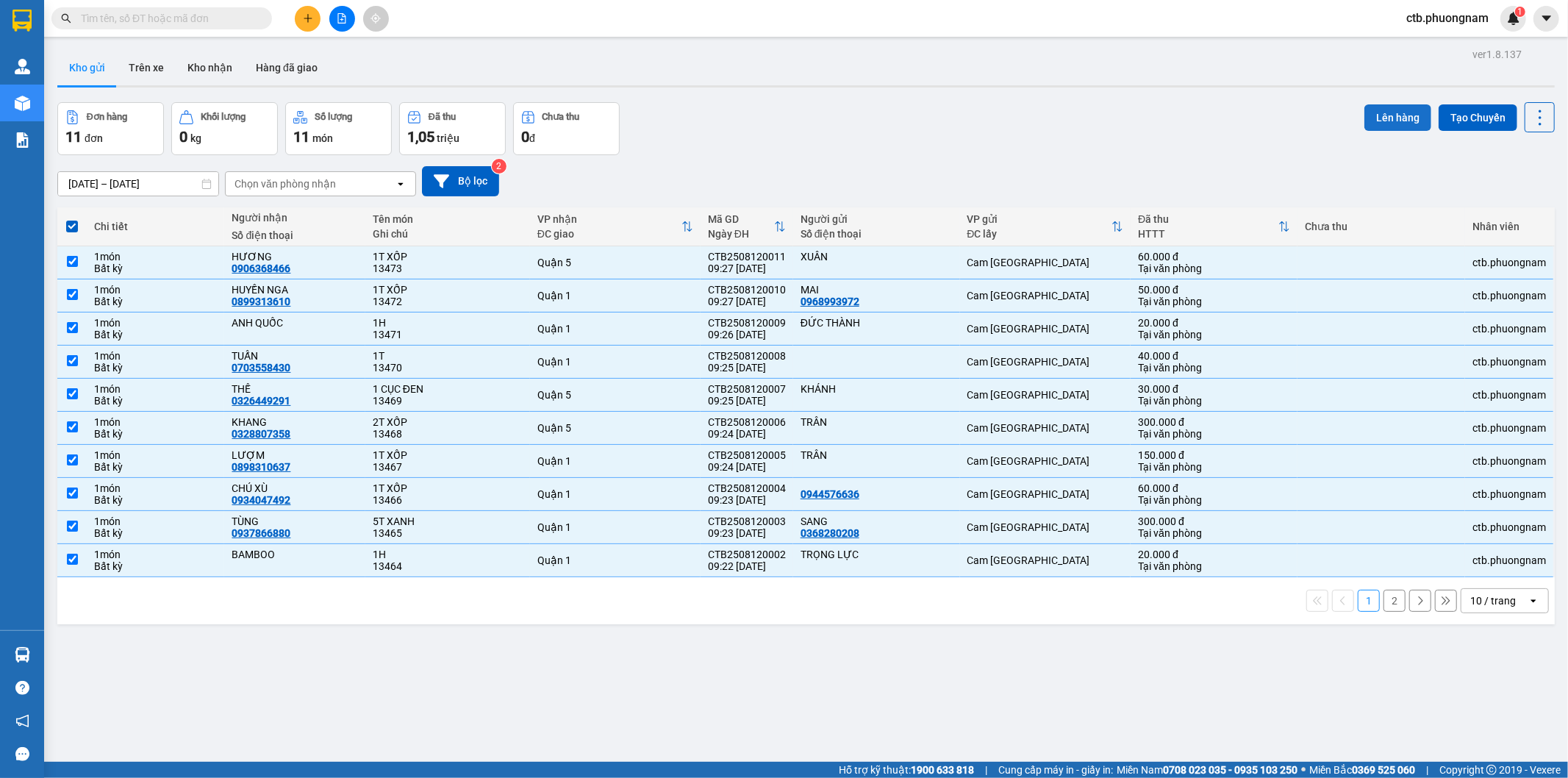
click at [1386, 113] on button "Lên hàng" at bounding box center [1398, 118] width 67 height 26
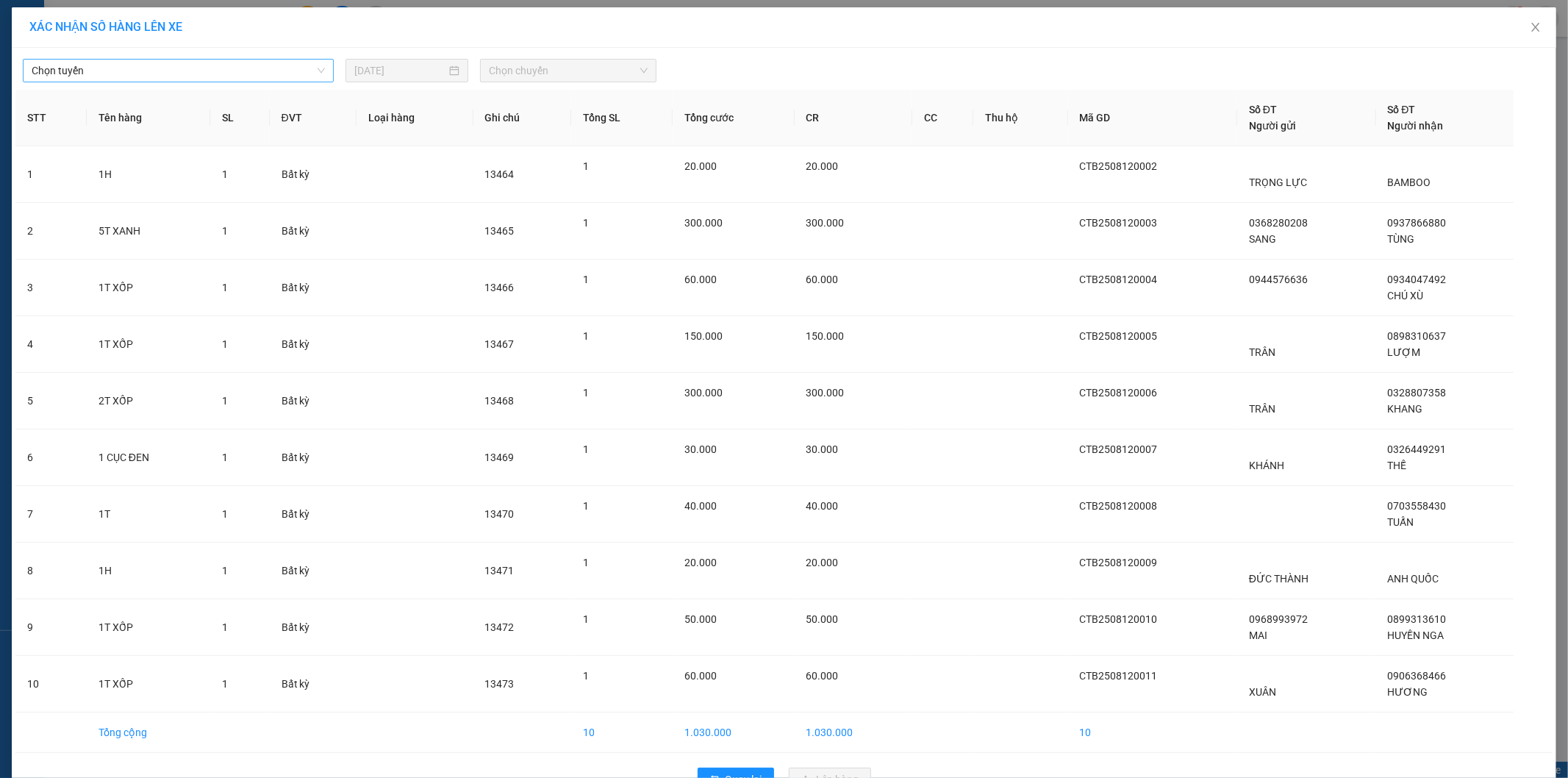
click at [327, 75] on div "Chọn tuyến" at bounding box center [178, 71] width 311 height 24
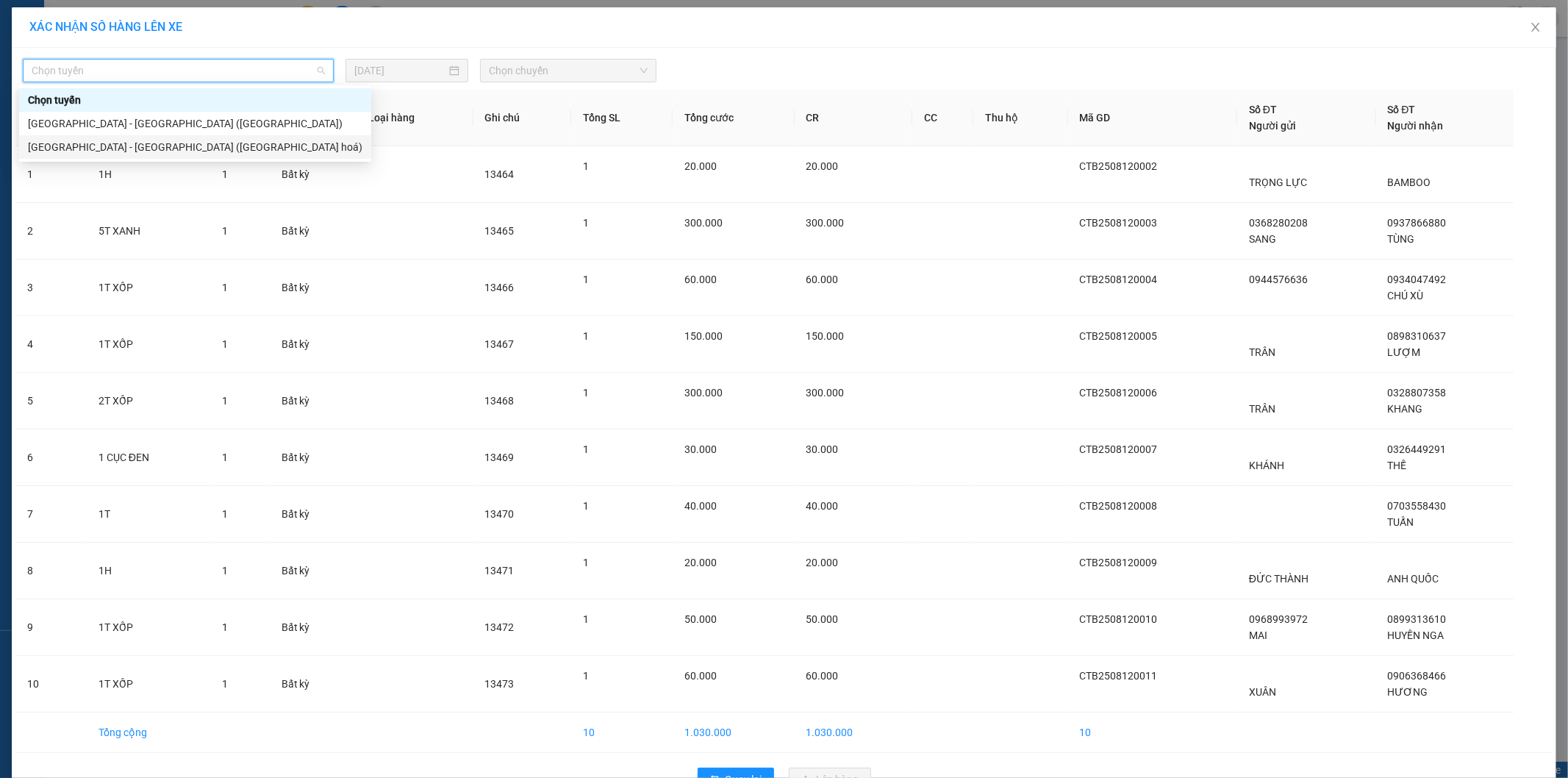
click at [269, 143] on div "Nha Trang - Sài Gòn (Hàng hoá)" at bounding box center [195, 148] width 334 height 16
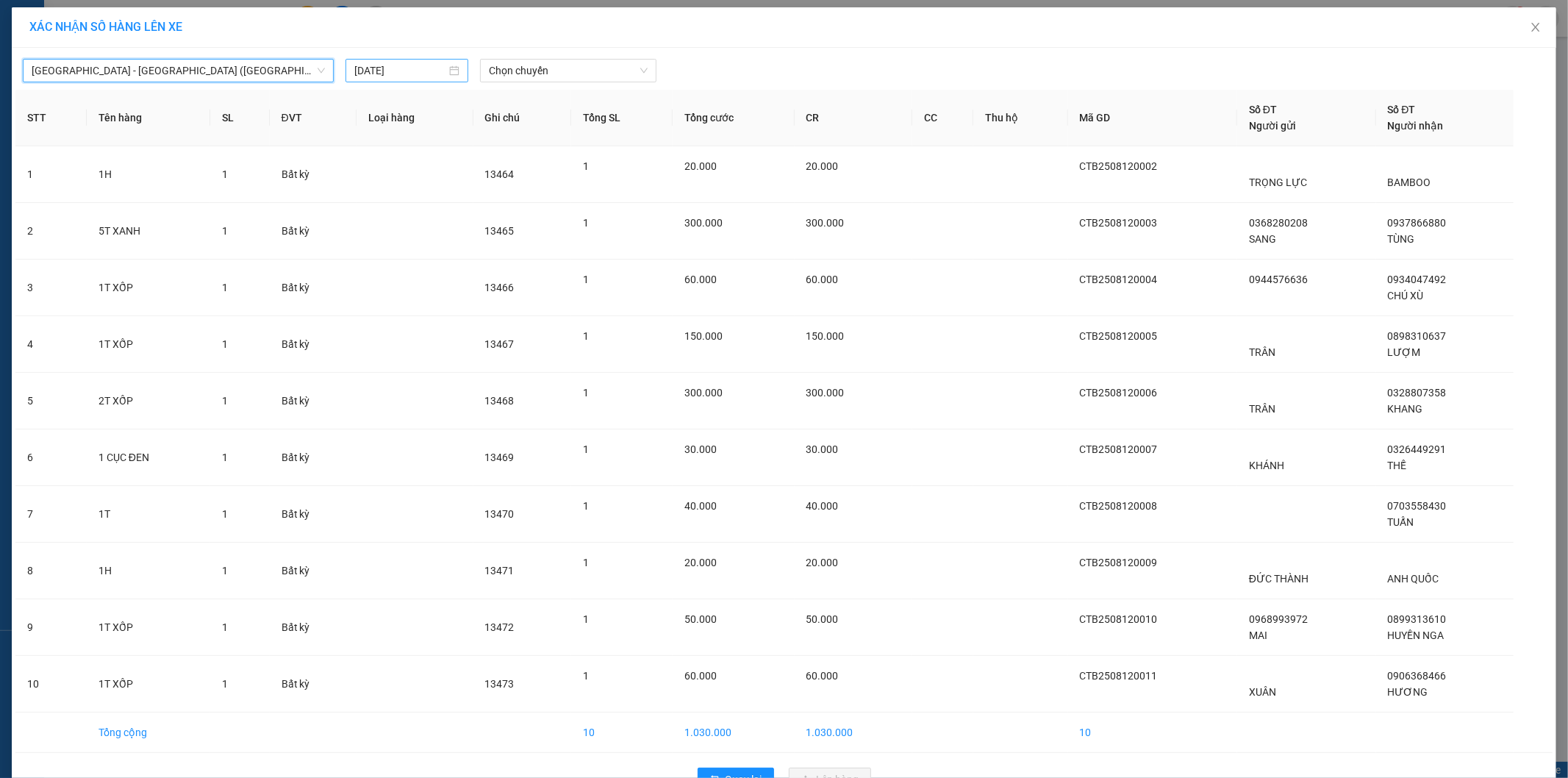
click at [421, 64] on input "12/08/2025" at bounding box center [400, 71] width 92 height 16
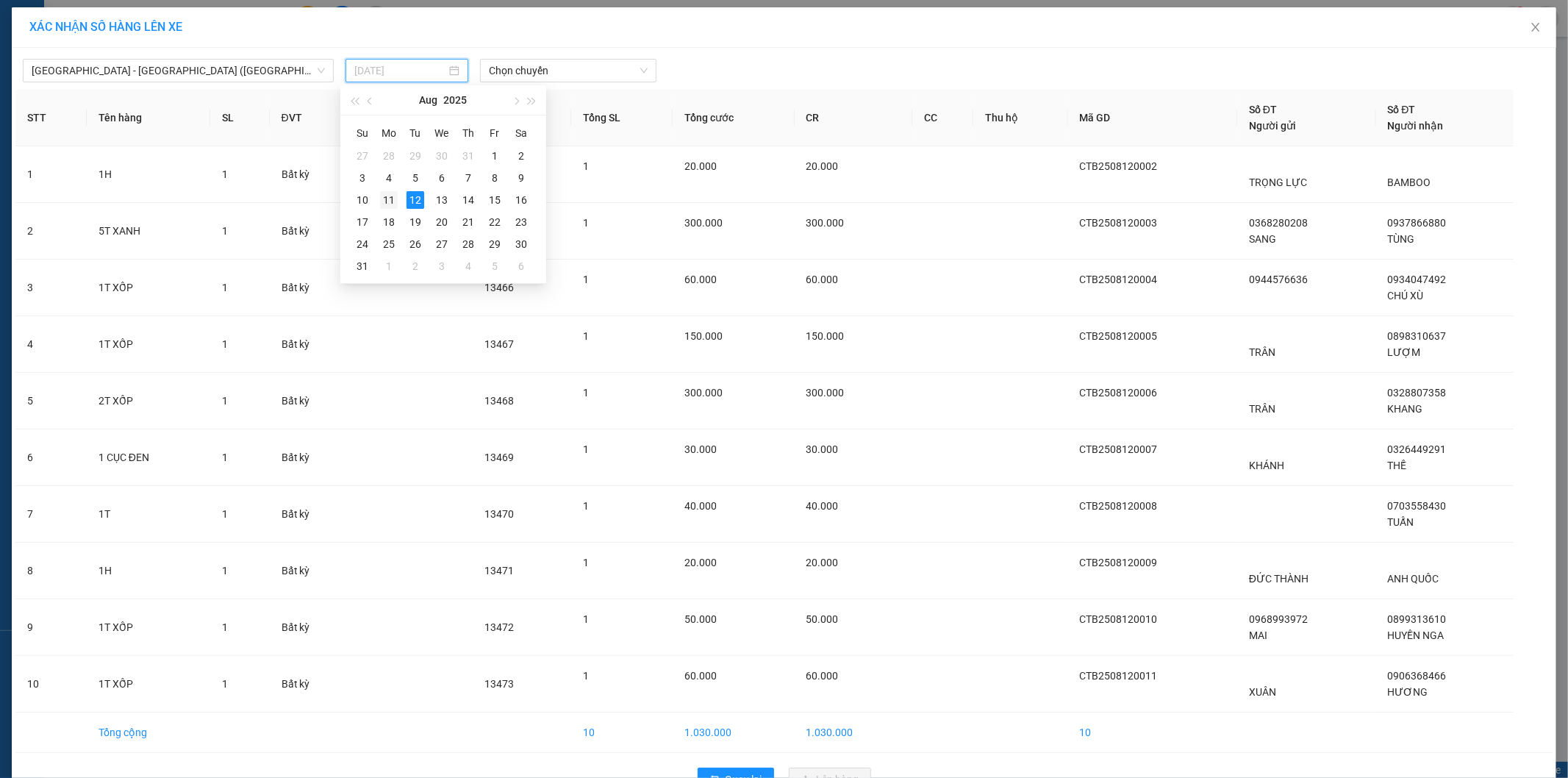
click at [395, 195] on div "11" at bounding box center [388, 200] width 17 height 17
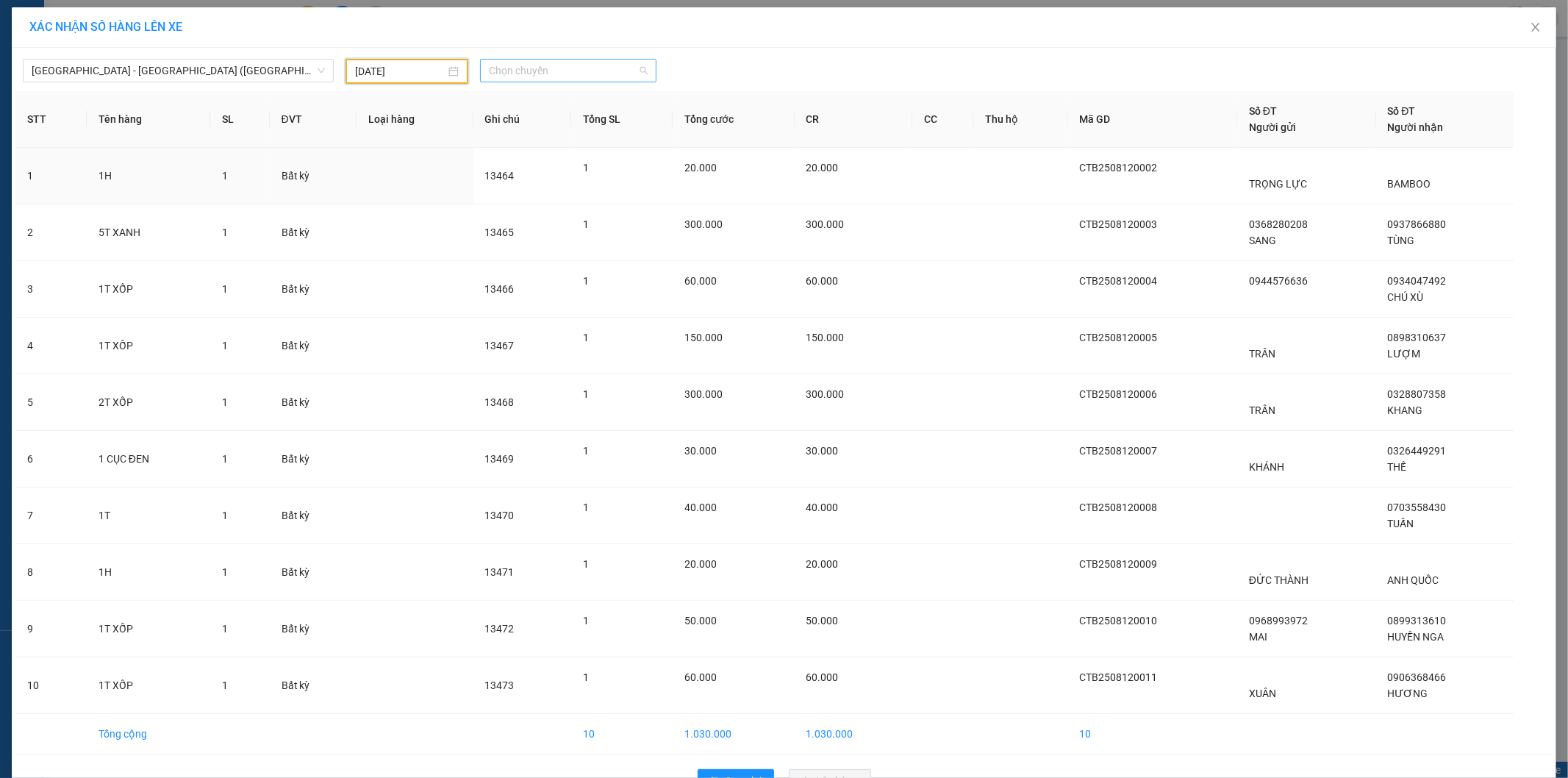
click at [513, 78] on span "Chọn chuyến" at bounding box center [569, 70] width 159 height 22
drag, startPoint x: 505, startPoint y: 125, endPoint x: 517, endPoint y: 145, distance: 23.3
click at [507, 126] on div "22:00" at bounding box center [541, 124] width 115 height 16
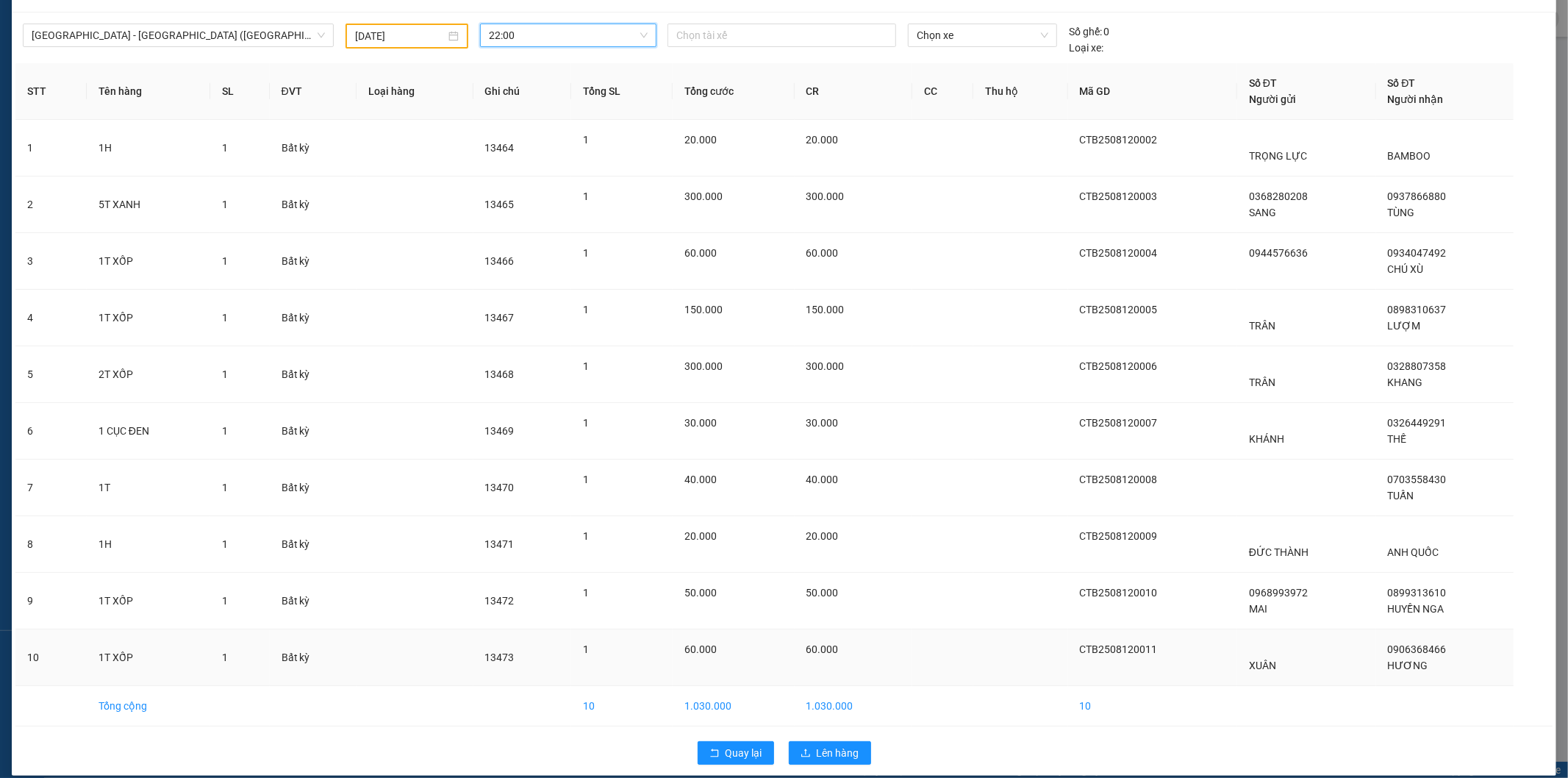
scroll to position [50, 0]
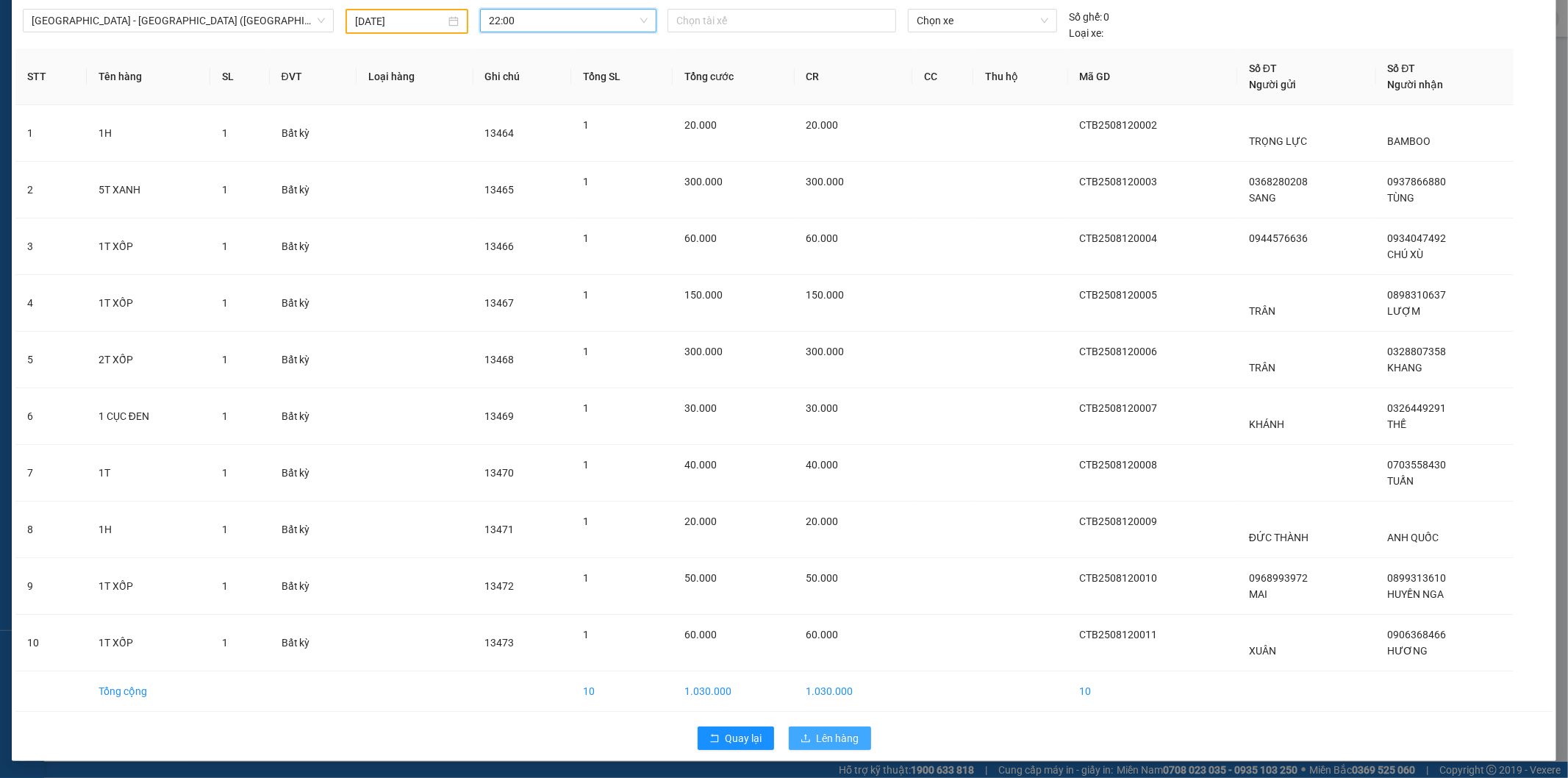
click at [819, 740] on span "Lên hàng" at bounding box center [838, 738] width 43 height 16
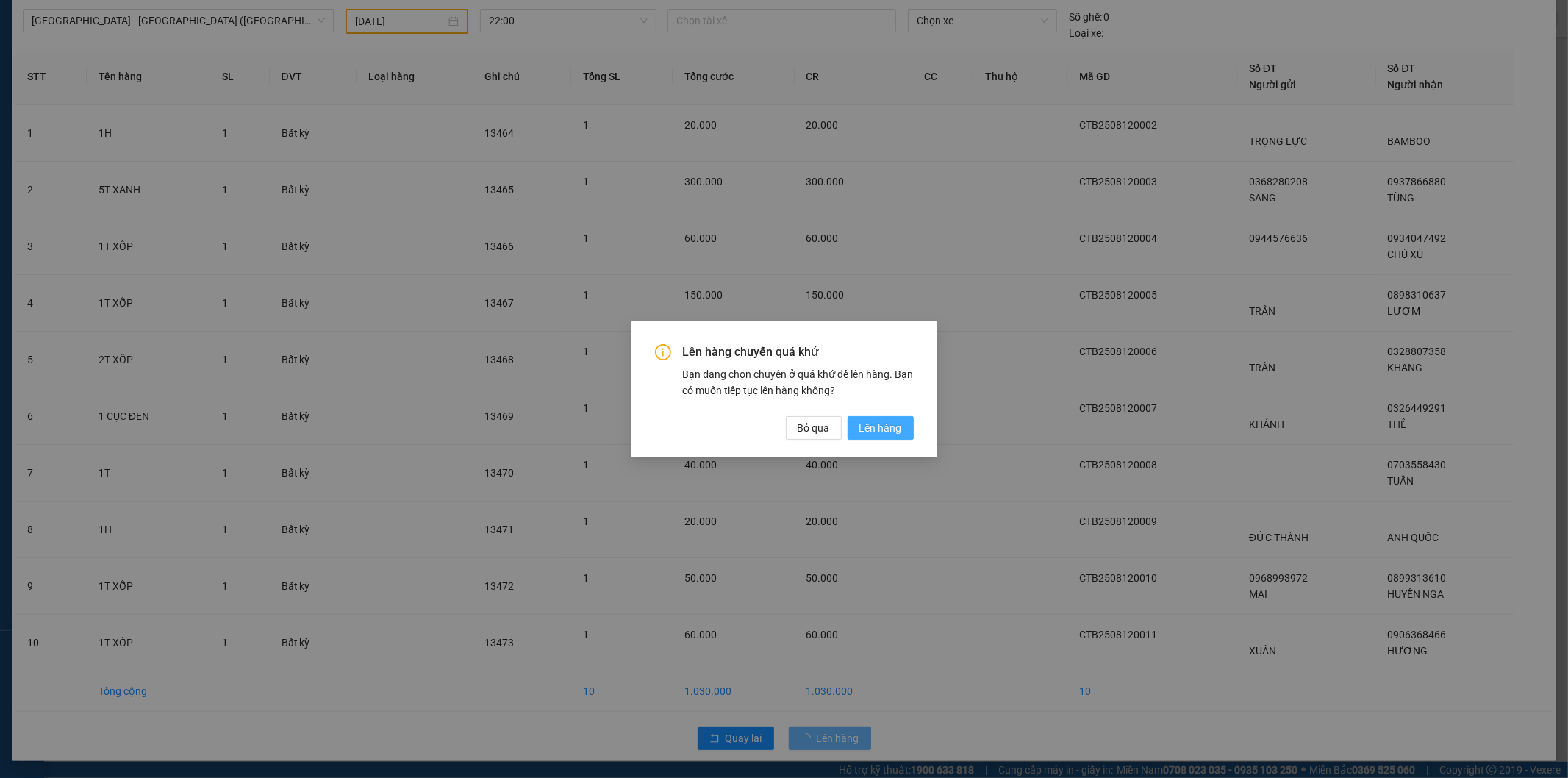
click at [890, 421] on button "Lên hàng" at bounding box center [880, 428] width 67 height 24
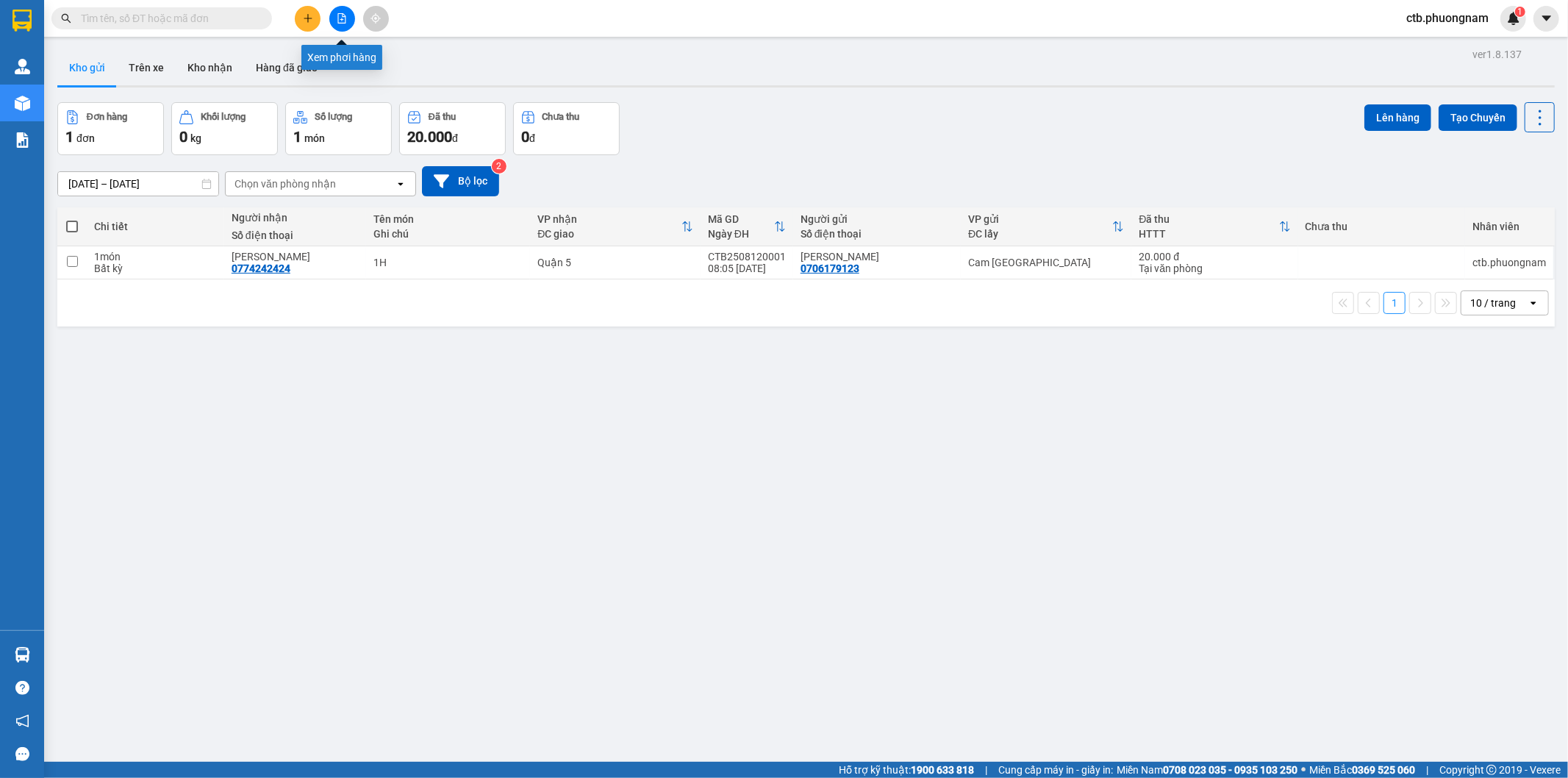
click at [333, 21] on button at bounding box center [343, 18] width 26 height 26
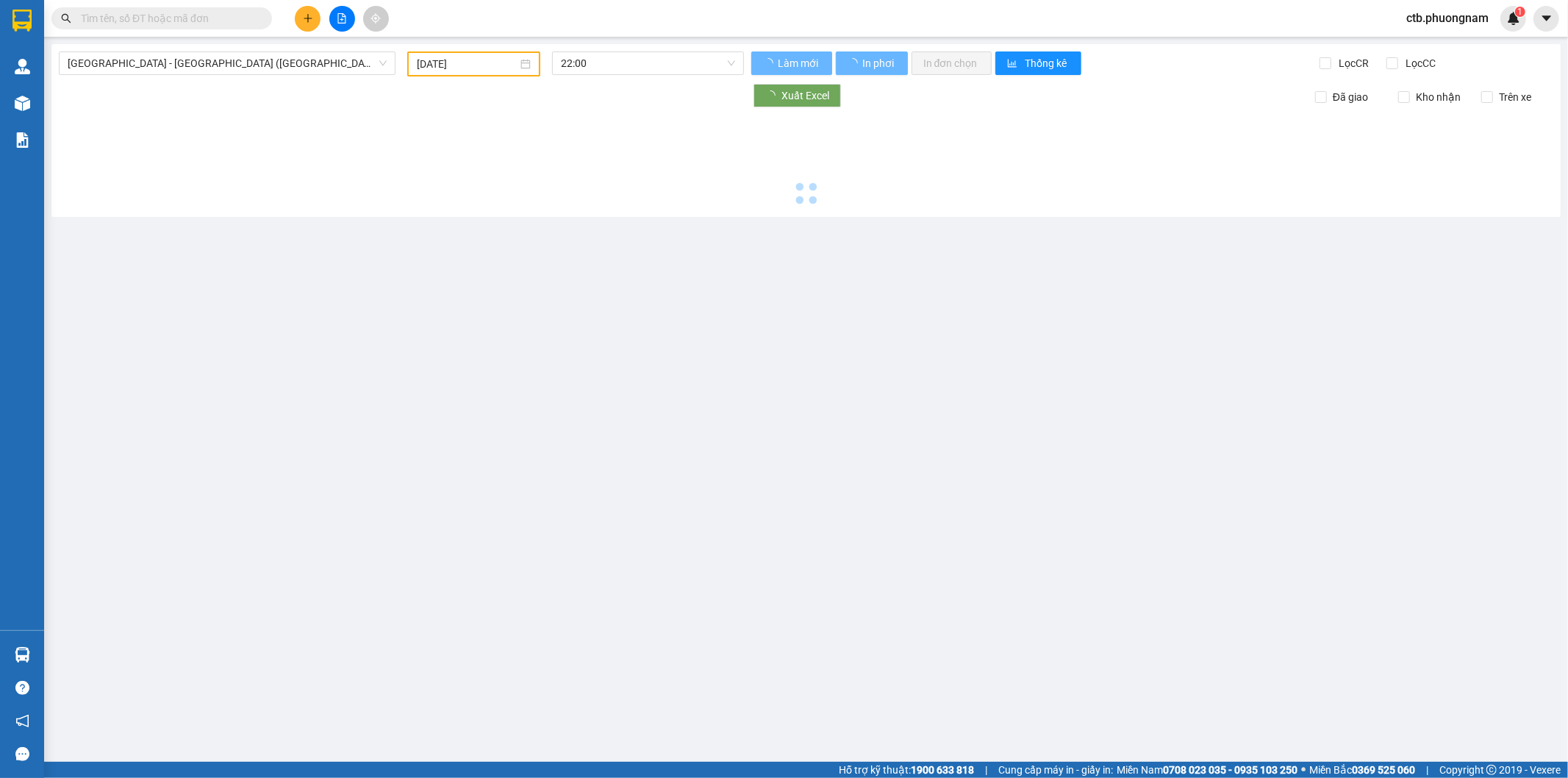
click at [478, 68] on input "11/08/2025" at bounding box center [467, 64] width 101 height 16
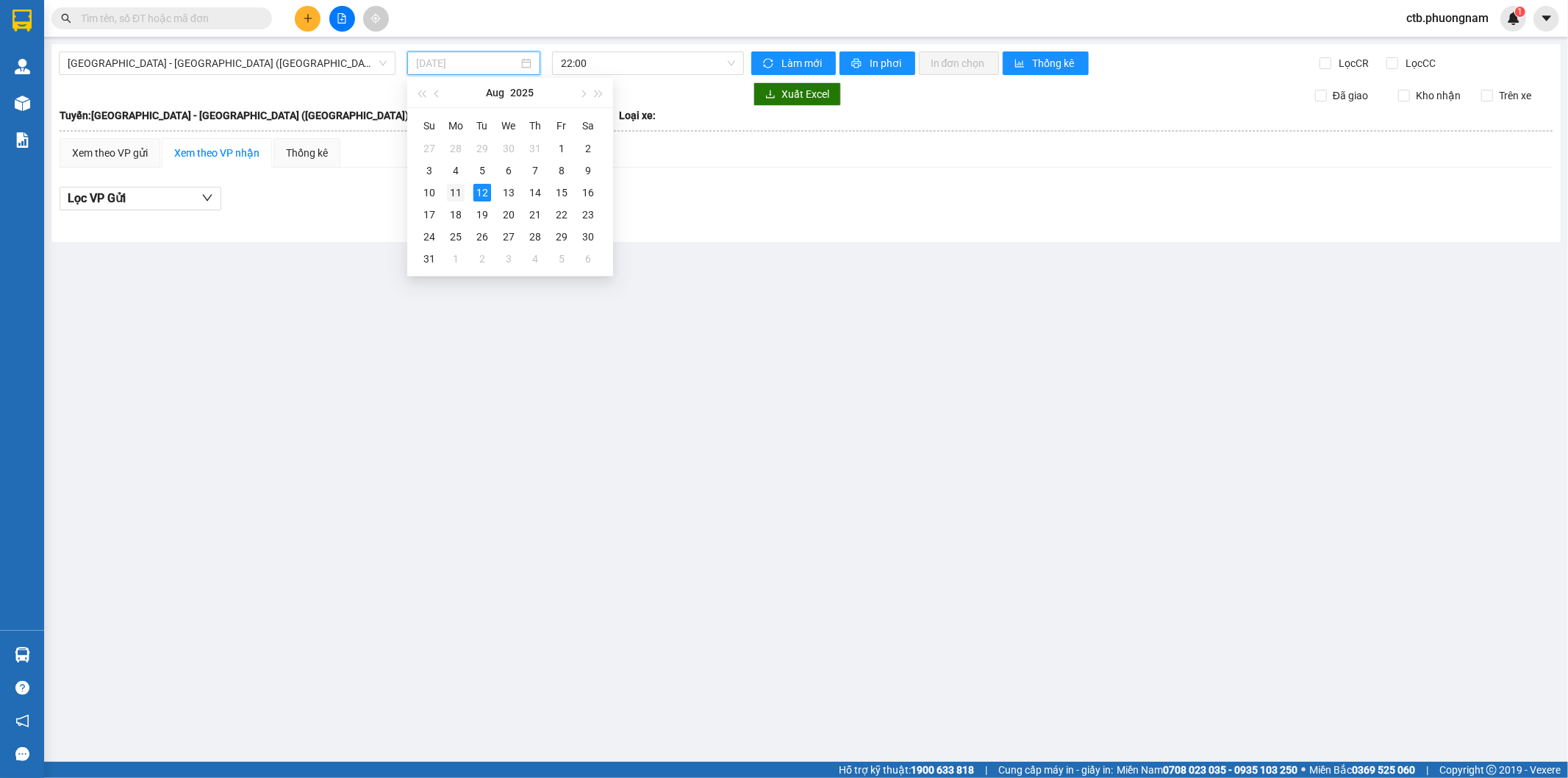
click at [450, 192] on div "11" at bounding box center [456, 192] width 17 height 17
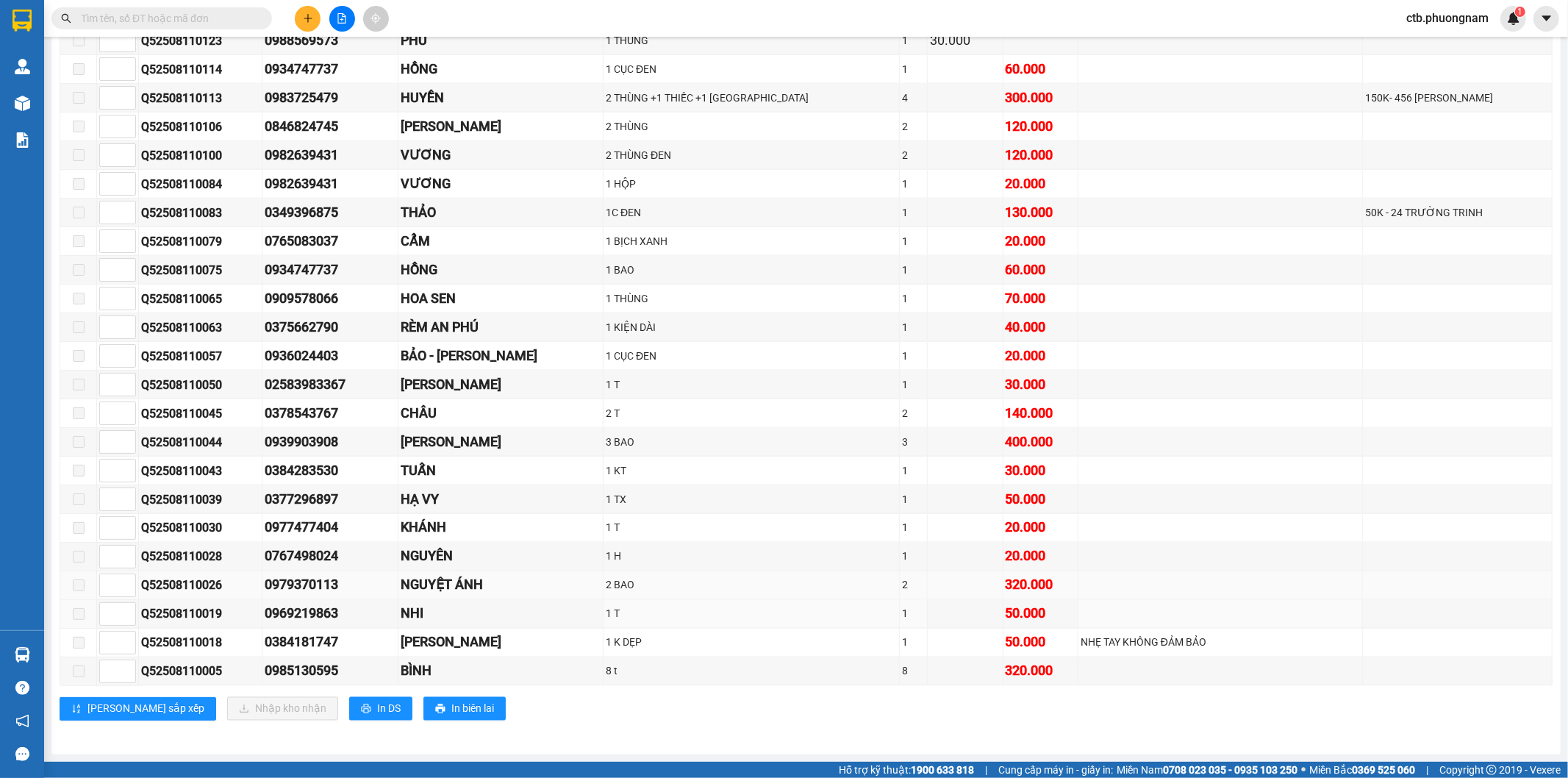
scroll to position [1846, 0]
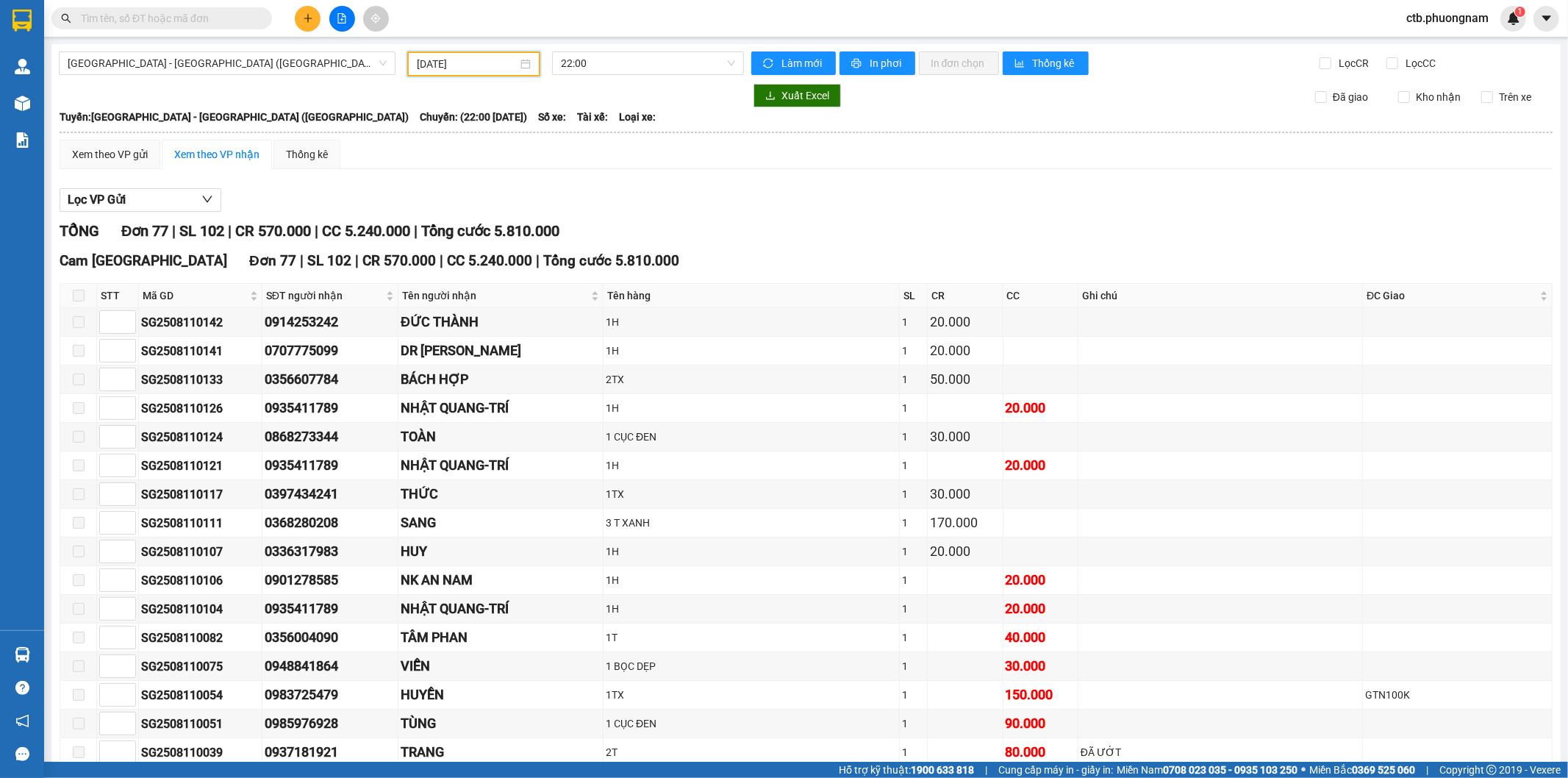
click at [423, 56] on input "11/08/2025" at bounding box center [467, 64] width 101 height 16
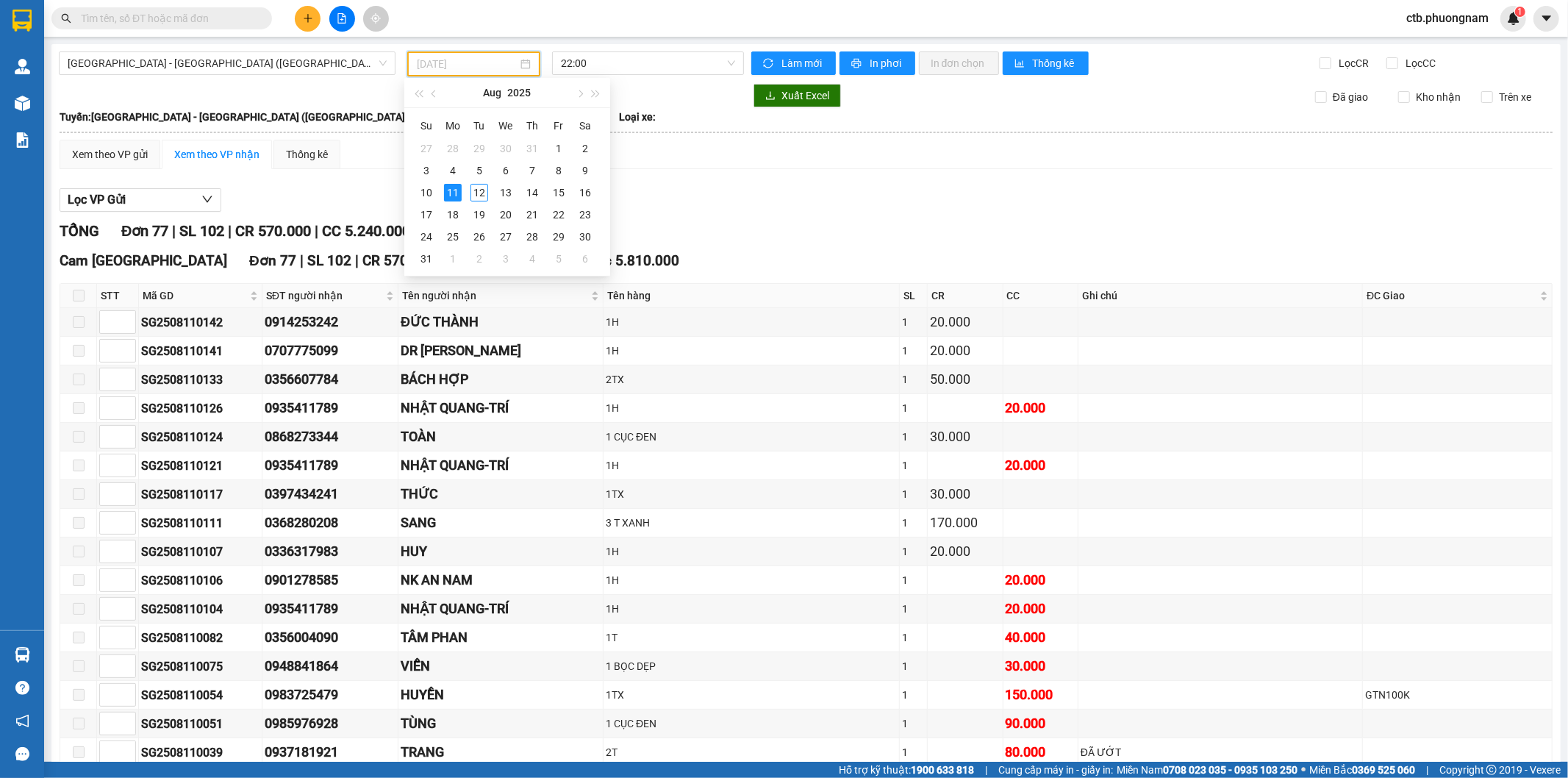
type input "11/08/2025"
click at [451, 192] on div "11" at bounding box center [452, 192] width 17 height 17
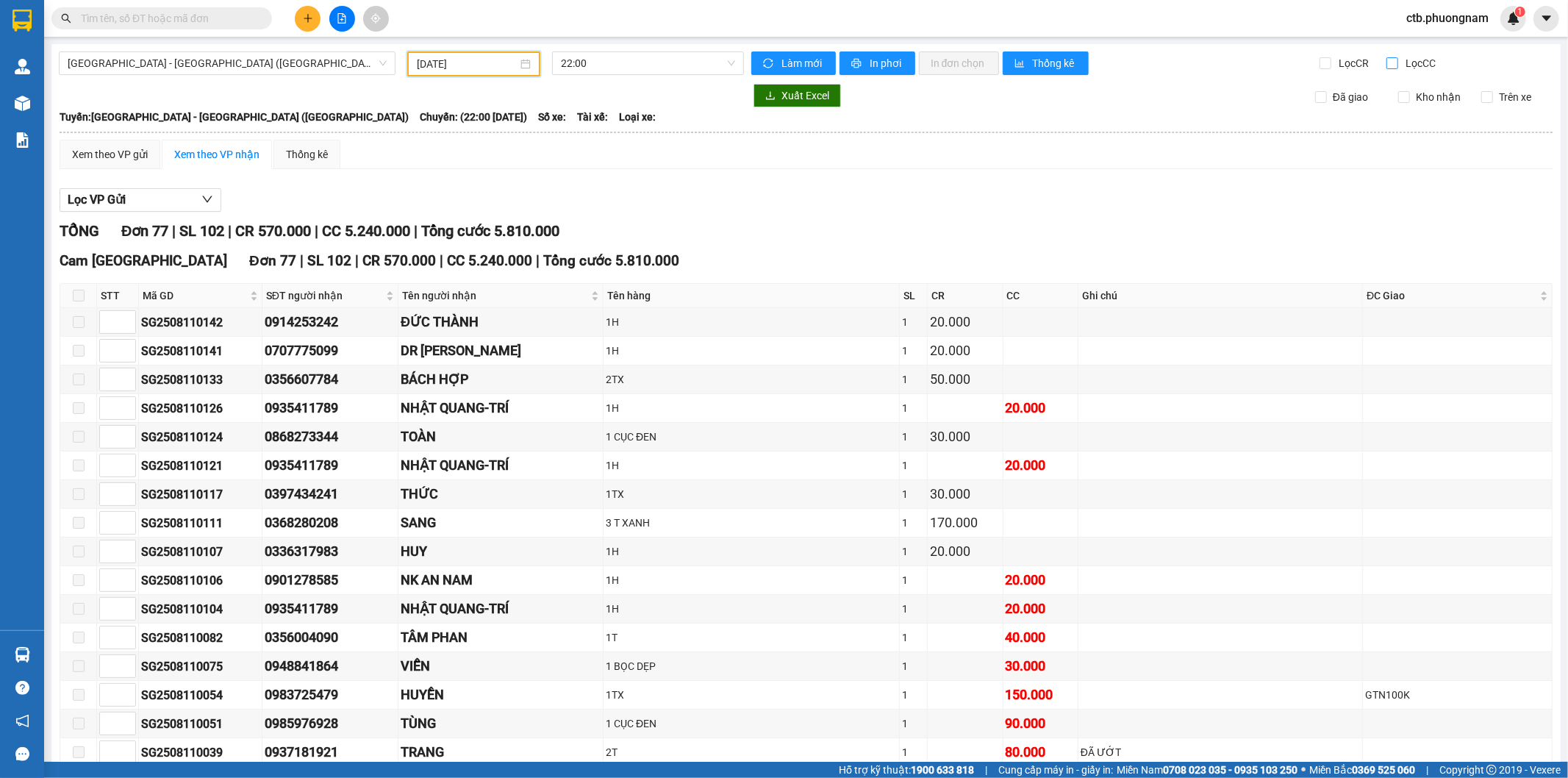
click at [1387, 63] on input "Lọc CC" at bounding box center [1393, 63] width 14 height 12
checkbox input "true"
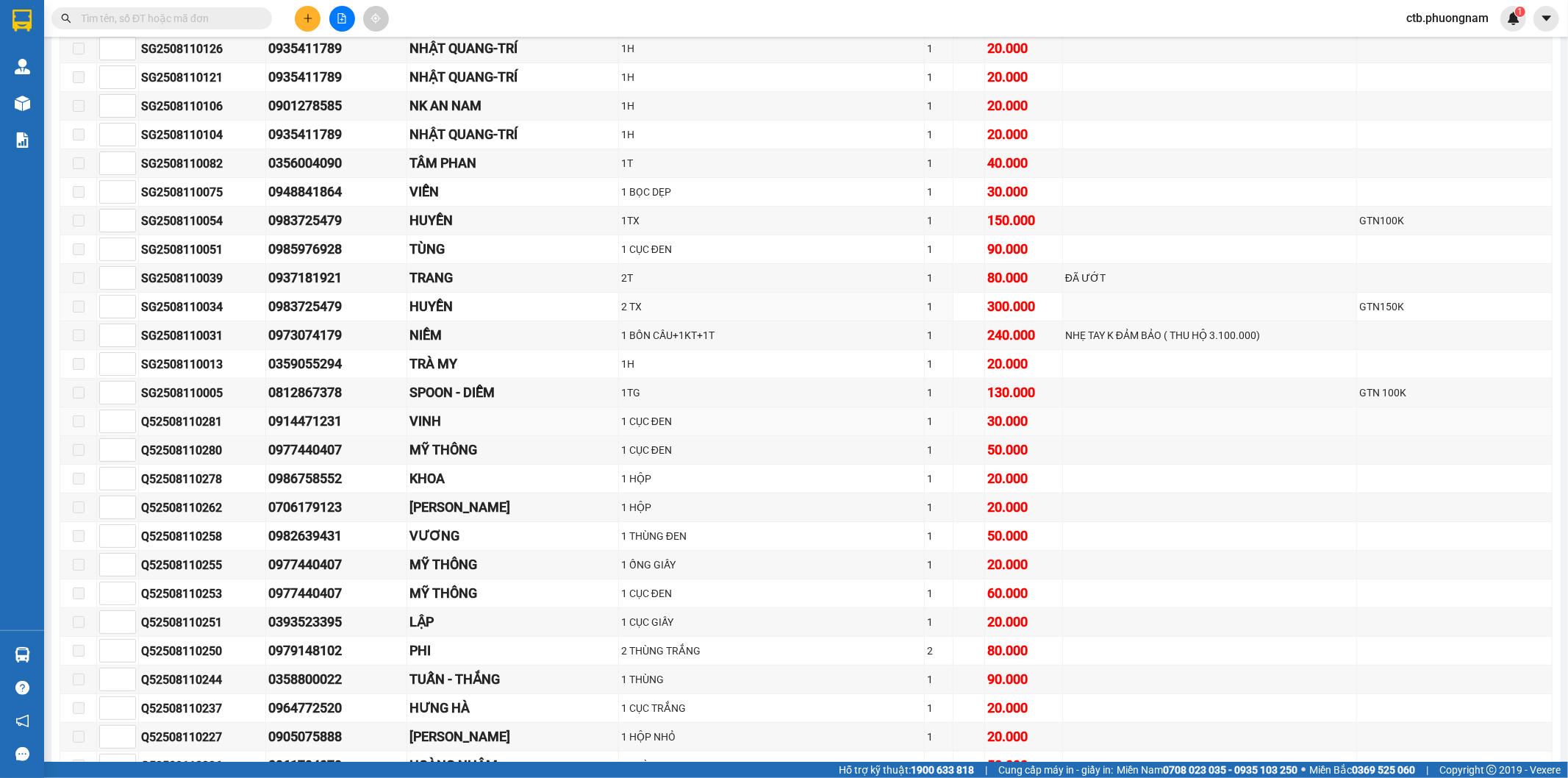
scroll to position [355, 0]
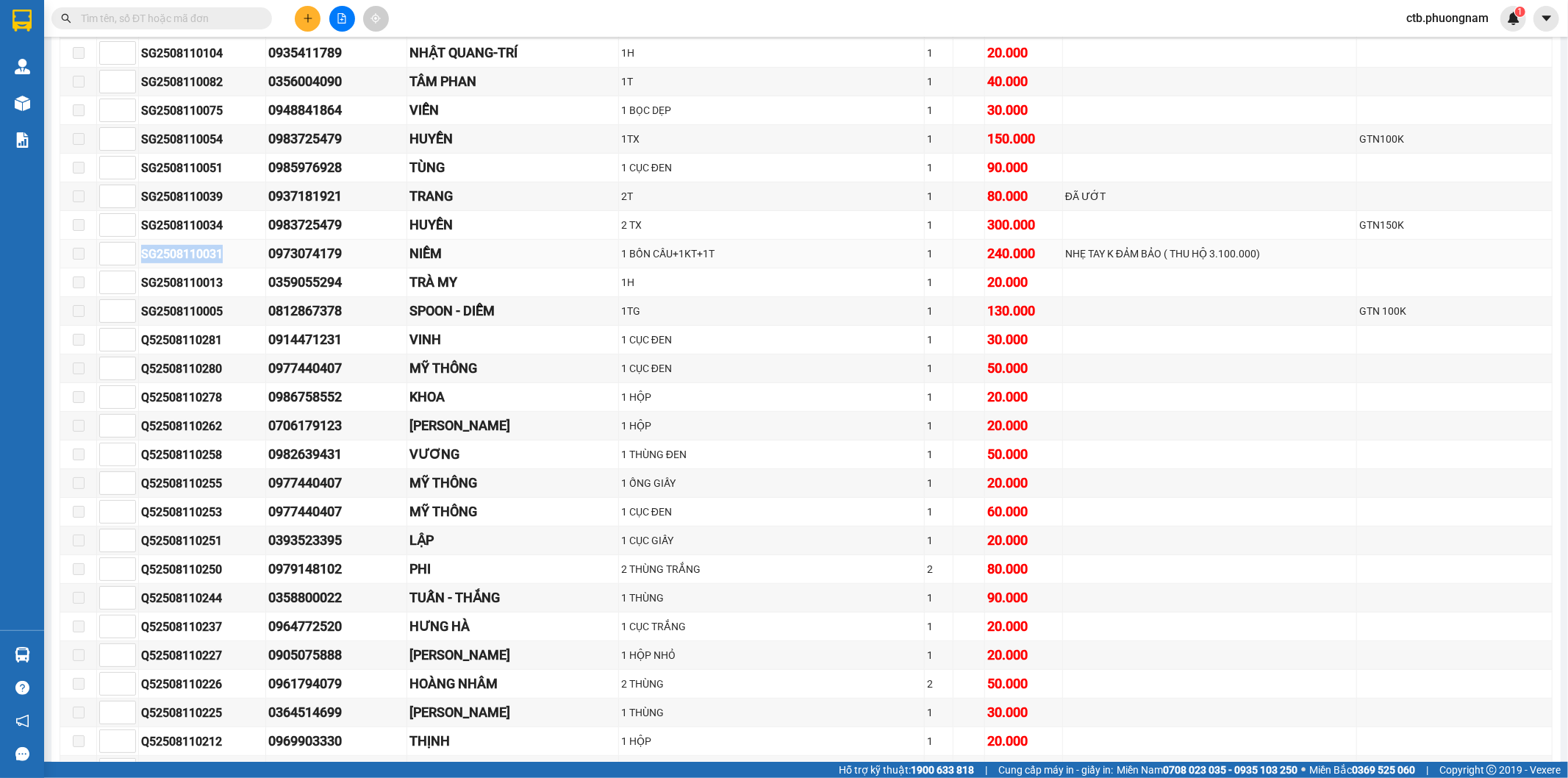
drag, startPoint x: 140, startPoint y: 256, endPoint x: 235, endPoint y: 256, distance: 95.0
click at [235, 256] on div "SG2508110031" at bounding box center [202, 254] width 122 height 18
copy div "SG2508110031"
click at [168, 27] on span at bounding box center [161, 18] width 220 height 22
click at [170, 25] on input "text" at bounding box center [168, 18] width 173 height 16
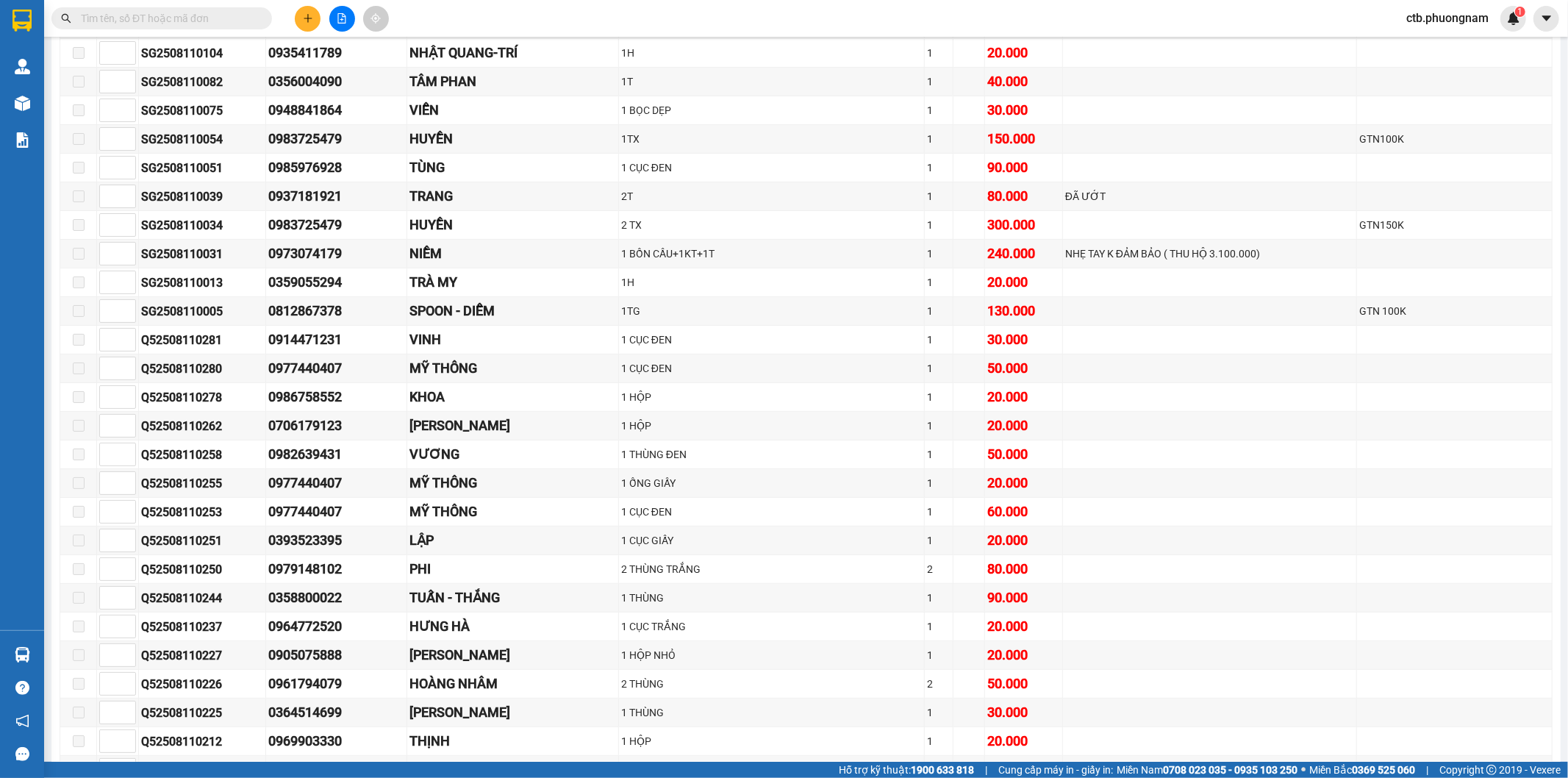
paste input "SG2508110031"
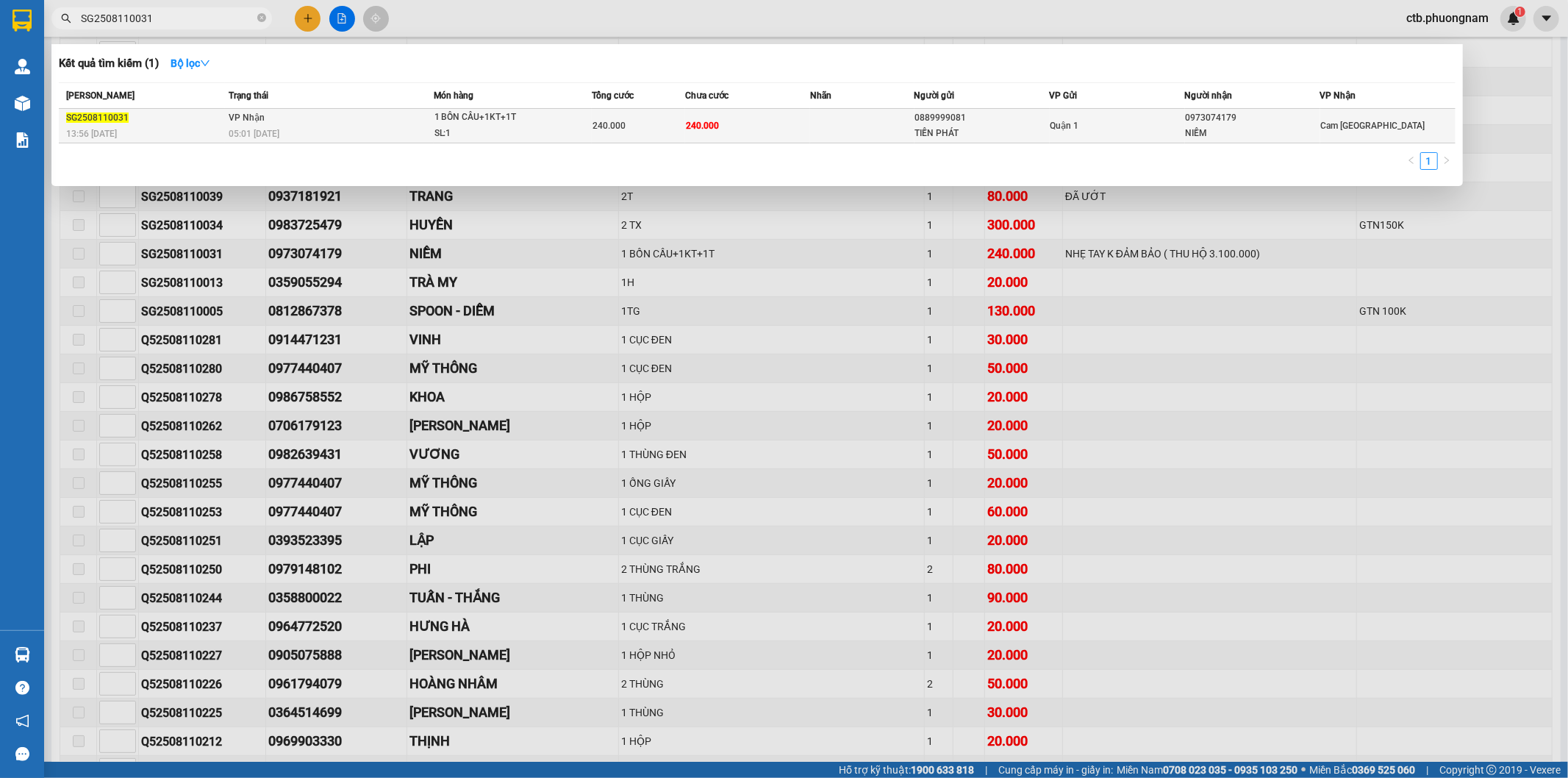
type input "SG2508110031"
click at [217, 113] on div "SG2508110031" at bounding box center [146, 118] width 159 height 15
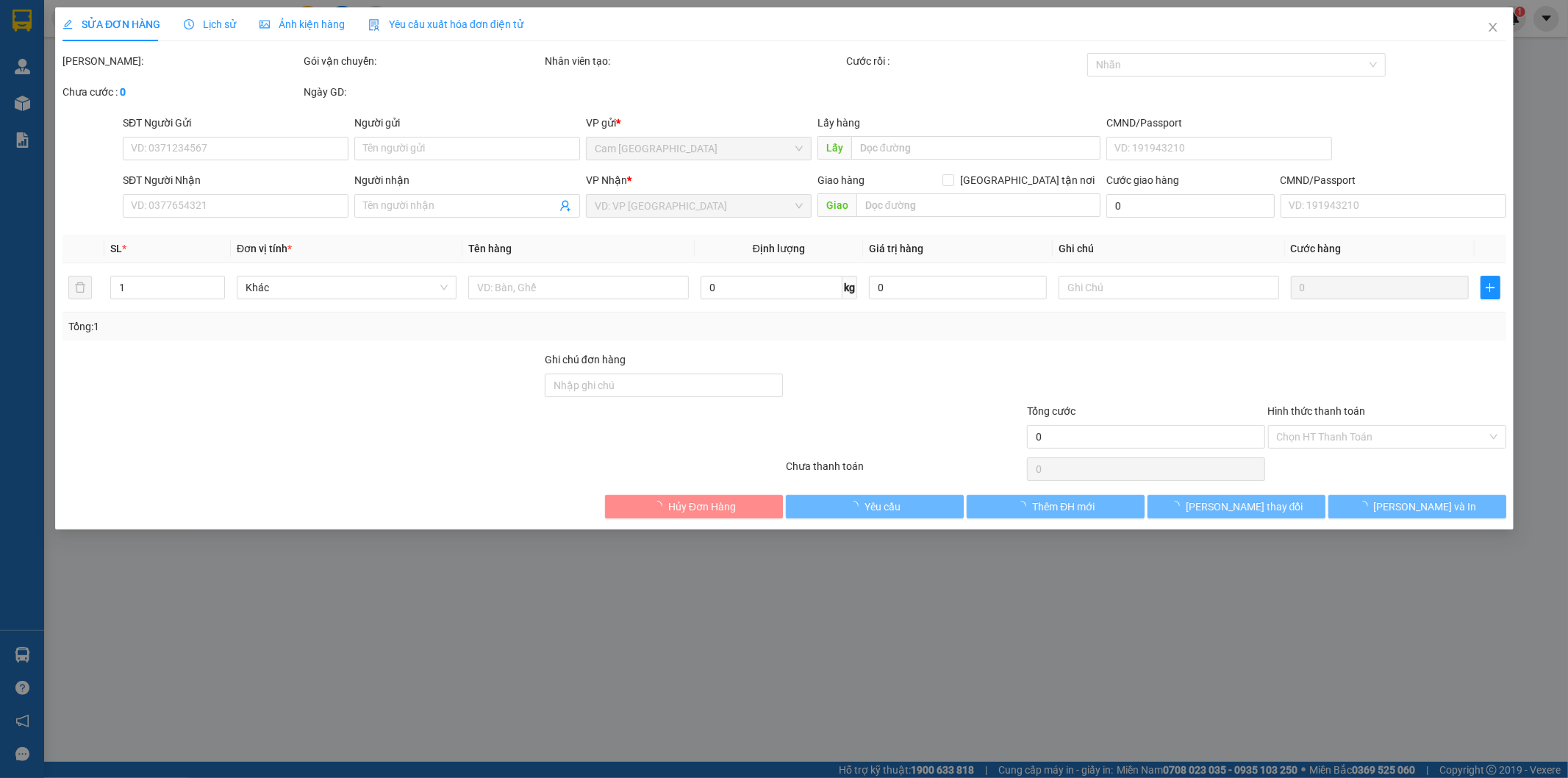
type input "0889999081"
type input "TIẾN PHÁT"
type input "0973074179"
type input "NIỀM"
type input "240.000"
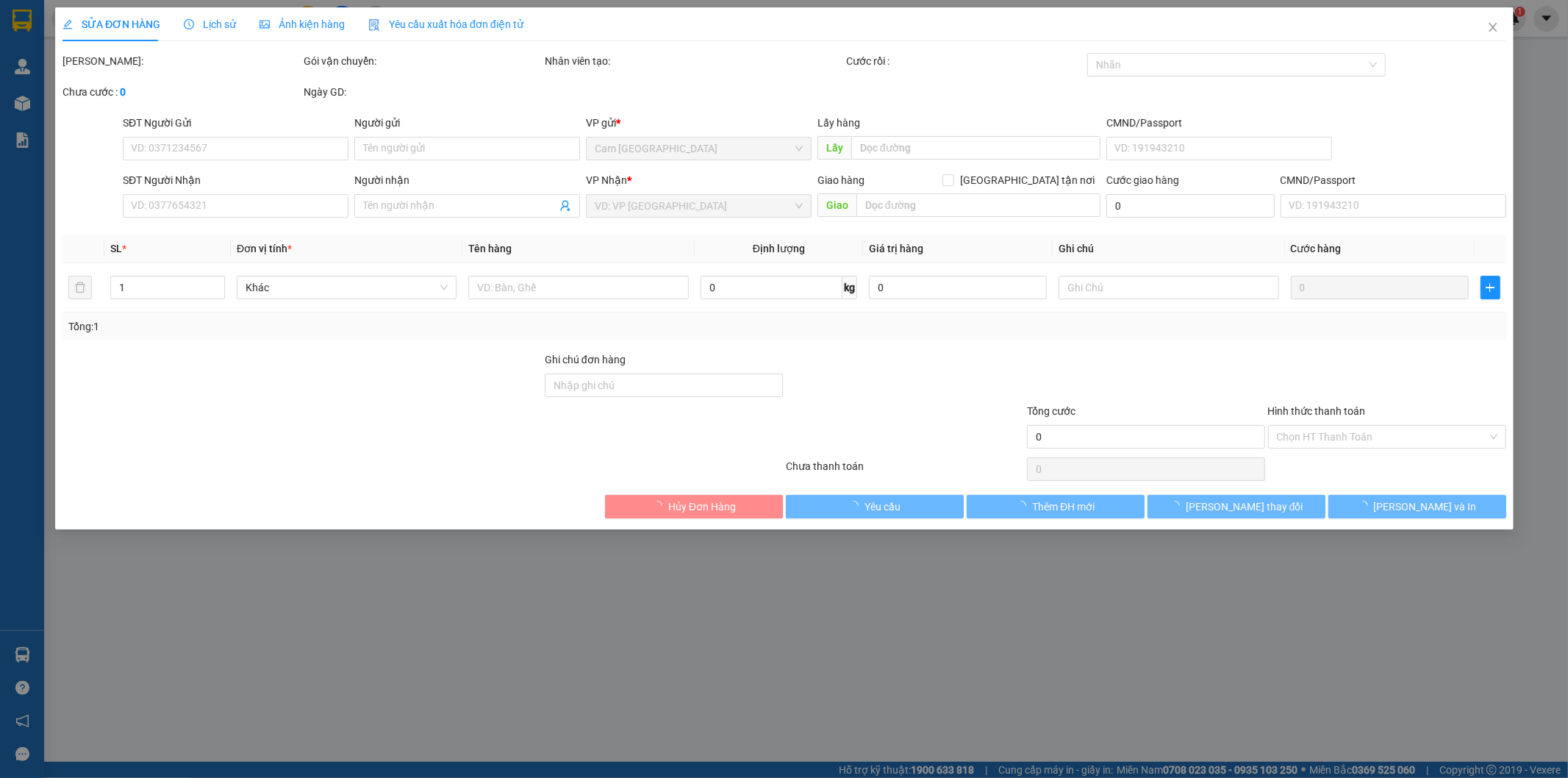
type input "240.000"
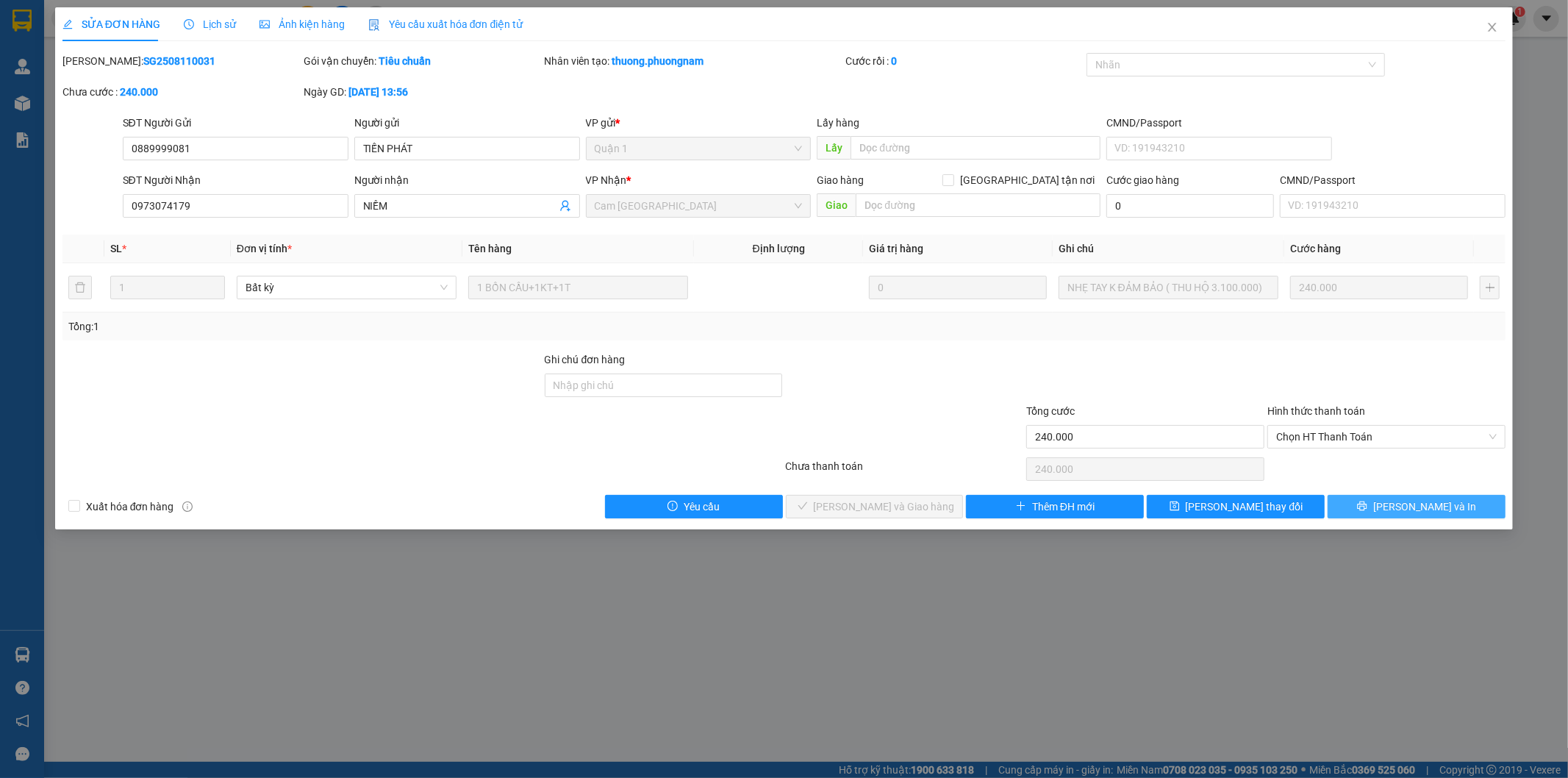
click at [1368, 505] on button "[PERSON_NAME] và In" at bounding box center [1416, 507] width 178 height 24
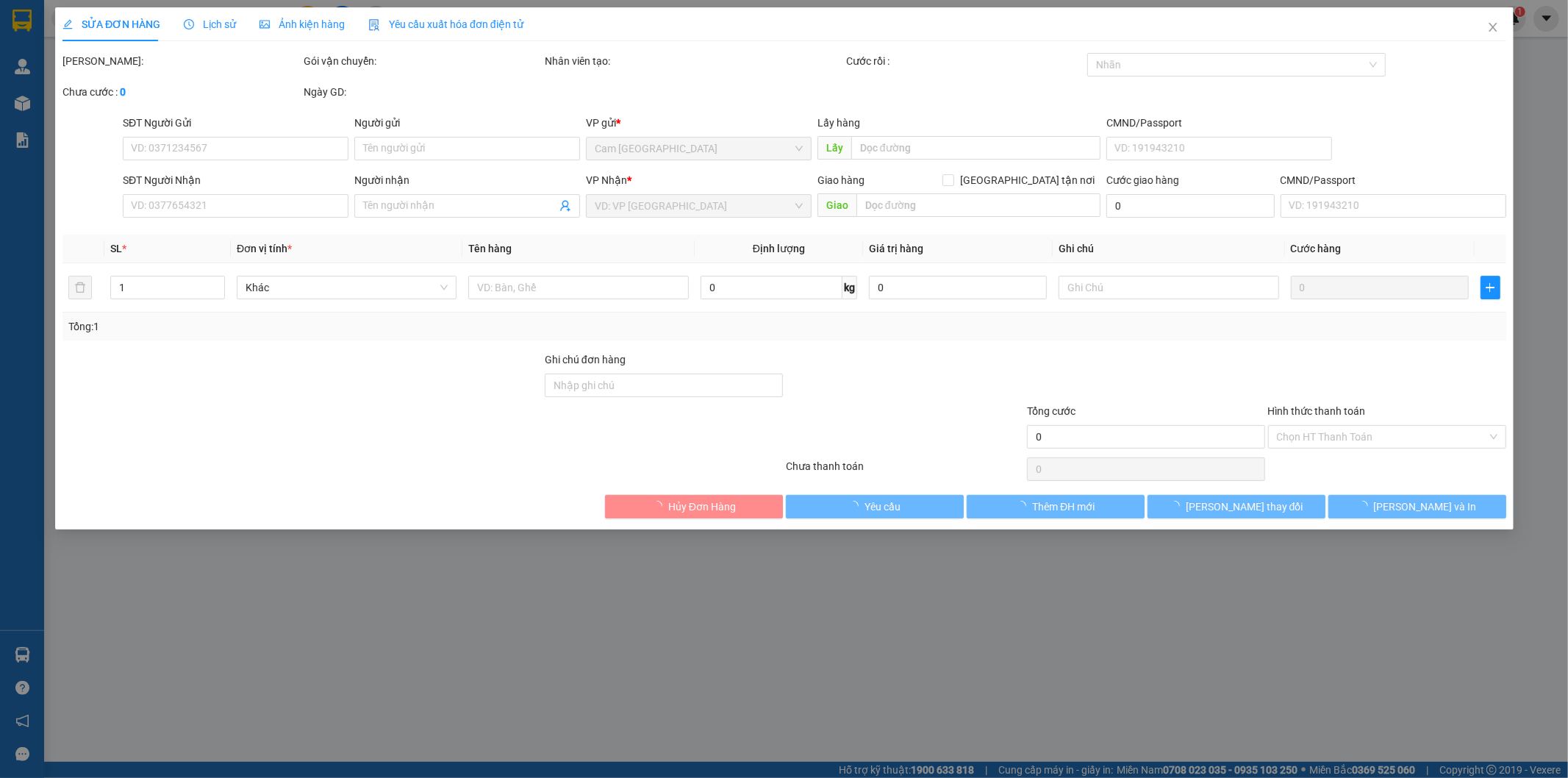
type input "0889999081"
type input "TIẾN PHÁT"
type input "0973074179"
type input "NIỀM"
type input "240.000"
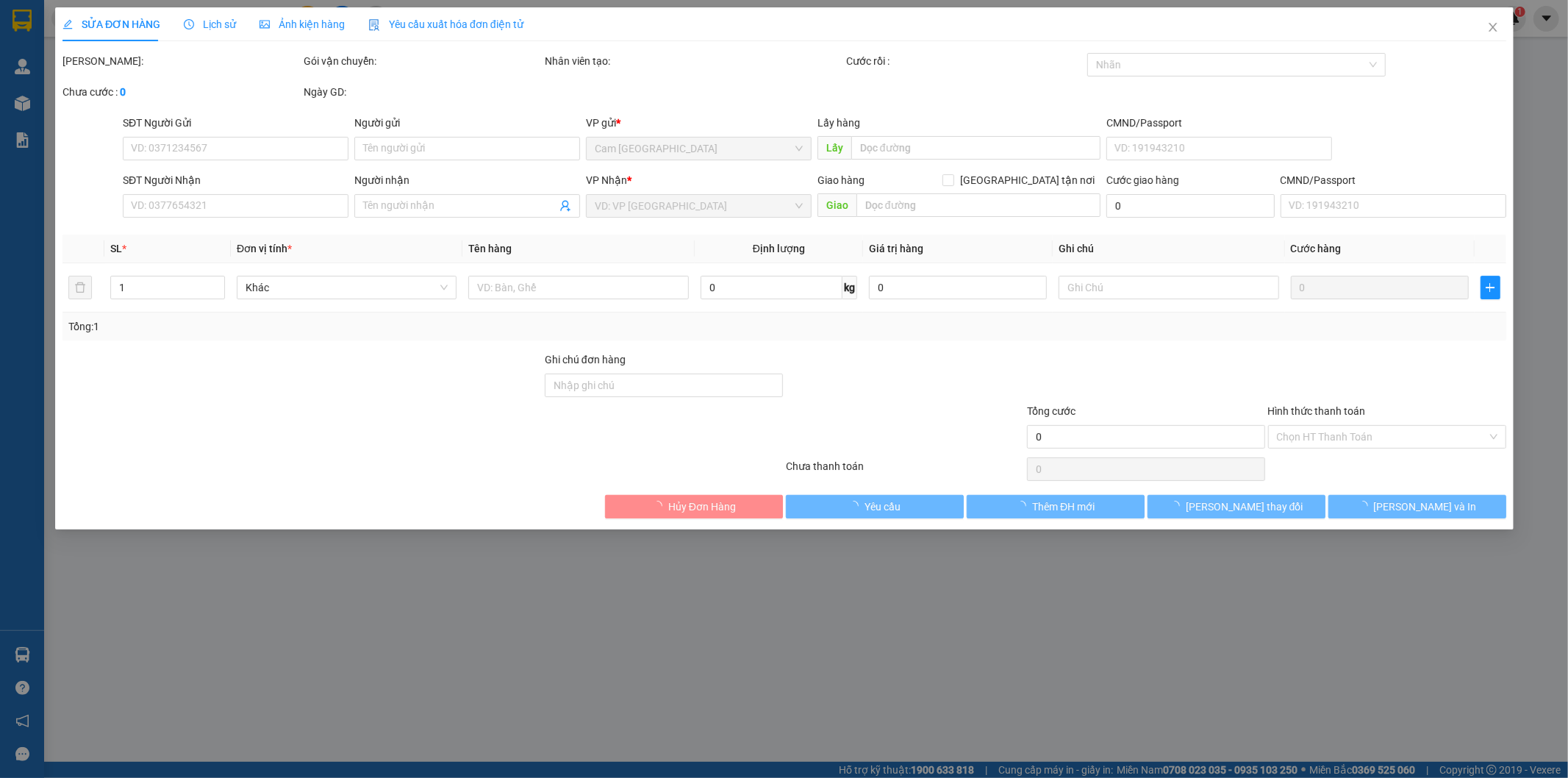
type input "240.000"
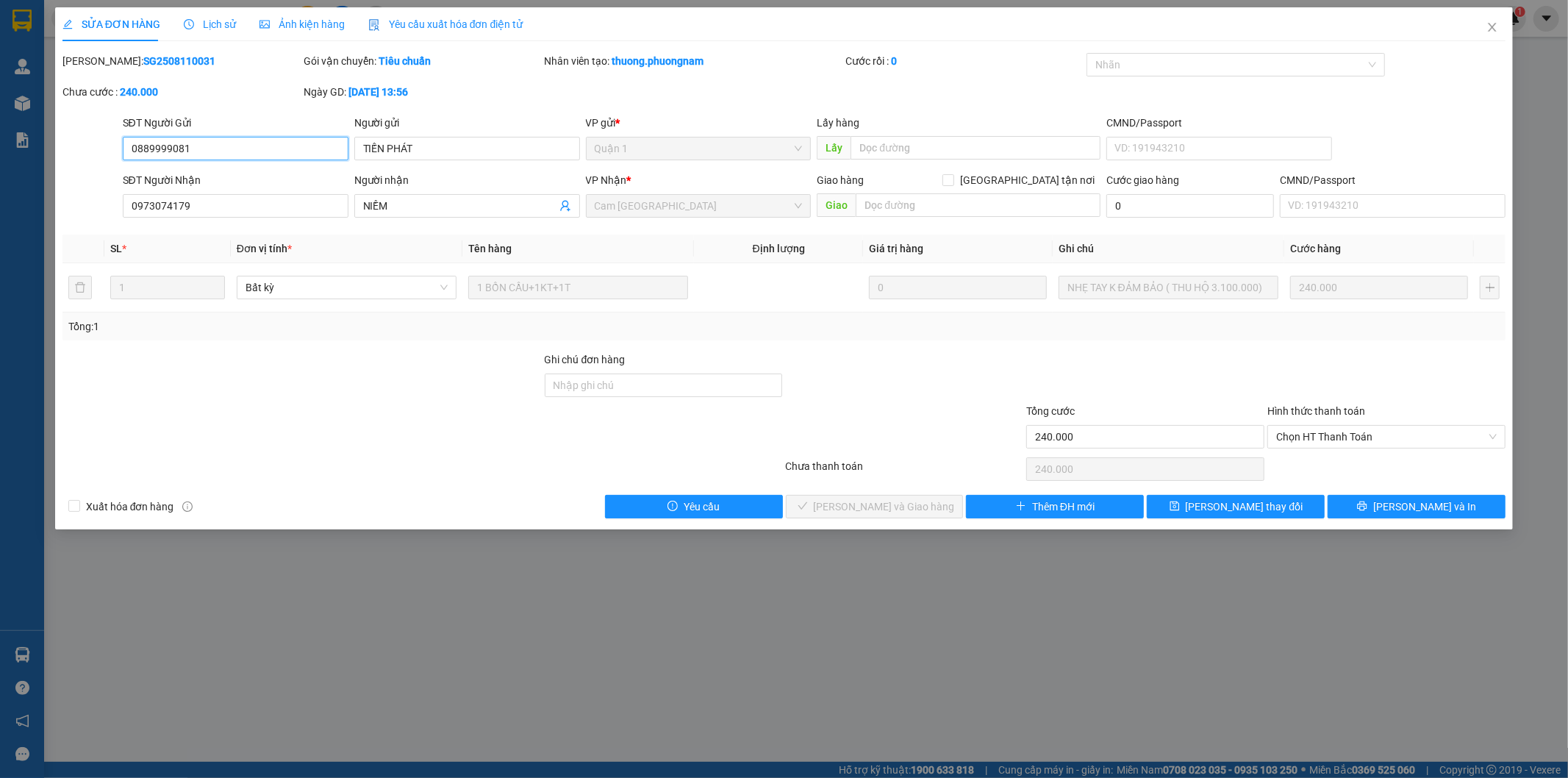
drag, startPoint x: 213, startPoint y: 157, endPoint x: 82, endPoint y: 153, distance: 131.1
click at [96, 159] on div "SĐT Người Gửi 0889999081 0889999081 Người gửi TIẾN PHÁT VP gửi * Quận 1 Lấy hàn…" at bounding box center [784, 140] width 1447 height 51
drag, startPoint x: 209, startPoint y: 200, endPoint x: 92, endPoint y: 203, distance: 117.0
click at [93, 204] on div "SĐT Người Nhận 0973074179 0973074179 Người nhận NIỀM VP Nhận * Cam Thành Bắc Gi…" at bounding box center [784, 198] width 1447 height 51
drag, startPoint x: 97, startPoint y: 63, endPoint x: 169, endPoint y: 65, distance: 72.0
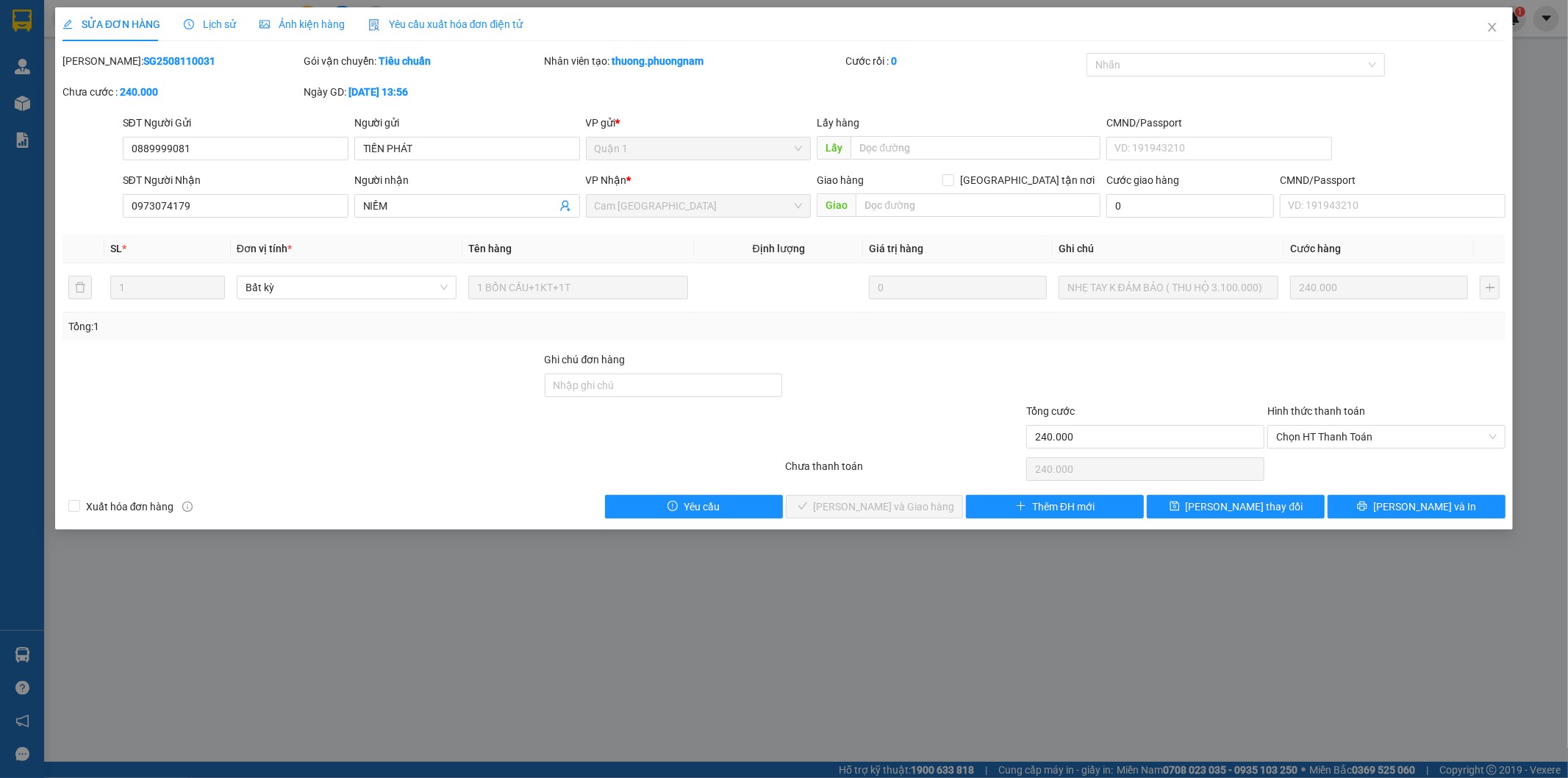
click at [169, 65] on b "SG2508110031" at bounding box center [179, 61] width 72 height 12
copy b "SG2508110031"
click at [1495, 24] on icon "close" at bounding box center [1492, 26] width 12 height 12
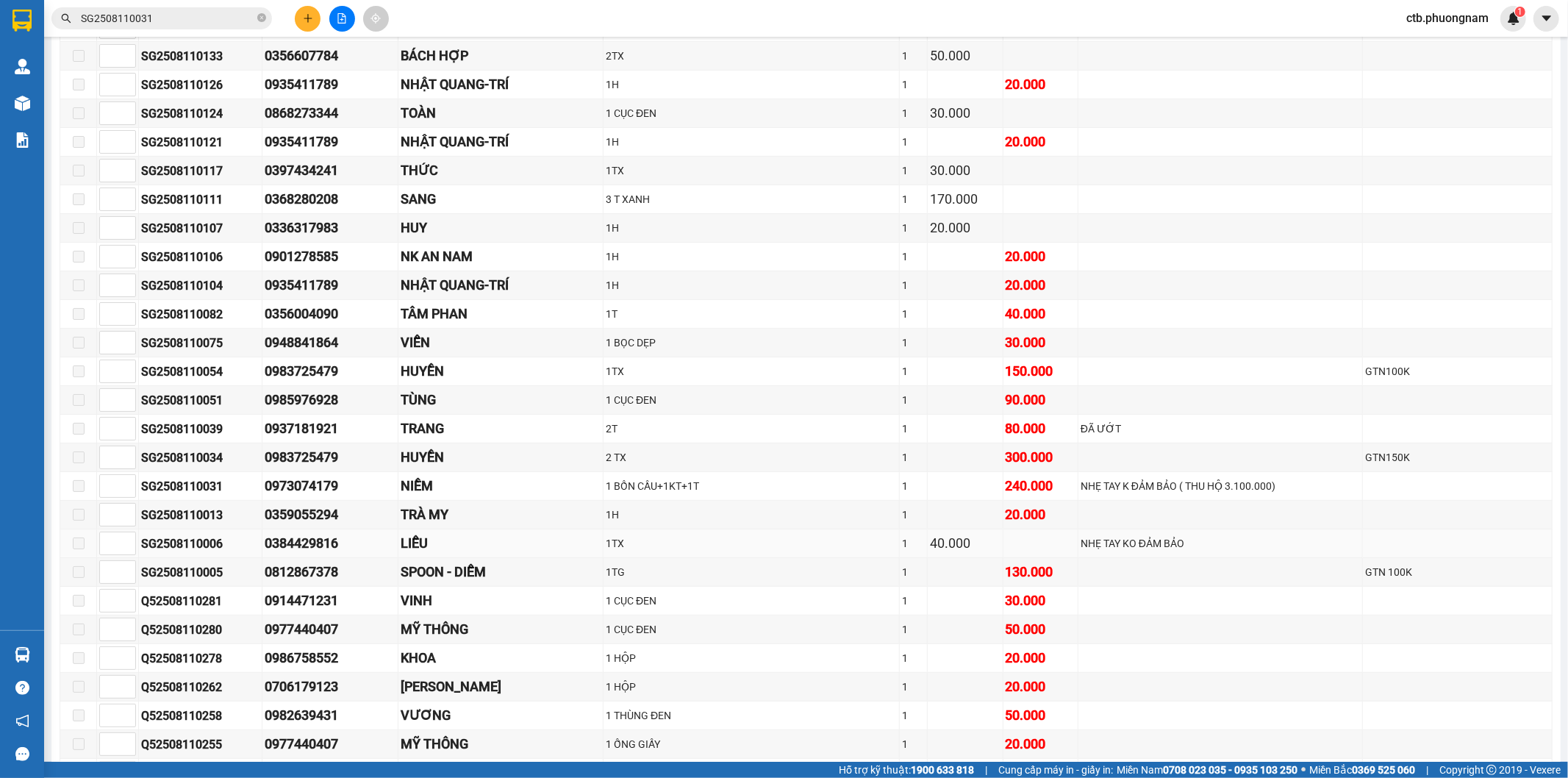
scroll to position [408, 0]
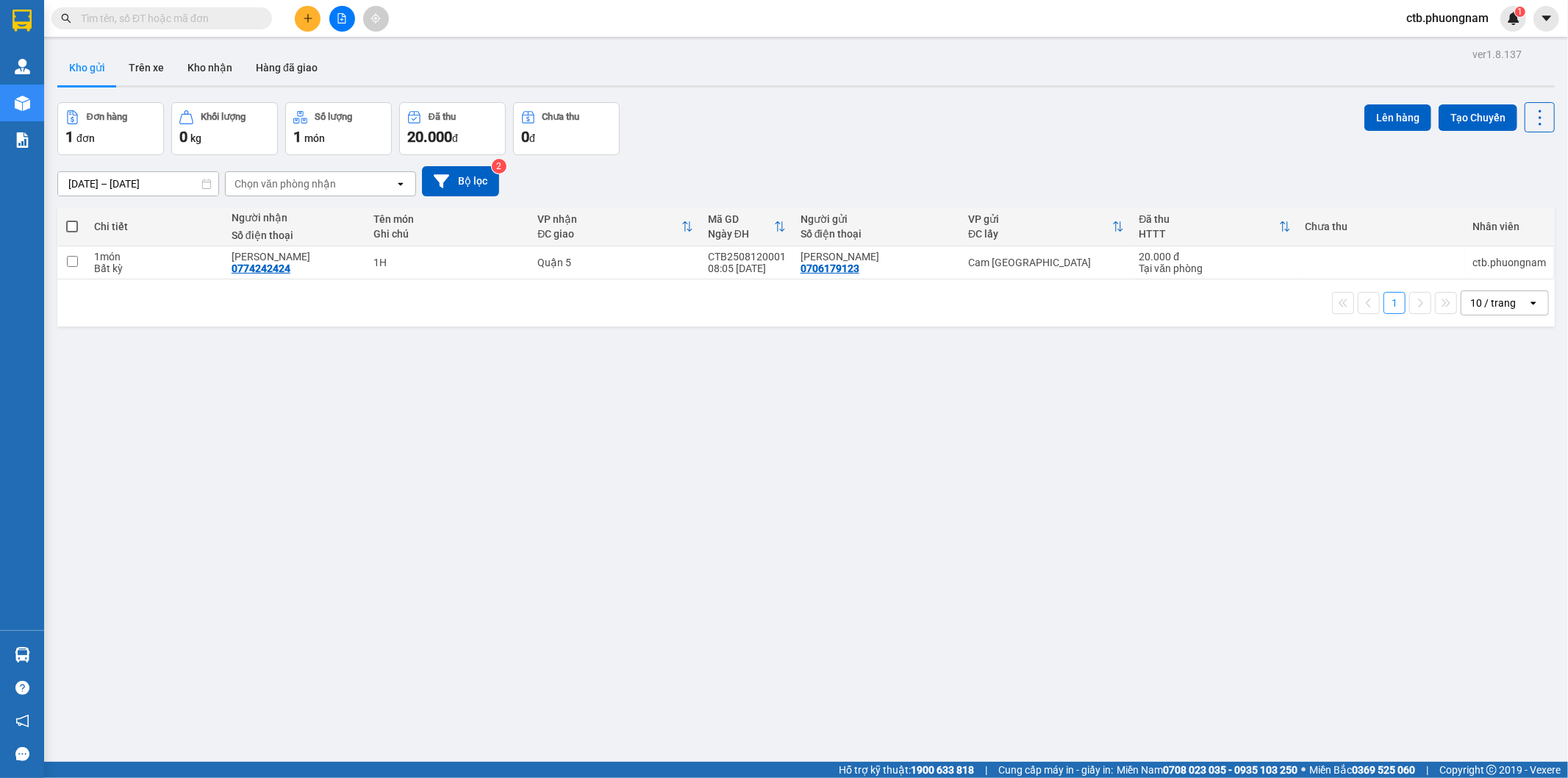
click at [295, 26] on div at bounding box center [342, 18] width 110 height 26
click at [302, 17] on icon "plus" at bounding box center [307, 18] width 10 height 10
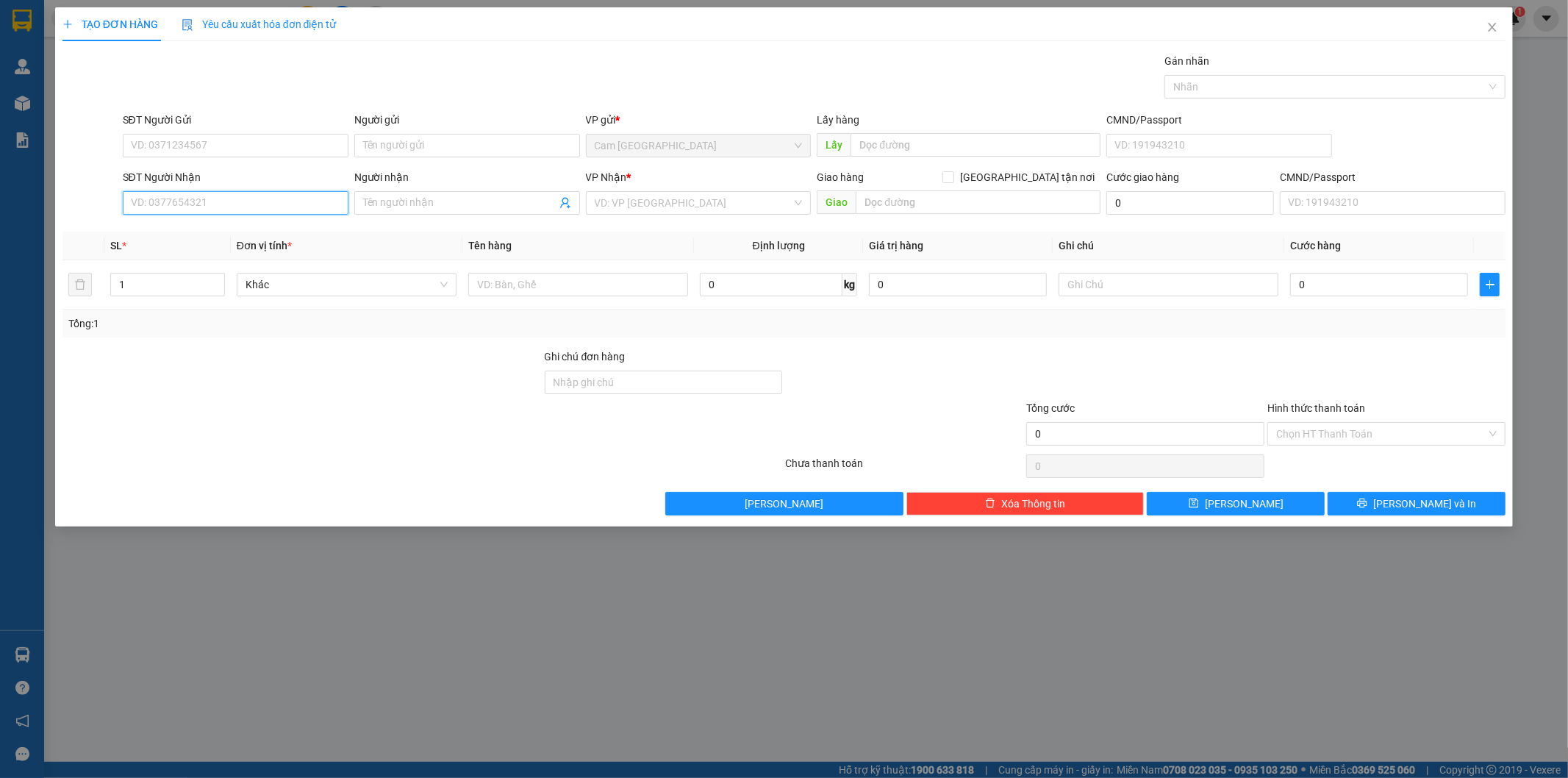
click at [236, 204] on input "SĐT Người Nhận" at bounding box center [236, 203] width 226 height 24
paste input "0889999081"
type input "0889999081"
click at [417, 202] on input "Người nhận" at bounding box center [460, 203] width 193 height 16
click at [406, 196] on input "Người nhận" at bounding box center [460, 203] width 193 height 16
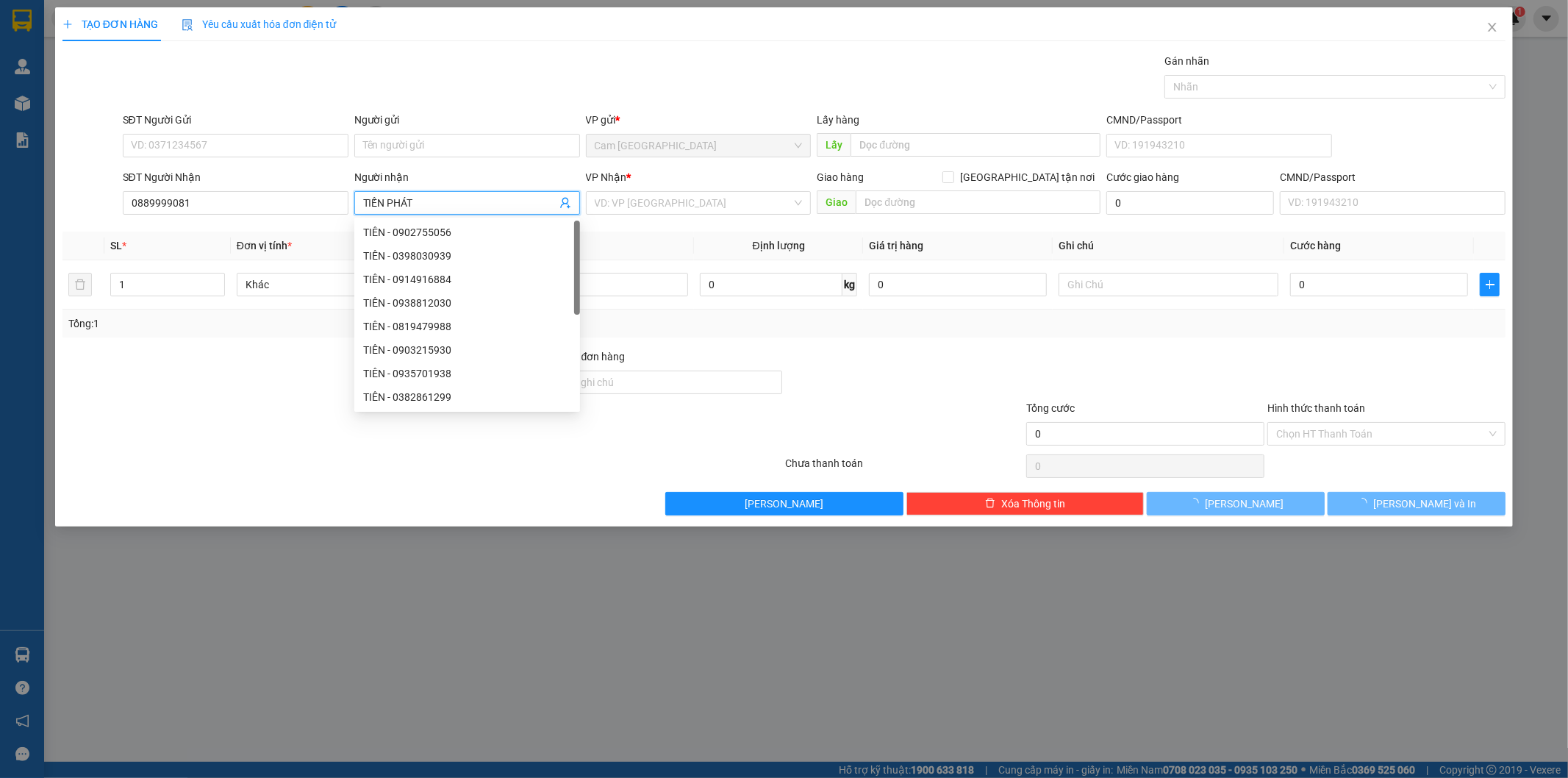
type input "TIẾN PHÁT"
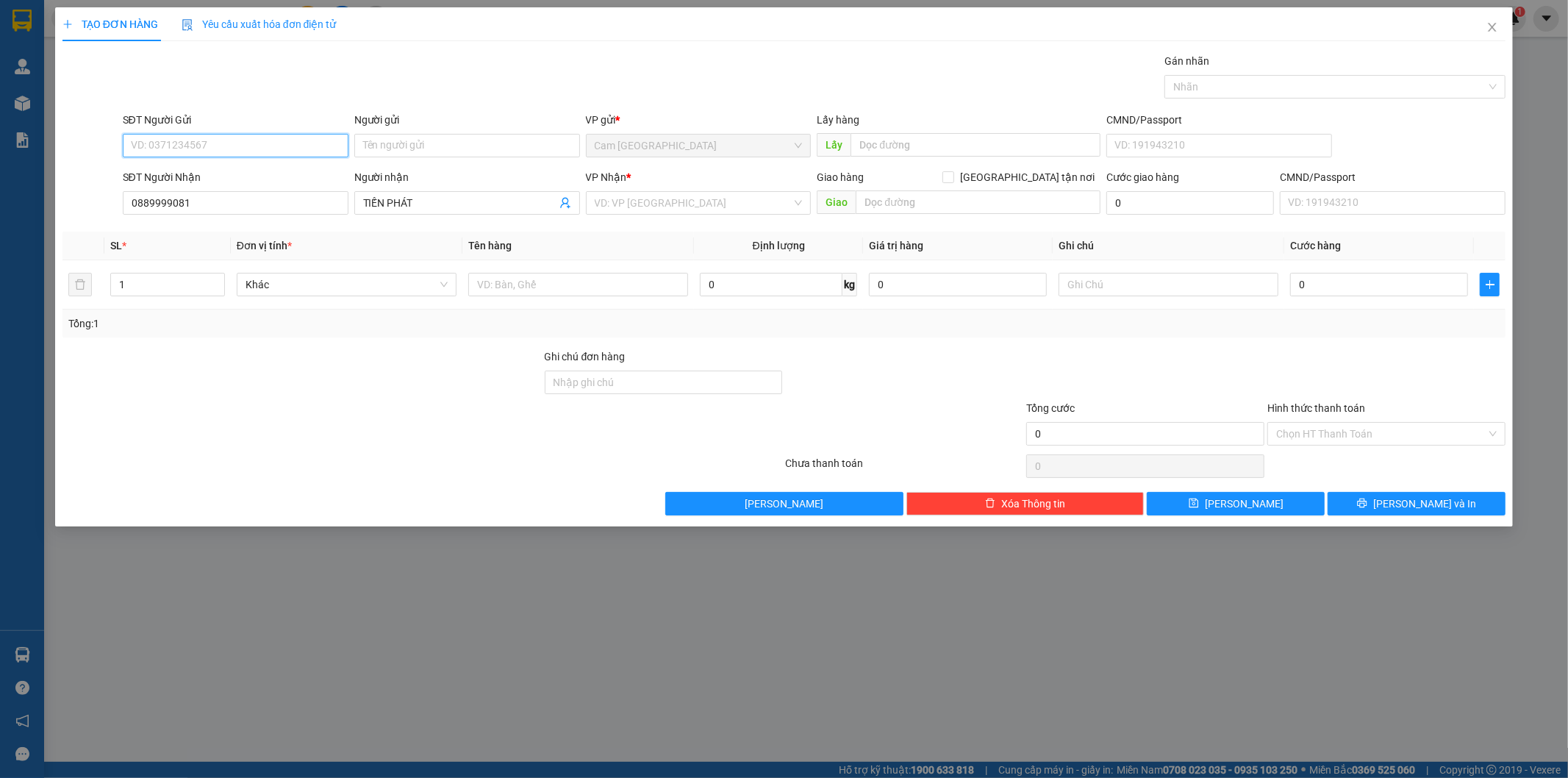
click at [184, 137] on input "SĐT Người Gửi" at bounding box center [236, 146] width 226 height 24
paste input "0973074179"
type input "0973074179"
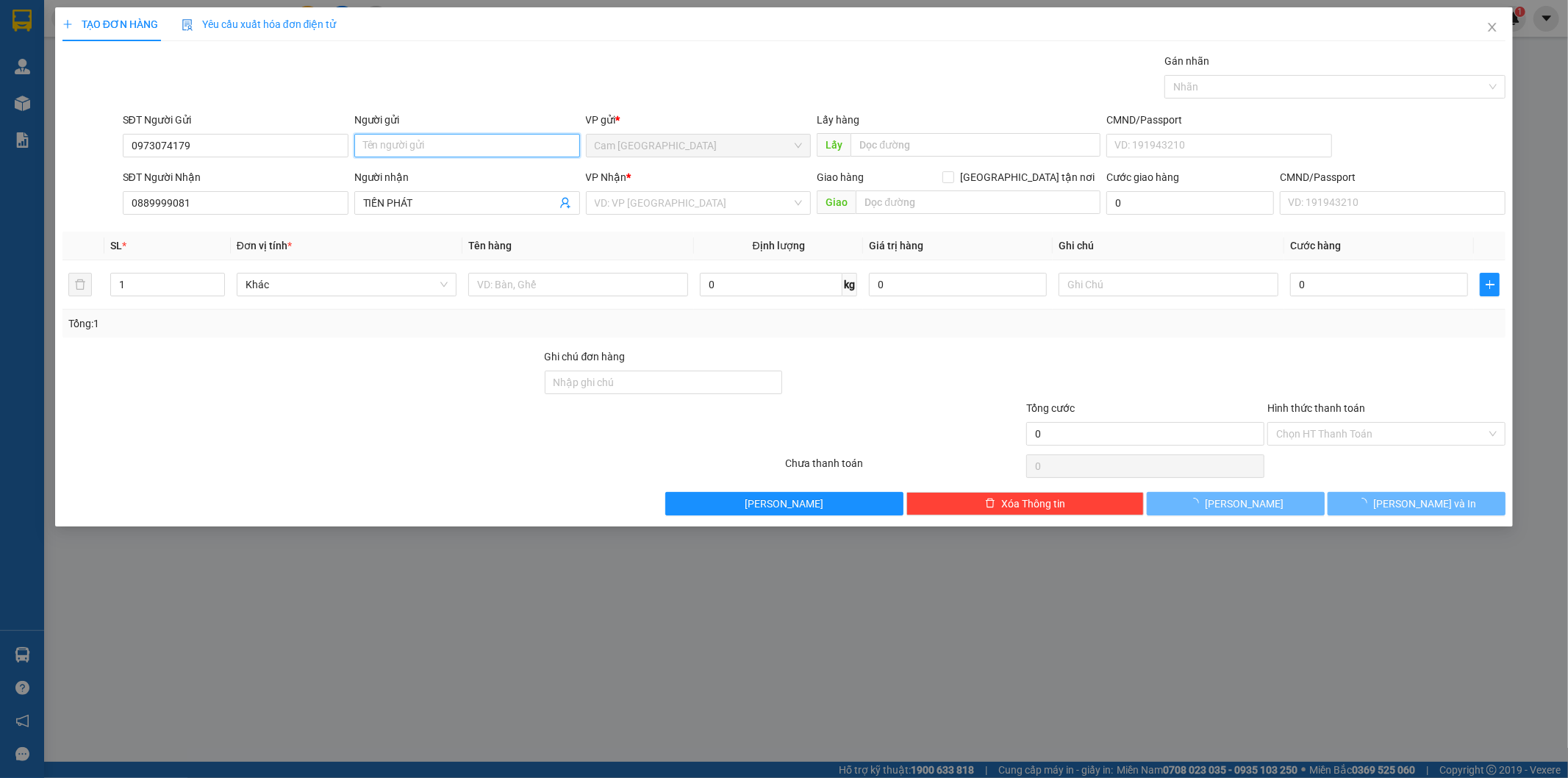
click at [437, 137] on input "Người gửi" at bounding box center [467, 146] width 226 height 24
type input "NIỀM"
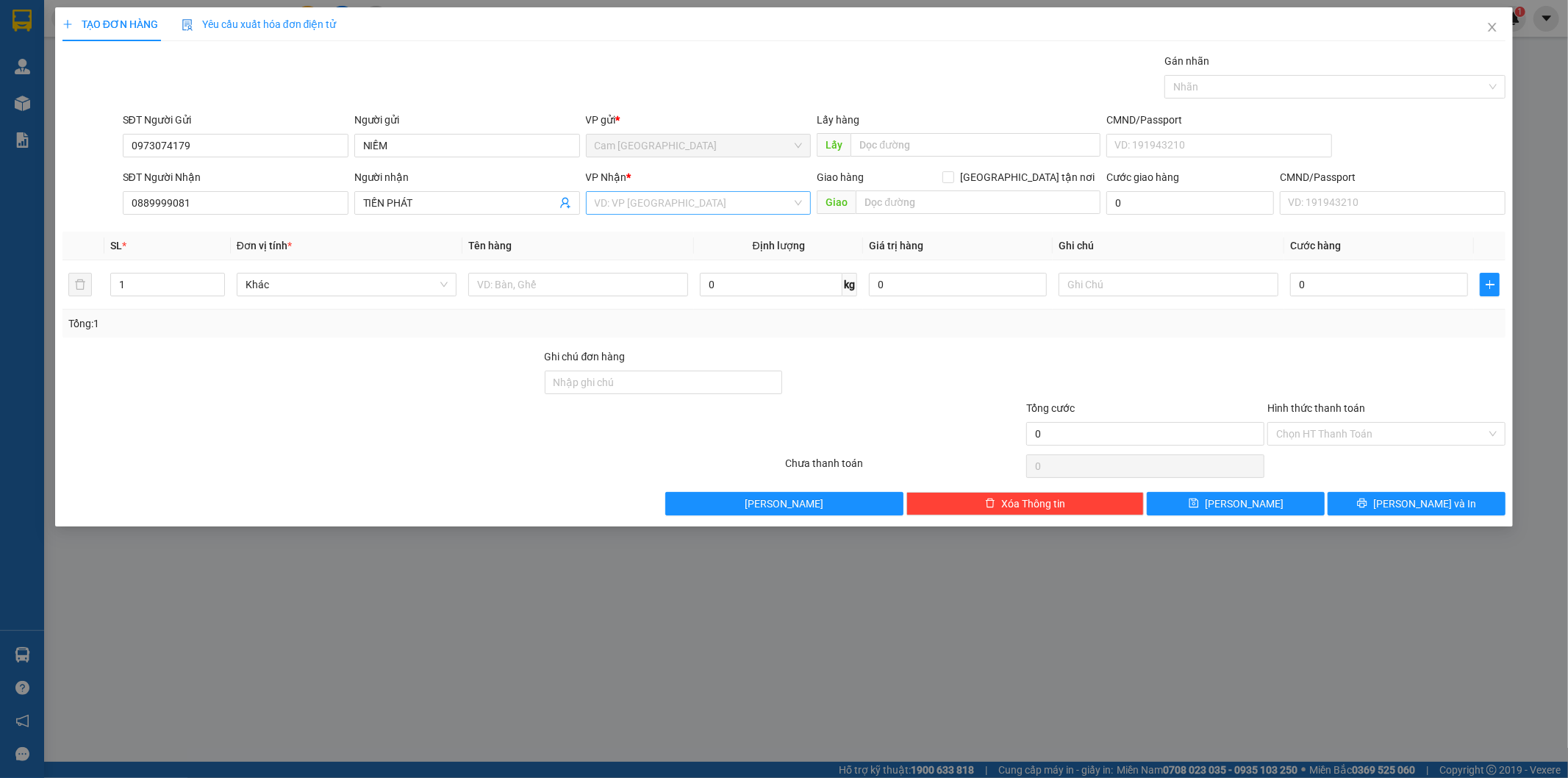
click at [600, 207] on input "search" at bounding box center [693, 203] width 198 height 22
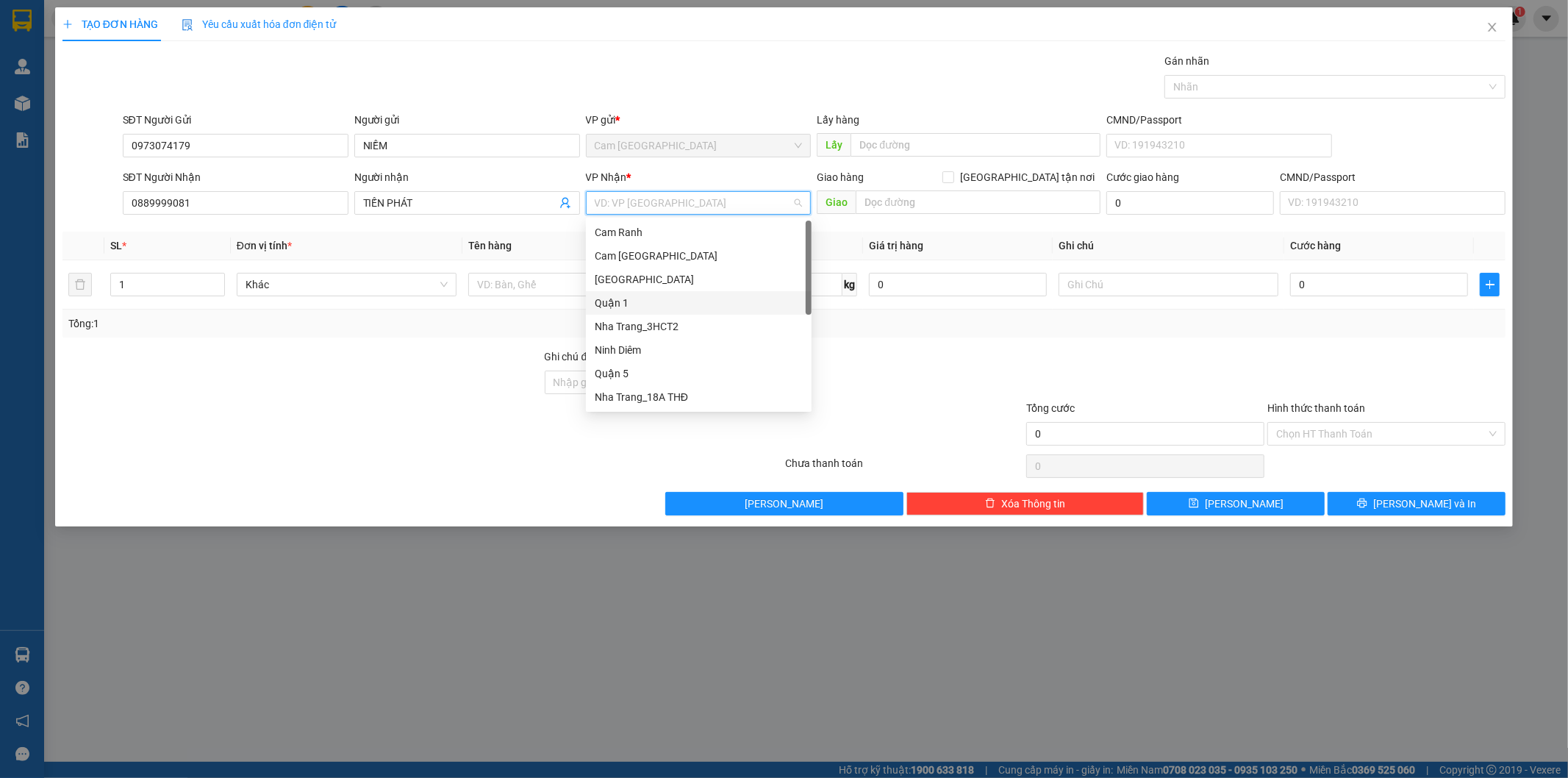
click at [615, 299] on div "Quận 1" at bounding box center [699, 303] width 208 height 16
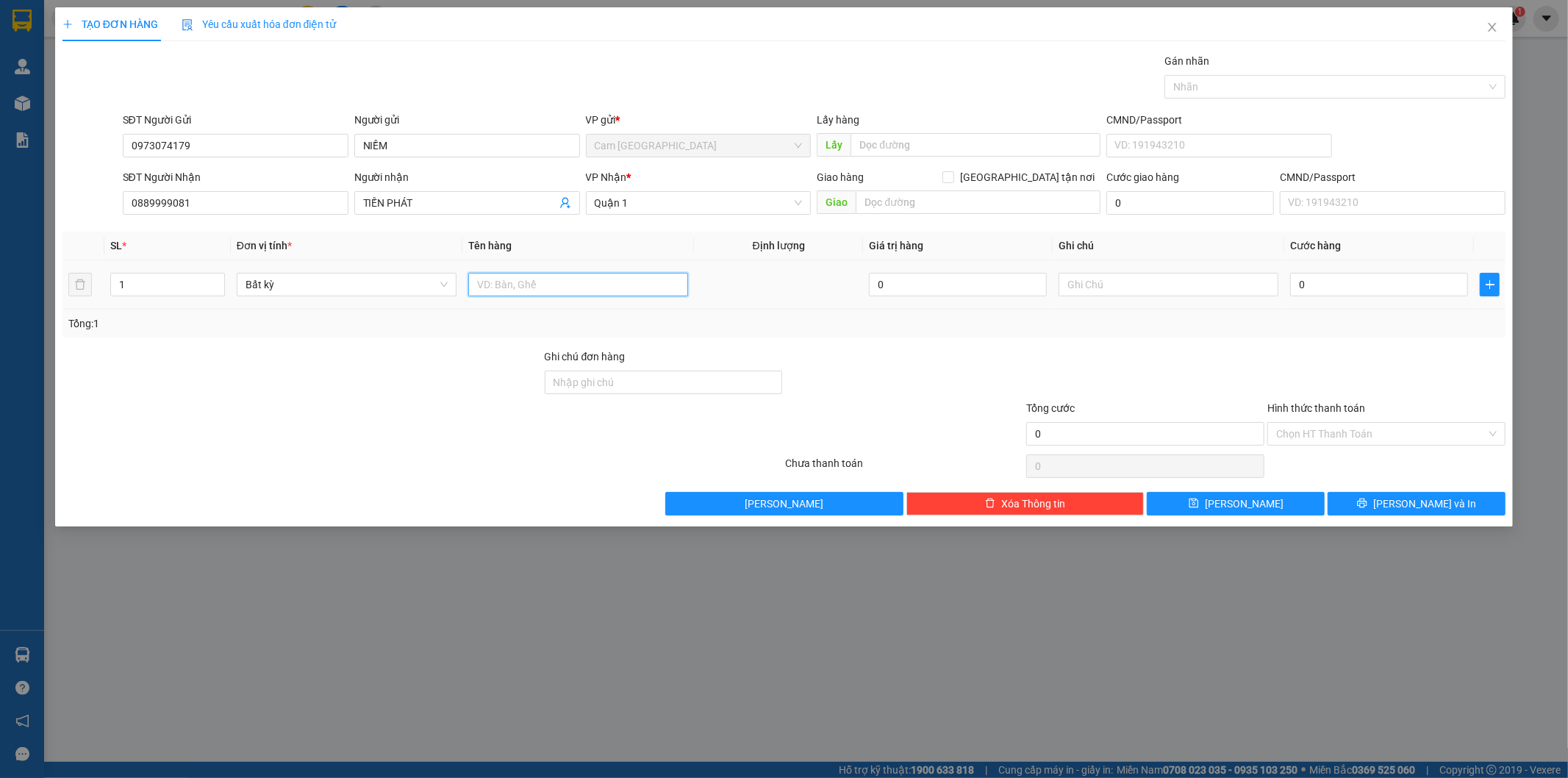
click at [586, 285] on input "text" at bounding box center [578, 284] width 220 height 24
type input "1PB(3TR070K)"
click at [1217, 282] on input "text" at bounding box center [1168, 284] width 220 height 24
click at [1144, 287] on input "T.HÔ BILL" at bounding box center [1168, 284] width 220 height 24
paste input "SG2508110031"
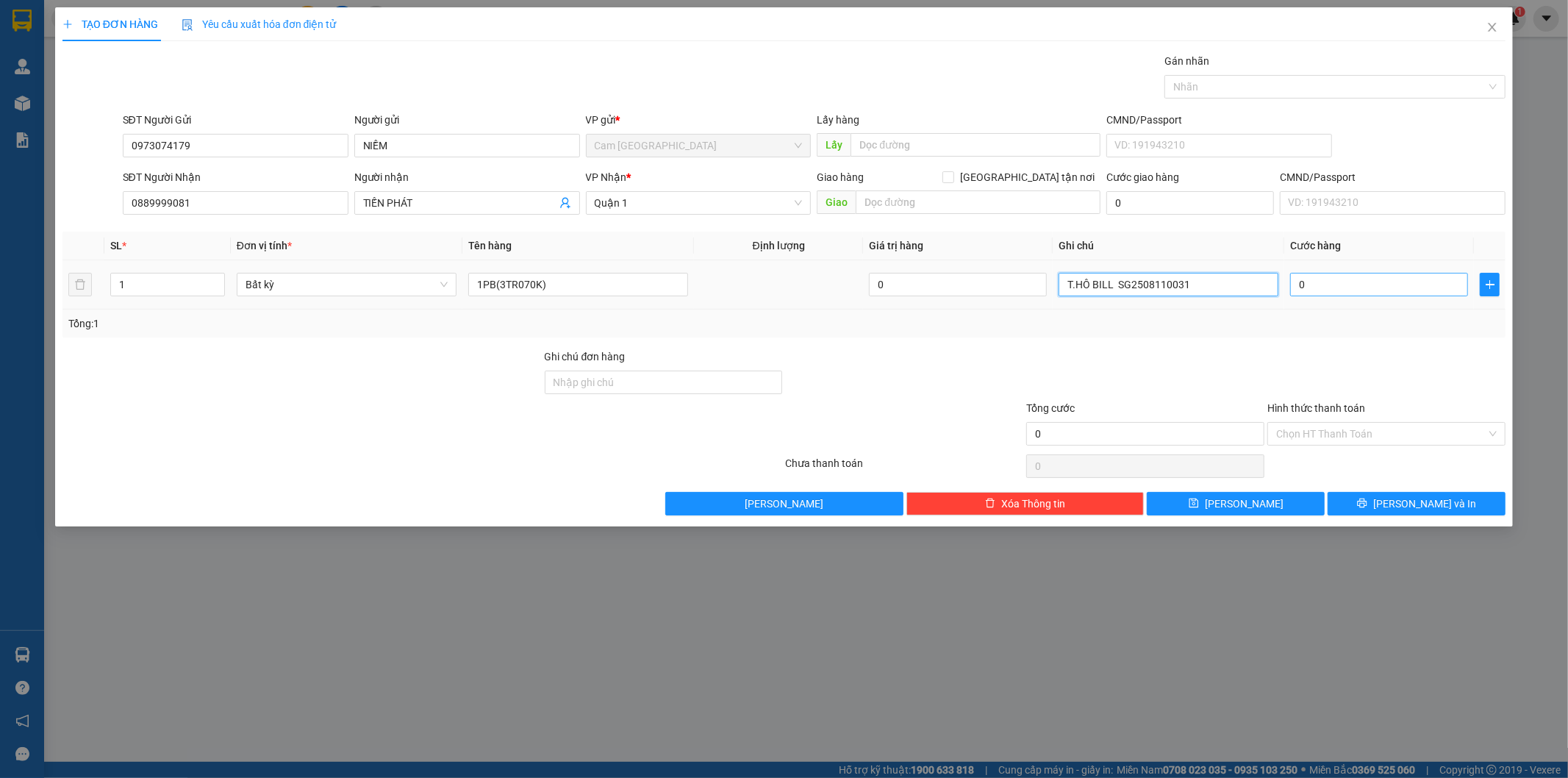
type input "T.HÔ BILL SG2508110031"
click at [1332, 290] on input "0" at bounding box center [1378, 284] width 178 height 24
type input "3"
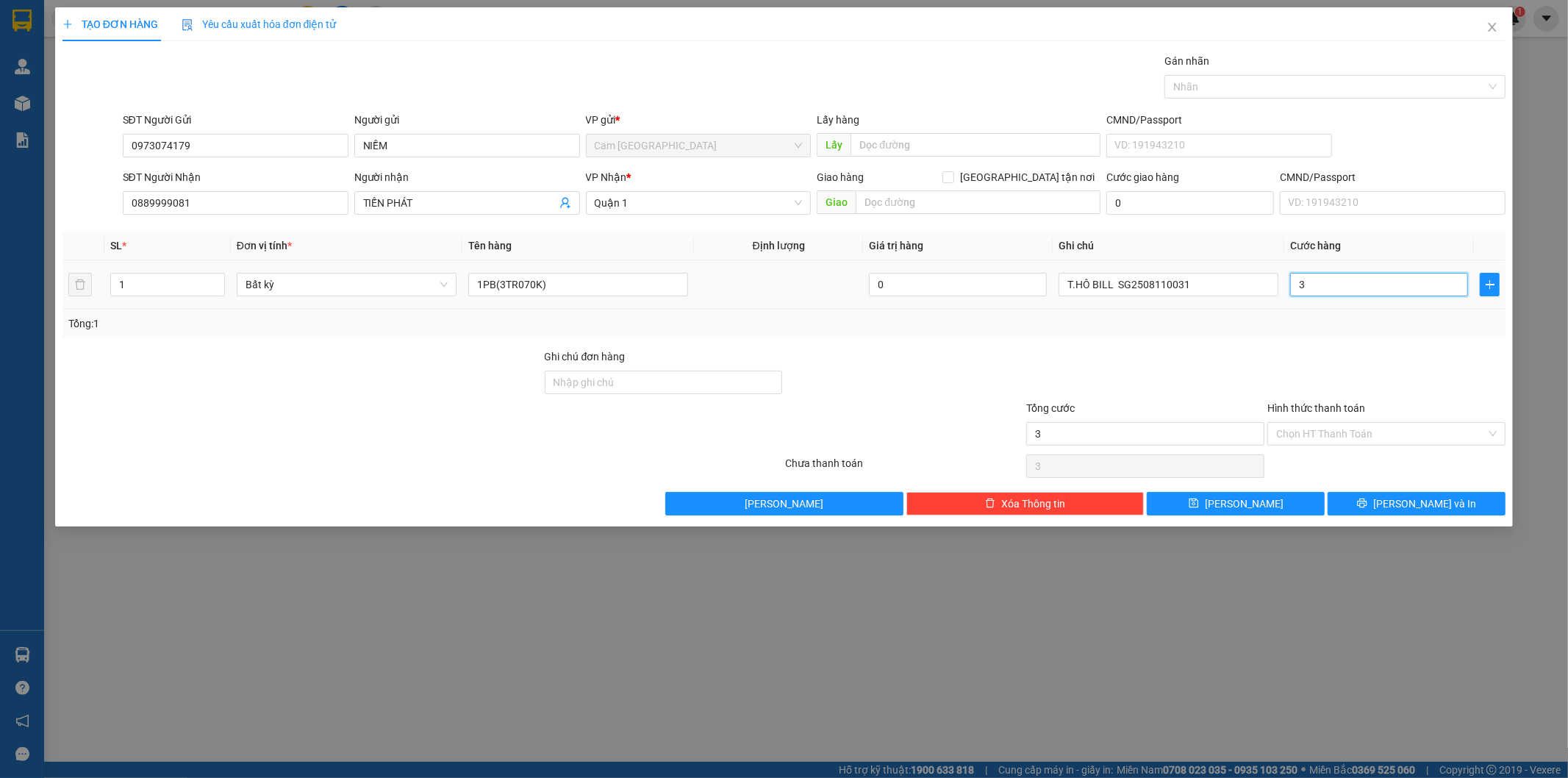
type input "30"
type input "300"
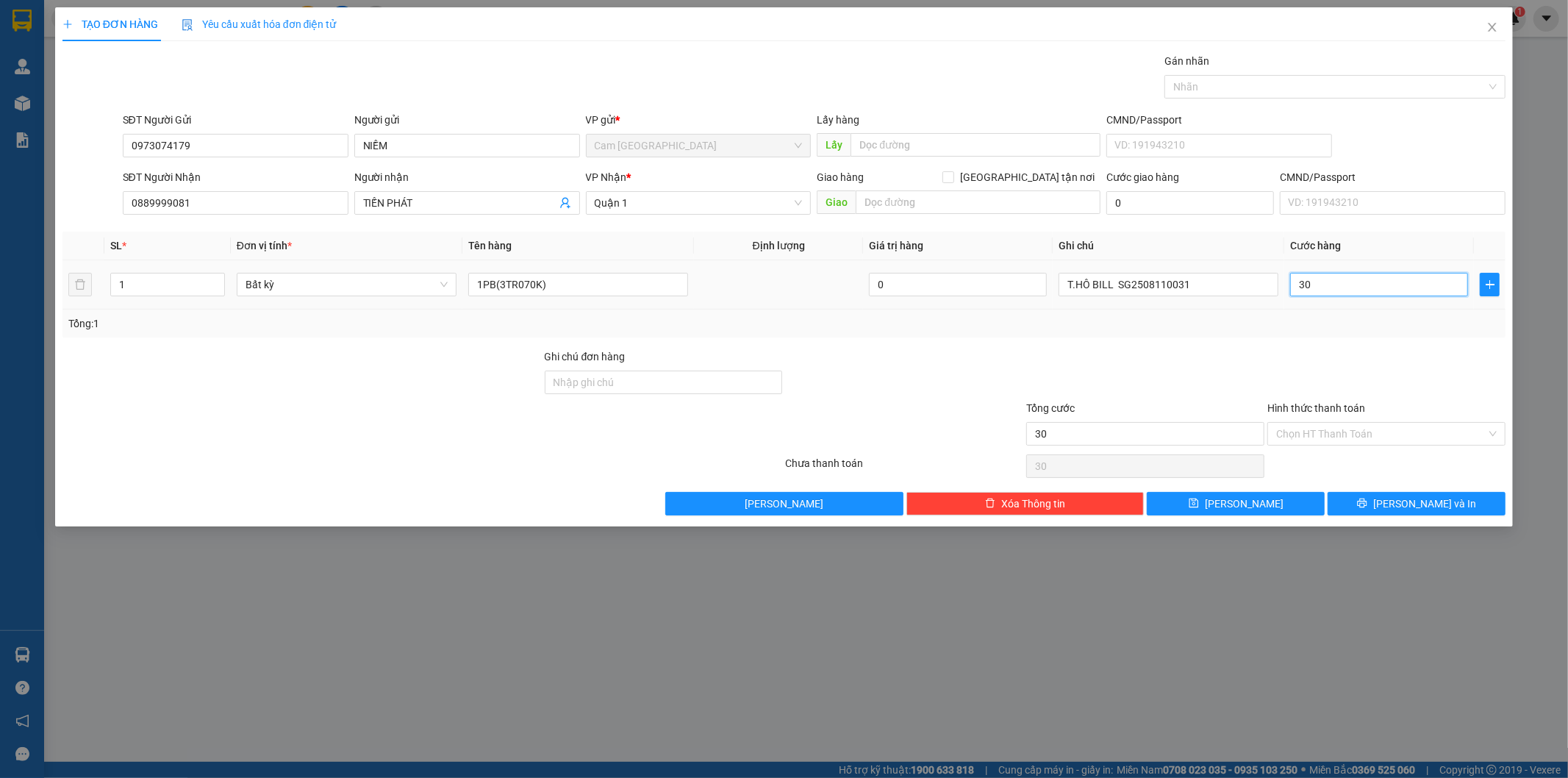
type input "300"
type input "3.000"
type input "30.000"
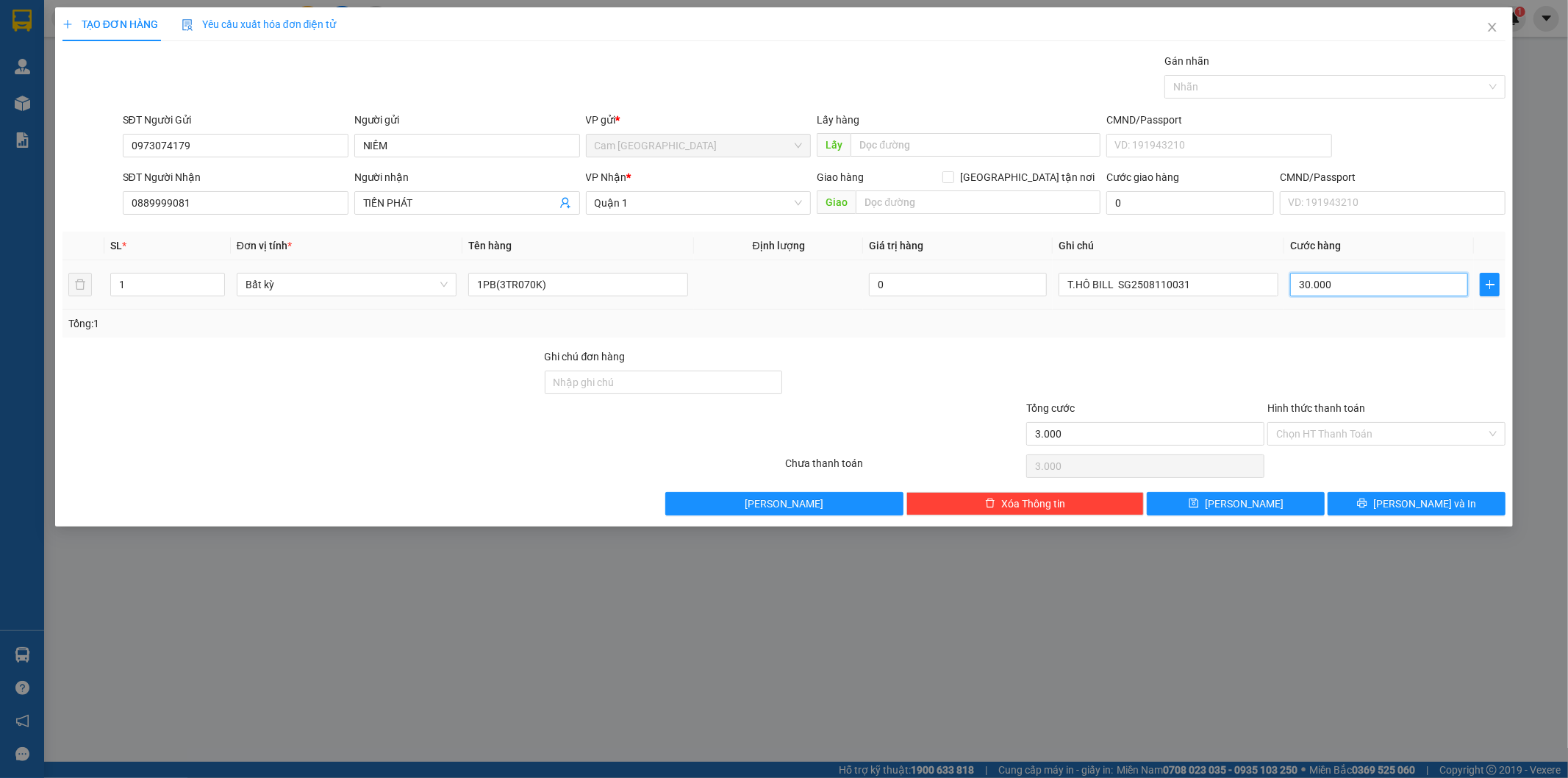
type input "30.000"
click at [1358, 429] on input "Hình thức thanh toán" at bounding box center [1381, 434] width 210 height 22
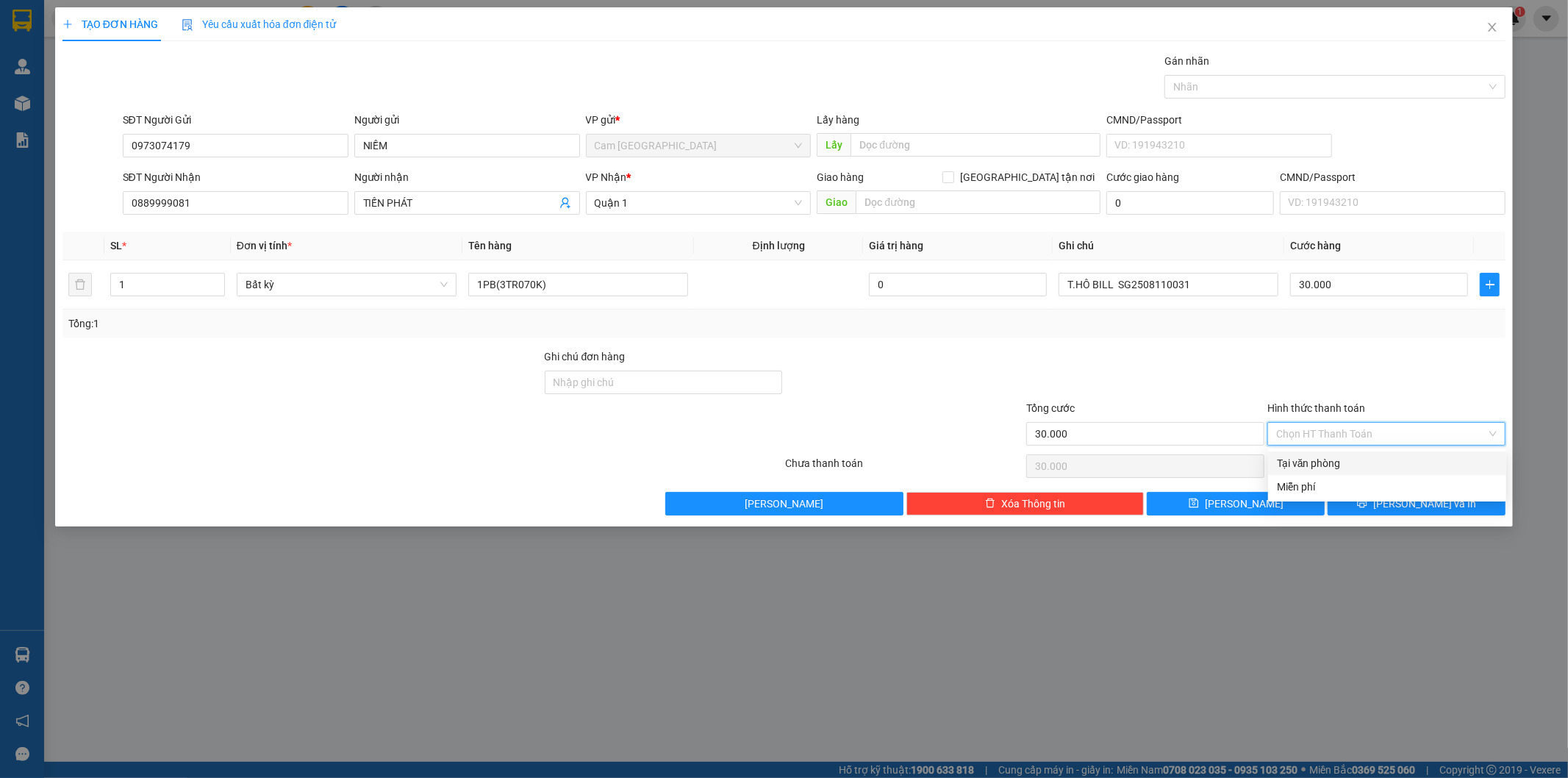
click at [1350, 460] on div "Tại văn phòng" at bounding box center [1388, 464] width 220 height 16
type input "0"
click at [1362, 496] on button "[PERSON_NAME] và In" at bounding box center [1416, 504] width 178 height 24
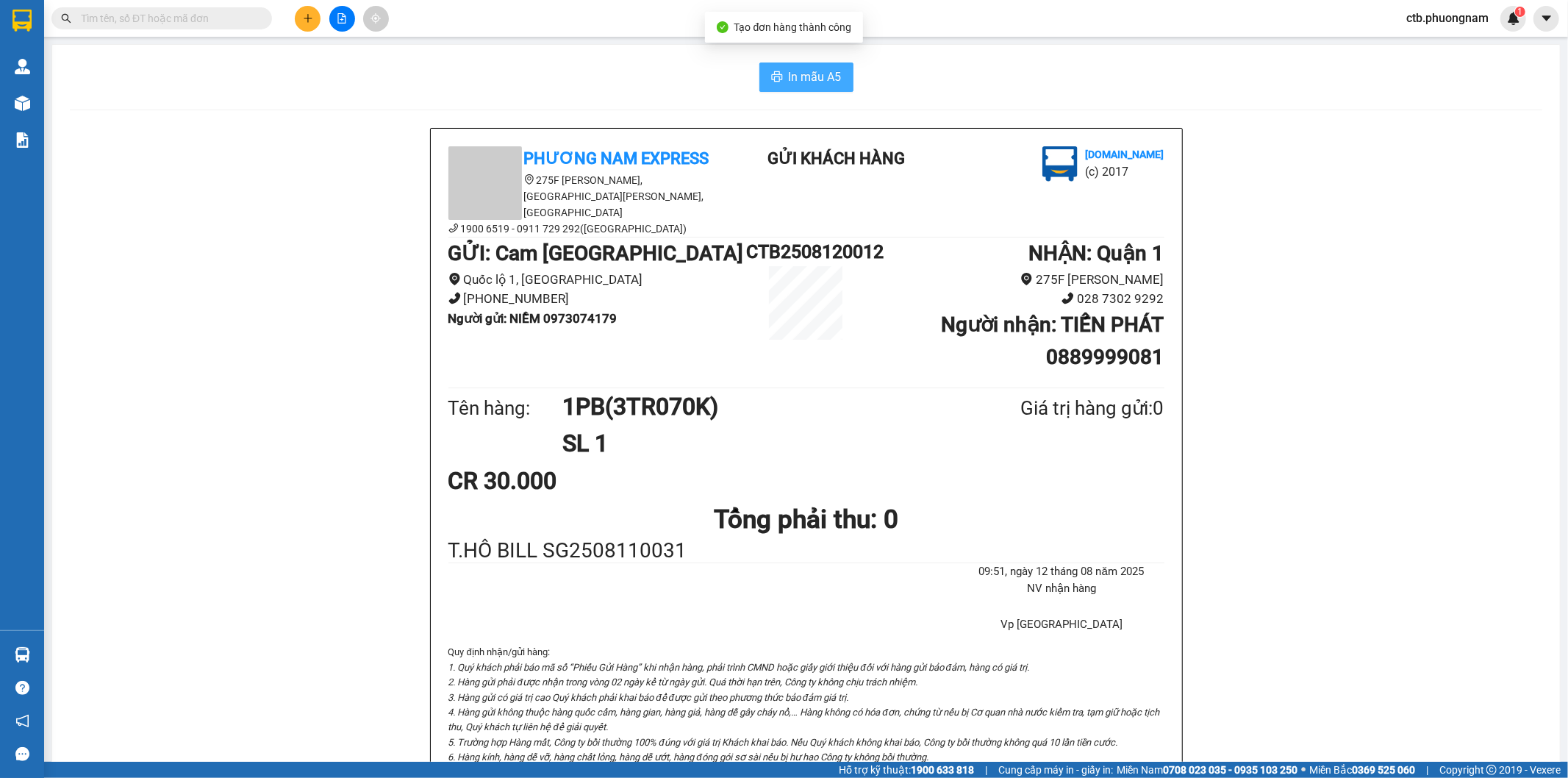
click at [789, 85] on span "In mẫu A5" at bounding box center [815, 77] width 53 height 18
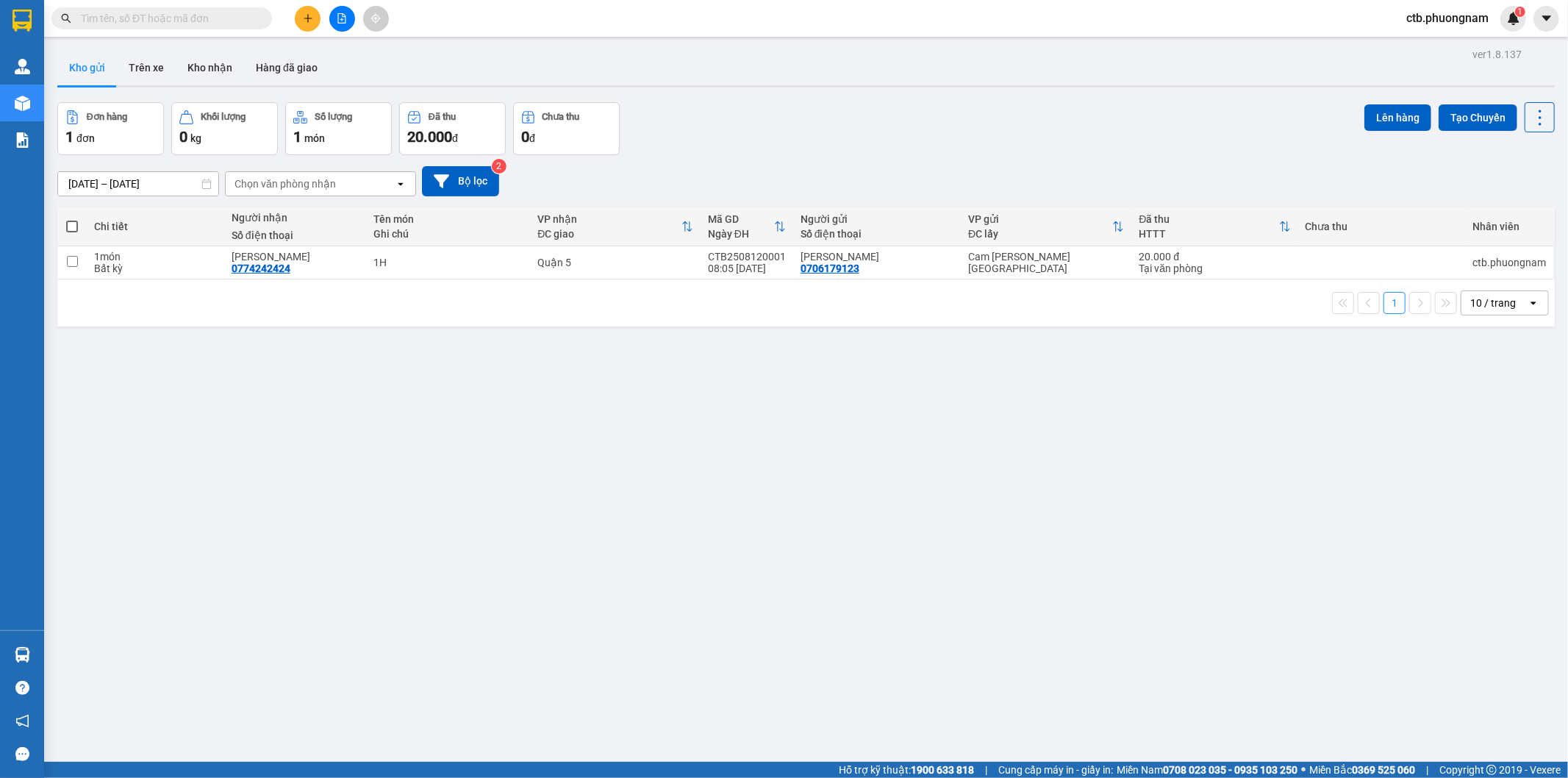
click at [344, 18] on icon "file-add" at bounding box center [342, 18] width 10 height 10
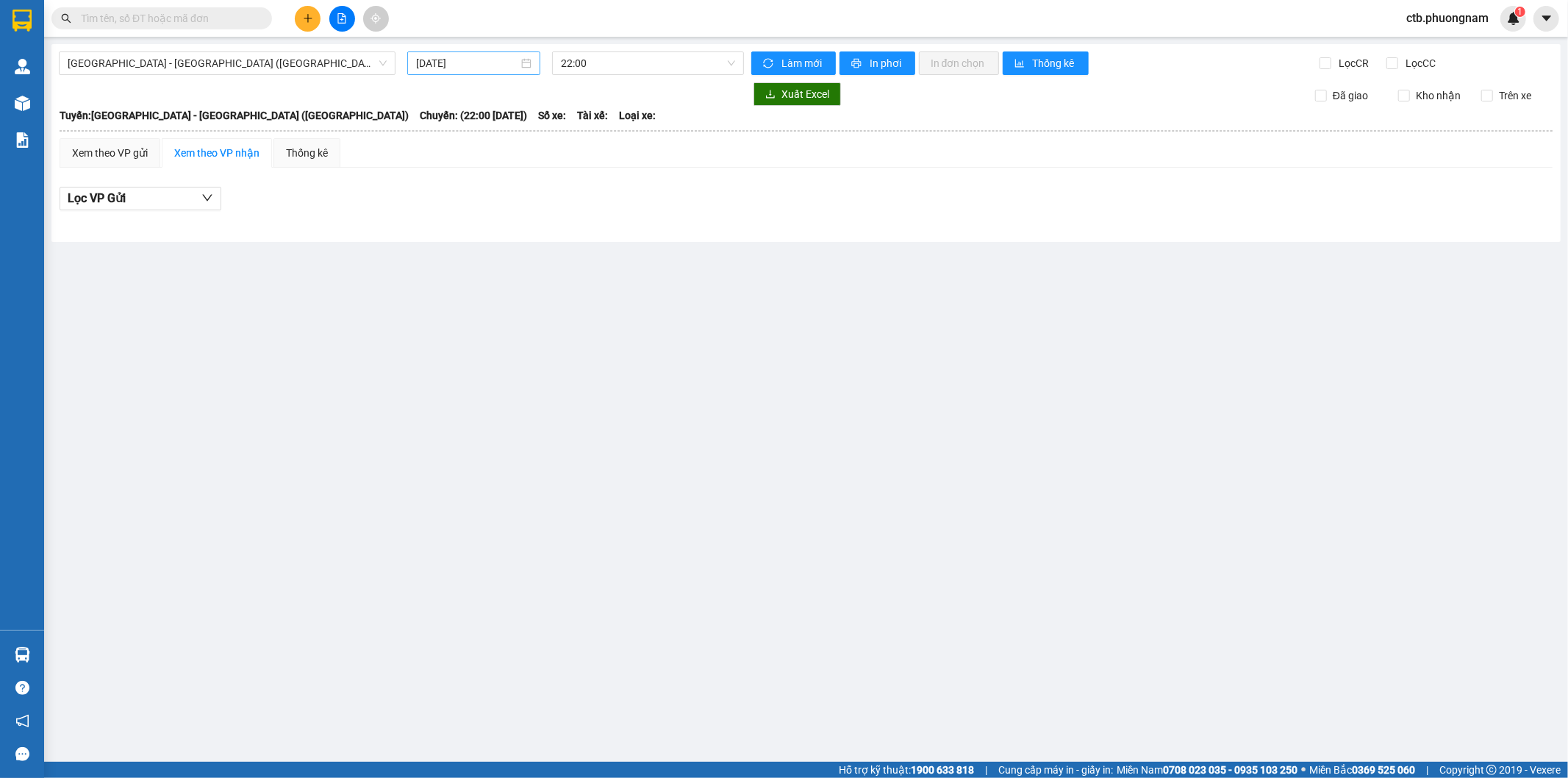
click at [491, 65] on input "12/08/2025" at bounding box center [467, 64] width 102 height 16
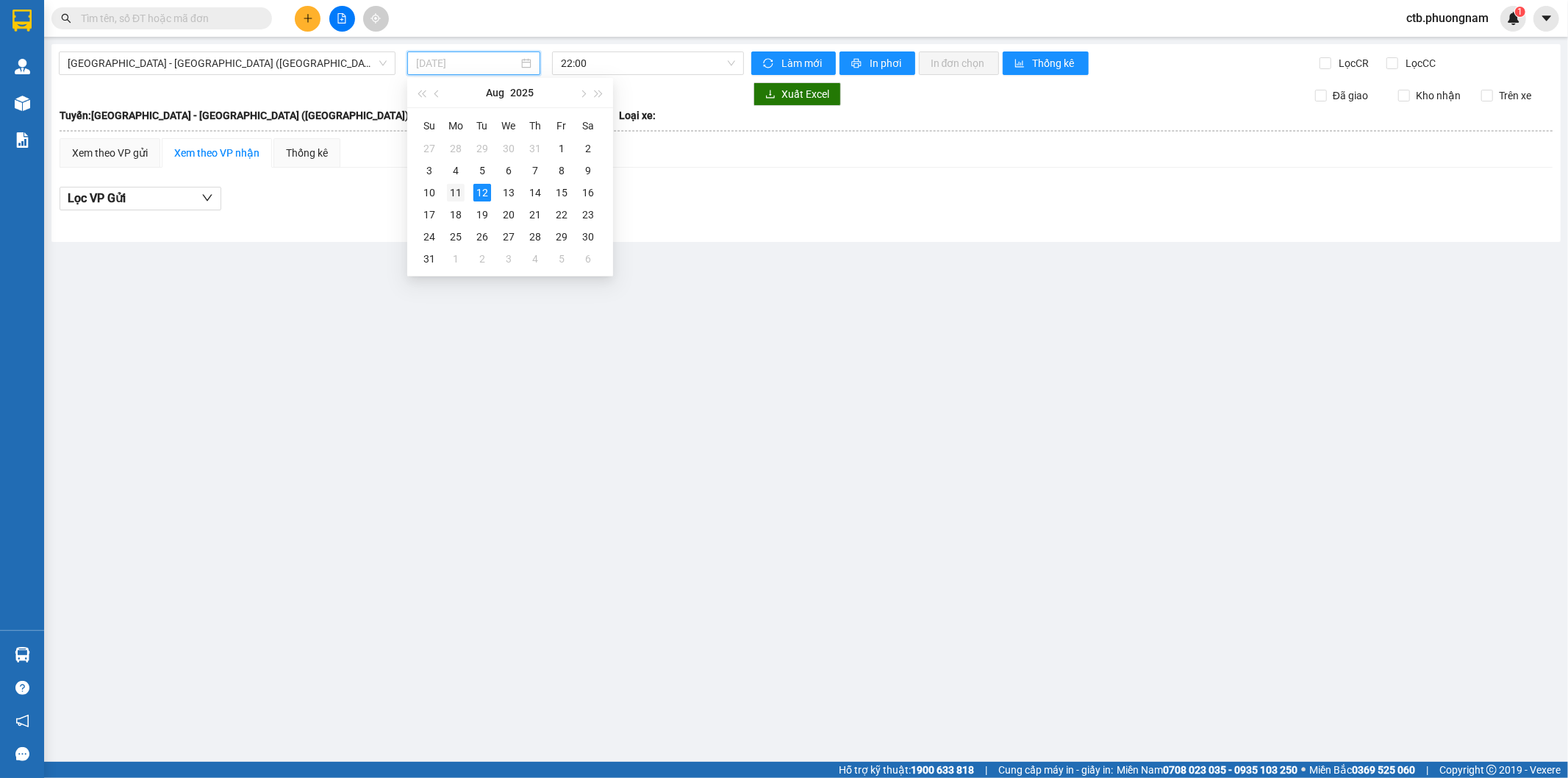
click at [459, 187] on div "11" at bounding box center [456, 192] width 17 height 17
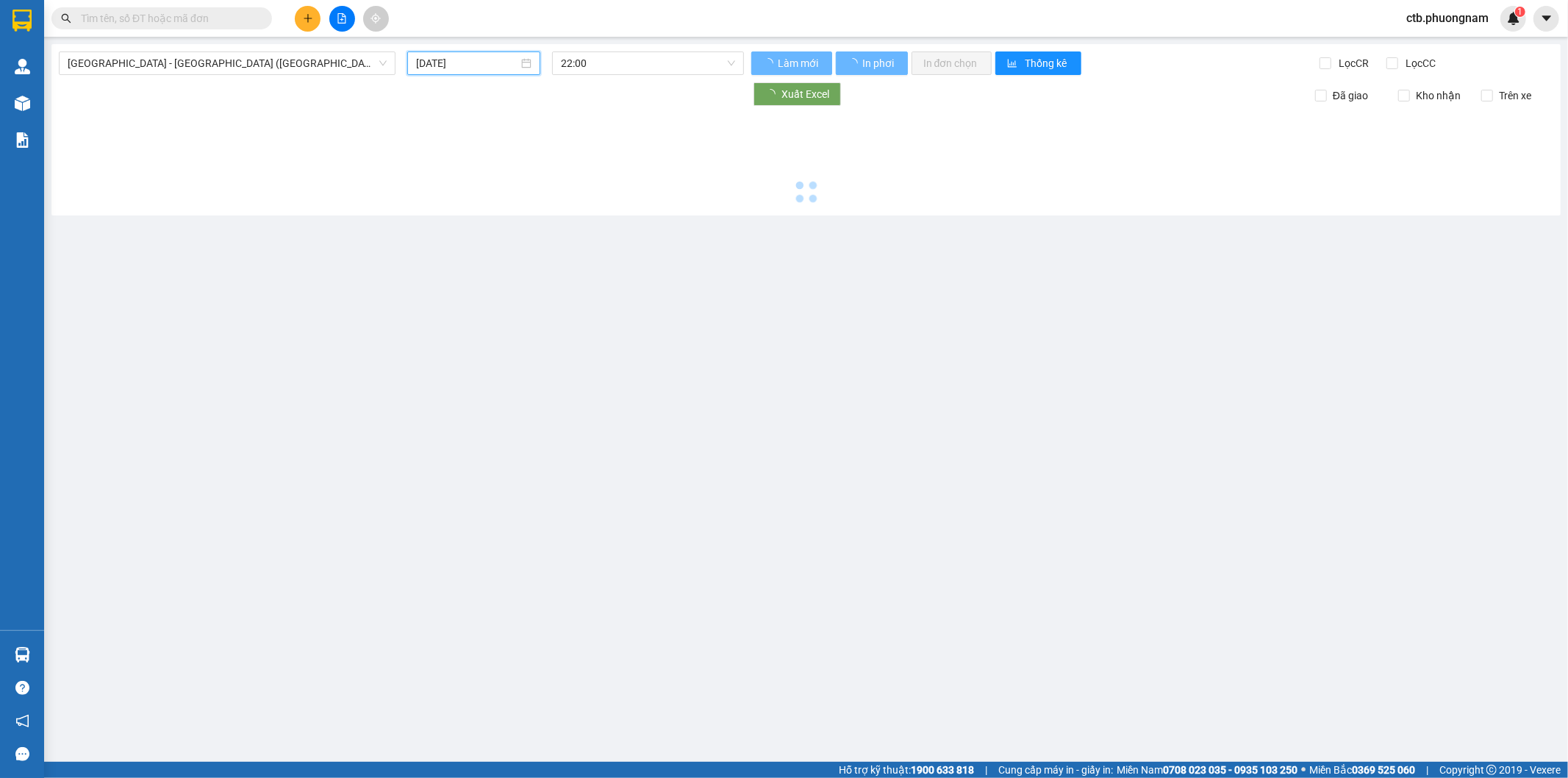
type input "11/08/2025"
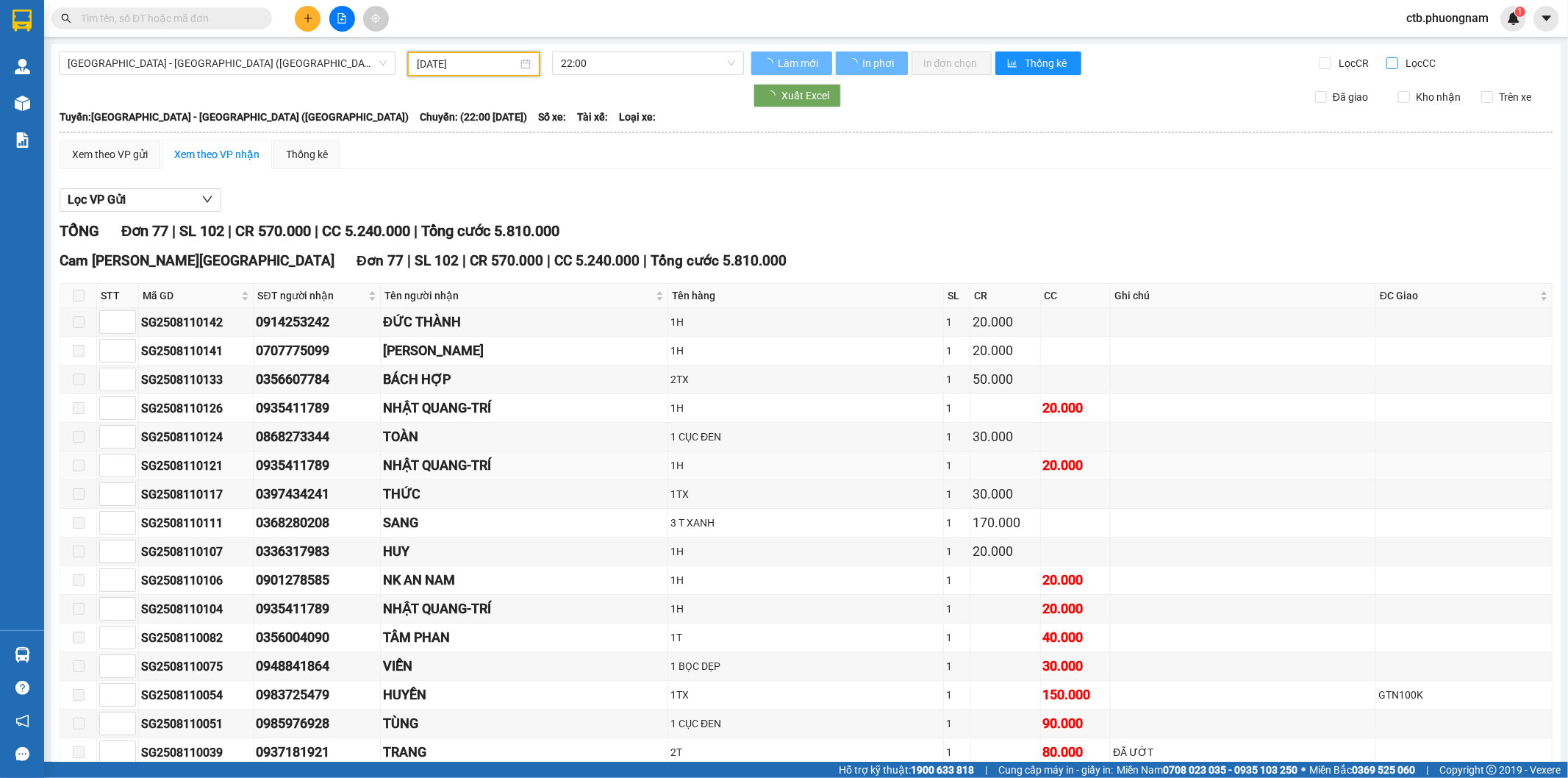
click at [1387, 63] on input "Lọc CC" at bounding box center [1393, 63] width 14 height 12
checkbox input "true"
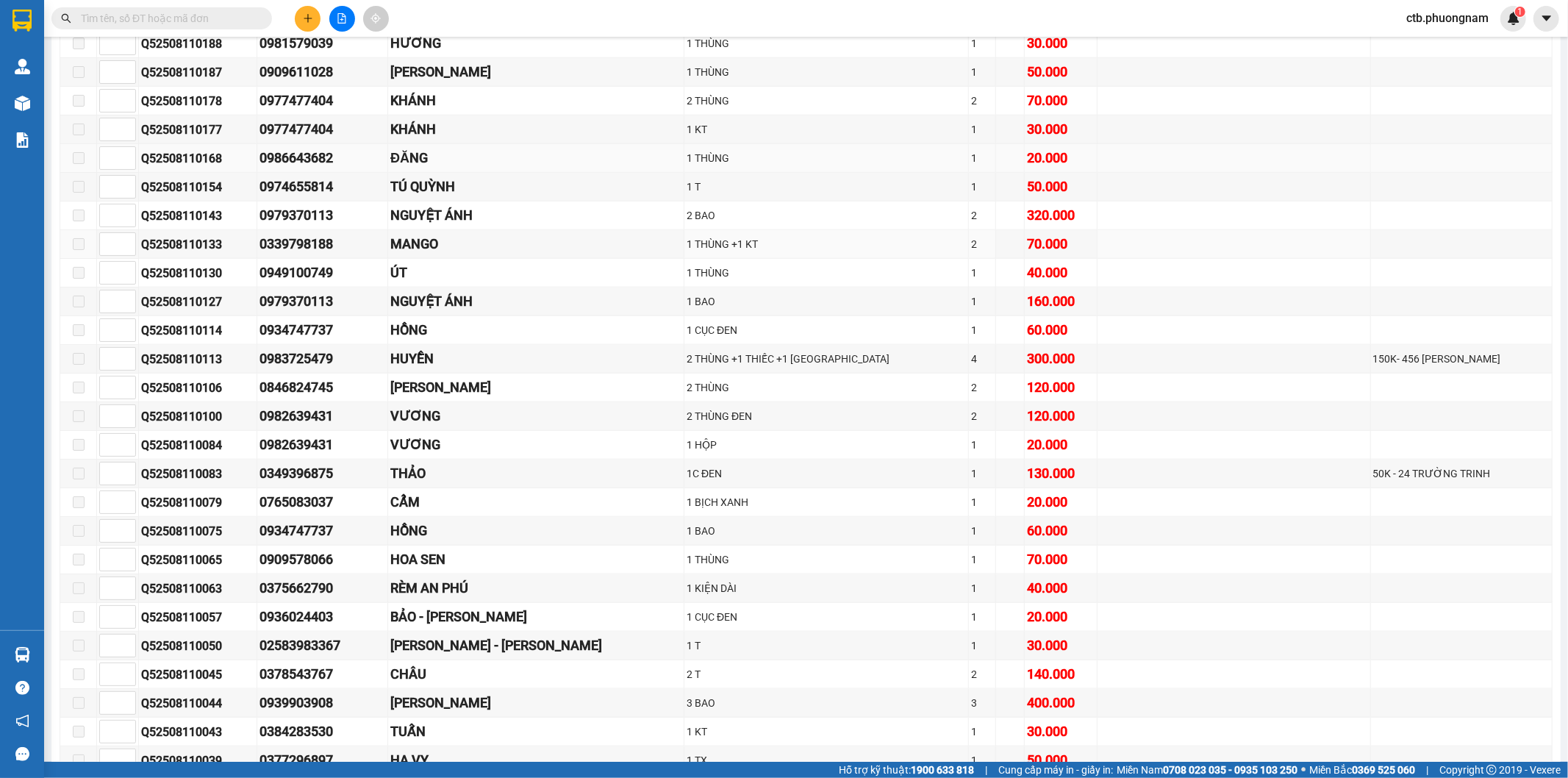
scroll to position [1306, 0]
